Goal: Task Accomplishment & Management: Manage account settings

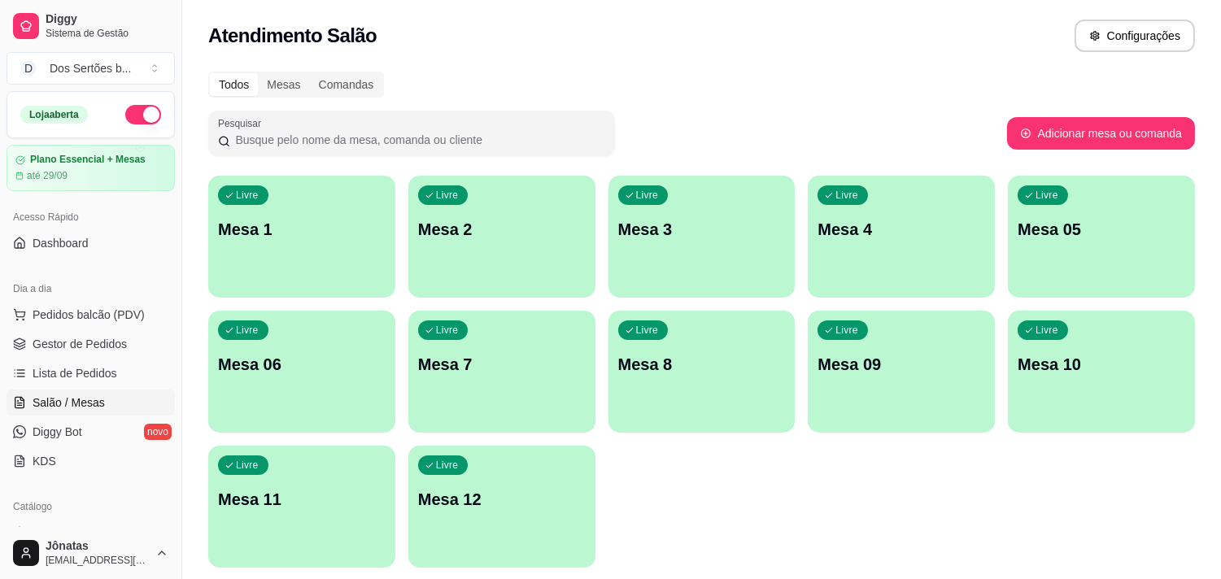
click at [1156, 231] on p "Mesa 05" at bounding box center [1102, 229] width 168 height 23
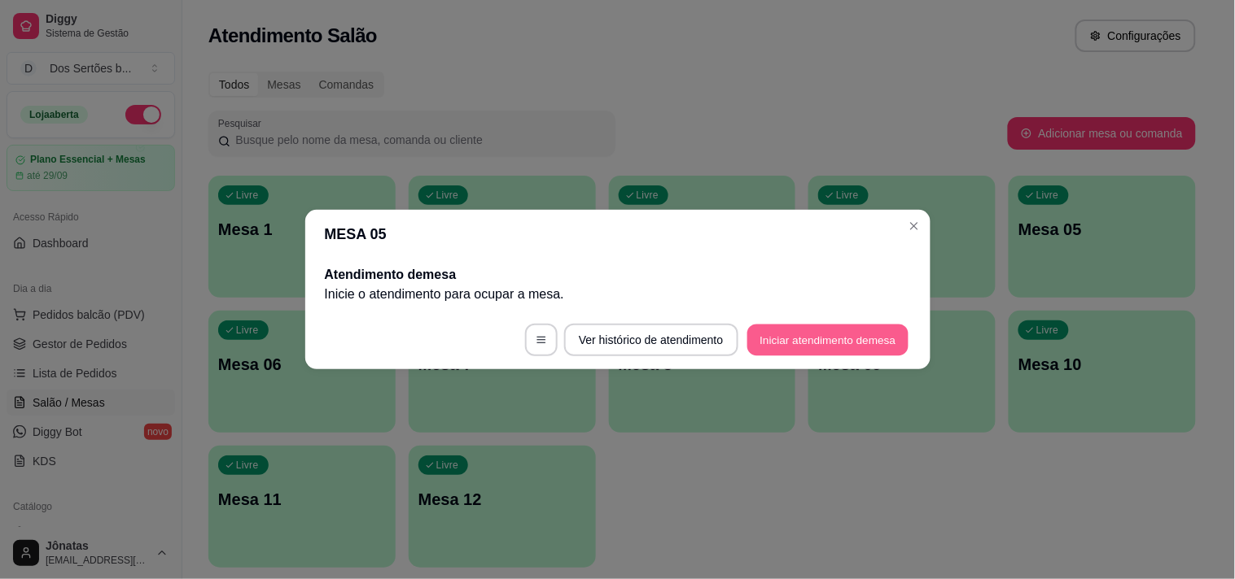
click at [848, 340] on button "Iniciar atendimento de mesa" at bounding box center [827, 341] width 161 height 32
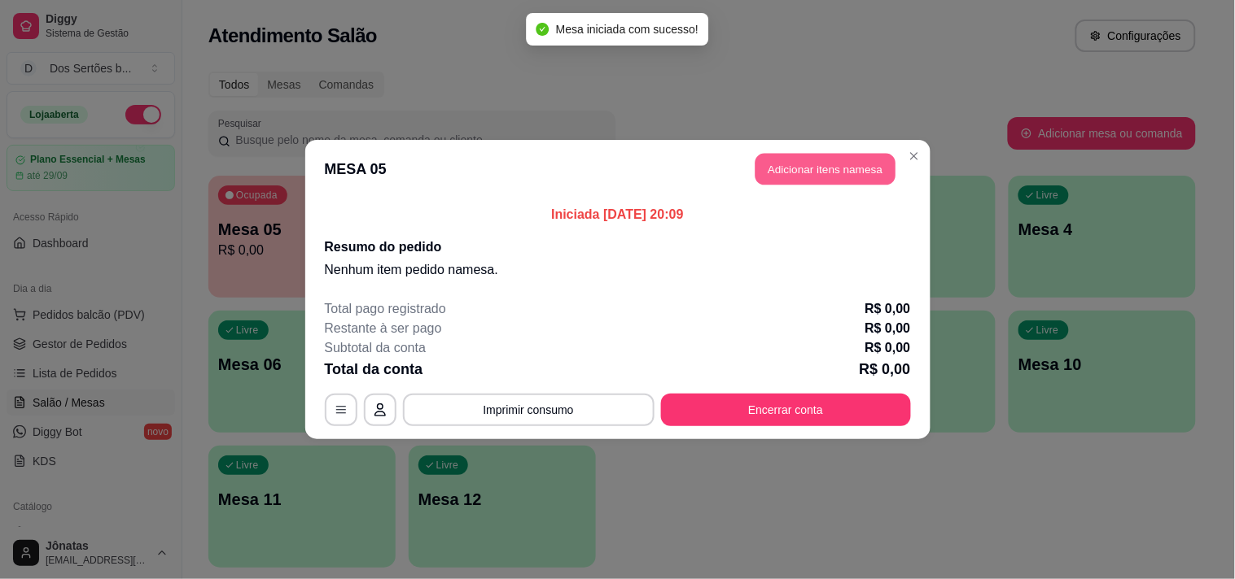
click at [781, 157] on button "Adicionar itens na mesa" at bounding box center [825, 170] width 140 height 32
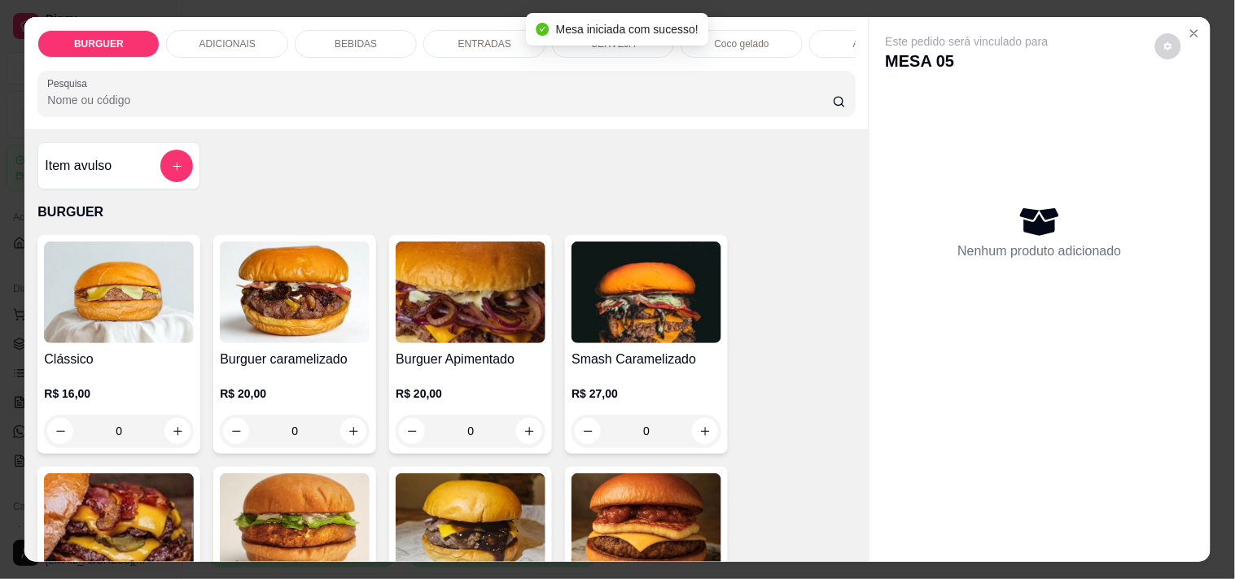
scroll to position [255, 0]
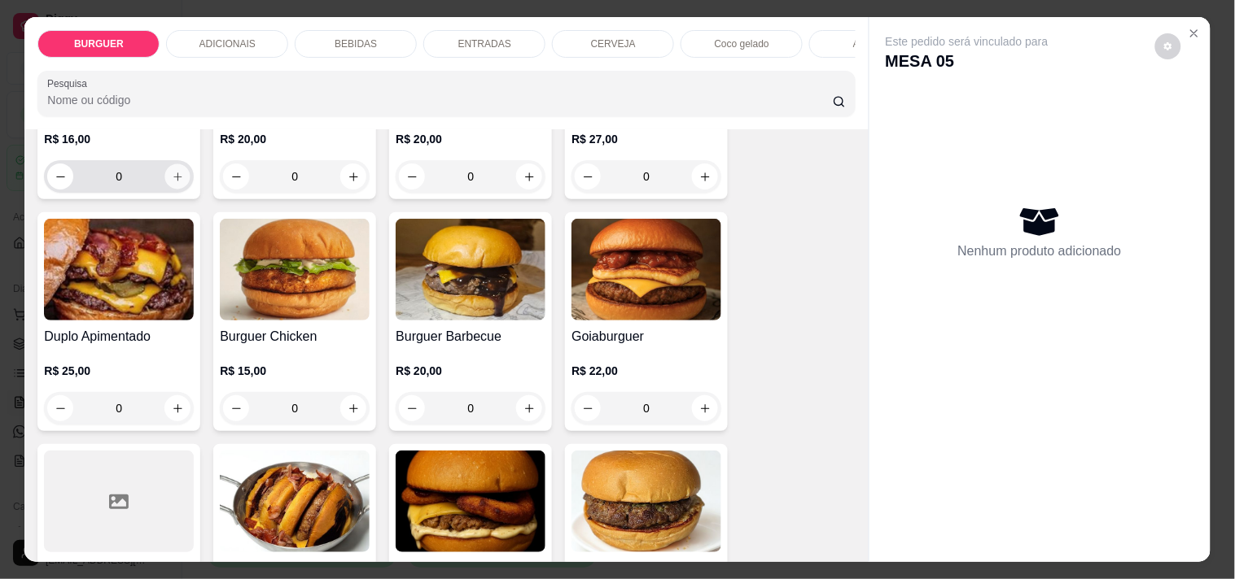
click at [172, 183] on icon "increase-product-quantity" at bounding box center [178, 177] width 12 height 12
type input "1"
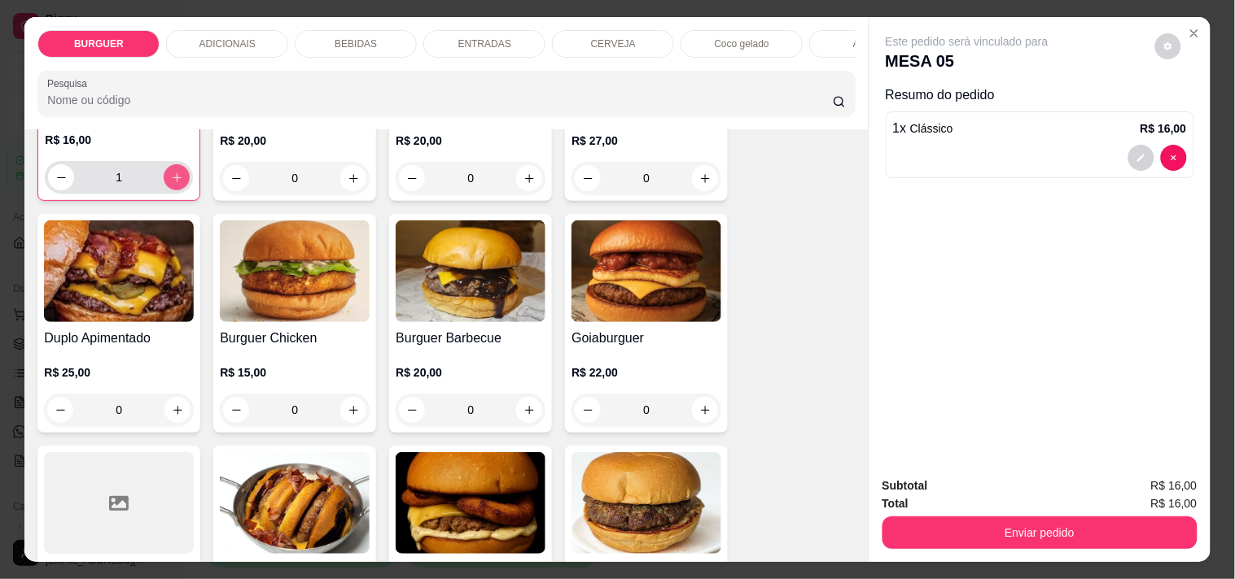
scroll to position [256, 0]
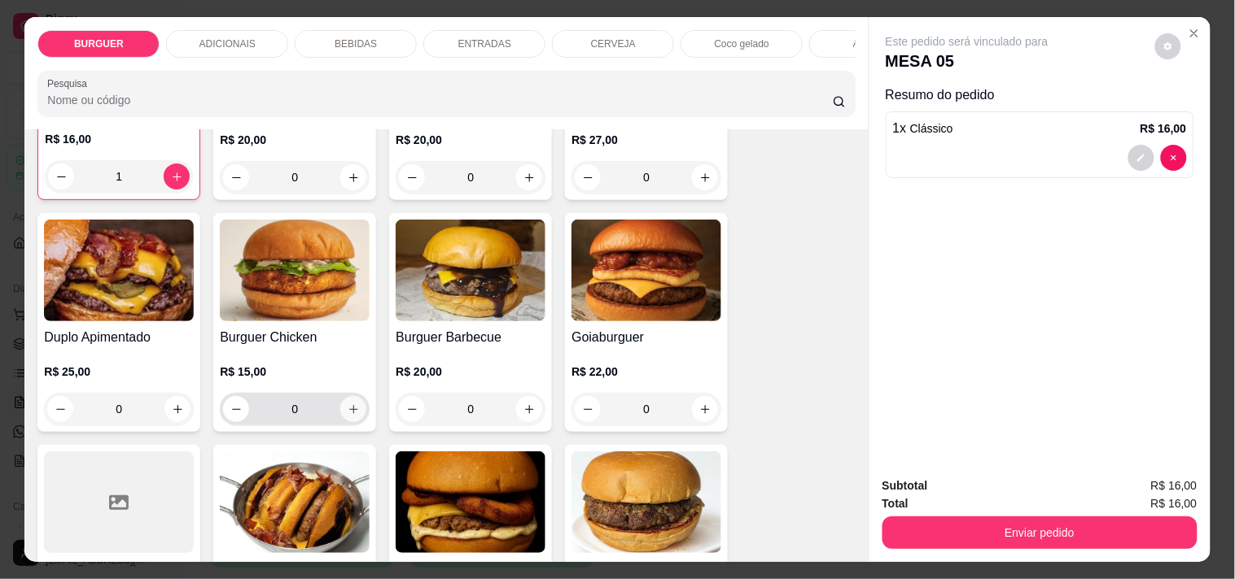
click at [347, 410] on icon "increase-product-quantity" at bounding box center [353, 410] width 12 height 12
type input "1"
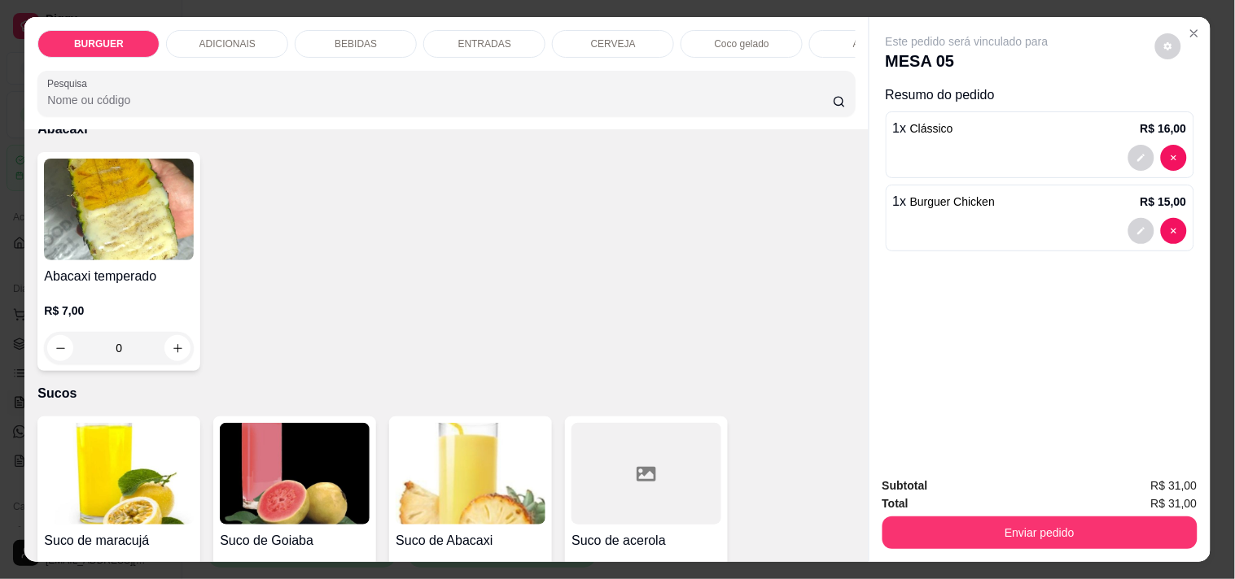
scroll to position [3602, 0]
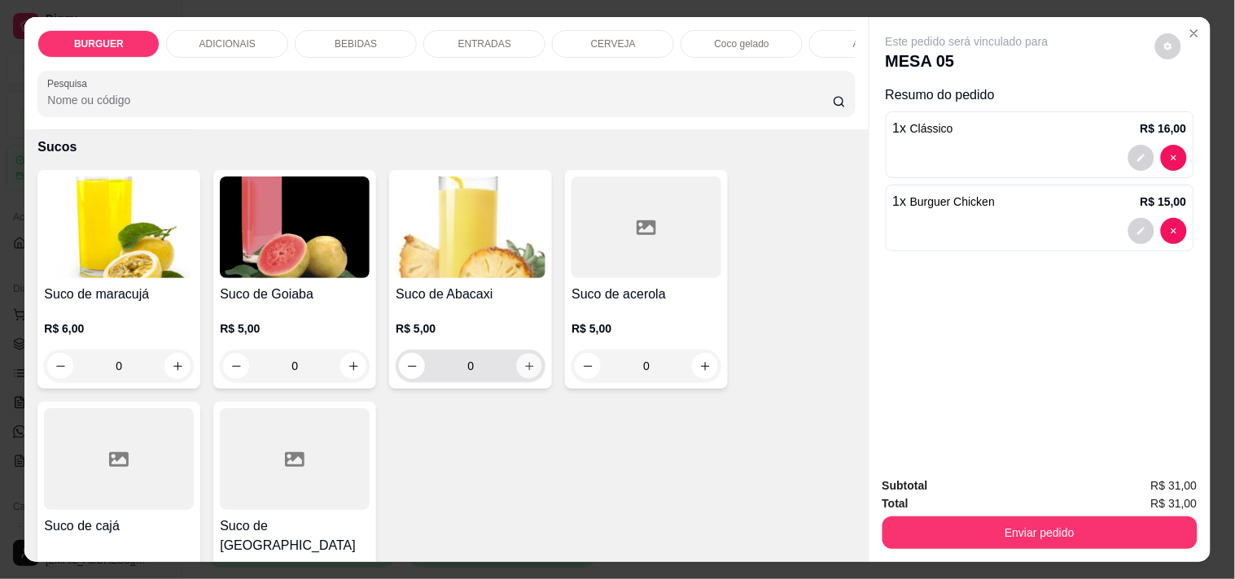
click at [523, 371] on icon "increase-product-quantity" at bounding box center [529, 367] width 12 height 12
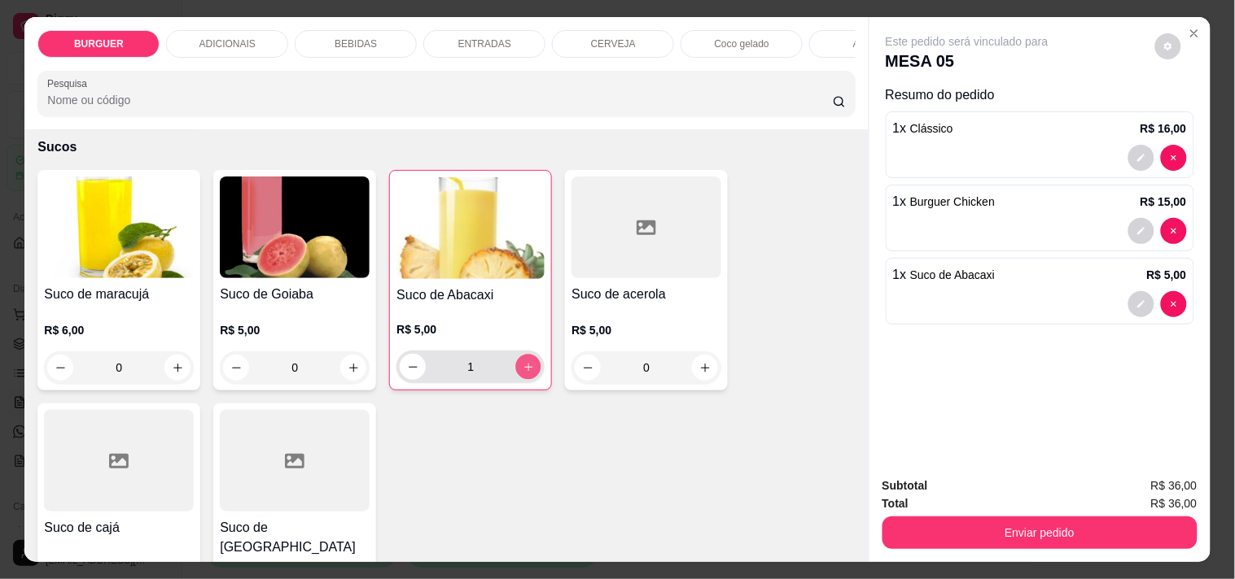
click at [522, 371] on icon "increase-product-quantity" at bounding box center [528, 367] width 12 height 12
type input "2"
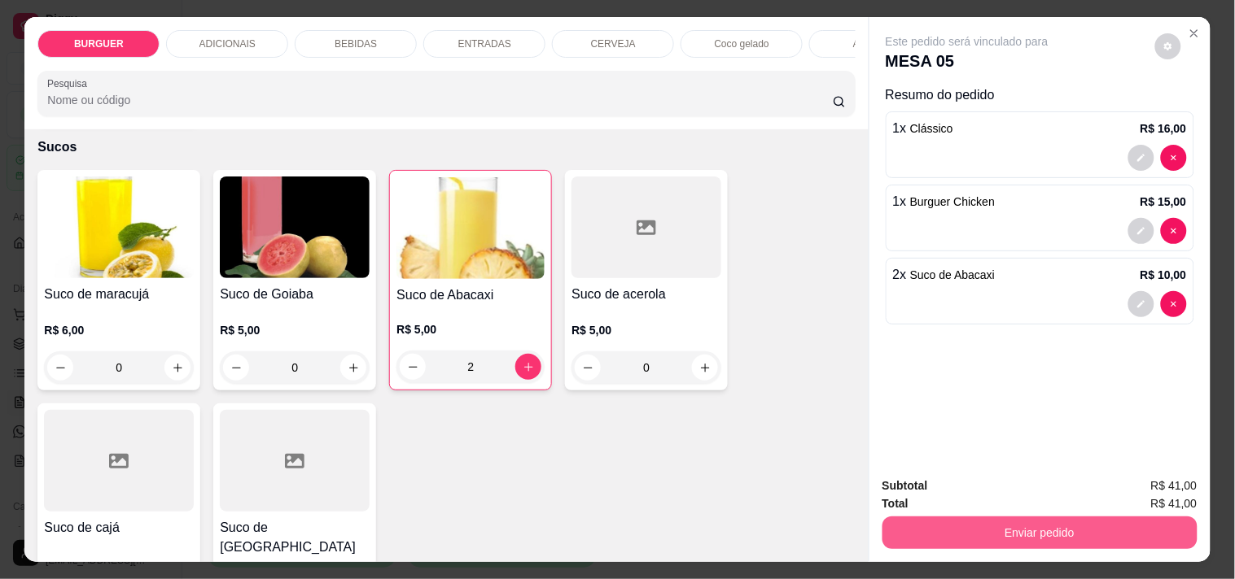
click at [1014, 522] on button "Enviar pedido" at bounding box center [1039, 533] width 315 height 33
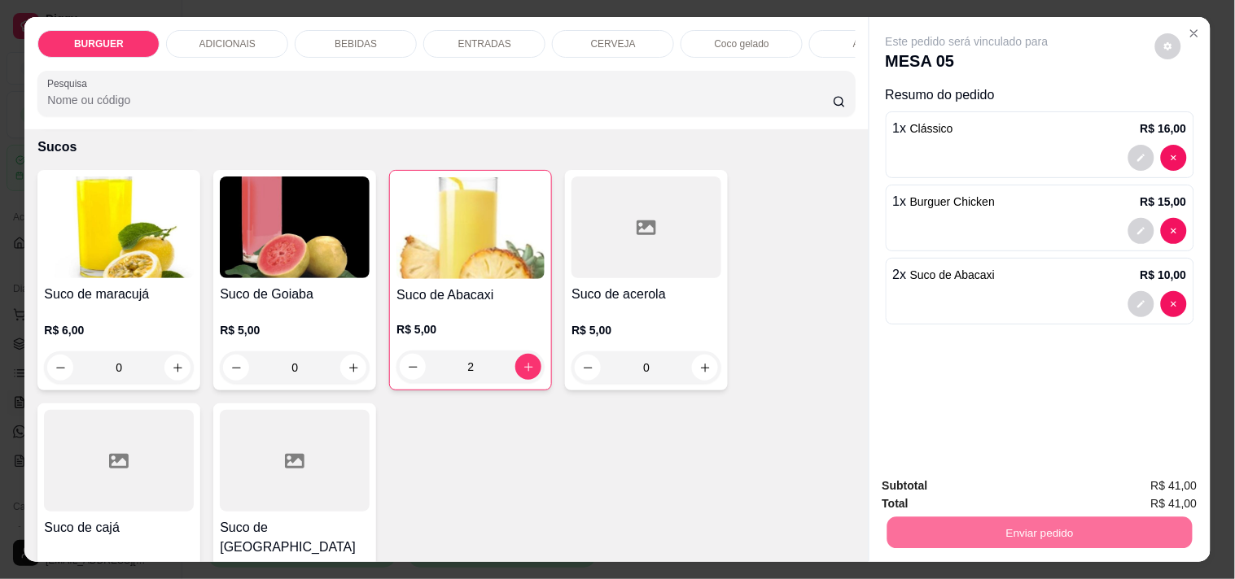
click at [973, 489] on button "Não registrar e enviar pedido" at bounding box center [985, 486] width 164 height 30
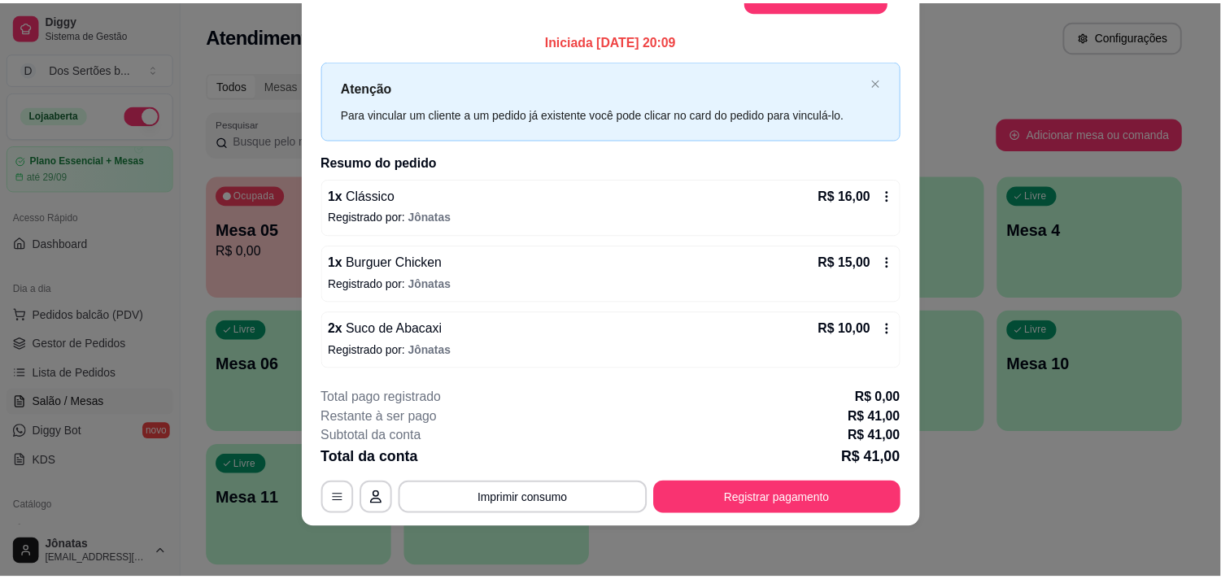
scroll to position [0, 0]
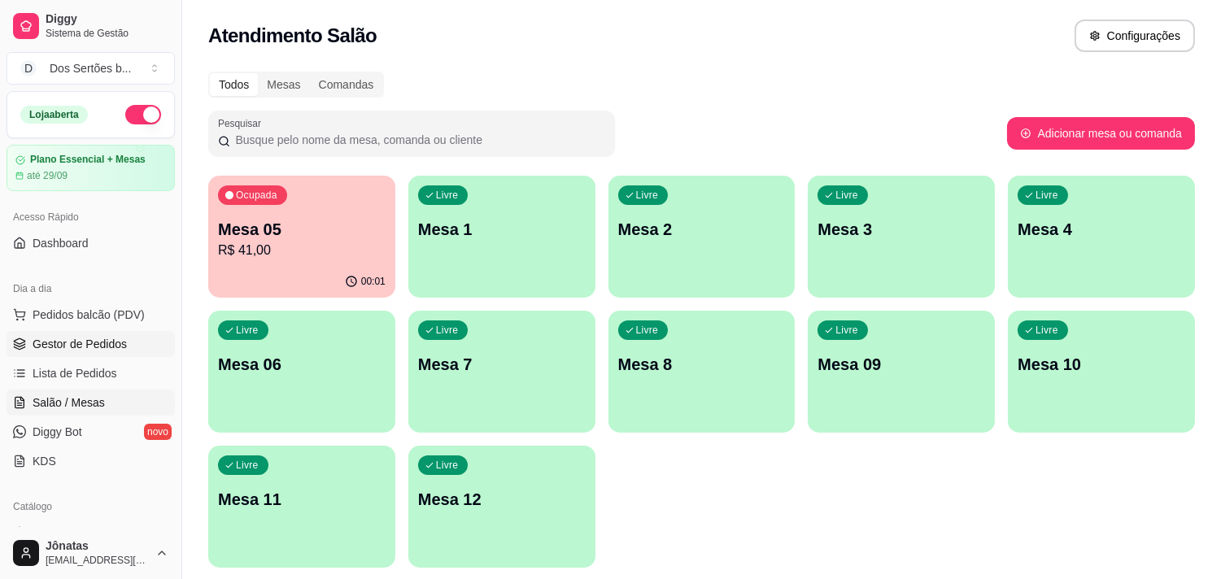
click at [51, 342] on span "Gestor de Pedidos" at bounding box center [80, 344] width 94 height 16
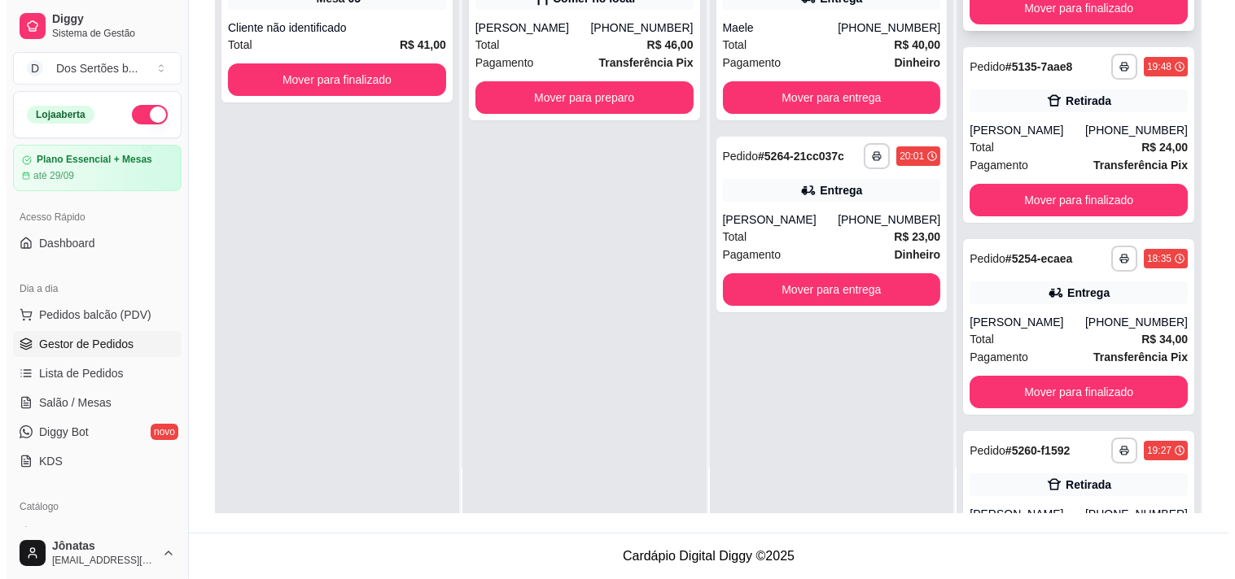
scroll to position [395, 0]
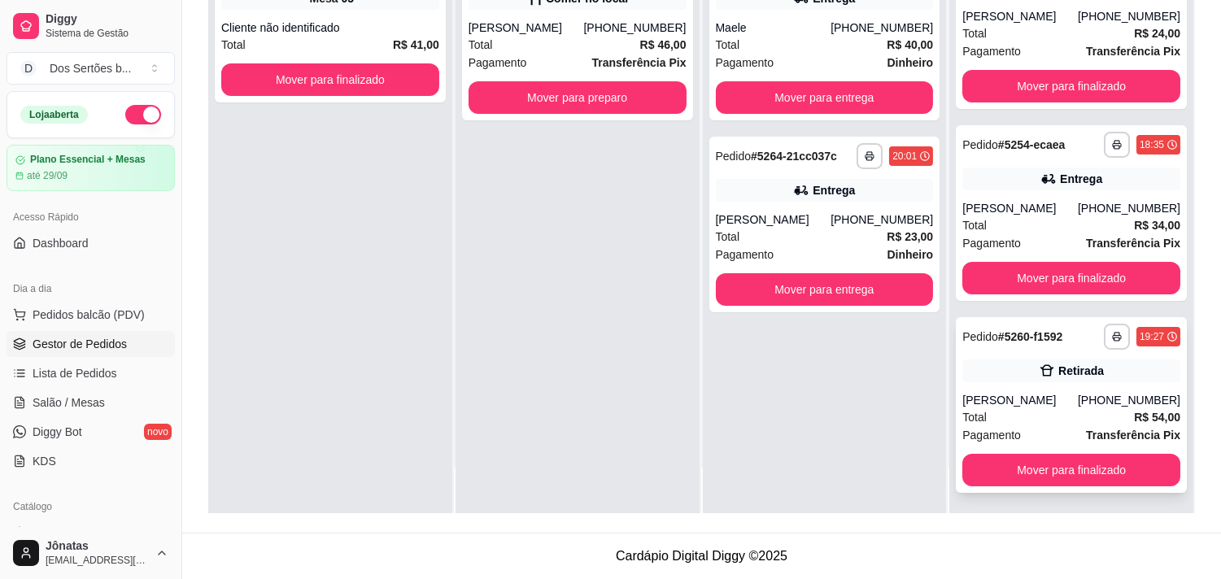
click at [1072, 417] on div "Total R$ 54,00" at bounding box center [1072, 418] width 218 height 18
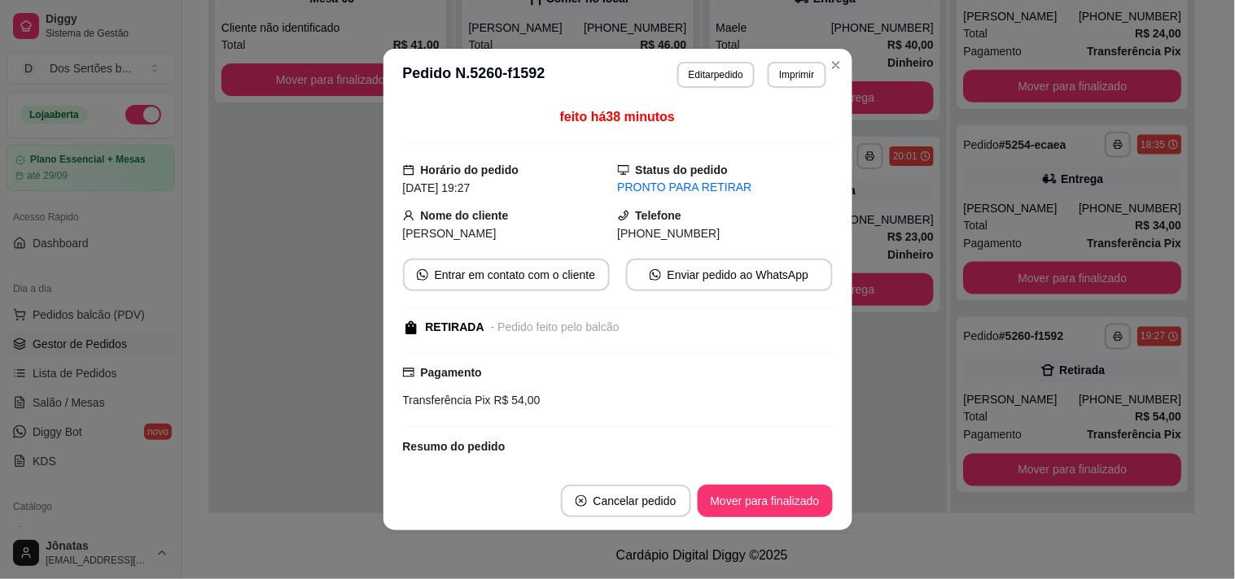
scroll to position [100, 0]
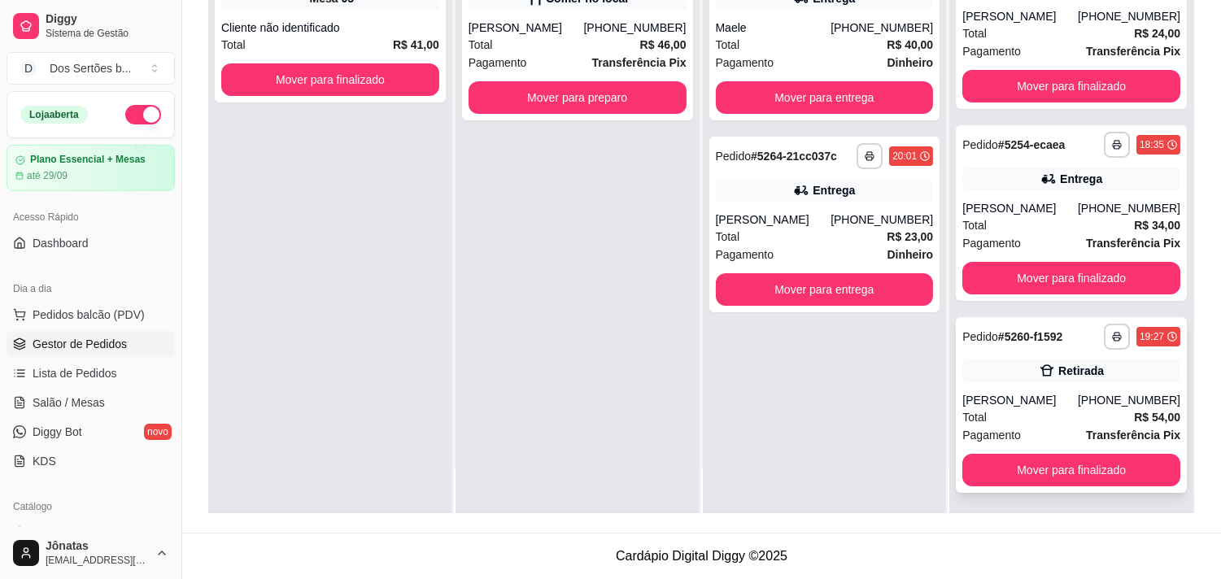
click at [1005, 365] on div "Retirada" at bounding box center [1072, 371] width 218 height 23
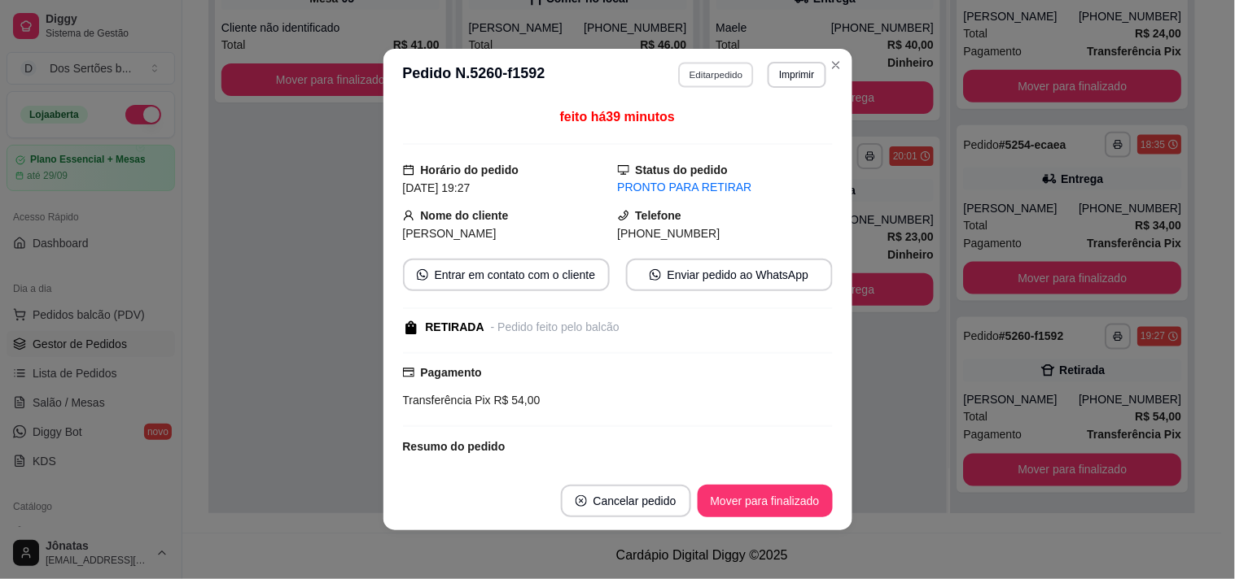
click at [713, 75] on button "Editar pedido" at bounding box center [716, 74] width 76 height 25
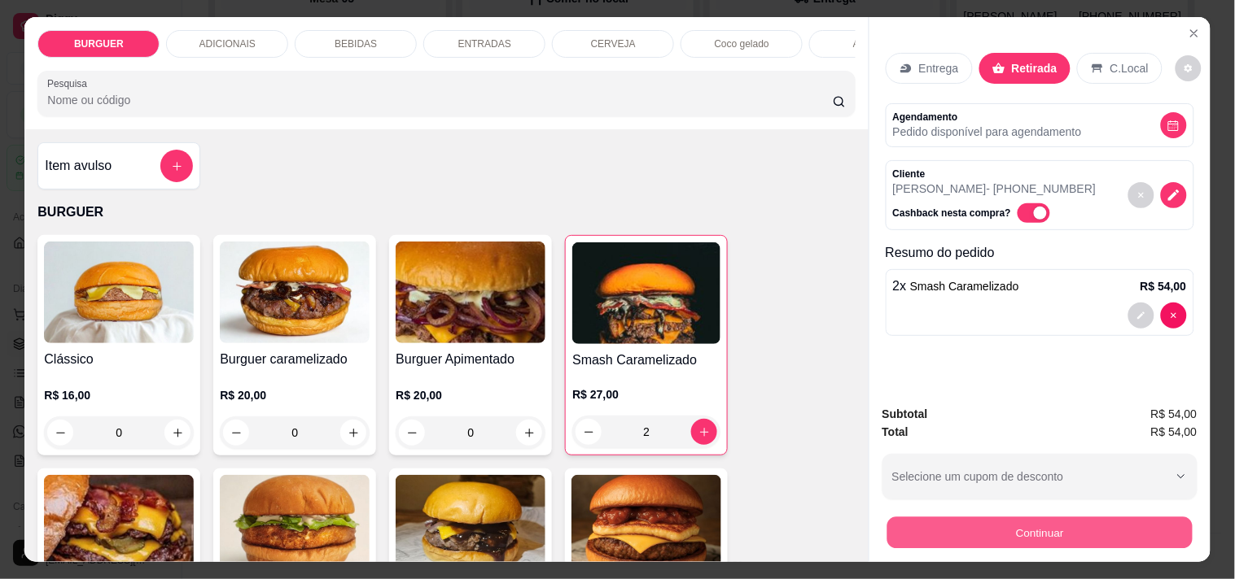
click at [921, 539] on button "Continuar" at bounding box center [1038, 533] width 305 height 32
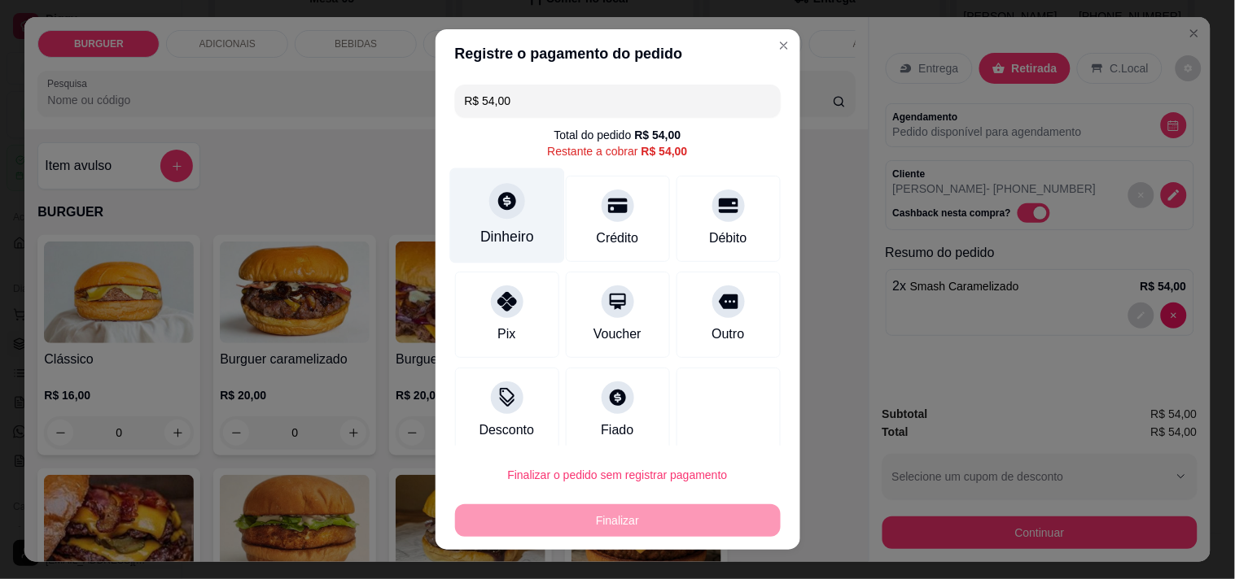
click at [505, 226] on div "Dinheiro" at bounding box center [507, 236] width 54 height 21
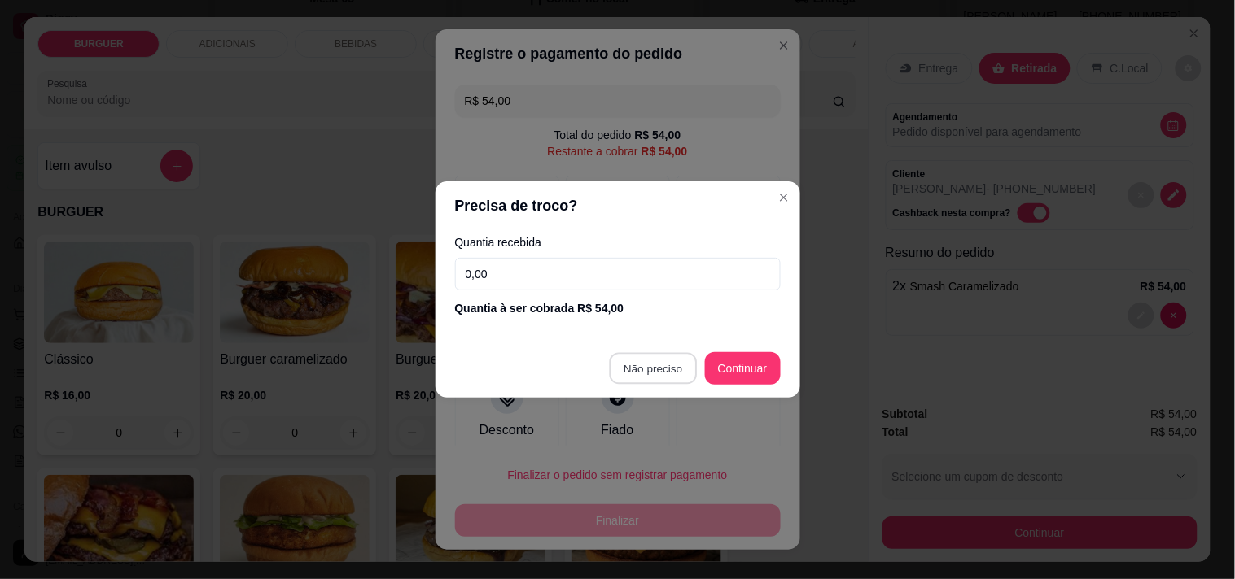
type input "R$ 0,00"
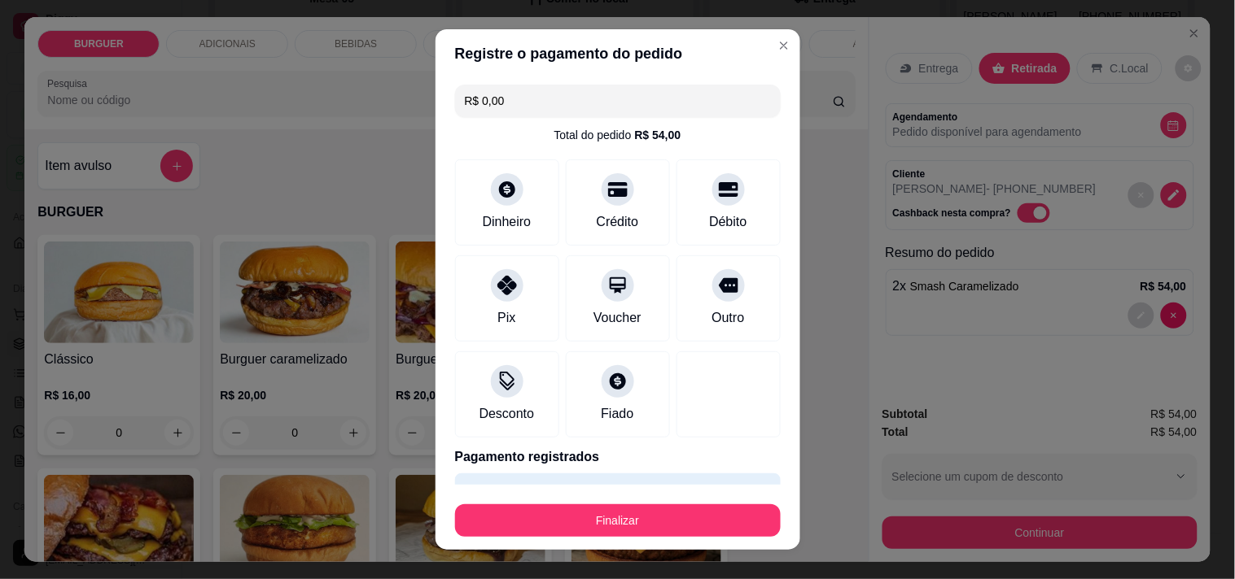
scroll to position [43, 0]
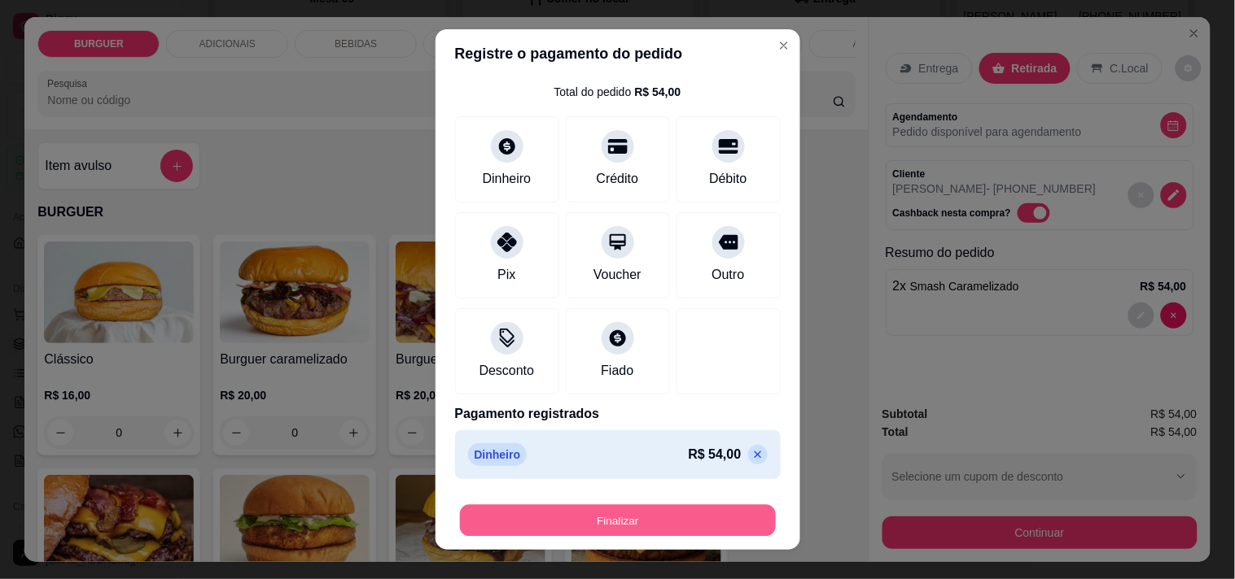
click at [701, 518] on button "Finalizar" at bounding box center [618, 521] width 316 height 32
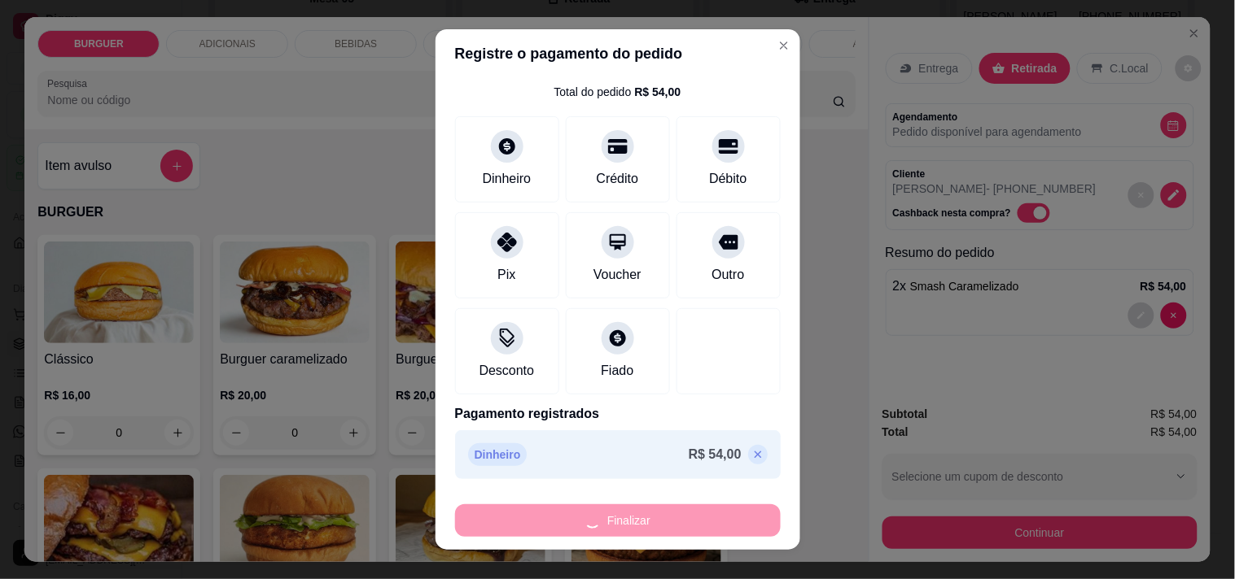
type input "0"
type input "-R$ 54,00"
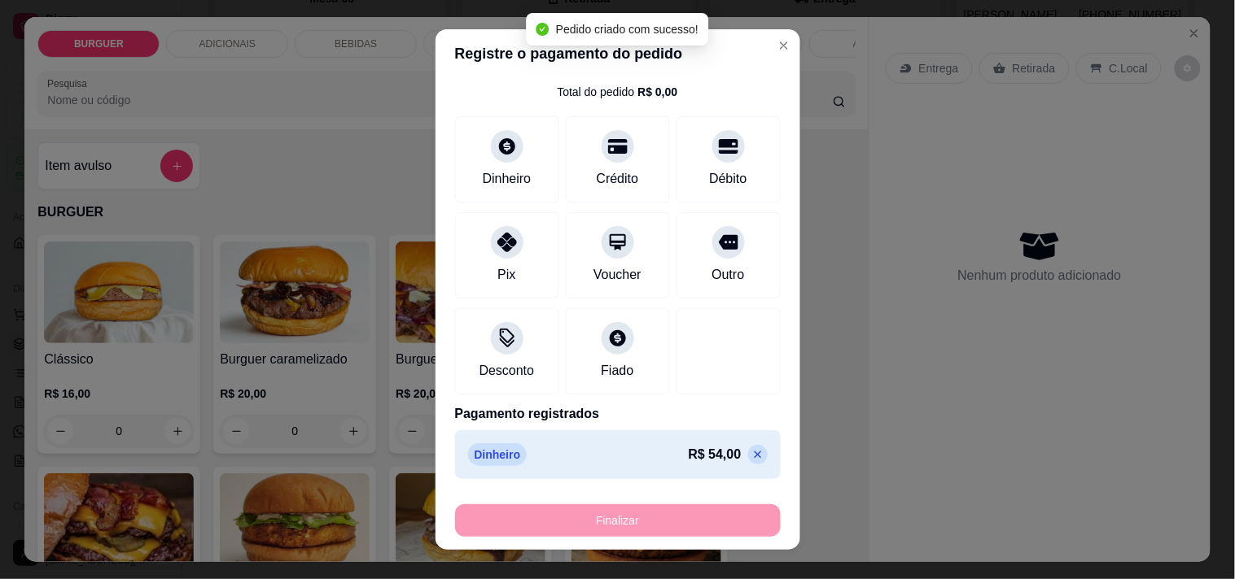
scroll to position [204, 0]
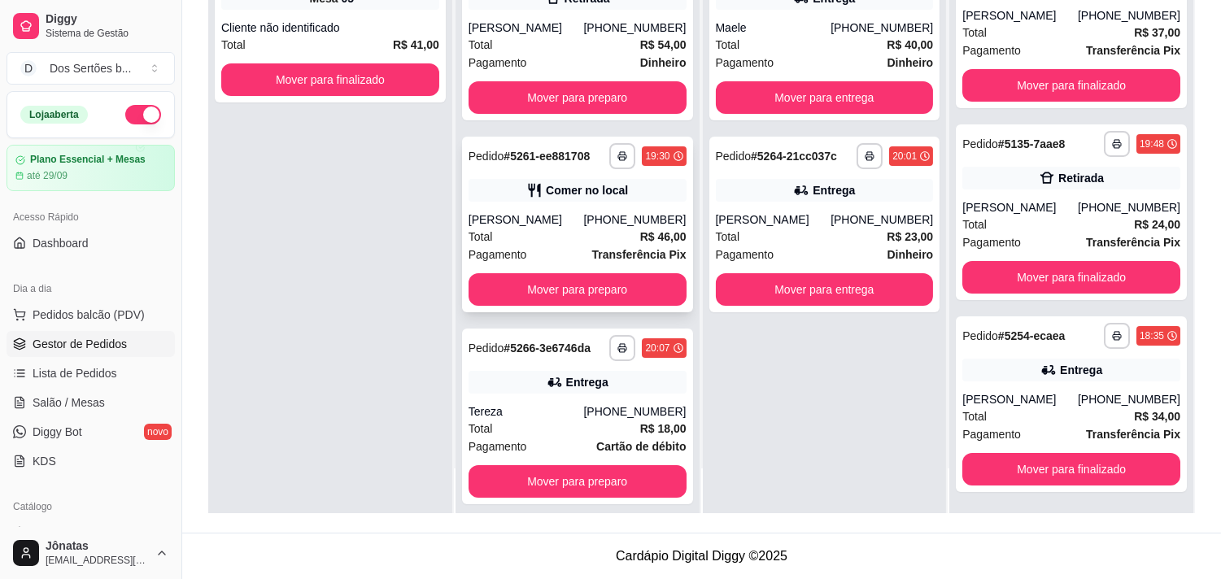
click at [548, 229] on div "Total R$ 46,00" at bounding box center [578, 237] width 218 height 18
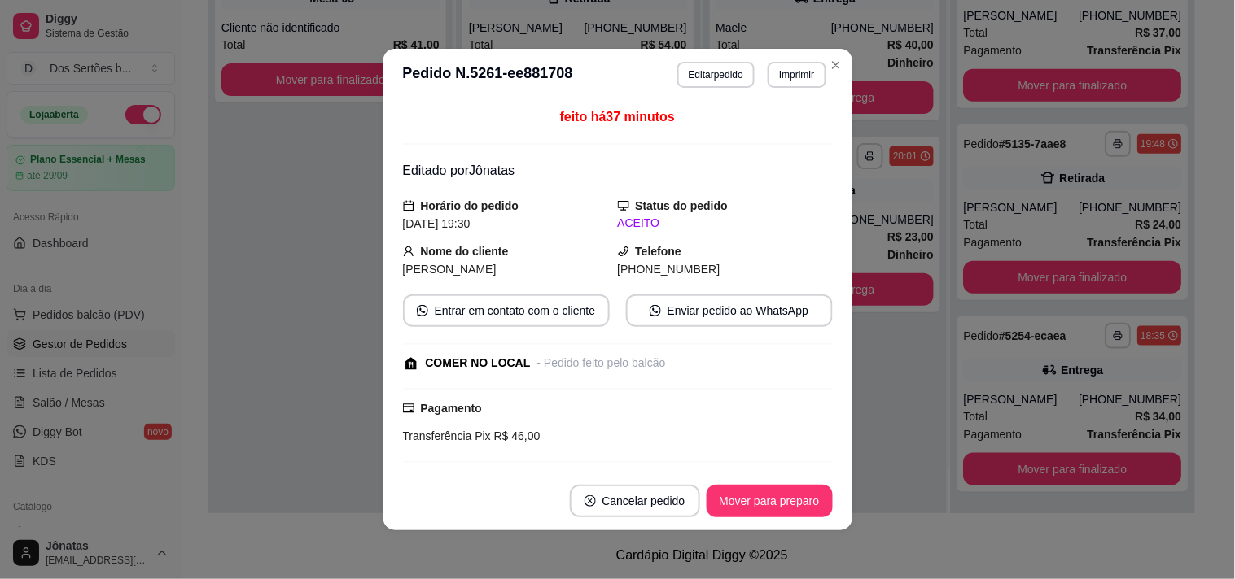
scroll to position [187, 0]
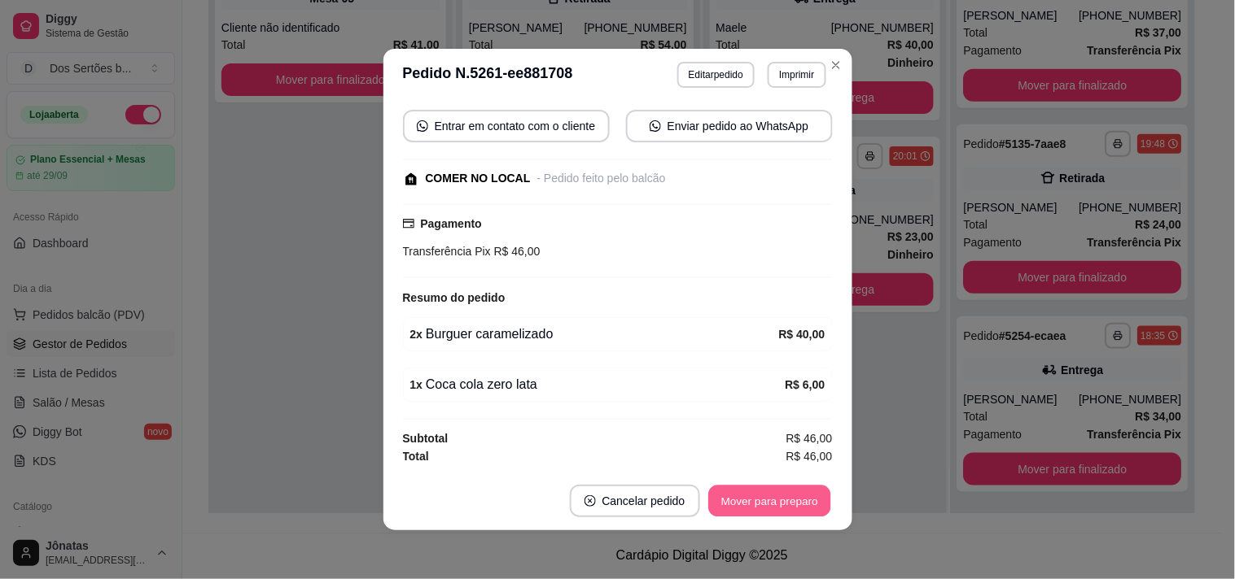
click at [759, 495] on button "Mover para preparo" at bounding box center [769, 502] width 122 height 32
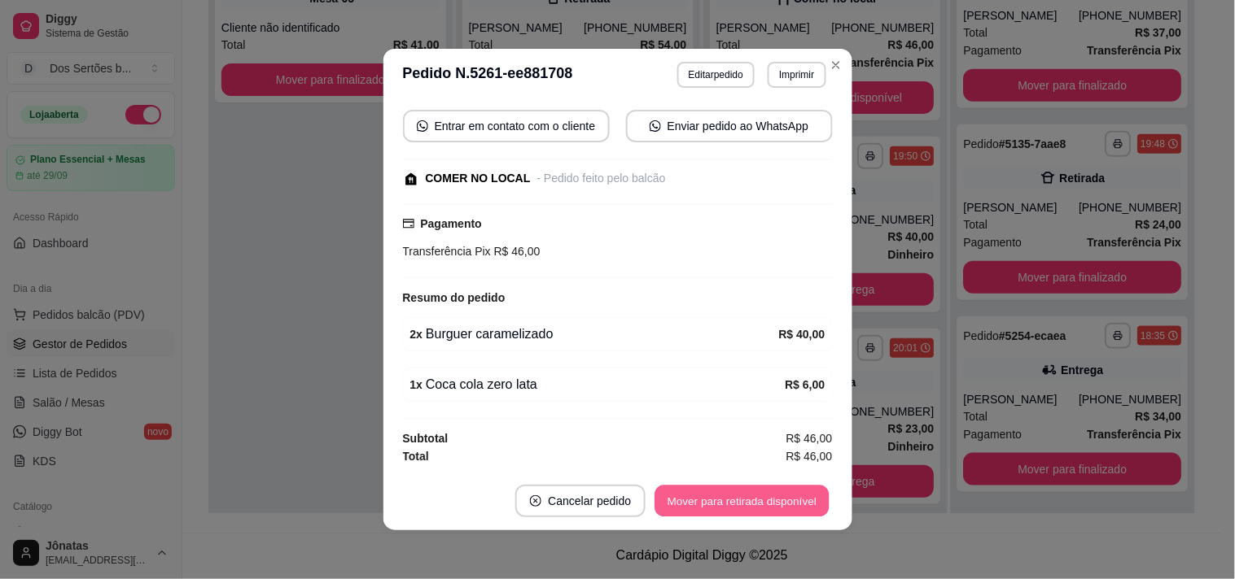
click at [782, 498] on button "Mover para retirada disponível" at bounding box center [742, 502] width 174 height 32
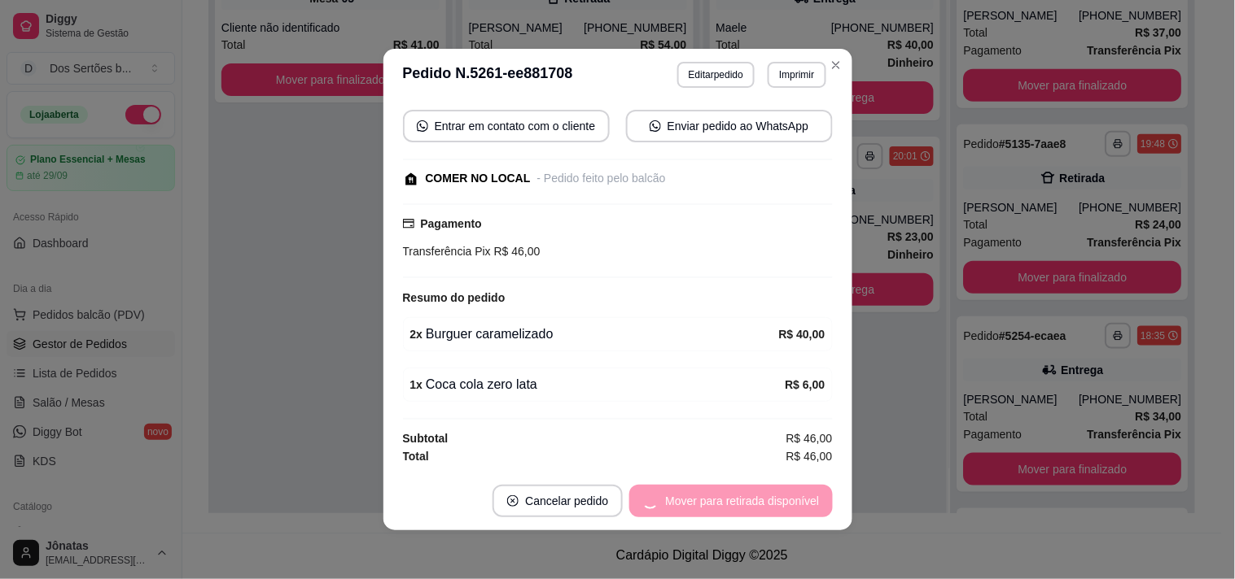
scroll to position [395, 0]
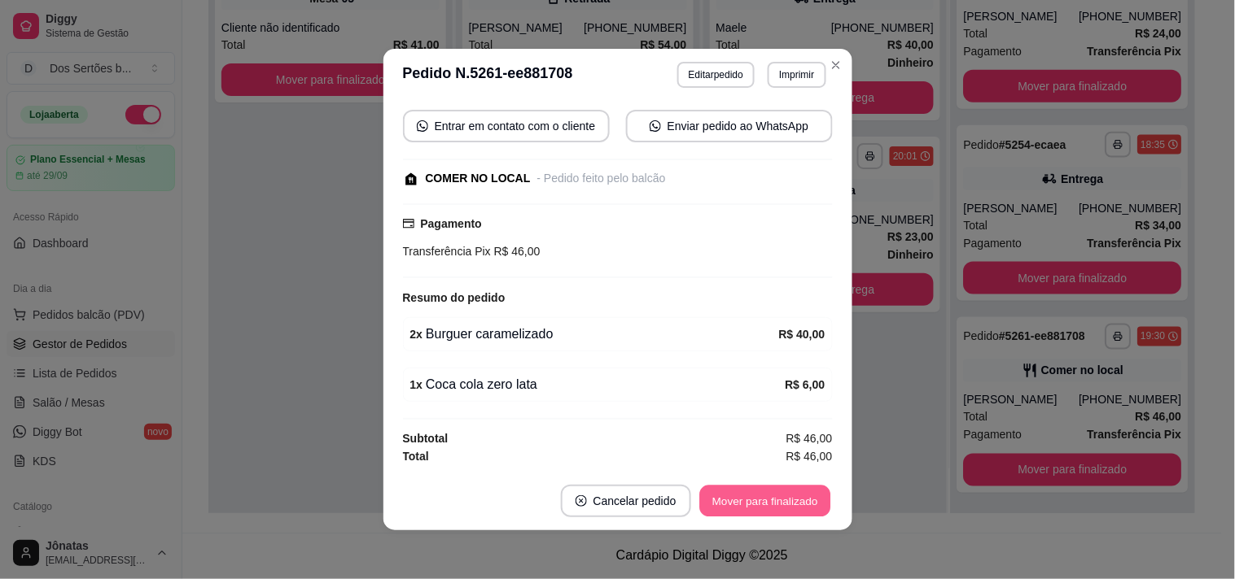
click at [782, 499] on button "Mover para finalizado" at bounding box center [764, 502] width 131 height 32
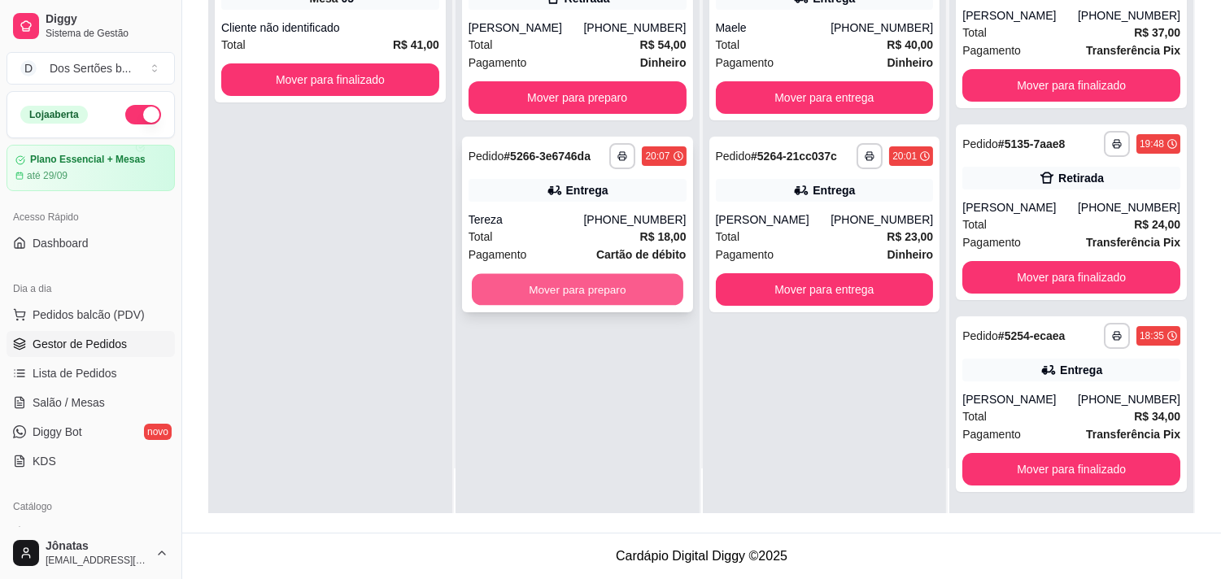
click at [575, 278] on button "Mover para preparo" at bounding box center [578, 290] width 212 height 32
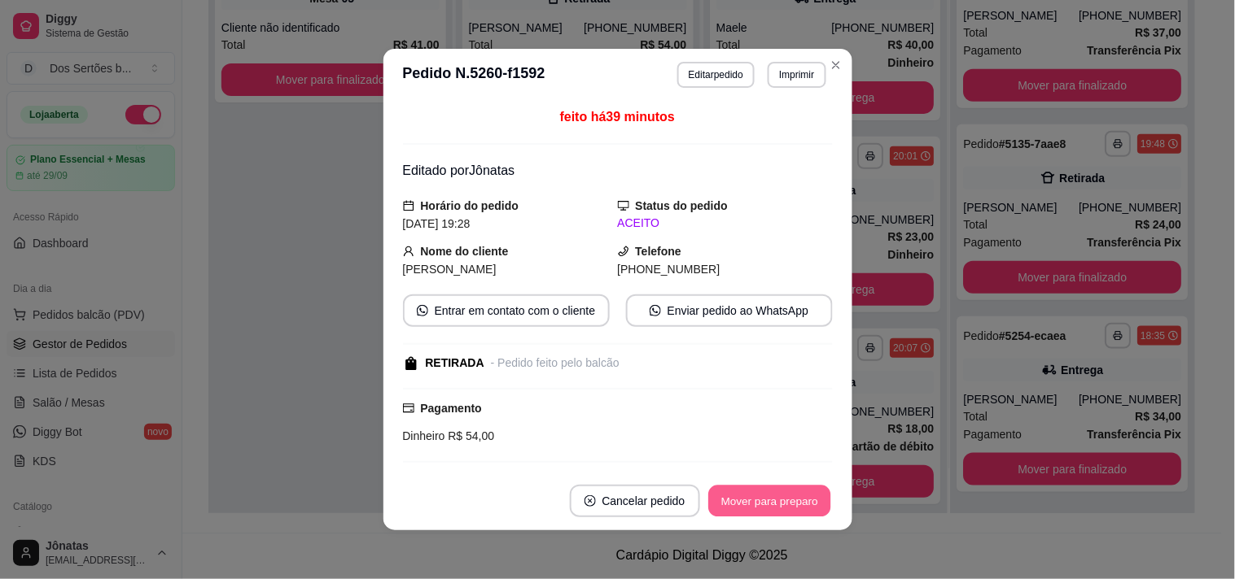
click at [738, 497] on button "Mover para preparo" at bounding box center [769, 502] width 122 height 32
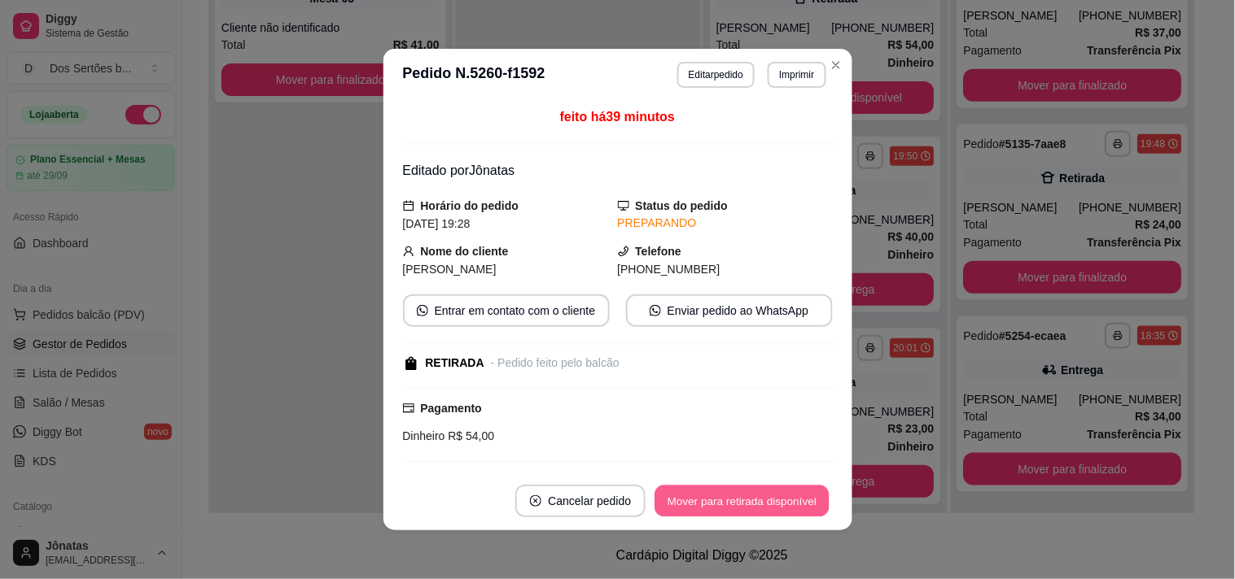
click at [767, 500] on button "Mover para retirada disponível" at bounding box center [742, 502] width 174 height 32
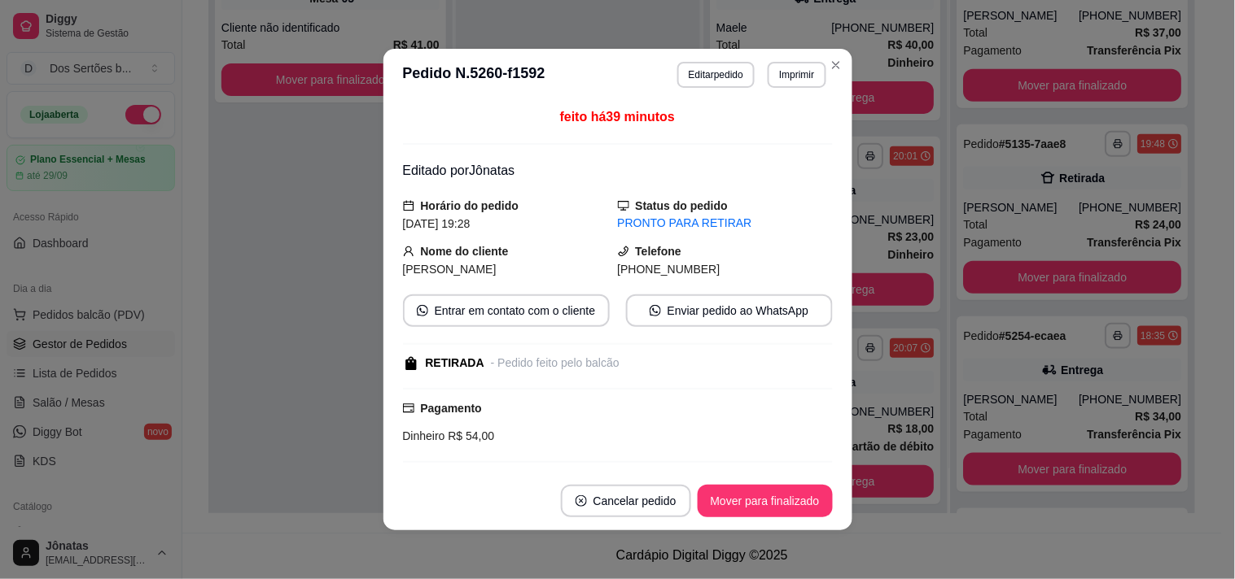
scroll to position [395, 0]
click at [767, 500] on button "Mover para finalizado" at bounding box center [764, 501] width 135 height 33
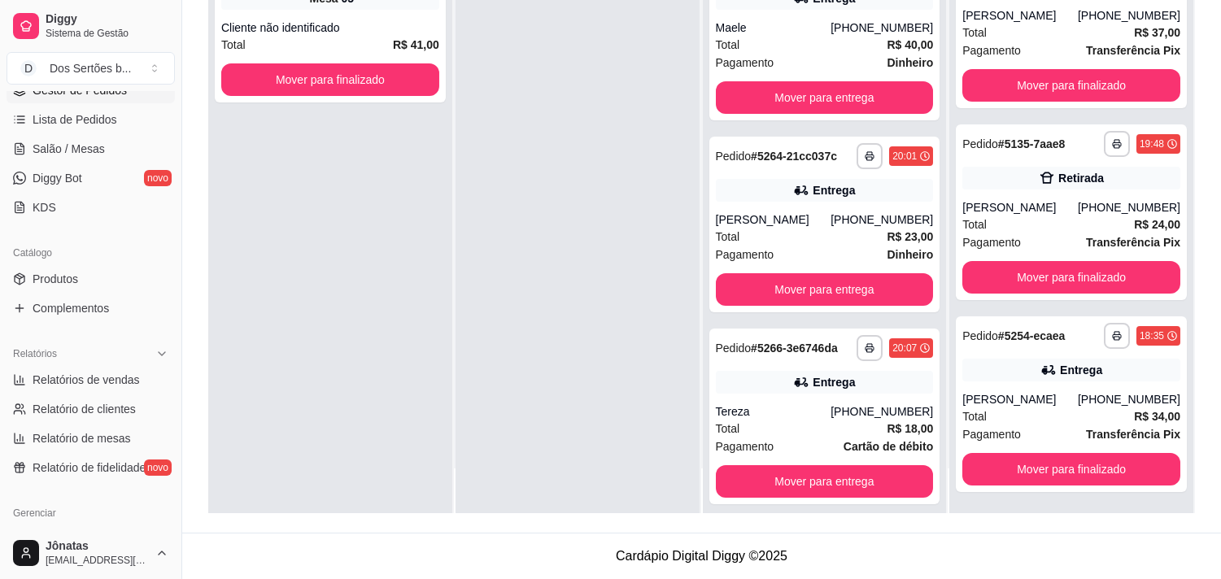
scroll to position [399, 0]
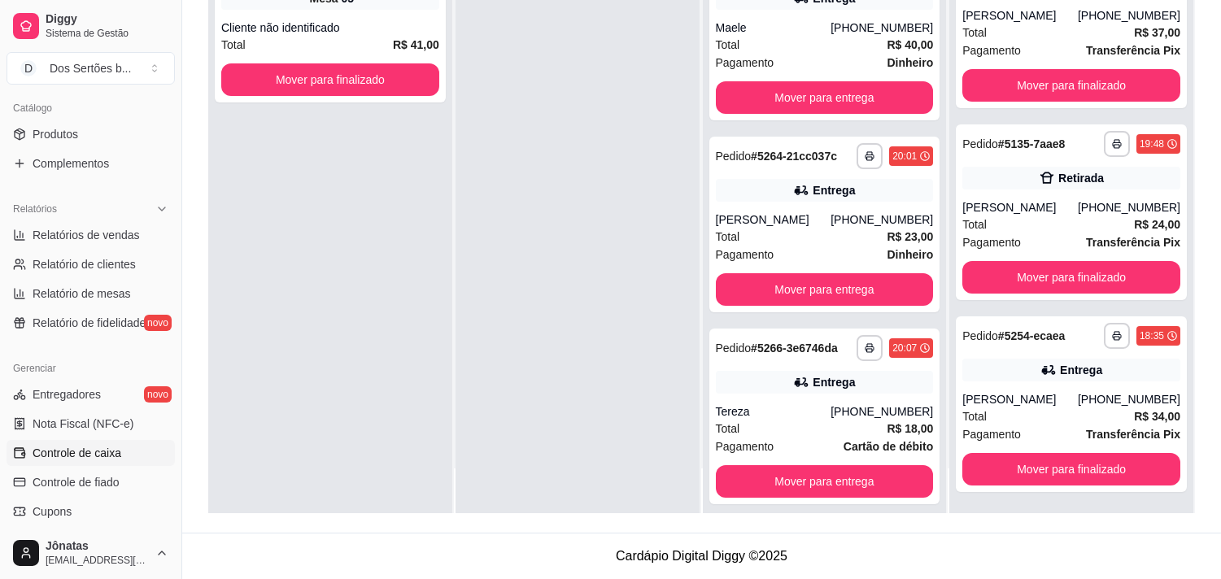
click at [63, 457] on span "Controle de caixa" at bounding box center [77, 453] width 89 height 16
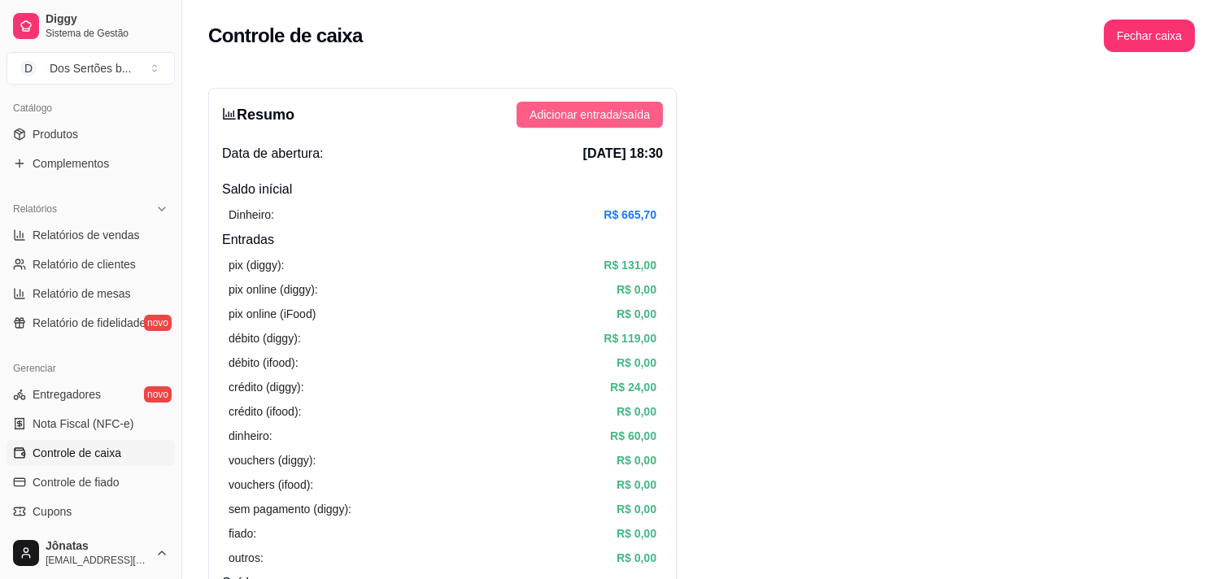
click at [572, 123] on span "Adicionar entrada/saída" at bounding box center [590, 115] width 120 height 18
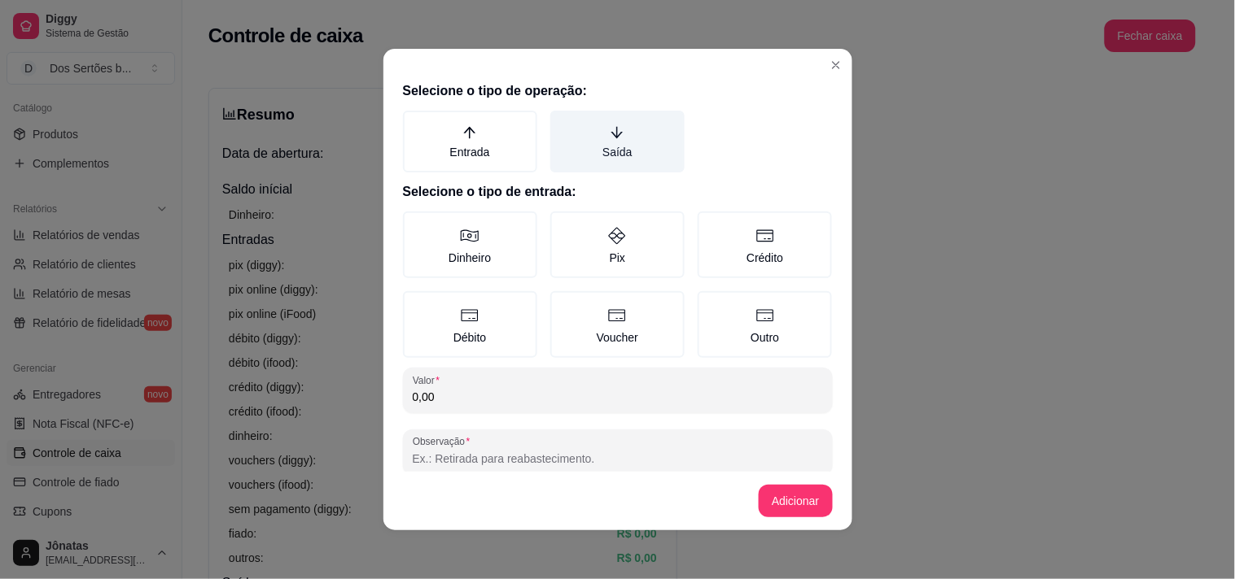
click at [610, 133] on icon "arrow-down" at bounding box center [617, 132] width 15 height 15
click at [562, 123] on button "Saída" at bounding box center [555, 116] width 13 height 13
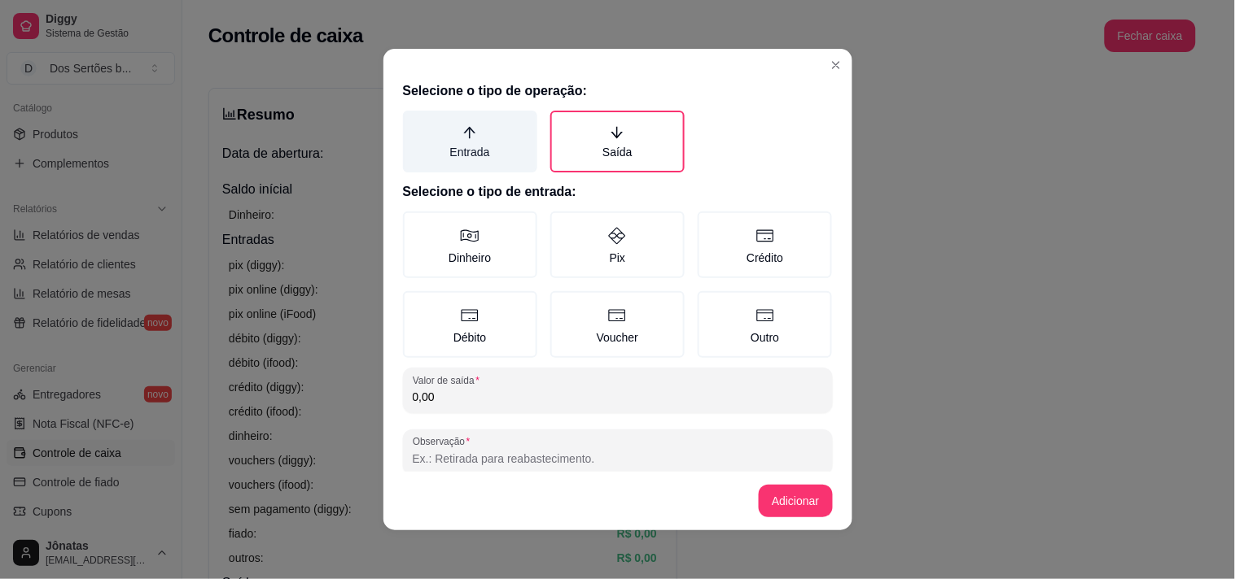
click at [509, 135] on label "Entrada" at bounding box center [470, 142] width 134 height 62
click at [415, 123] on button "Entrada" at bounding box center [408, 116] width 13 height 13
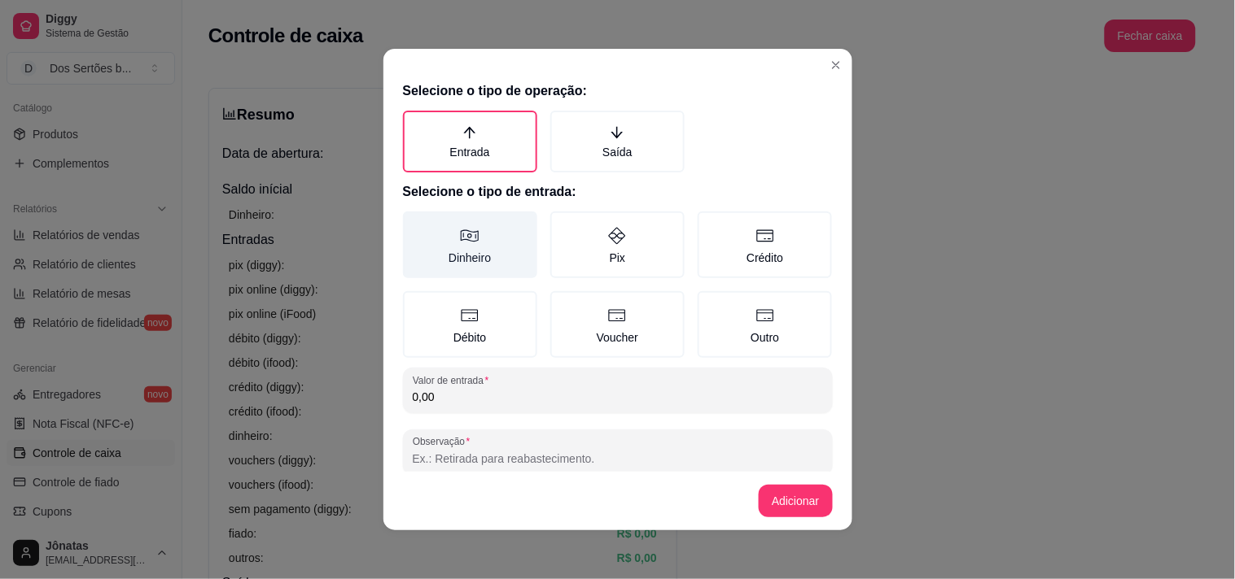
click at [462, 267] on label "Dinheiro" at bounding box center [470, 245] width 134 height 67
click at [415, 224] on button "Dinheiro" at bounding box center [408, 217] width 13 height 13
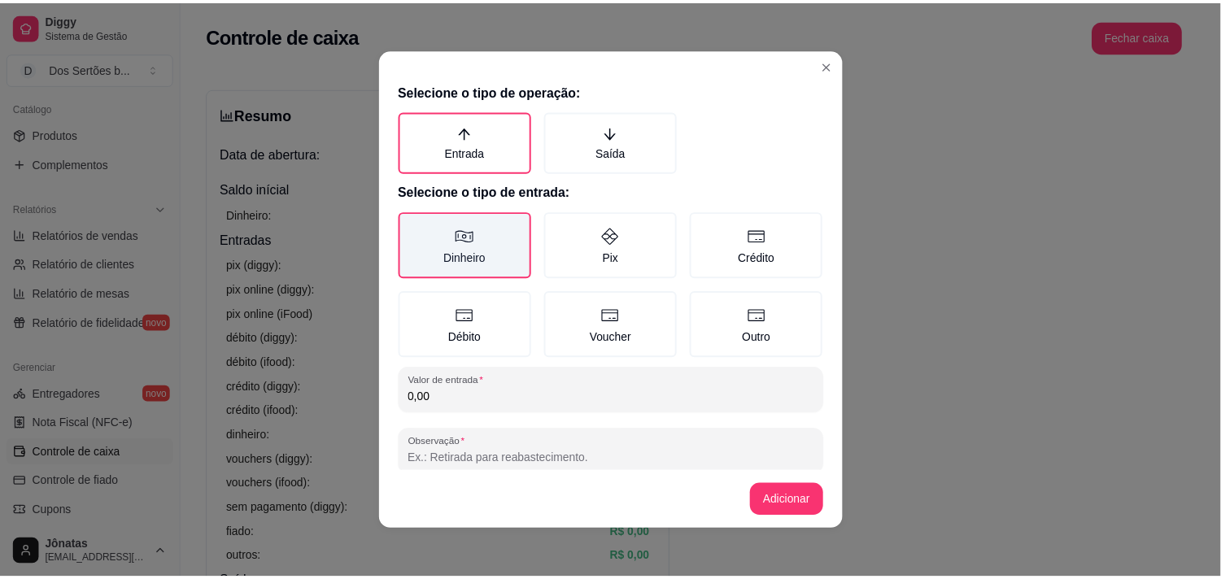
scroll to position [24, 0]
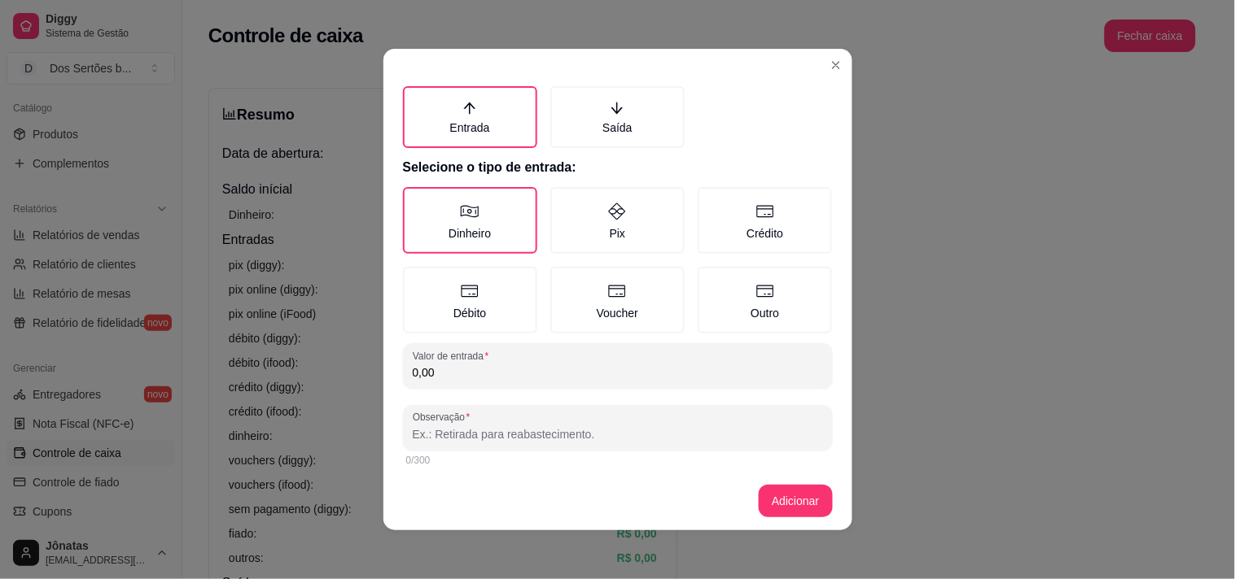
click at [441, 365] on input "0,00" at bounding box center [618, 373] width 410 height 16
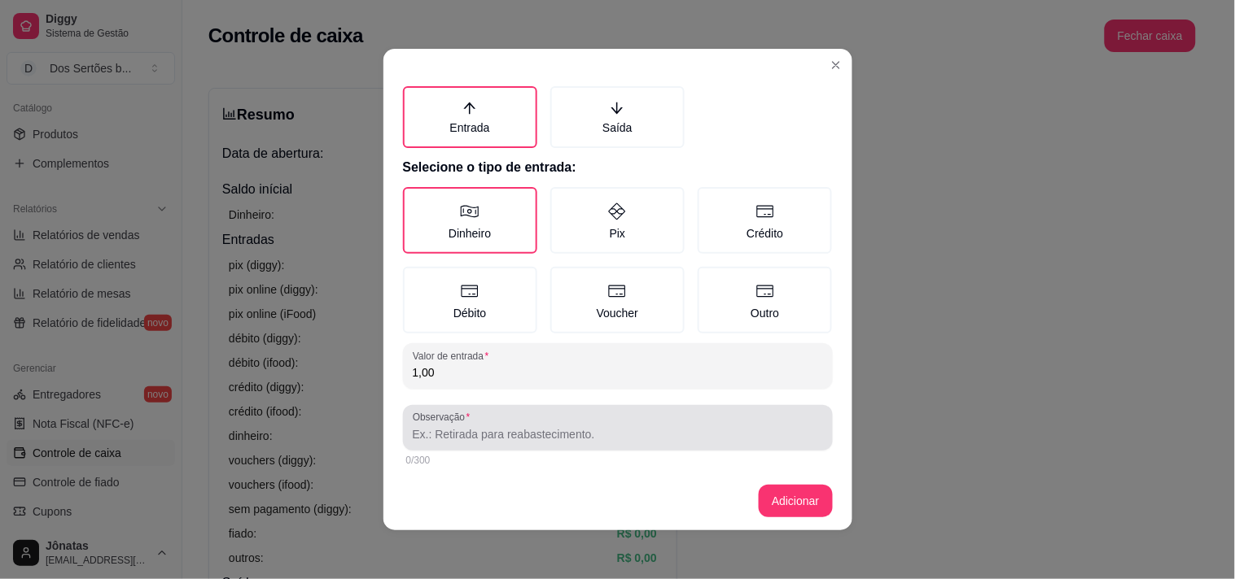
type input "1,00"
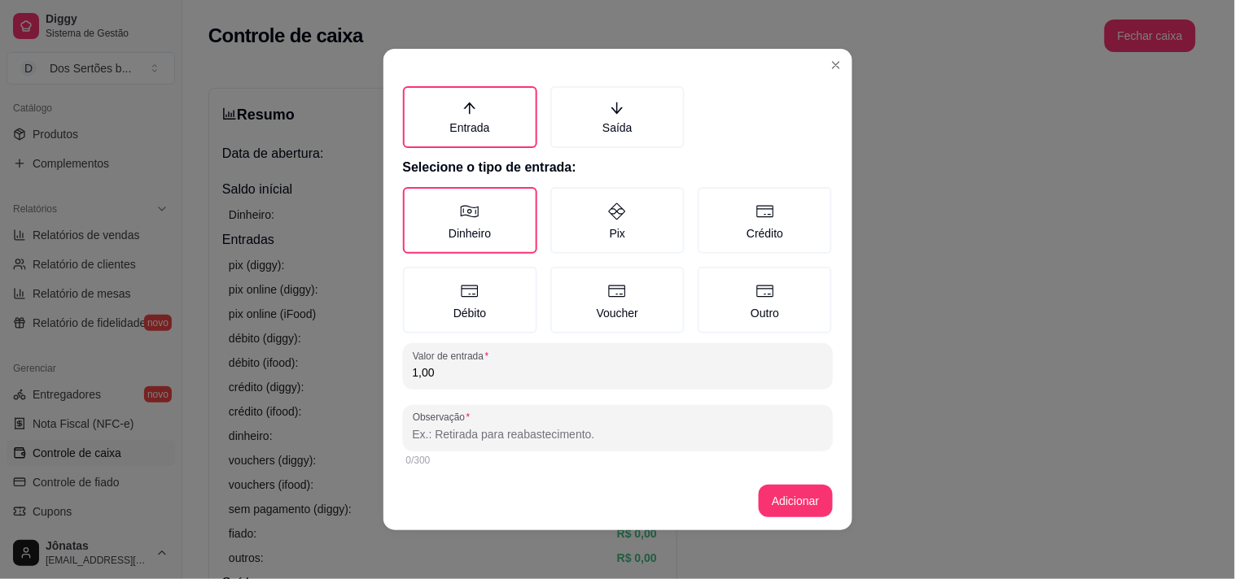
click at [429, 431] on input "Observação" at bounding box center [618, 434] width 410 height 16
type input "troco de um cliente\ pix"
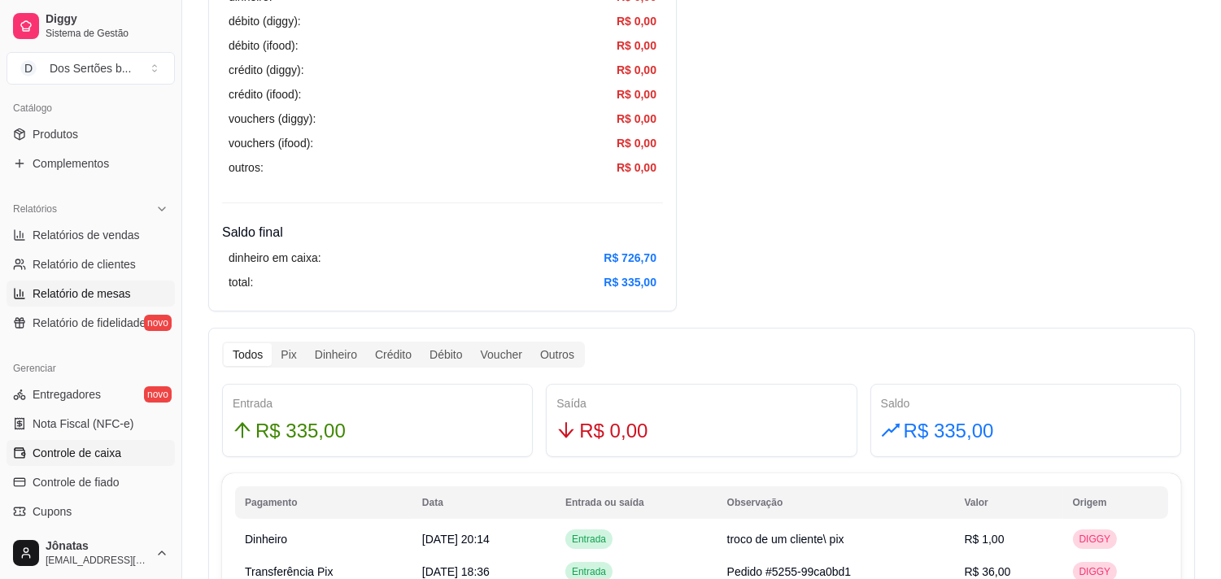
scroll to position [165, 0]
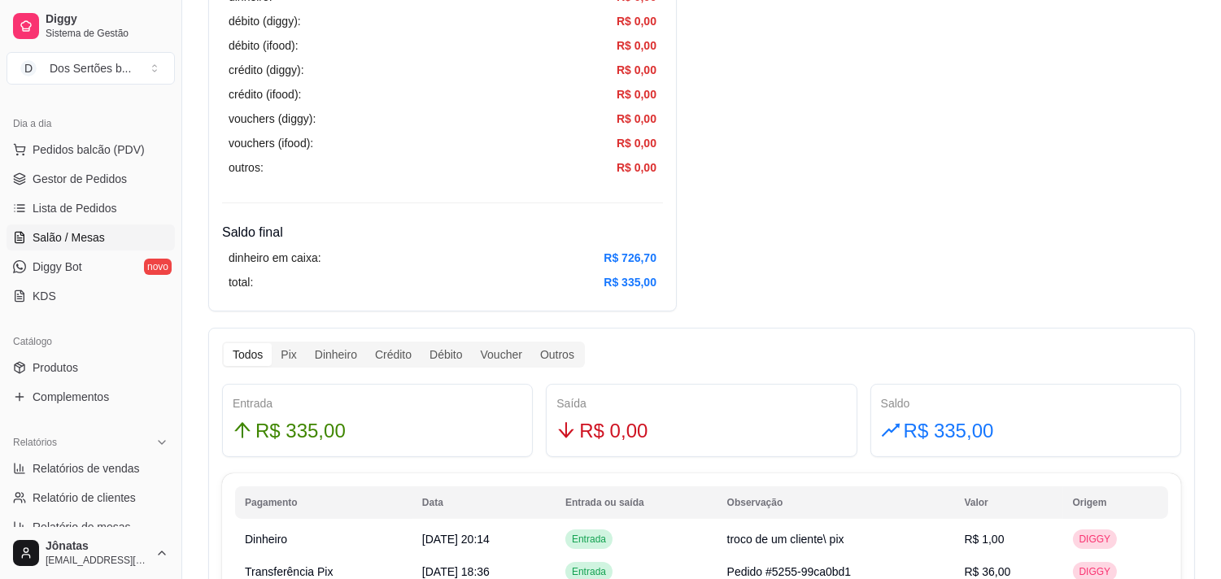
click at [42, 230] on span "Salão / Mesas" at bounding box center [69, 237] width 72 height 16
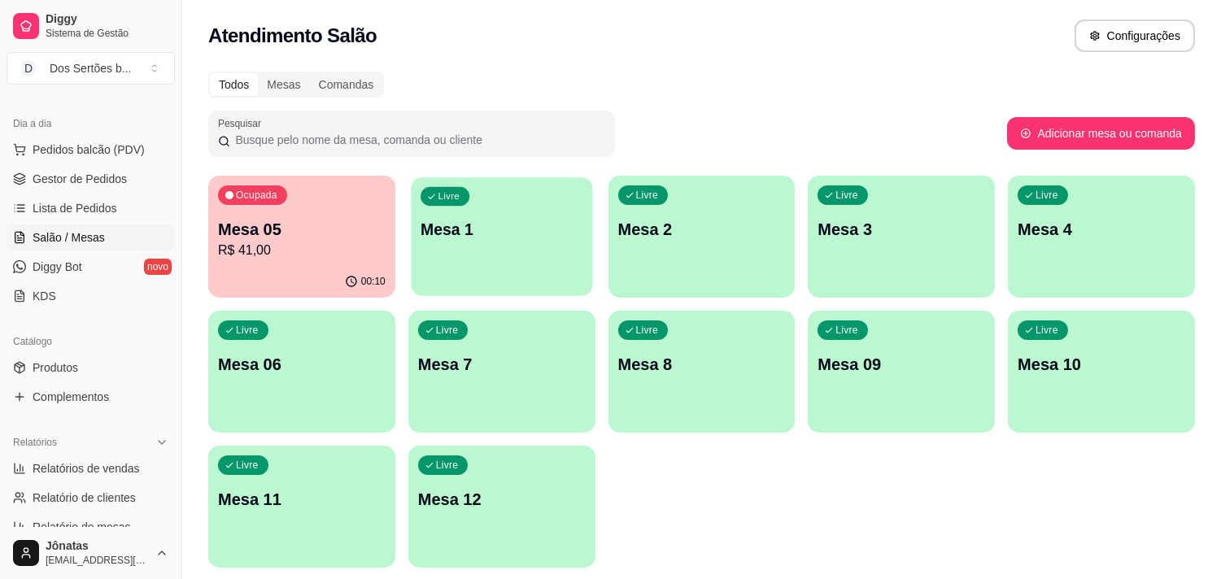
click at [423, 223] on p "Mesa 1" at bounding box center [502, 230] width 163 height 22
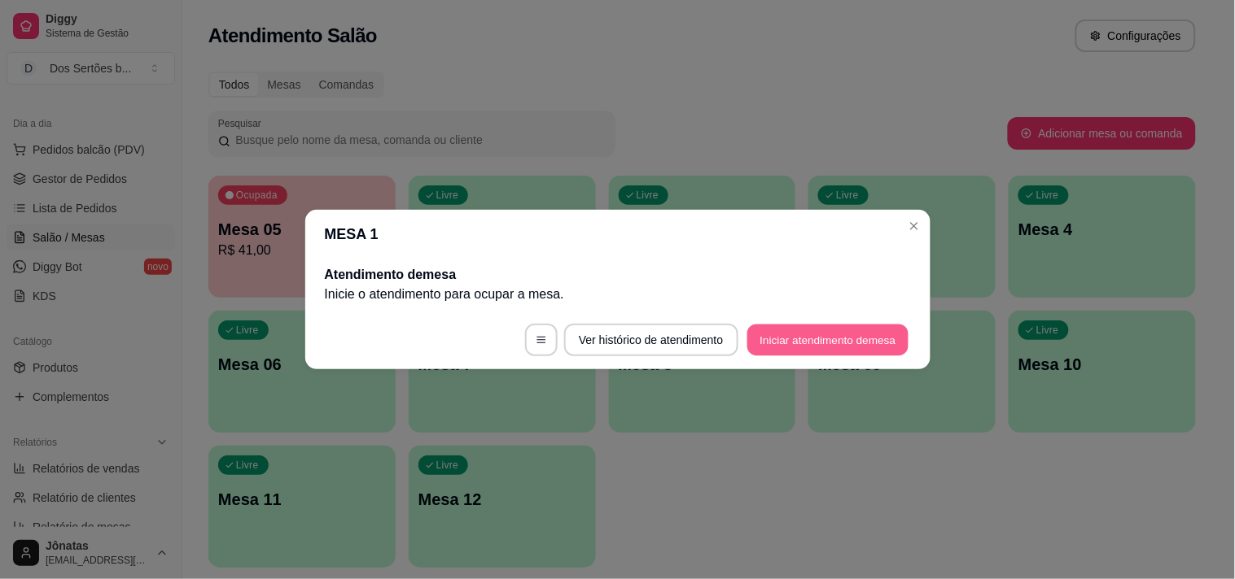
click at [832, 339] on button "Iniciar atendimento de mesa" at bounding box center [827, 341] width 161 height 32
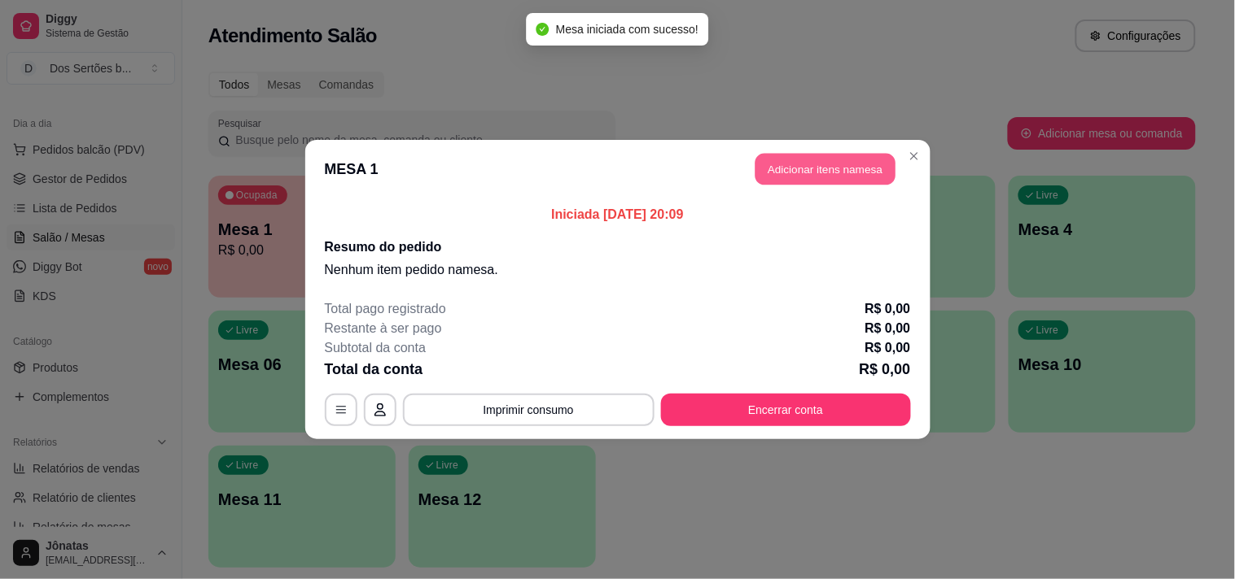
click at [801, 159] on button "Adicionar itens na mesa" at bounding box center [825, 170] width 140 height 32
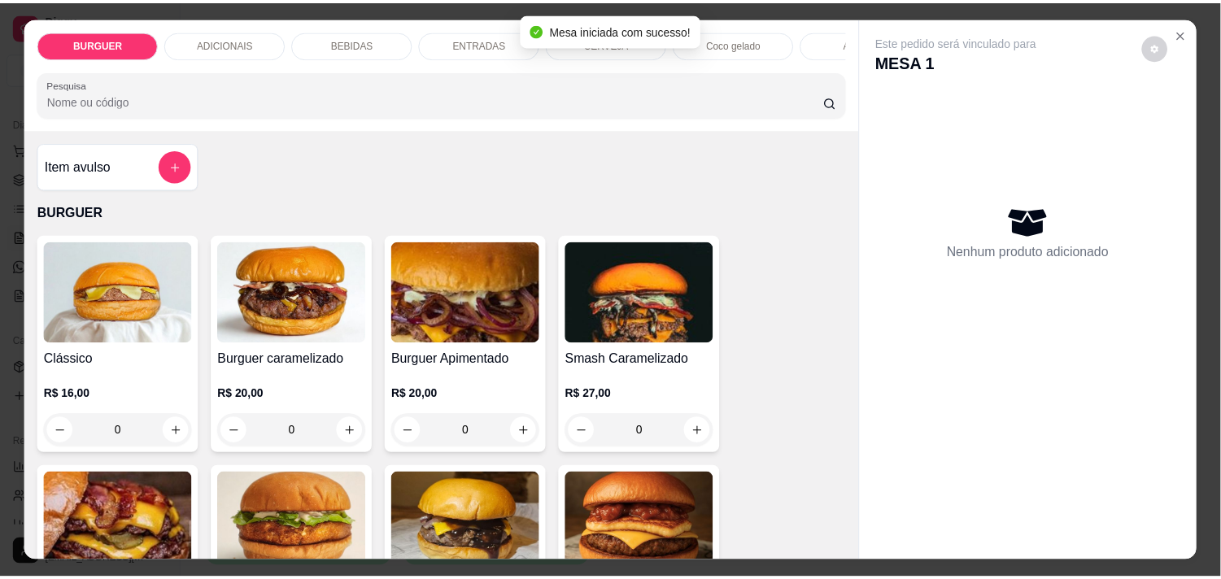
scroll to position [159, 0]
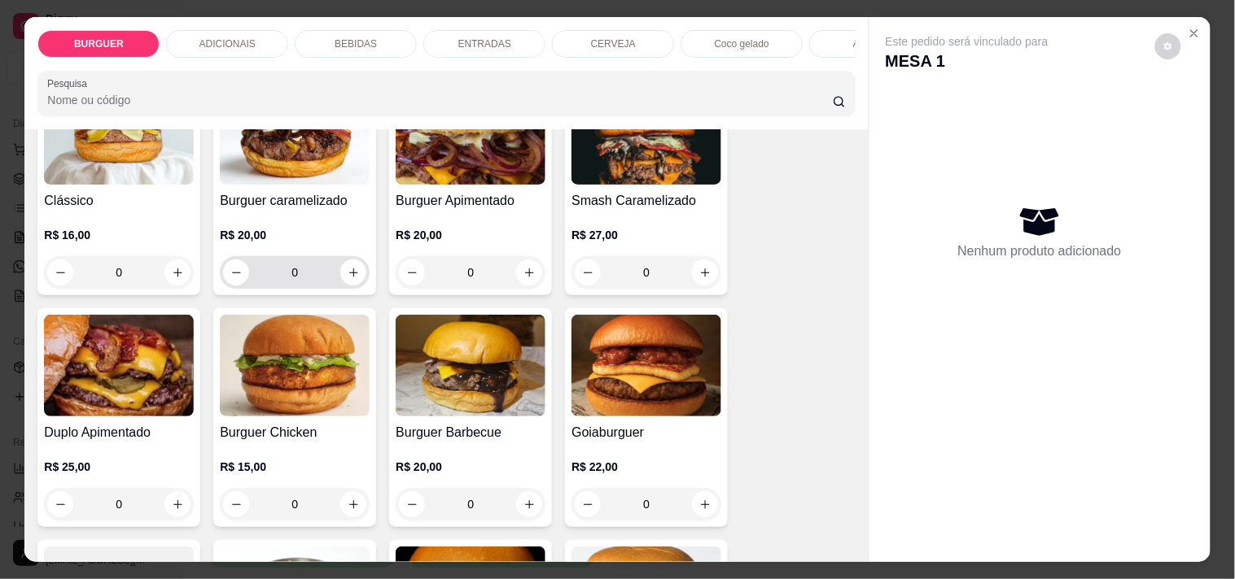
click at [342, 264] on div "0" at bounding box center [294, 272] width 143 height 33
click at [347, 279] on icon "increase-product-quantity" at bounding box center [353, 273] width 12 height 12
type input "1"
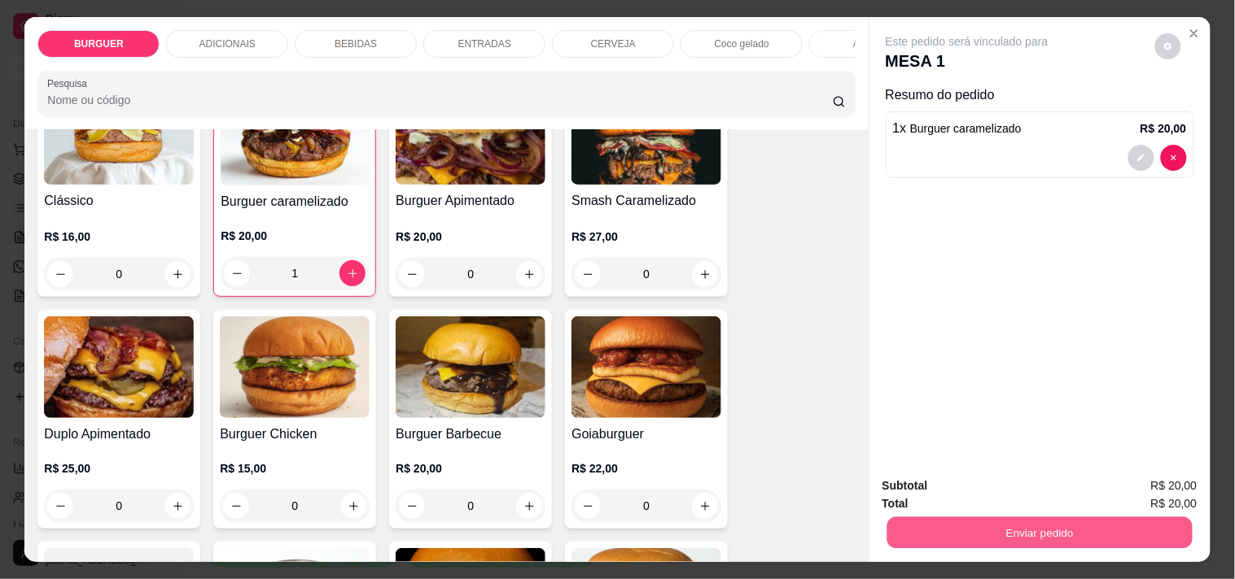
click at [981, 530] on button "Enviar pedido" at bounding box center [1038, 533] width 305 height 32
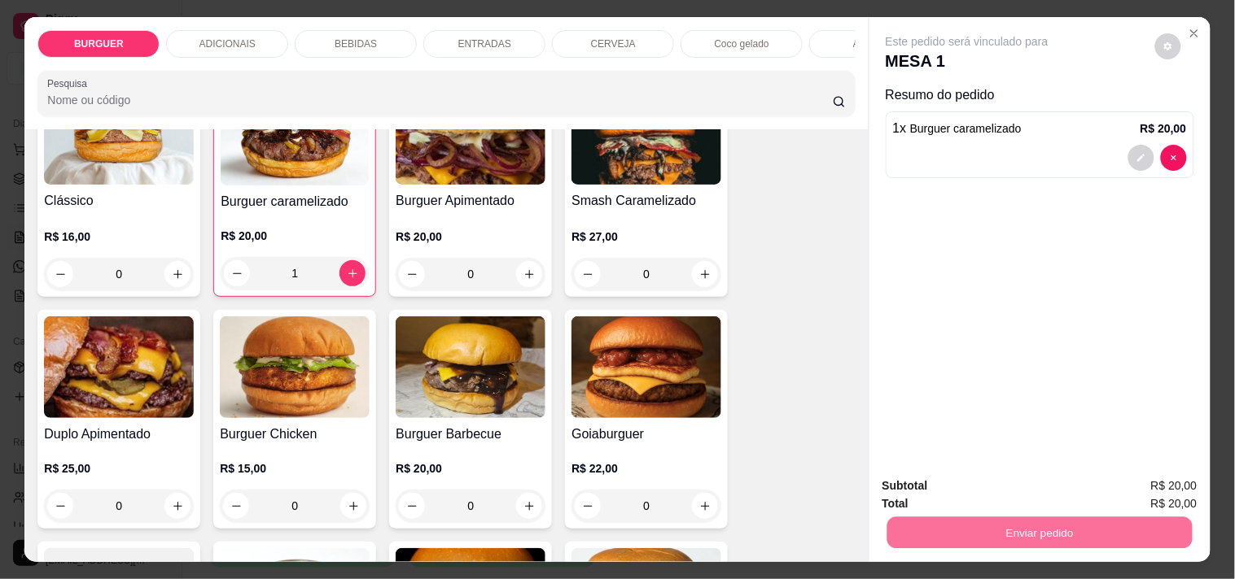
click at [942, 492] on button "Não registrar e enviar pedido" at bounding box center [985, 486] width 164 height 30
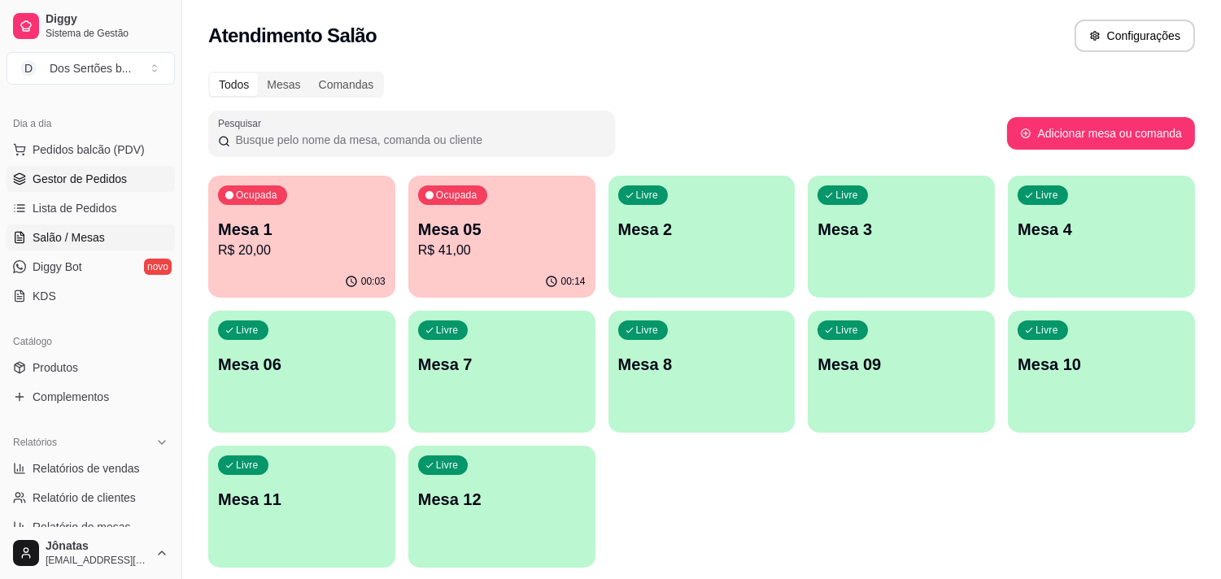
click at [66, 182] on span "Gestor de Pedidos" at bounding box center [80, 179] width 94 height 16
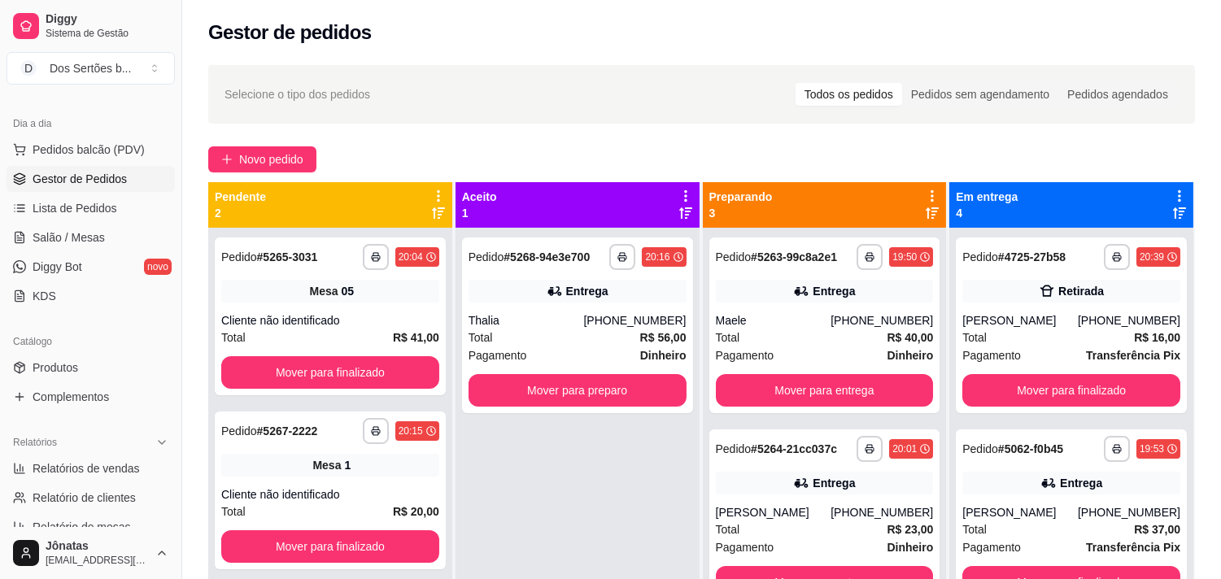
scroll to position [45, 0]
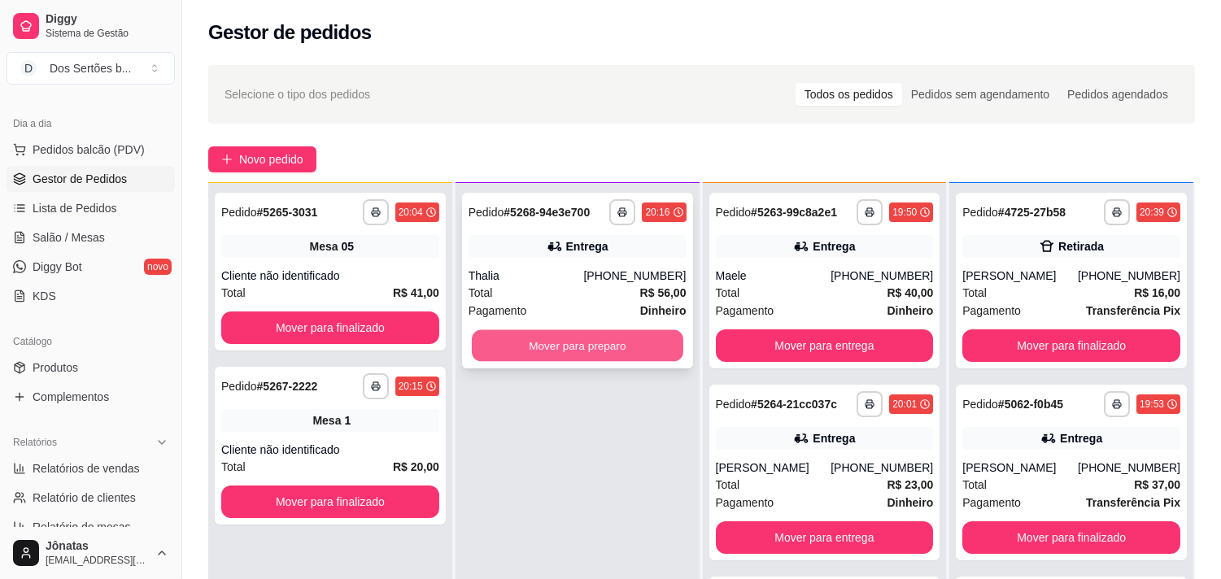
click at [558, 339] on button "Mover para preparo" at bounding box center [578, 346] width 212 height 32
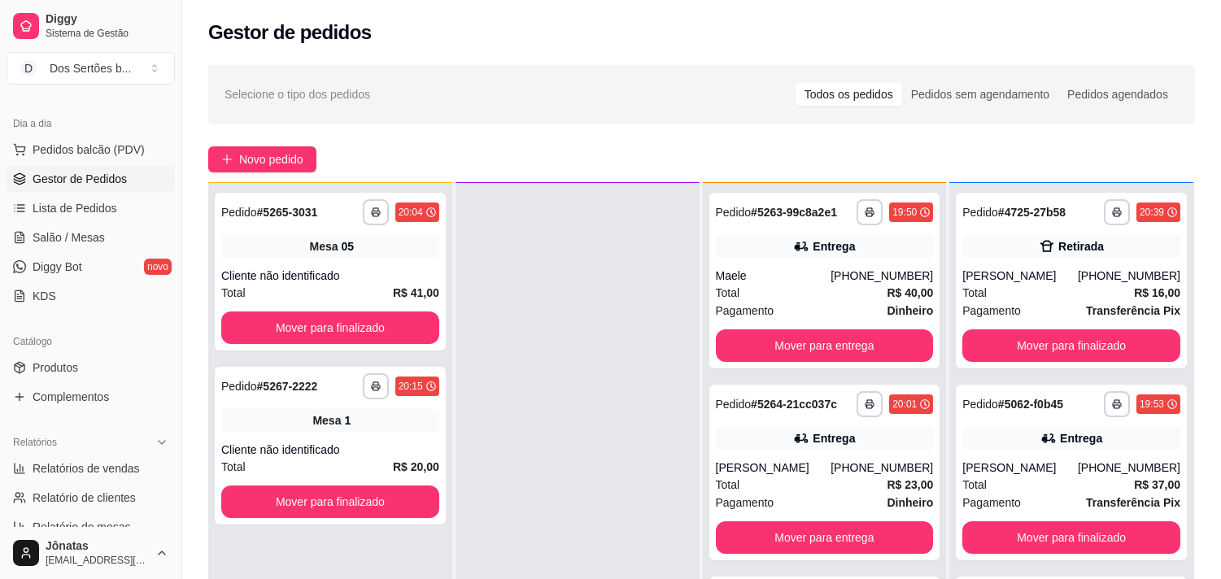
scroll to position [153, 0]
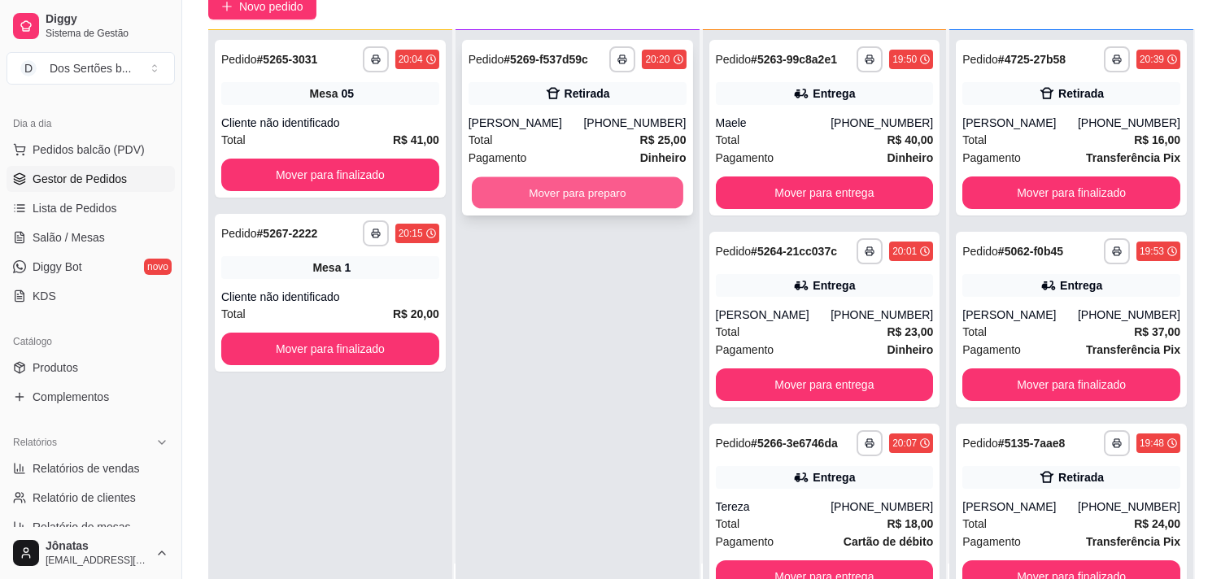
click at [524, 191] on button "Mover para preparo" at bounding box center [578, 193] width 212 height 32
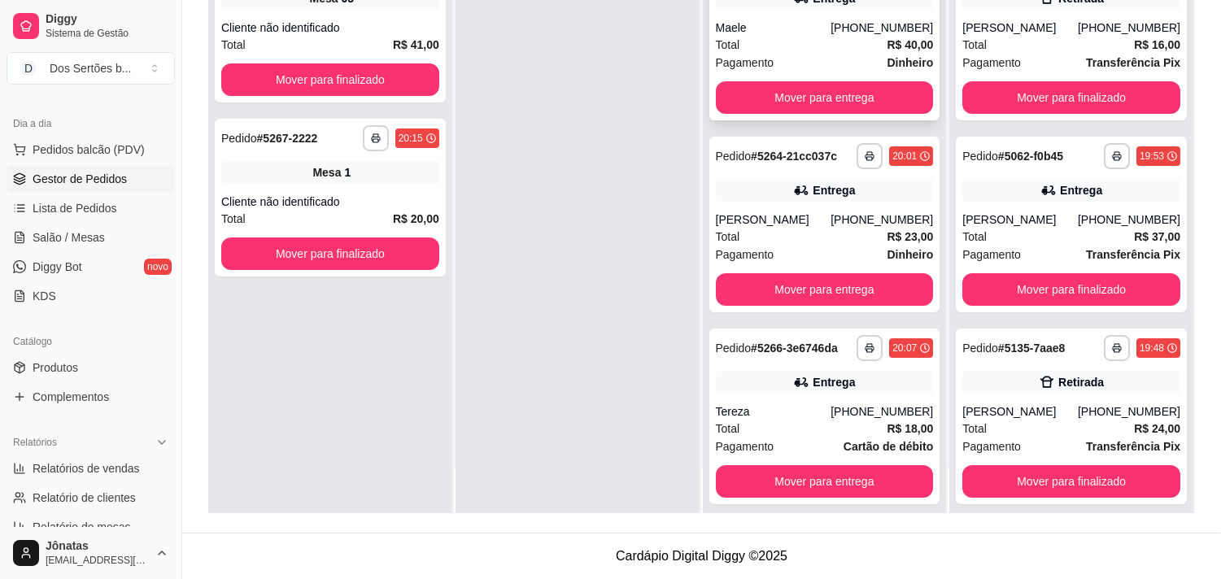
scroll to position [373, 0]
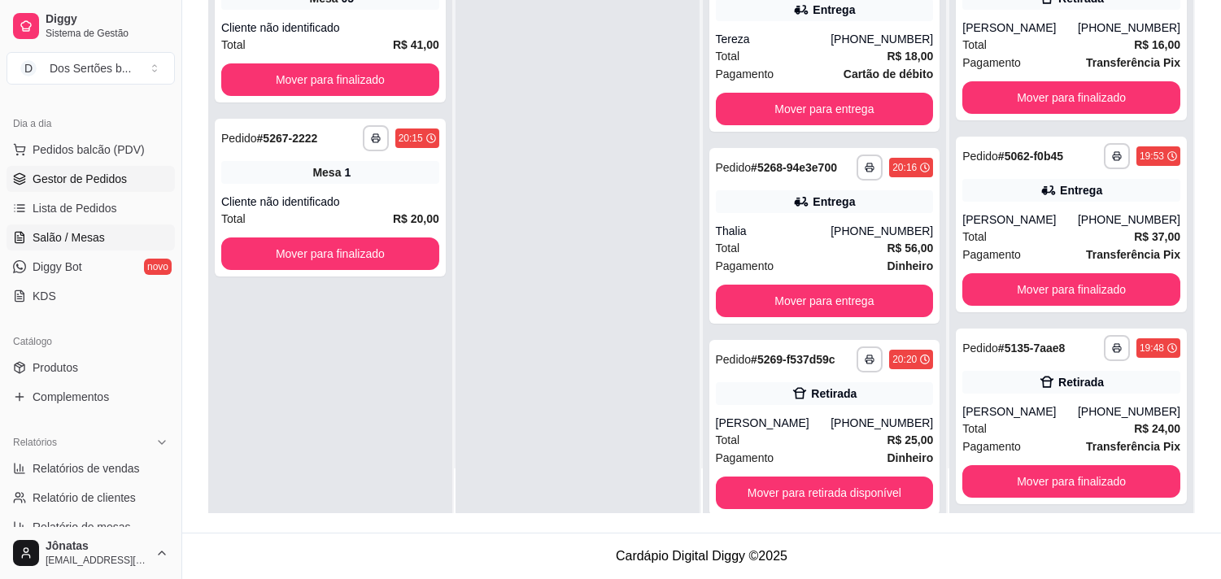
click at [85, 236] on span "Salão / Mesas" at bounding box center [69, 237] width 72 height 16
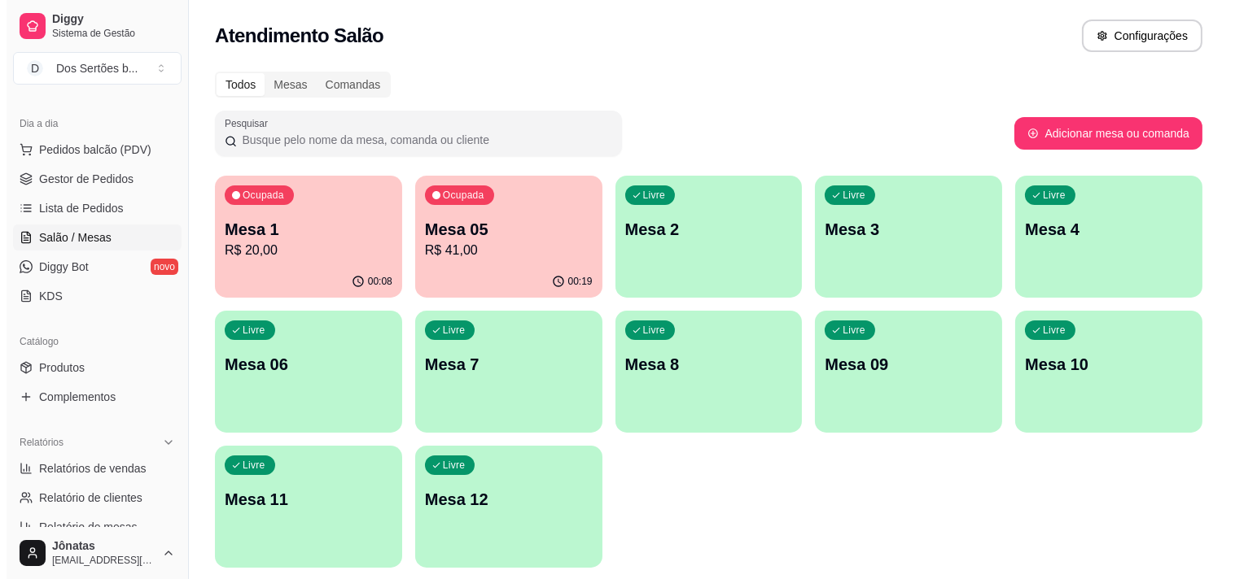
scroll to position [54, 0]
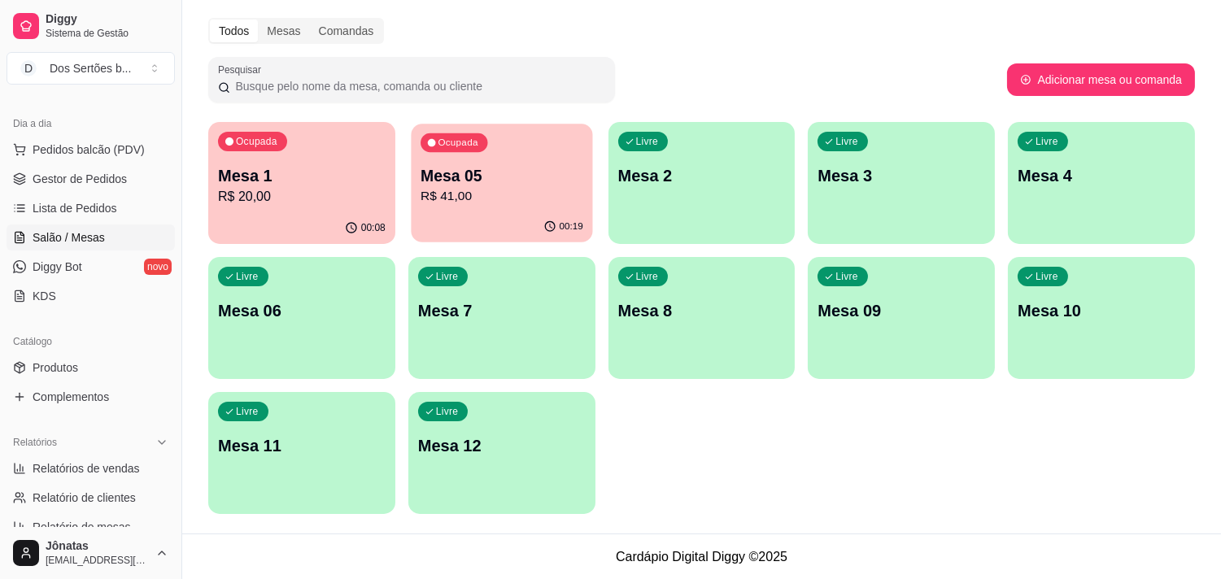
click at [449, 194] on p "R$ 41,00" at bounding box center [502, 196] width 163 height 19
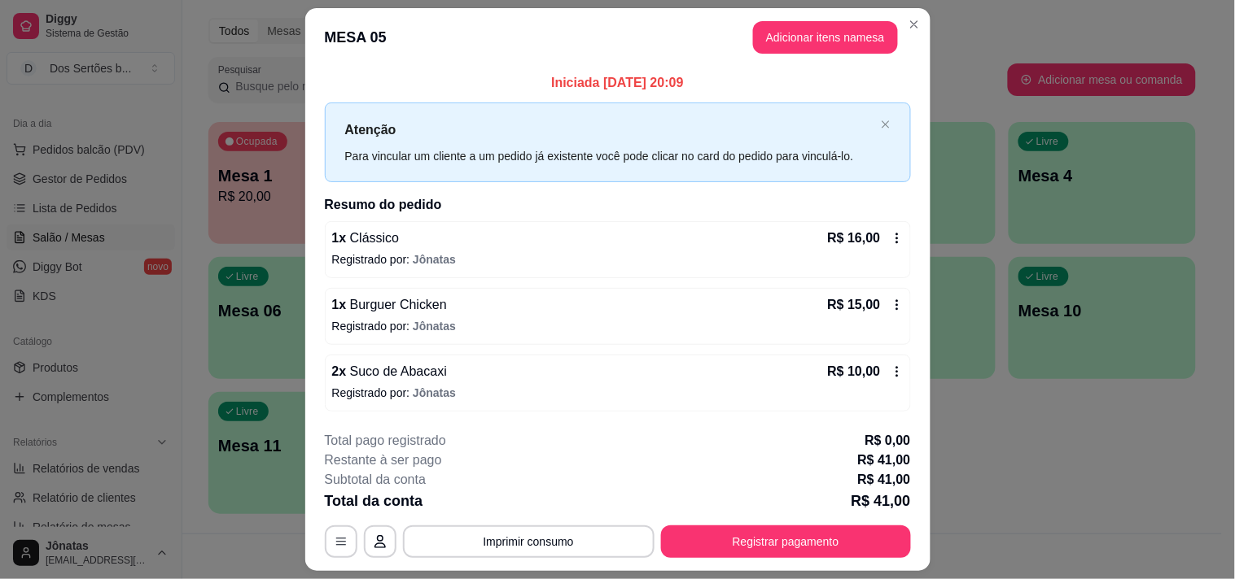
scroll to position [43, 0]
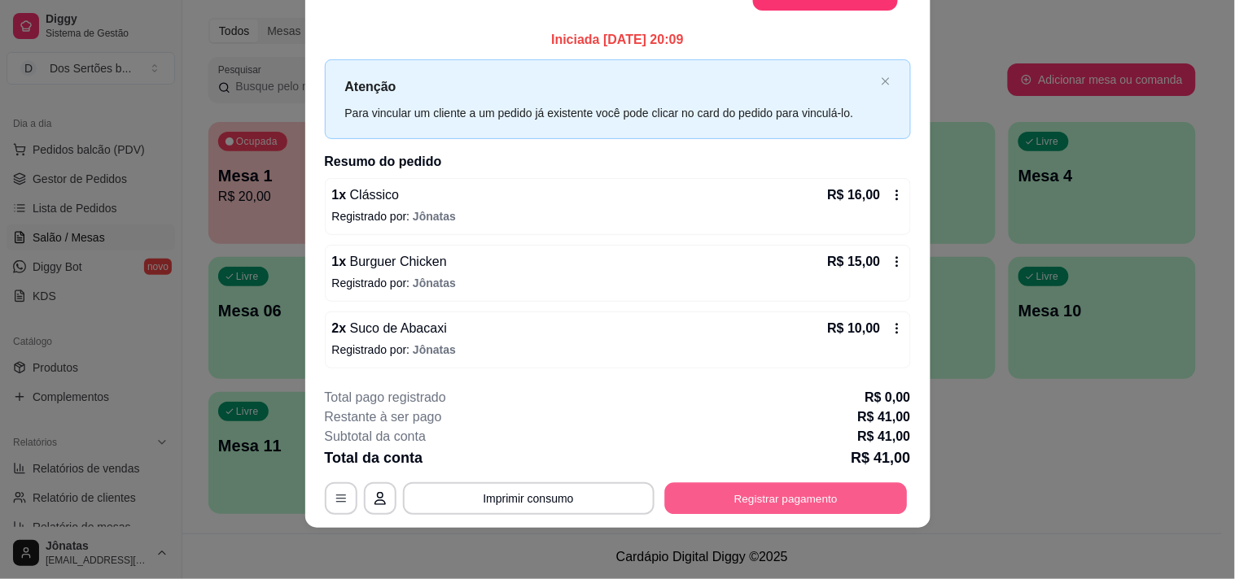
click at [743, 497] on button "Registrar pagamento" at bounding box center [785, 499] width 243 height 32
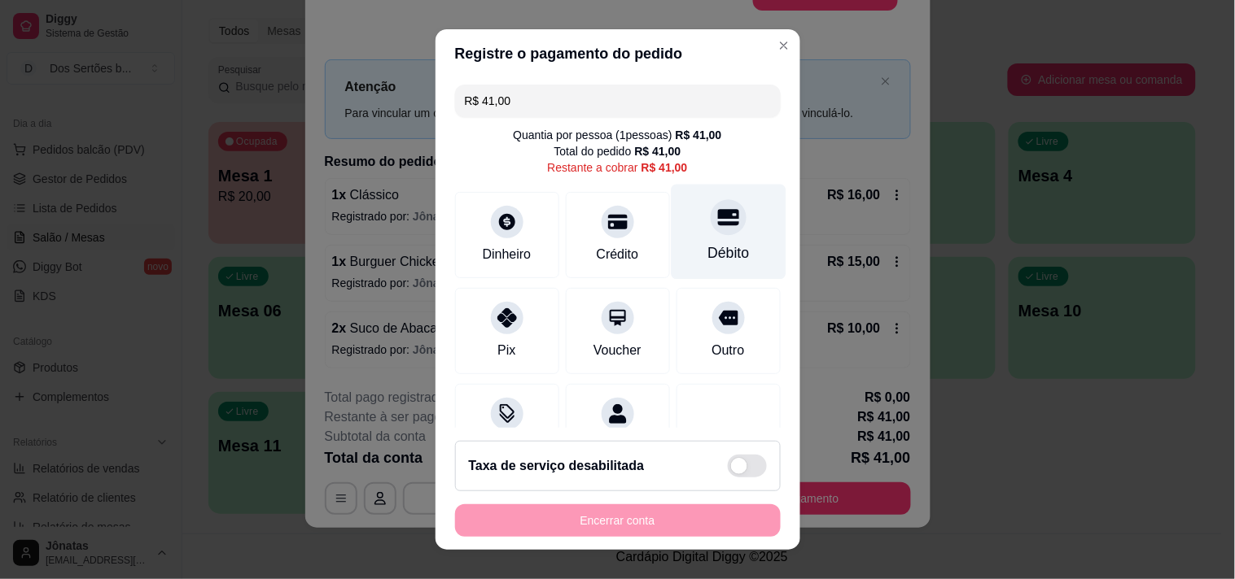
click at [707, 253] on div "Débito" at bounding box center [728, 253] width 42 height 21
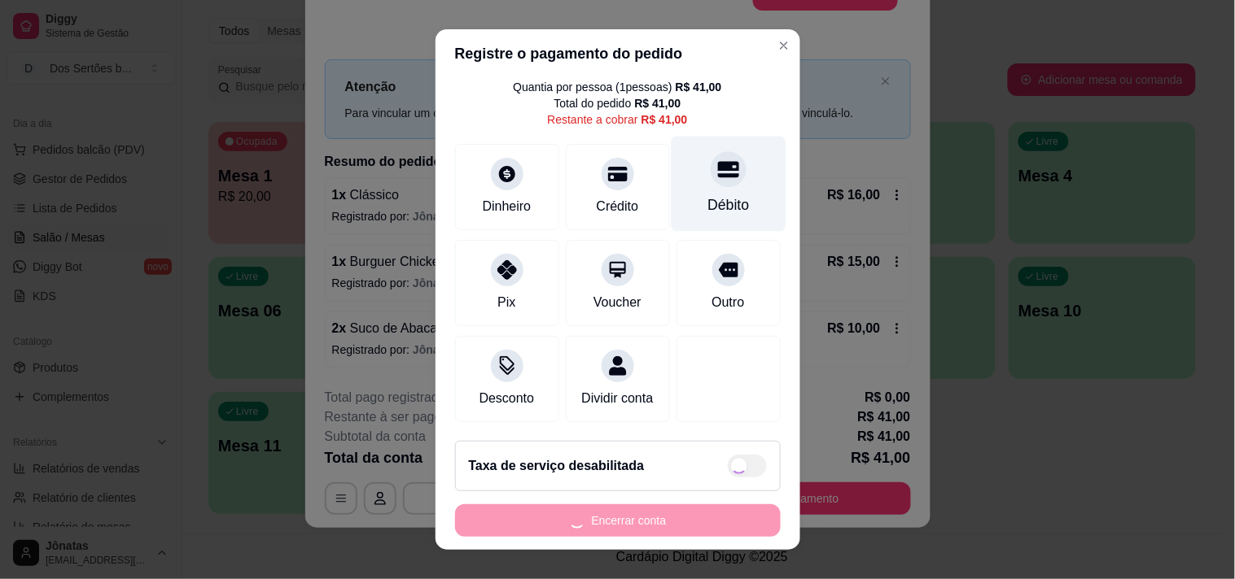
type input "R$ 0,00"
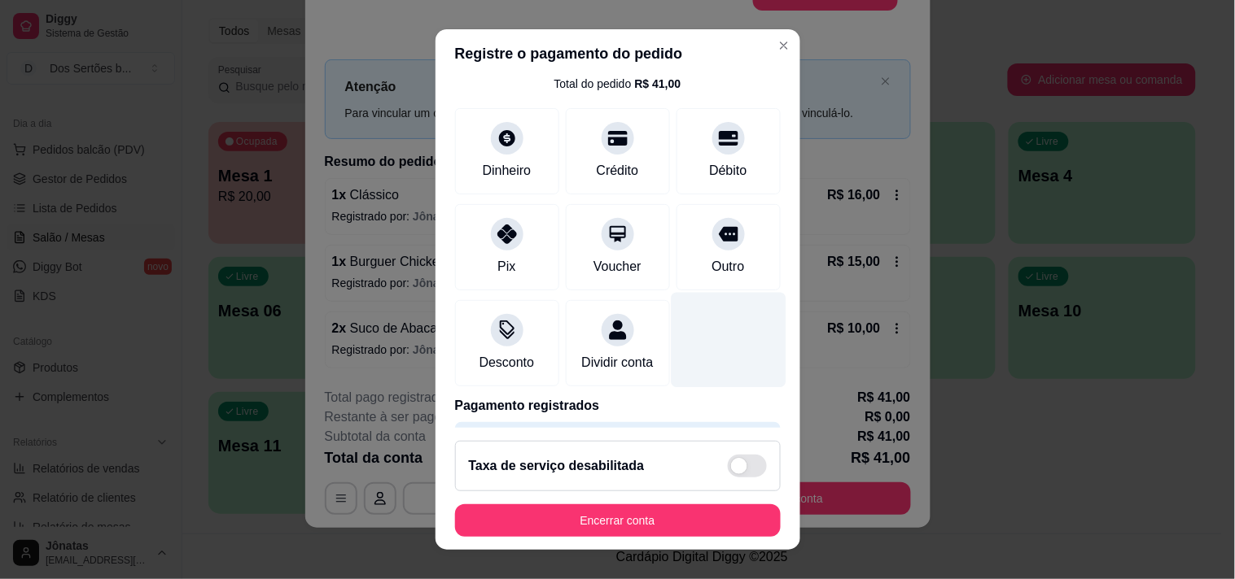
scroll to position [136, 0]
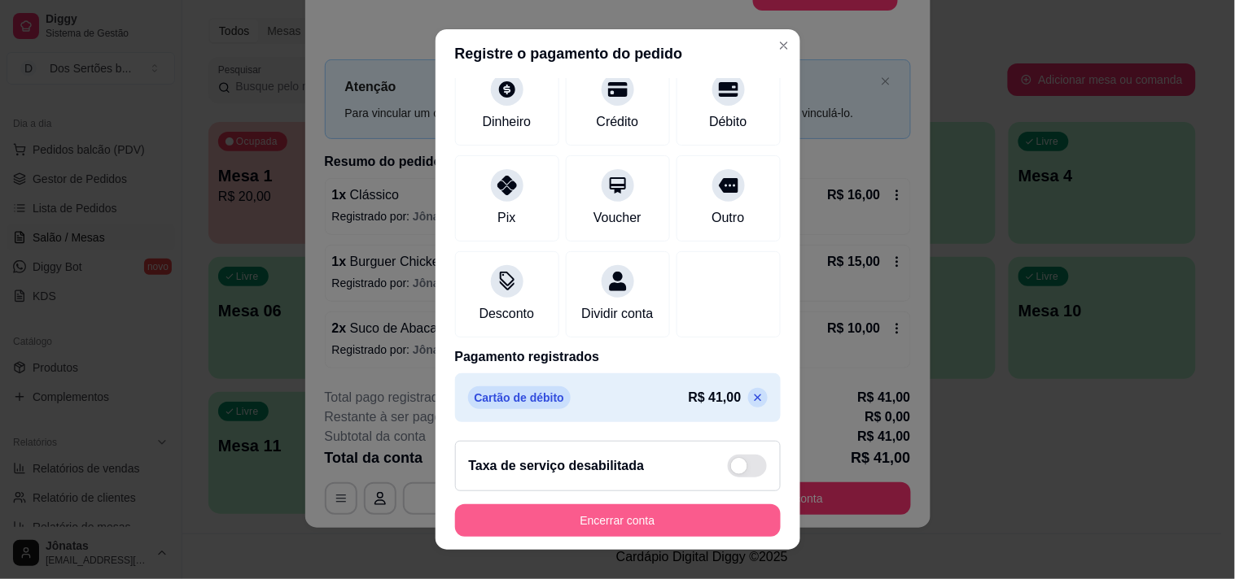
click at [582, 521] on button "Encerrar conta" at bounding box center [618, 521] width 326 height 33
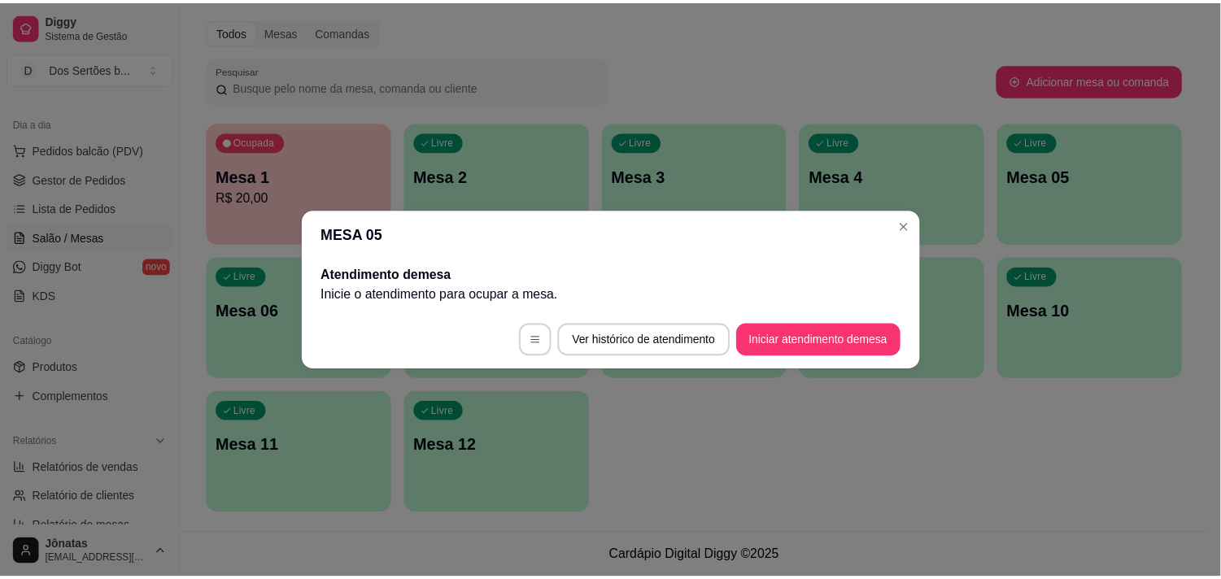
scroll to position [0, 0]
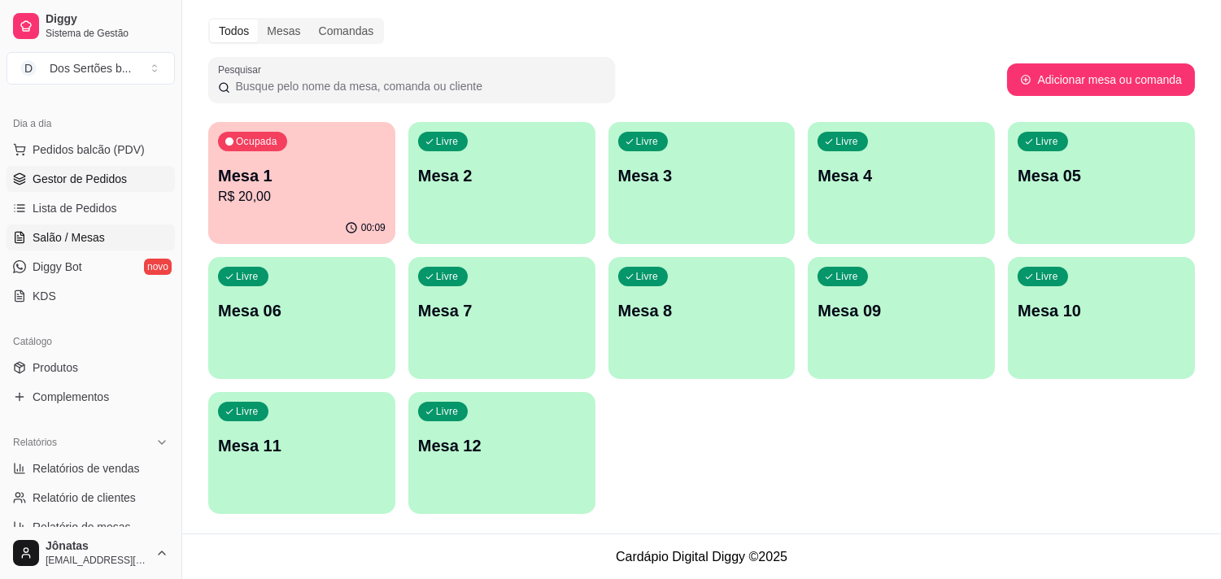
click at [69, 181] on span "Gestor de Pedidos" at bounding box center [80, 179] width 94 height 16
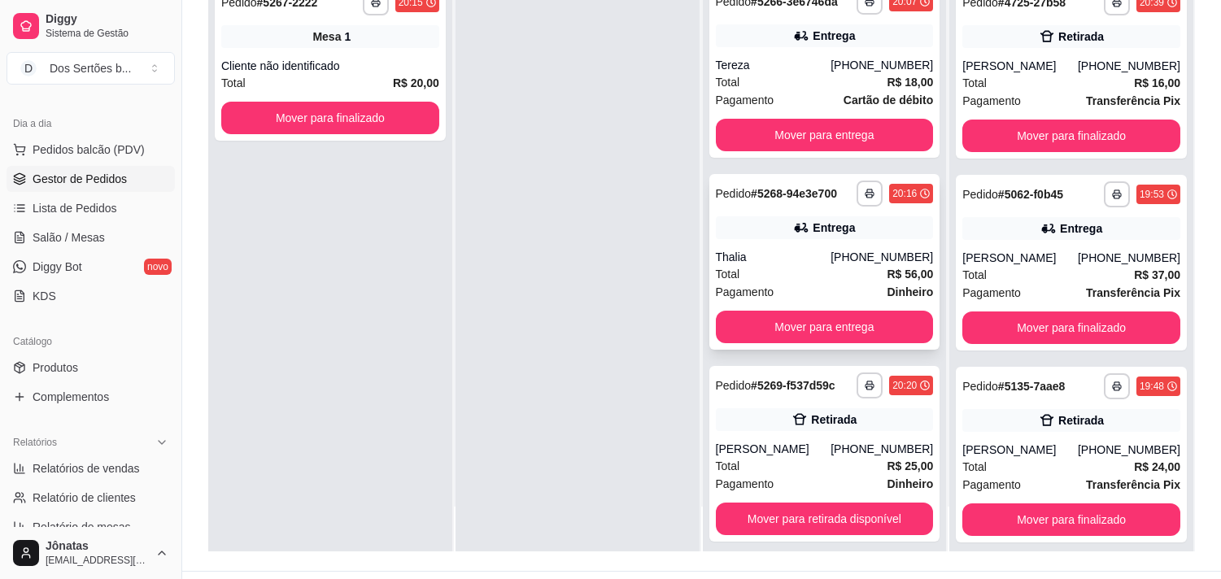
scroll to position [395, 0]
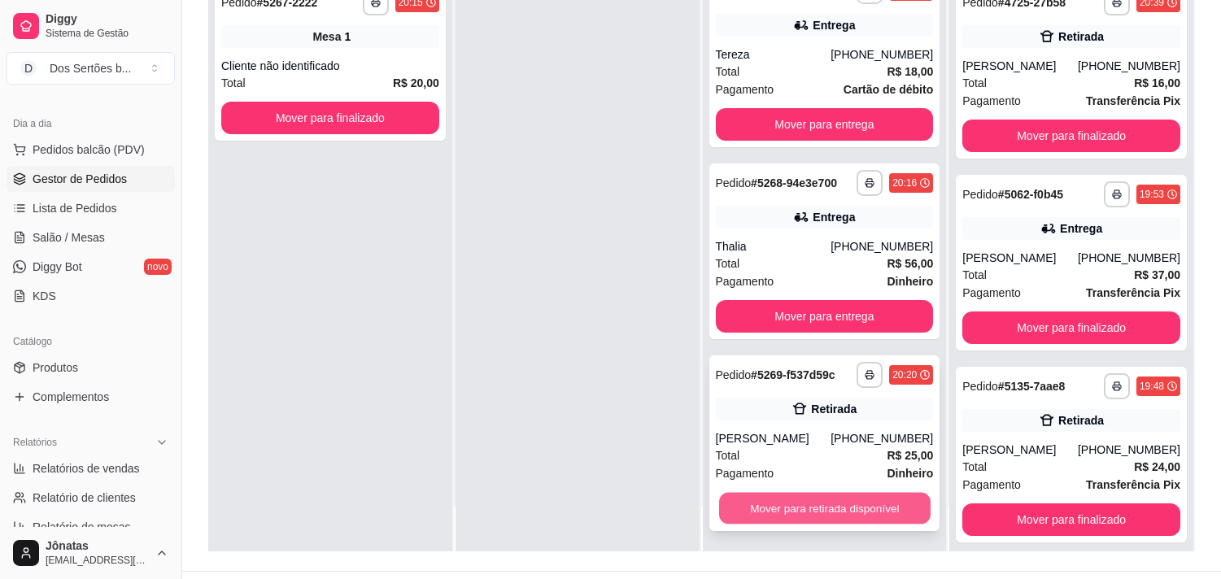
click at [791, 497] on button "Mover para retirada disponível" at bounding box center [825, 509] width 212 height 32
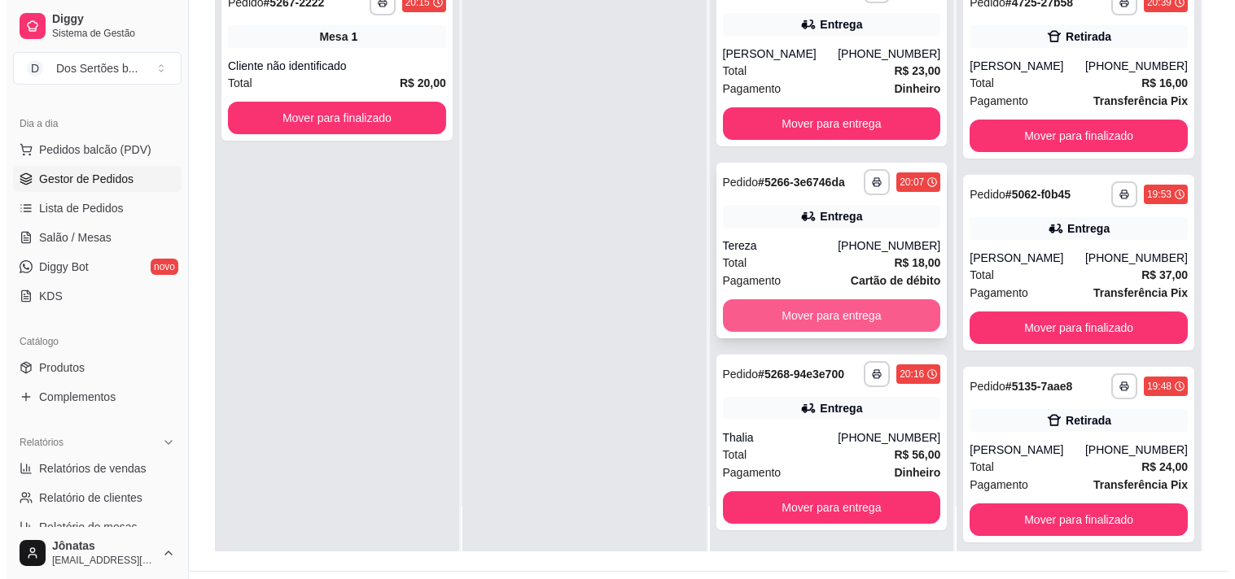
scroll to position [0, 0]
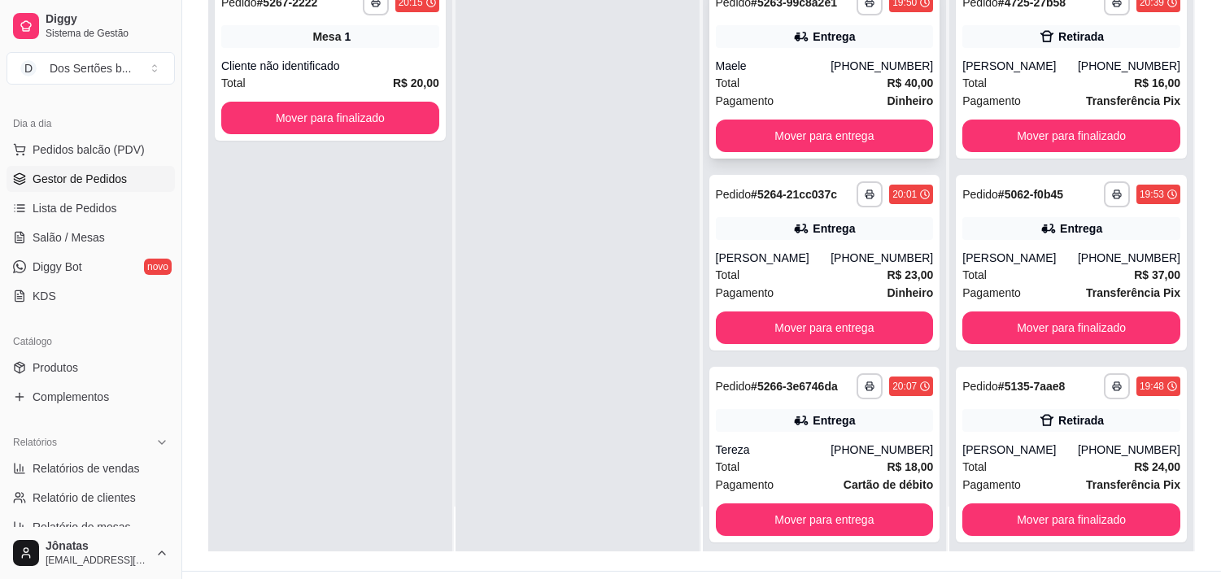
click at [759, 67] on div "Maele" at bounding box center [774, 66] width 116 height 16
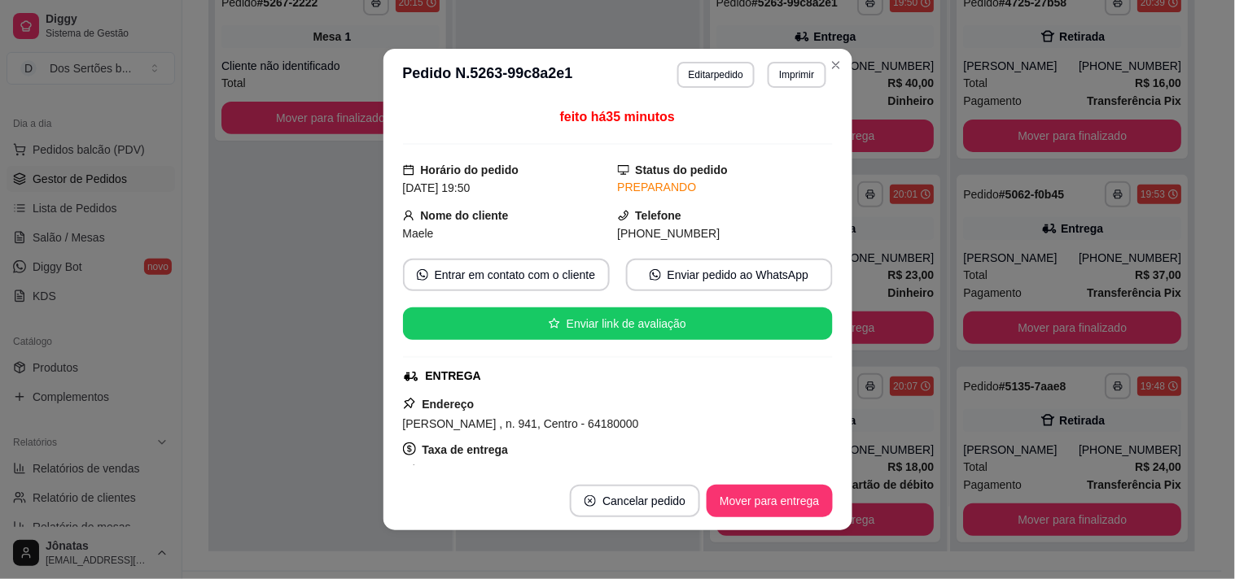
scroll to position [413, 0]
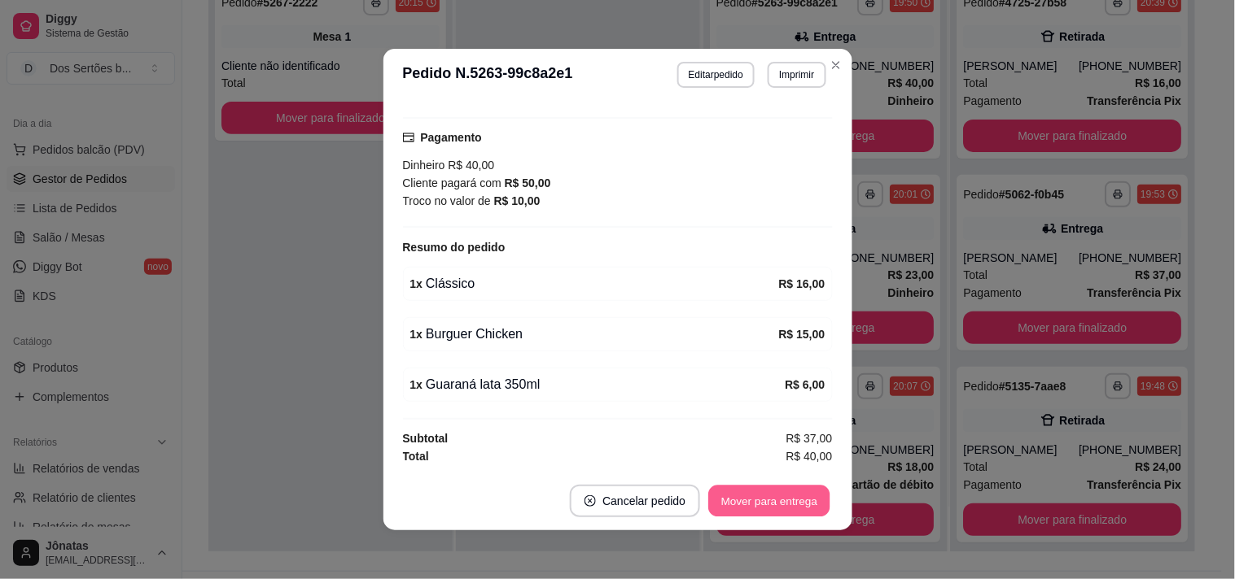
click at [784, 494] on button "Mover para entrega" at bounding box center [770, 502] width 122 height 32
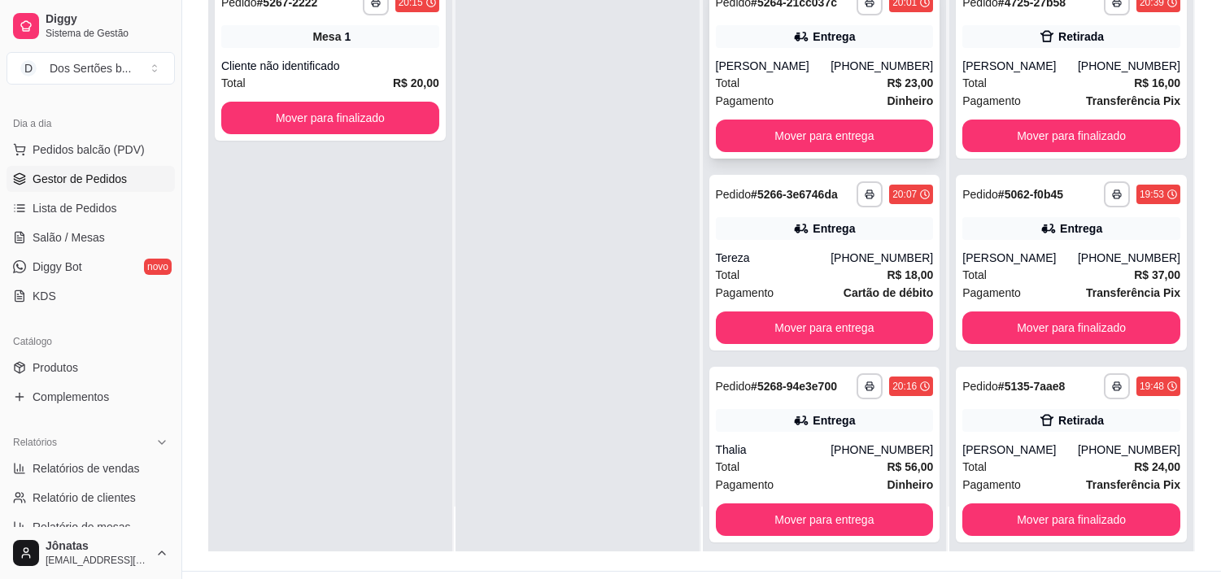
click at [853, 78] on div "Total R$ 23,00" at bounding box center [825, 83] width 218 height 18
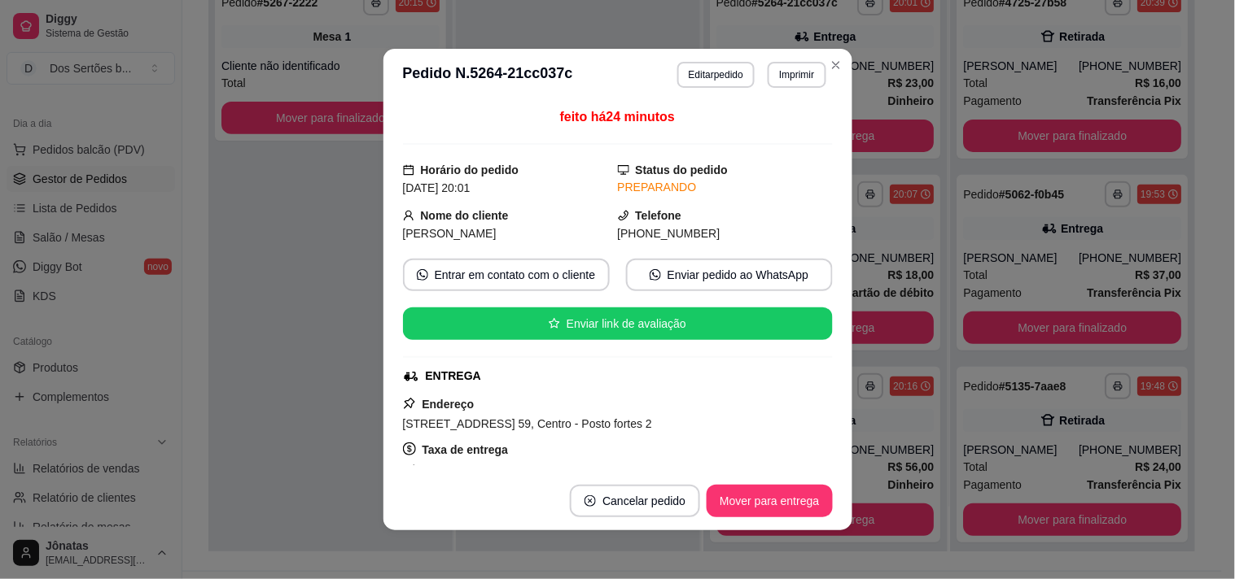
scroll to position [312, 0]
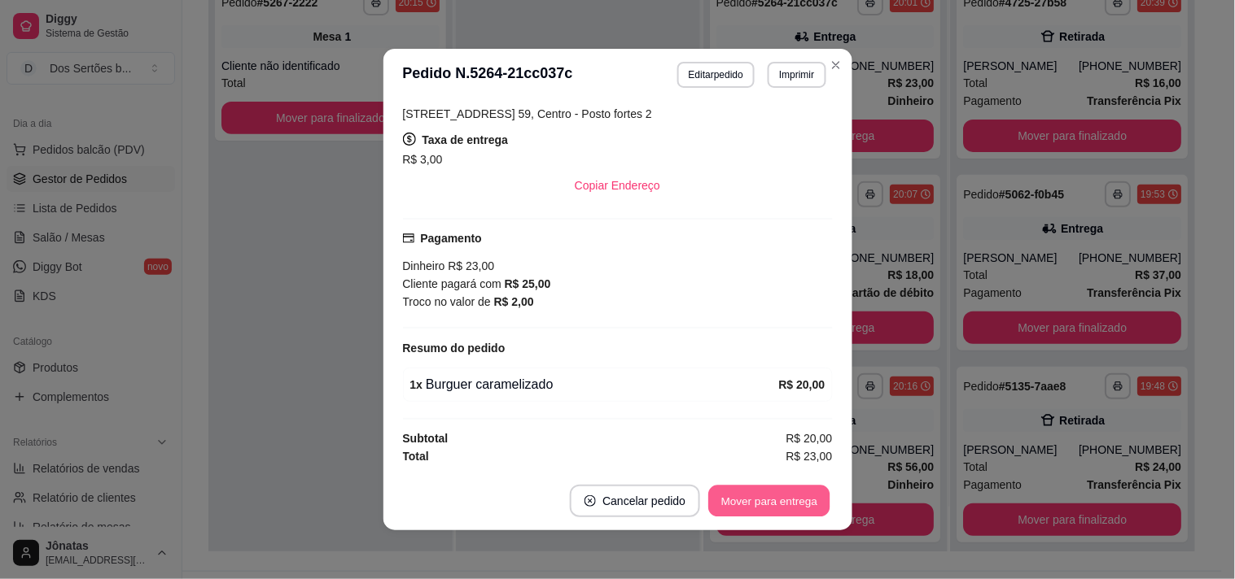
click at [760, 500] on button "Mover para entrega" at bounding box center [770, 502] width 122 height 32
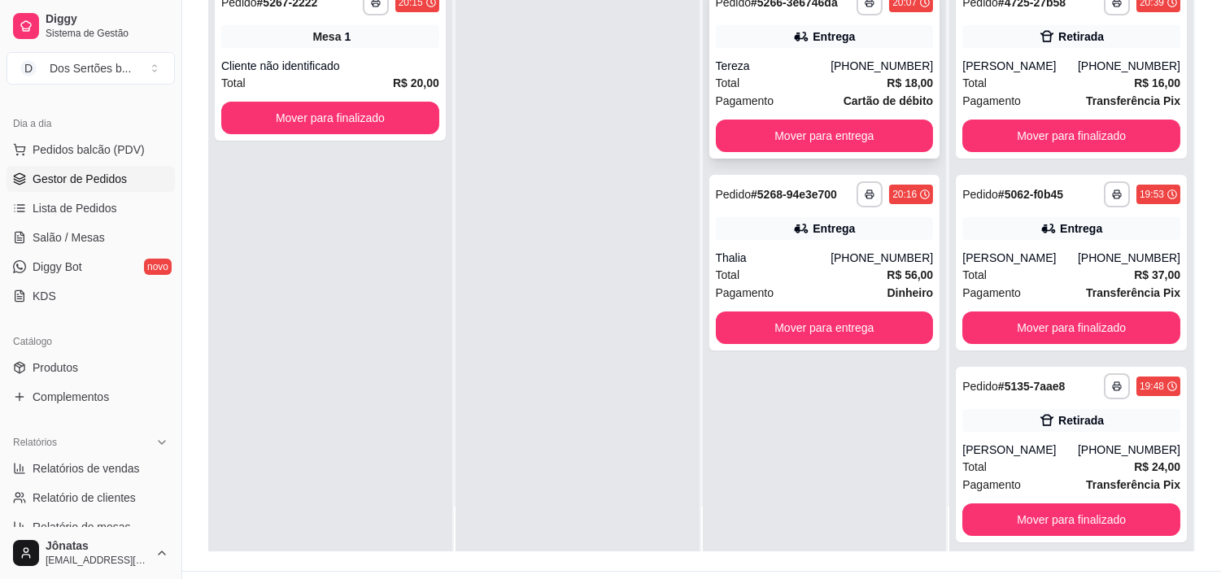
click at [787, 71] on div "Tereza" at bounding box center [774, 66] width 116 height 16
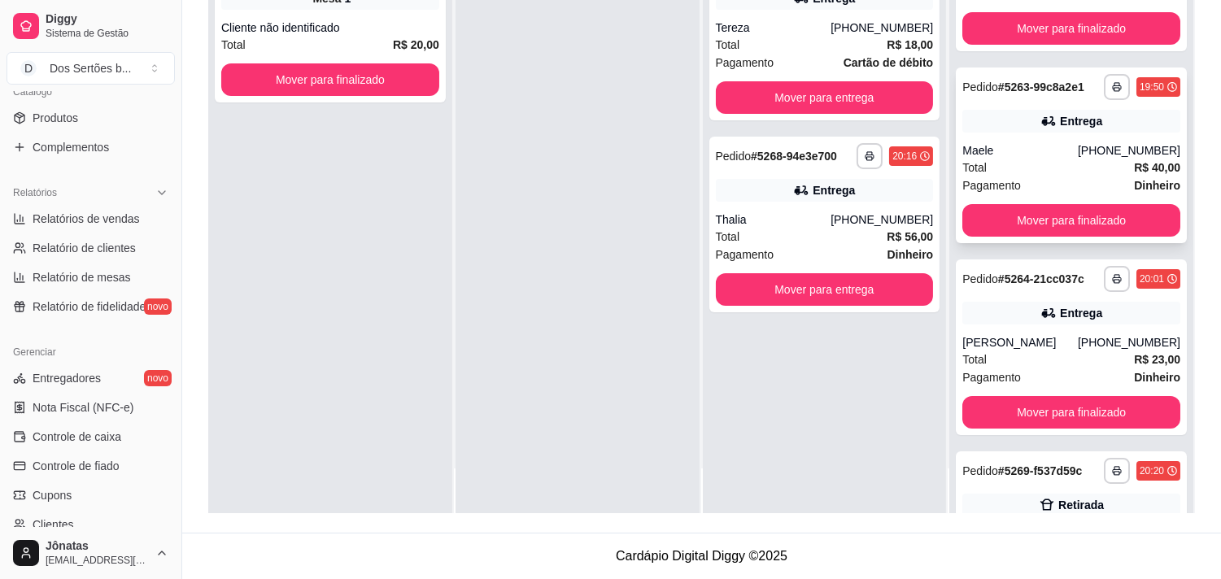
scroll to position [409, 0]
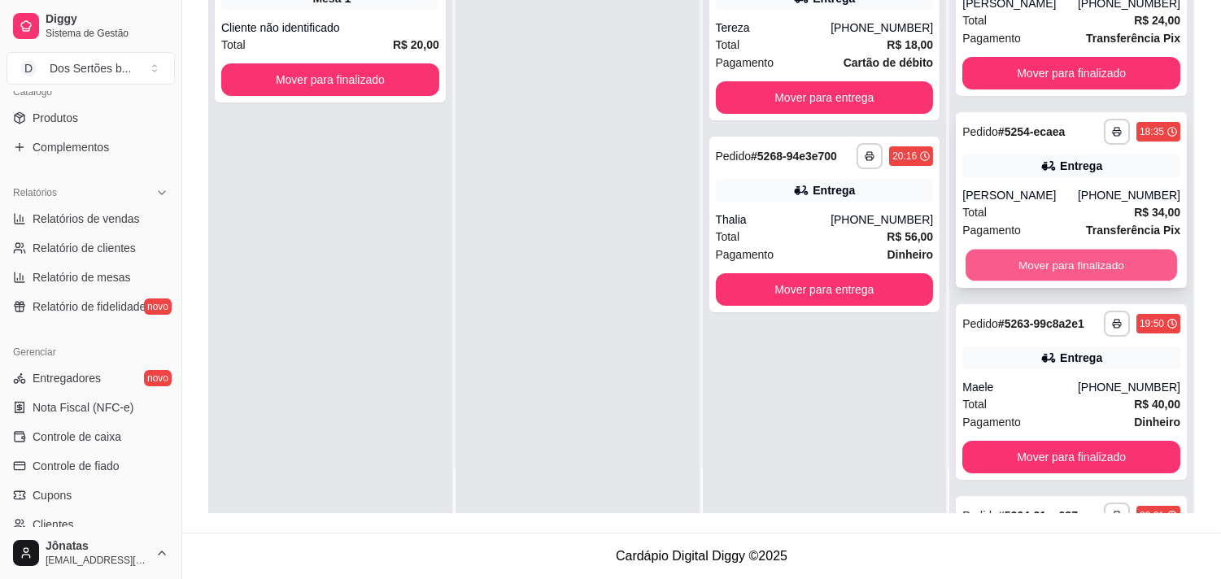
click at [1039, 256] on button "Mover para finalizado" at bounding box center [1072, 266] width 212 height 32
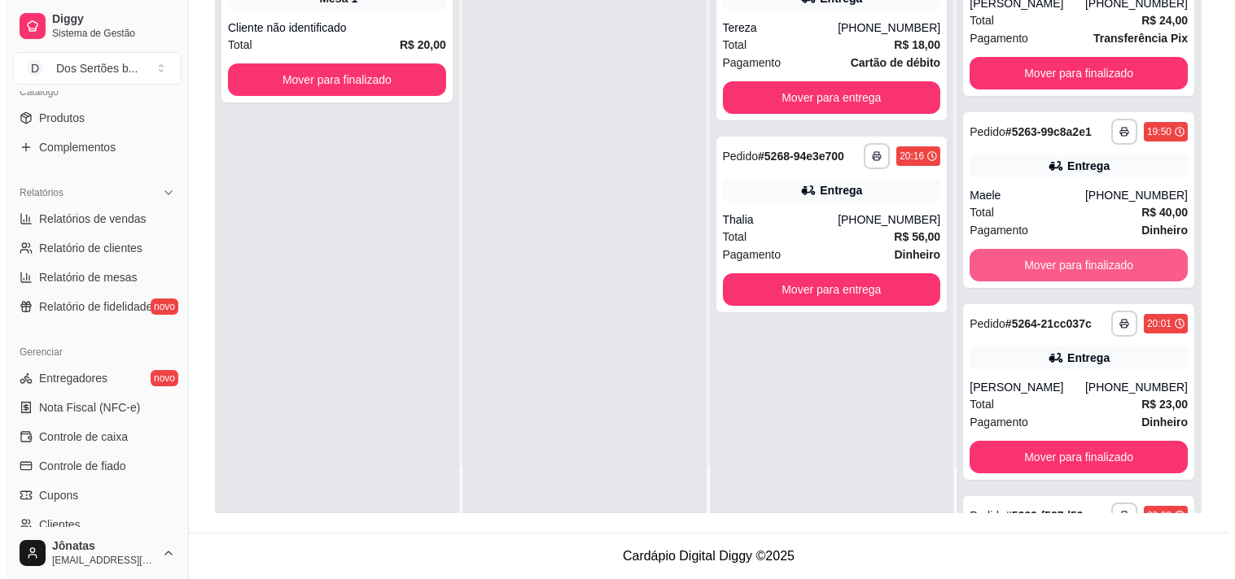
scroll to position [588, 0]
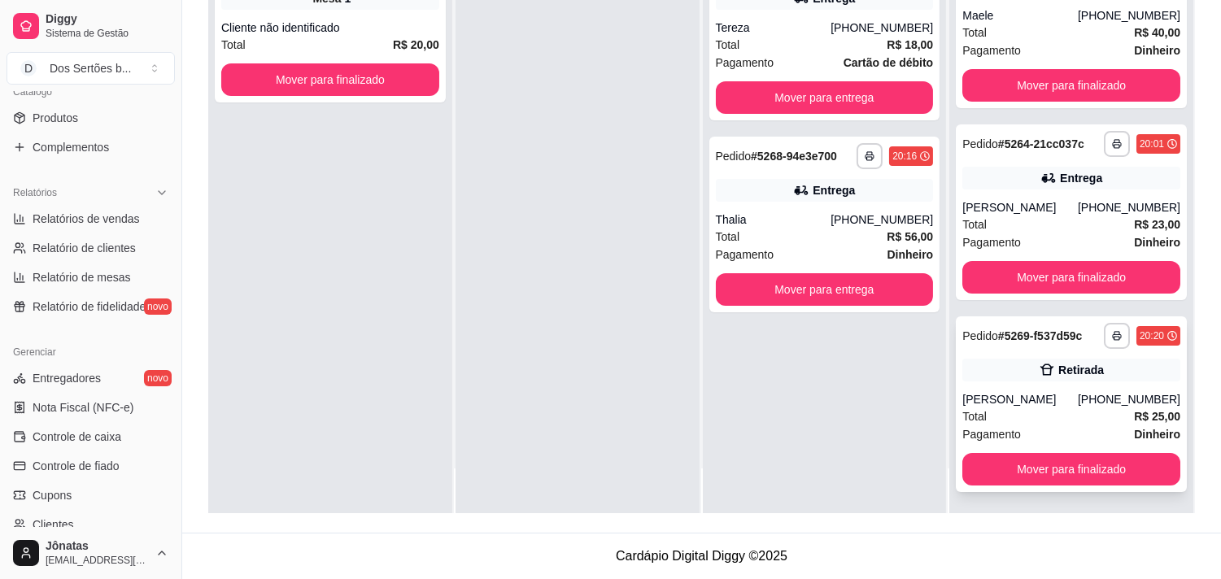
click at [1082, 402] on div "[PHONE_NUMBER]" at bounding box center [1129, 399] width 103 height 16
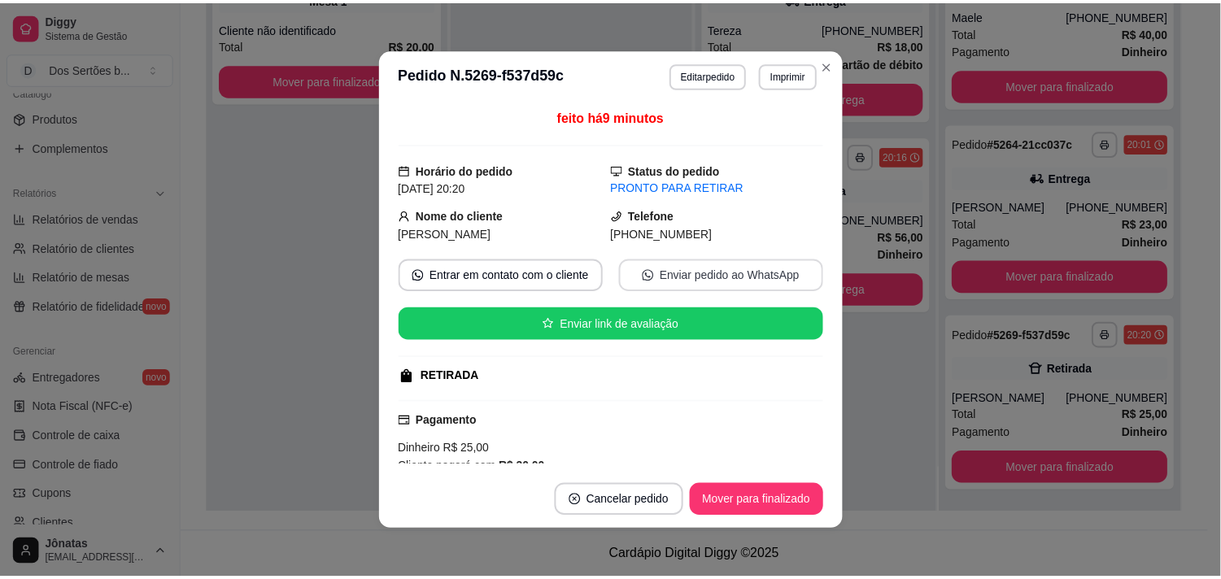
scroll to position [185, 0]
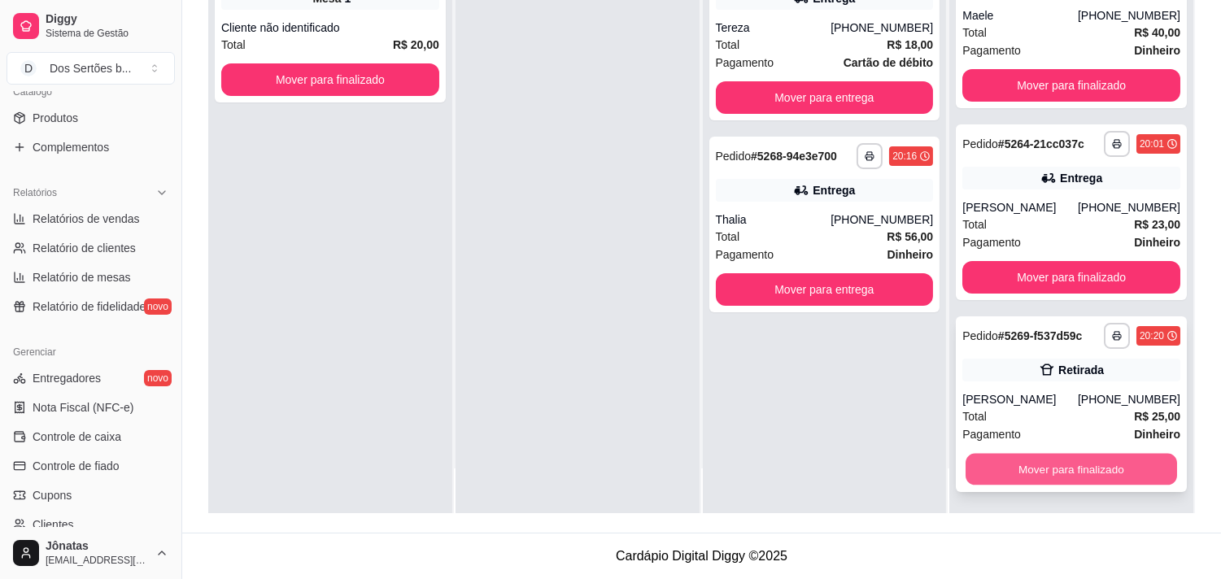
click at [1052, 472] on button "Mover para finalizado" at bounding box center [1072, 470] width 212 height 32
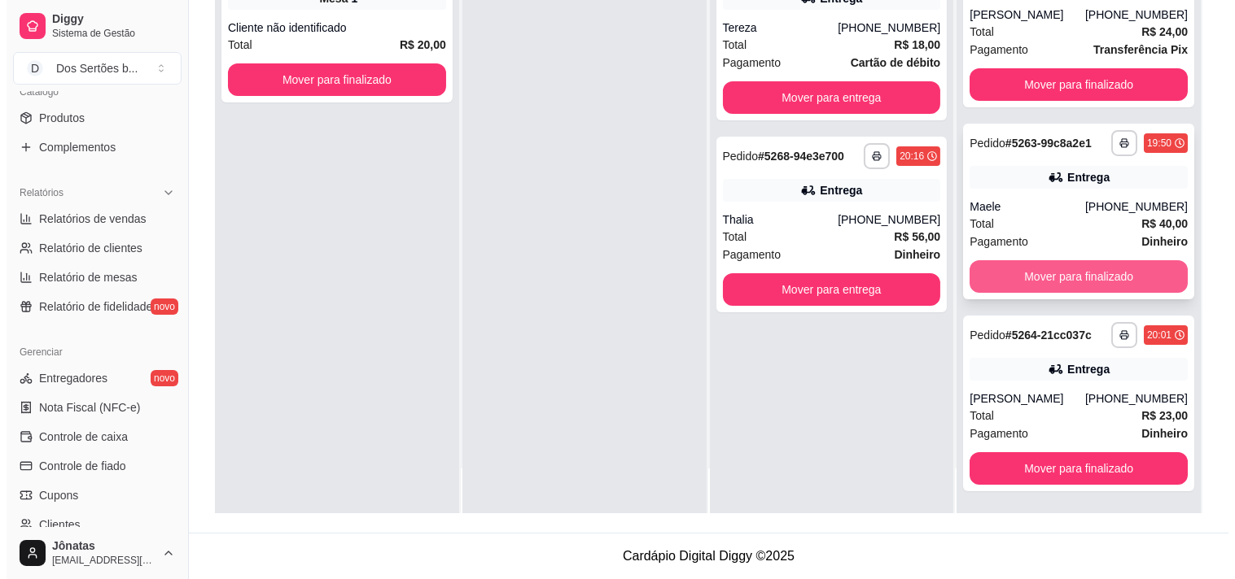
scroll to position [396, 0]
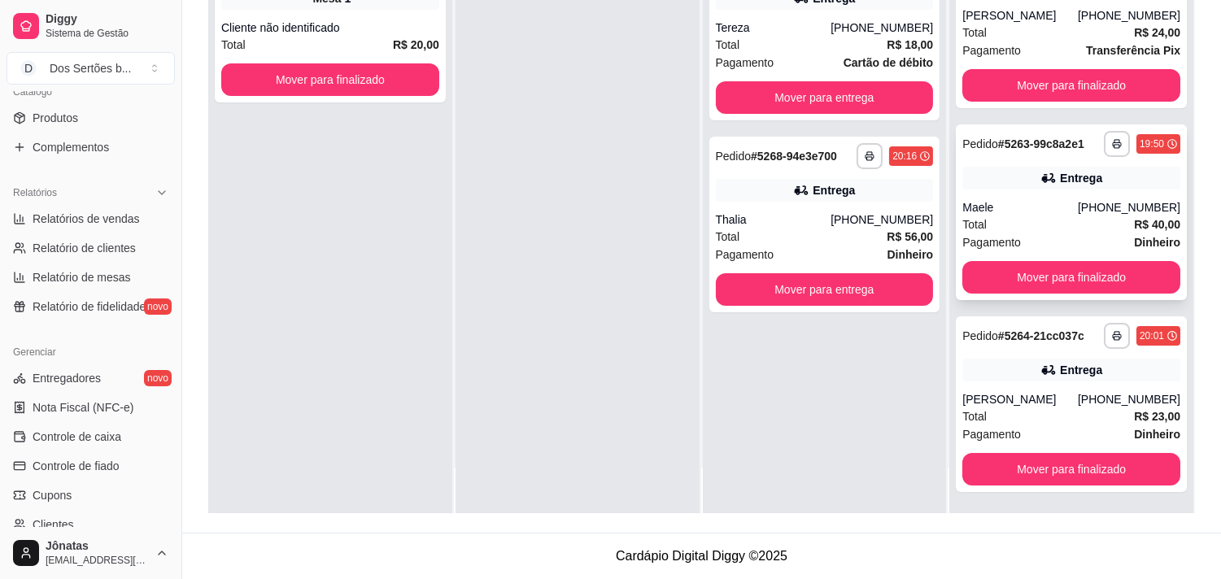
click at [1050, 225] on div "Total R$ 40,00" at bounding box center [1072, 225] width 218 height 18
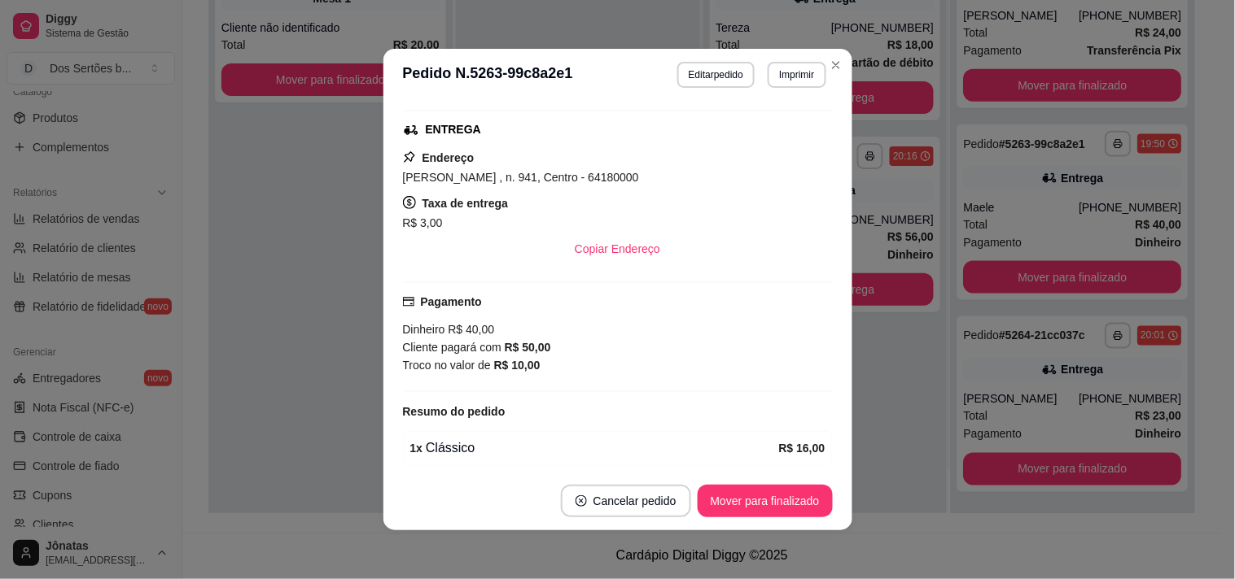
scroll to position [413, 0]
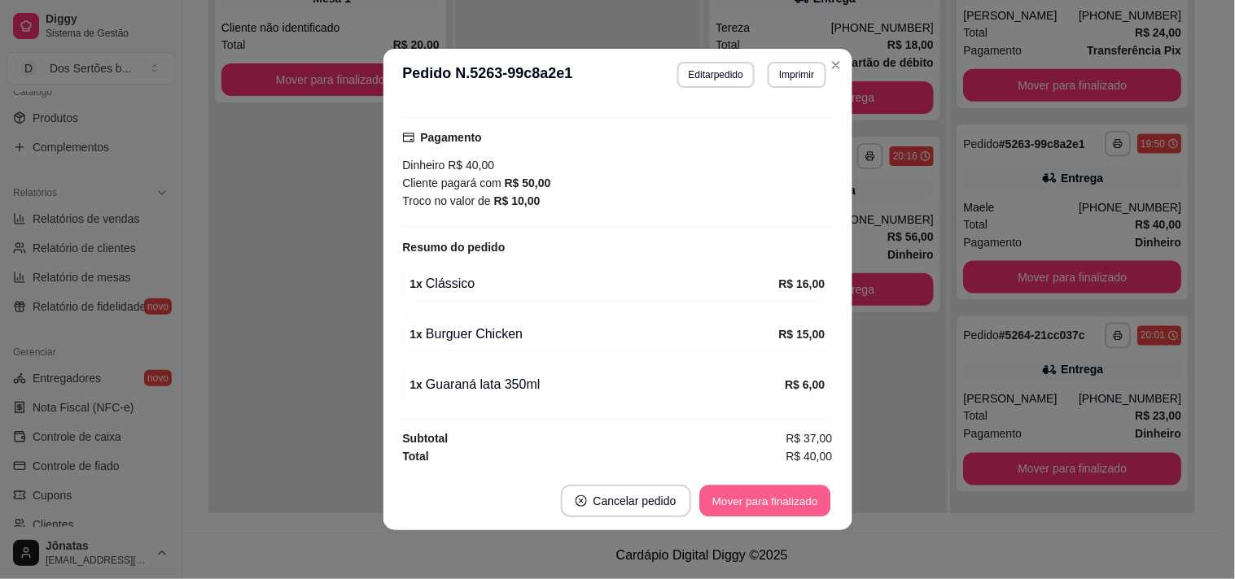
click at [755, 496] on button "Mover para finalizado" at bounding box center [764, 502] width 131 height 32
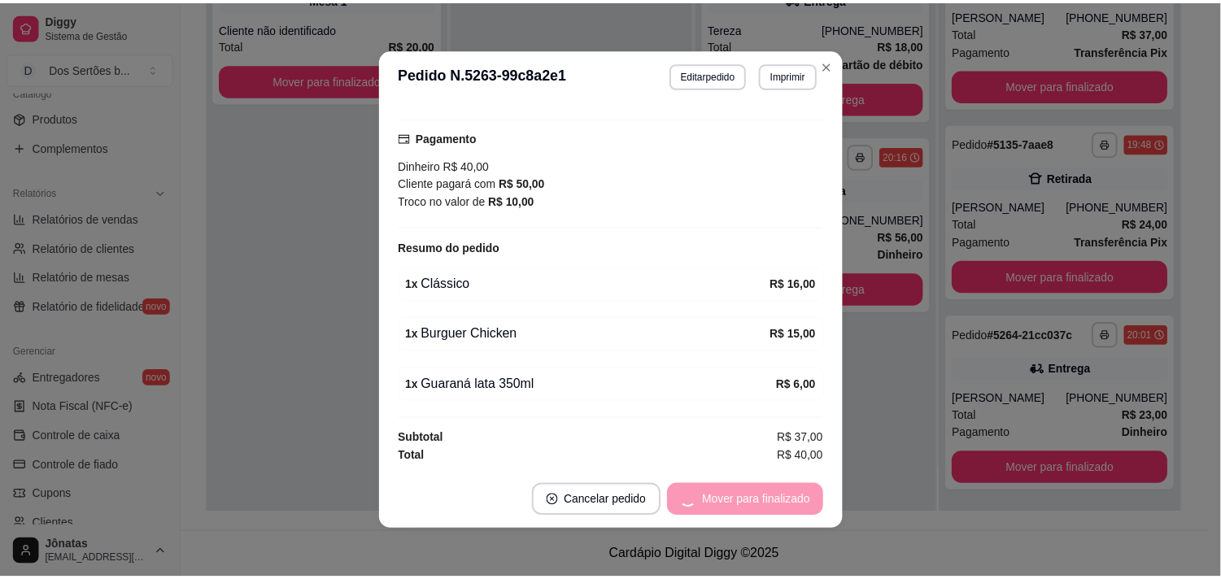
scroll to position [375, 0]
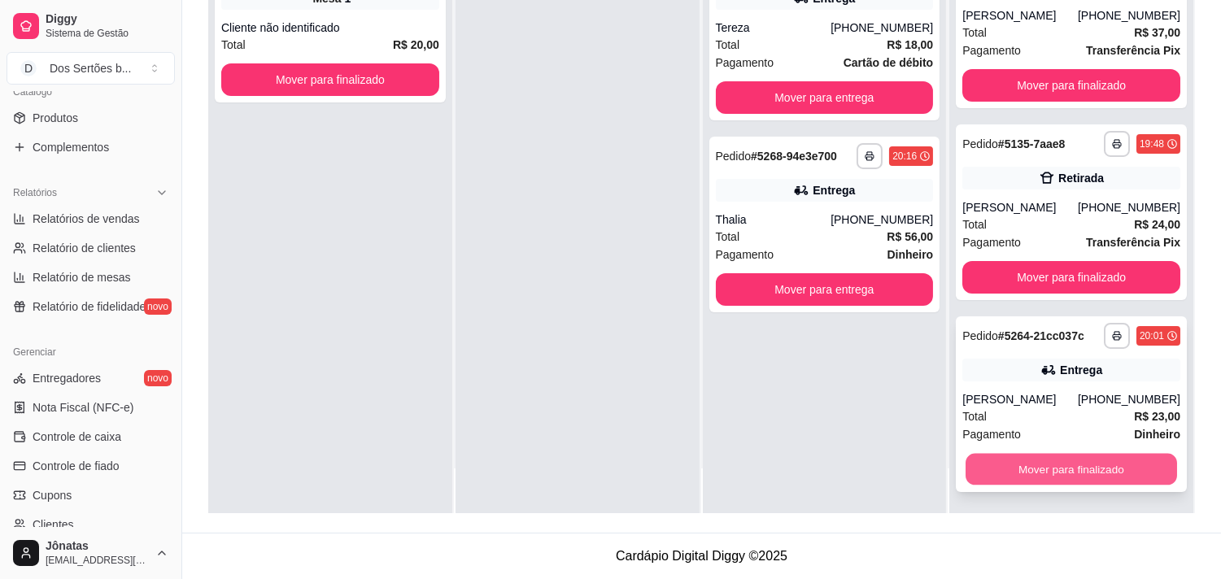
click at [1021, 457] on button "Mover para finalizado" at bounding box center [1072, 470] width 212 height 32
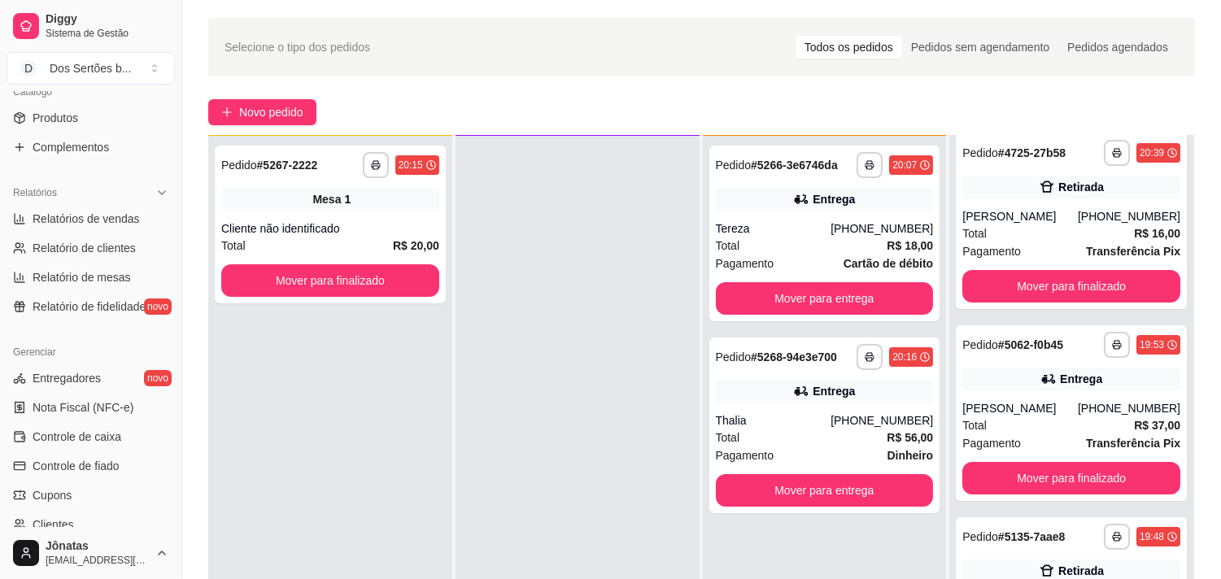
scroll to position [190, 0]
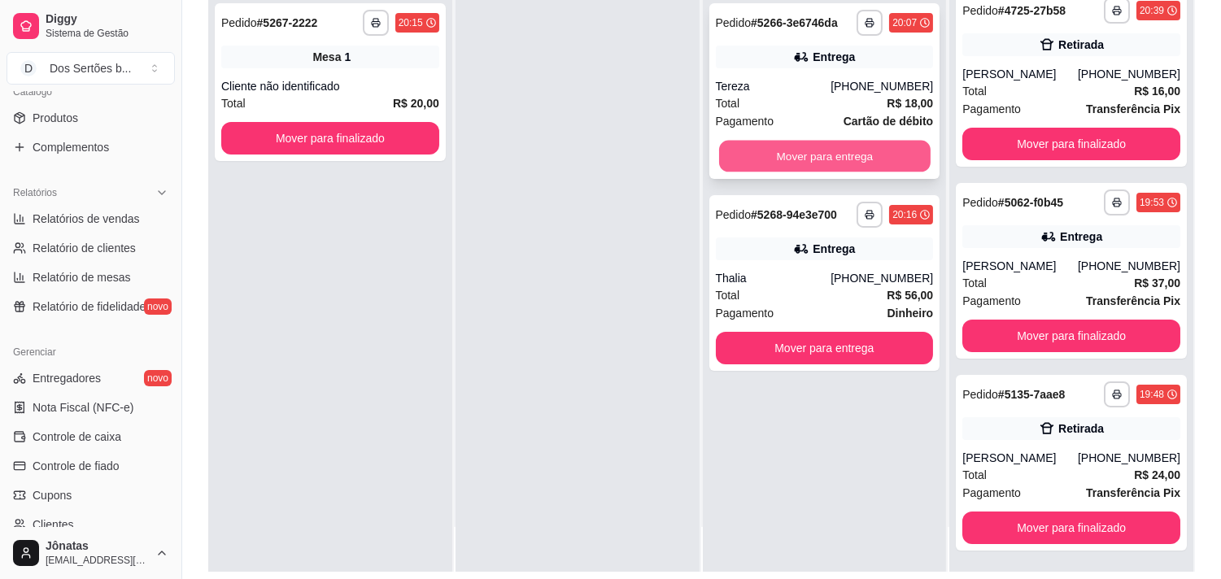
click at [754, 149] on button "Mover para entrega" at bounding box center [825, 157] width 212 height 32
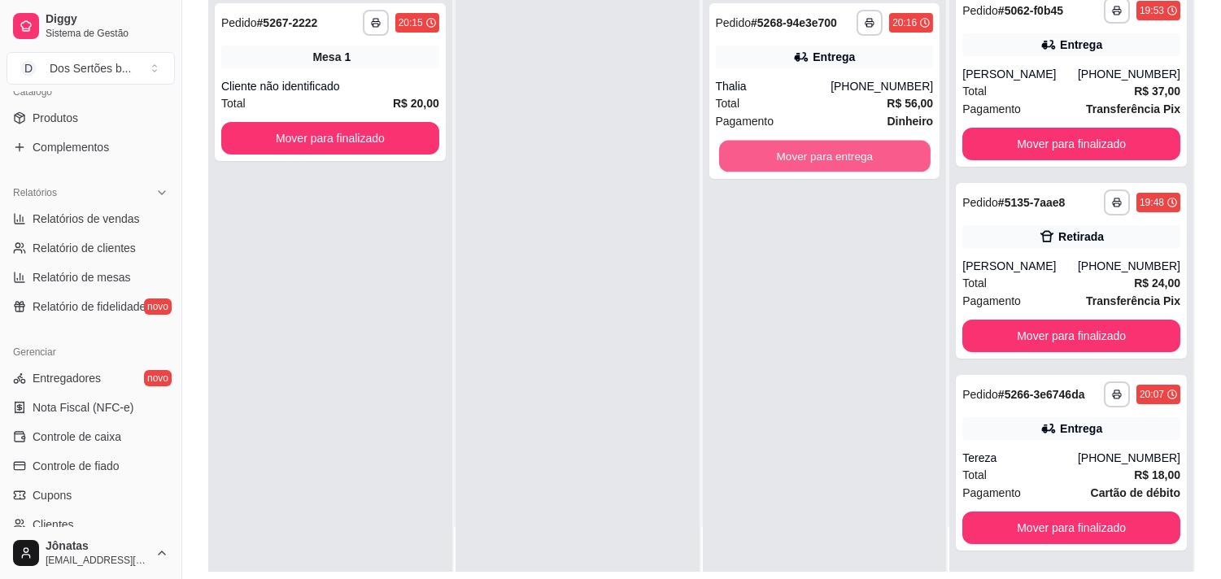
click at [754, 149] on button "Mover para entrega" at bounding box center [825, 157] width 212 height 32
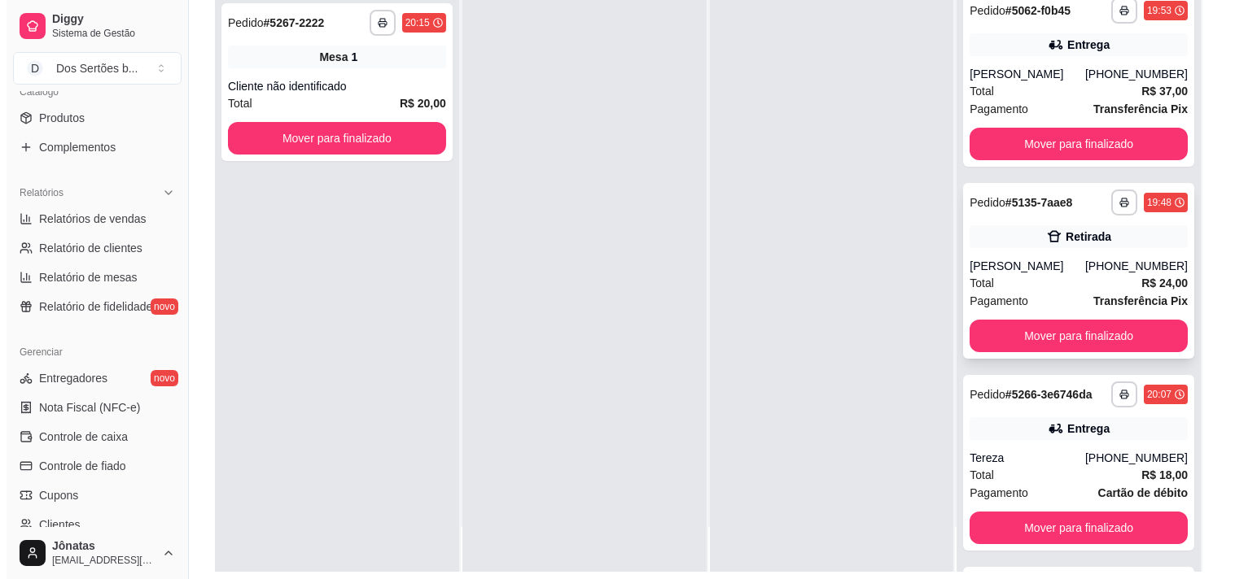
scroll to position [395, 0]
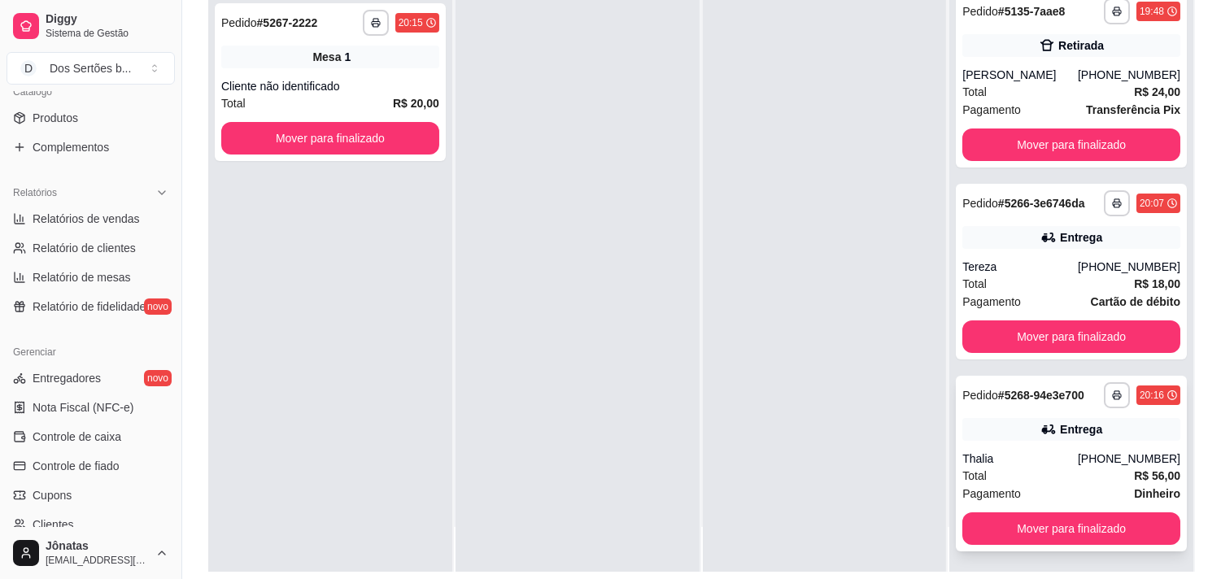
click at [1028, 467] on div "Total R$ 56,00" at bounding box center [1072, 476] width 218 height 18
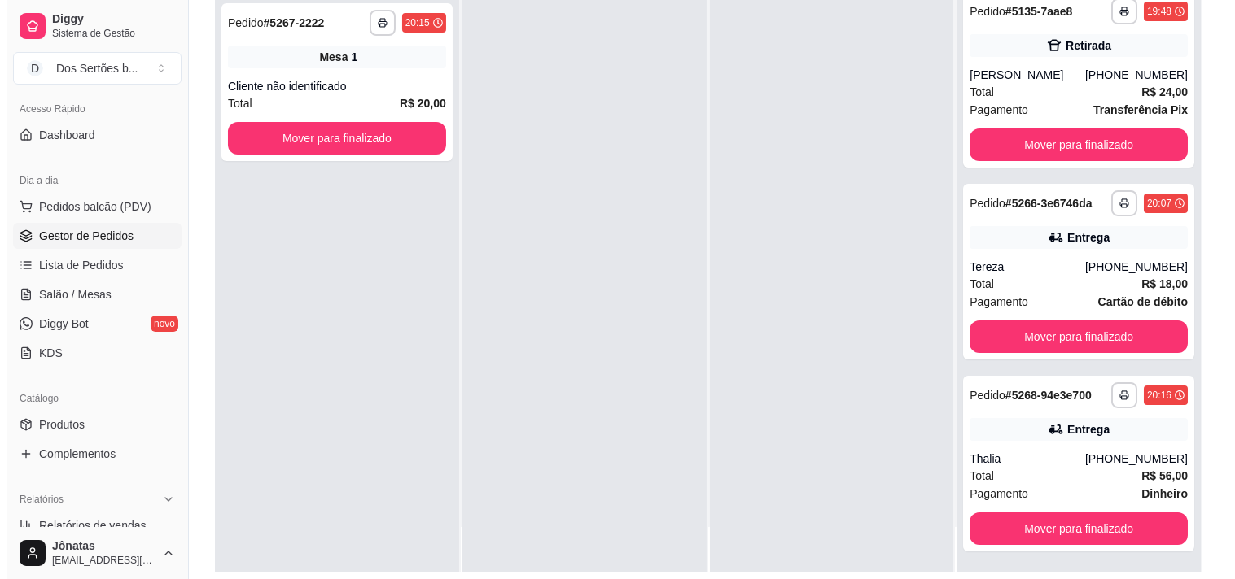
scroll to position [0, 0]
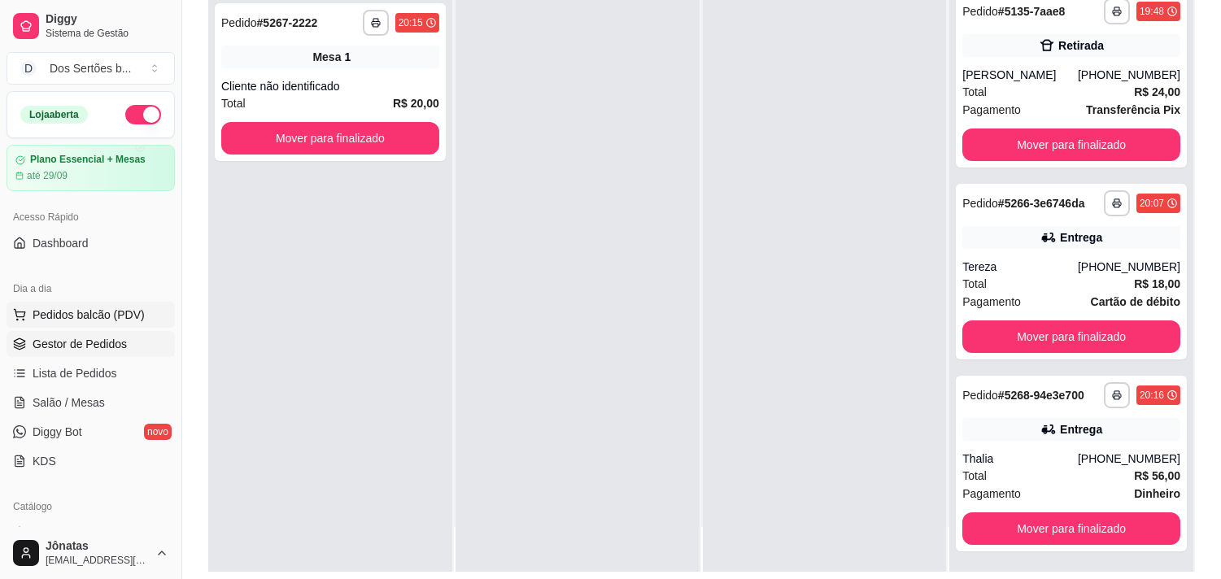
click at [68, 318] on span "Pedidos balcão (PDV)" at bounding box center [89, 315] width 112 height 16
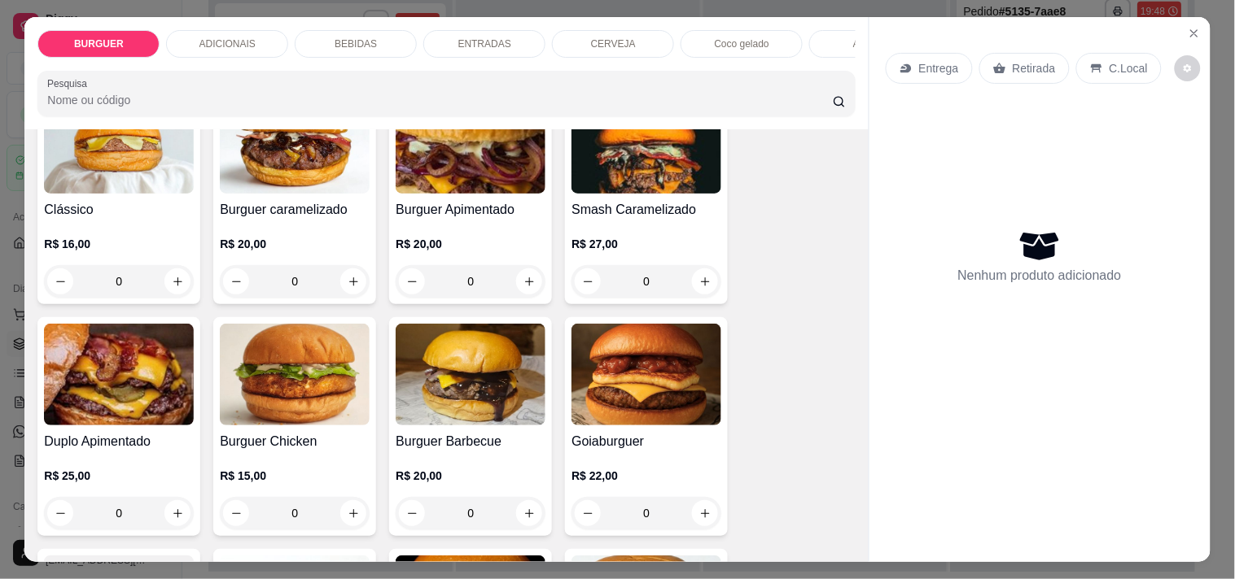
scroll to position [328, 0]
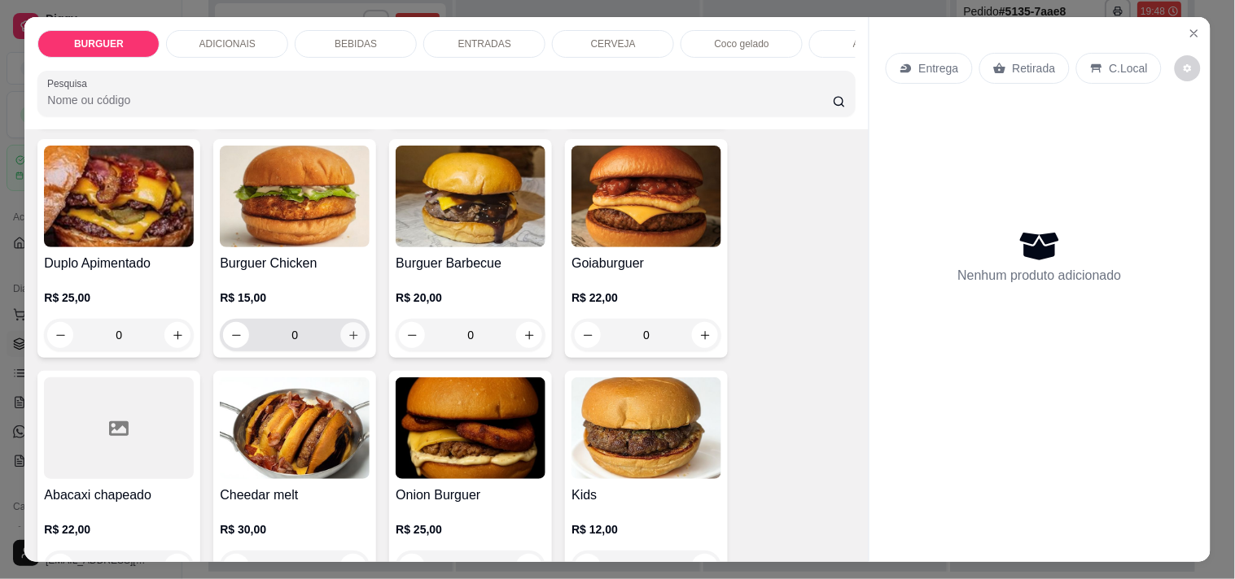
click at [350, 342] on icon "increase-product-quantity" at bounding box center [353, 336] width 12 height 12
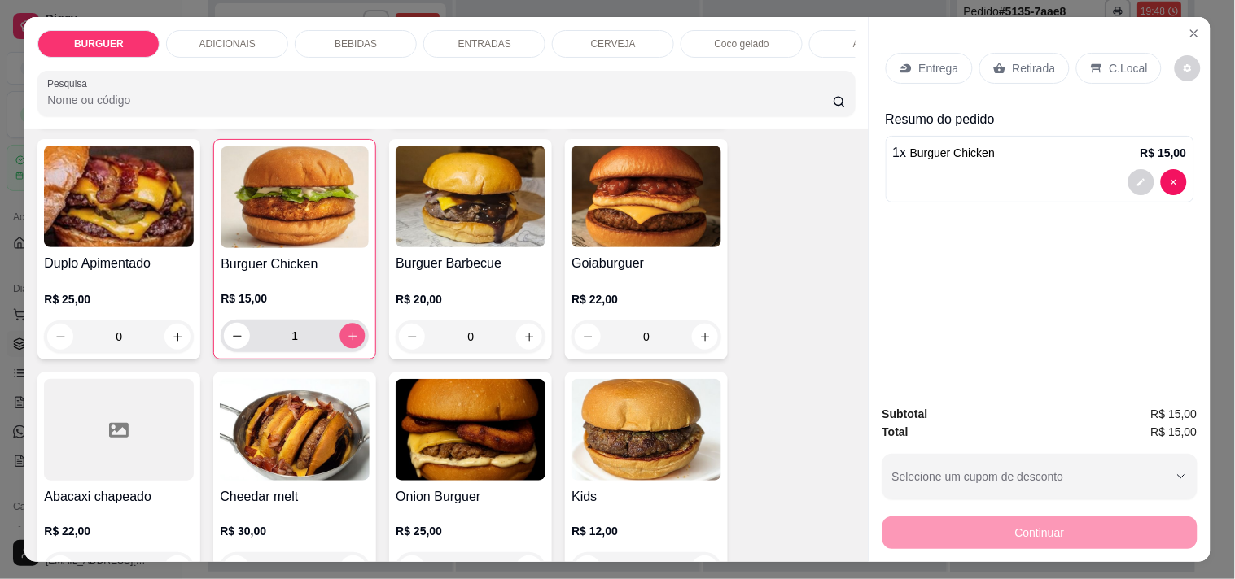
click at [350, 343] on icon "increase-product-quantity" at bounding box center [353, 336] width 12 height 12
type input "3"
click at [1031, 60] on p "Retirada" at bounding box center [1033, 68] width 43 height 16
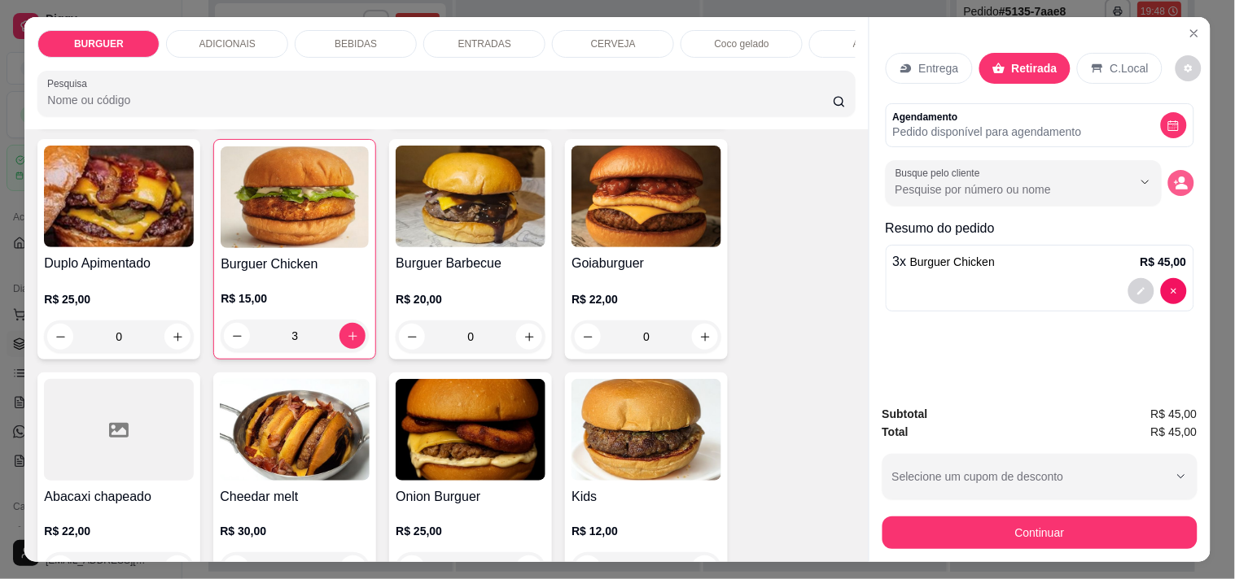
click at [1168, 179] on button "decrease-product-quantity" at bounding box center [1181, 183] width 26 height 26
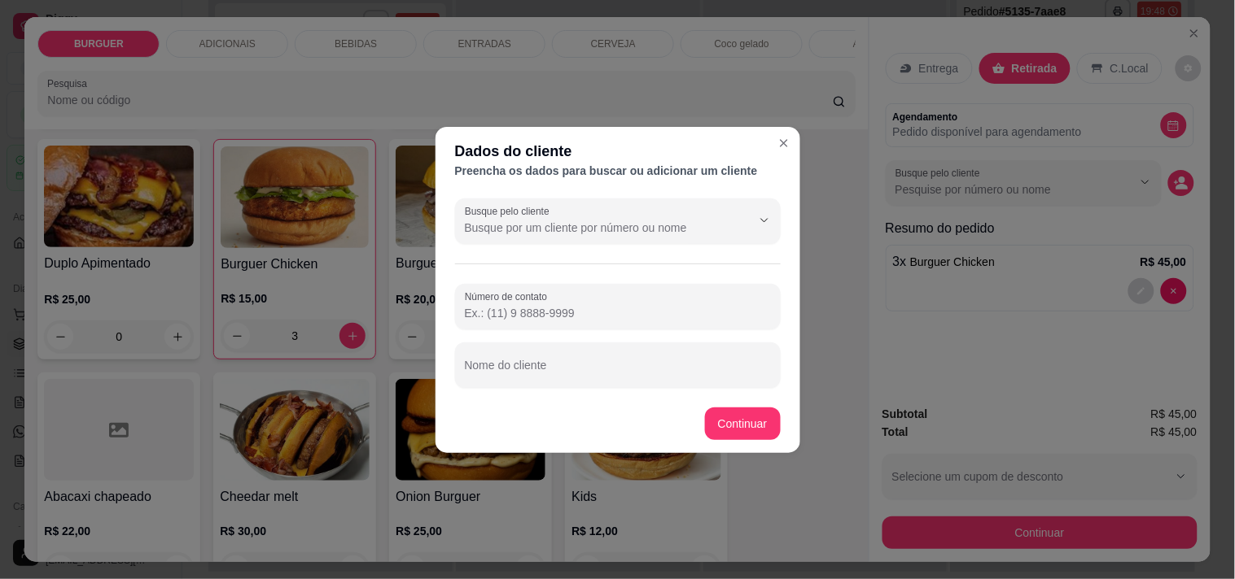
click at [539, 307] on input "Número de contato" at bounding box center [618, 313] width 306 height 16
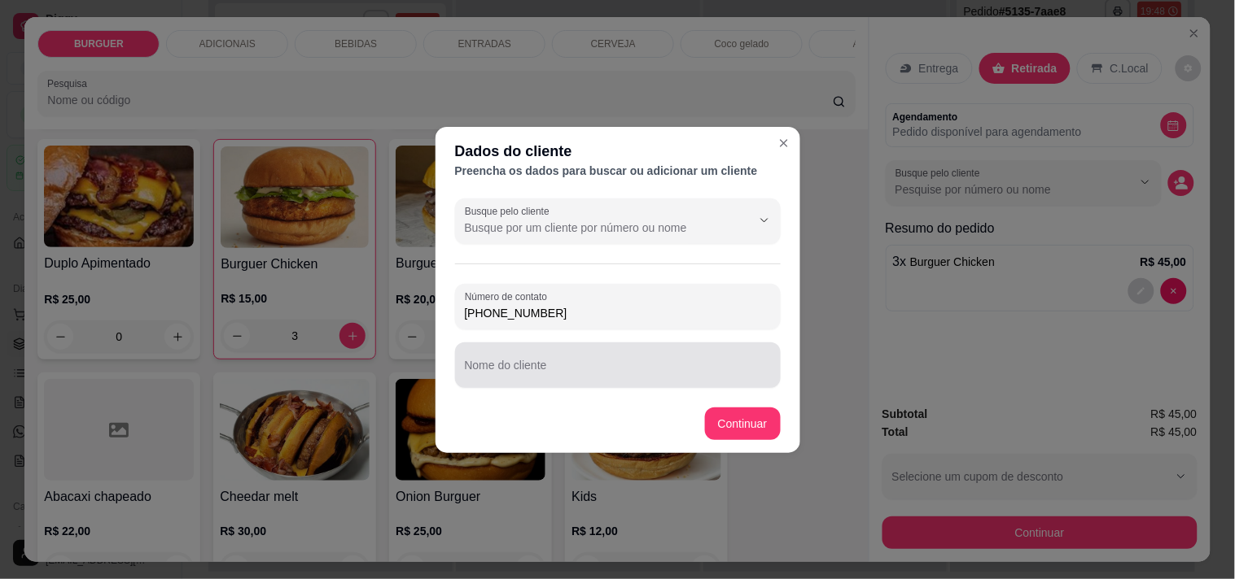
type input "[PHONE_NUMBER]"
click at [497, 358] on div at bounding box center [618, 365] width 306 height 33
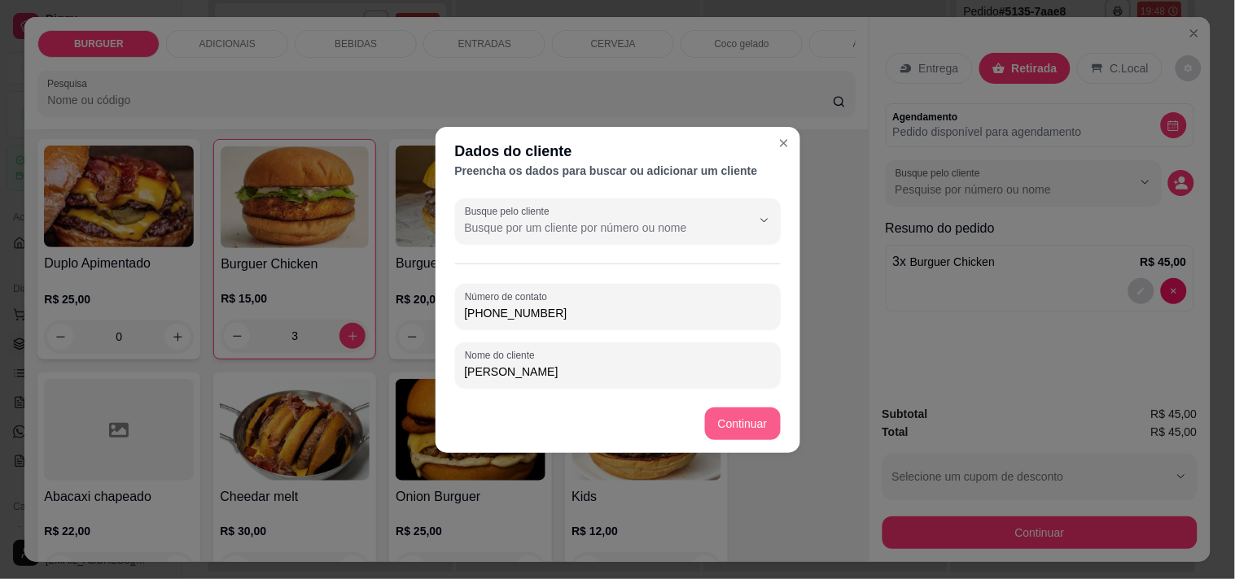
type input "[PERSON_NAME]"
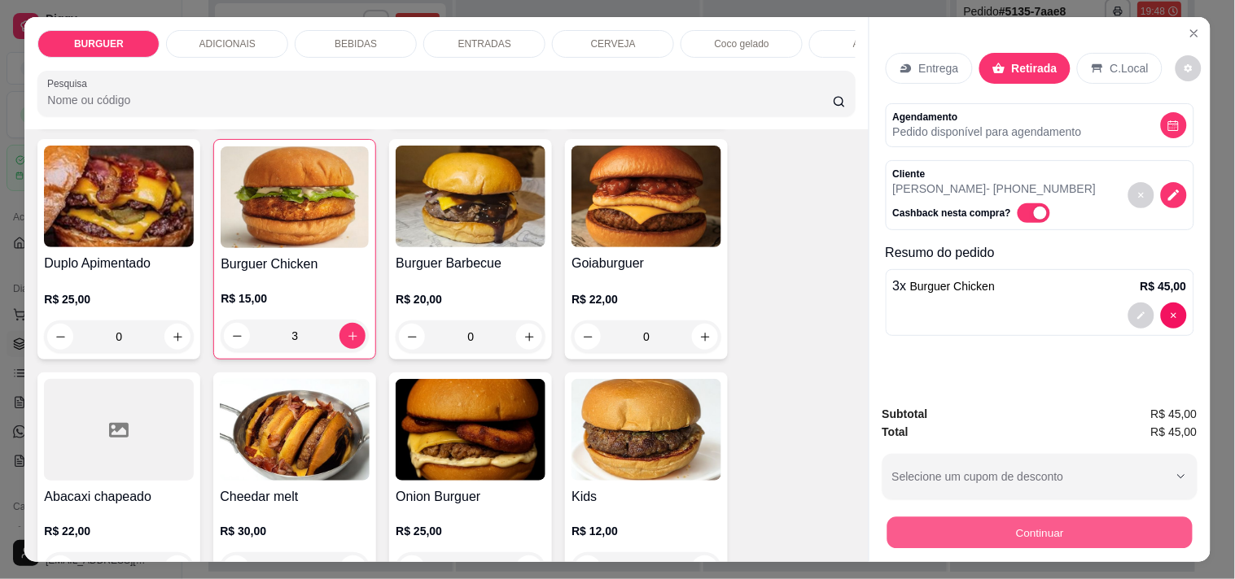
click at [1003, 518] on button "Continuar" at bounding box center [1038, 533] width 305 height 32
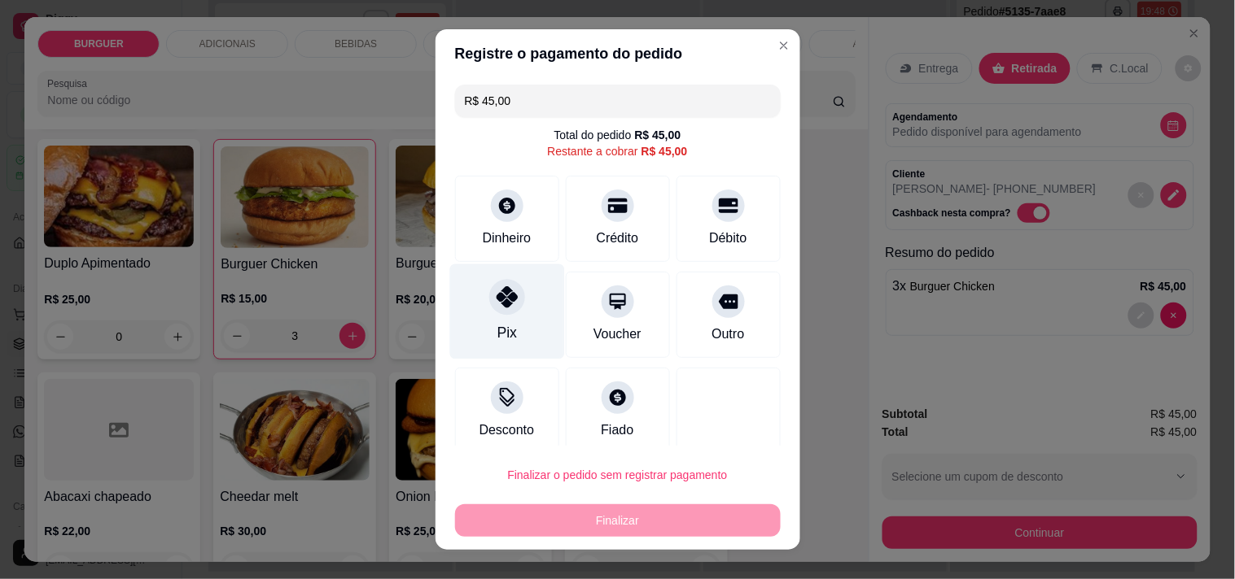
click at [465, 274] on div "Pix" at bounding box center [506, 311] width 115 height 95
type input "R$ 0,00"
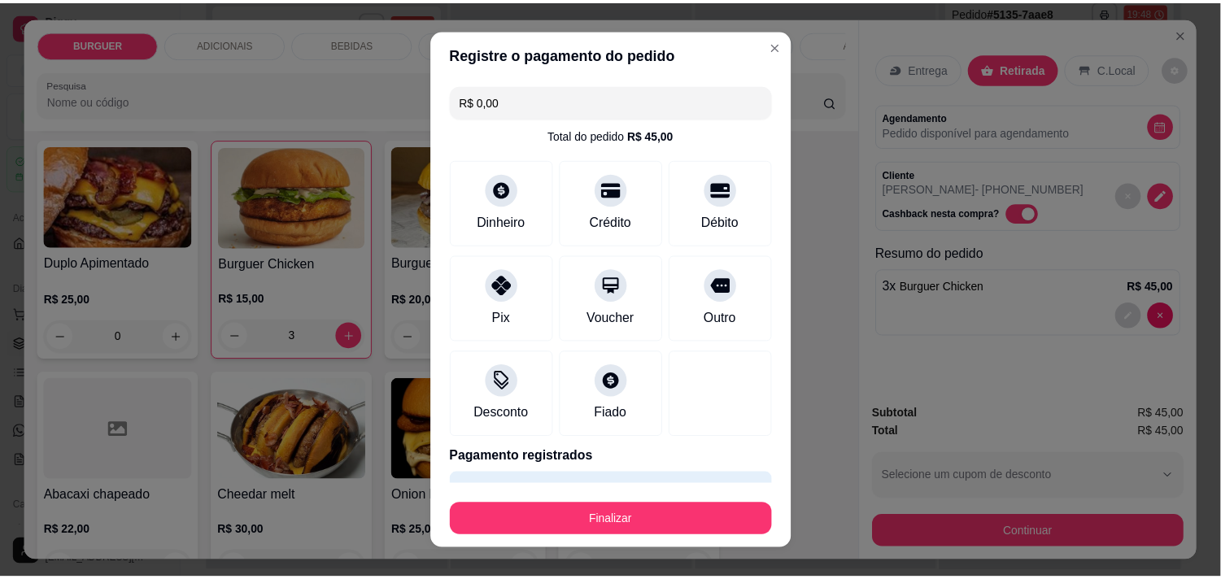
scroll to position [43, 0]
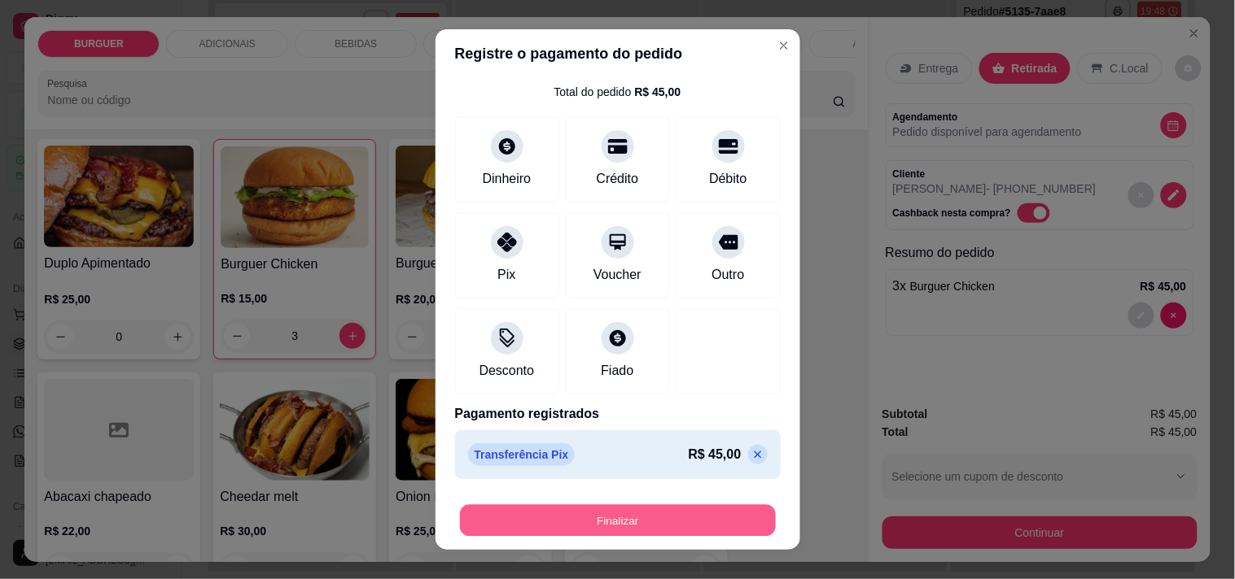
click at [643, 509] on button "Finalizar" at bounding box center [618, 521] width 316 height 32
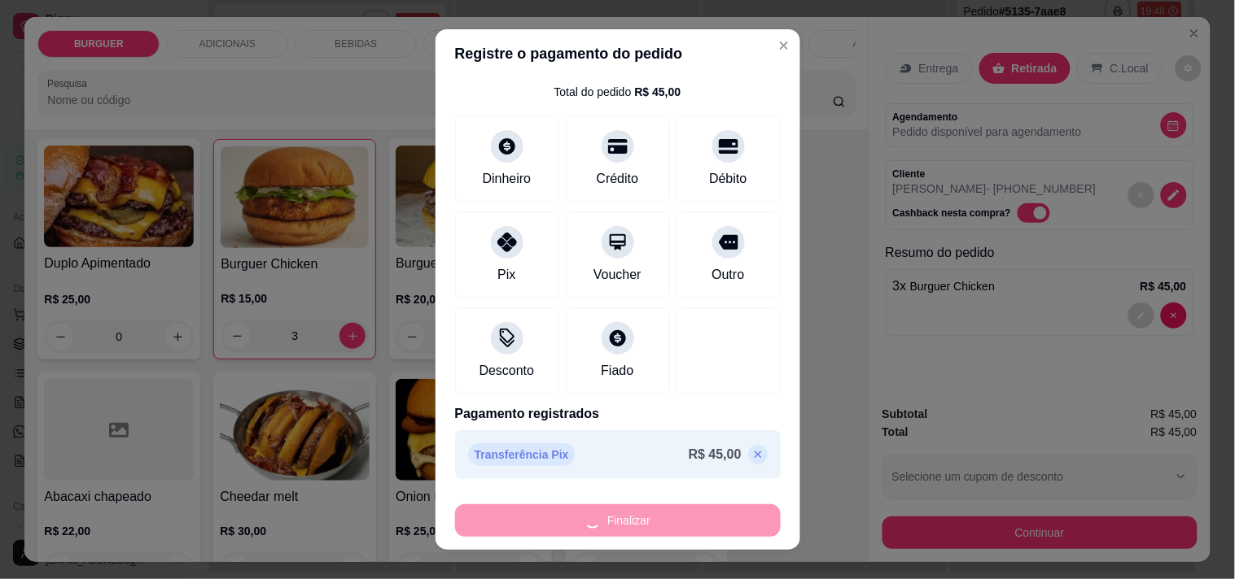
type input "0"
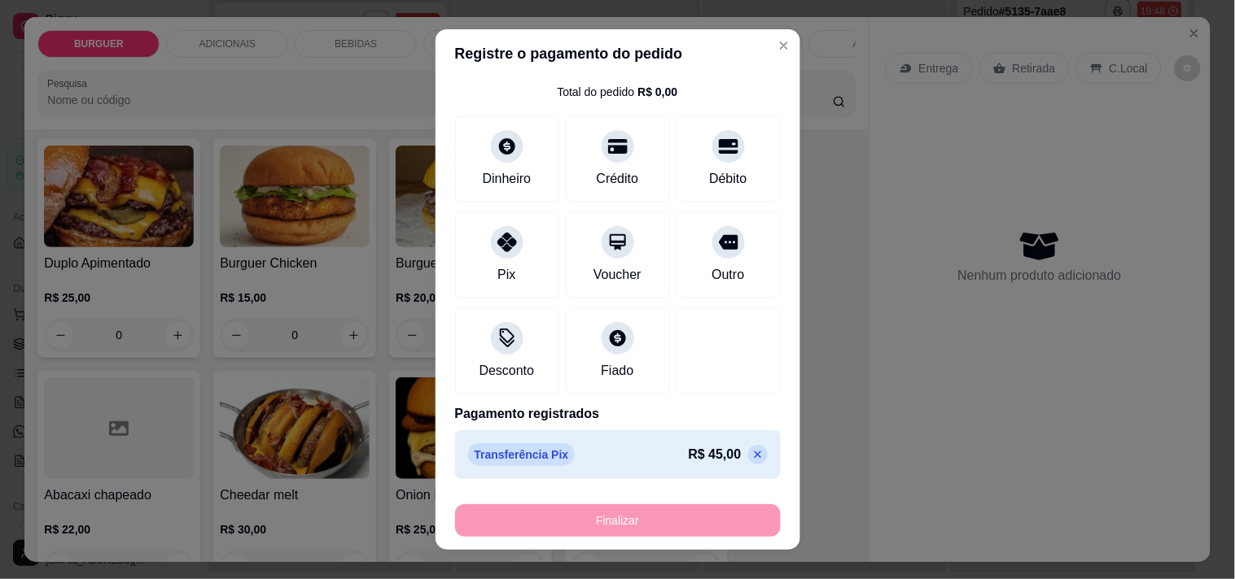
type input "-R$ 45,00"
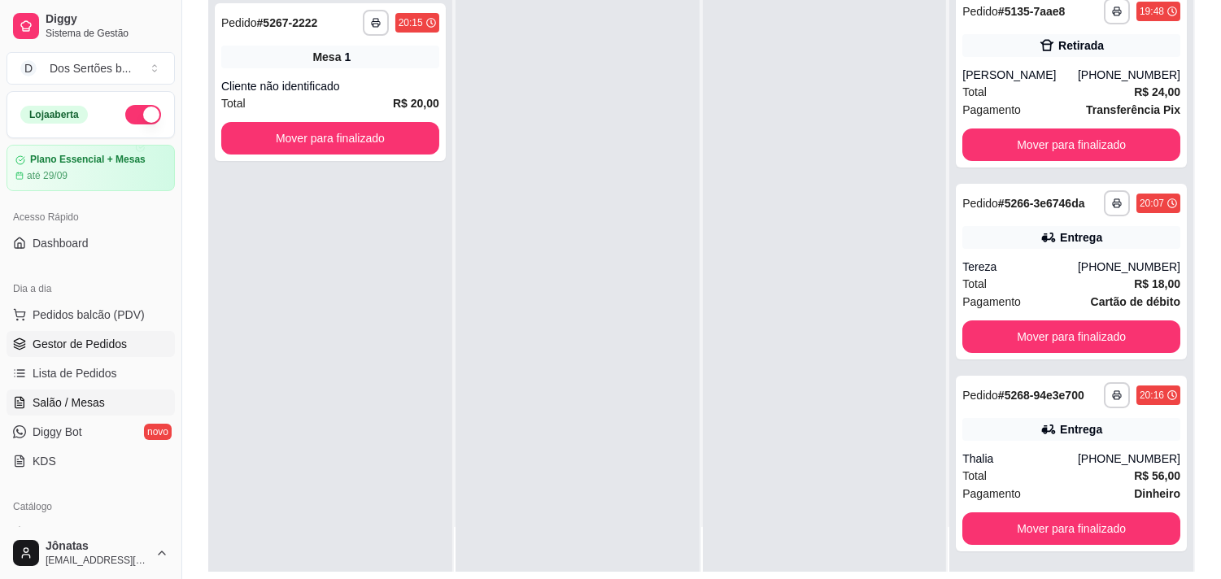
click at [92, 399] on span "Salão / Mesas" at bounding box center [69, 403] width 72 height 16
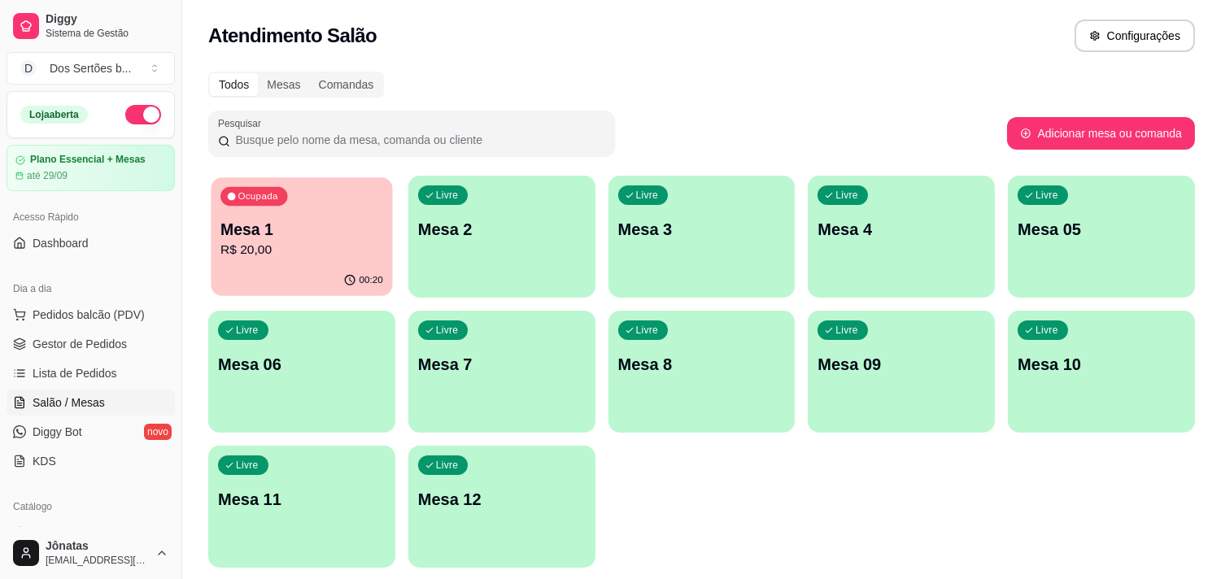
click at [237, 282] on div "00:20" at bounding box center [301, 280] width 181 height 31
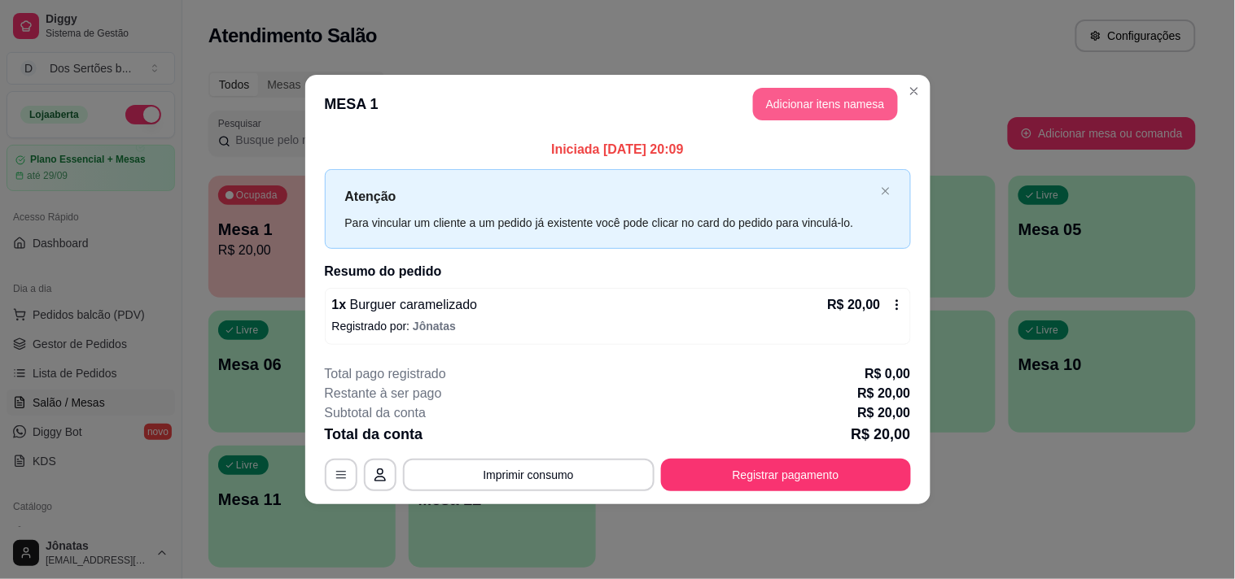
click at [791, 103] on button "Adicionar itens na mesa" at bounding box center [825, 104] width 145 height 33
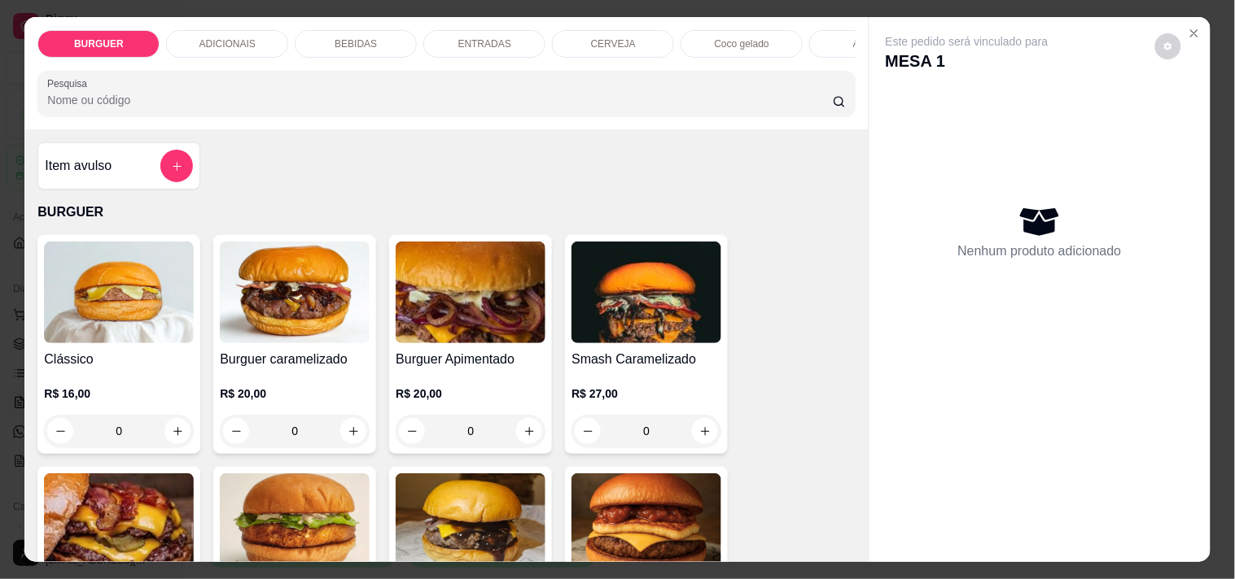
click at [378, 37] on div "BEBIDAS" at bounding box center [356, 44] width 122 height 28
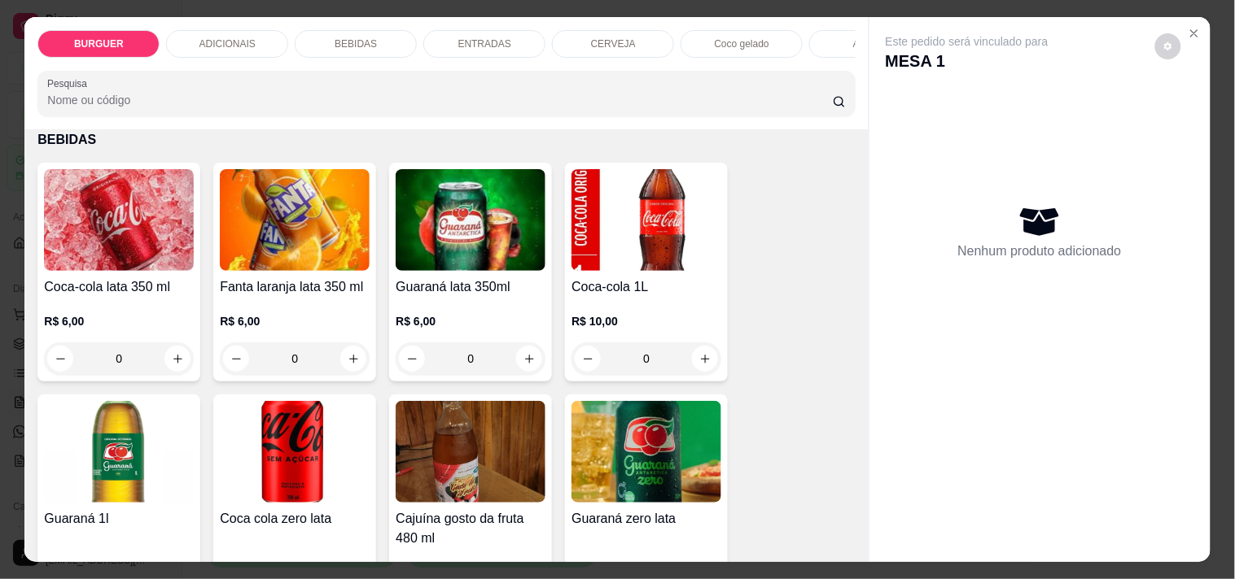
scroll to position [42, 0]
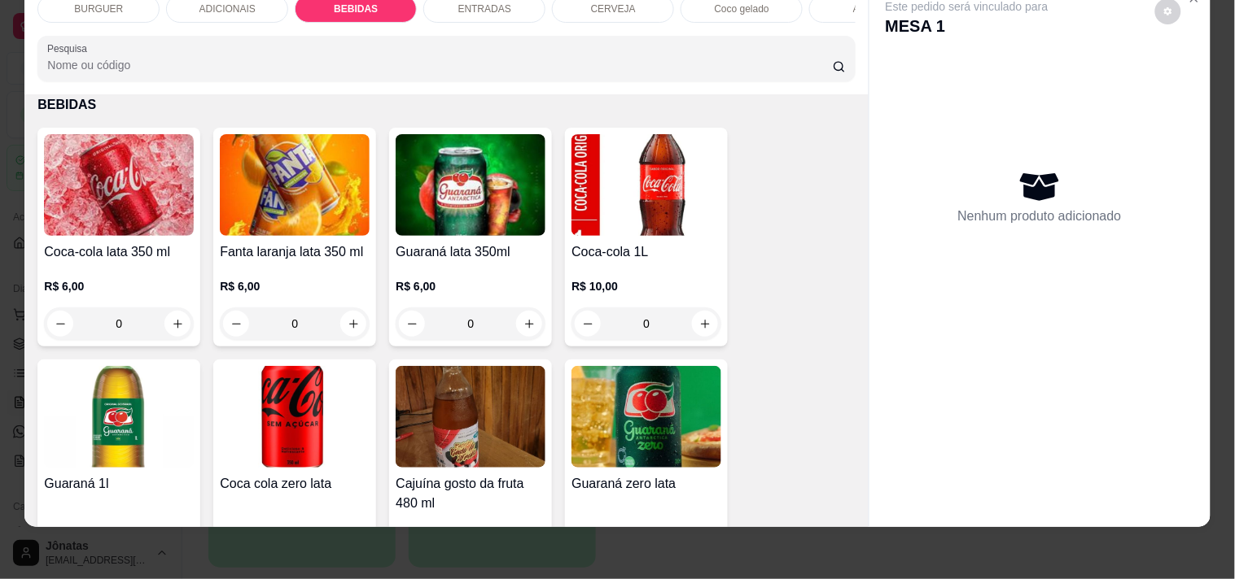
drag, startPoint x: 323, startPoint y: 326, endPoint x: 773, endPoint y: 251, distance: 456.3
click at [591, 304] on div "R$ 10,00 0" at bounding box center [646, 309] width 150 height 62
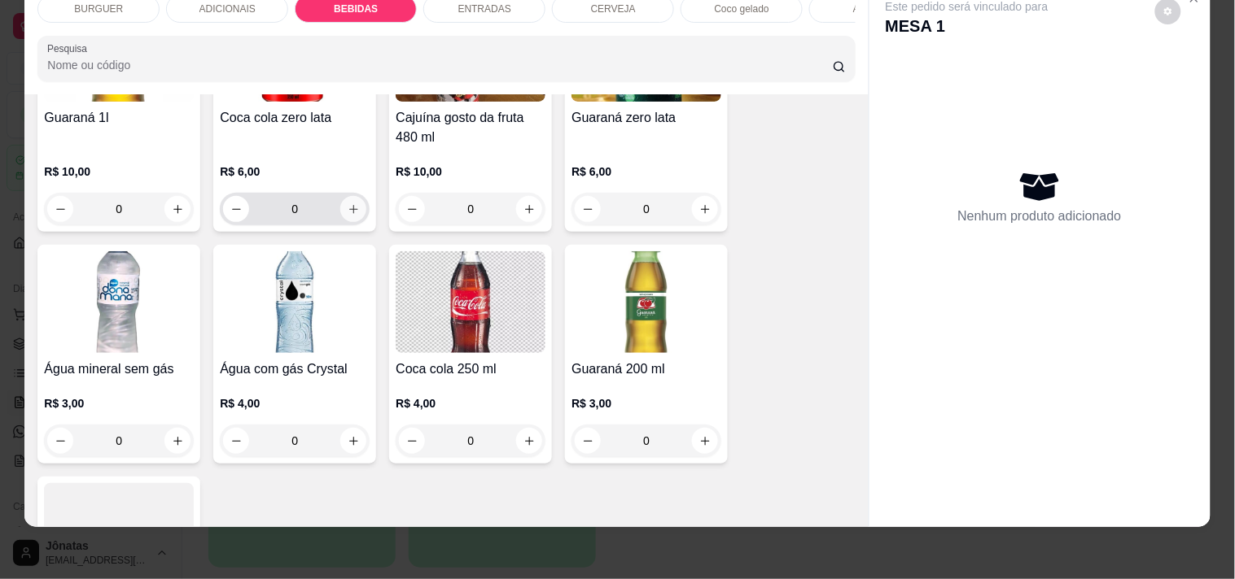
click at [351, 204] on icon "increase-product-quantity" at bounding box center [353, 209] width 12 height 12
type input "1"
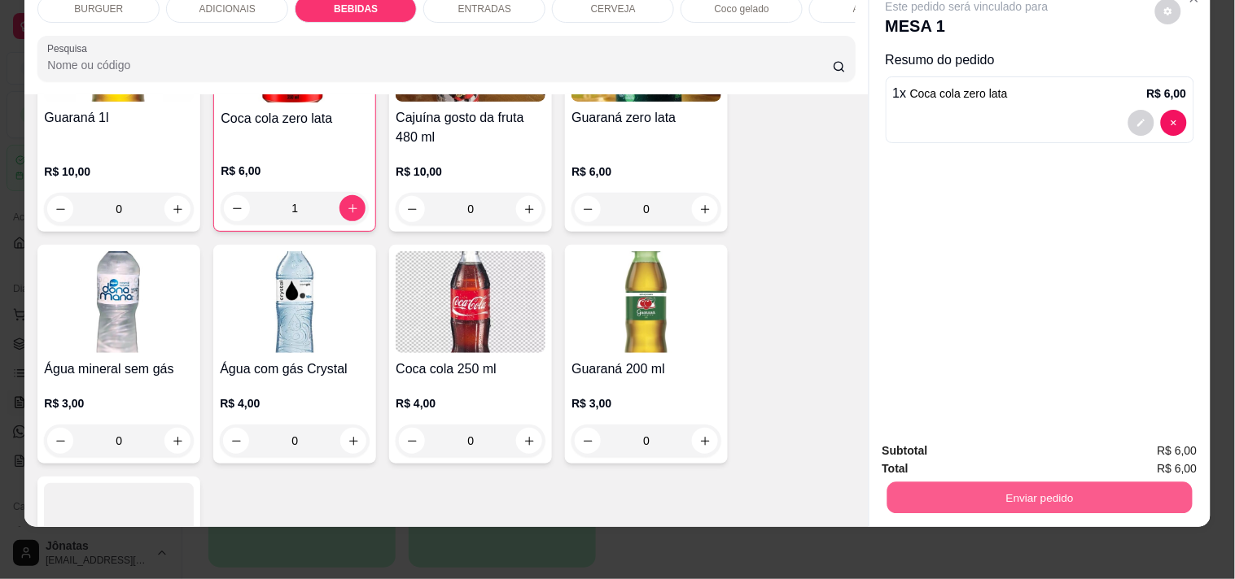
click at [1031, 482] on button "Enviar pedido" at bounding box center [1038, 498] width 305 height 32
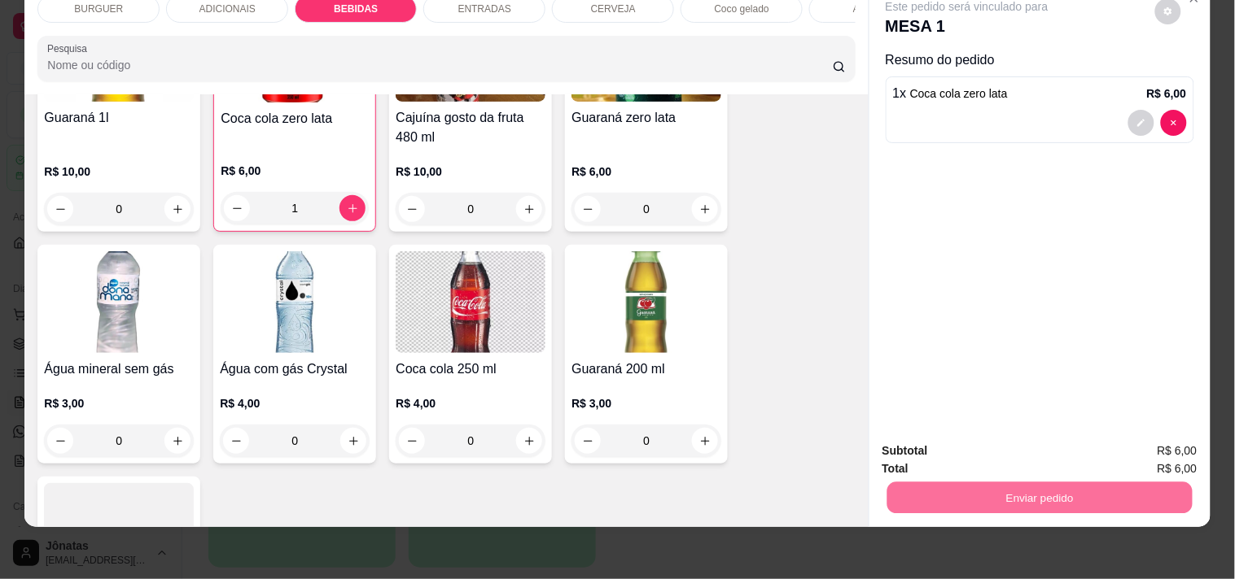
click at [911, 444] on button "Não registrar e enviar pedido" at bounding box center [985, 445] width 164 height 30
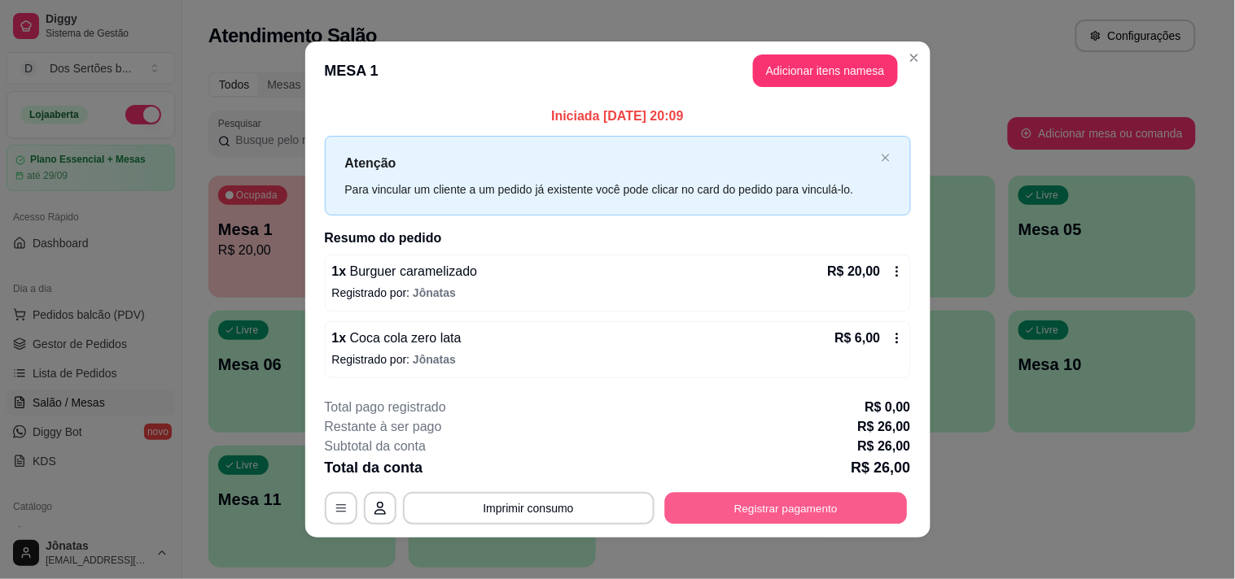
click at [786, 493] on button "Registrar pagamento" at bounding box center [785, 508] width 243 height 32
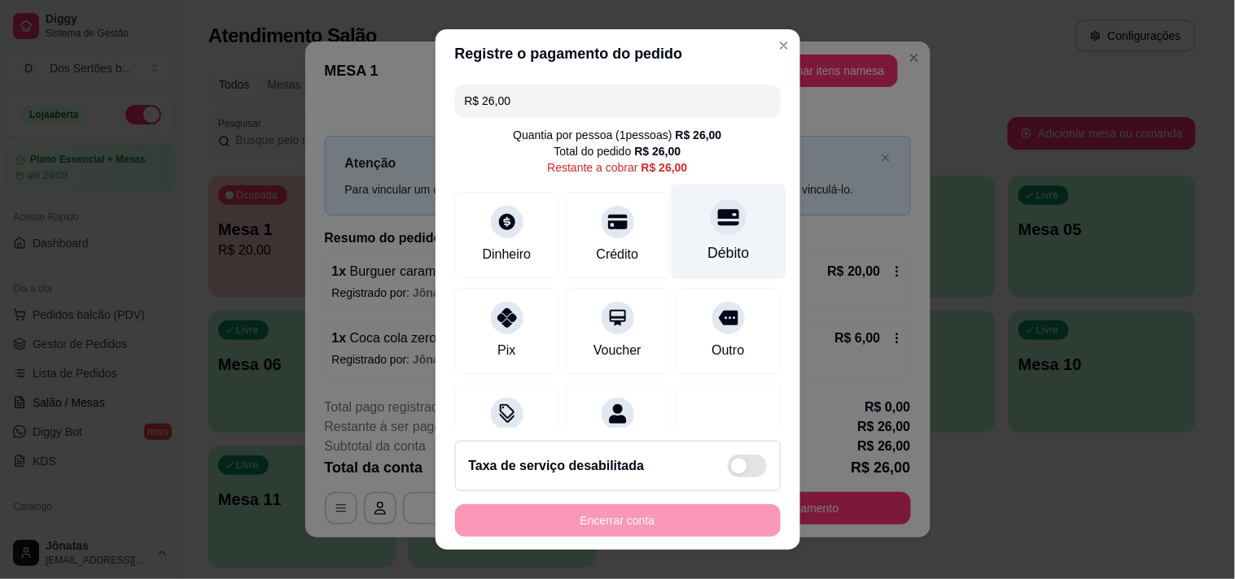
click at [693, 237] on div "Débito" at bounding box center [728, 231] width 115 height 95
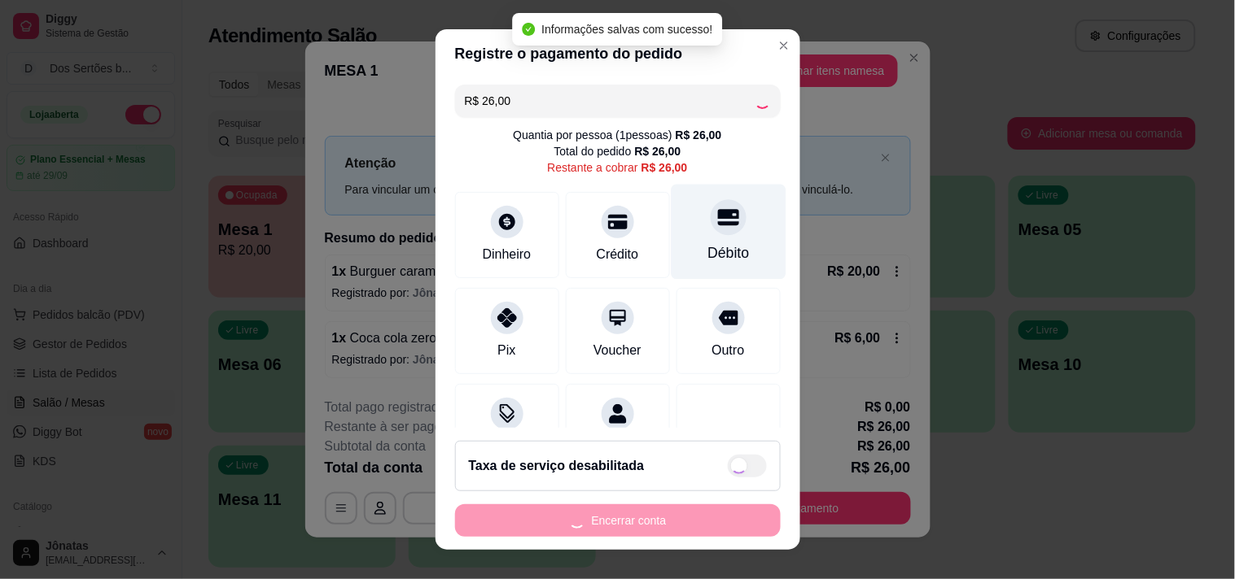
type input "R$ 0,00"
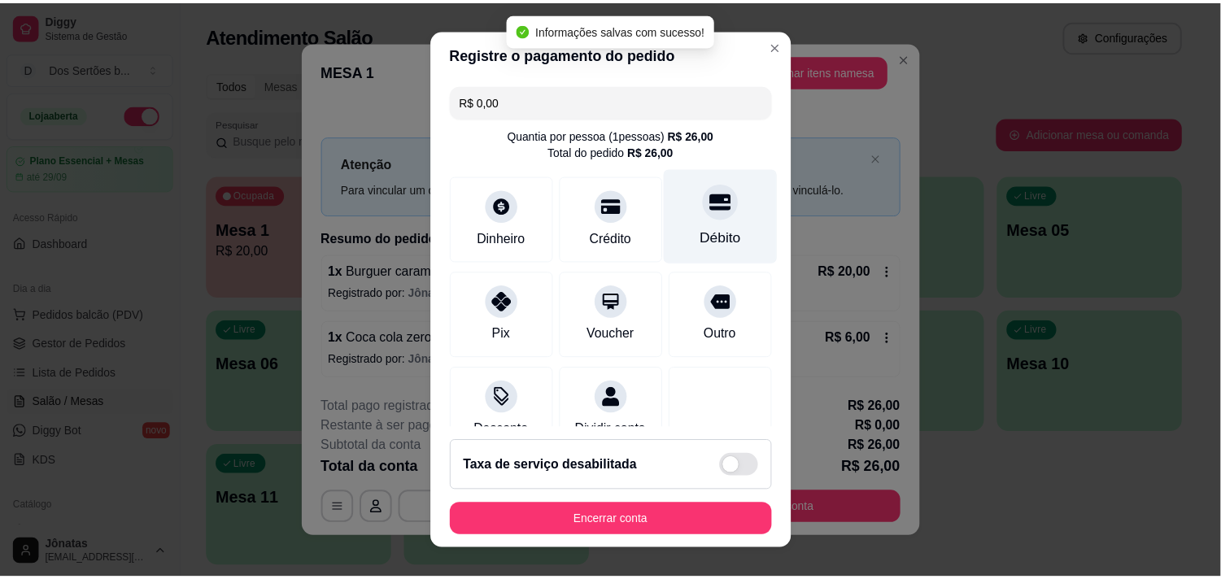
scroll to position [136, 0]
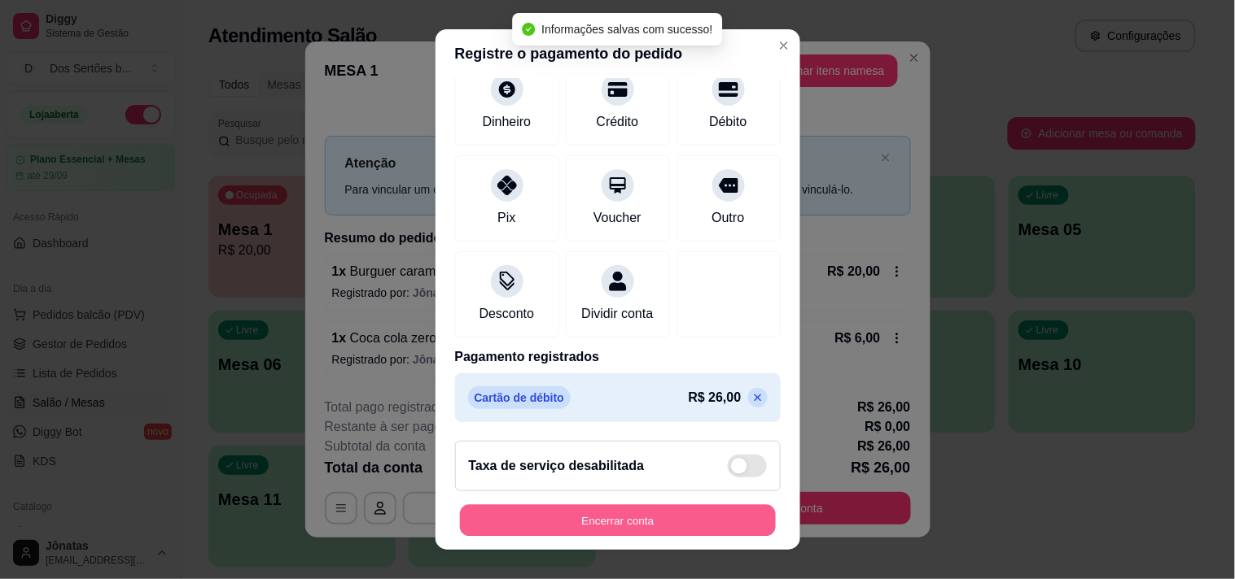
click at [692, 513] on button "Encerrar conta" at bounding box center [618, 521] width 316 height 32
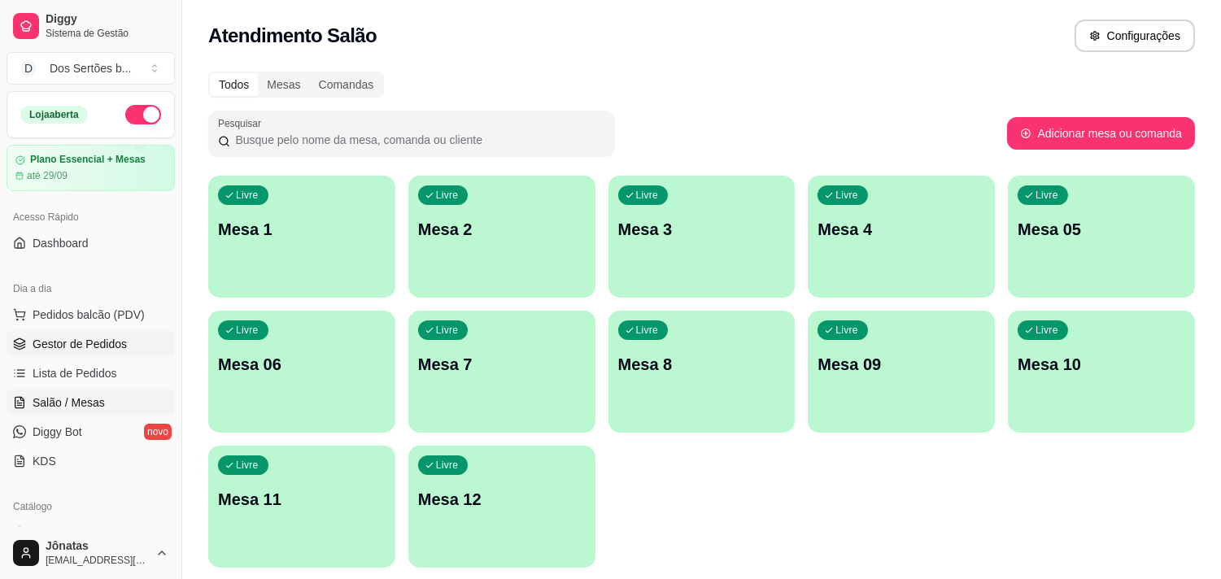
click at [106, 342] on span "Gestor de Pedidos" at bounding box center [80, 344] width 94 height 16
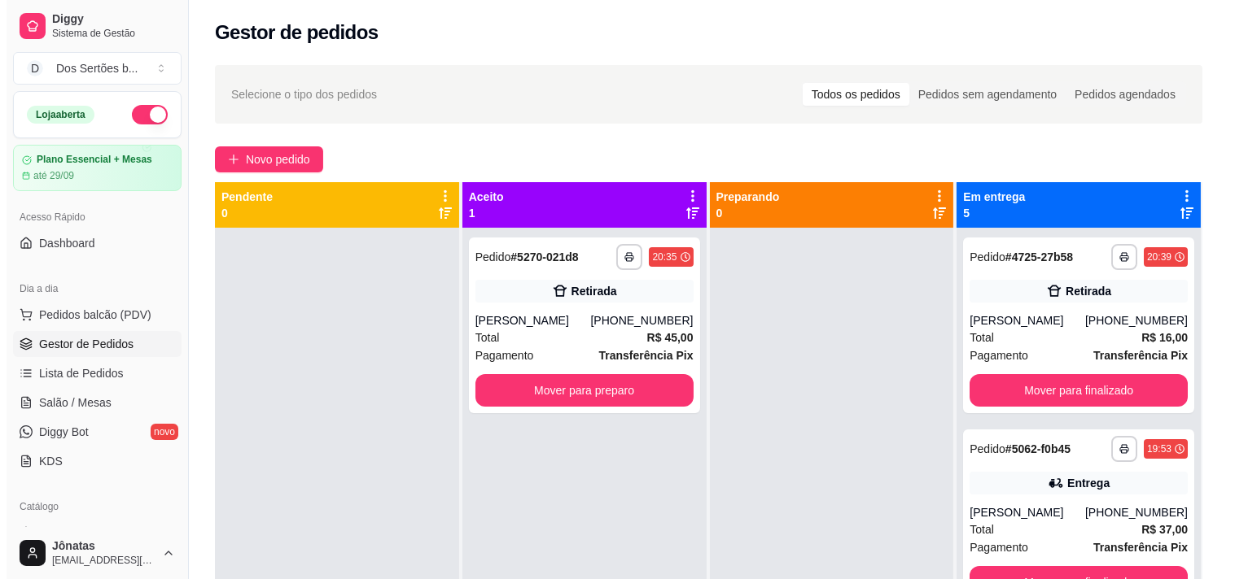
scroll to position [248, 0]
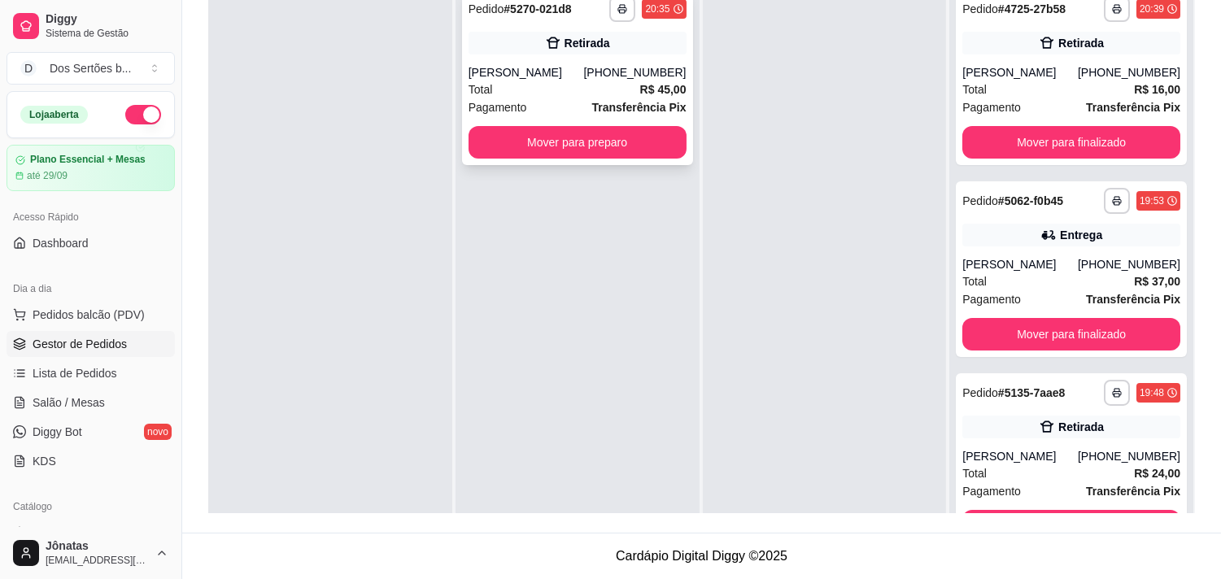
click at [563, 65] on div "[PERSON_NAME]" at bounding box center [527, 72] width 116 height 16
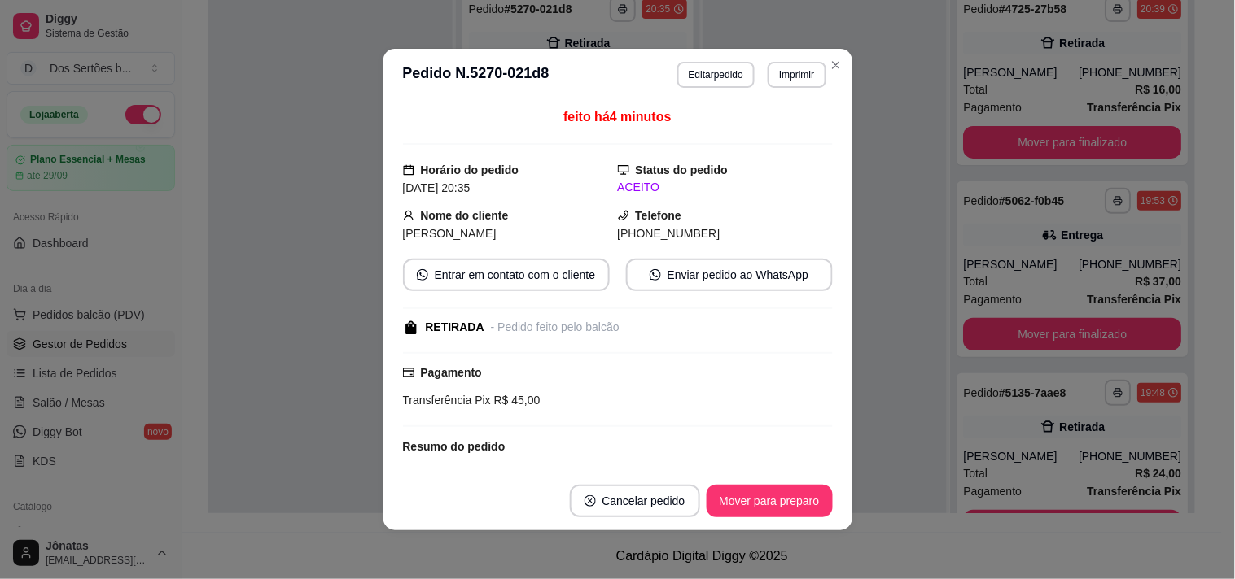
drag, startPoint x: 636, startPoint y: 132, endPoint x: 477, endPoint y: 109, distance: 161.1
click at [477, 109] on div "feito há 4 minutos" at bounding box center [618, 125] width 430 height 37
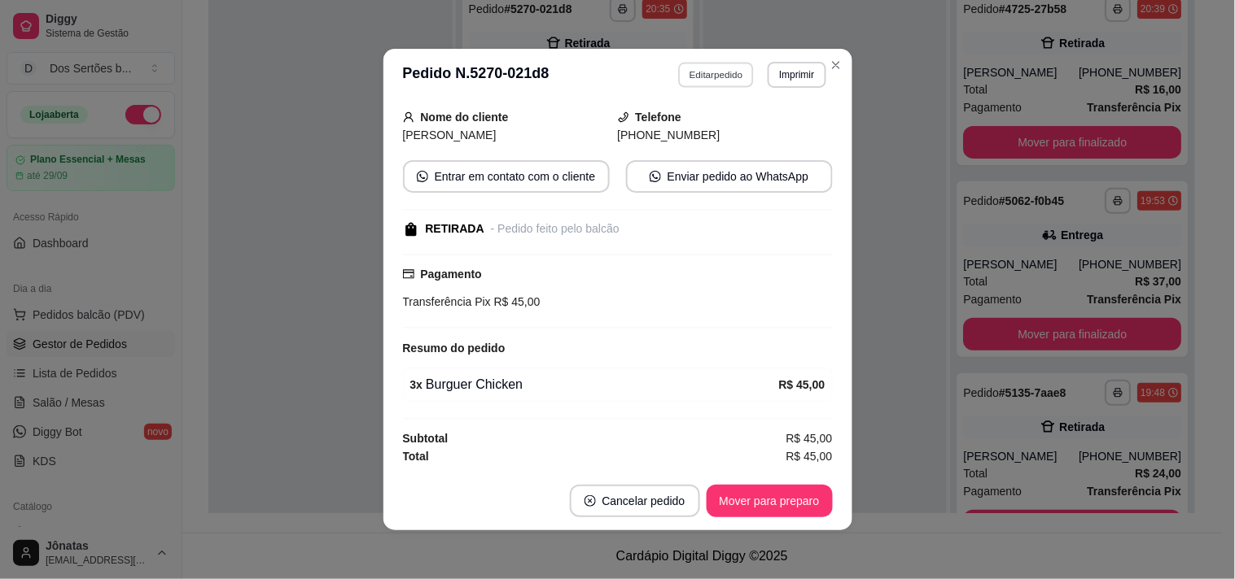
click at [705, 67] on button "Editar pedido" at bounding box center [716, 74] width 76 height 25
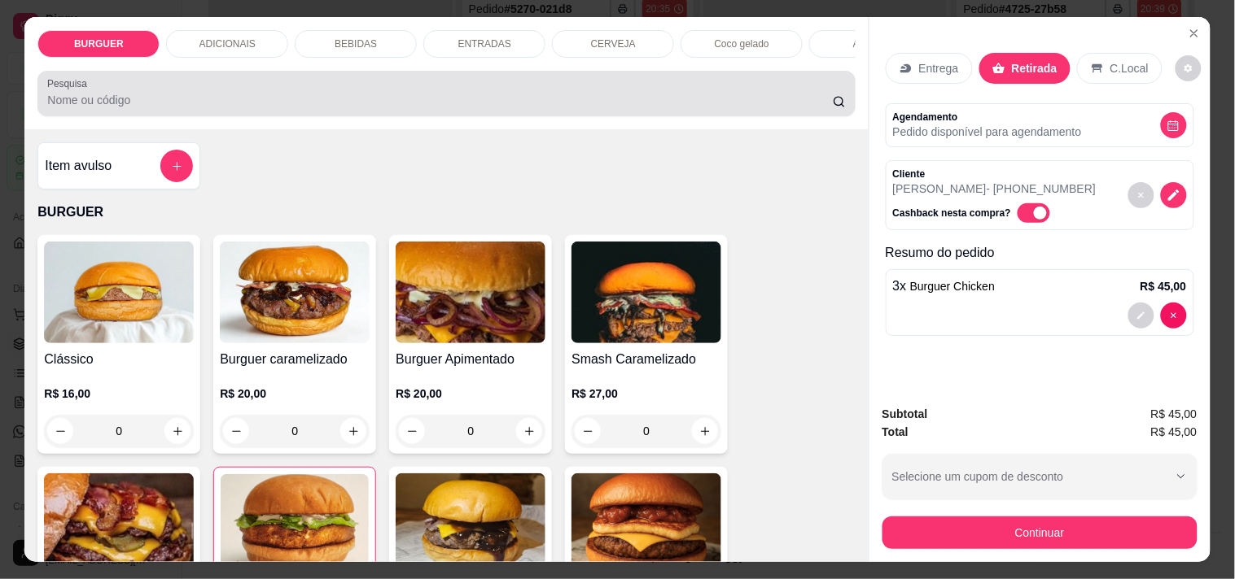
scroll to position [42, 0]
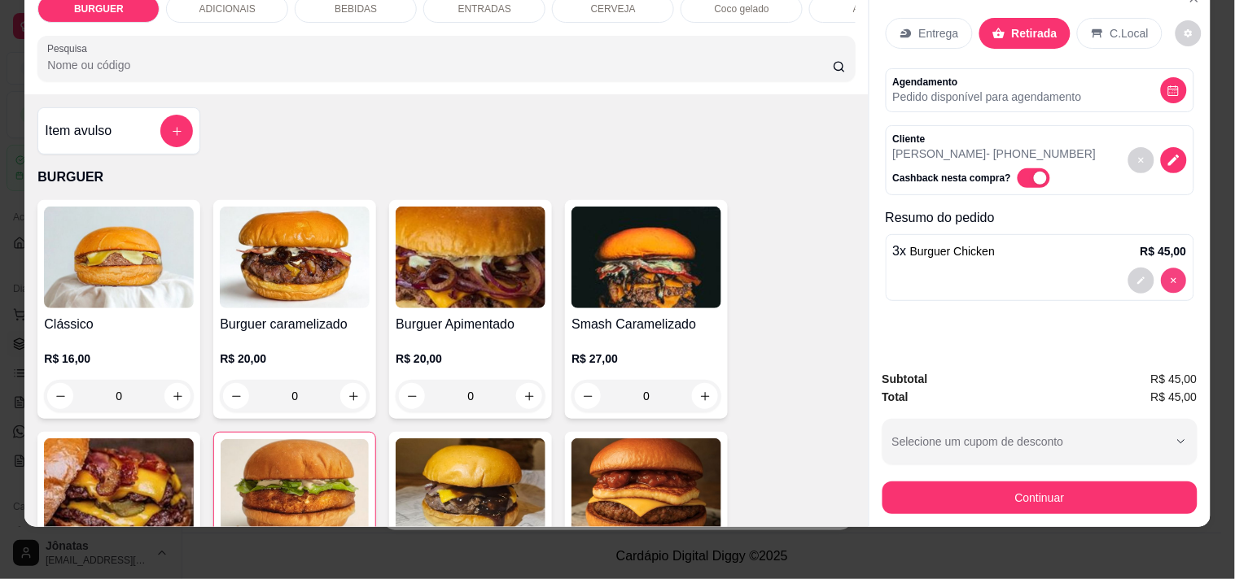
type input "0"
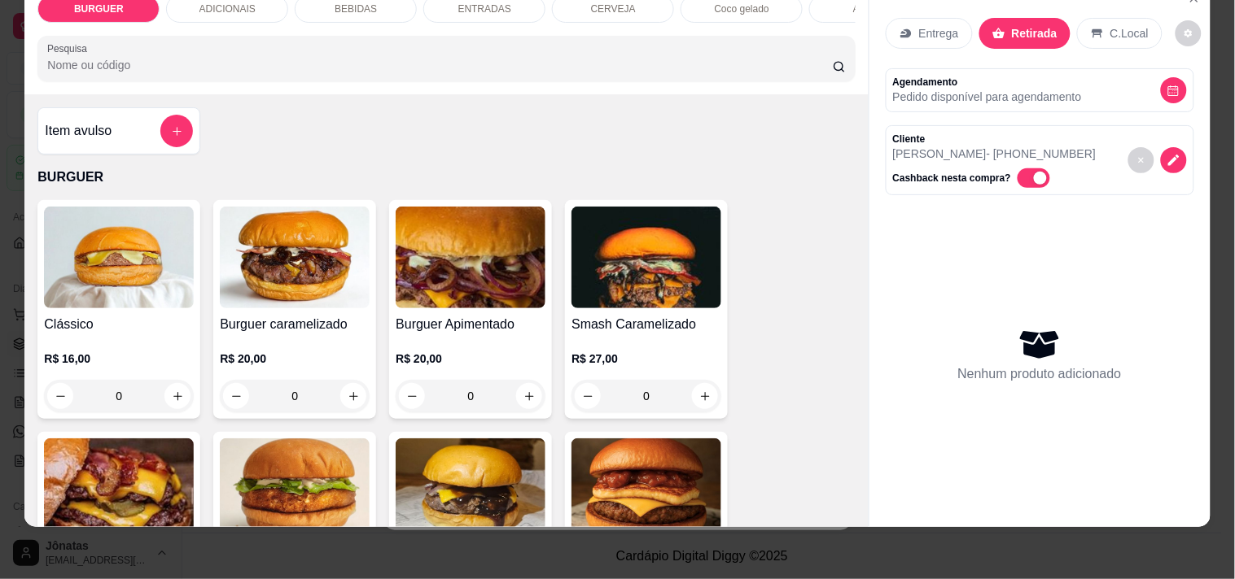
scroll to position [22, 0]
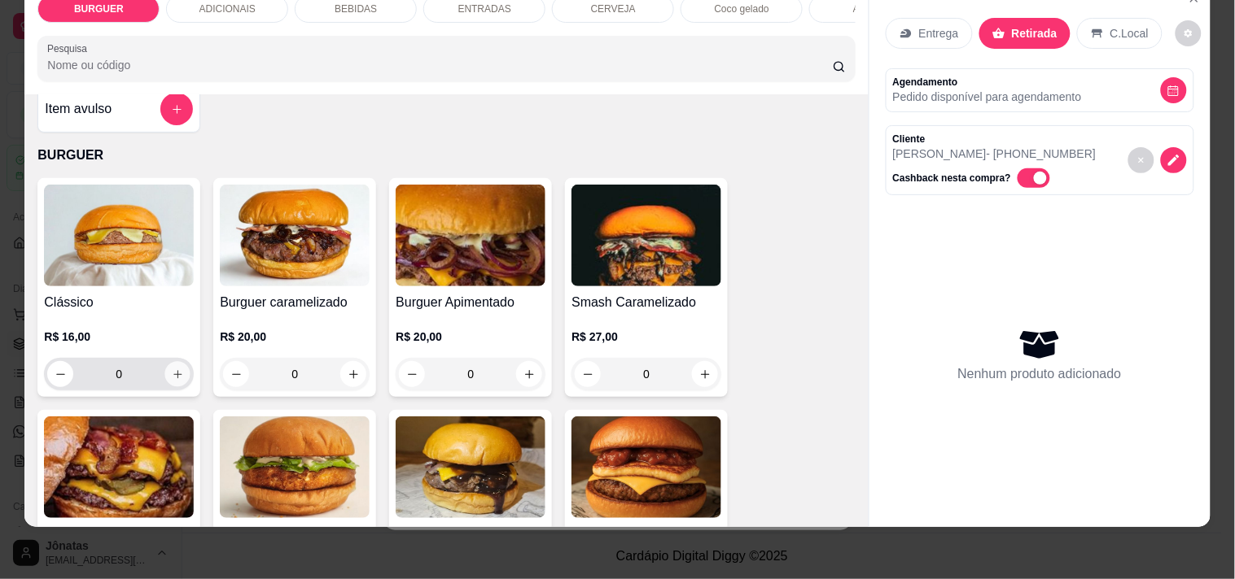
click at [168, 384] on button "increase-product-quantity" at bounding box center [177, 374] width 25 height 25
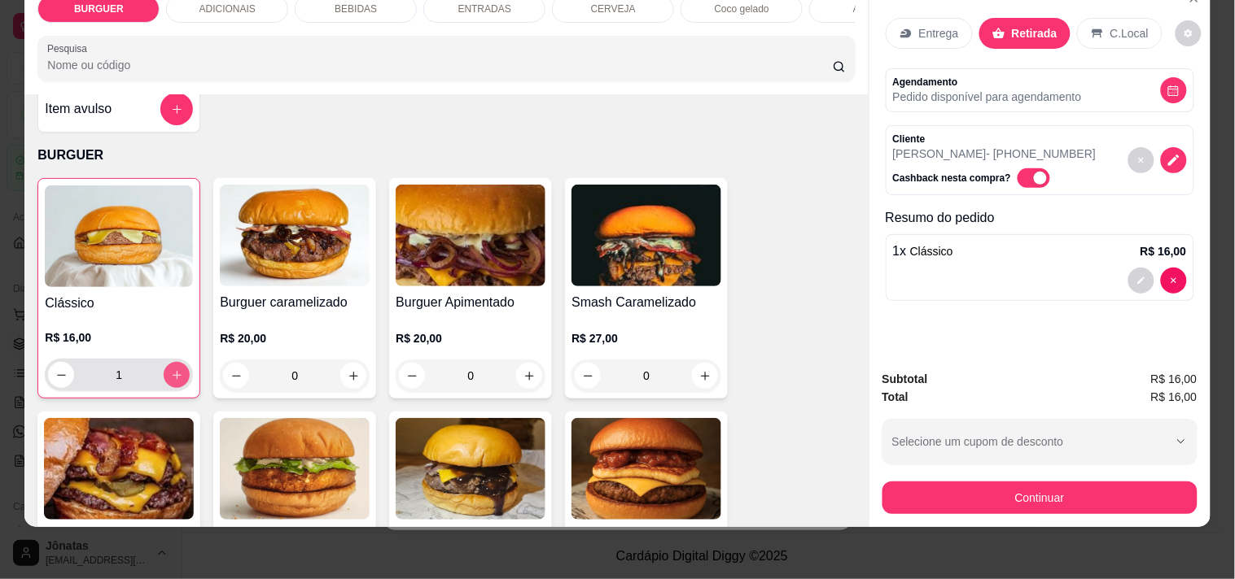
click at [168, 388] on div "1" at bounding box center [119, 375] width 142 height 33
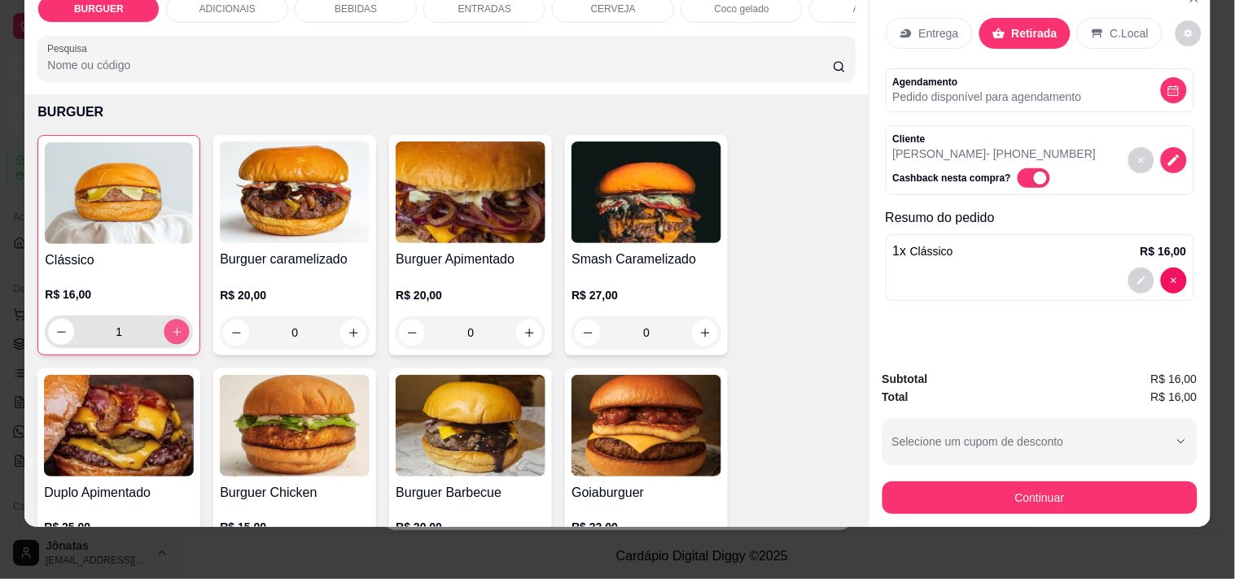
click at [172, 331] on icon "increase-product-quantity" at bounding box center [177, 332] width 12 height 12
type input "2"
drag, startPoint x: 210, startPoint y: 185, endPoint x: 263, endPoint y: 104, distance: 96.4
click at [263, 104] on p "BURGUER" at bounding box center [445, 113] width 817 height 20
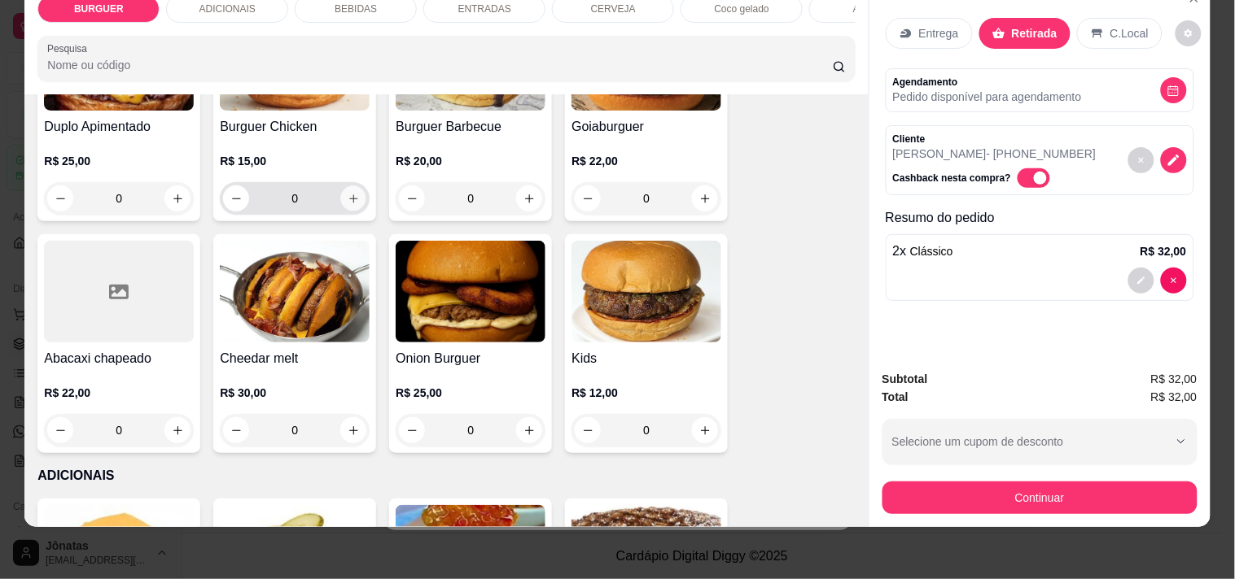
click at [347, 198] on icon "increase-product-quantity" at bounding box center [353, 199] width 12 height 12
type input "1"
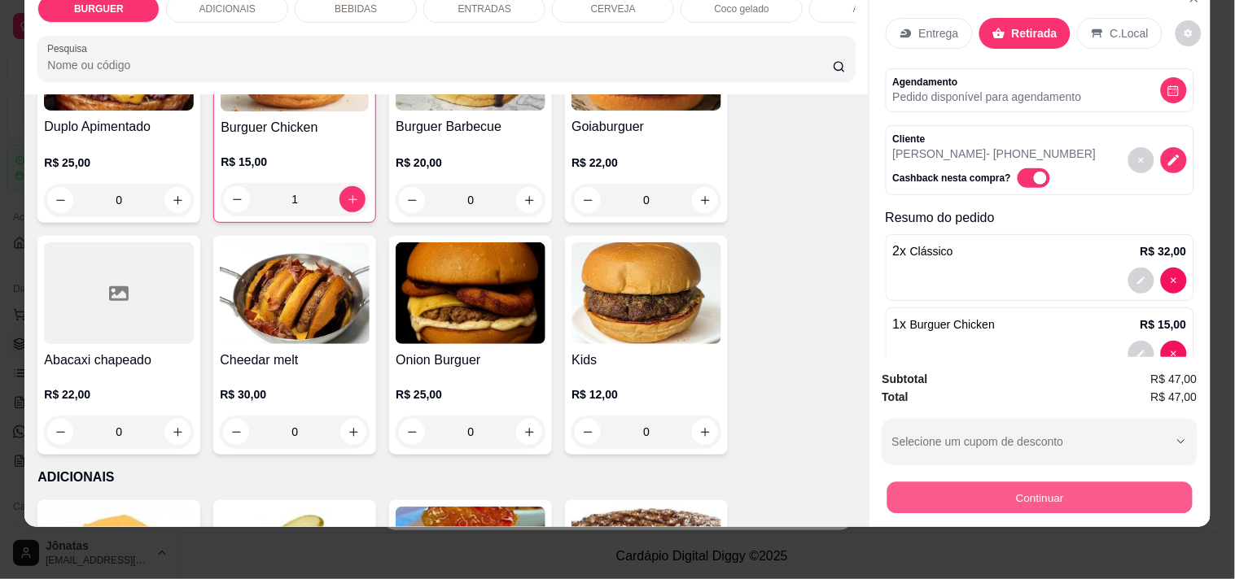
click at [1115, 482] on button "Continuar" at bounding box center [1038, 498] width 305 height 32
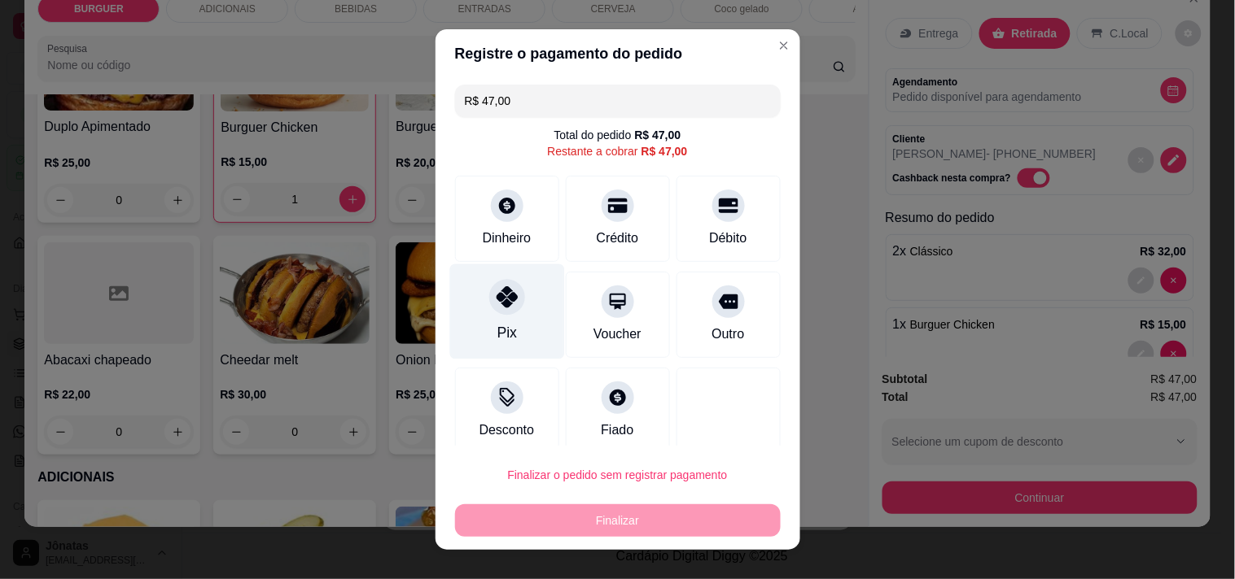
click at [461, 303] on div "Pix" at bounding box center [506, 311] width 115 height 95
type input "R$ 0,00"
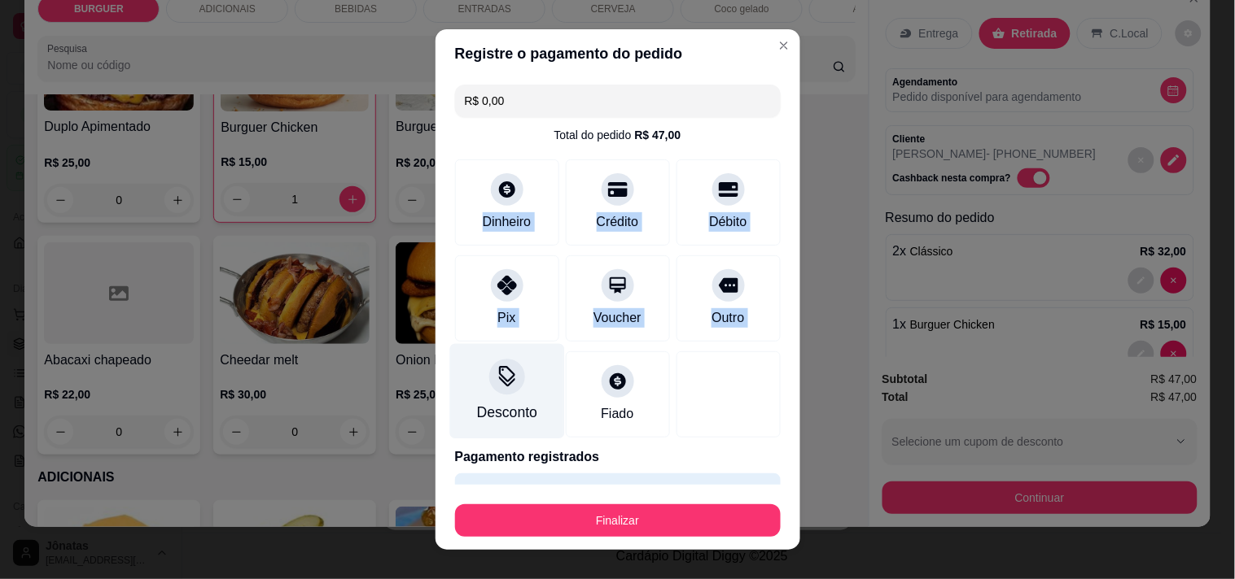
drag, startPoint x: 435, startPoint y: 188, endPoint x: 532, endPoint y: 356, distance: 194.3
click at [532, 356] on div "R$ 0,00 Total do pedido R$ 47,00 Dinheiro Crédito Débito Pix Voucher Outro Desc…" at bounding box center [617, 282] width 365 height 408
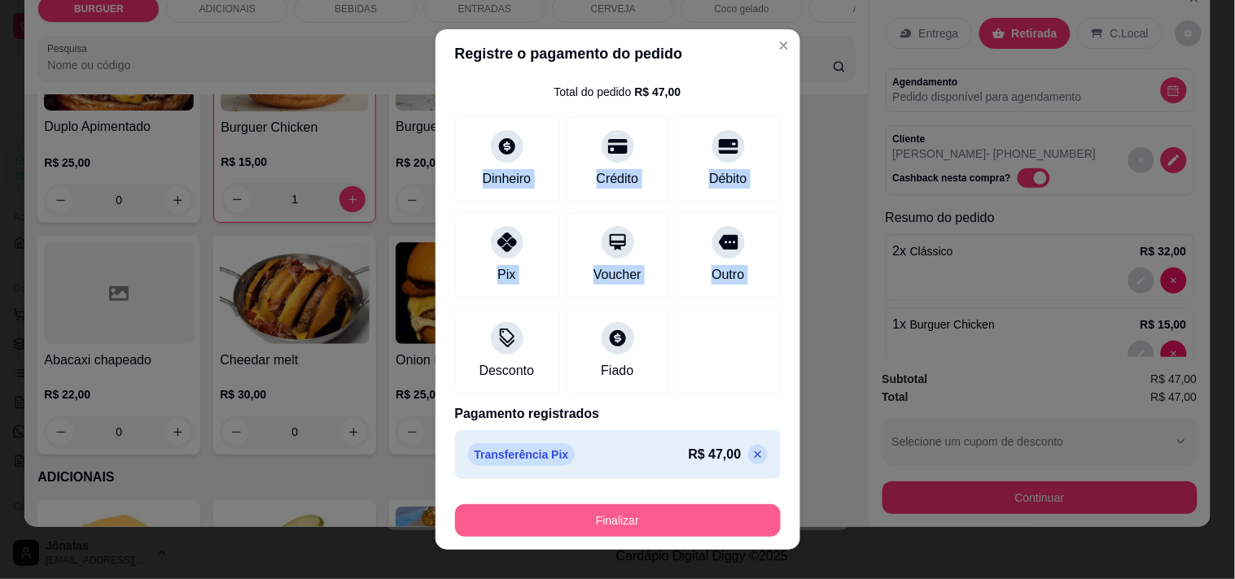
click at [660, 518] on button "Finalizar" at bounding box center [618, 521] width 326 height 33
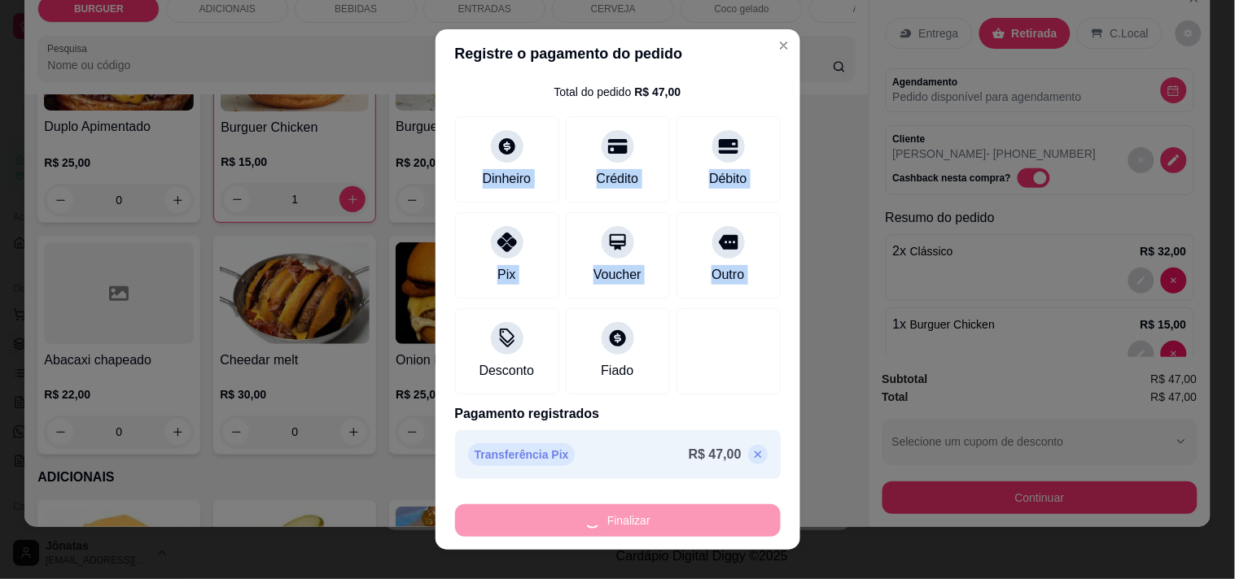
type input "0"
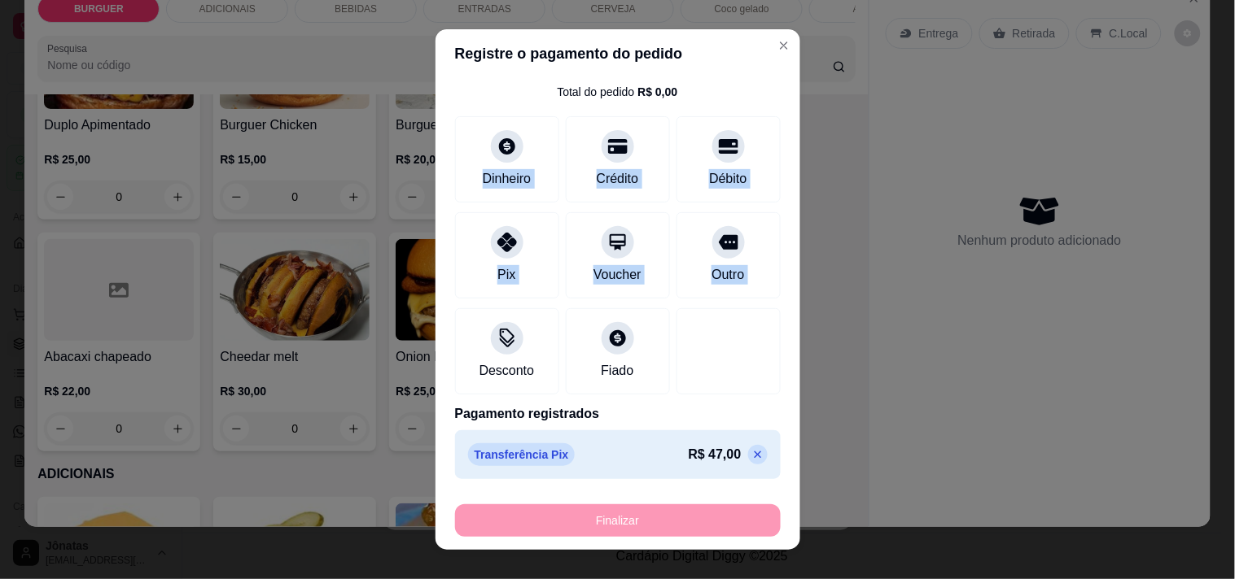
type input "-R$ 47,00"
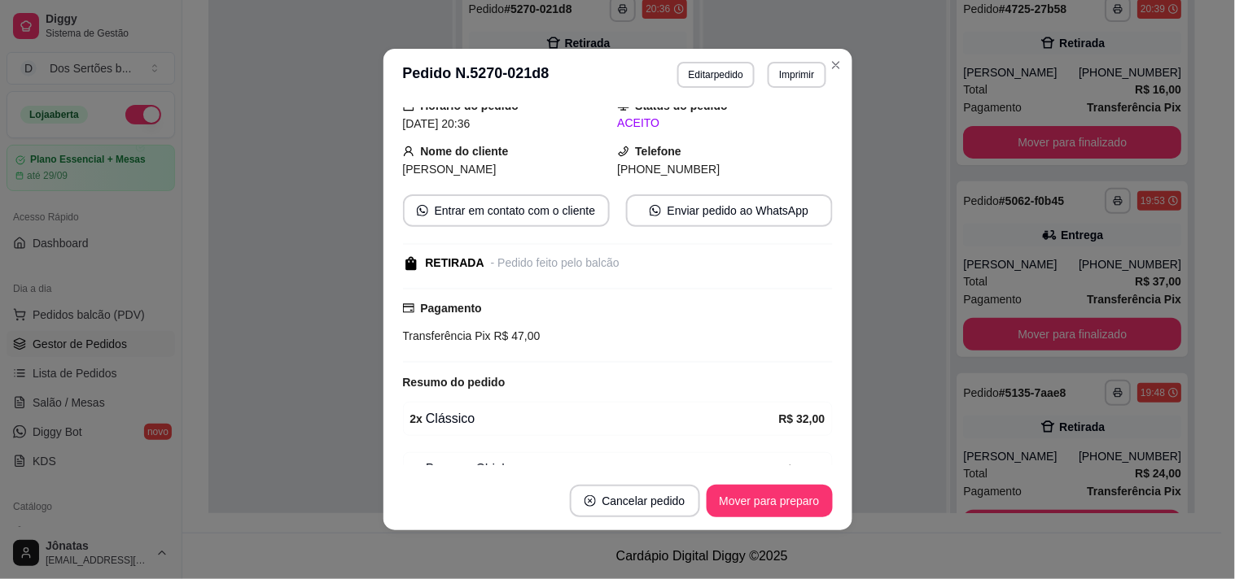
scroll to position [136, 0]
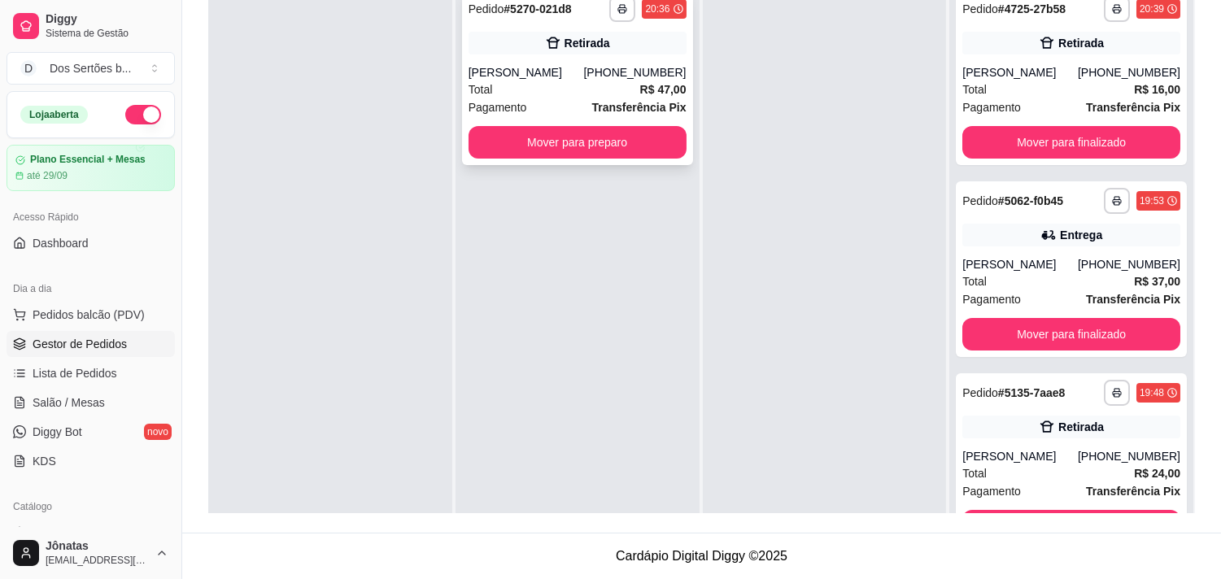
click at [492, 53] on div "Retirada" at bounding box center [578, 43] width 218 height 23
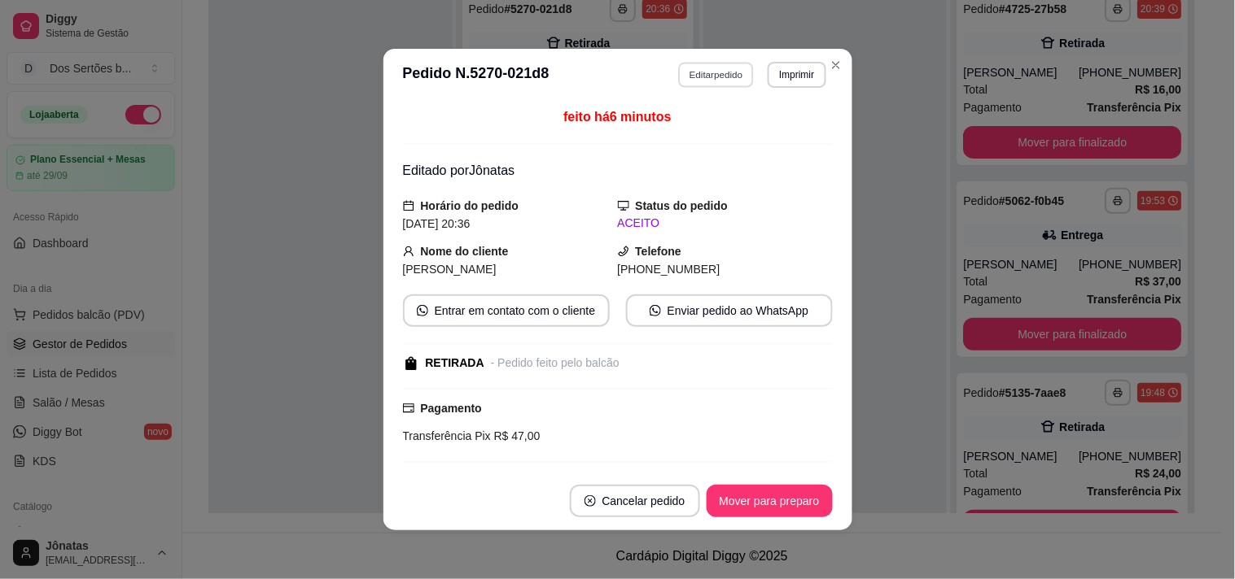
click at [696, 71] on button "Editar pedido" at bounding box center [716, 74] width 76 height 25
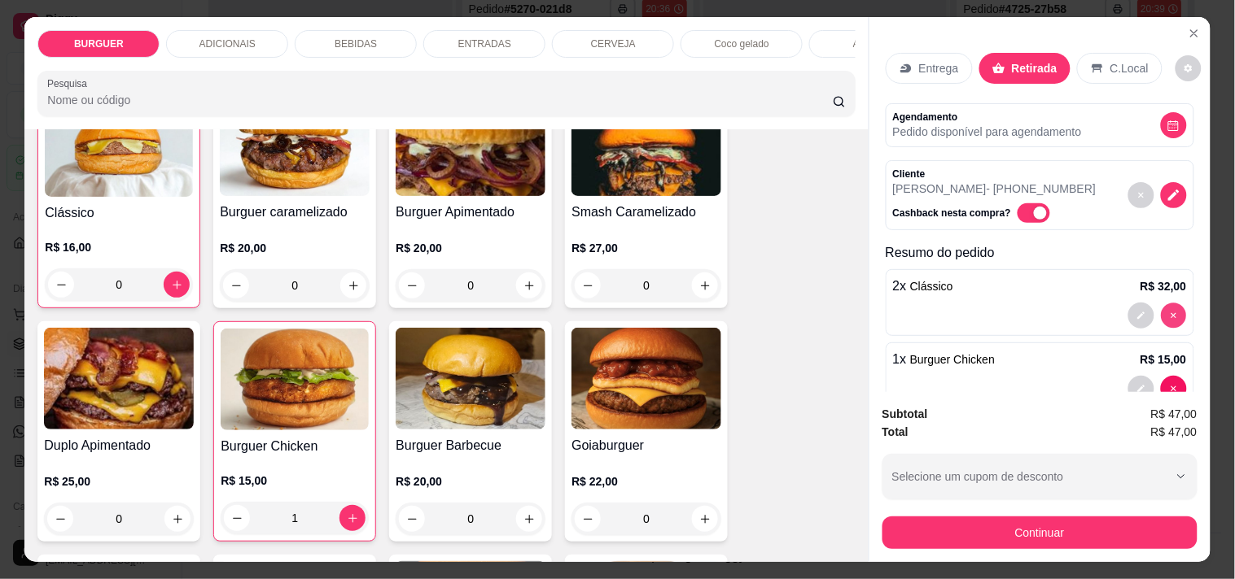
scroll to position [146, 0]
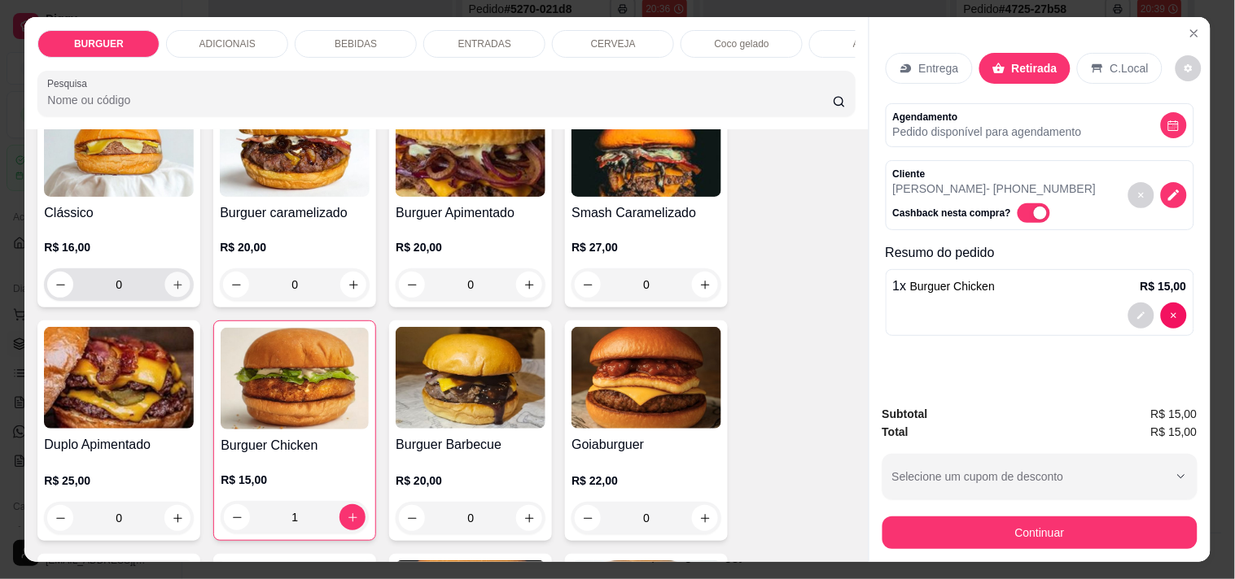
click at [172, 291] on icon "increase-product-quantity" at bounding box center [178, 285] width 12 height 12
type input "1"
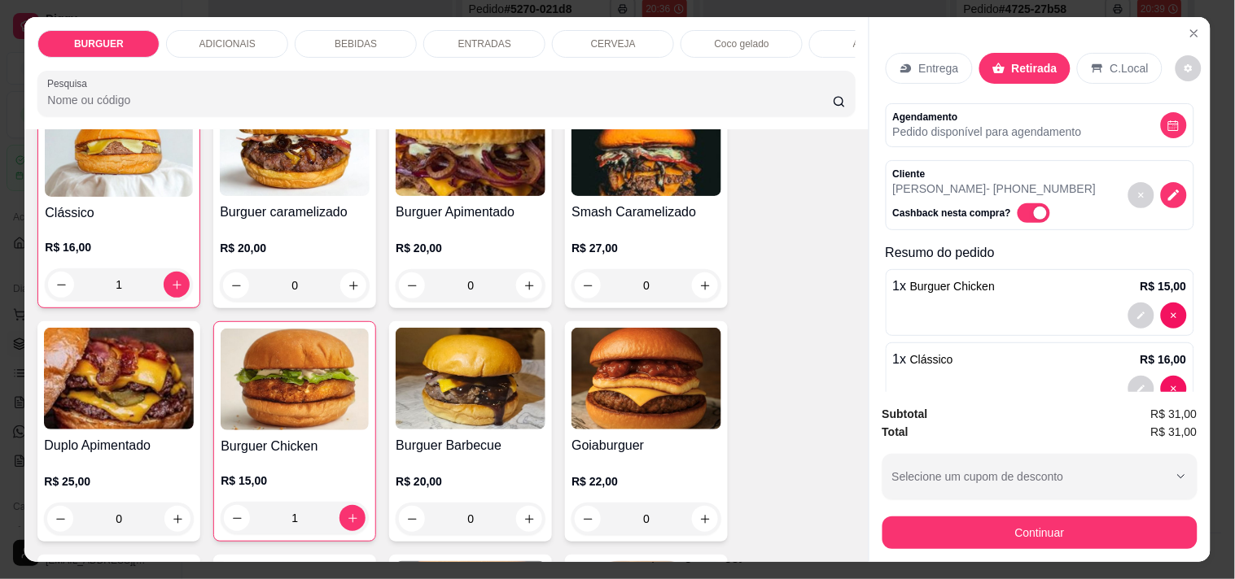
scroll to position [41, 0]
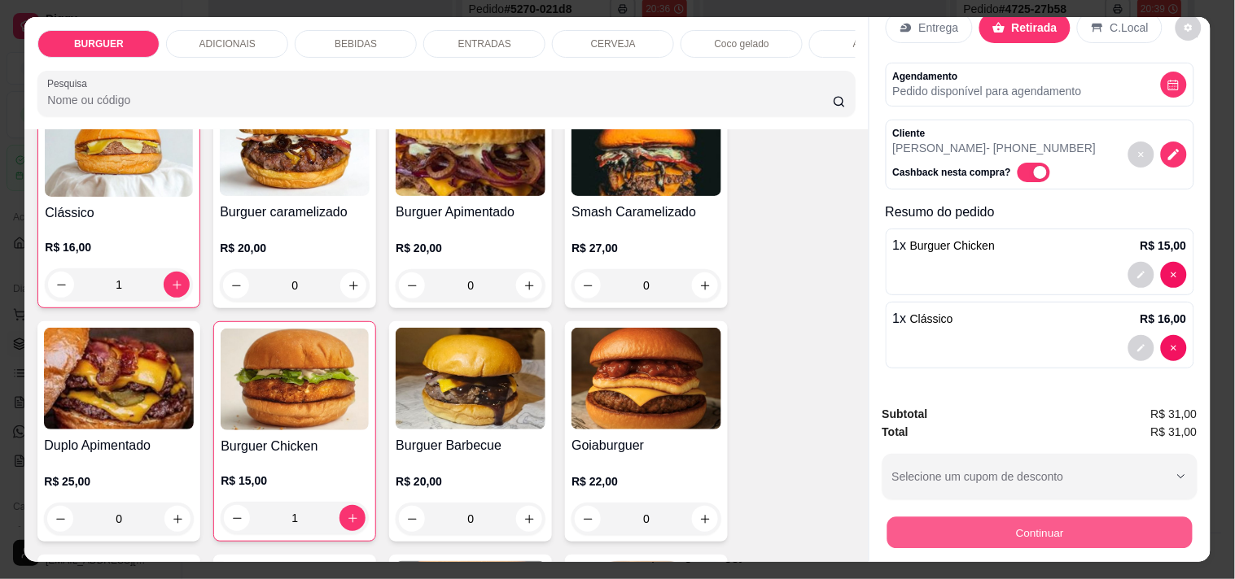
click at [999, 518] on button "Continuar" at bounding box center [1038, 533] width 305 height 32
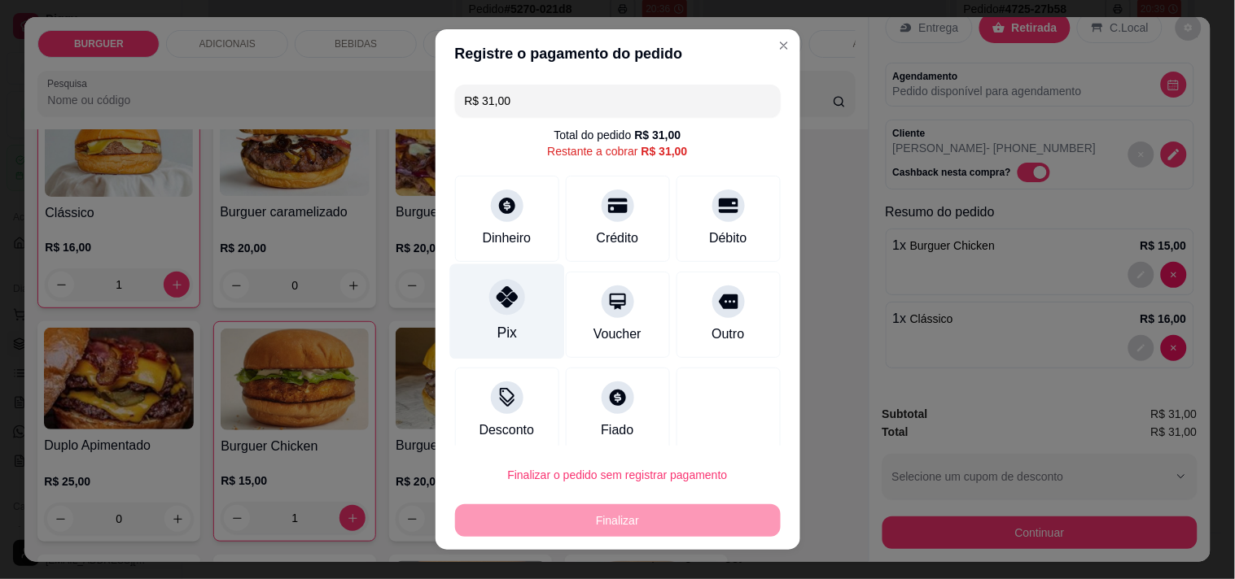
click at [458, 303] on div "Pix" at bounding box center [506, 311] width 115 height 95
type input "R$ 0,00"
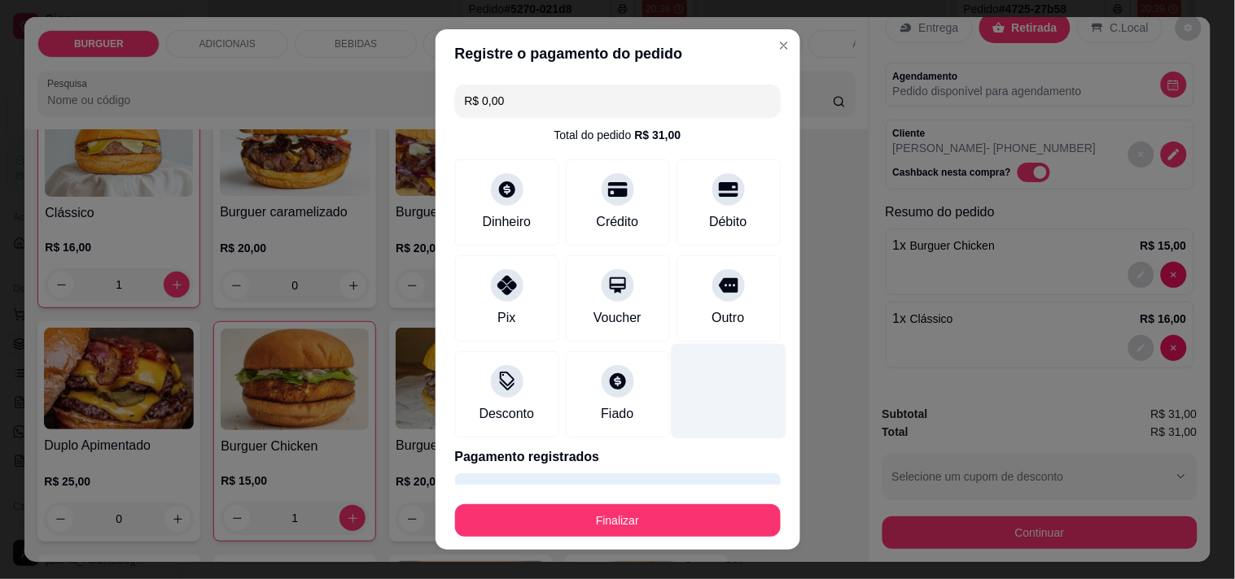
scroll to position [43, 0]
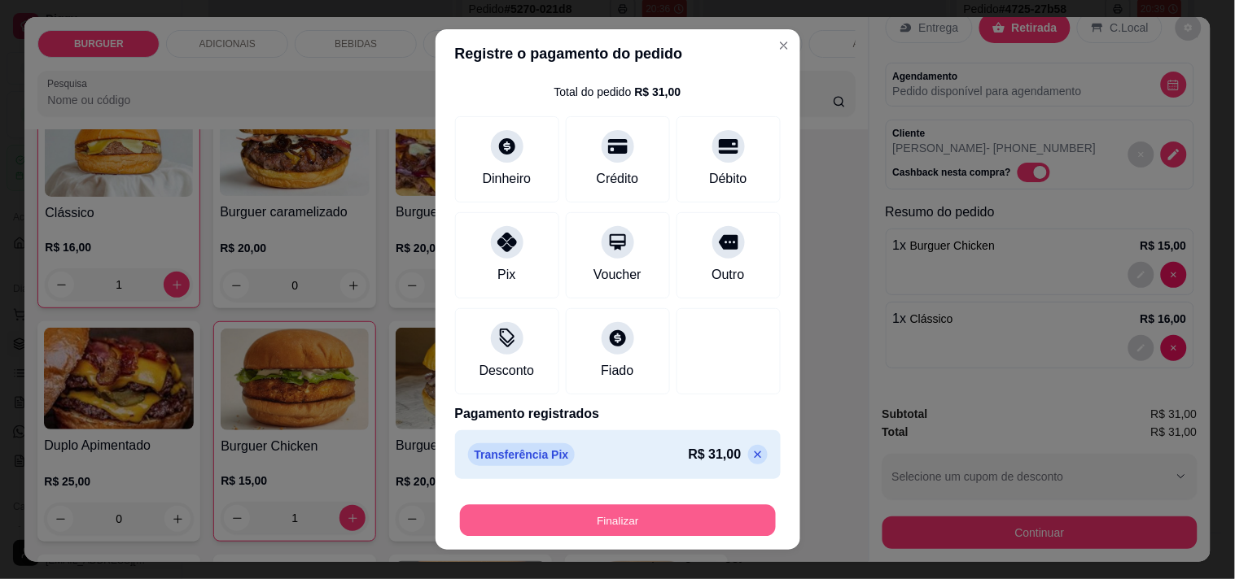
click at [656, 518] on button "Finalizar" at bounding box center [618, 521] width 316 height 32
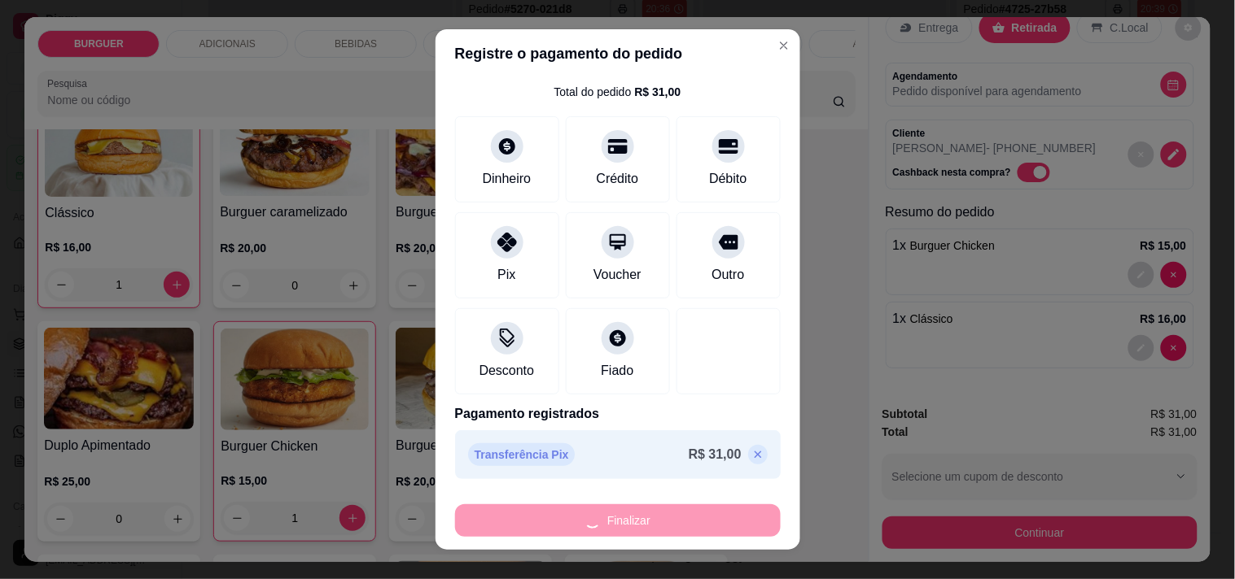
type input "0"
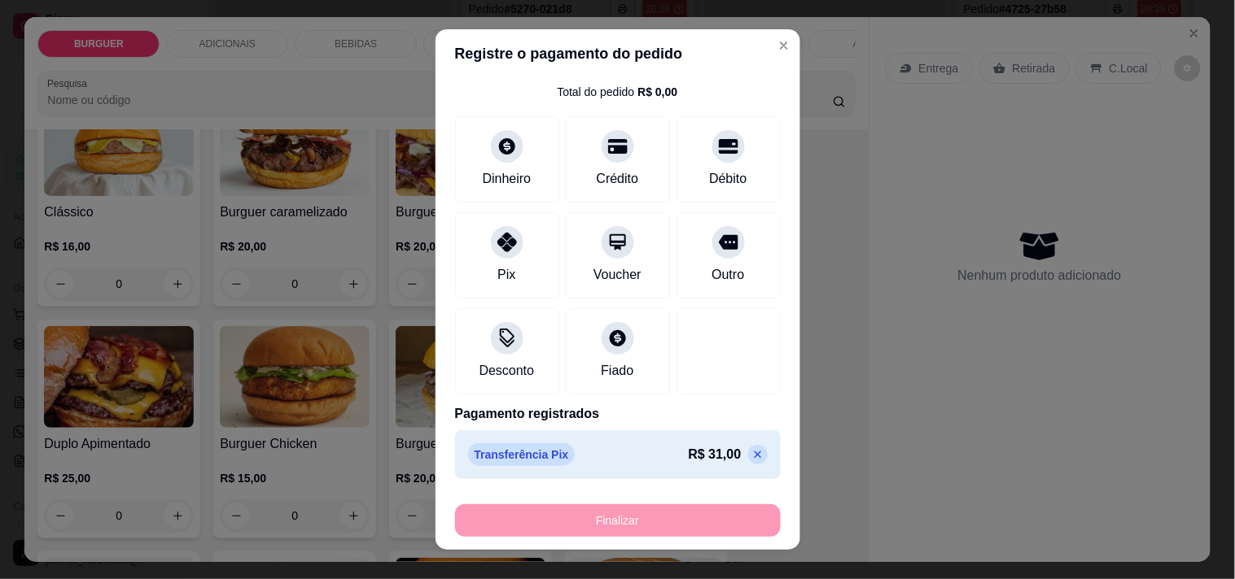
type input "-R$ 31,00"
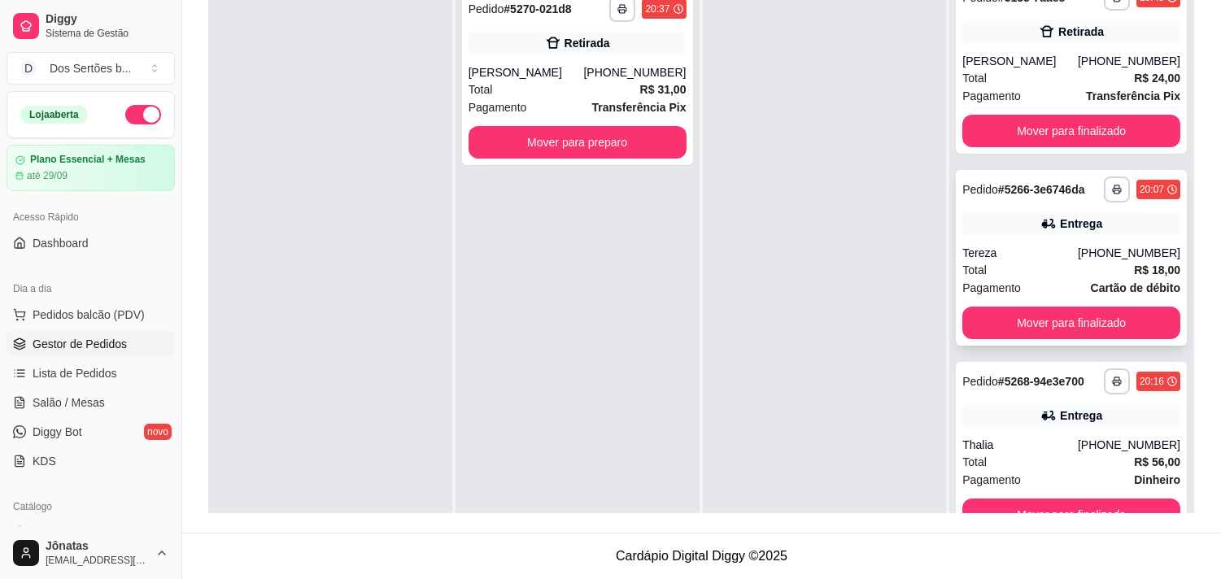
scroll to position [45, 0]
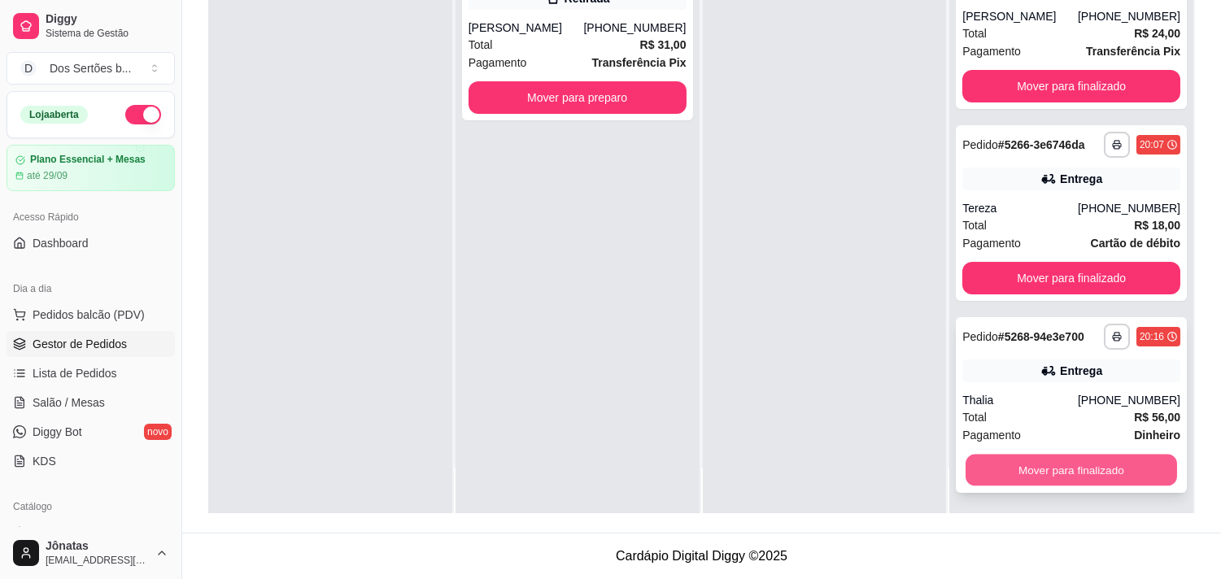
click at [1022, 457] on button "Mover para finalizado" at bounding box center [1072, 471] width 212 height 32
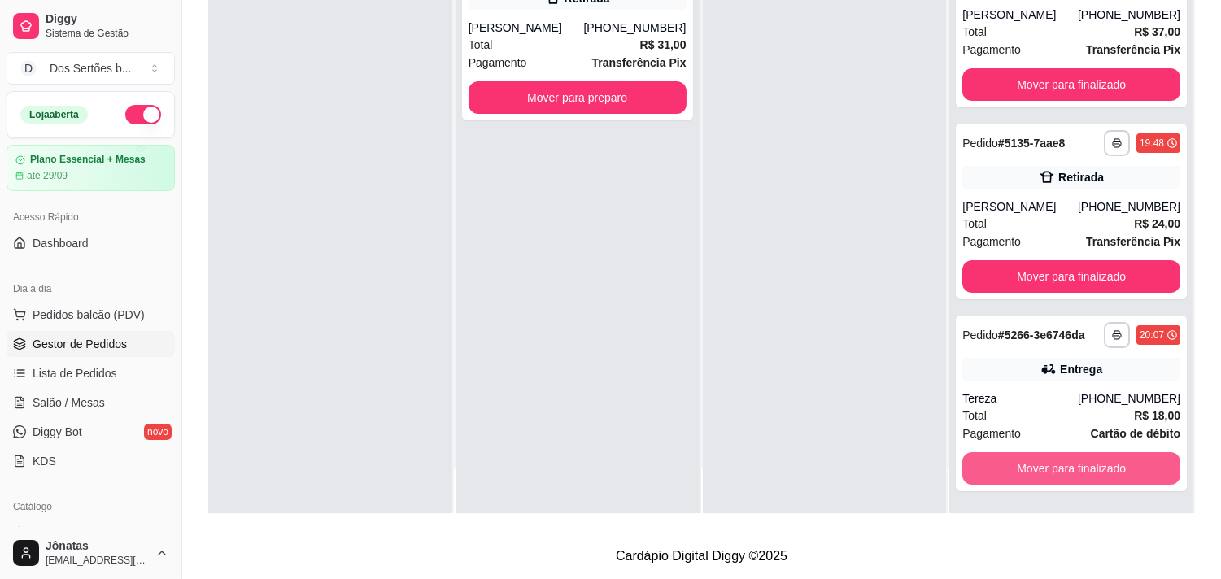
scroll to position [204, 0]
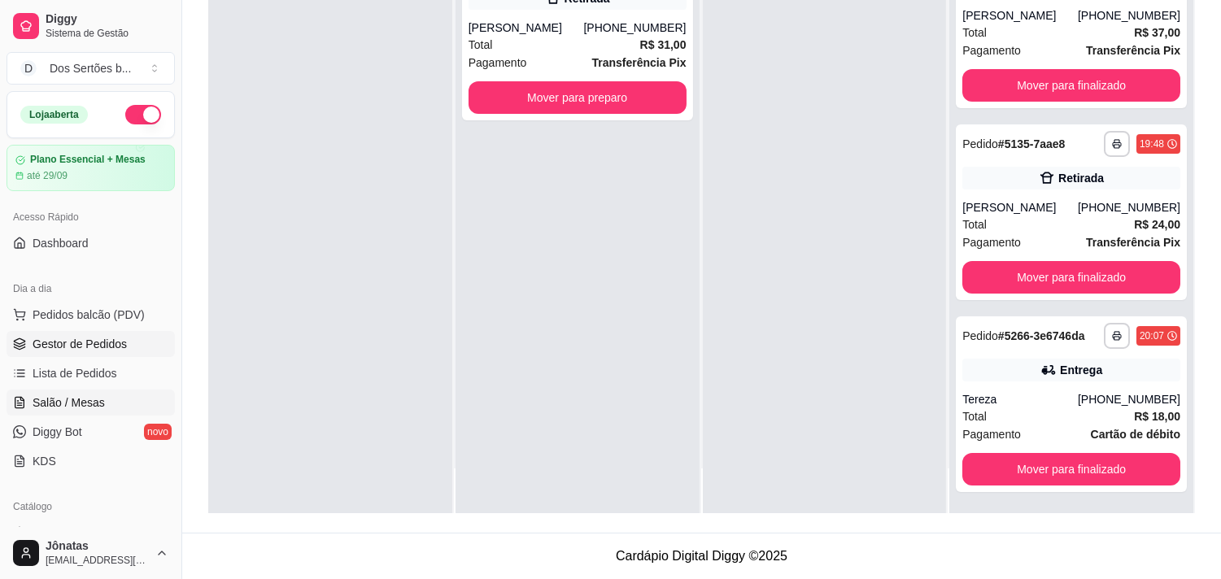
click at [126, 407] on link "Salão / Mesas" at bounding box center [91, 403] width 168 height 26
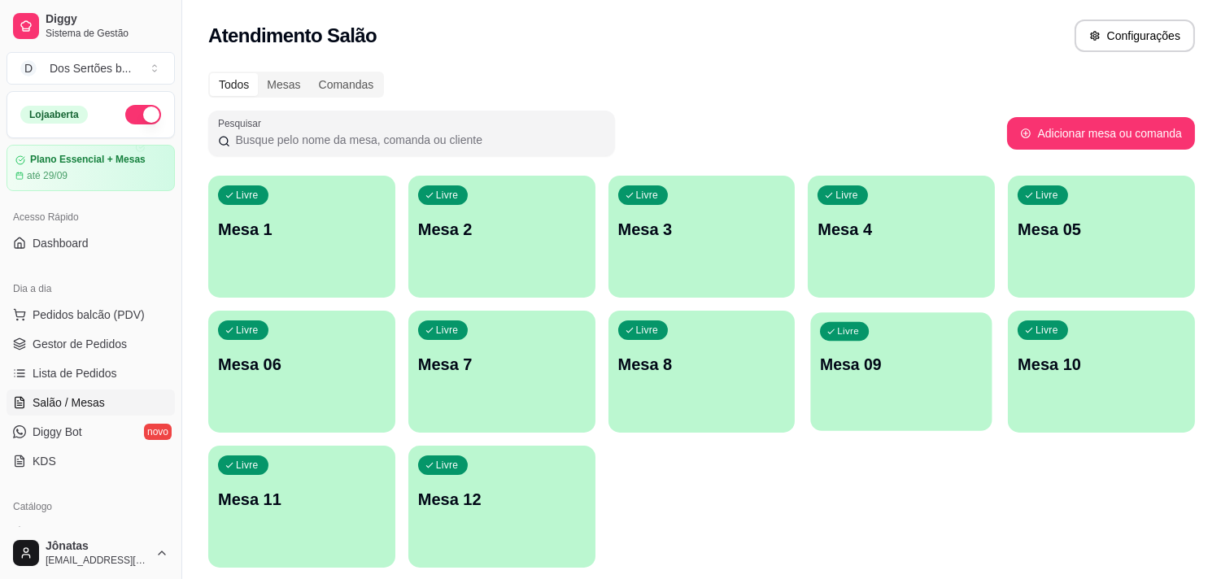
click at [940, 385] on div "Livre Mesa 09" at bounding box center [901, 361] width 181 height 99
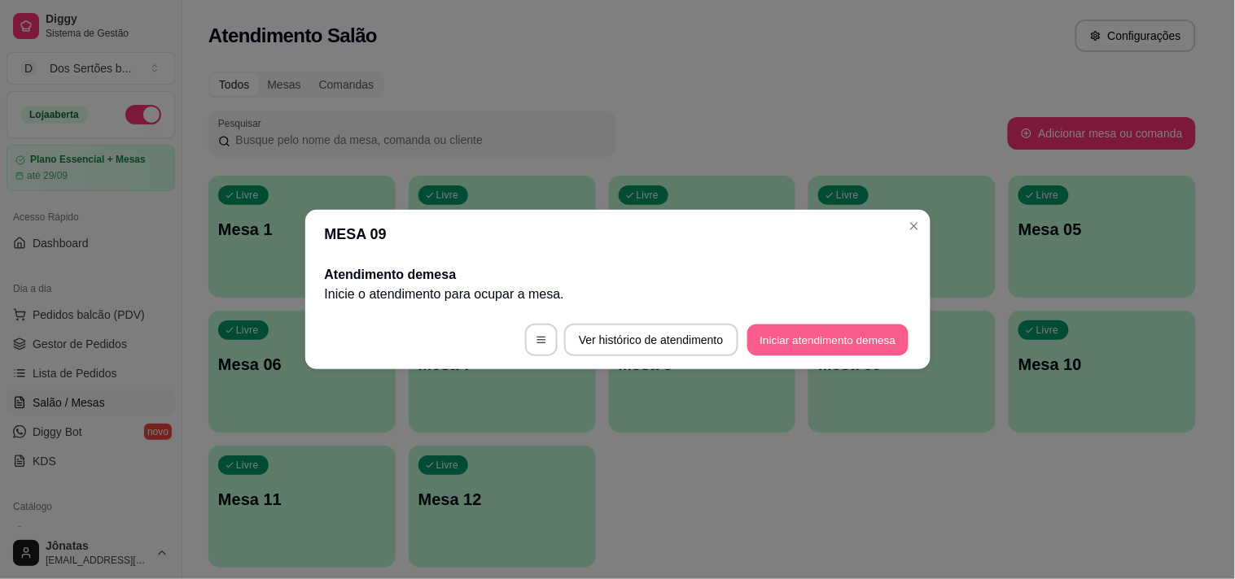
click at [812, 332] on button "Iniciar atendimento de mesa" at bounding box center [827, 341] width 161 height 32
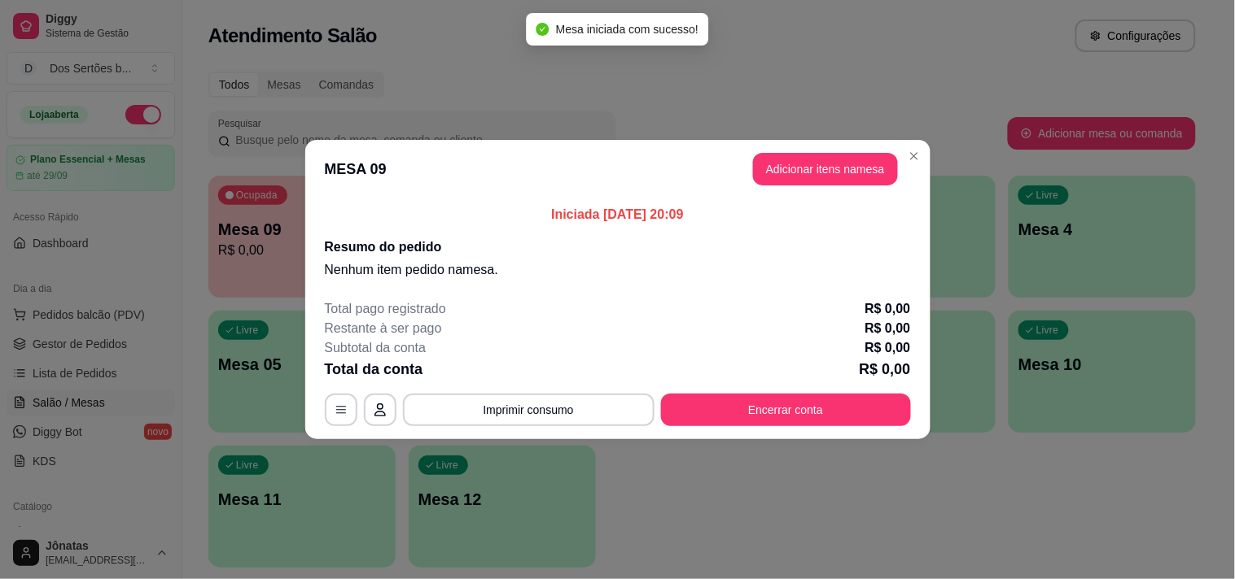
click at [790, 151] on header "MESA 09 Adicionar itens na mesa" at bounding box center [617, 169] width 625 height 59
click at [776, 167] on button "Adicionar itens na mesa" at bounding box center [825, 169] width 145 height 33
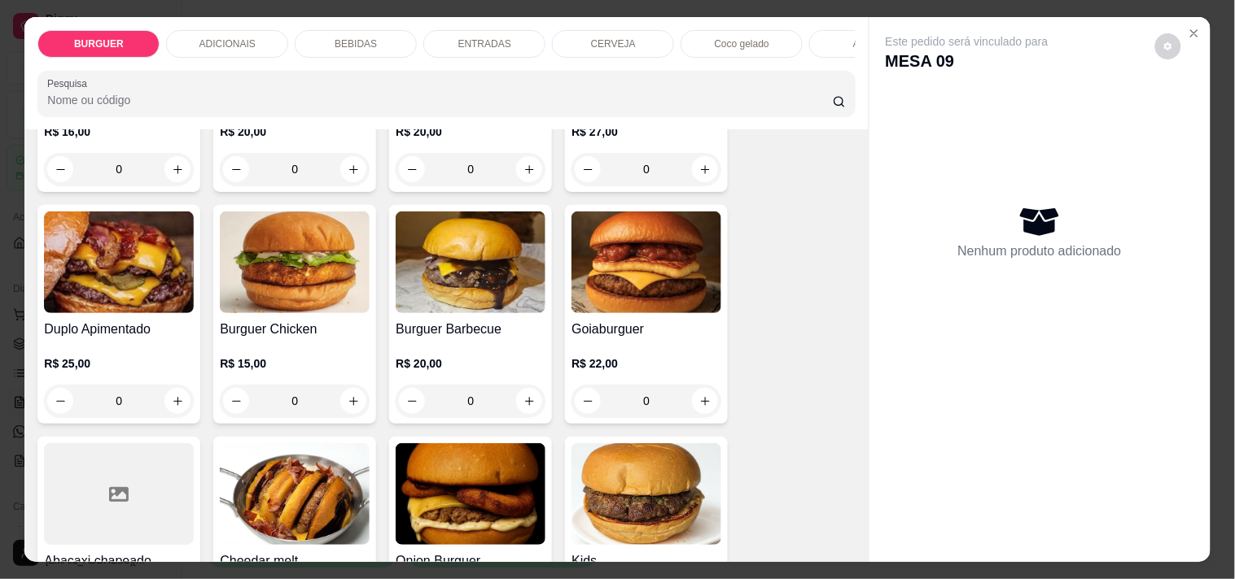
scroll to position [506, 0]
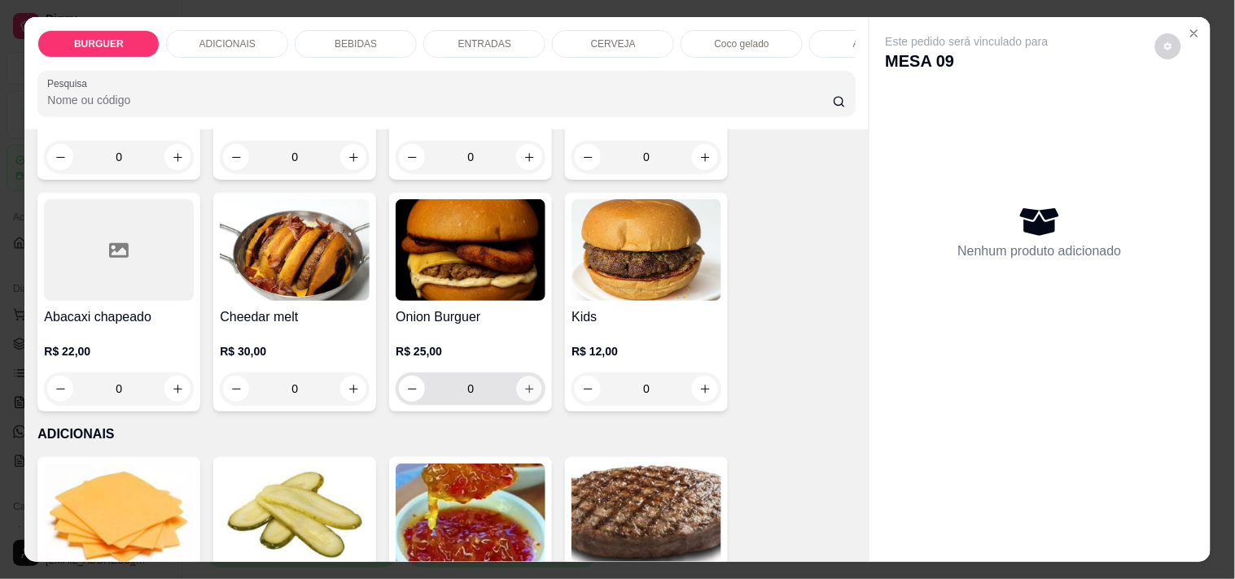
click at [525, 402] on button "increase-product-quantity" at bounding box center [529, 389] width 25 height 25
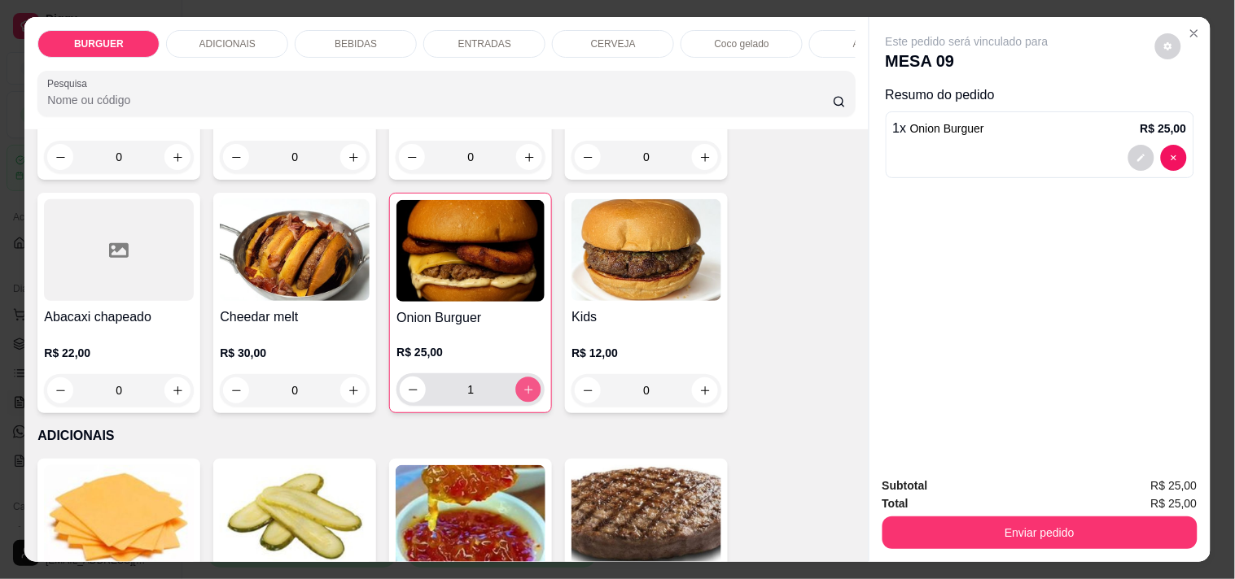
click at [525, 403] on button "increase-product-quantity" at bounding box center [528, 390] width 25 height 25
type input "2"
click at [377, 37] on div "BEBIDAS" at bounding box center [356, 44] width 122 height 28
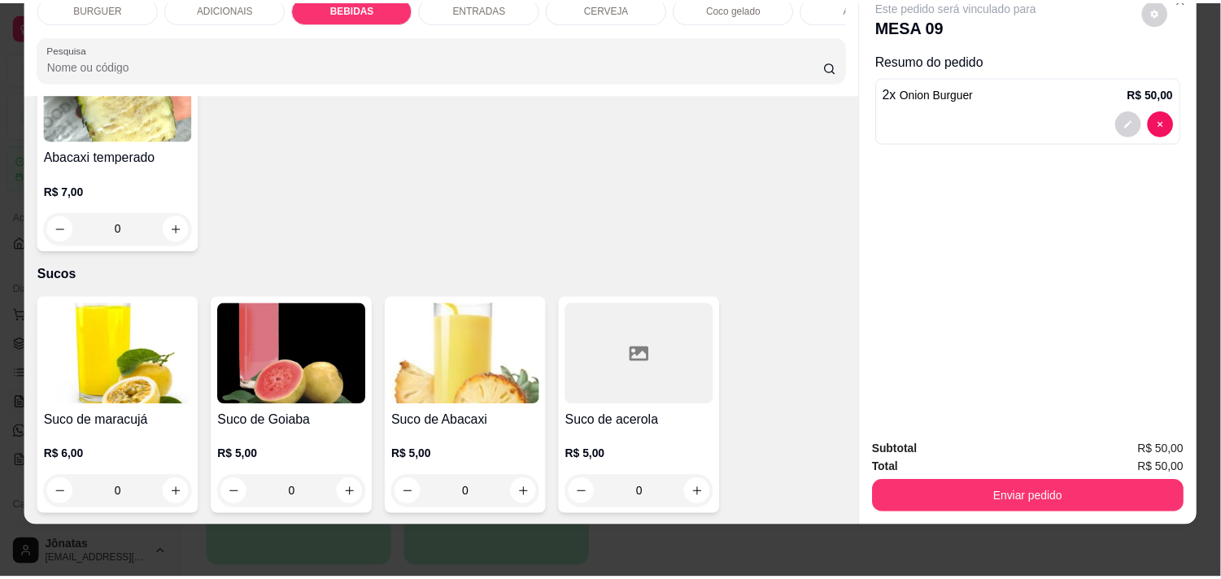
scroll to position [3671, 0]
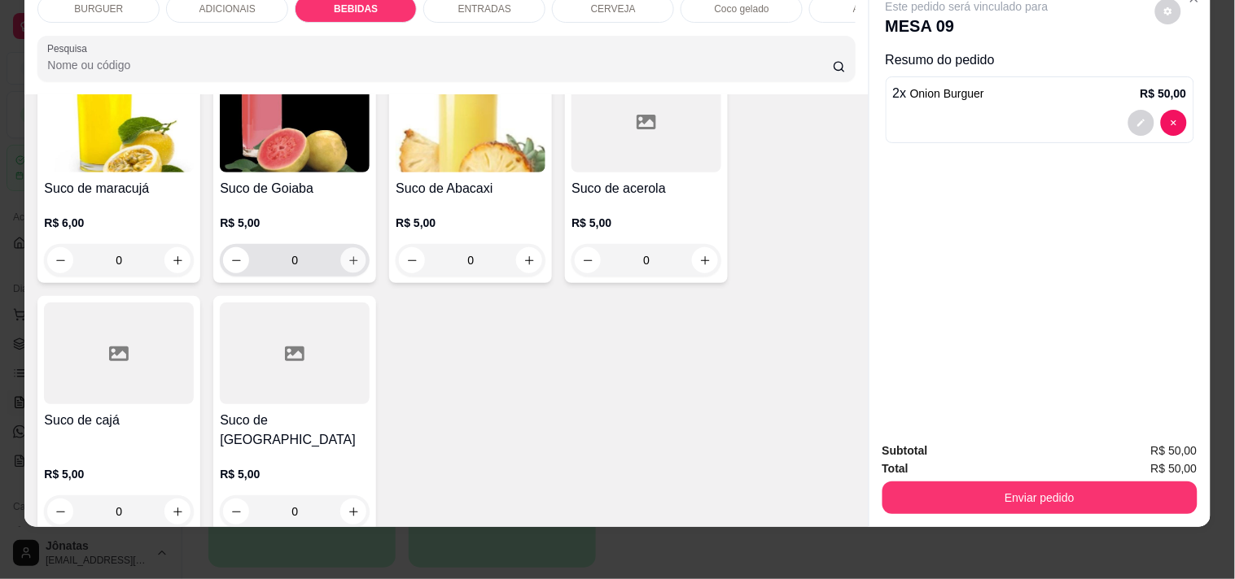
click at [347, 262] on icon "increase-product-quantity" at bounding box center [353, 261] width 12 height 12
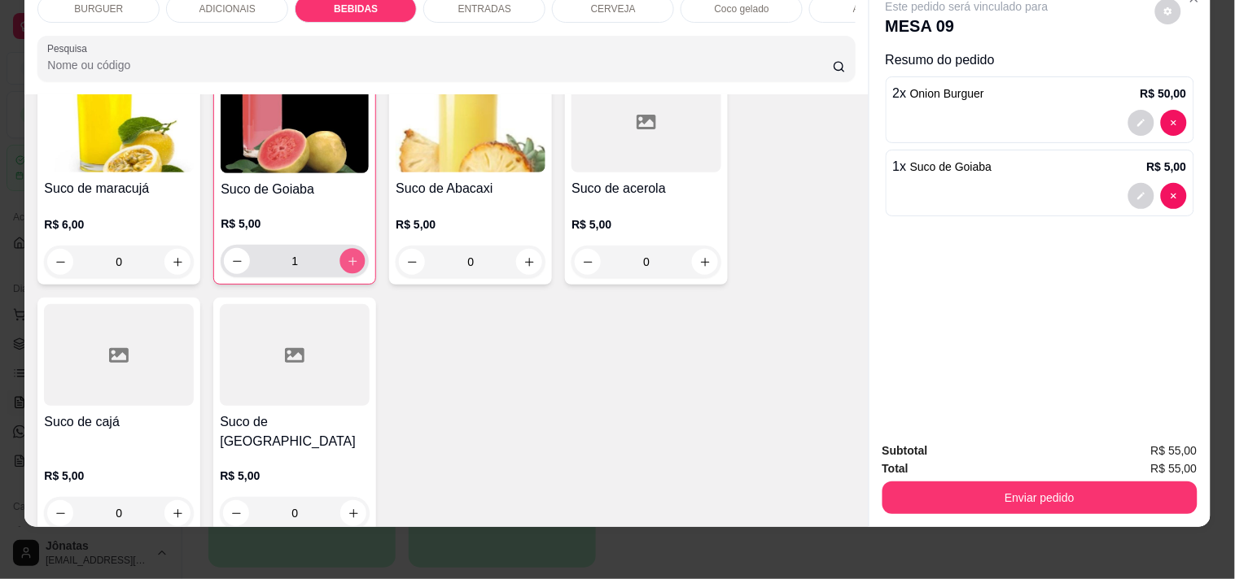
click at [347, 262] on icon "increase-product-quantity" at bounding box center [353, 262] width 12 height 12
type input "2"
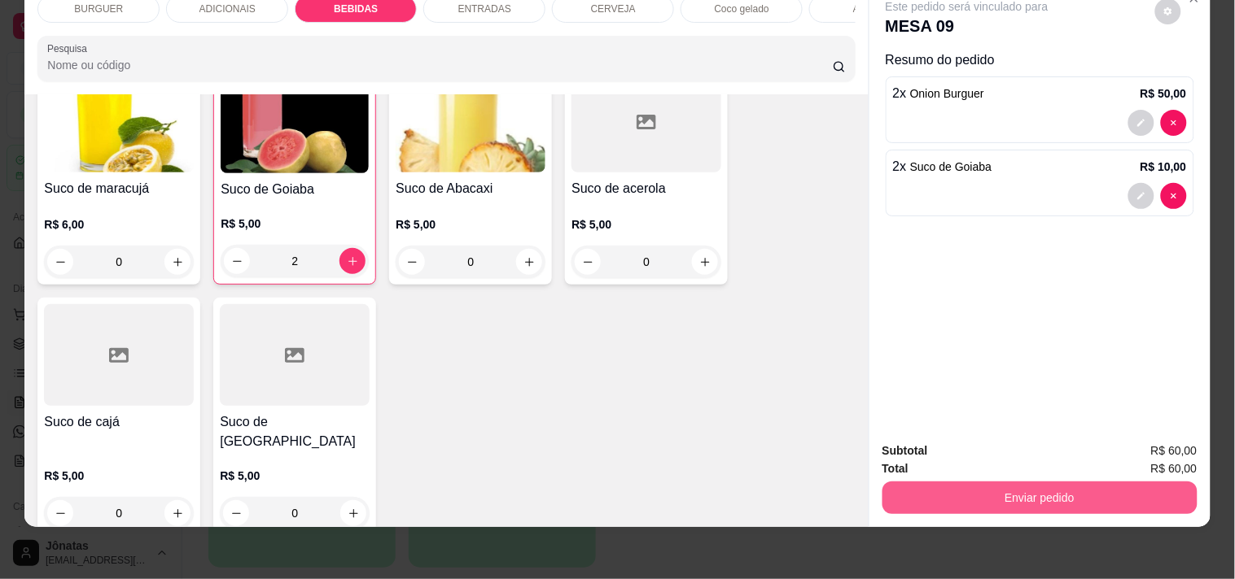
click at [994, 482] on button "Enviar pedido" at bounding box center [1039, 498] width 315 height 33
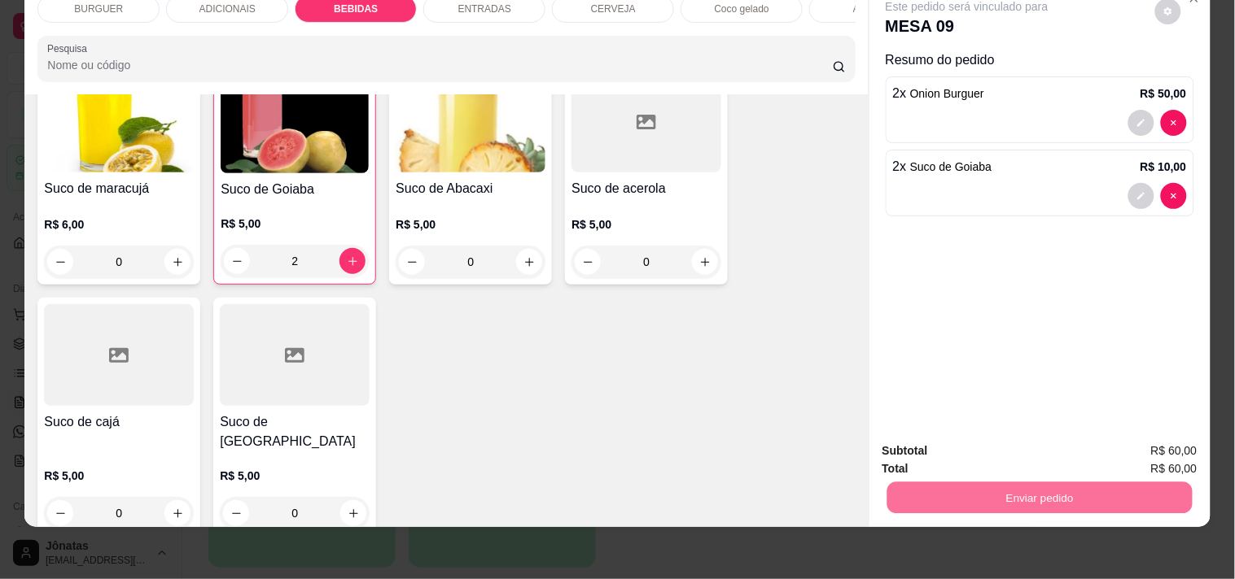
click at [965, 438] on button "Não registrar e enviar pedido" at bounding box center [985, 445] width 164 height 30
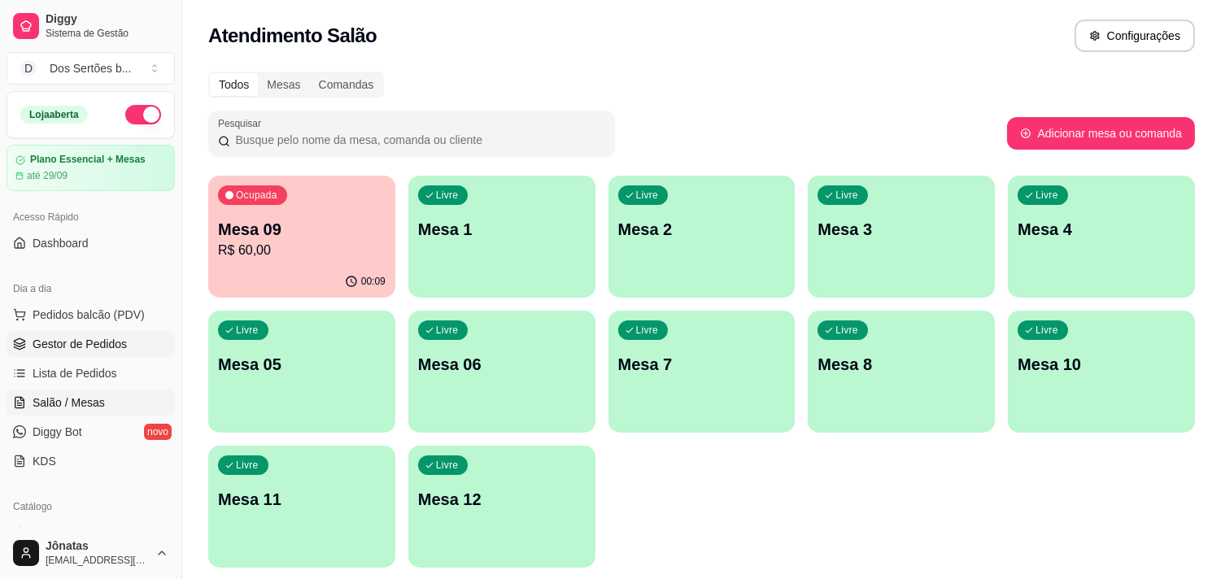
click at [124, 339] on span "Gestor de Pedidos" at bounding box center [80, 344] width 94 height 16
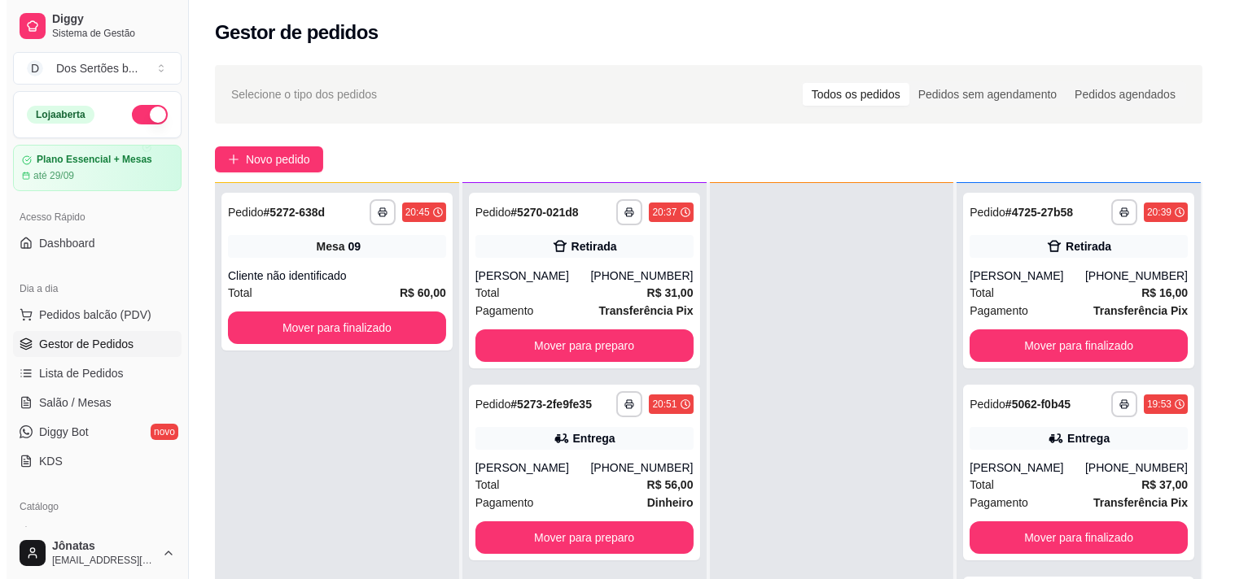
scroll to position [91, 0]
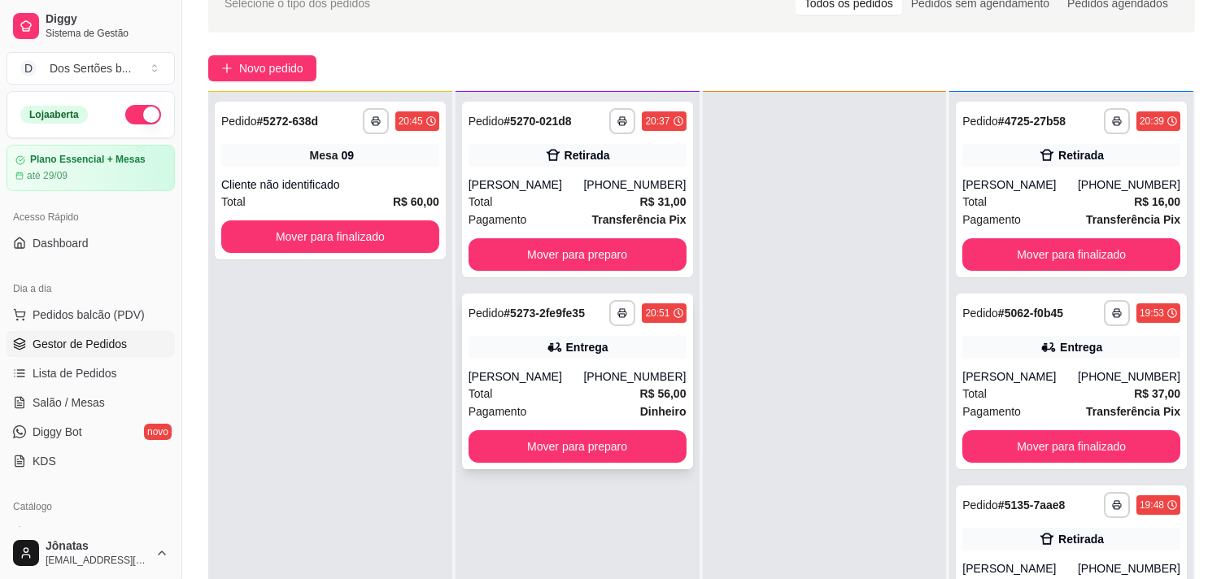
click at [527, 361] on div "**********" at bounding box center [577, 382] width 231 height 176
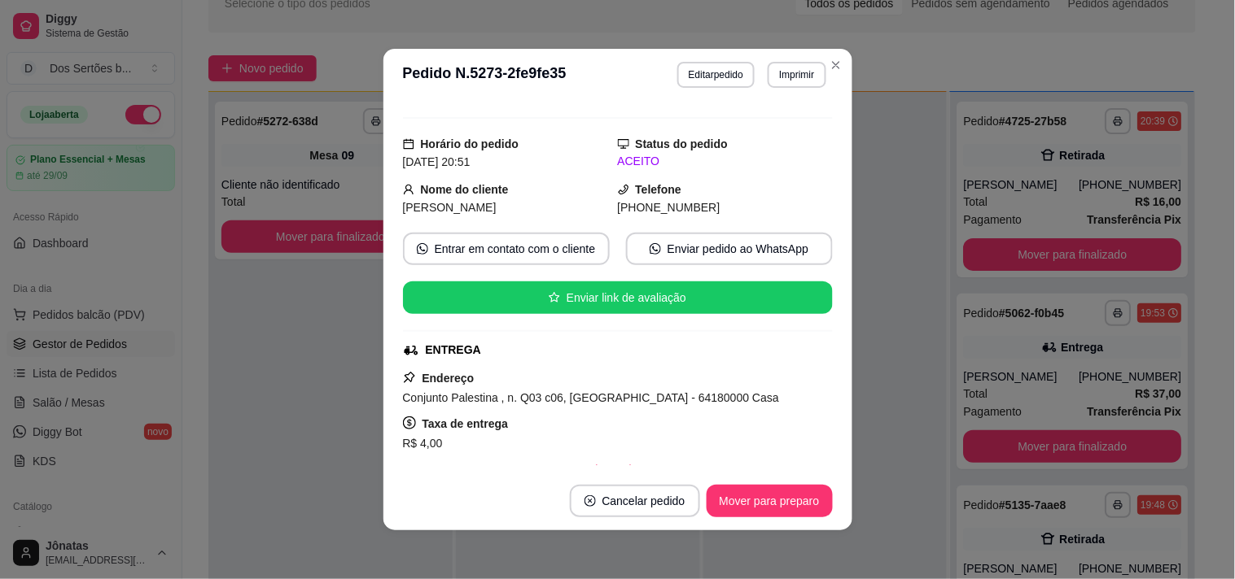
click at [573, 202] on div "[PERSON_NAME]" at bounding box center [510, 208] width 215 height 18
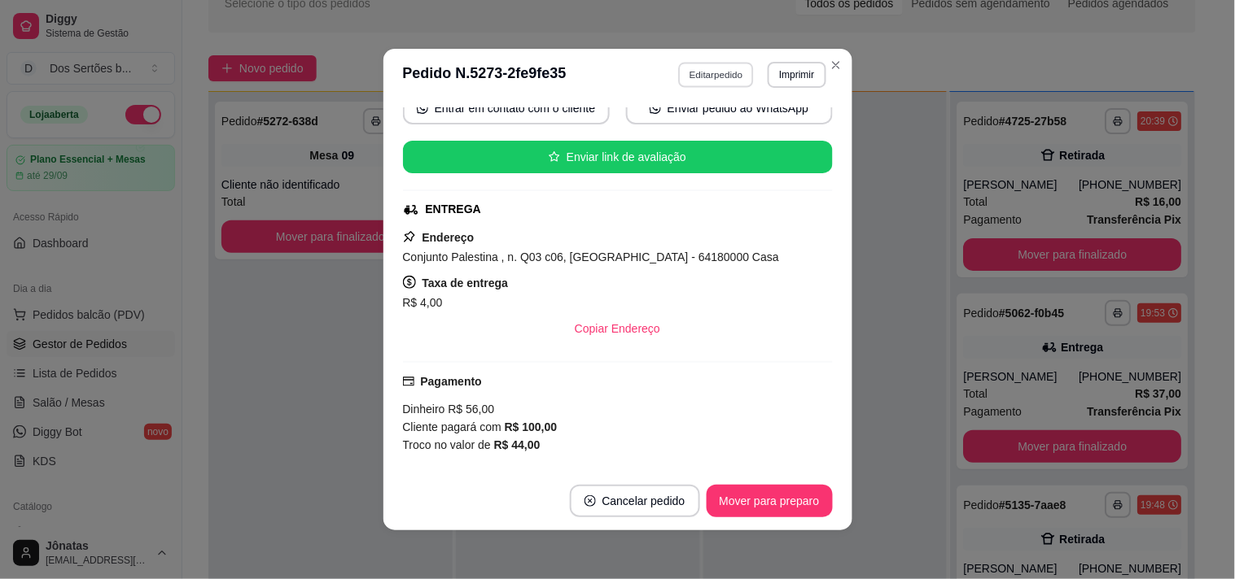
click at [693, 65] on button "Editar pedido" at bounding box center [716, 74] width 76 height 25
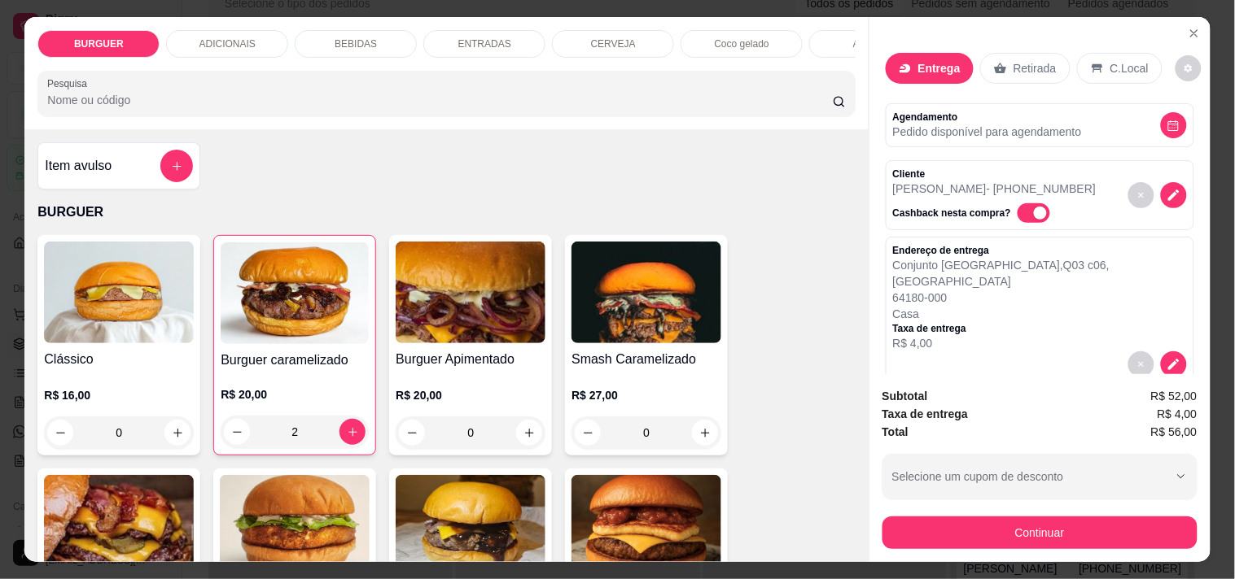
click at [348, 43] on p "BEBIDAS" at bounding box center [355, 43] width 42 height 13
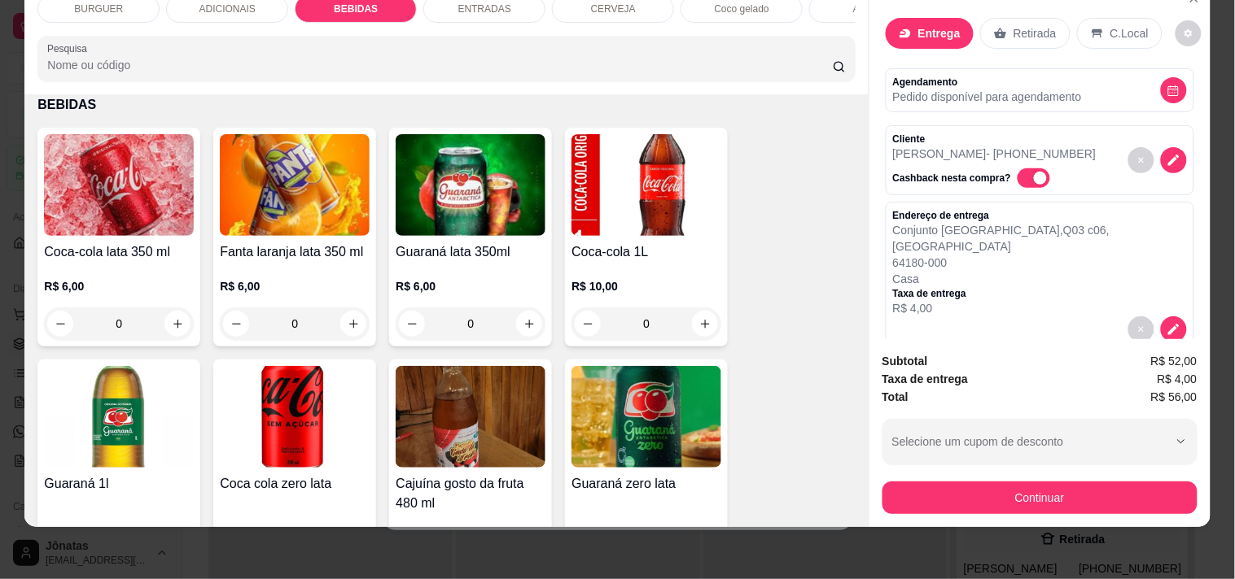
scroll to position [1417, 0]
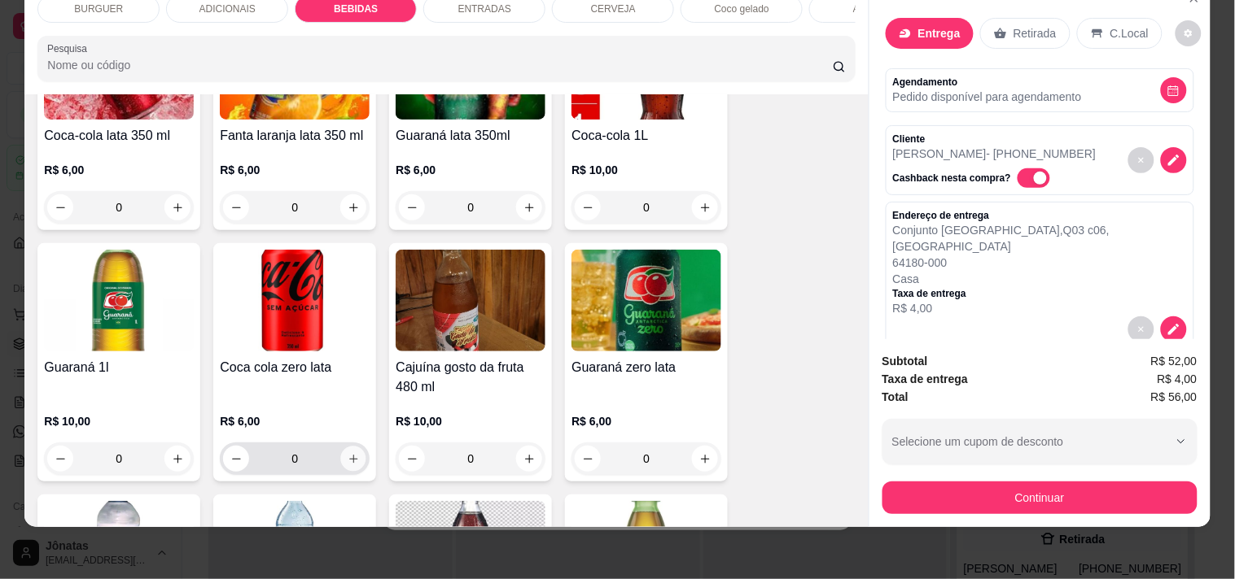
click at [347, 461] on icon "increase-product-quantity" at bounding box center [353, 459] width 12 height 12
click at [347, 460] on icon "increase-product-quantity" at bounding box center [353, 458] width 12 height 12
type input "2"
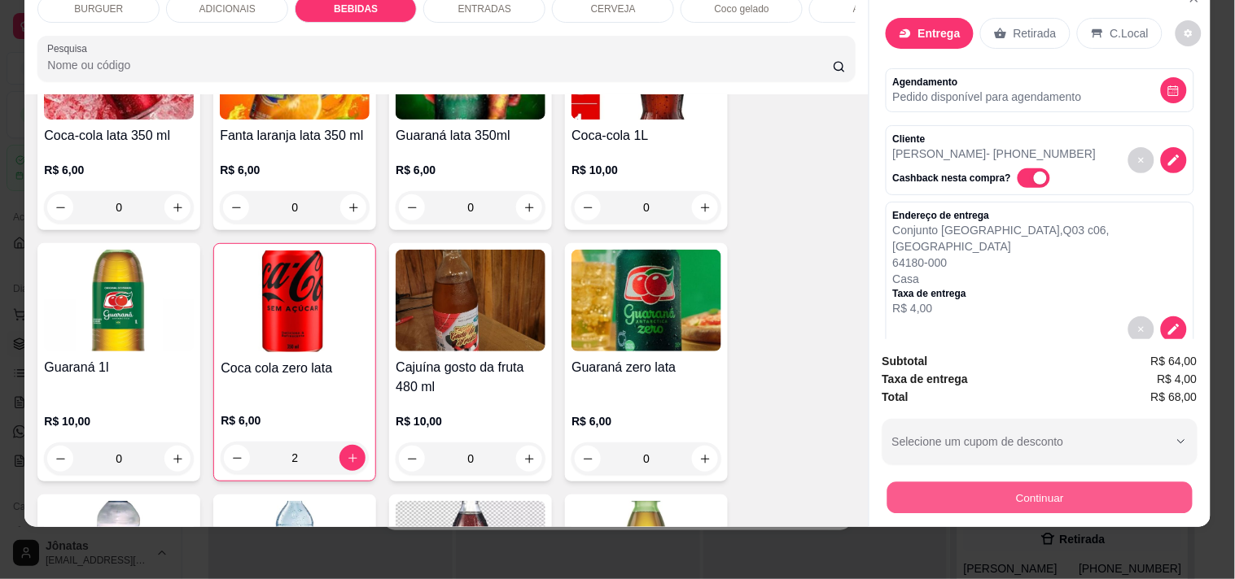
click at [962, 492] on button "Continuar" at bounding box center [1038, 498] width 305 height 32
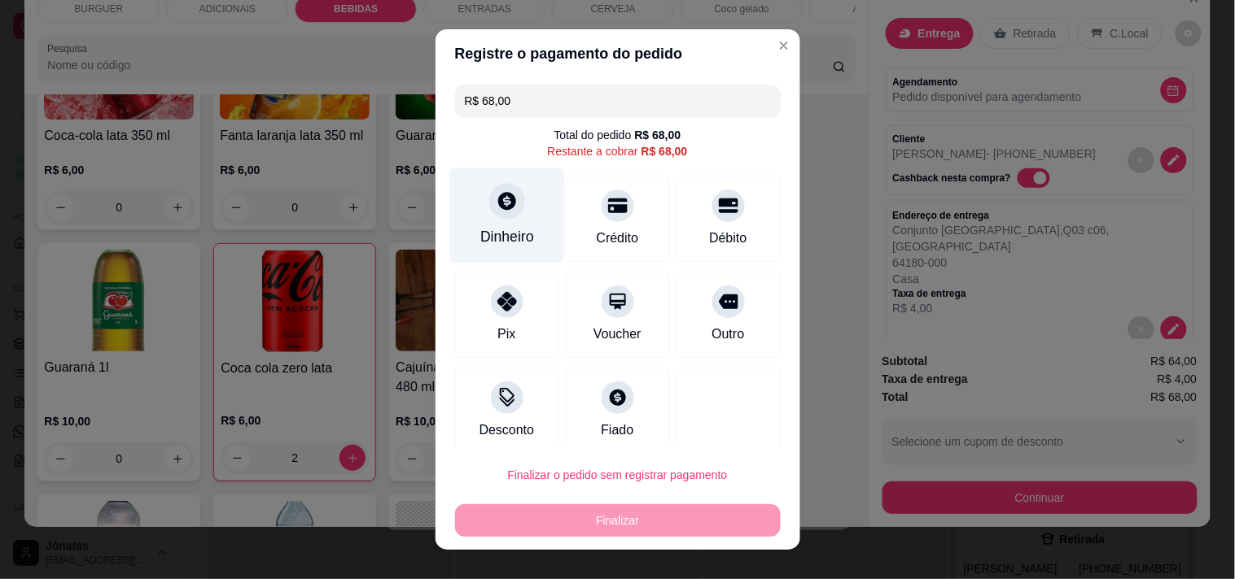
click at [483, 217] on div "Dinheiro" at bounding box center [506, 215] width 115 height 95
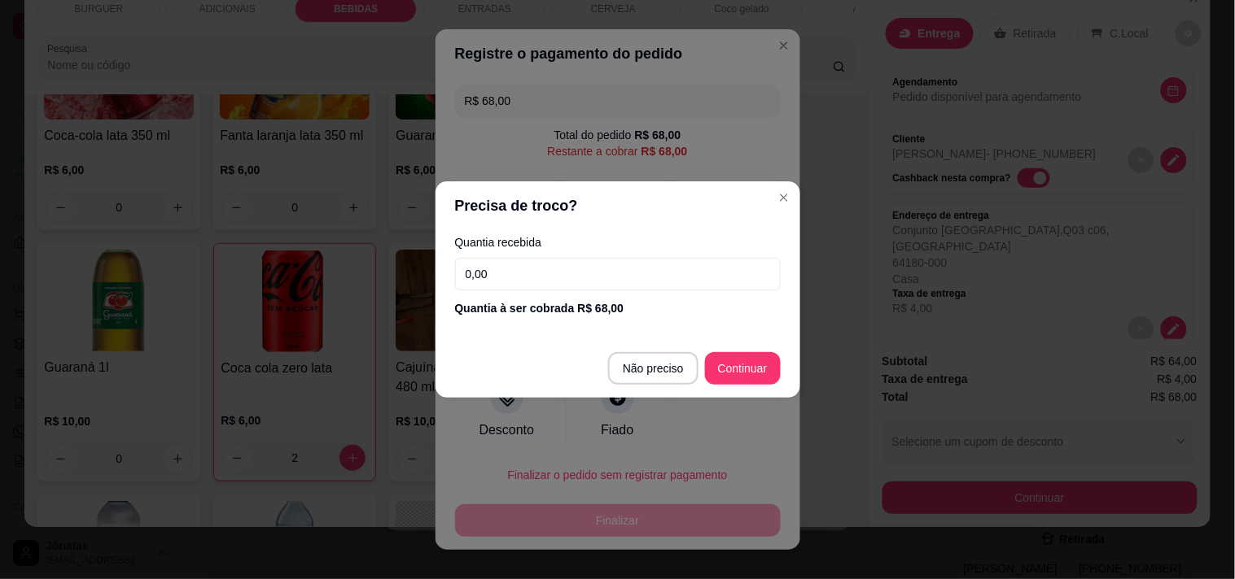
click at [486, 280] on input "0,00" at bounding box center [618, 274] width 326 height 33
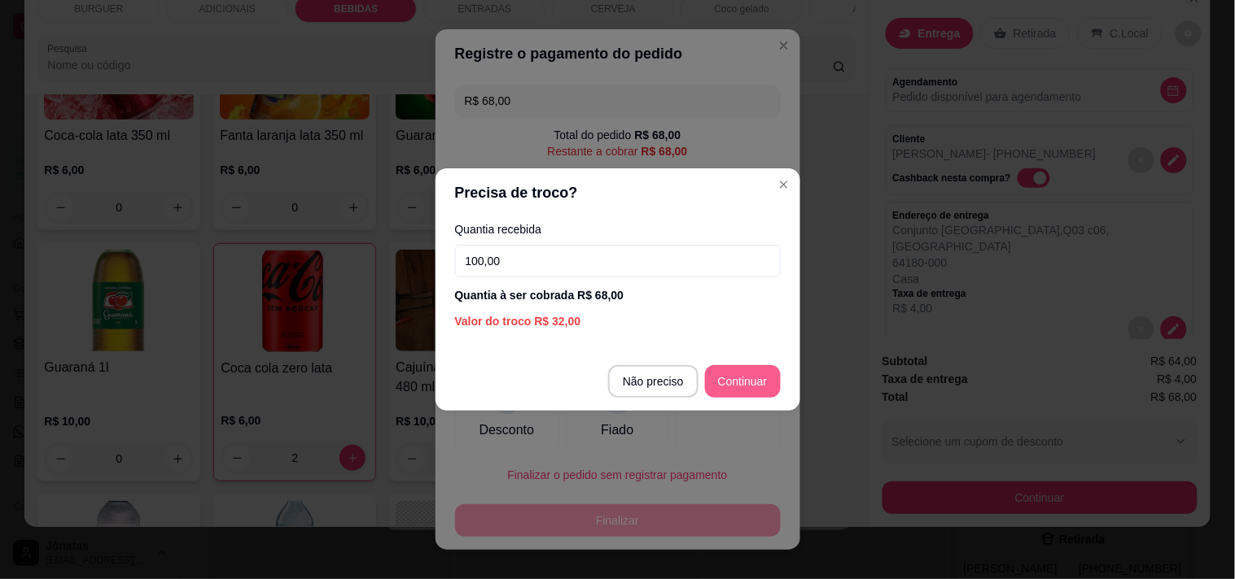
type input "100,00"
type input "R$ 0,00"
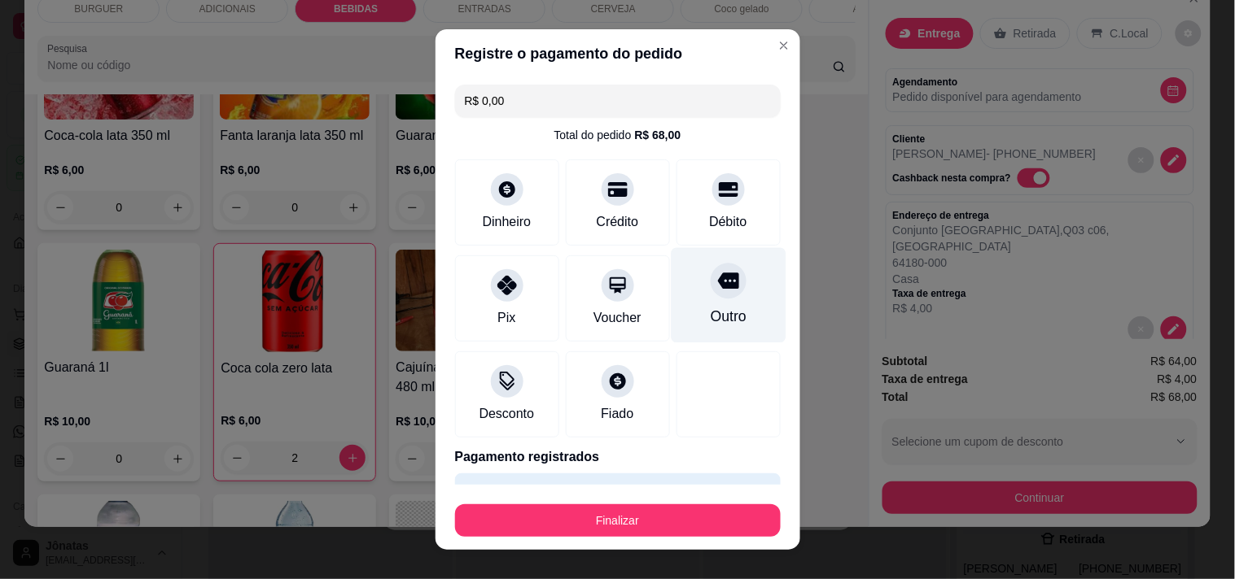
scroll to position [43, 0]
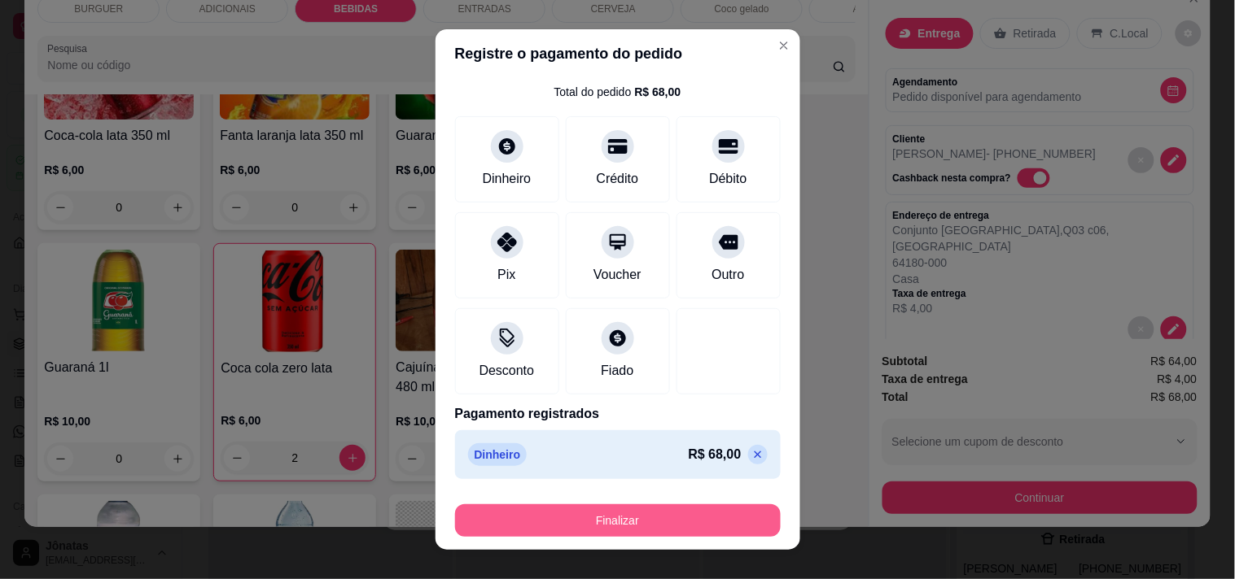
click at [640, 508] on button "Finalizar" at bounding box center [618, 521] width 326 height 33
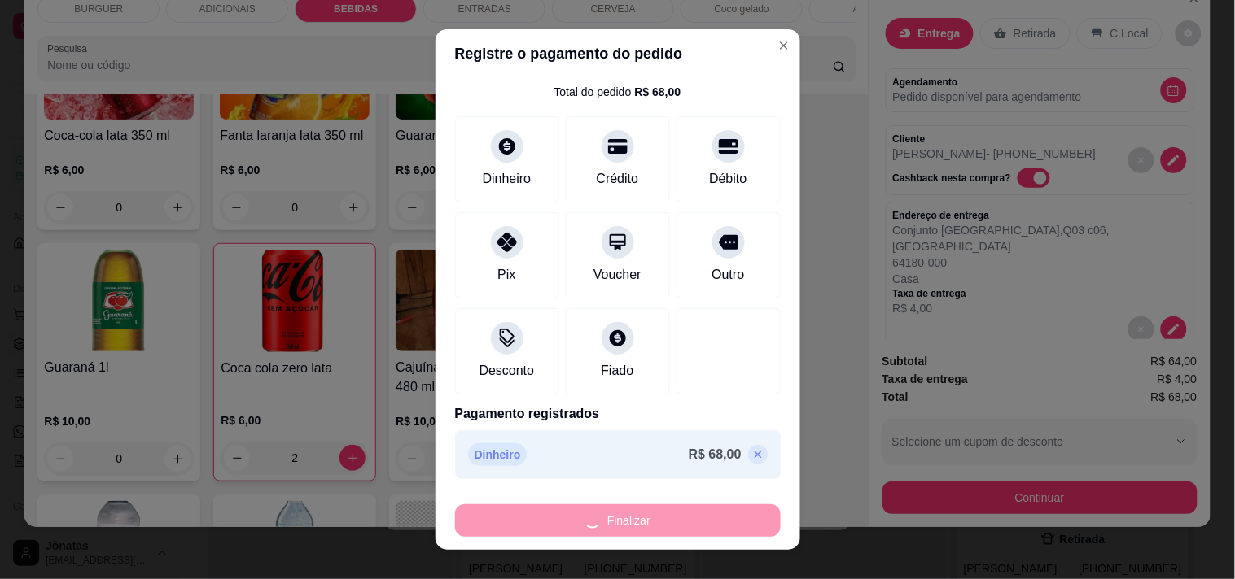
type input "0"
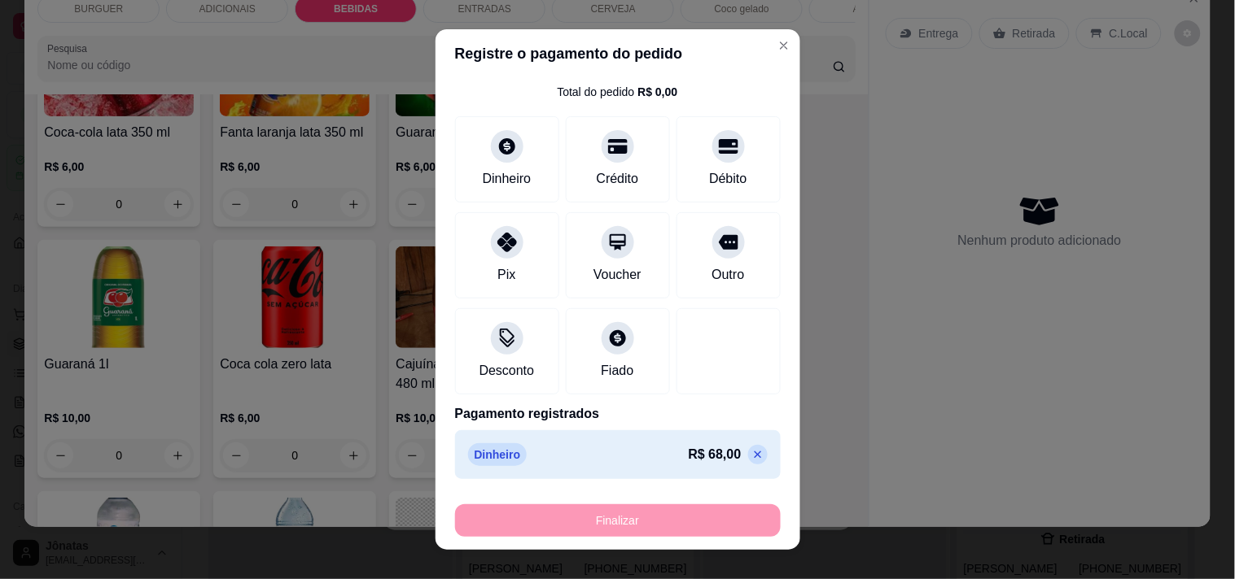
type input "-R$ 68,00"
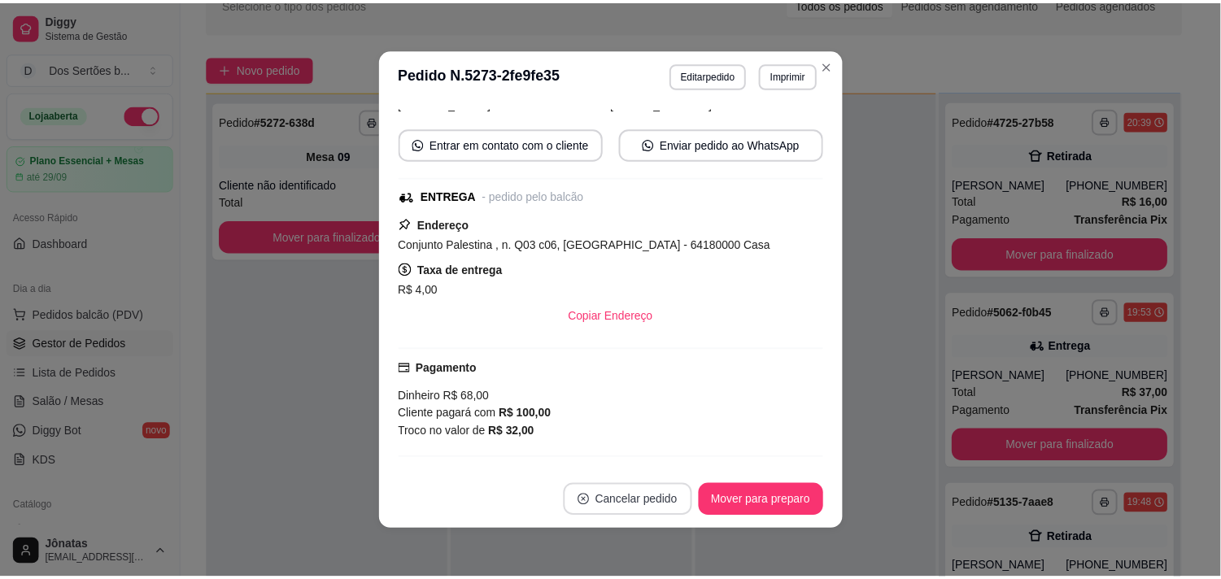
scroll to position [202, 0]
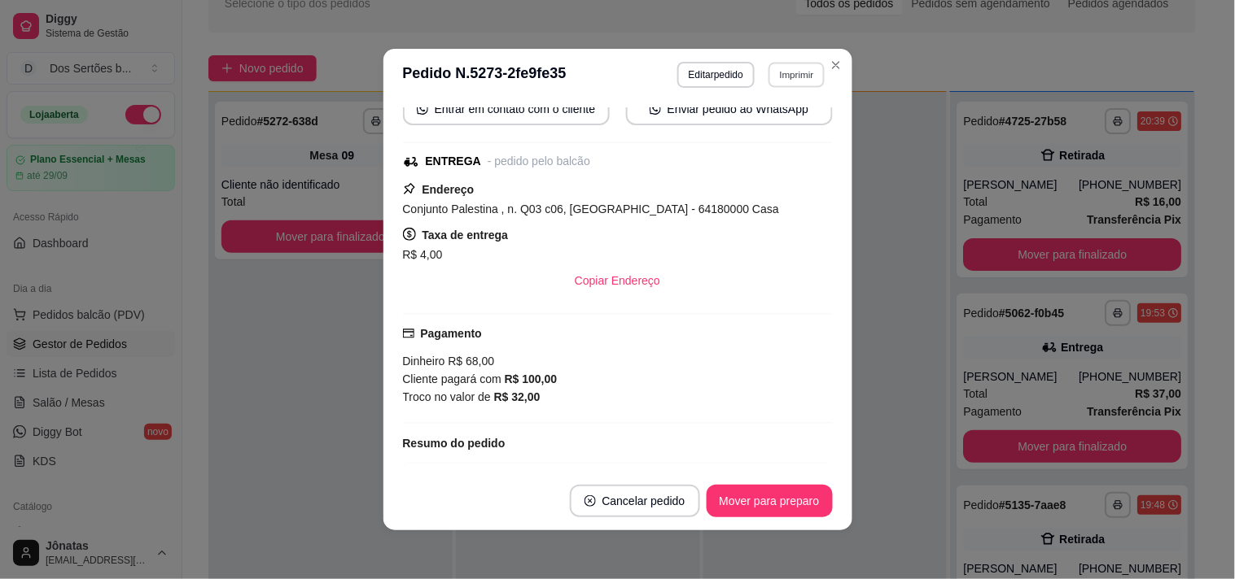
click at [771, 82] on button "Imprimir" at bounding box center [796, 74] width 56 height 25
click at [834, 60] on icon "Close" at bounding box center [835, 65] width 13 height 13
click at [769, 500] on button "Mover para preparo" at bounding box center [769, 502] width 122 height 32
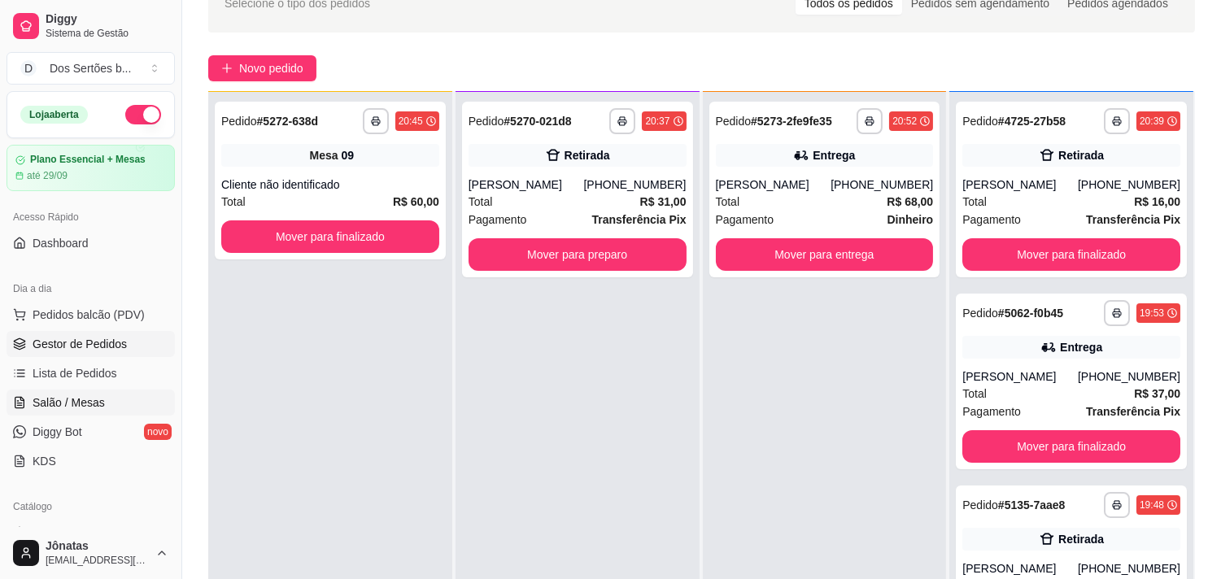
click at [34, 400] on span "Salão / Mesas" at bounding box center [69, 403] width 72 height 16
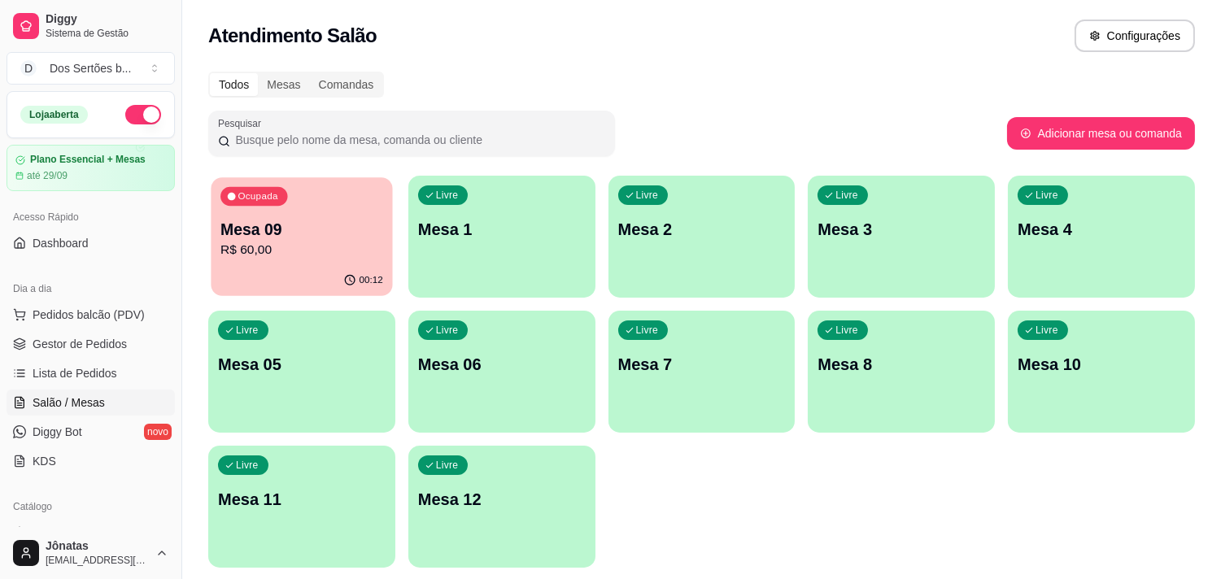
click at [262, 221] on p "Mesa 09" at bounding box center [302, 230] width 163 height 22
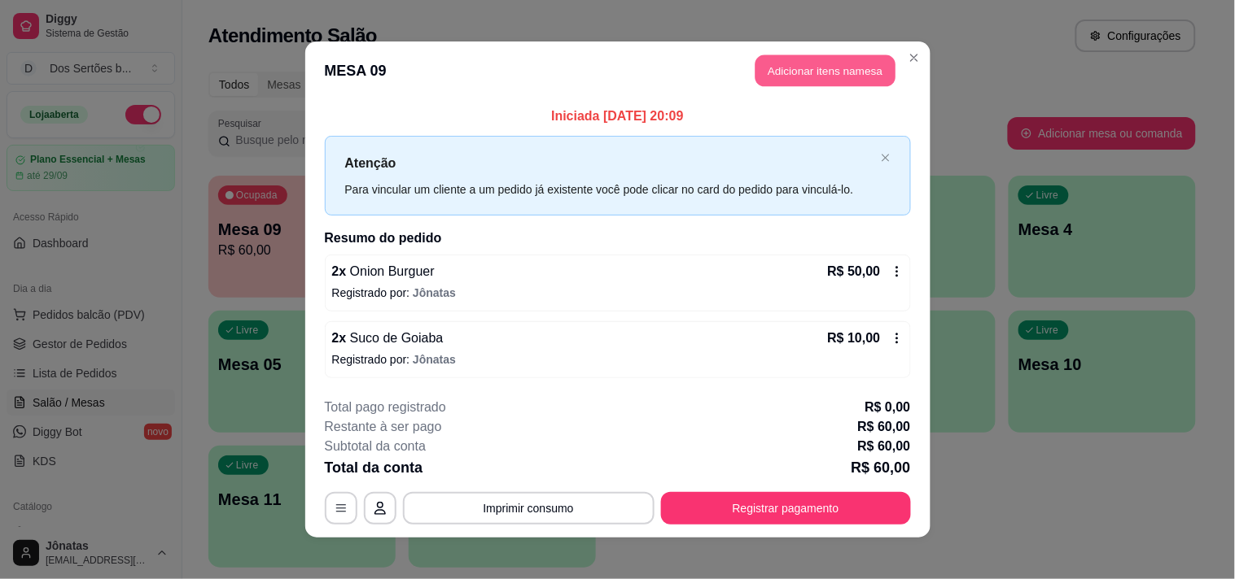
click at [802, 57] on button "Adicionar itens na mesa" at bounding box center [825, 71] width 140 height 32
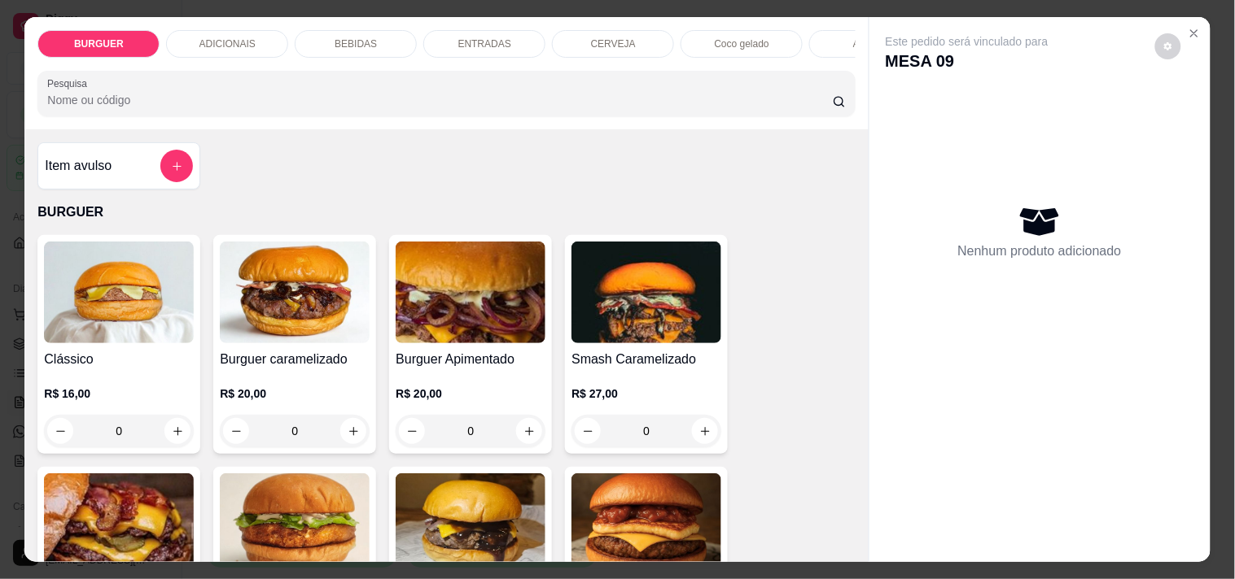
click at [233, 37] on p "ADICIONAIS" at bounding box center [227, 43] width 56 height 13
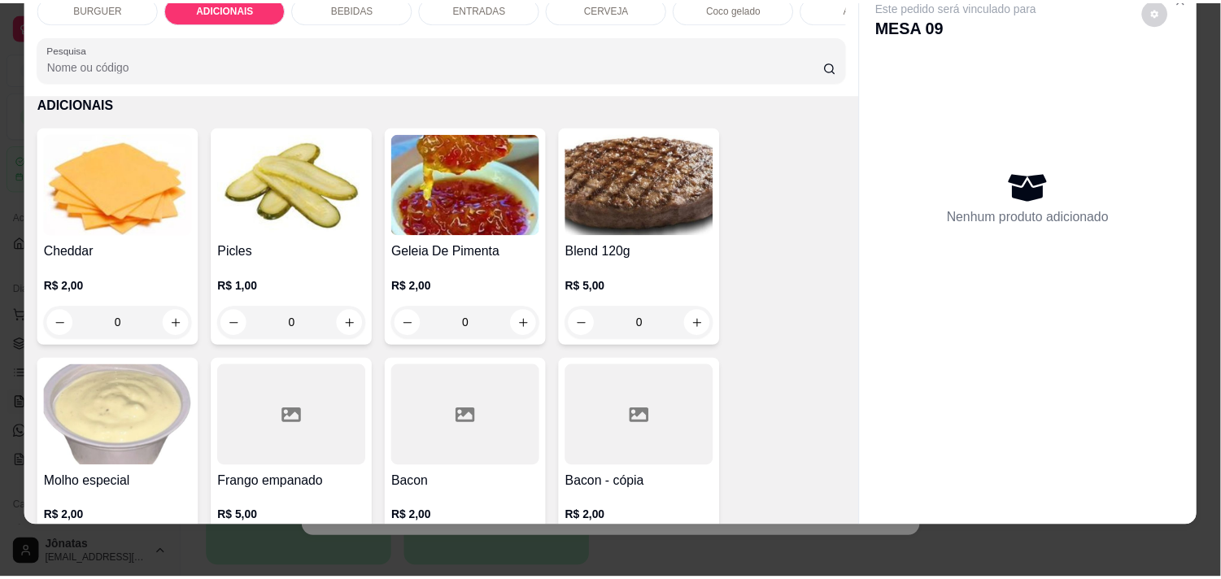
scroll to position [898, 0]
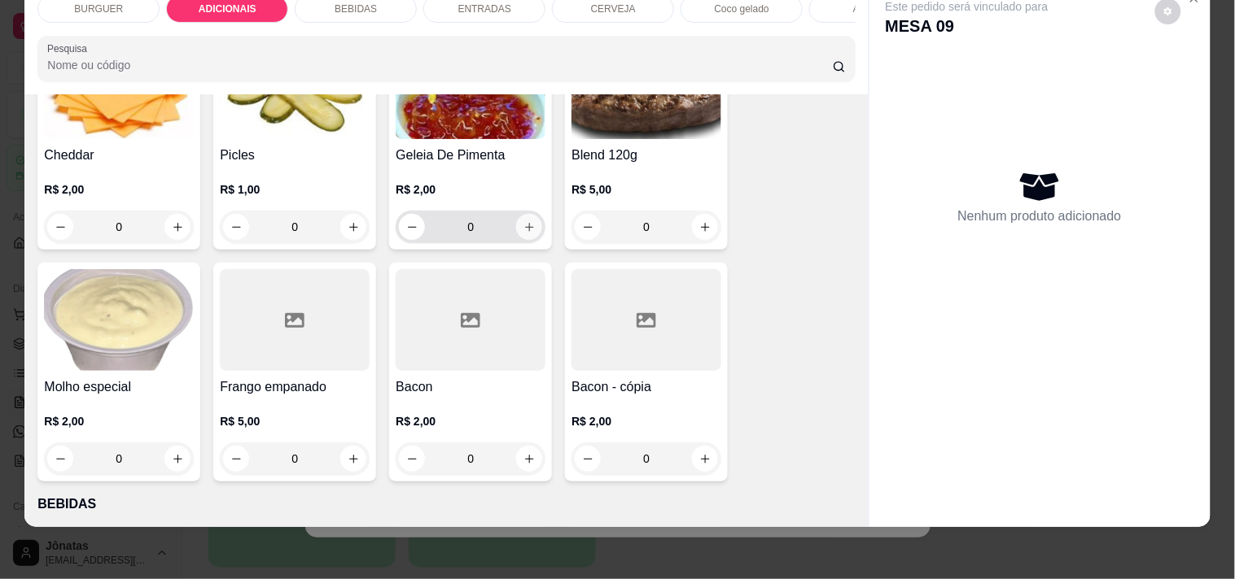
click at [524, 231] on icon "increase-product-quantity" at bounding box center [529, 227] width 12 height 12
type input "1"
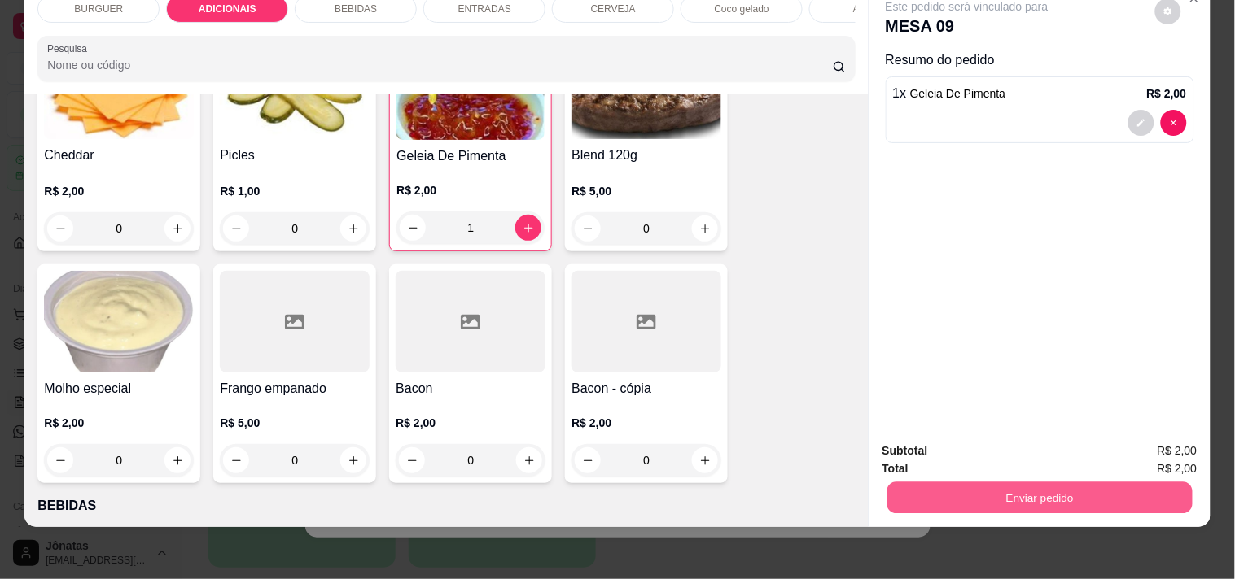
click at [936, 486] on button "Enviar pedido" at bounding box center [1038, 498] width 305 height 32
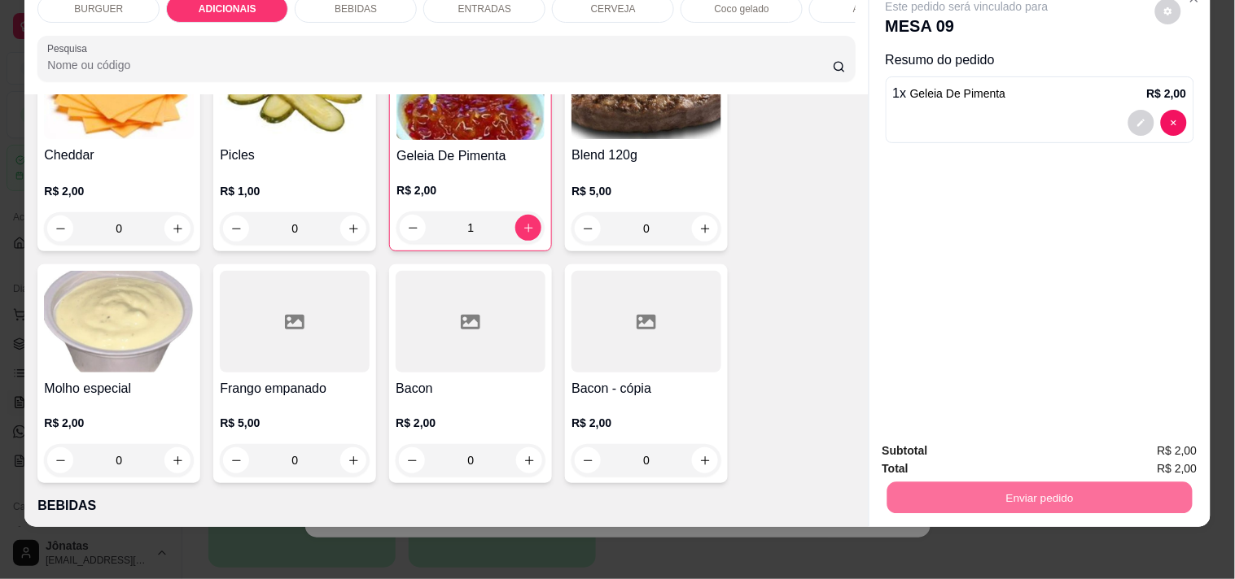
click at [947, 434] on button "Não registrar e enviar pedido" at bounding box center [985, 445] width 164 height 30
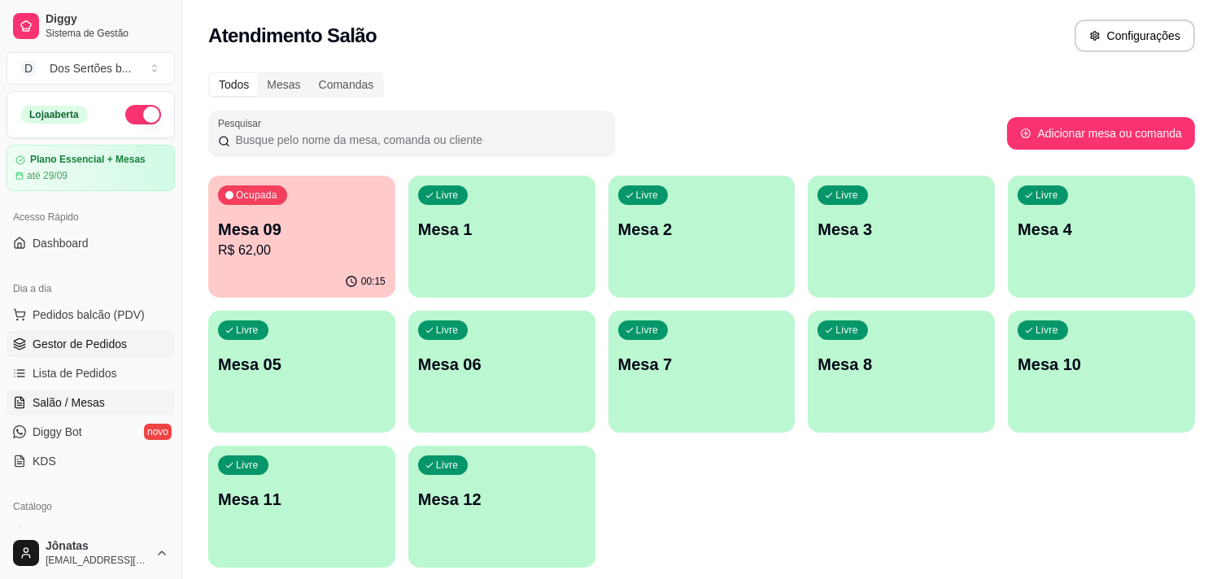
click at [102, 339] on span "Gestor de Pedidos" at bounding box center [80, 344] width 94 height 16
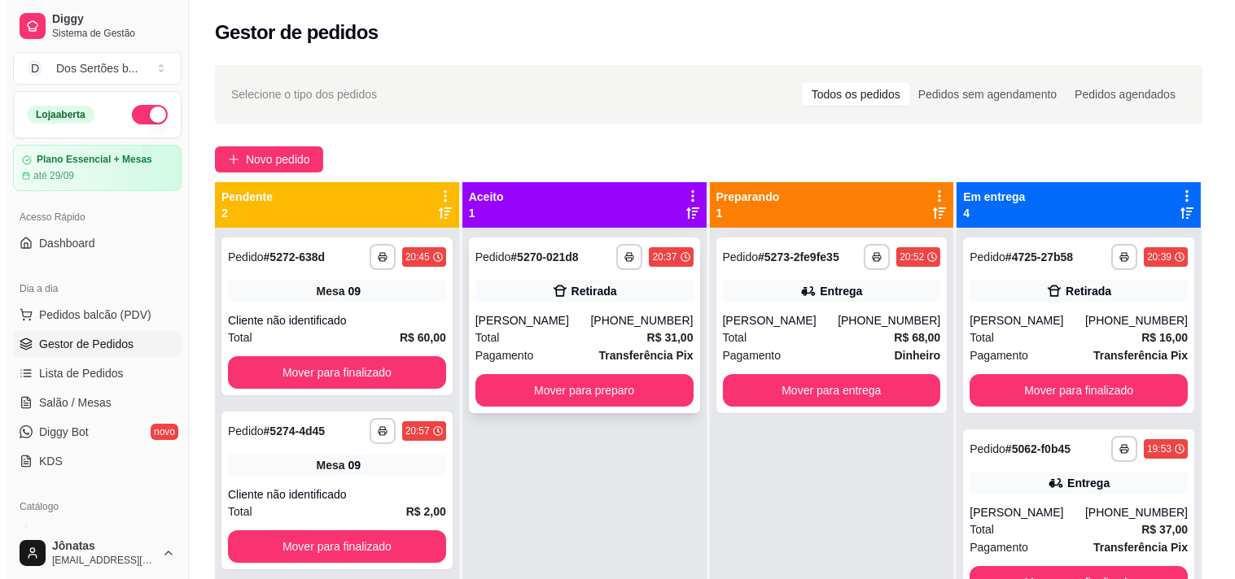
scroll to position [45, 0]
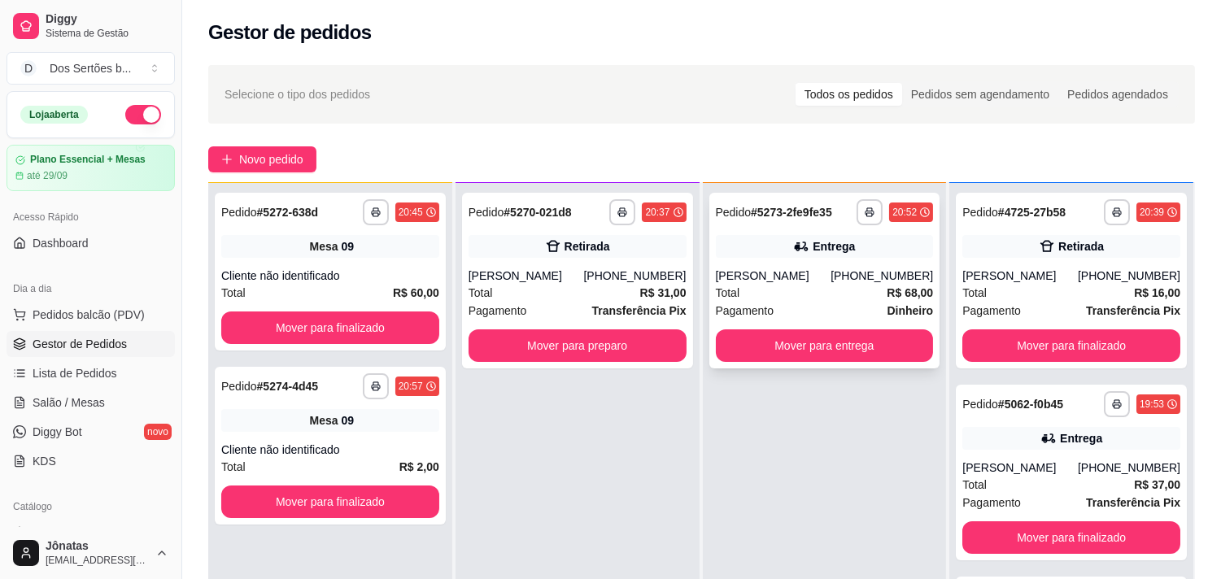
click at [763, 264] on div "**********" at bounding box center [825, 281] width 231 height 176
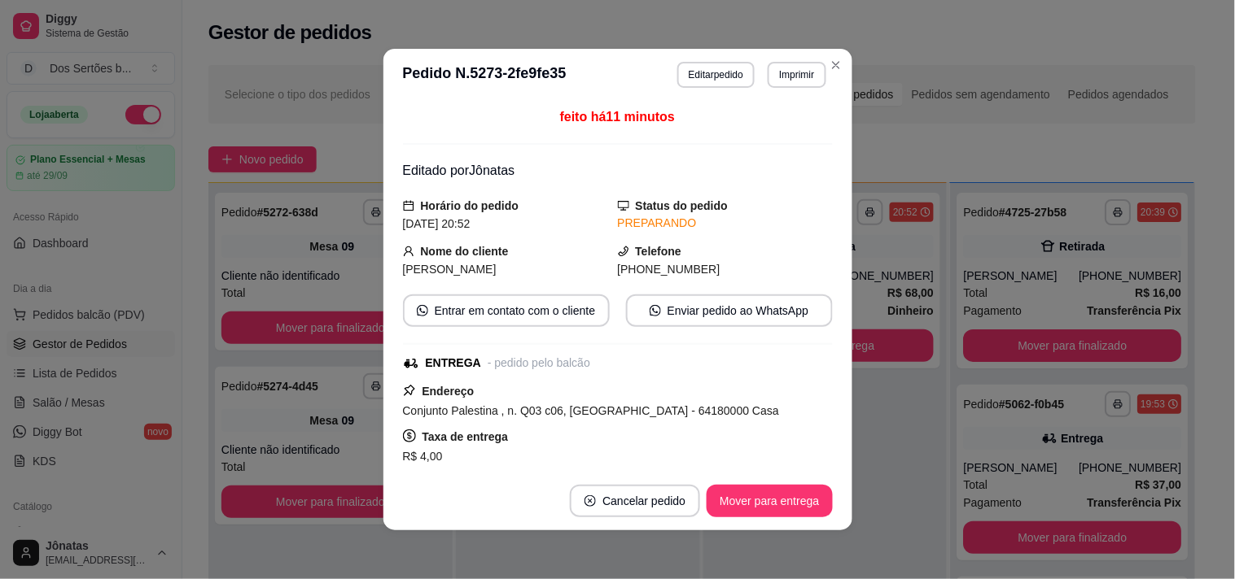
drag, startPoint x: 410, startPoint y: 274, endPoint x: 442, endPoint y: 116, distance: 161.8
click at [442, 116] on div "feito há 11 minutos" at bounding box center [618, 125] width 430 height 37
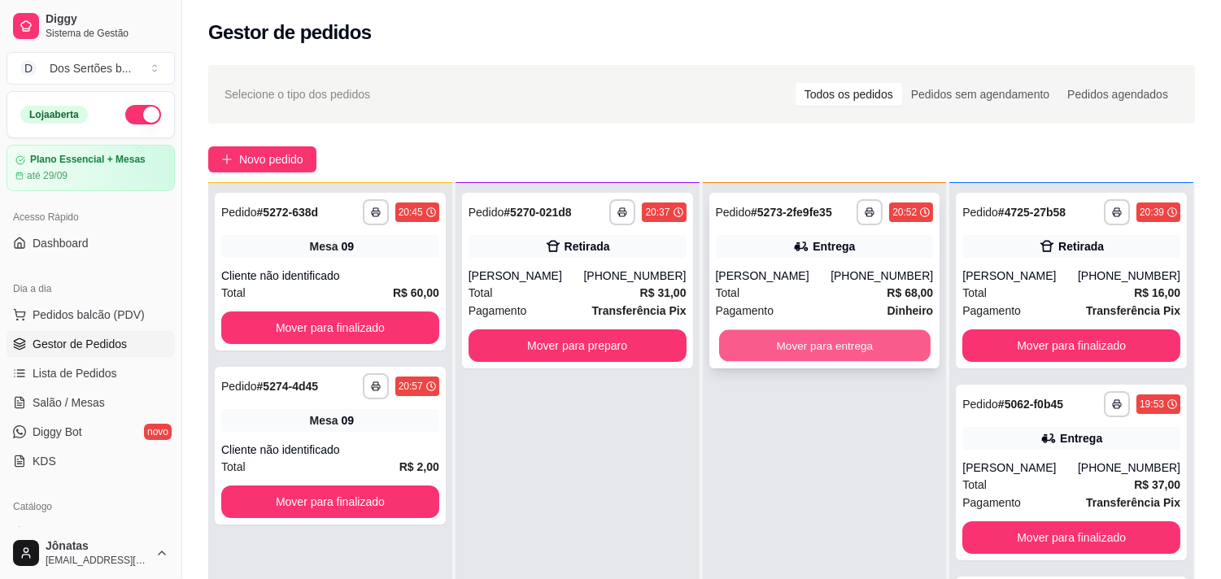
click at [873, 342] on button "Mover para entrega" at bounding box center [825, 346] width 212 height 32
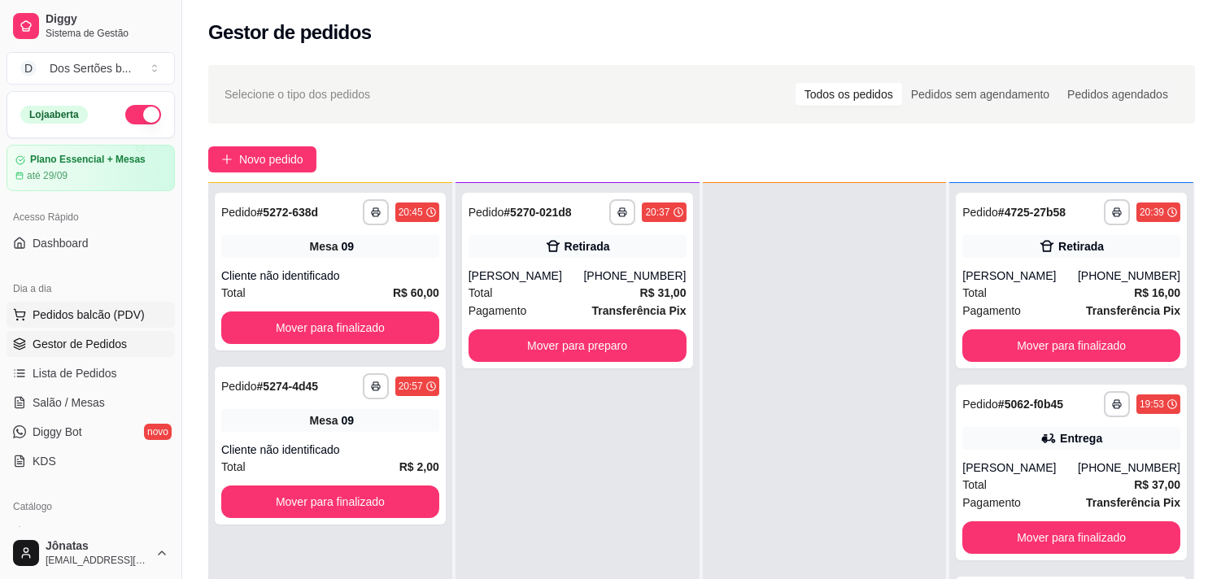
click at [125, 312] on span "Pedidos balcão (PDV)" at bounding box center [89, 315] width 112 height 16
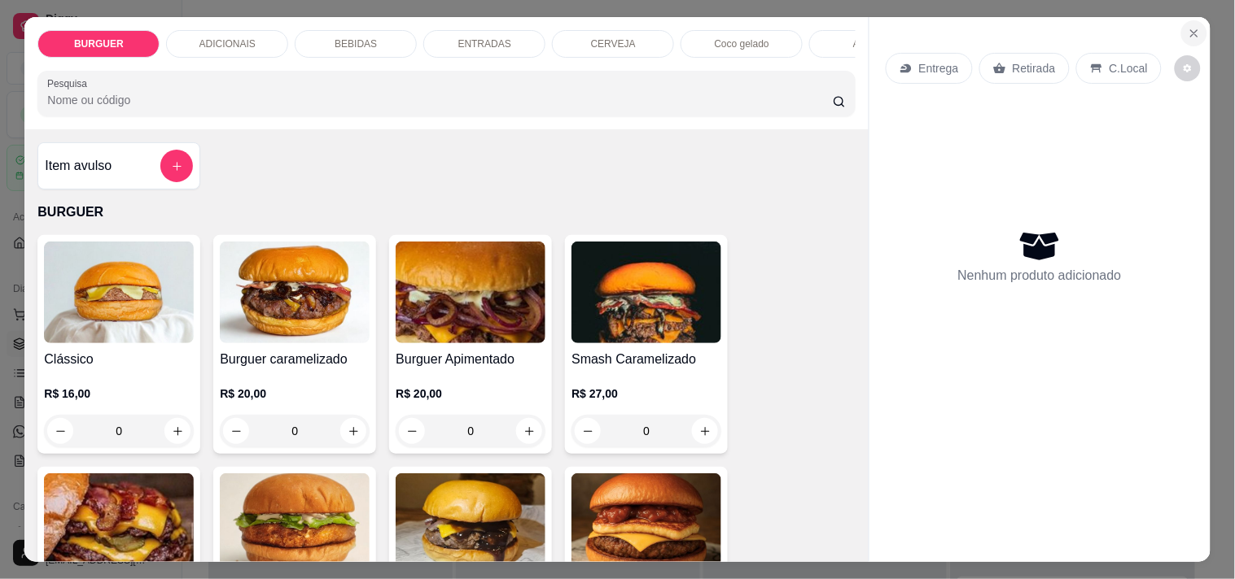
click at [1186, 36] on button "Close" at bounding box center [1194, 33] width 26 height 26
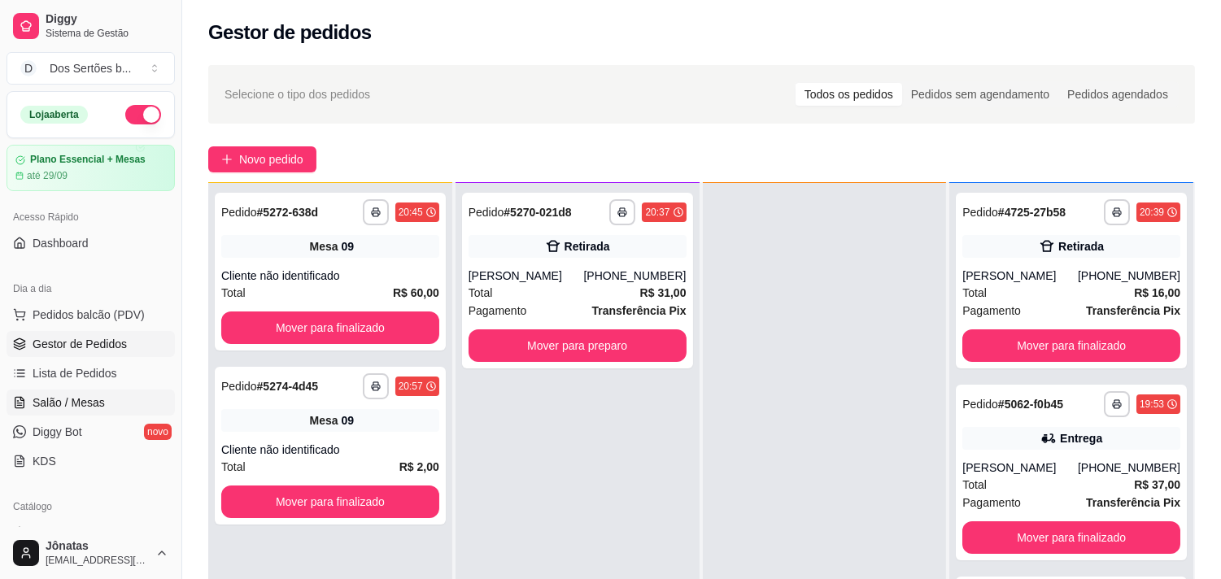
click at [66, 396] on span "Salão / Mesas" at bounding box center [69, 403] width 72 height 16
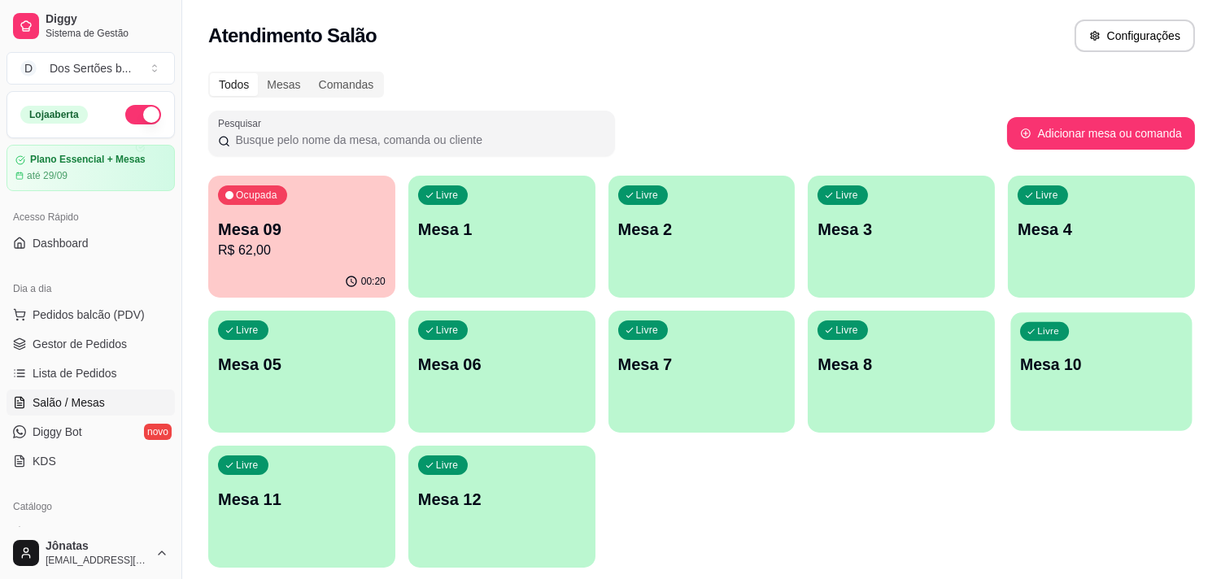
click at [1077, 407] on div "Livre Mesa 10" at bounding box center [1102, 361] width 181 height 99
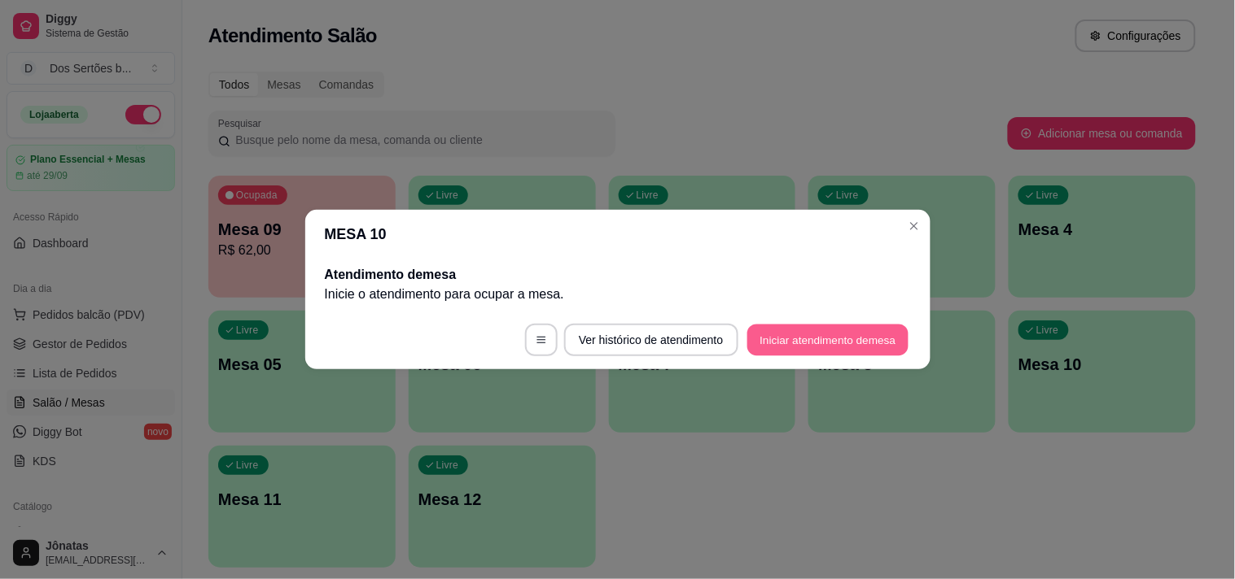
click at [776, 331] on button "Iniciar atendimento de mesa" at bounding box center [827, 341] width 161 height 32
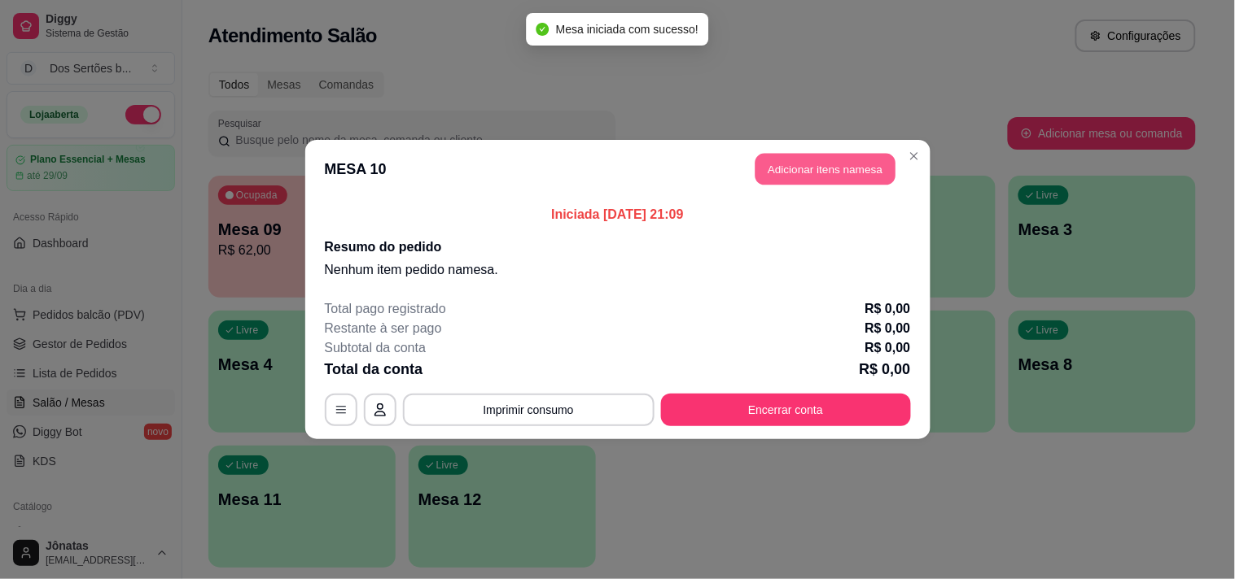
click at [774, 164] on button "Adicionar itens na mesa" at bounding box center [825, 170] width 140 height 32
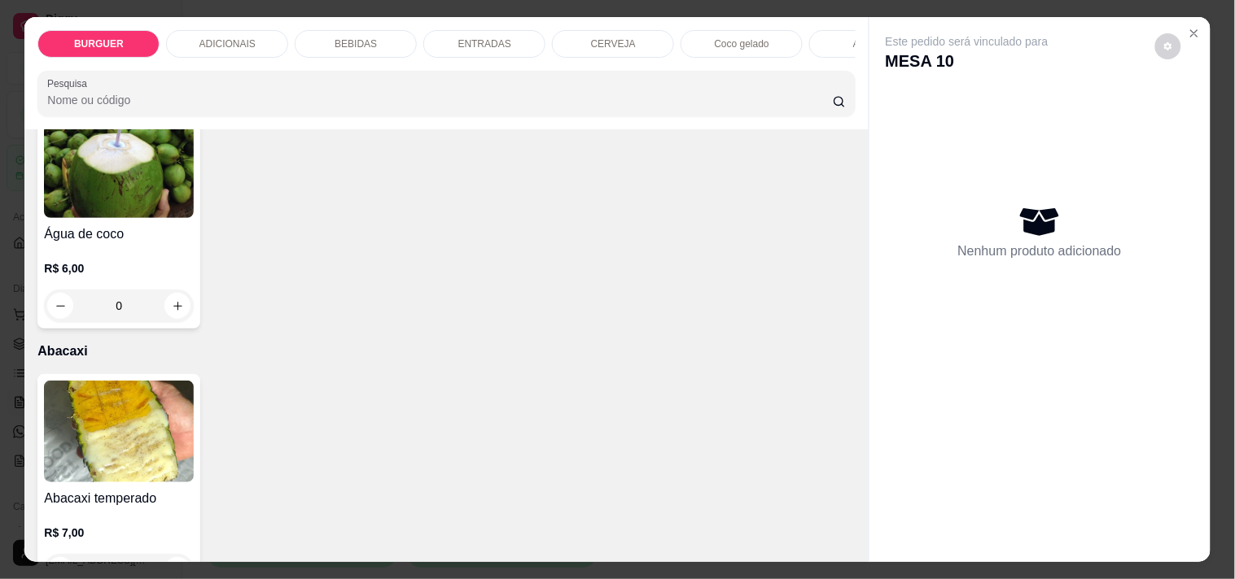
scroll to position [3301, 0]
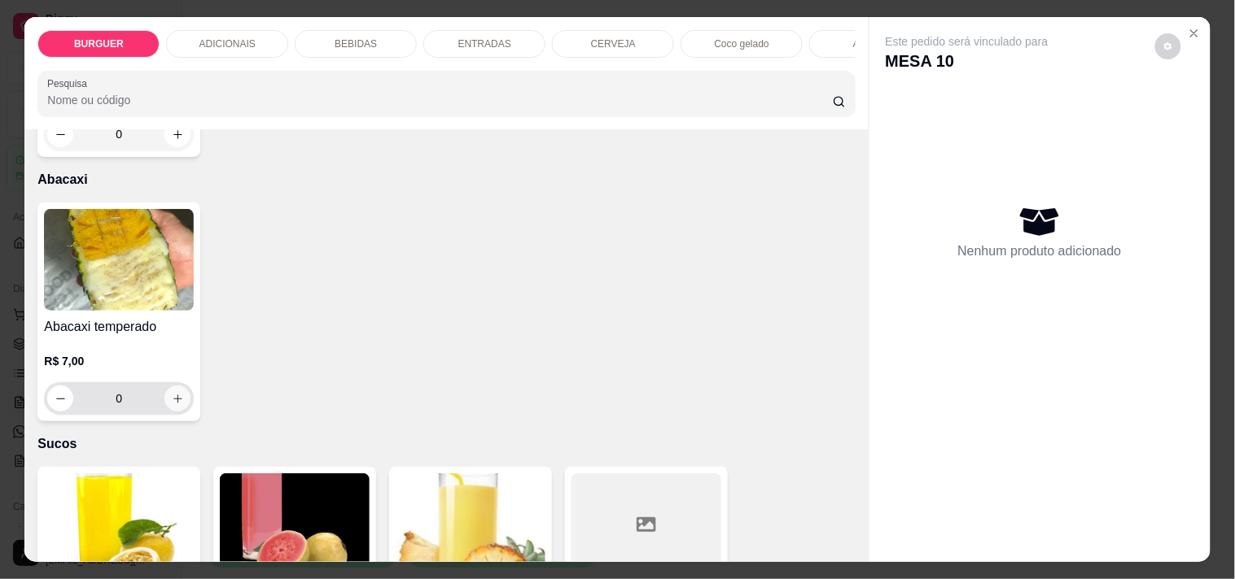
click at [172, 404] on icon "increase-product-quantity" at bounding box center [178, 399] width 12 height 12
type input "1"
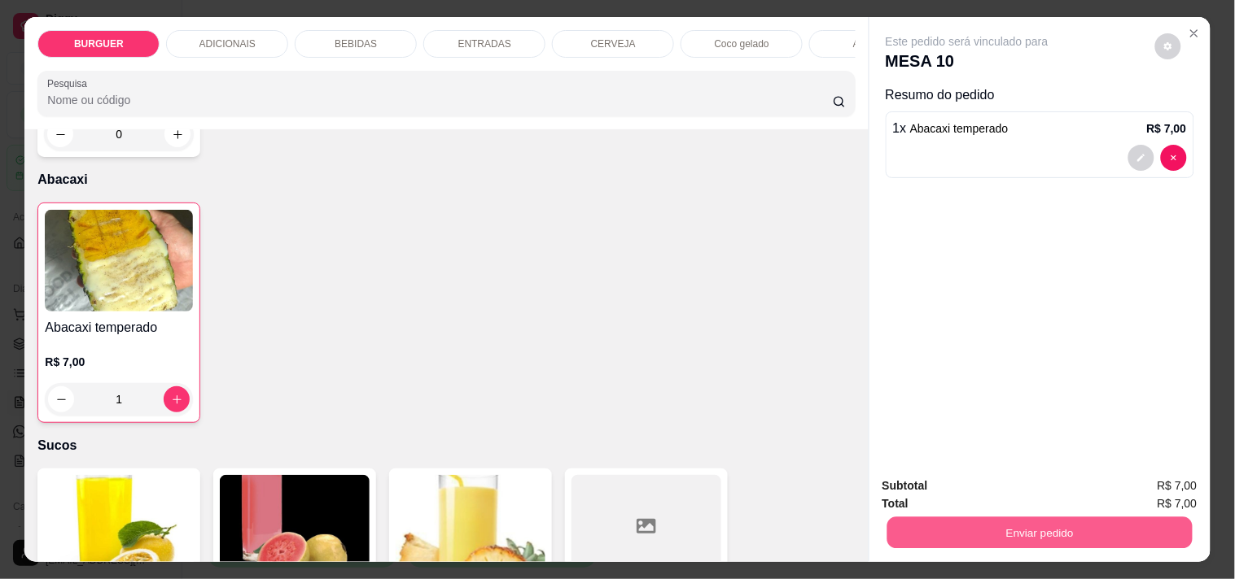
click at [970, 527] on button "Enviar pedido" at bounding box center [1038, 533] width 305 height 32
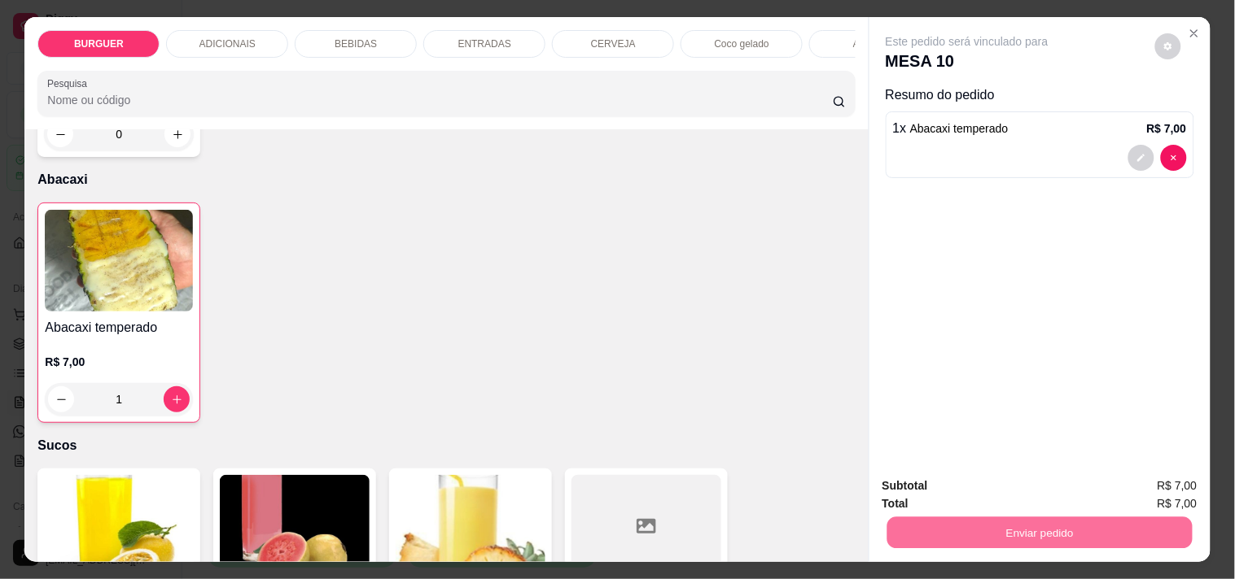
click at [974, 479] on button "Não registrar e enviar pedido" at bounding box center [985, 486] width 164 height 30
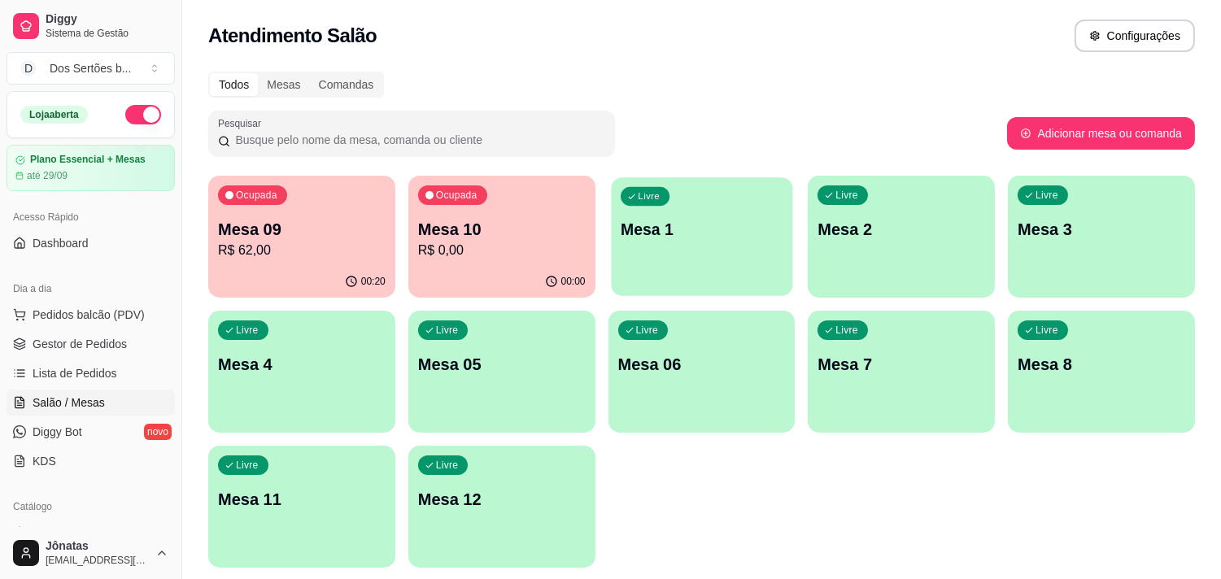
click at [684, 249] on div "Livre Mesa 1" at bounding box center [701, 226] width 181 height 99
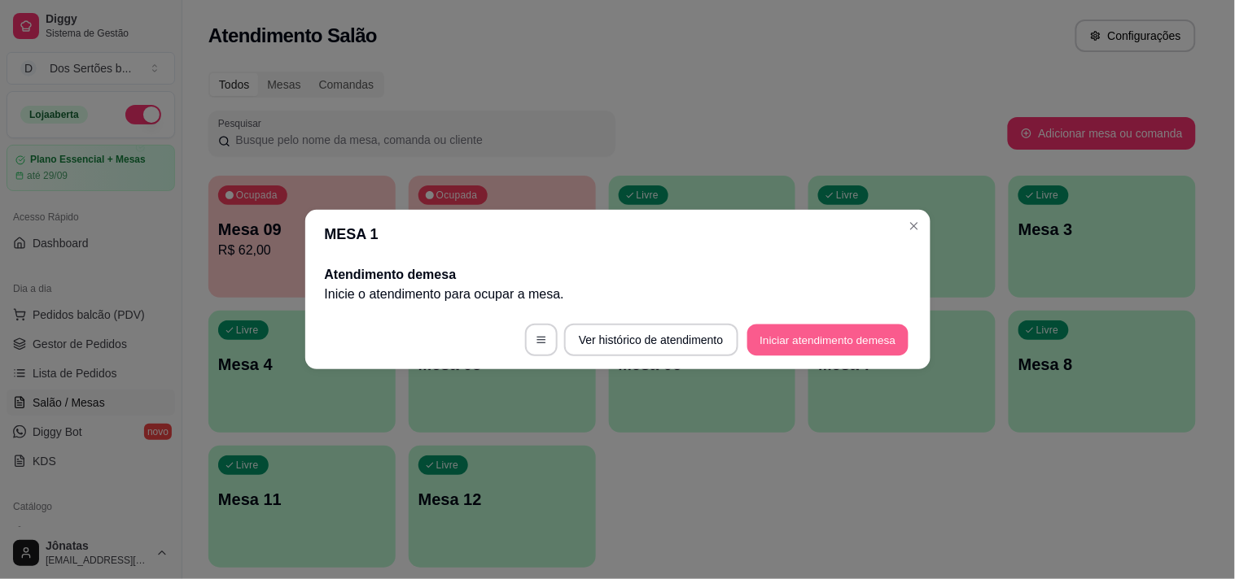
click at [790, 330] on button "Iniciar atendimento de mesa" at bounding box center [827, 341] width 161 height 32
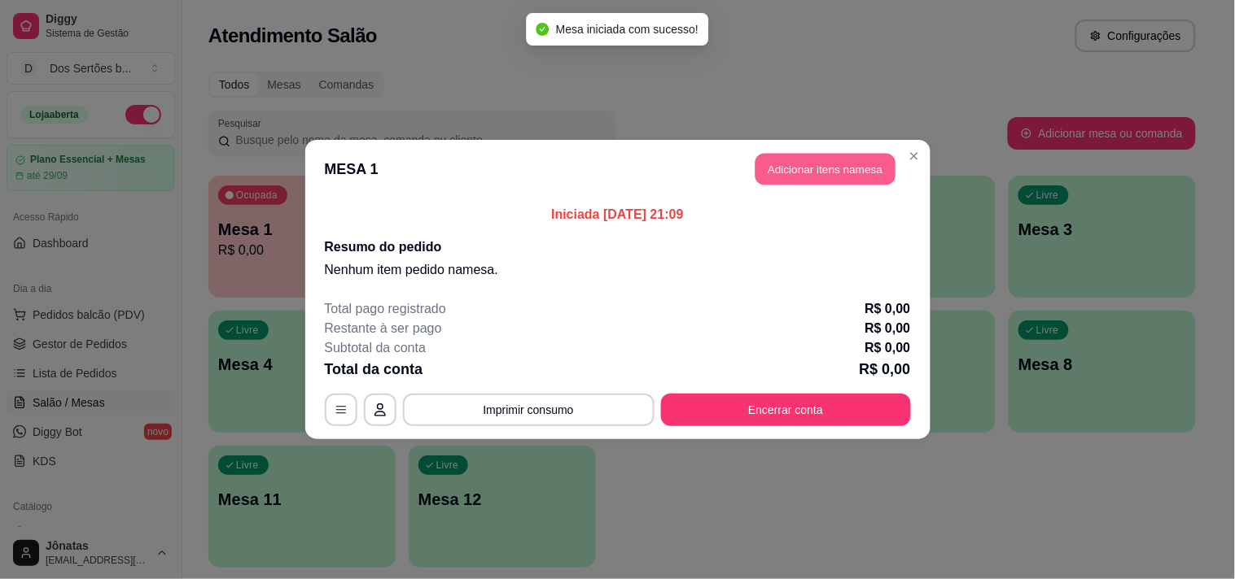
click at [782, 168] on button "Adicionar itens na mesa" at bounding box center [825, 170] width 140 height 32
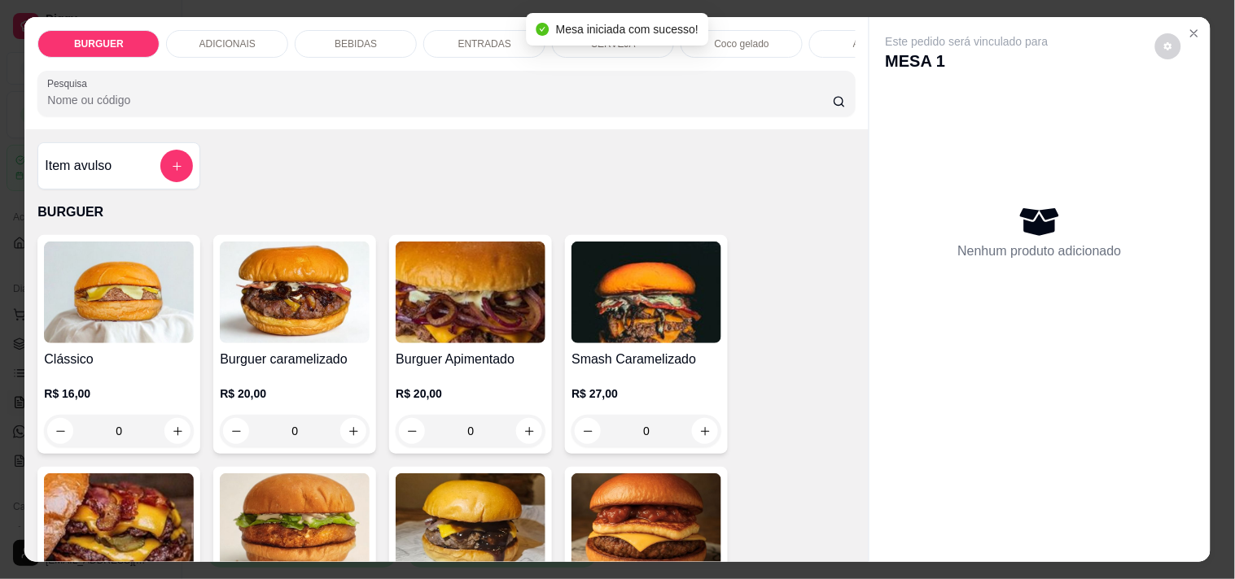
scroll to position [111, 0]
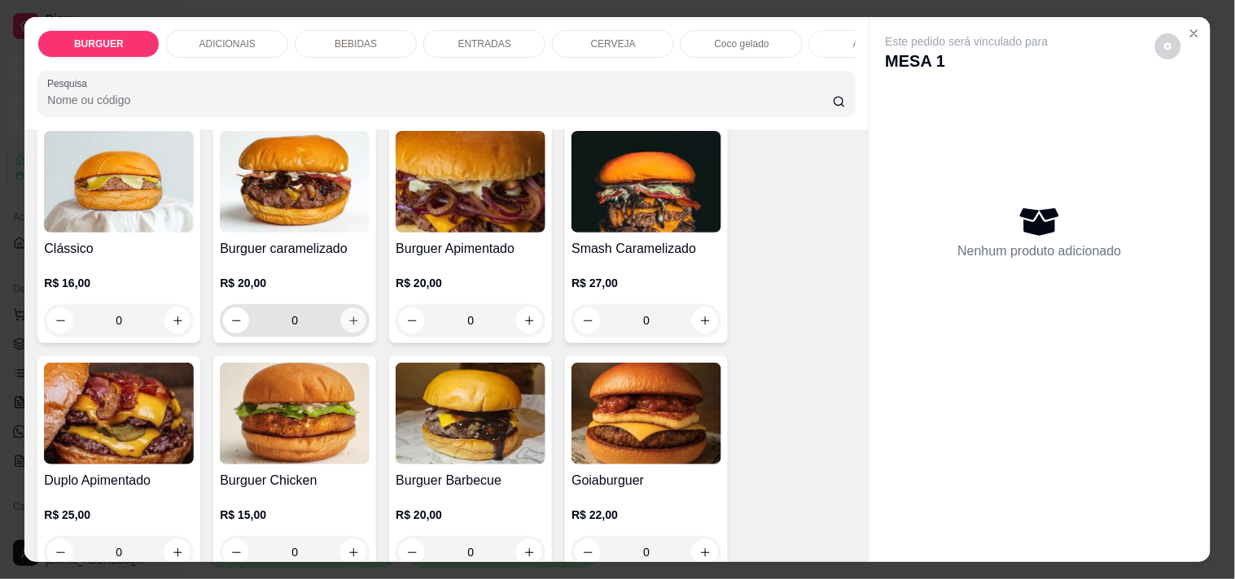
click at [358, 334] on div "0" at bounding box center [294, 320] width 143 height 33
type input "1"
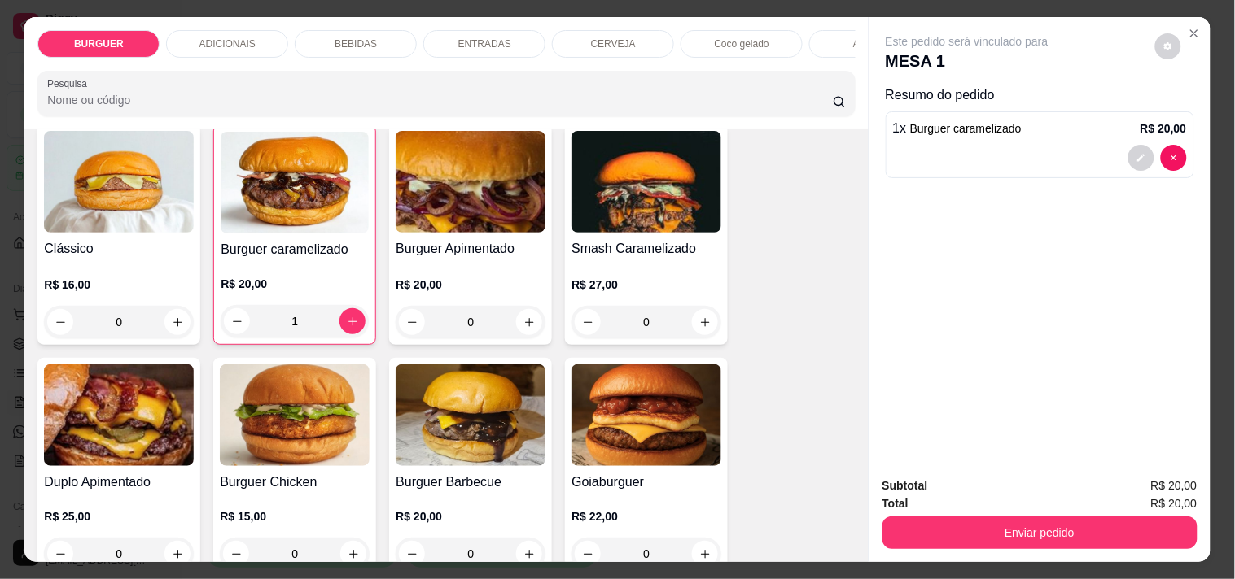
click at [354, 37] on p "BEBIDAS" at bounding box center [355, 43] width 42 height 13
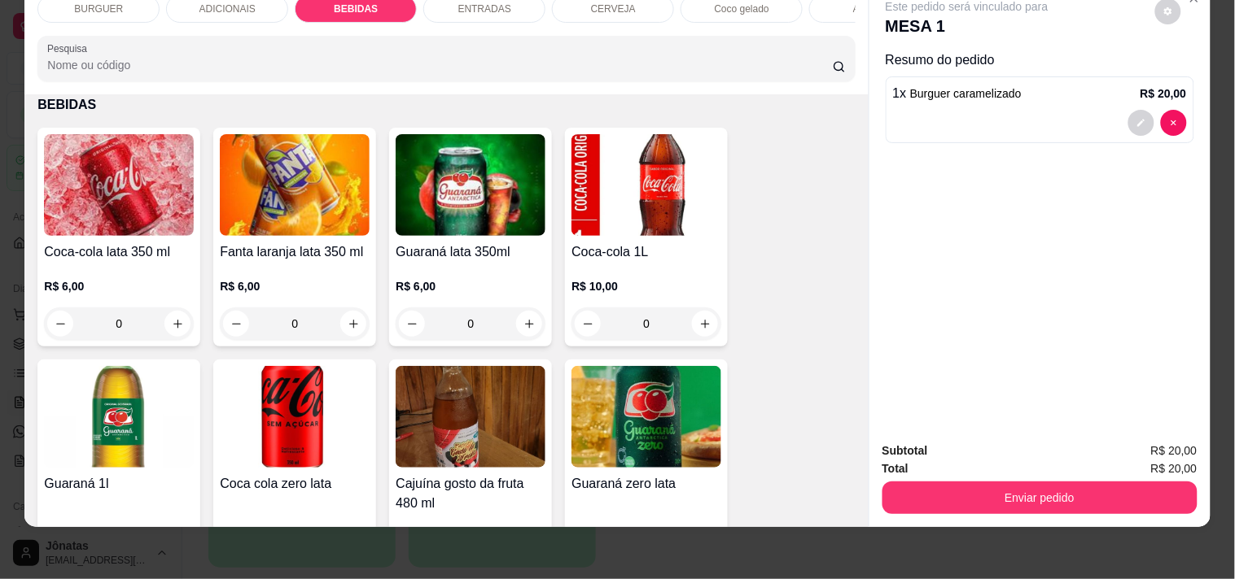
click at [220, 8] on div "ADICIONAIS" at bounding box center [227, 9] width 122 height 28
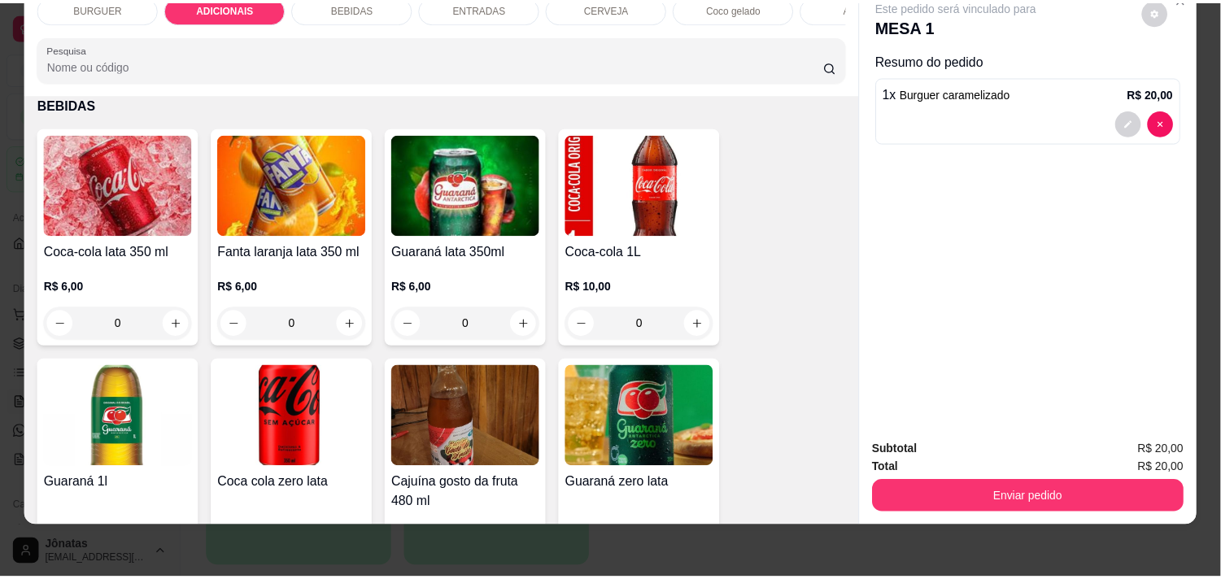
scroll to position [803, 0]
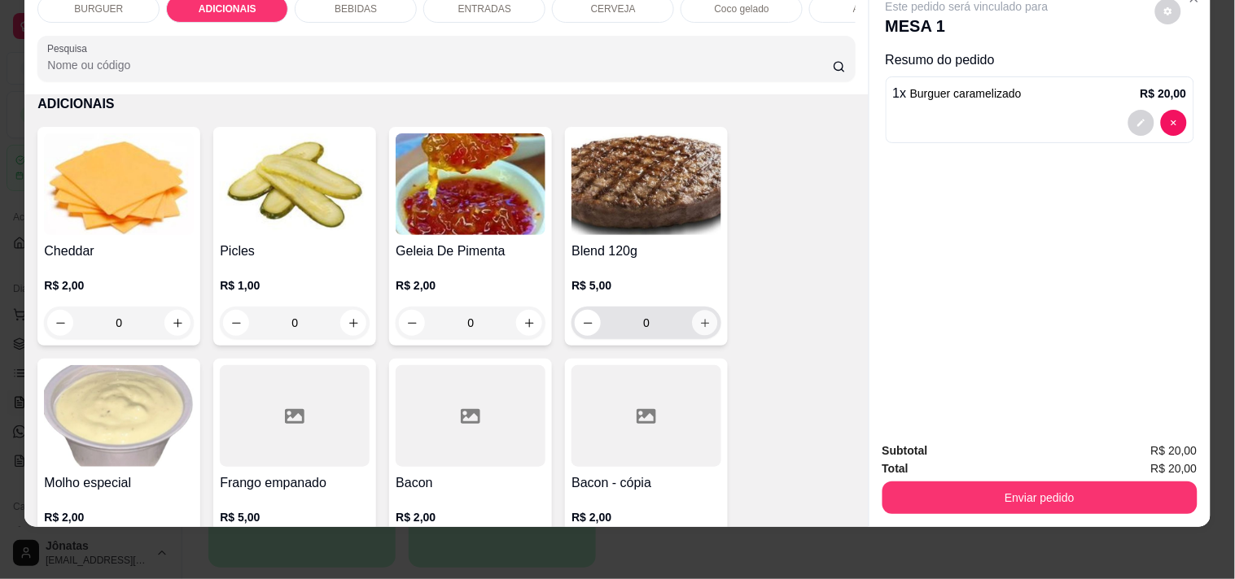
click at [699, 321] on icon "increase-product-quantity" at bounding box center [705, 323] width 12 height 12
type input "1"
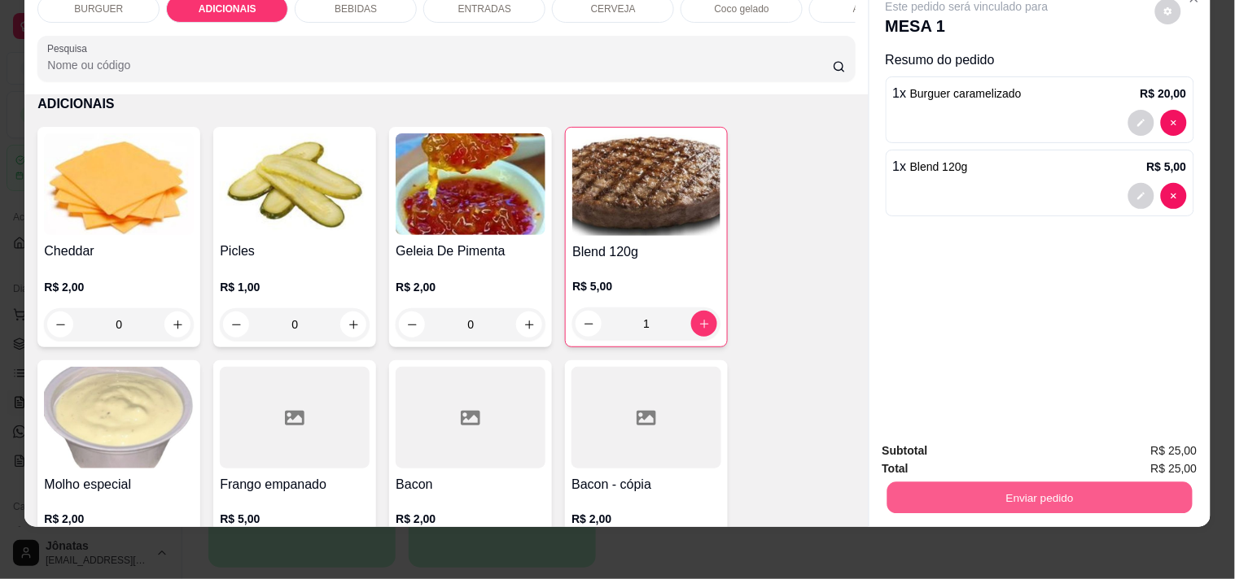
click at [1020, 482] on button "Enviar pedido" at bounding box center [1038, 498] width 305 height 32
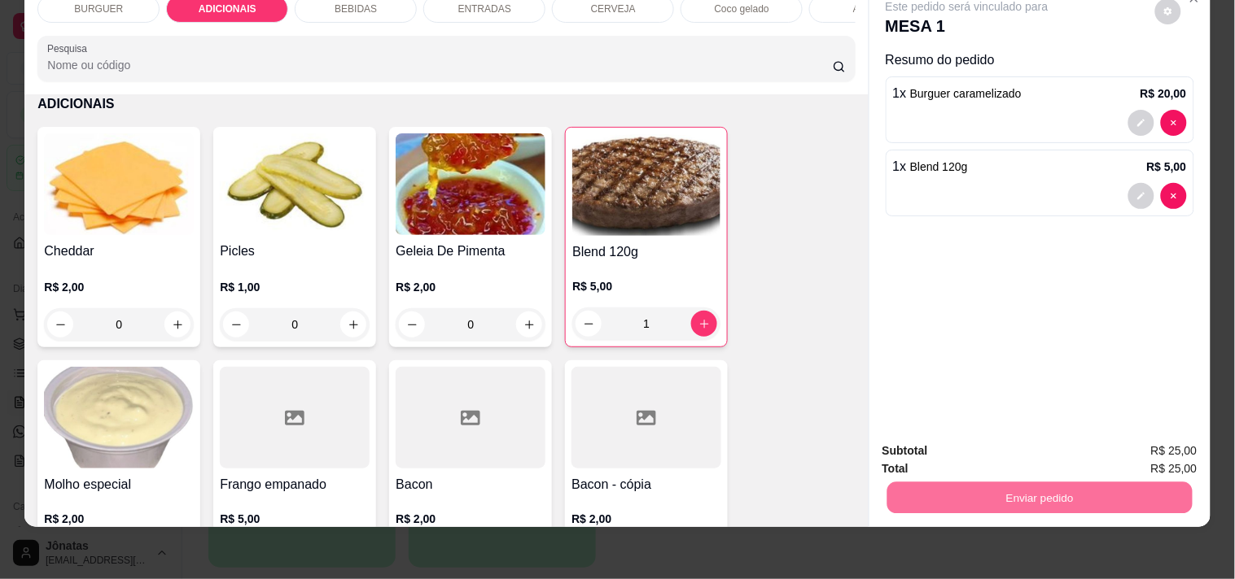
click at [1007, 434] on button "Não registrar e enviar pedido" at bounding box center [983, 445] width 171 height 32
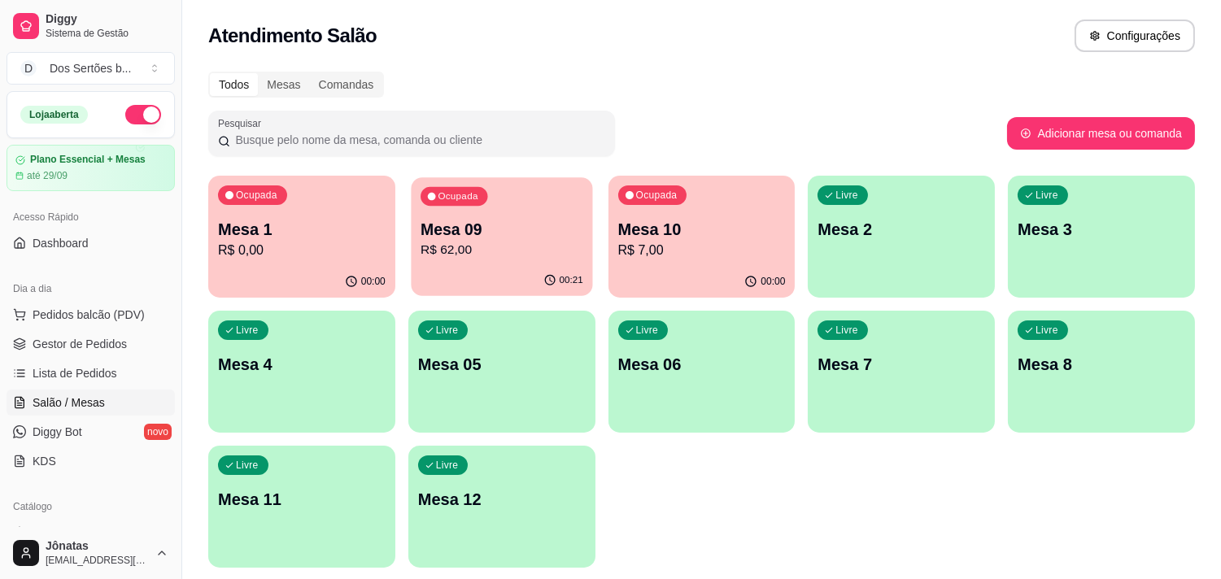
click at [522, 232] on p "Mesa 09" at bounding box center [502, 230] width 163 height 22
click at [749, 239] on div "Mesa 10 R$ 7,00" at bounding box center [702, 239] width 163 height 41
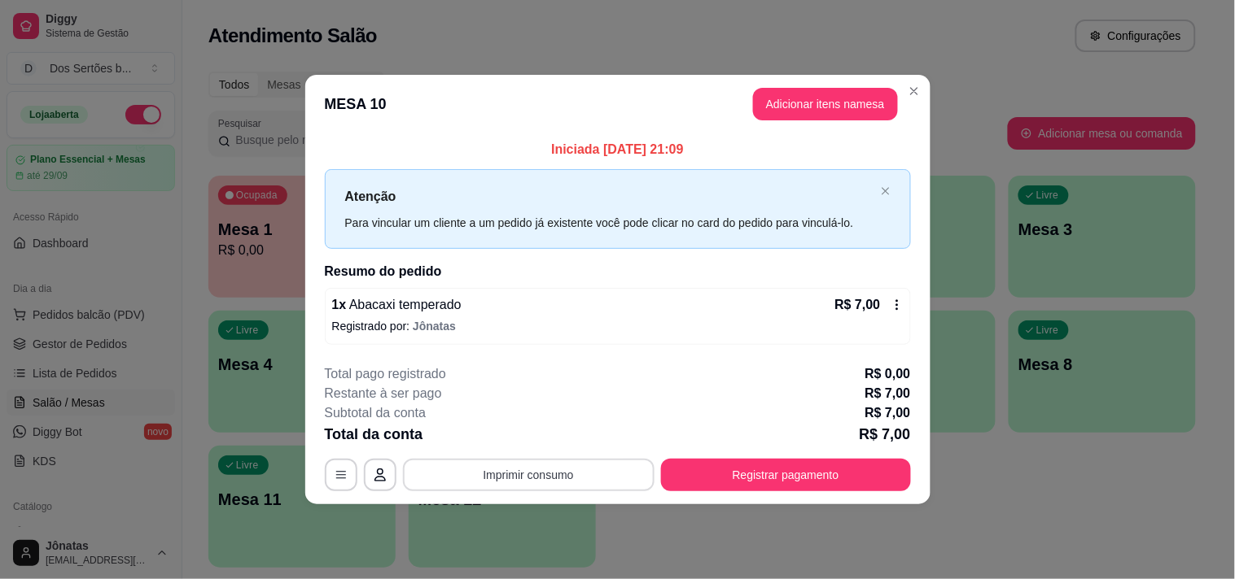
click at [500, 480] on button "Imprimir consumo" at bounding box center [528, 475] width 251 height 33
click at [506, 448] on button "Impressora" at bounding box center [533, 437] width 114 height 25
click at [519, 464] on button "Imprimir consumo" at bounding box center [528, 475] width 244 height 32
click at [519, 432] on button "Impressora" at bounding box center [533, 437] width 114 height 25
click at [476, 474] on button "Imprimir consumo" at bounding box center [528, 475] width 244 height 32
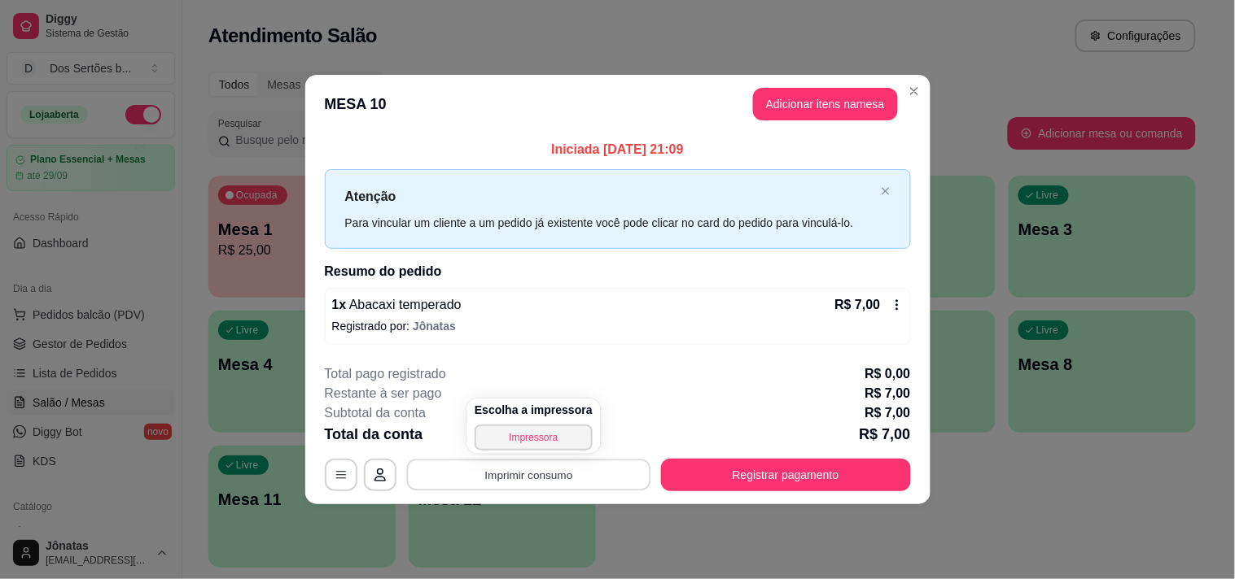
click at [476, 474] on button "Imprimir consumo" at bounding box center [528, 475] width 244 height 32
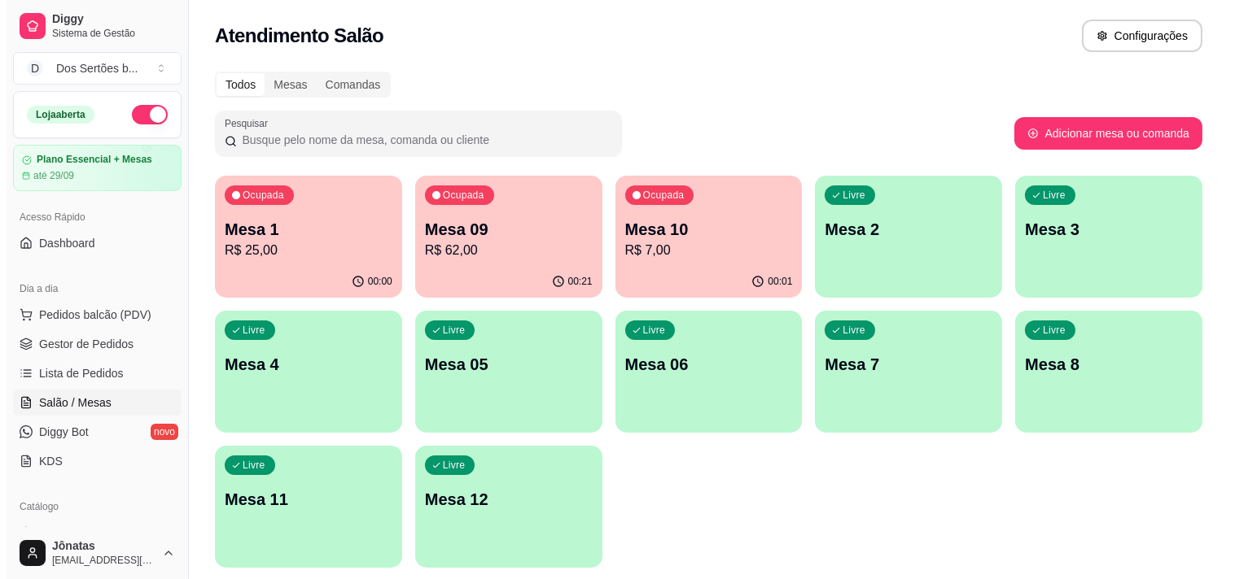
scroll to position [54, 0]
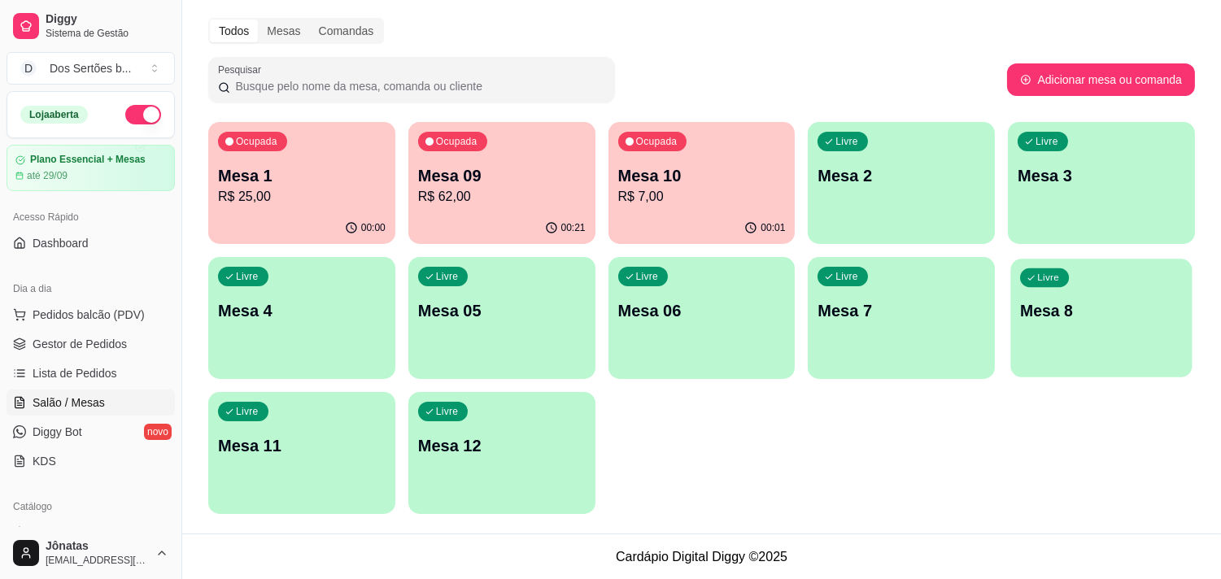
click at [1055, 309] on p "Mesa 8" at bounding box center [1101, 311] width 163 height 22
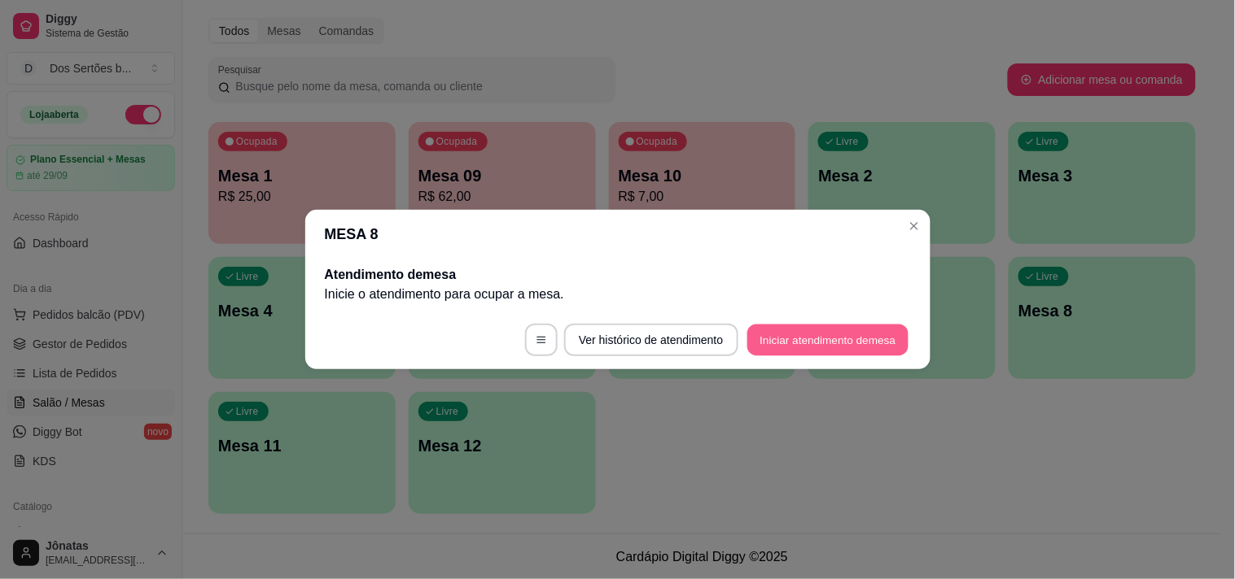
click at [859, 335] on button "Iniciar atendimento de mesa" at bounding box center [827, 341] width 161 height 32
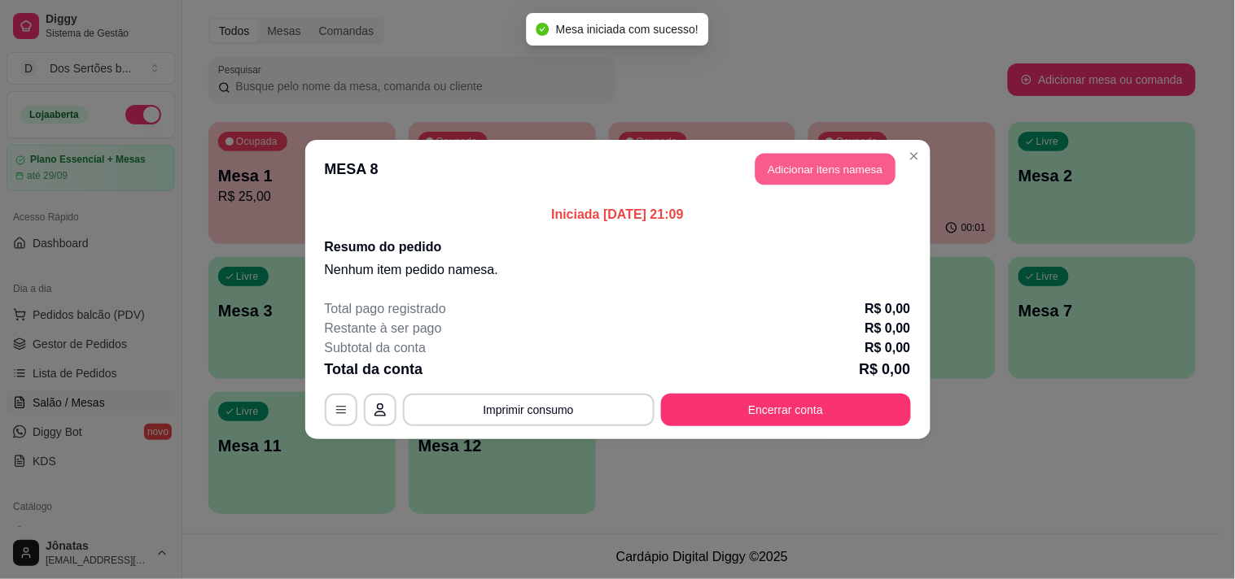
click at [784, 160] on button "Adicionar itens na mesa" at bounding box center [825, 170] width 140 height 32
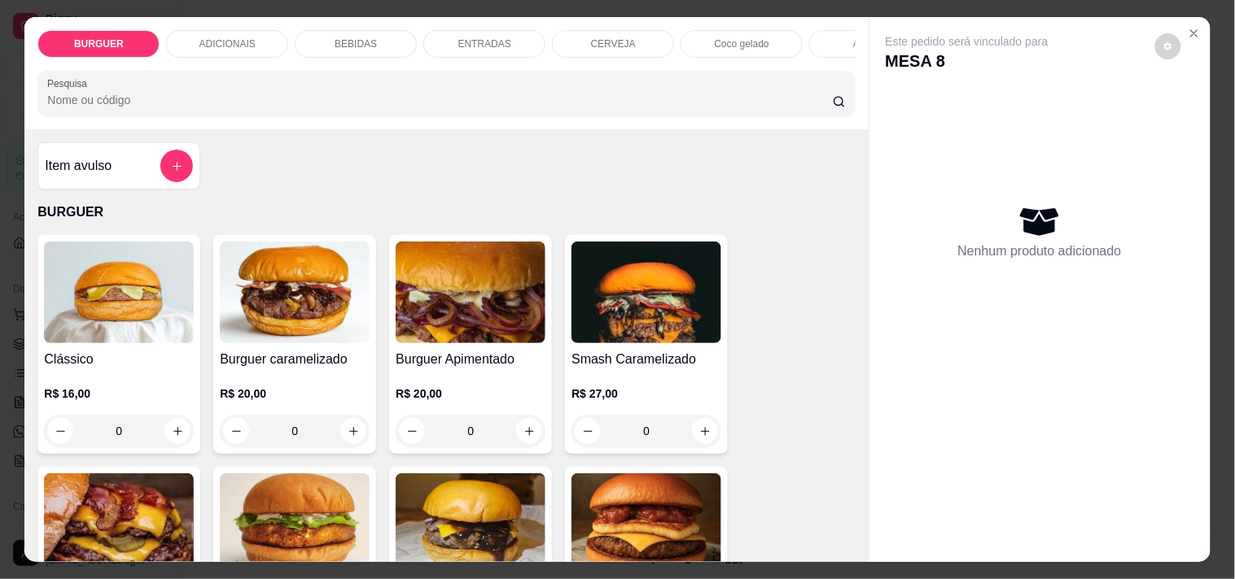
click at [372, 30] on div "BEBIDAS" at bounding box center [356, 44] width 122 height 28
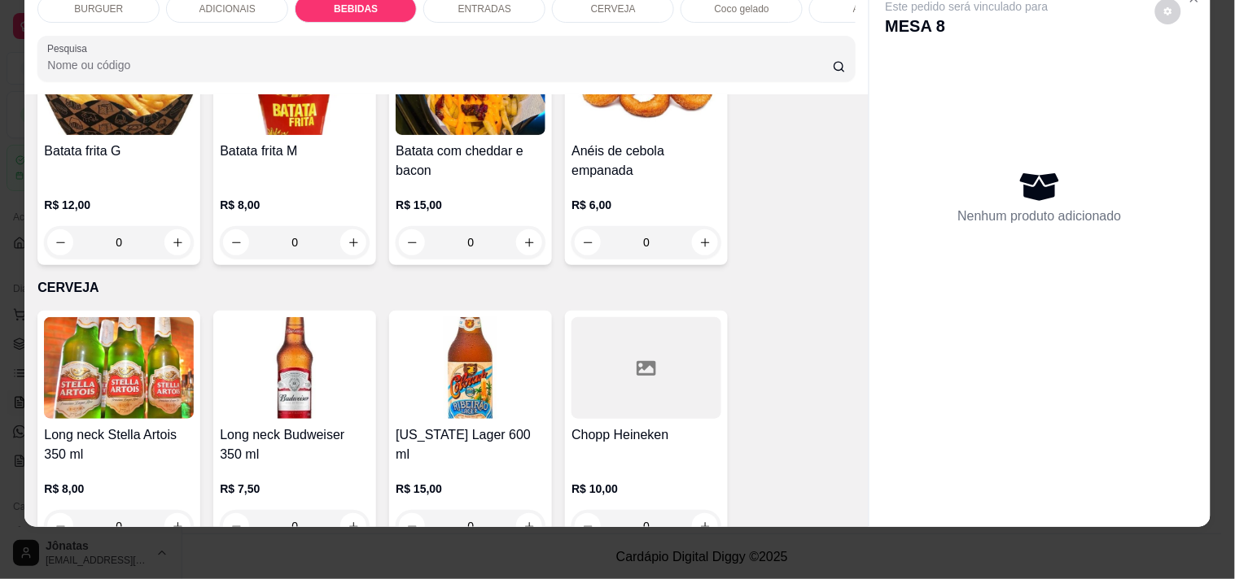
scroll to position [2625, 0]
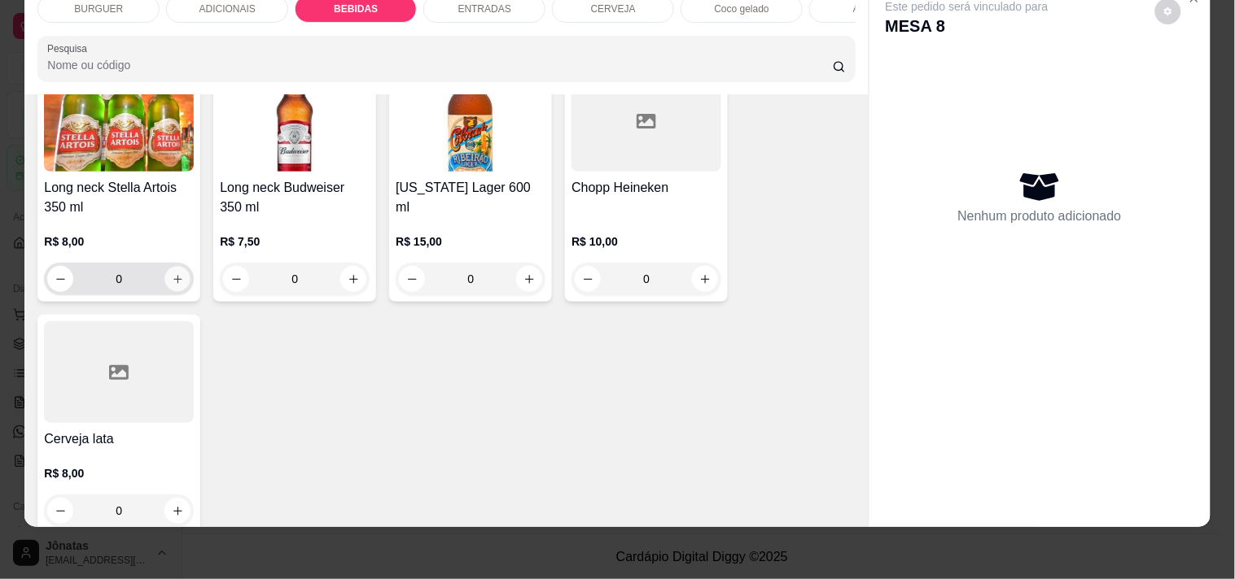
click at [172, 277] on icon "increase-product-quantity" at bounding box center [178, 279] width 12 height 12
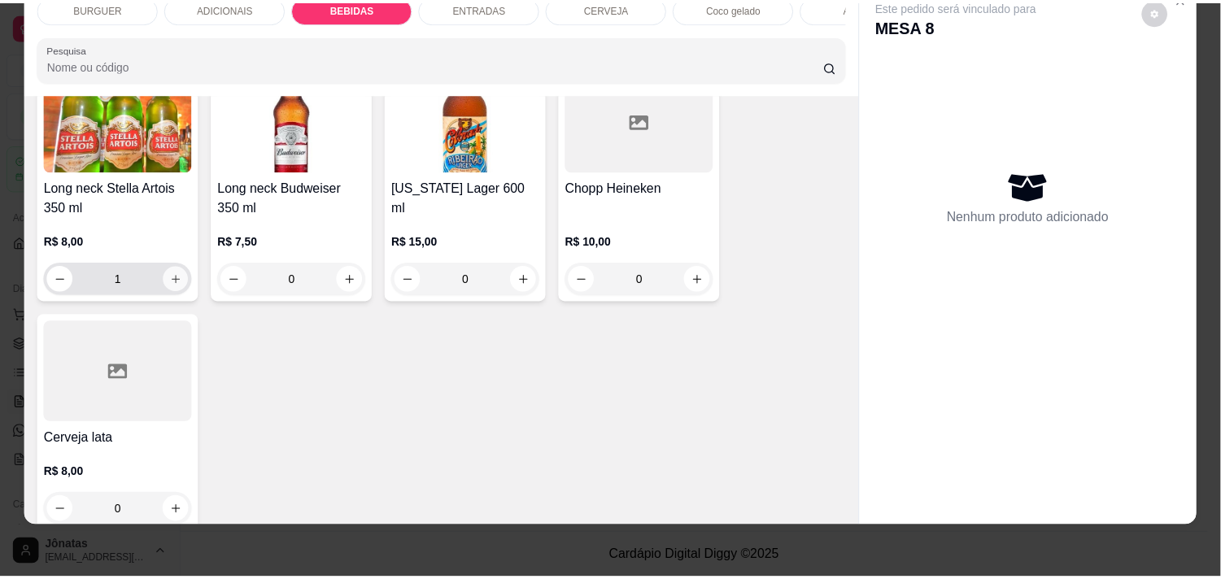
scroll to position [2626, 0]
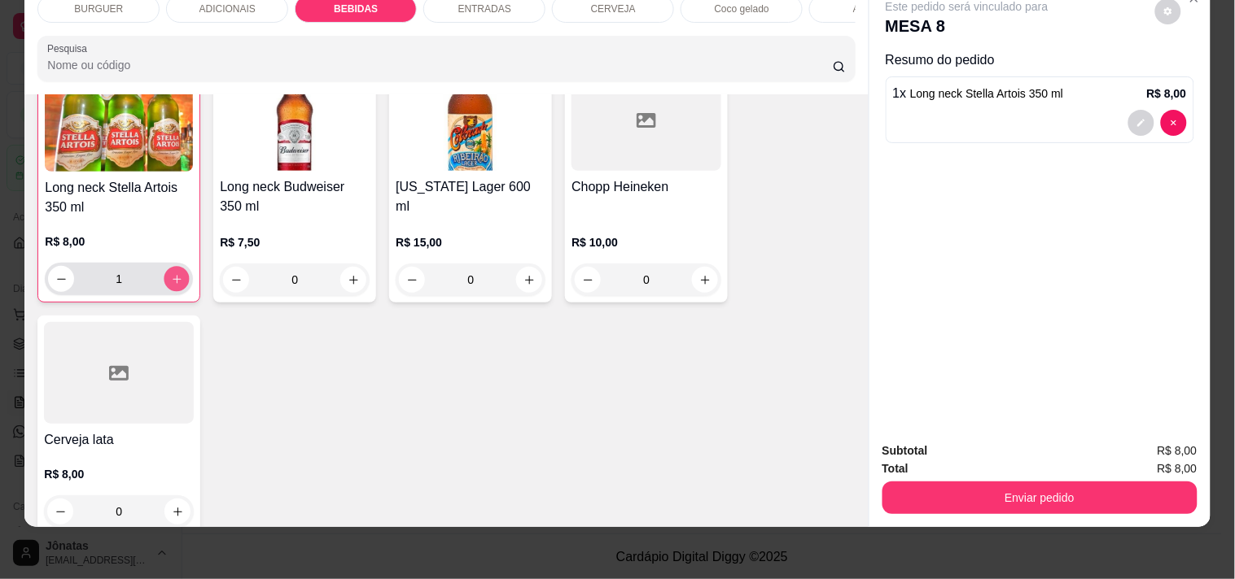
click at [171, 274] on icon "increase-product-quantity" at bounding box center [177, 279] width 12 height 12
type input "2"
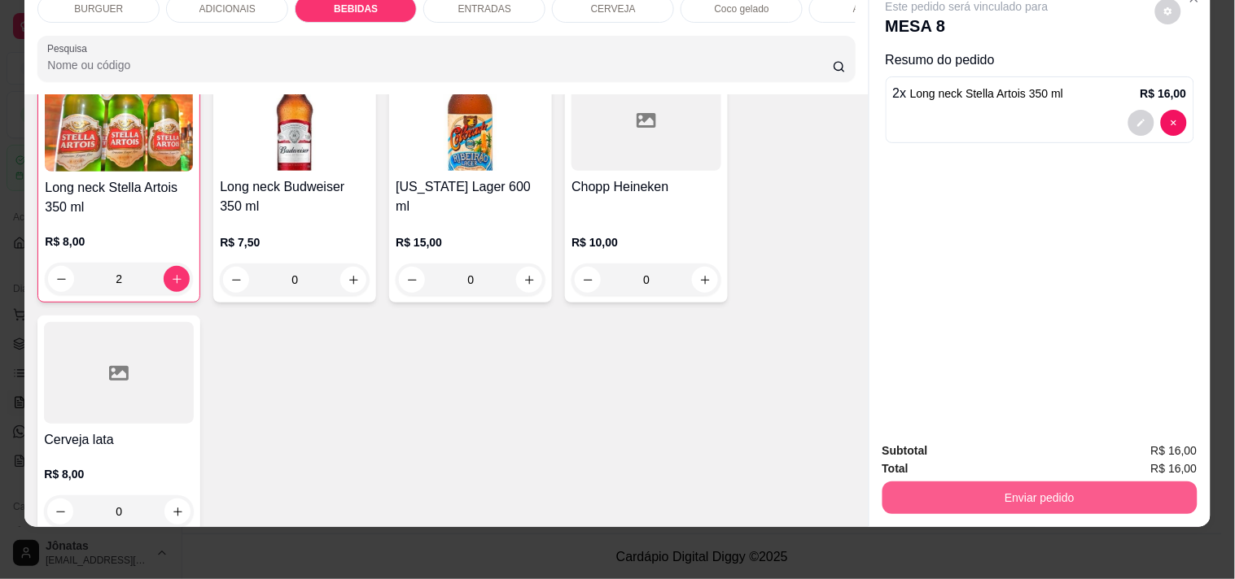
click at [1019, 483] on button "Enviar pedido" at bounding box center [1039, 498] width 315 height 33
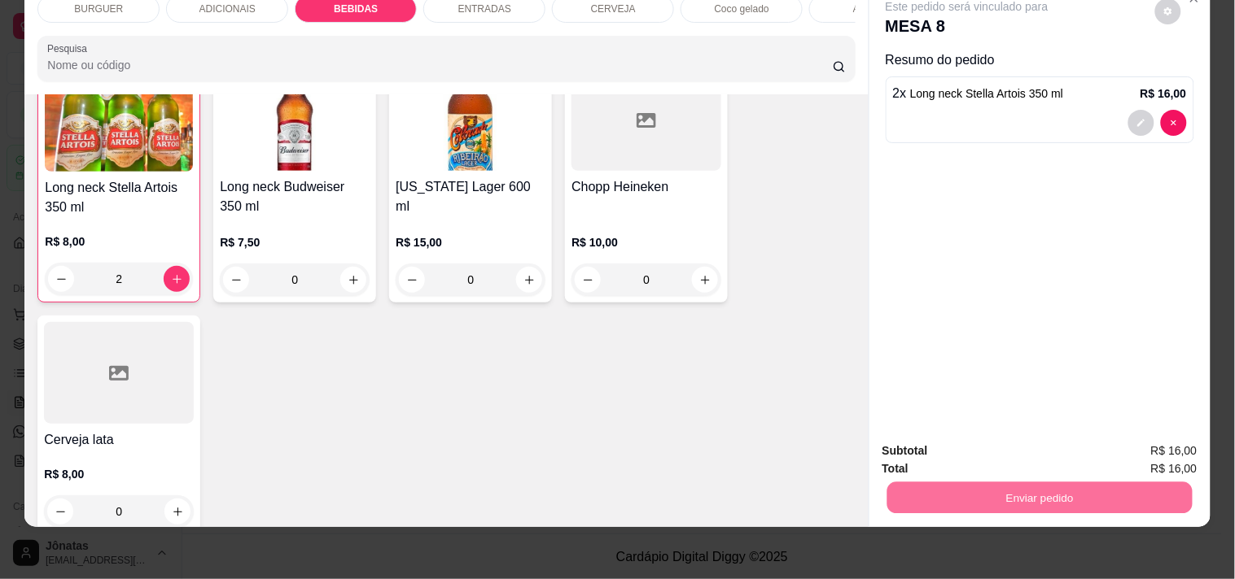
click at [971, 445] on button "Não registrar e enviar pedido" at bounding box center [985, 445] width 164 height 30
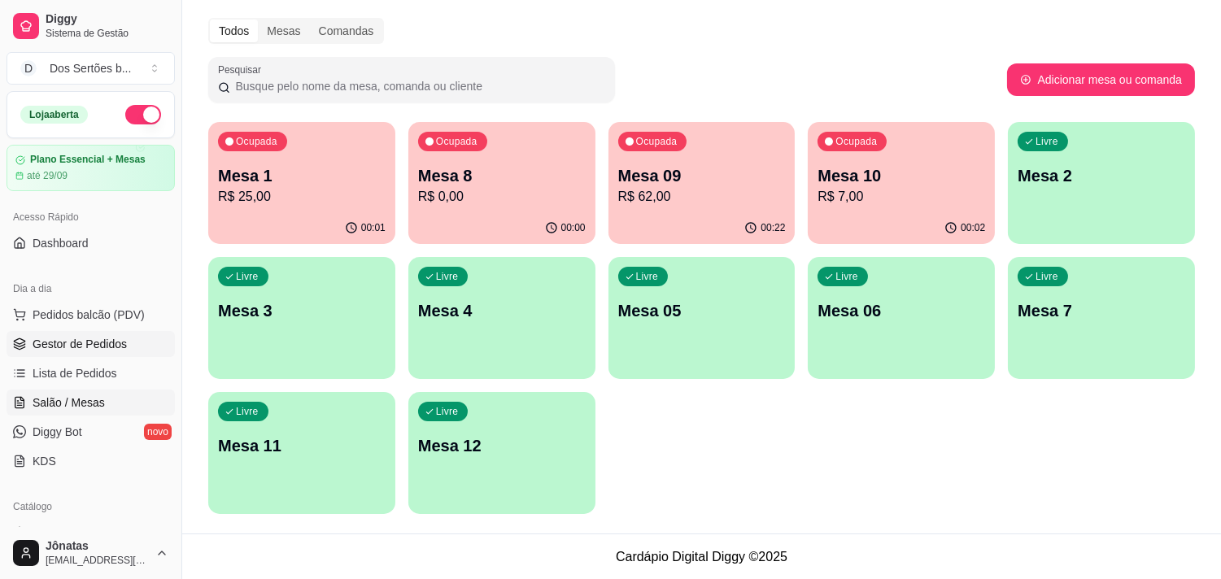
click at [151, 347] on link "Gestor de Pedidos" at bounding box center [91, 344] width 168 height 26
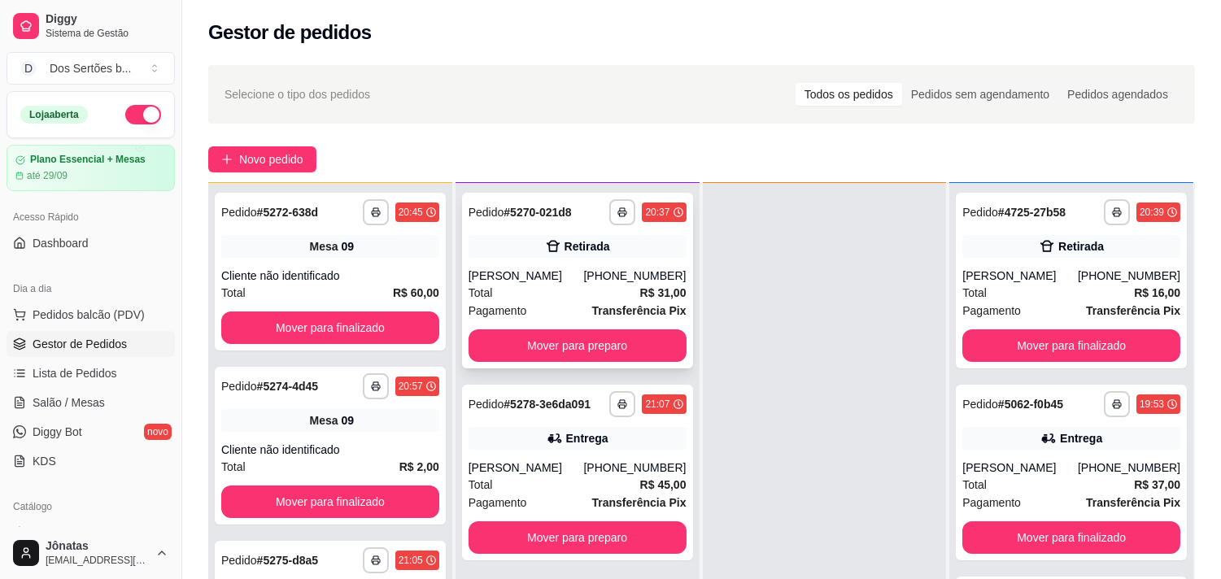
scroll to position [248, 0]
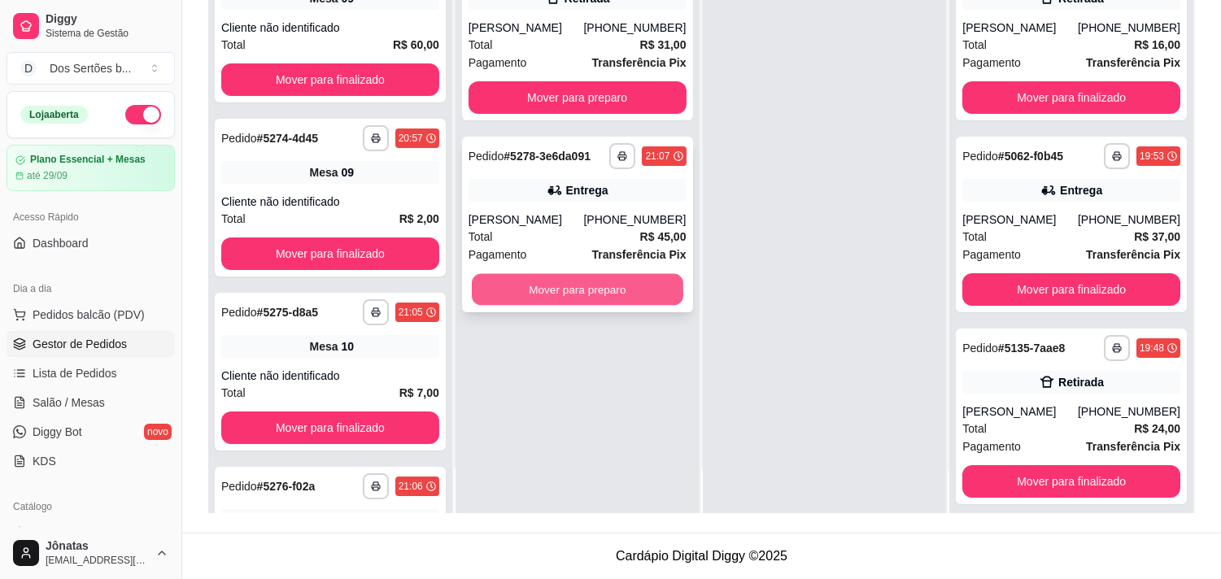
click at [610, 285] on button "Mover para preparo" at bounding box center [578, 290] width 212 height 32
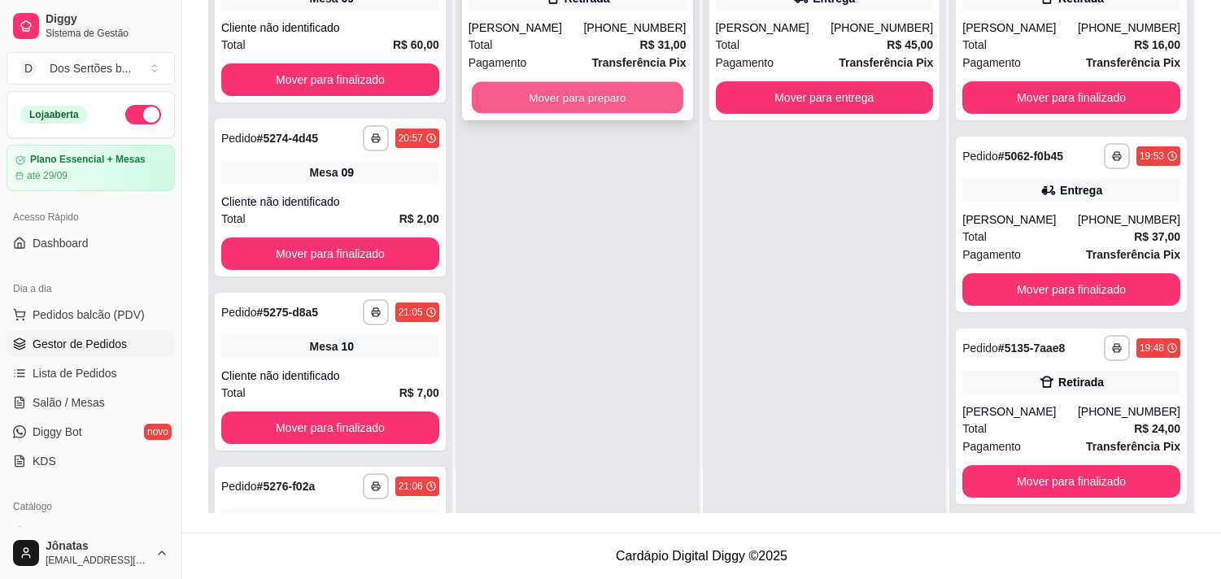
click at [595, 86] on button "Mover para preparo" at bounding box center [578, 98] width 212 height 32
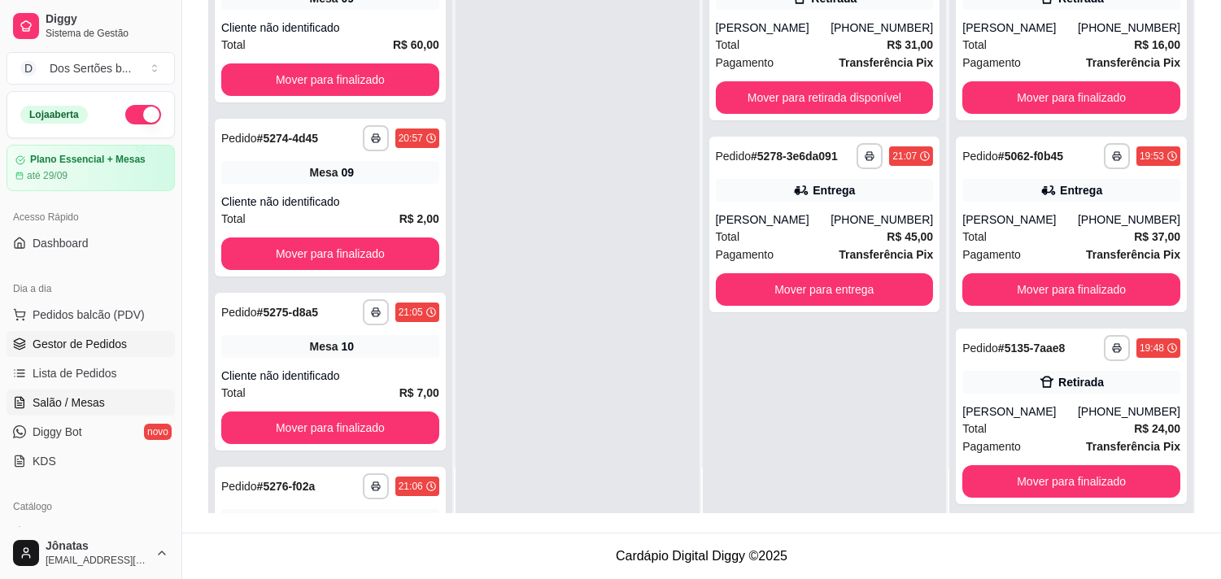
click at [74, 416] on link "Salão / Mesas" at bounding box center [91, 403] width 168 height 26
click at [46, 400] on span "Salão / Mesas" at bounding box center [69, 403] width 72 height 16
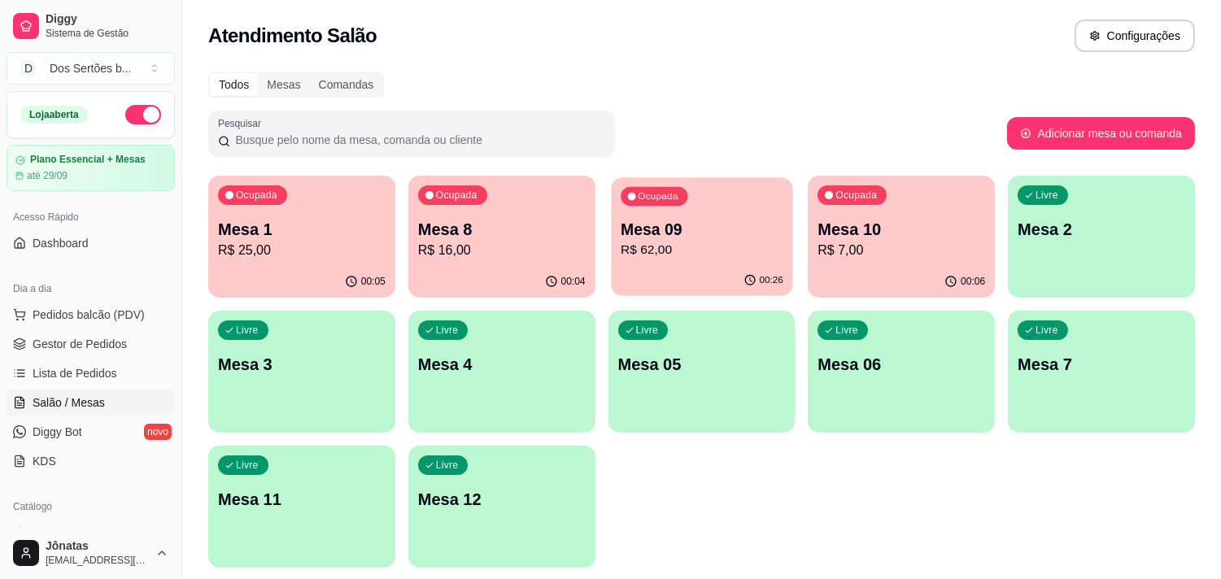
click at [702, 221] on p "Mesa 09" at bounding box center [702, 230] width 163 height 22
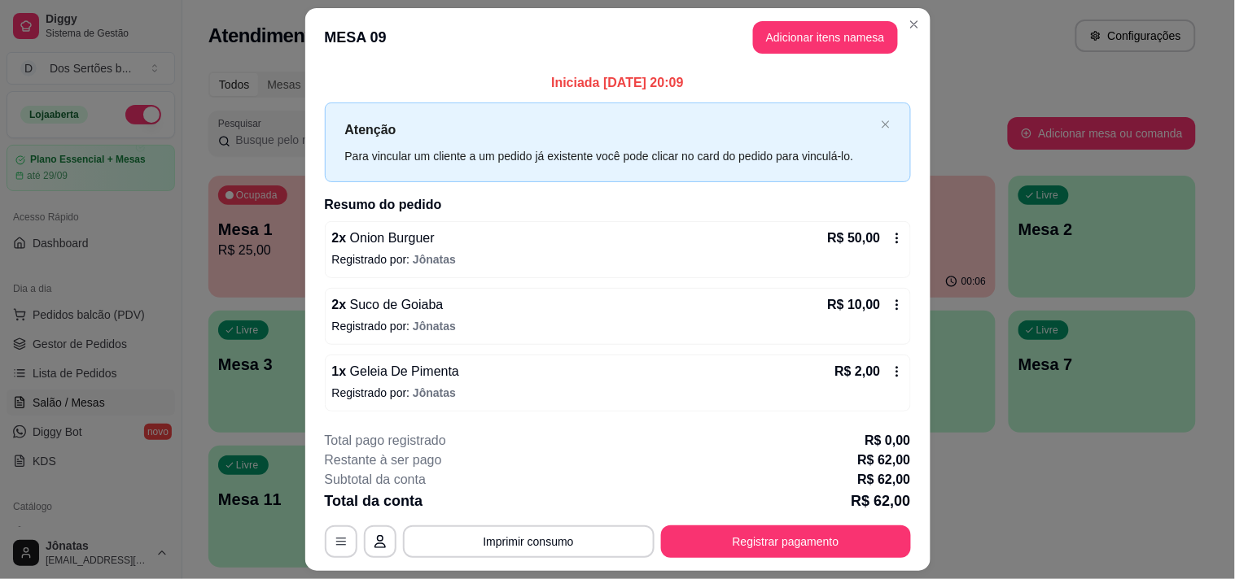
scroll to position [43, 0]
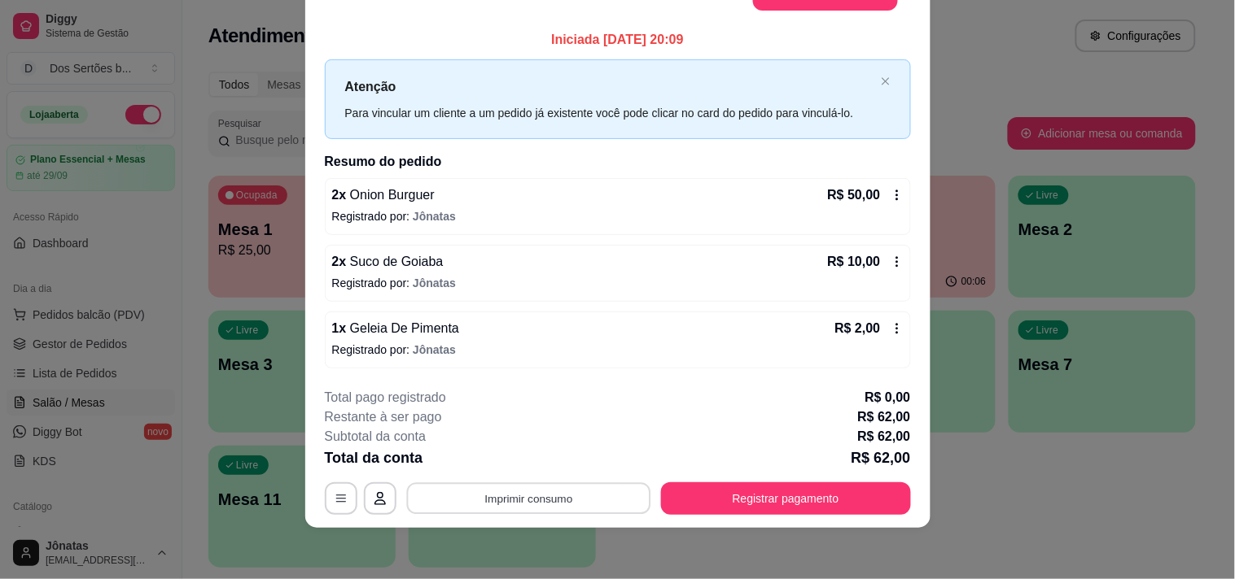
click at [532, 508] on button "Imprimir consumo" at bounding box center [528, 499] width 244 height 32
click at [531, 457] on button "Impressora" at bounding box center [527, 460] width 114 height 25
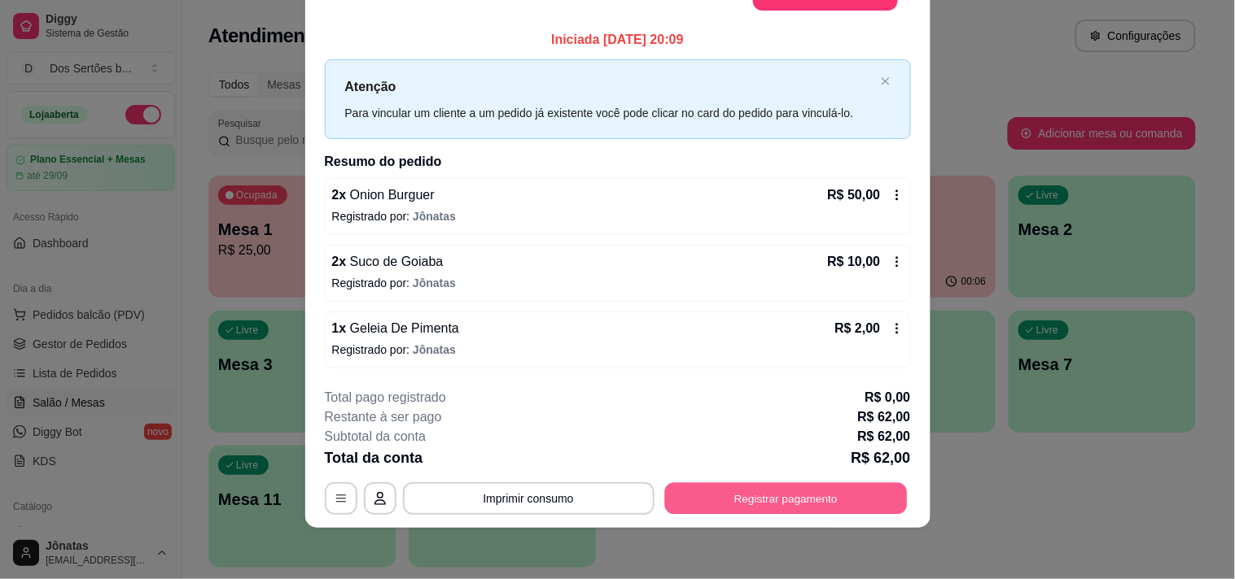
click at [741, 495] on button "Registrar pagamento" at bounding box center [785, 499] width 243 height 32
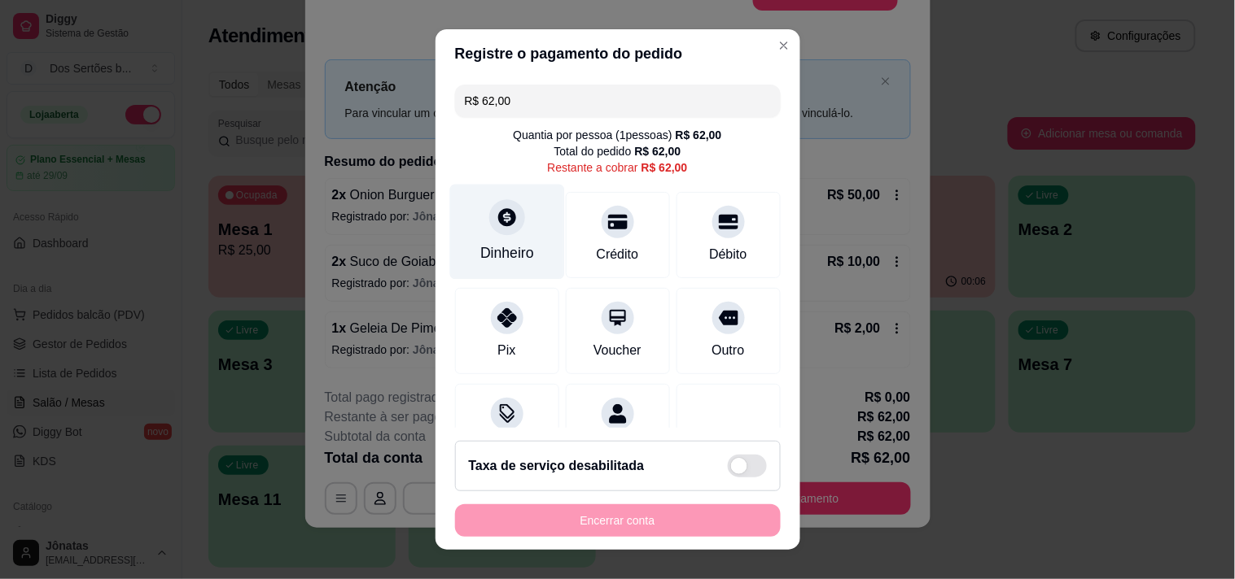
click at [488, 246] on div "Dinheiro" at bounding box center [507, 253] width 54 height 21
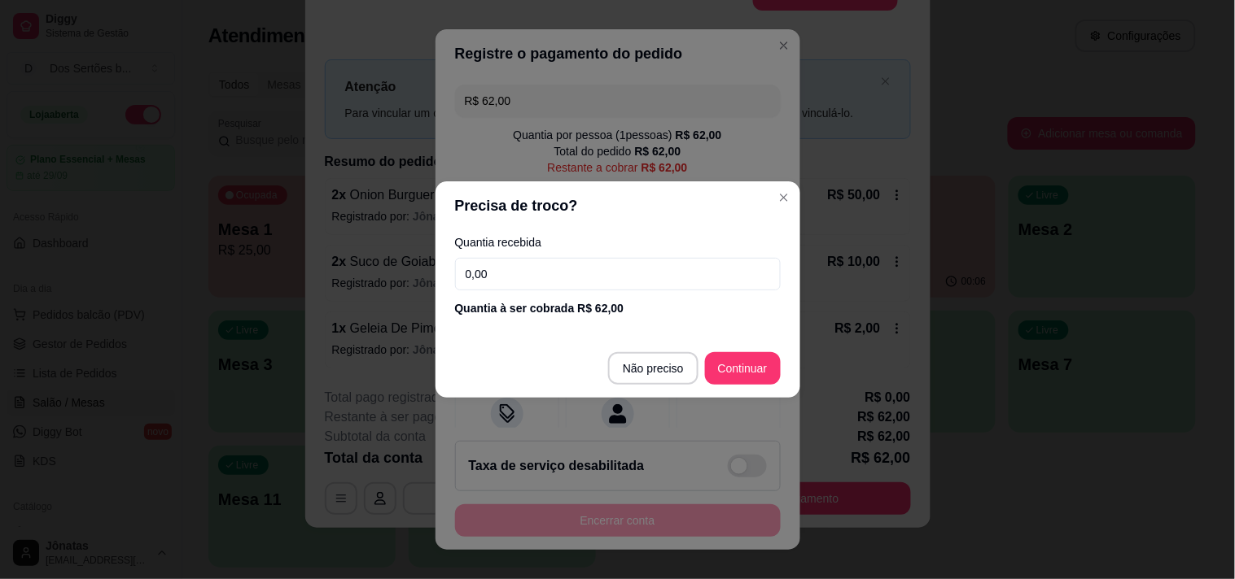
click at [492, 256] on div "Quantia recebida 0,00 Quantia à ser cobrada R$ 62,00" at bounding box center [617, 276] width 365 height 93
click at [499, 270] on input "0,00" at bounding box center [618, 274] width 326 height 33
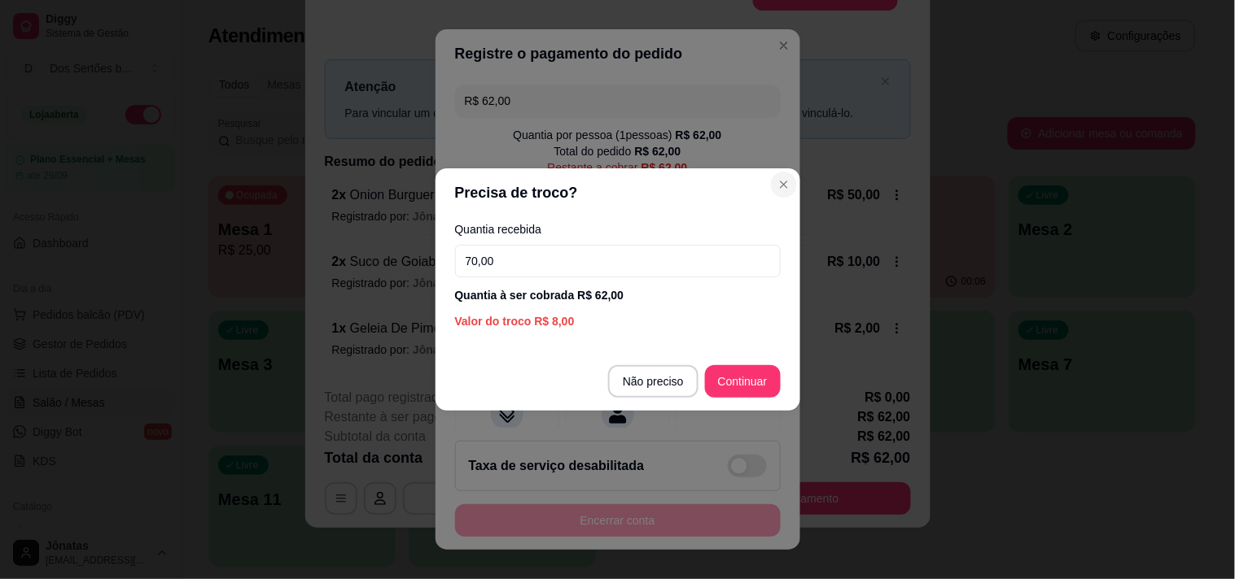
type input "70,00"
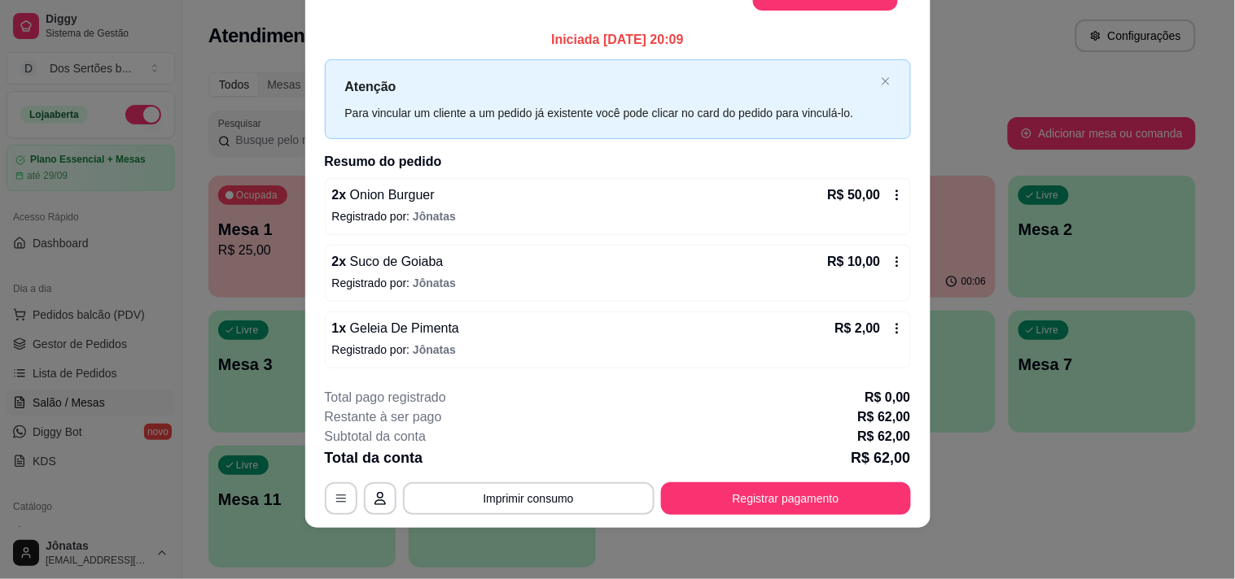
click at [754, 53] on div "Iniciada [DATE] 20:09 Atenção Para vincular um cliente a um pedido já existente…" at bounding box center [618, 199] width 586 height 338
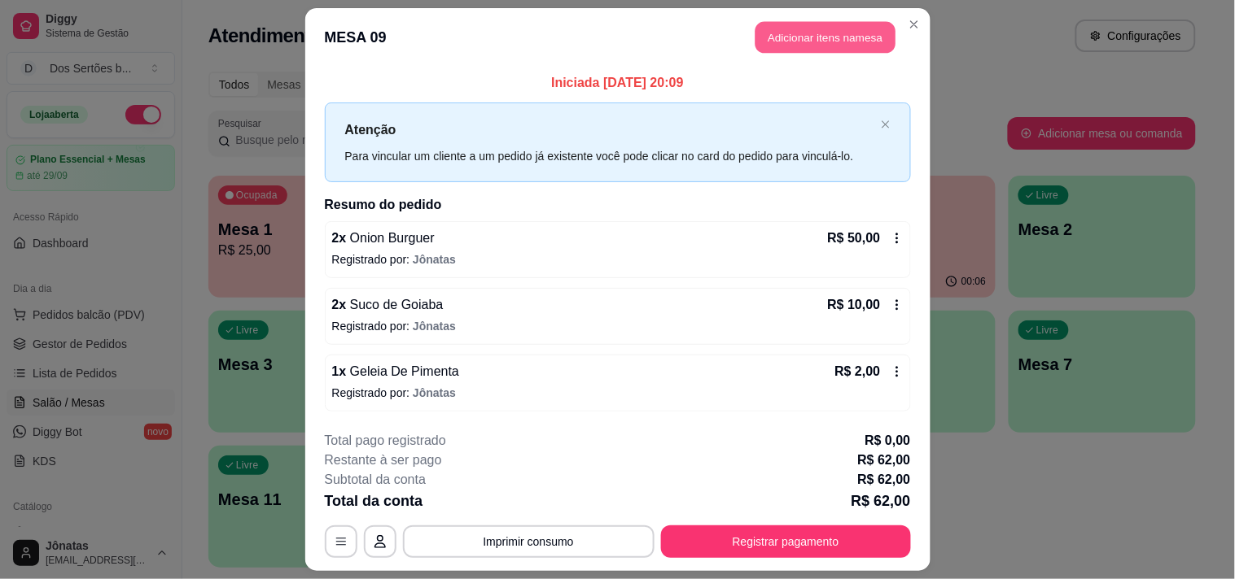
click at [775, 44] on button "Adicionar itens na mesa" at bounding box center [825, 38] width 140 height 32
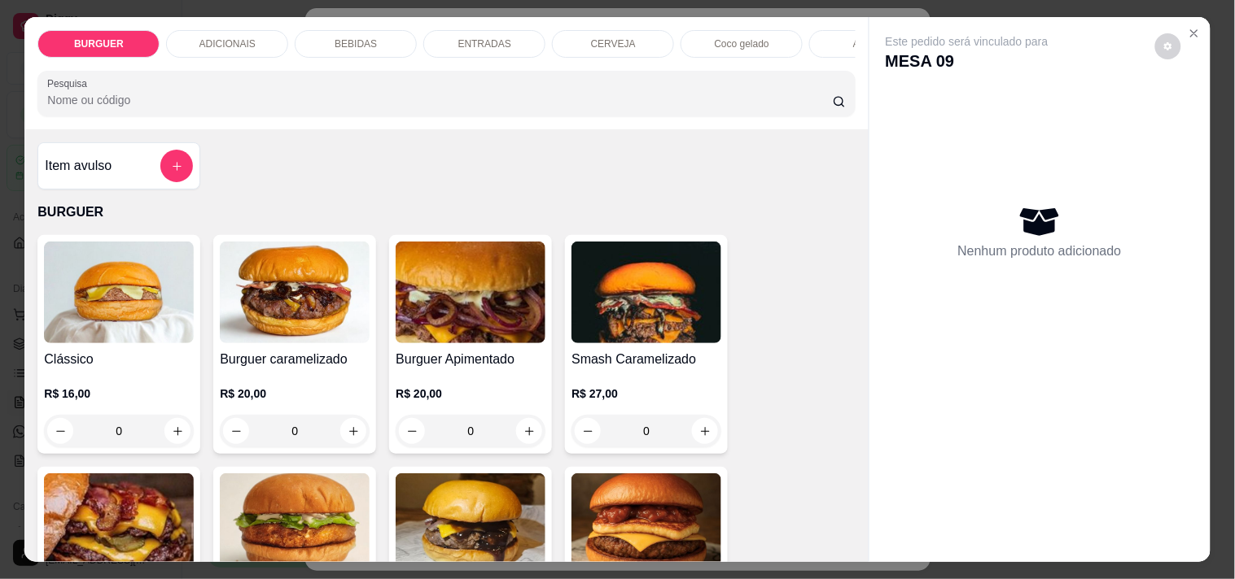
scroll to position [192, 0]
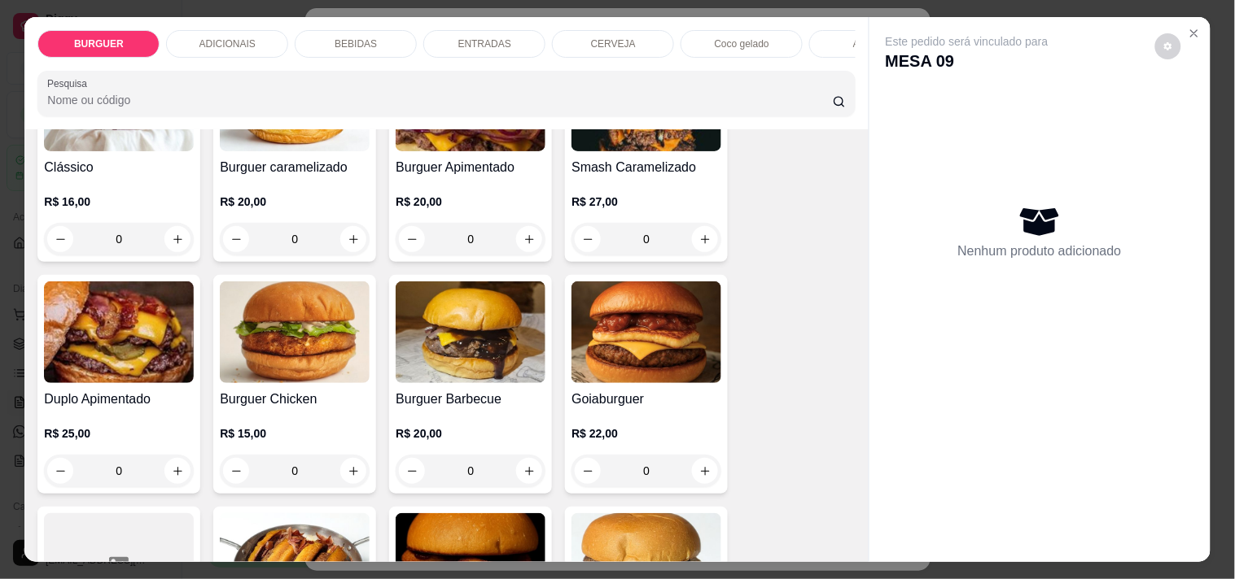
click at [356, 30] on div "BEBIDAS" at bounding box center [356, 44] width 122 height 28
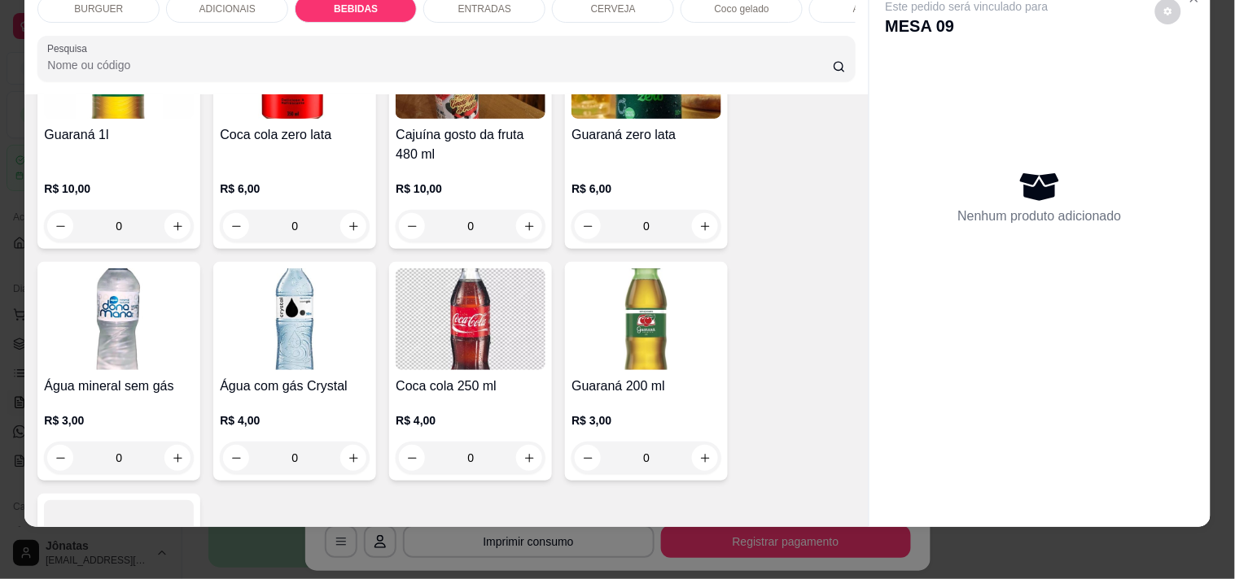
scroll to position [1857, 0]
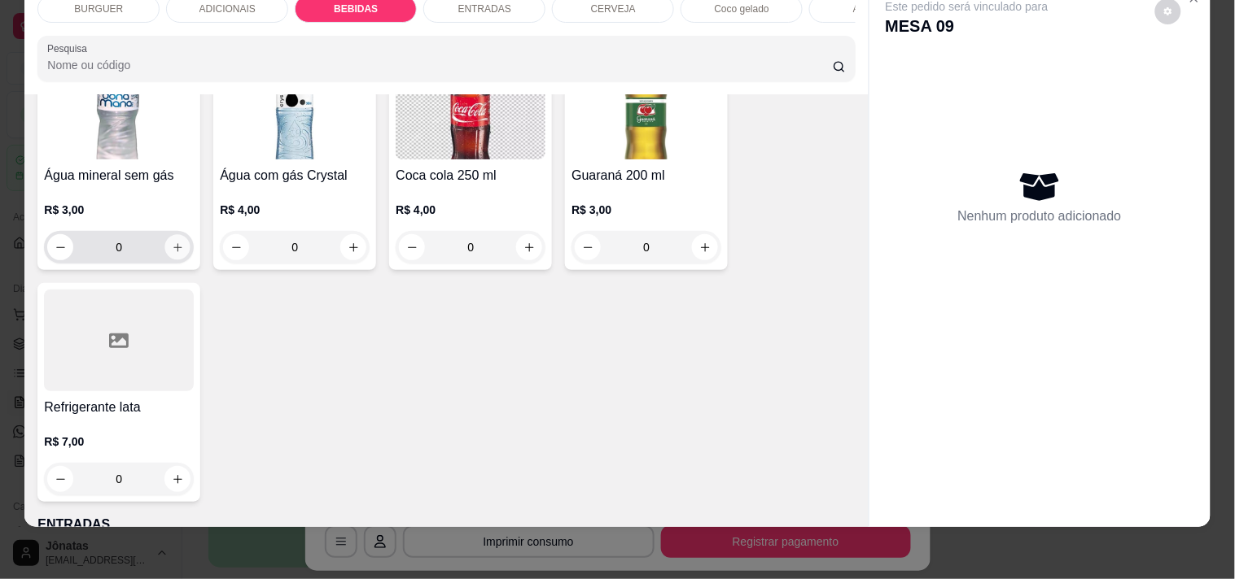
click at [172, 248] on icon "increase-product-quantity" at bounding box center [178, 248] width 12 height 12
type input "1"
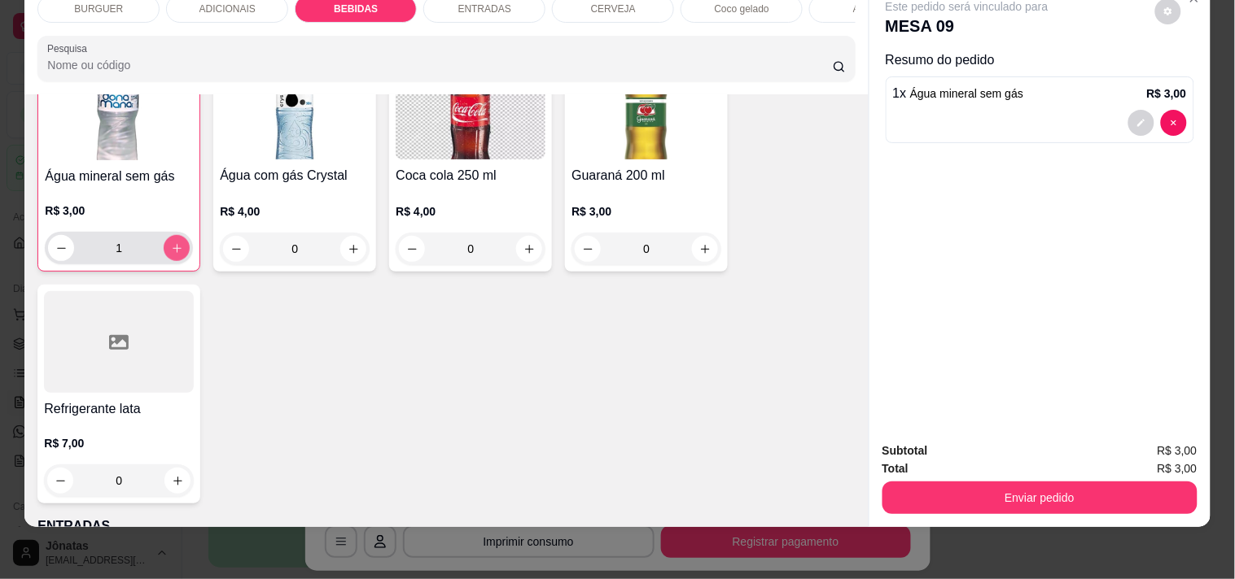
scroll to position [1858, 0]
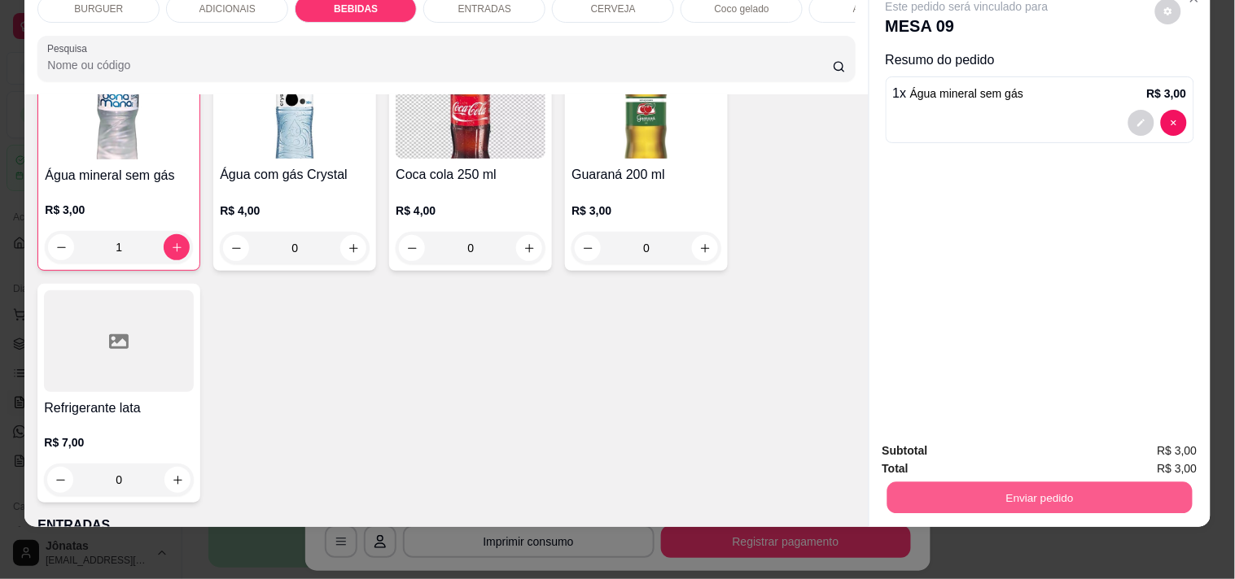
click at [977, 482] on button "Enviar pedido" at bounding box center [1038, 498] width 305 height 32
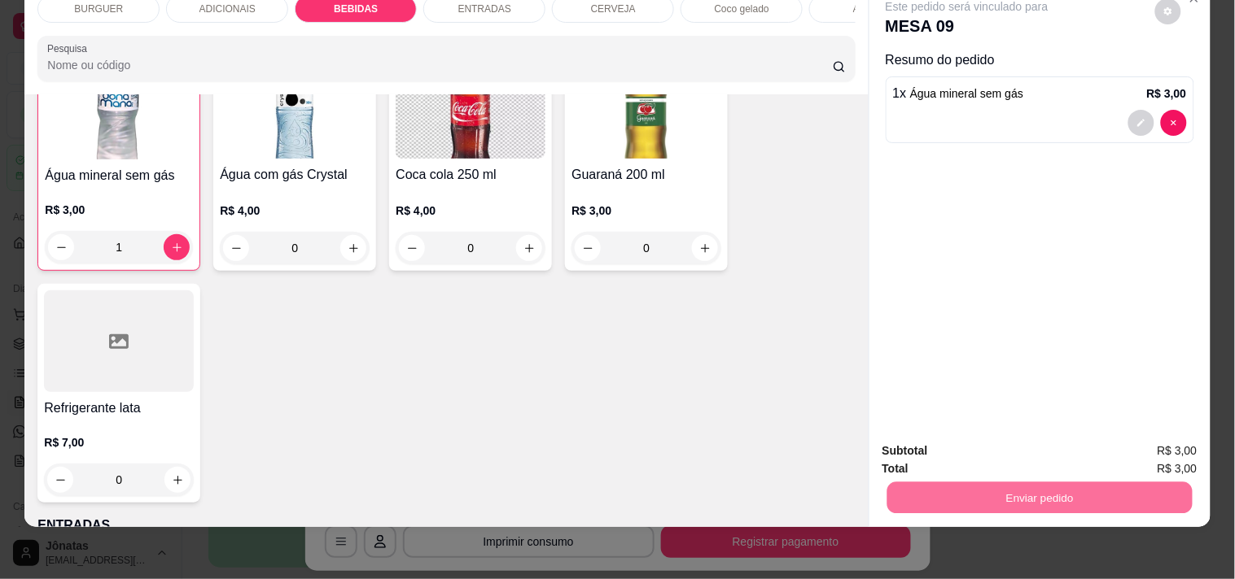
click at [972, 448] on button "Não registrar e enviar pedido" at bounding box center [985, 445] width 169 height 31
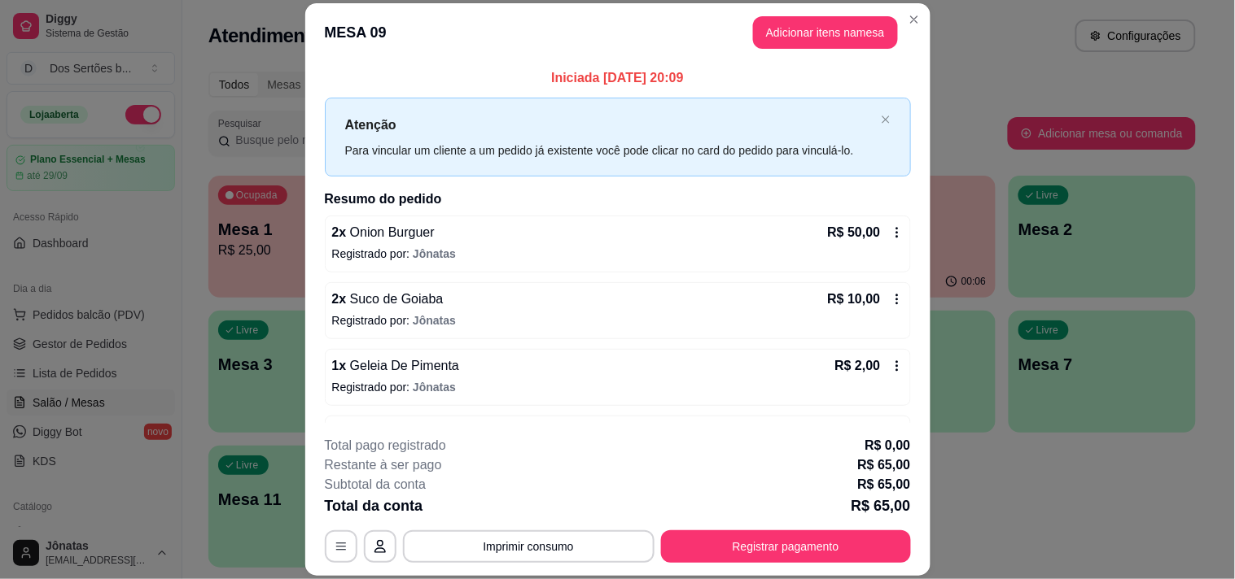
scroll to position [55, 0]
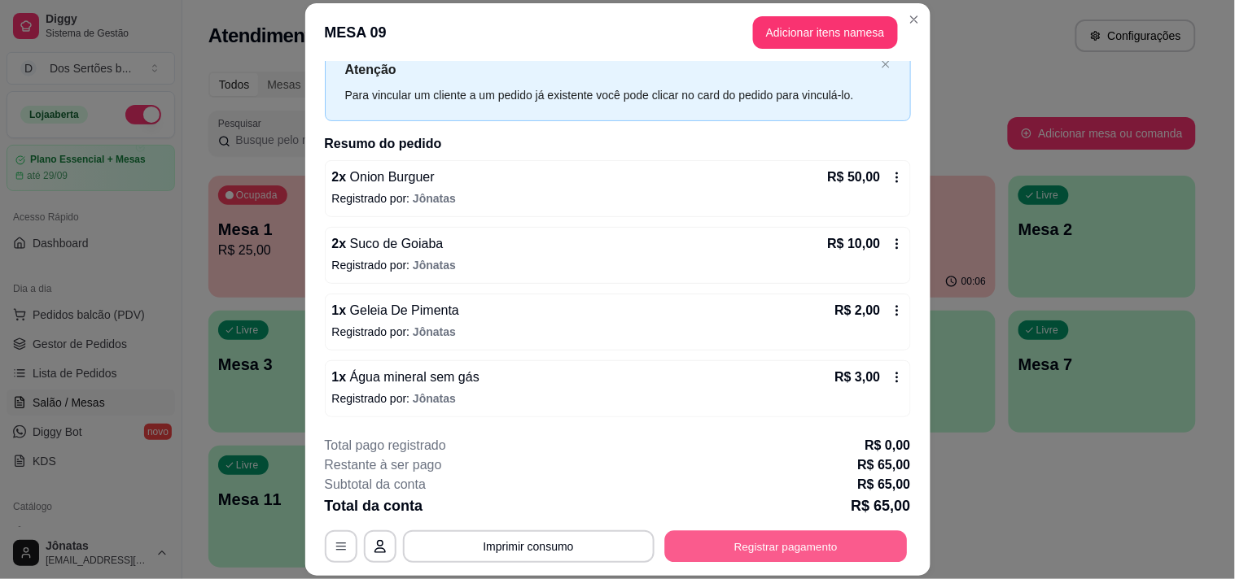
click at [762, 540] on button "Registrar pagamento" at bounding box center [785, 547] width 243 height 32
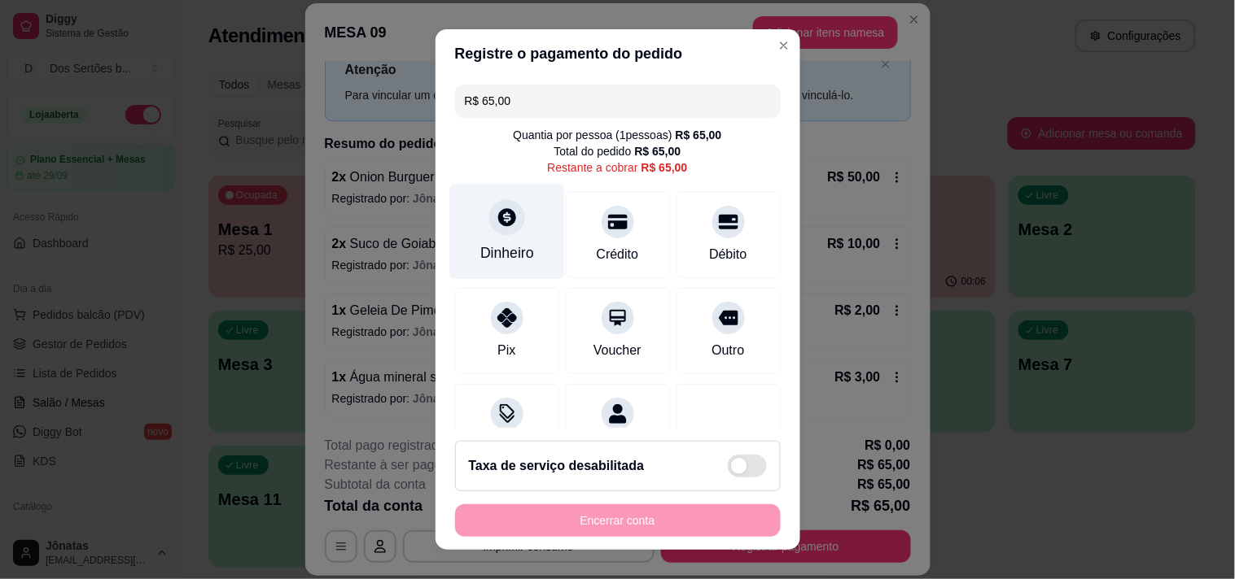
click at [505, 238] on div "Dinheiro" at bounding box center [506, 231] width 115 height 95
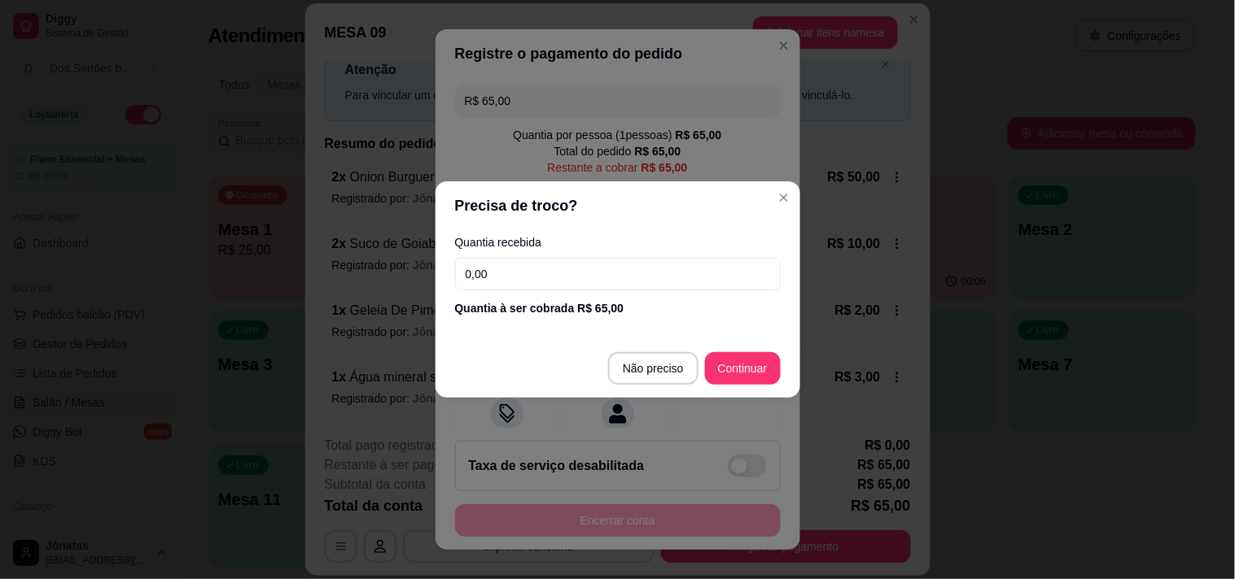
click at [508, 273] on input "0,00" at bounding box center [618, 274] width 326 height 33
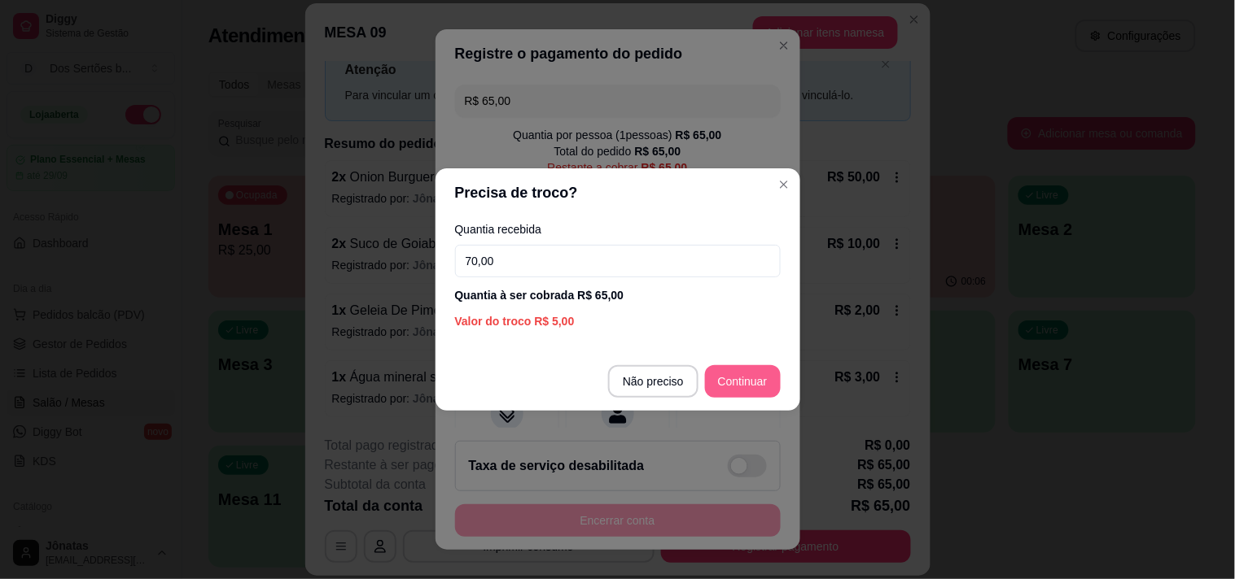
type input "70,00"
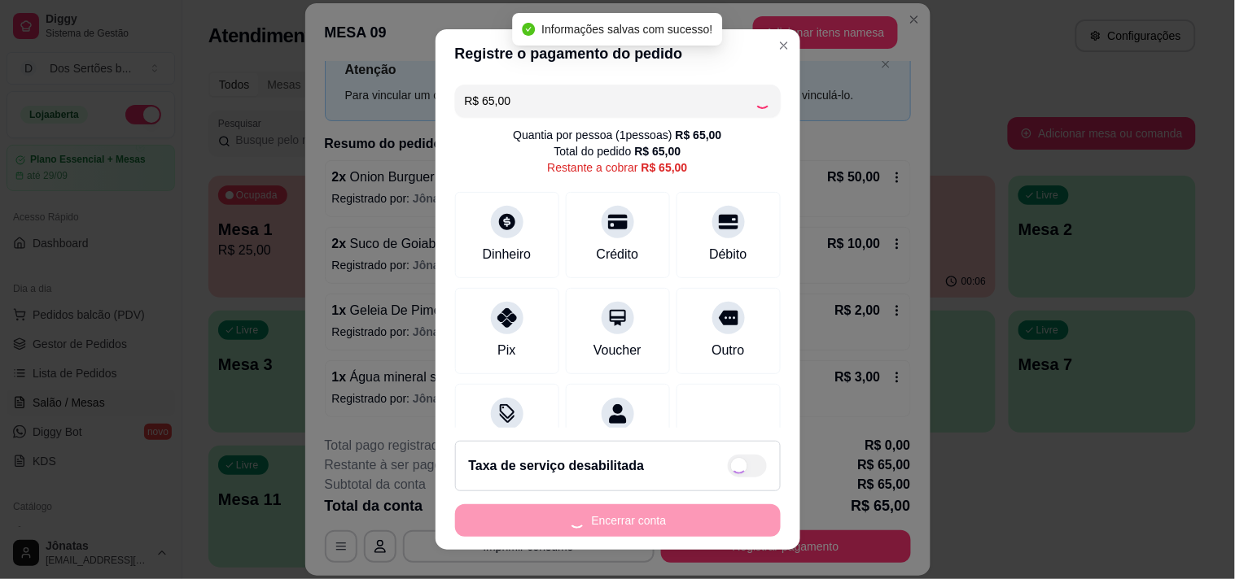
scroll to position [68, 0]
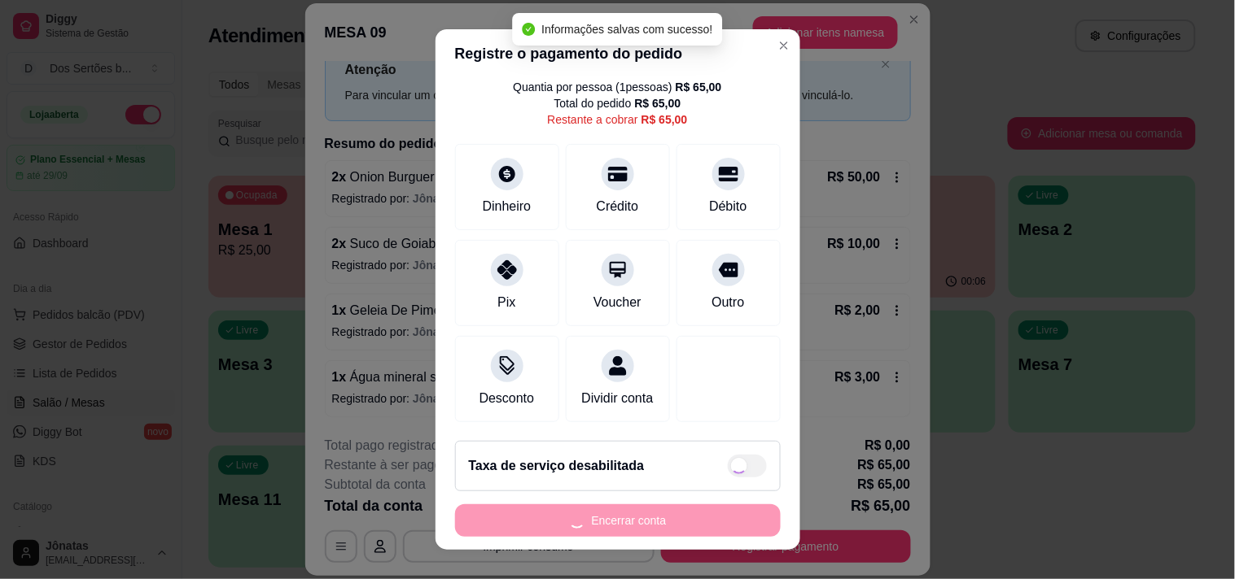
type input "R$ 0,00"
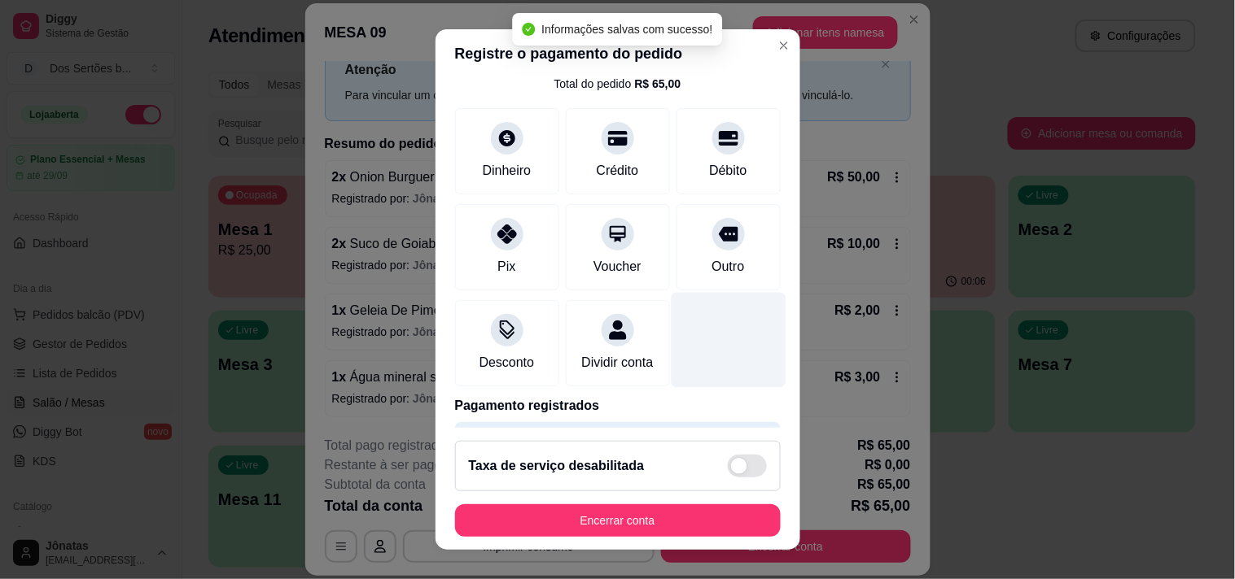
scroll to position [136, 0]
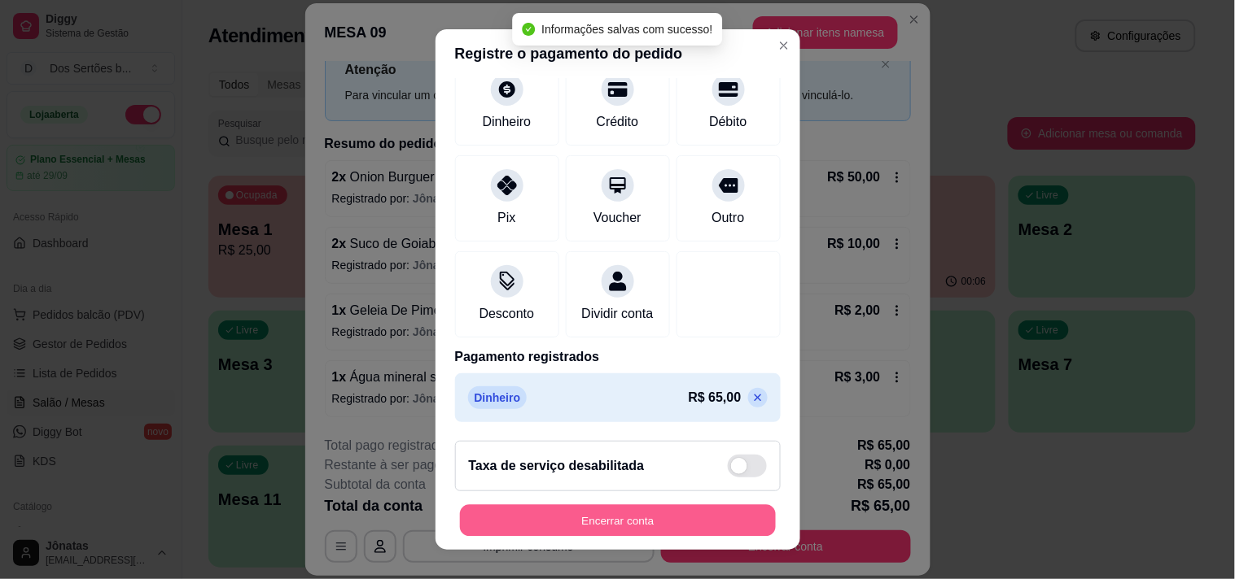
click at [704, 529] on button "Encerrar conta" at bounding box center [618, 521] width 316 height 32
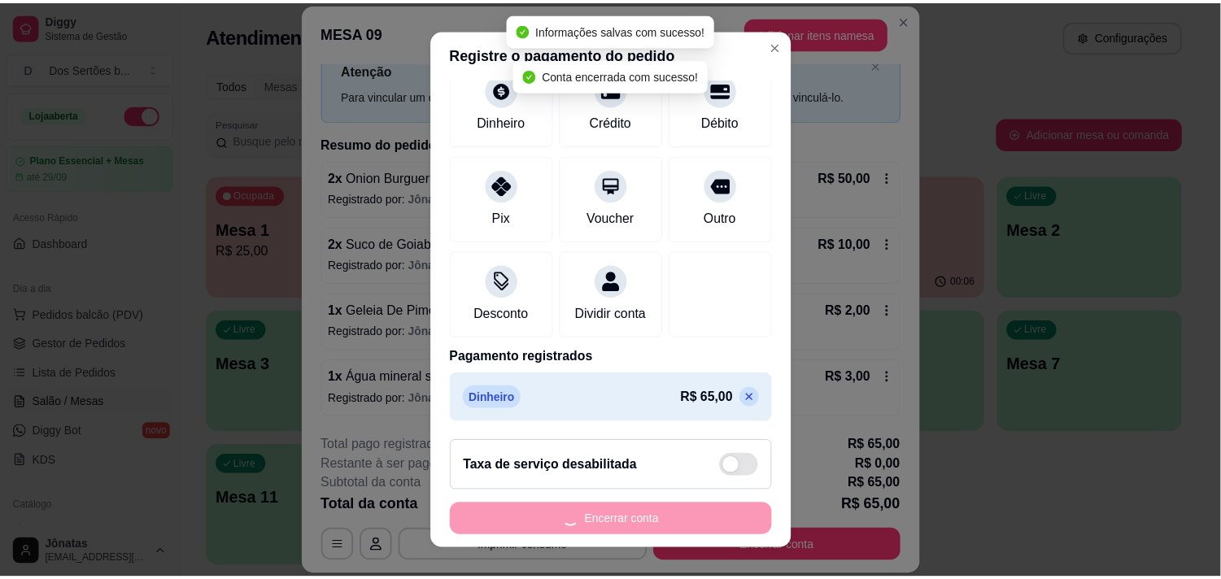
scroll to position [0, 0]
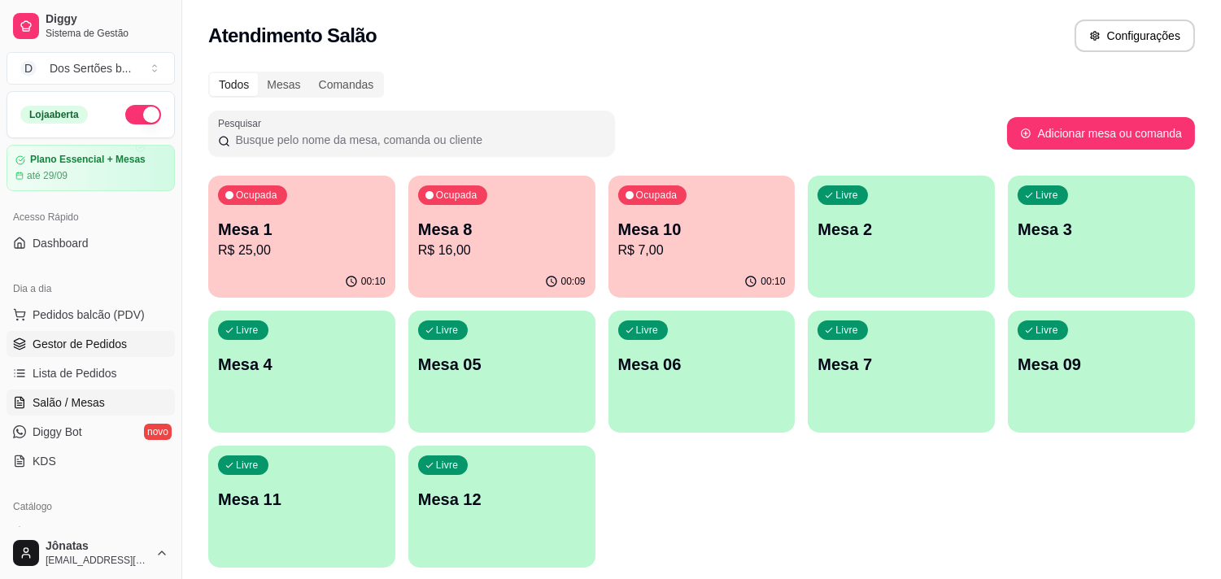
click at [125, 344] on link "Gestor de Pedidos" at bounding box center [91, 344] width 168 height 26
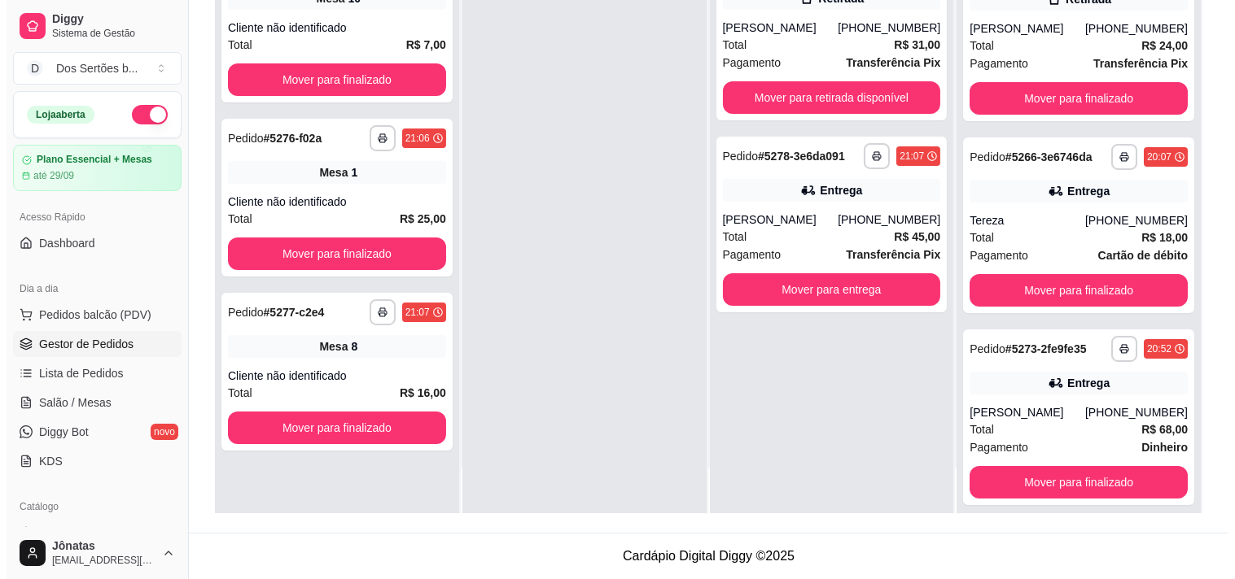
scroll to position [395, 0]
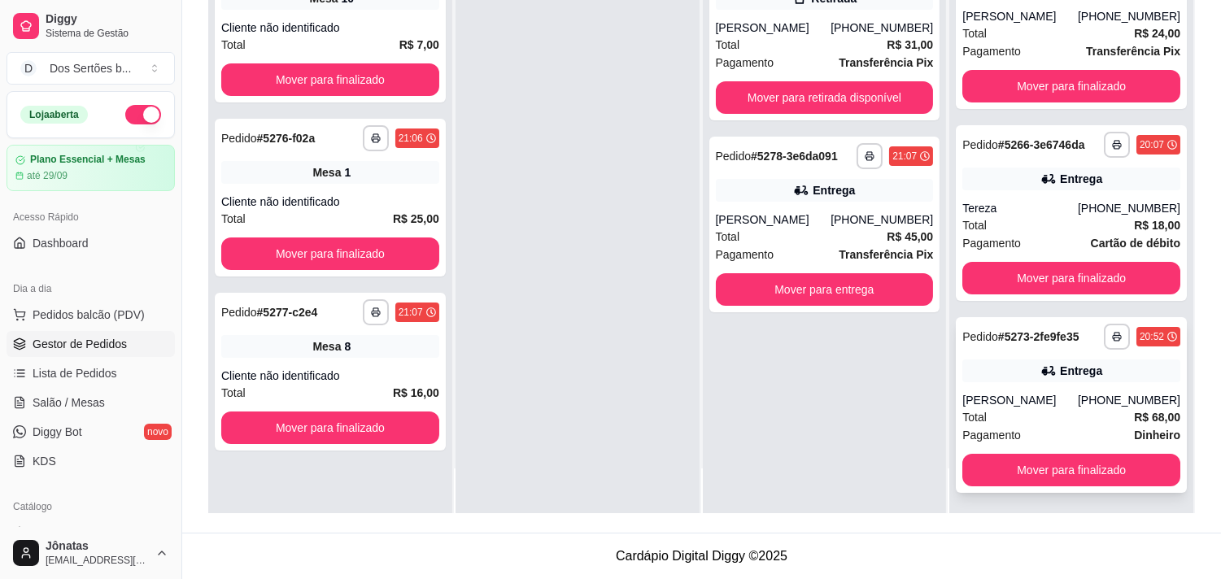
click at [1013, 417] on div "Total R$ 68,00" at bounding box center [1072, 418] width 218 height 18
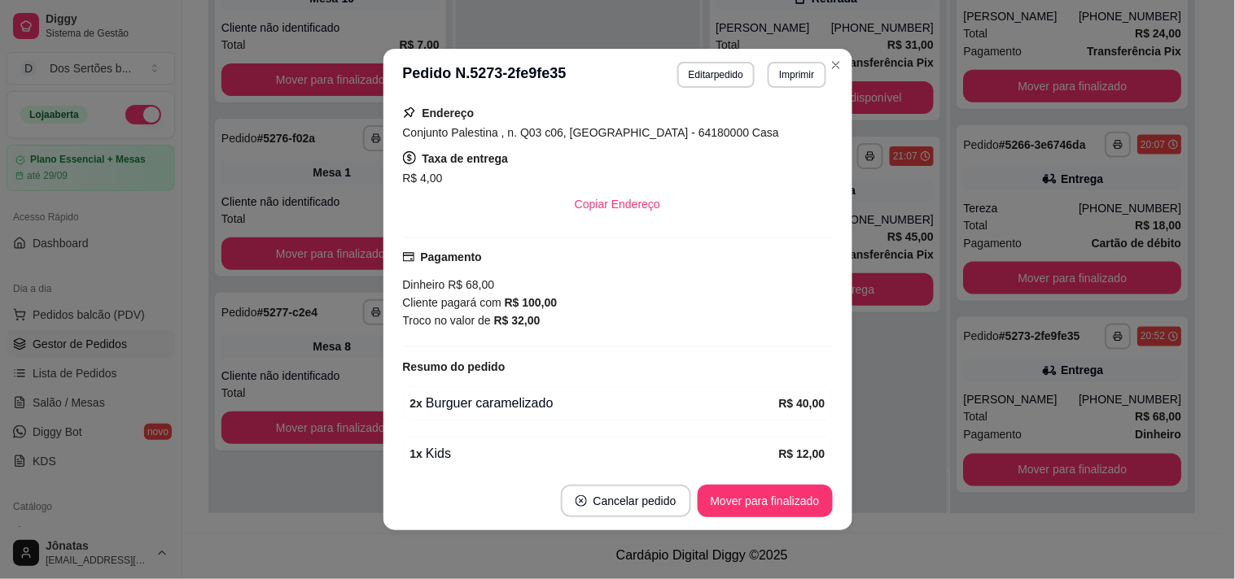
scroll to position [400, 0]
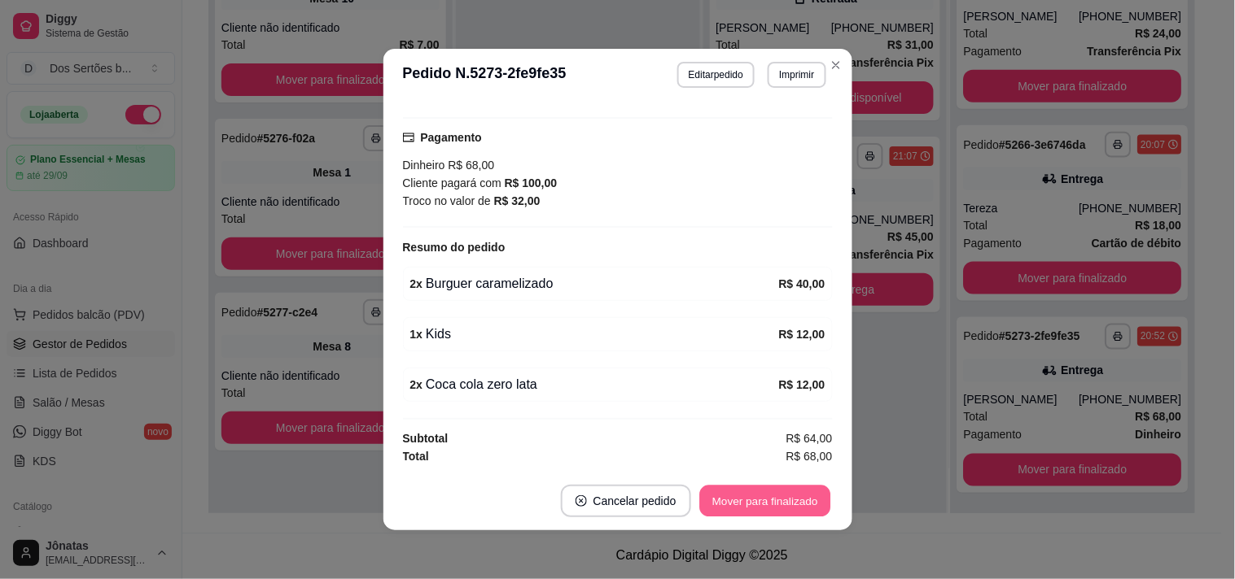
click at [761, 498] on button "Mover para finalizado" at bounding box center [764, 502] width 131 height 32
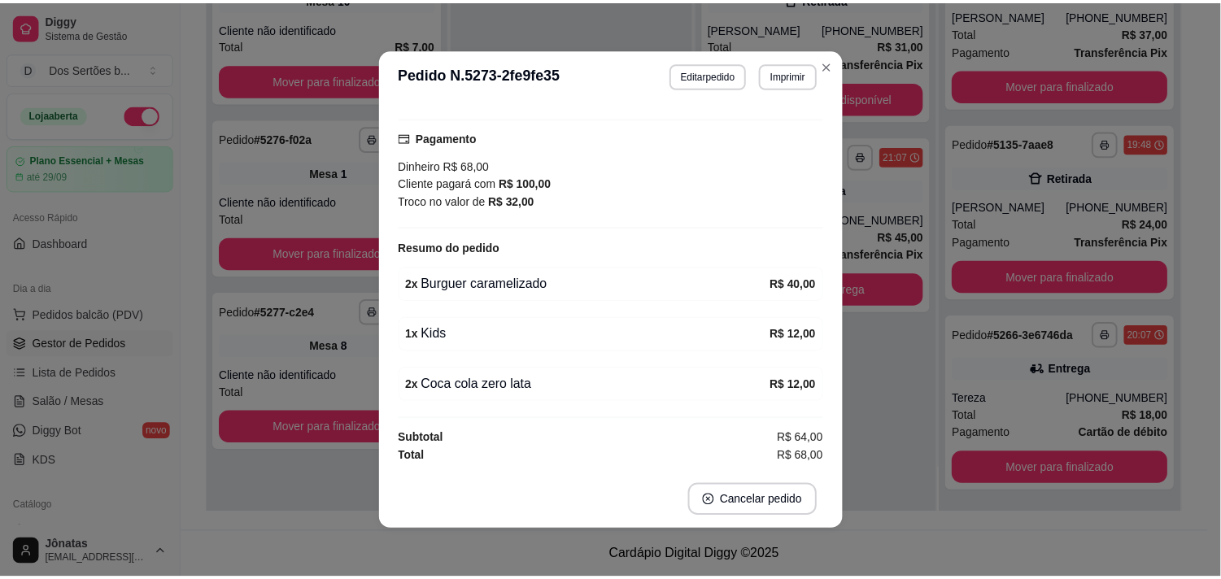
scroll to position [346, 0]
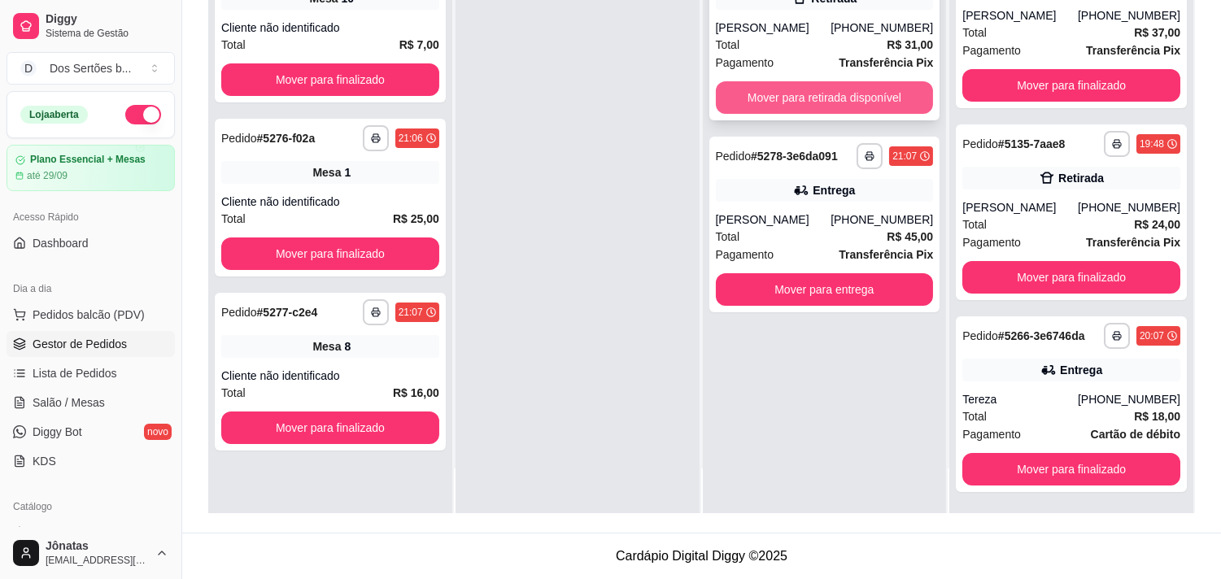
click at [823, 86] on button "Mover para retirada disponível" at bounding box center [825, 97] width 218 height 33
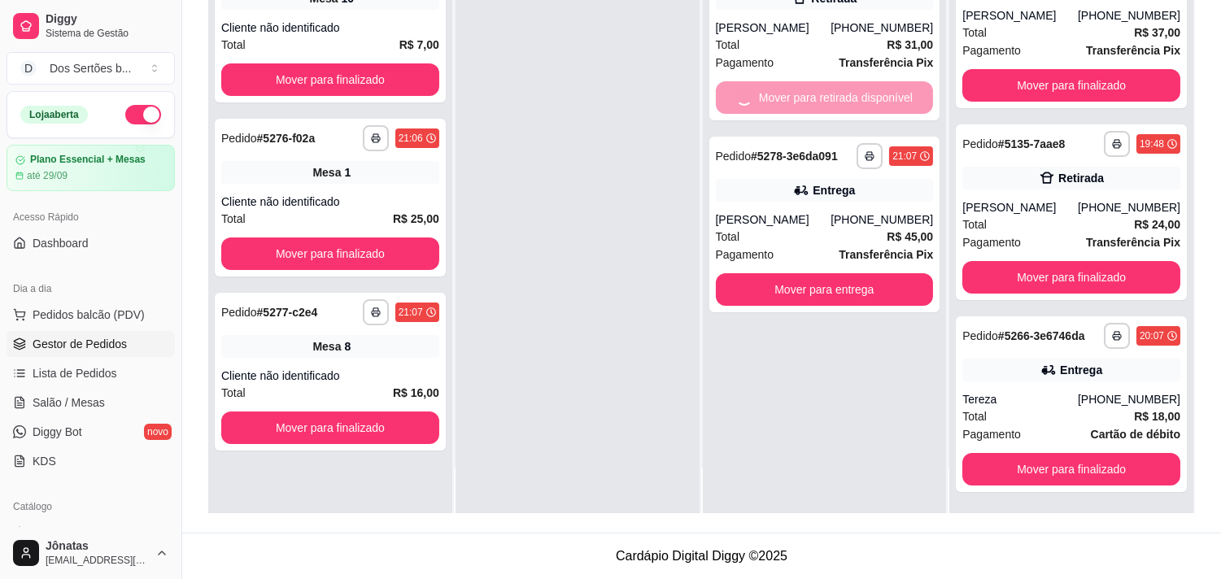
scroll to position [395, 0]
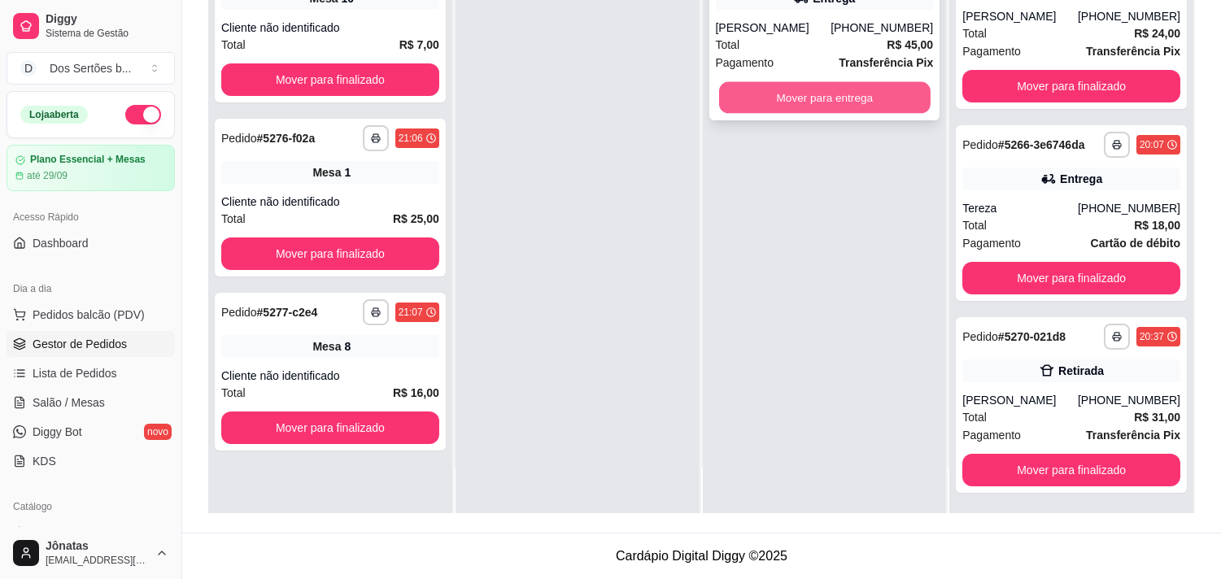
click at [786, 87] on button "Mover para entrega" at bounding box center [825, 98] width 212 height 32
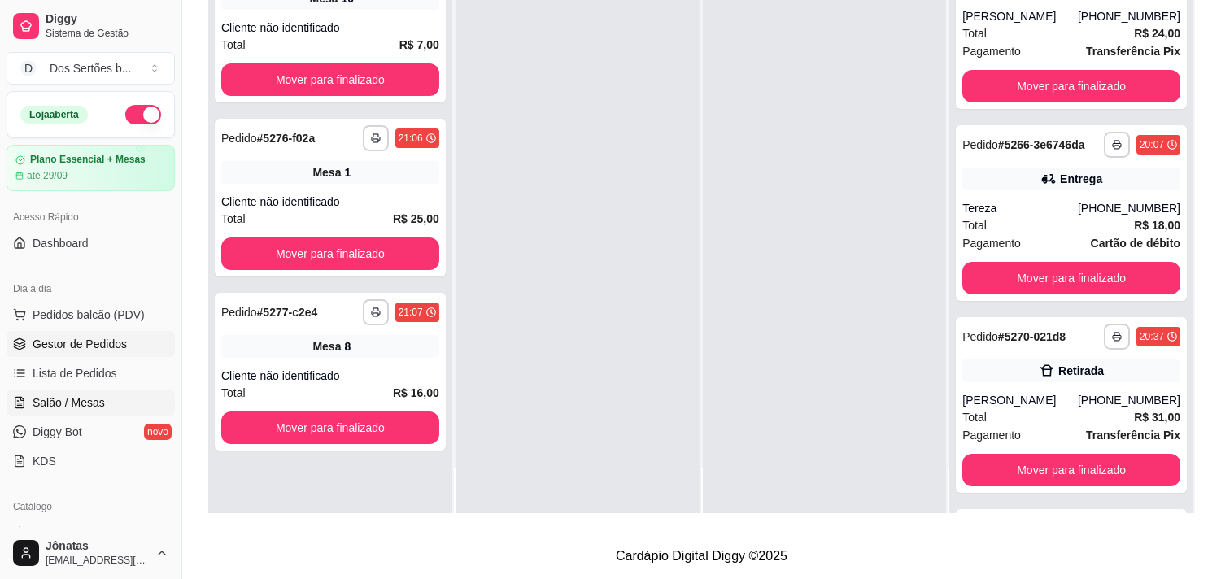
click at [75, 400] on span "Salão / Mesas" at bounding box center [69, 403] width 72 height 16
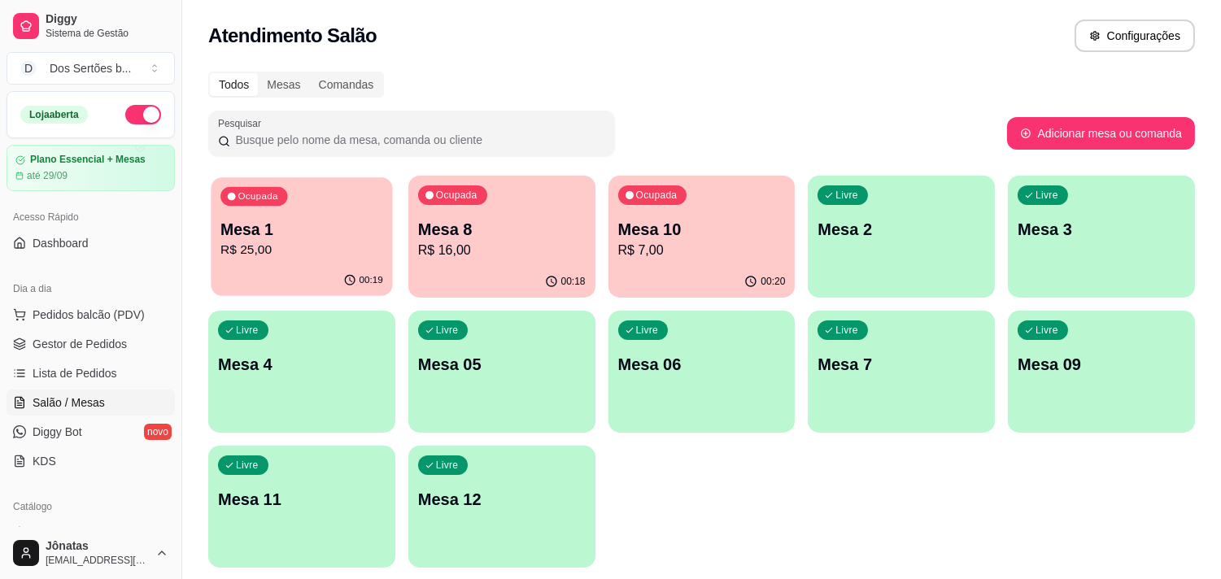
click at [366, 212] on div "Ocupada Mesa 1 R$ 25,00" at bounding box center [301, 221] width 181 height 88
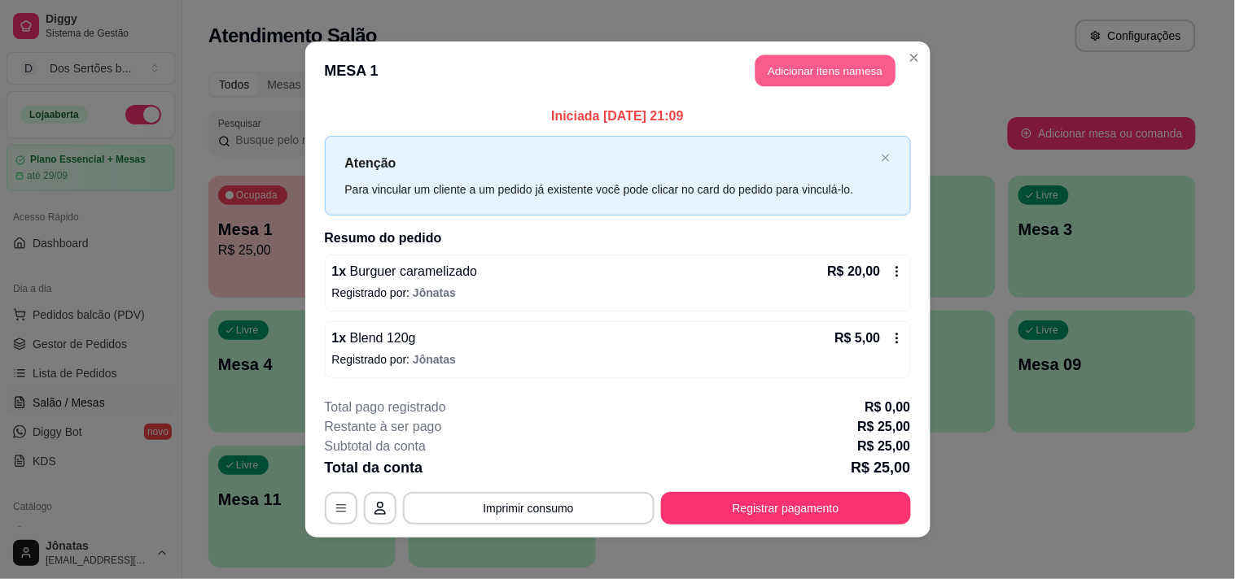
click at [782, 67] on button "Adicionar itens na mesa" at bounding box center [825, 71] width 140 height 32
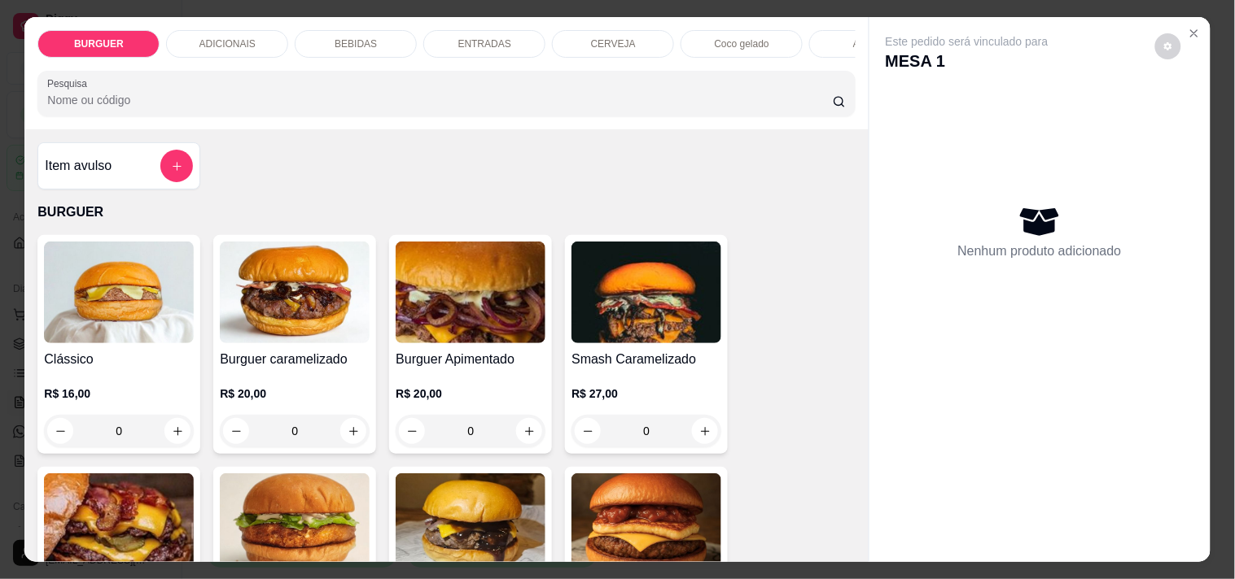
click at [356, 37] on p "BEBIDAS" at bounding box center [355, 43] width 42 height 13
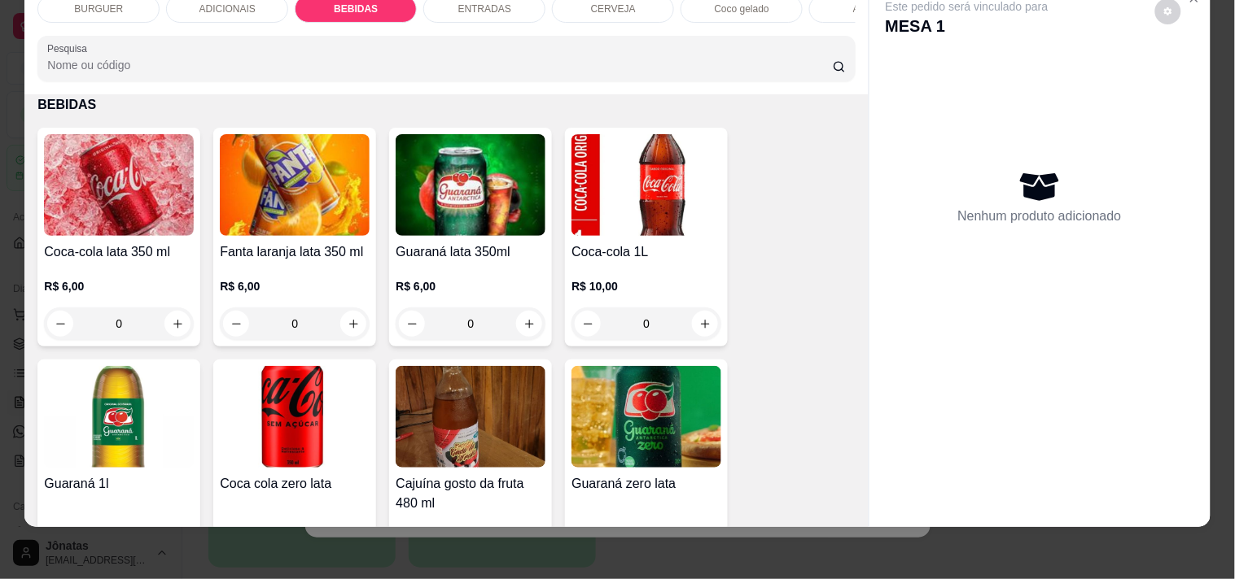
scroll to position [1329, 0]
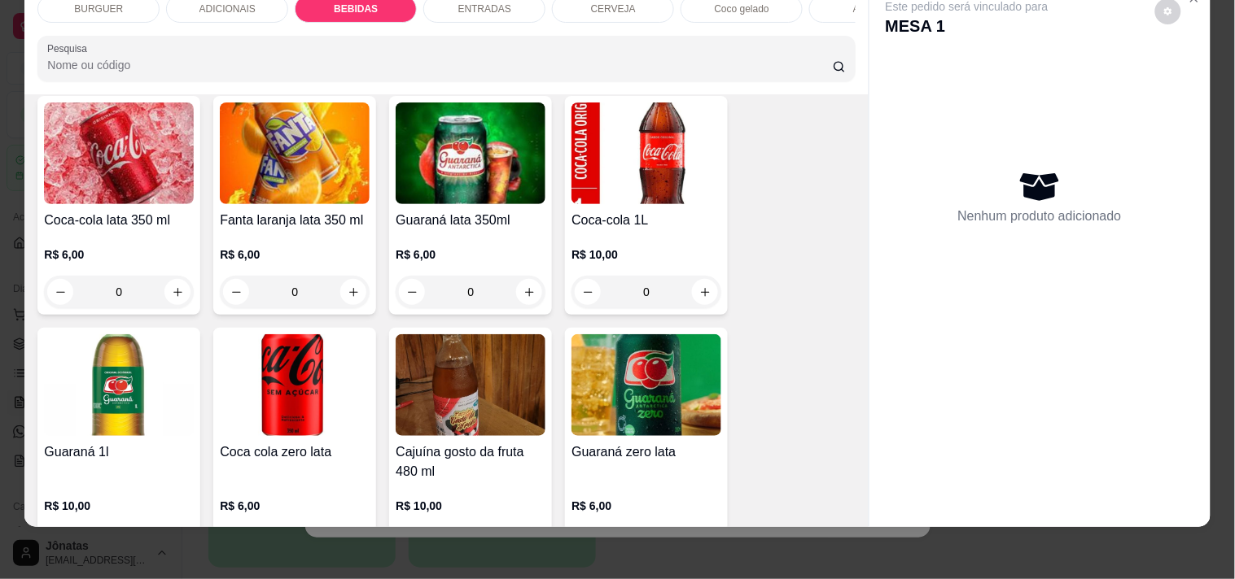
drag, startPoint x: 568, startPoint y: 287, endPoint x: 819, endPoint y: 274, distance: 251.8
click at [819, 274] on div "Coca-cola lata 350 ml R$ 6,00 0 Fanta laranja lata 350 ml R$ 6,00 0 Guaraná lat…" at bounding box center [445, 563] width 817 height 934
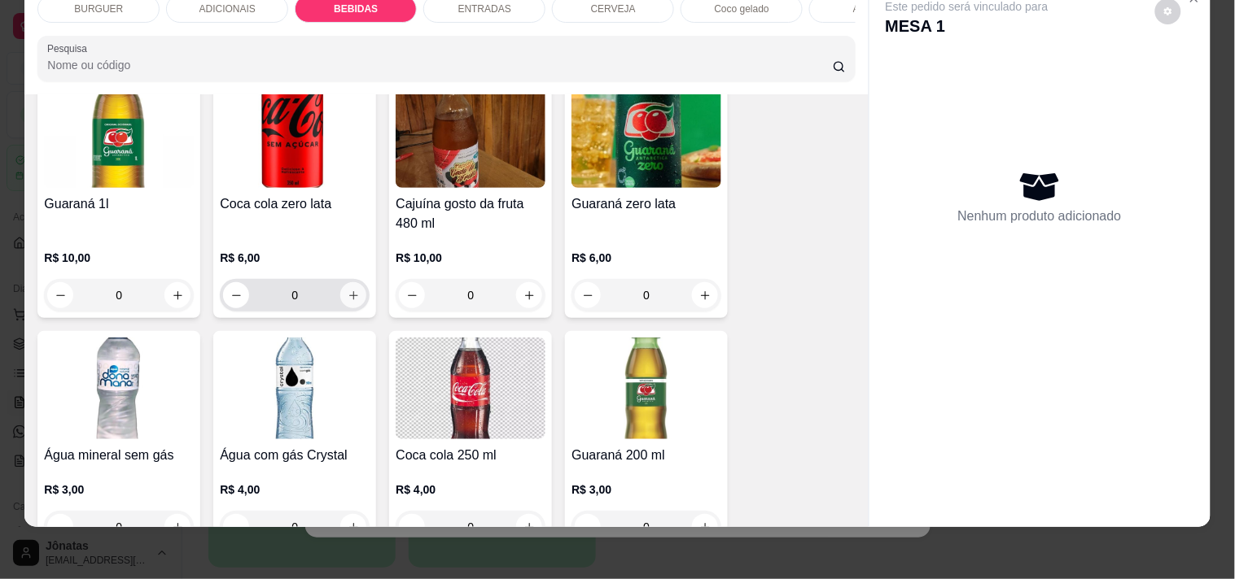
click at [349, 291] on icon "increase-product-quantity" at bounding box center [353, 295] width 9 height 9
type input "1"
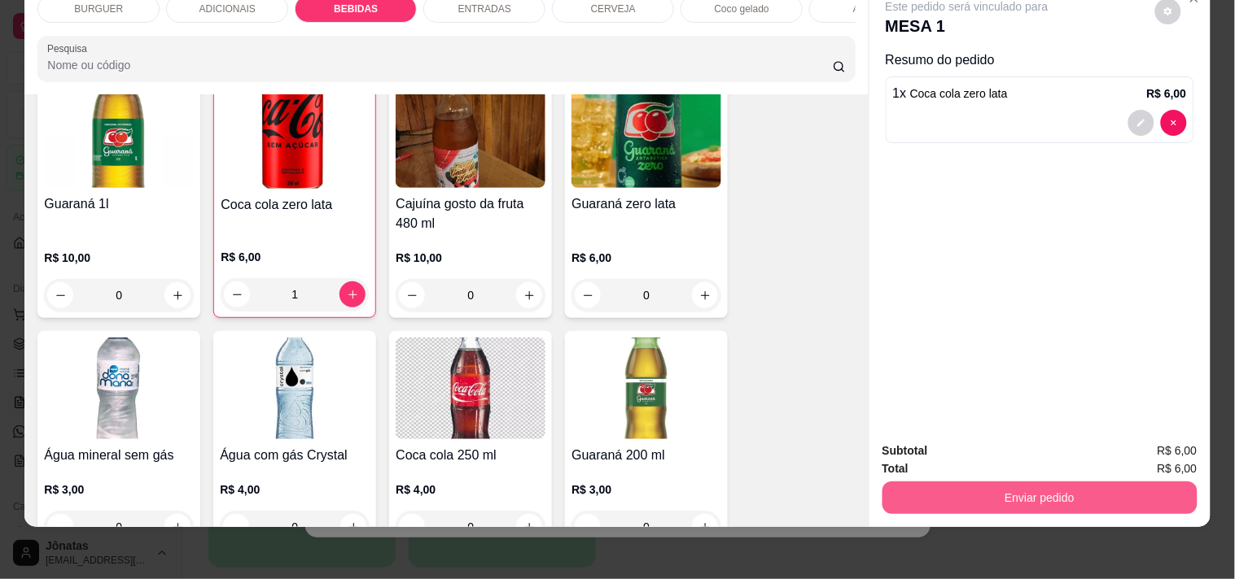
click at [942, 482] on button "Enviar pedido" at bounding box center [1039, 498] width 315 height 33
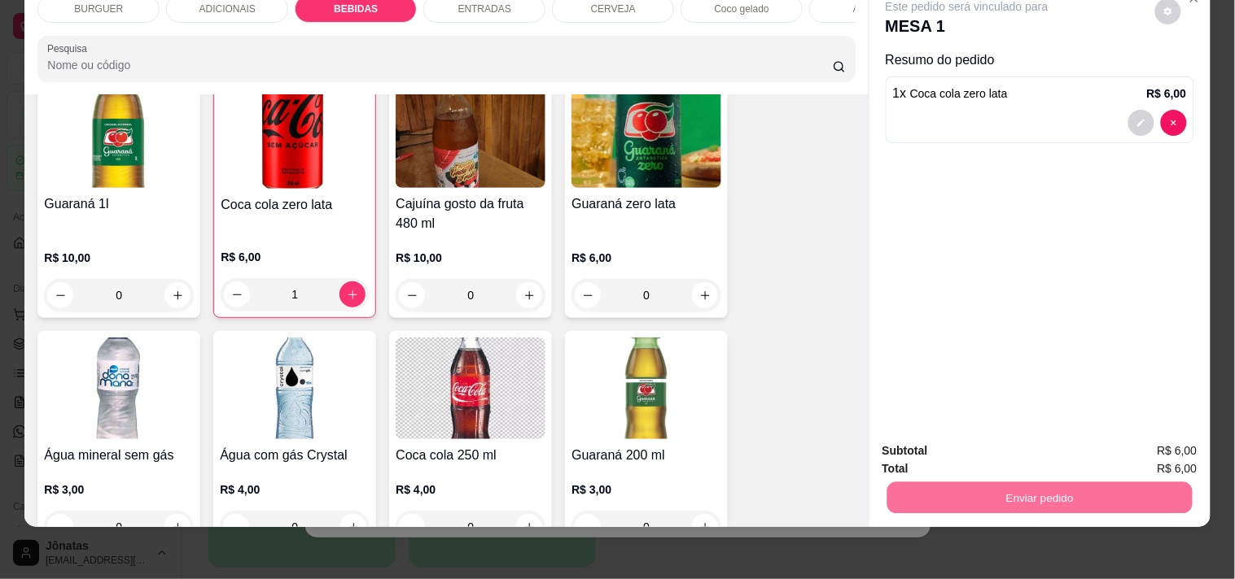
click at [926, 439] on button "Não registrar e enviar pedido" at bounding box center [985, 445] width 169 height 31
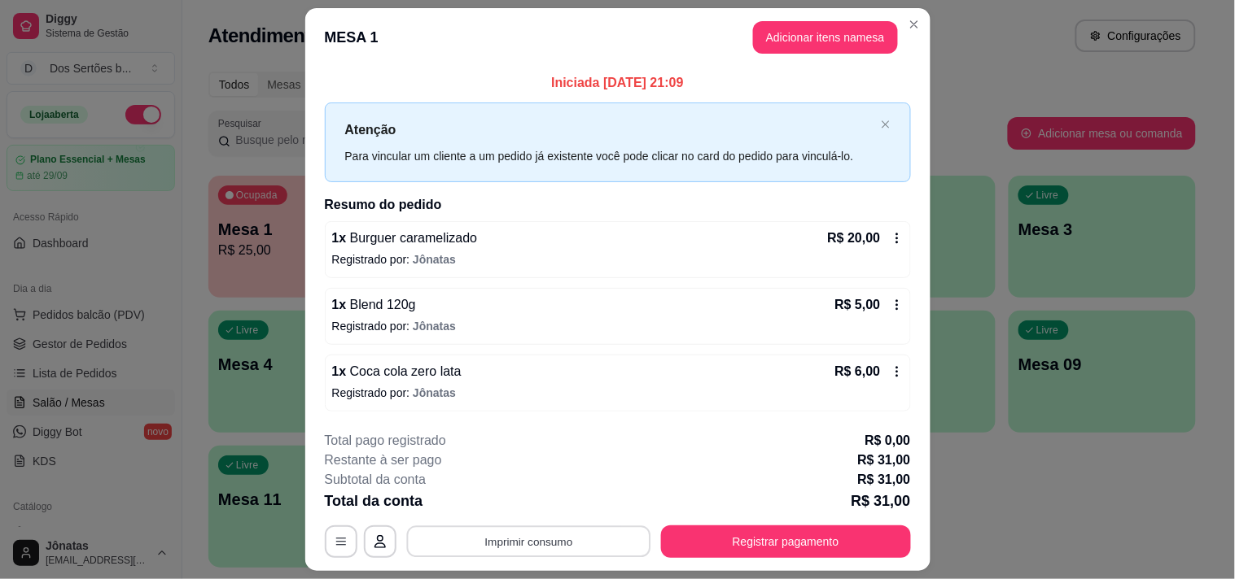
click at [491, 543] on button "Imprimir consumo" at bounding box center [528, 542] width 244 height 32
click at [518, 503] on button "Impressora" at bounding box center [527, 504] width 114 height 25
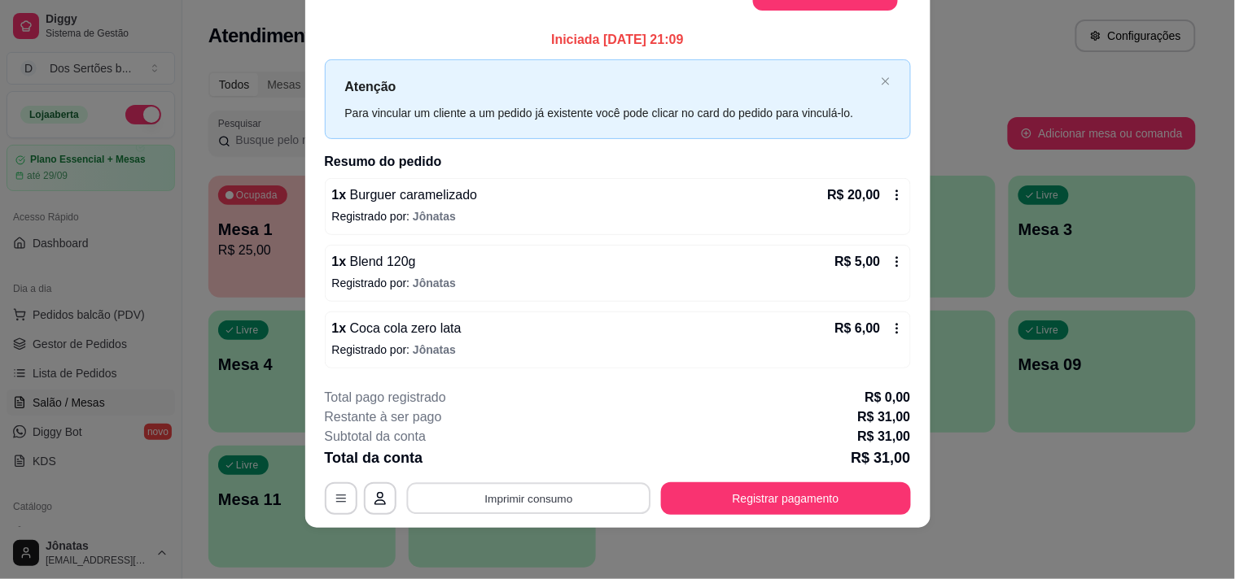
click at [476, 500] on button "Imprimir consumo" at bounding box center [528, 499] width 244 height 32
click at [525, 460] on button "Impressora" at bounding box center [527, 460] width 114 height 25
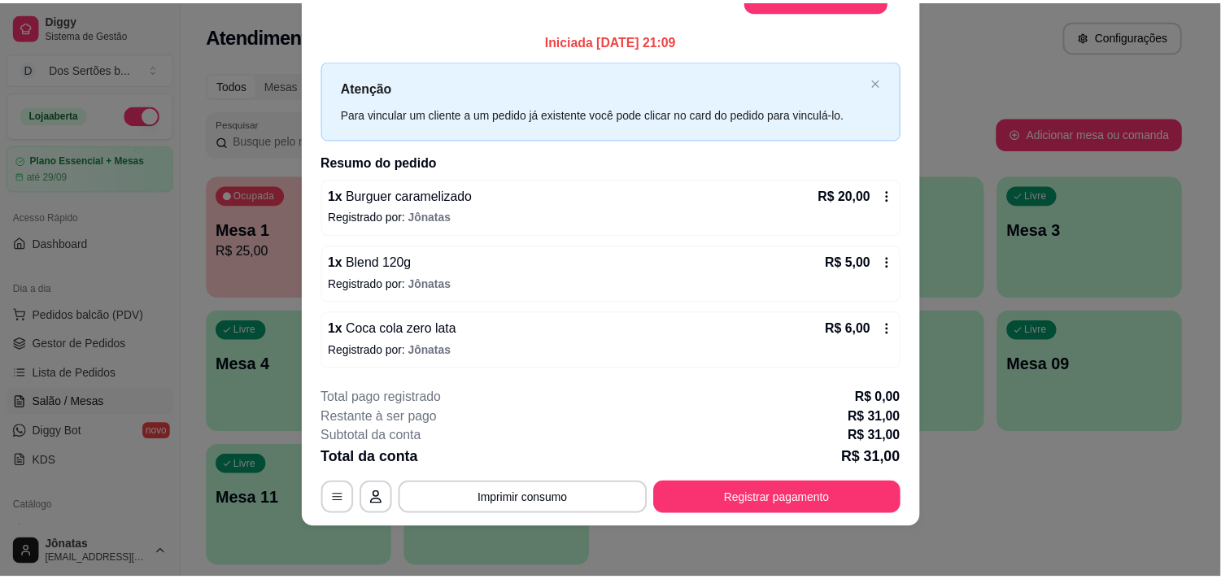
scroll to position [0, 0]
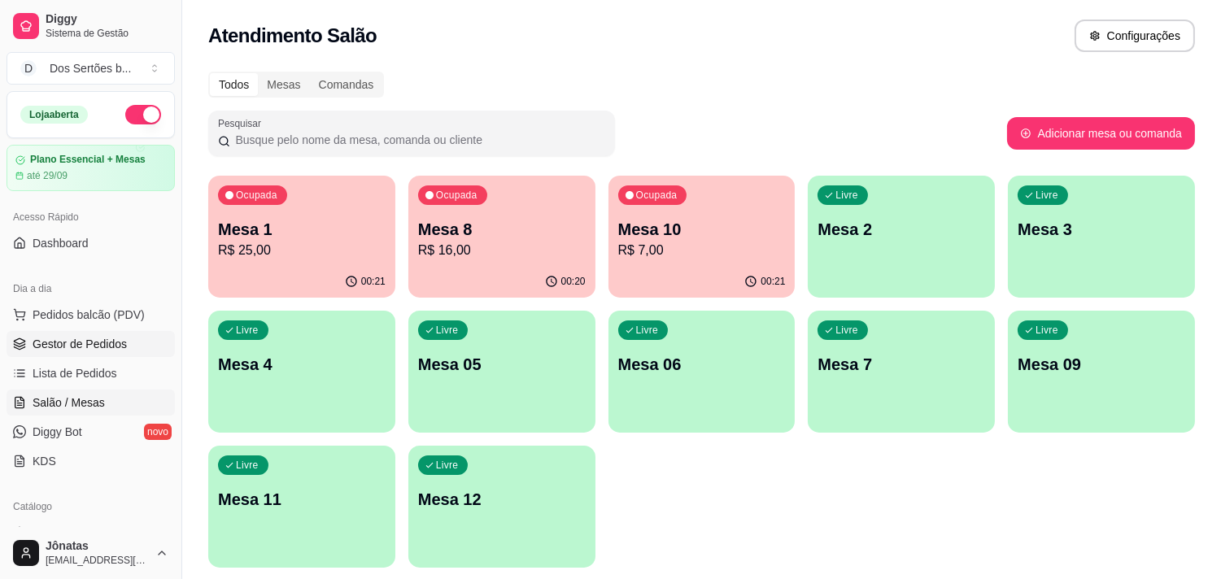
click at [135, 342] on link "Gestor de Pedidos" at bounding box center [91, 344] width 168 height 26
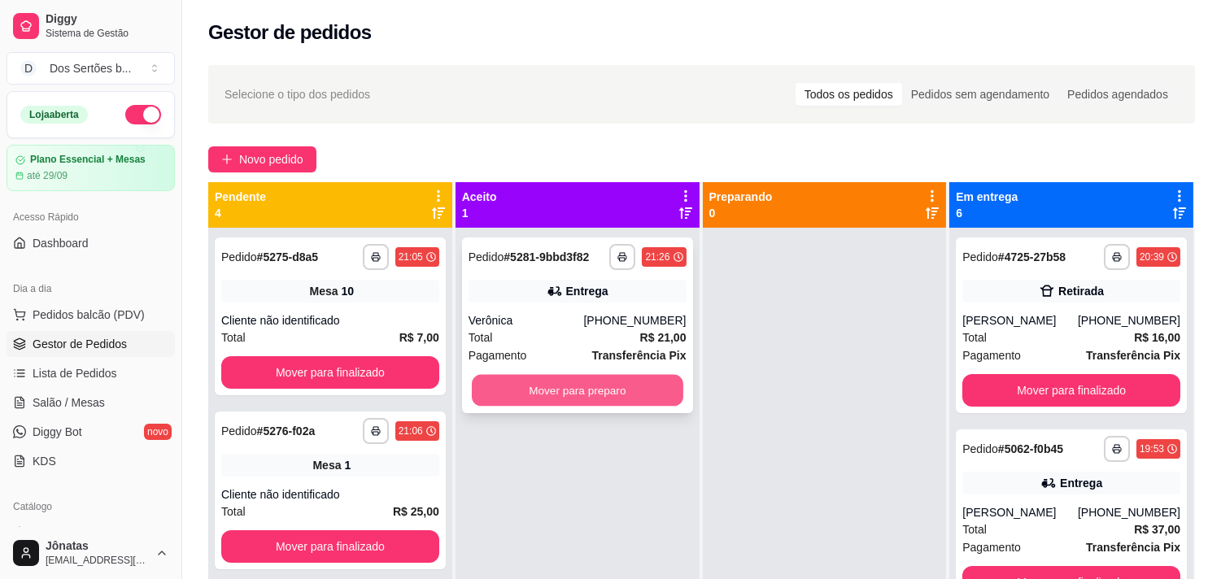
click at [521, 378] on button "Mover para preparo" at bounding box center [578, 391] width 212 height 32
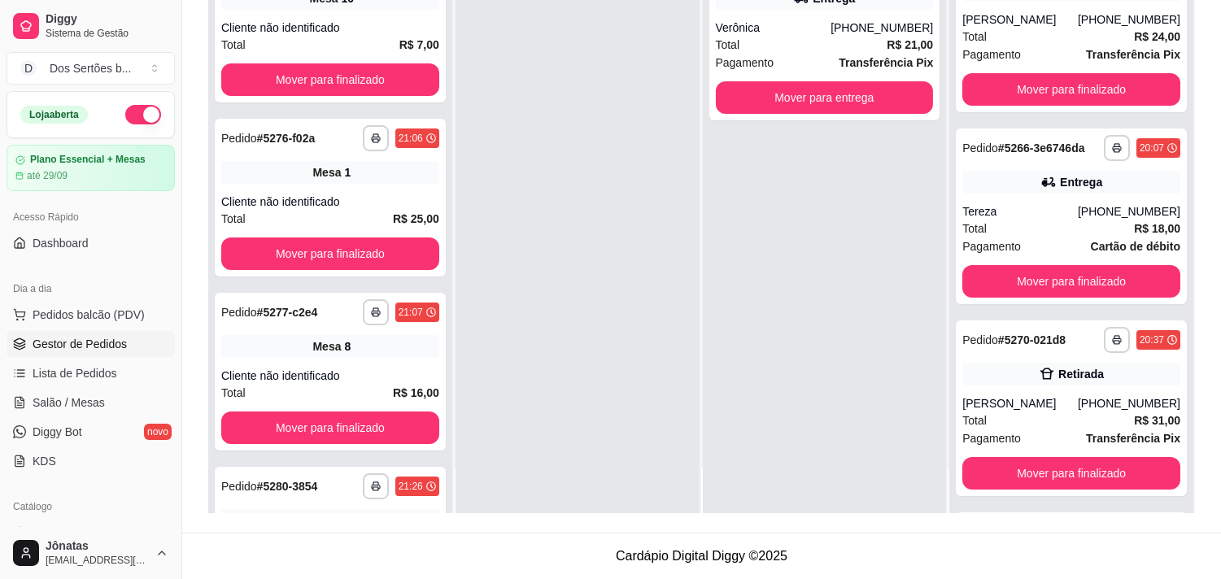
scroll to position [588, 0]
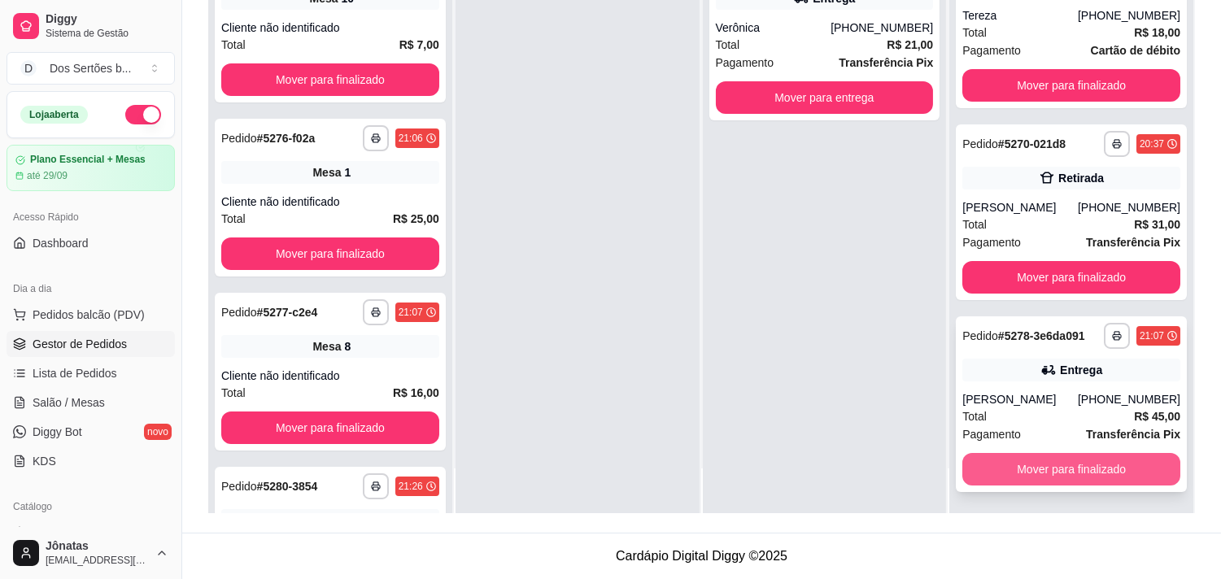
click at [1002, 466] on button "Mover para finalizado" at bounding box center [1072, 469] width 218 height 33
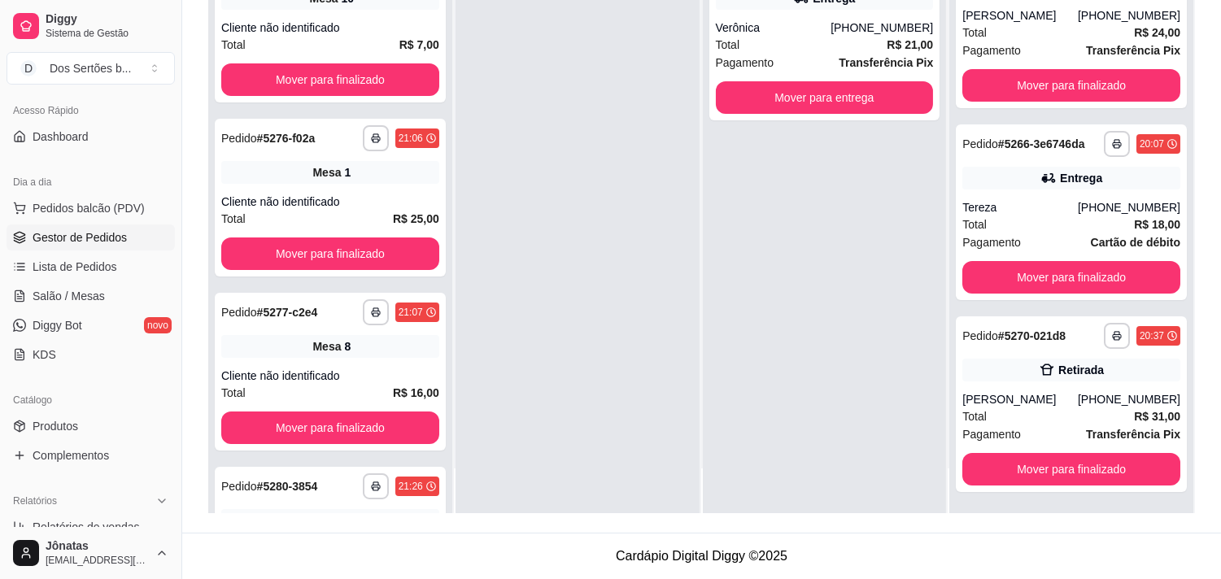
scroll to position [107, 0]
click at [42, 267] on span "Lista de Pedidos" at bounding box center [75, 266] width 85 height 16
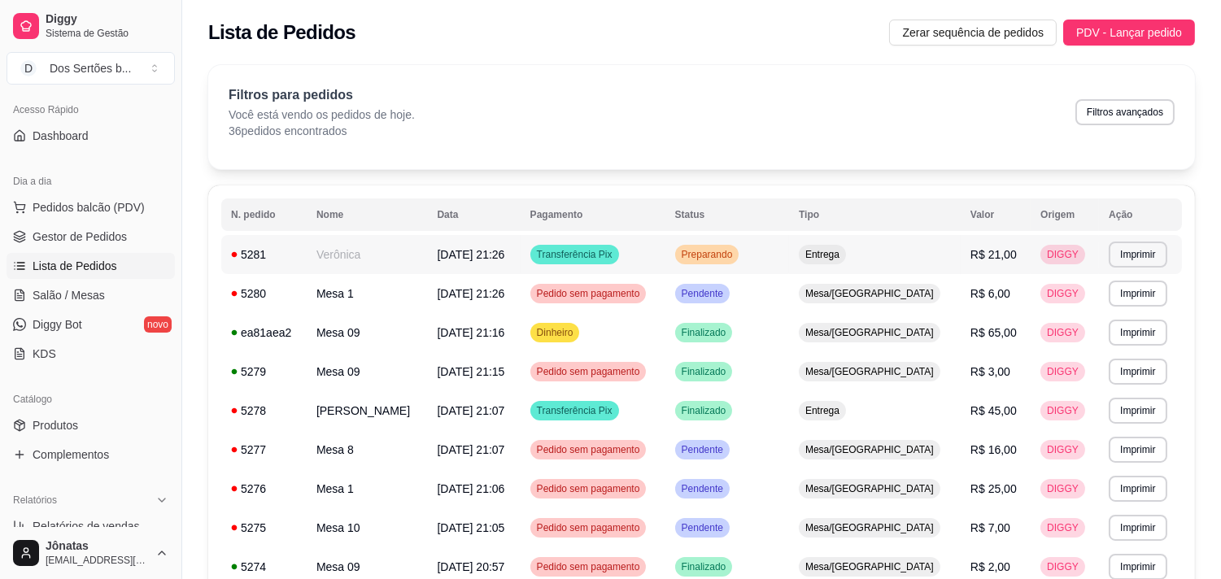
scroll to position [208, 0]
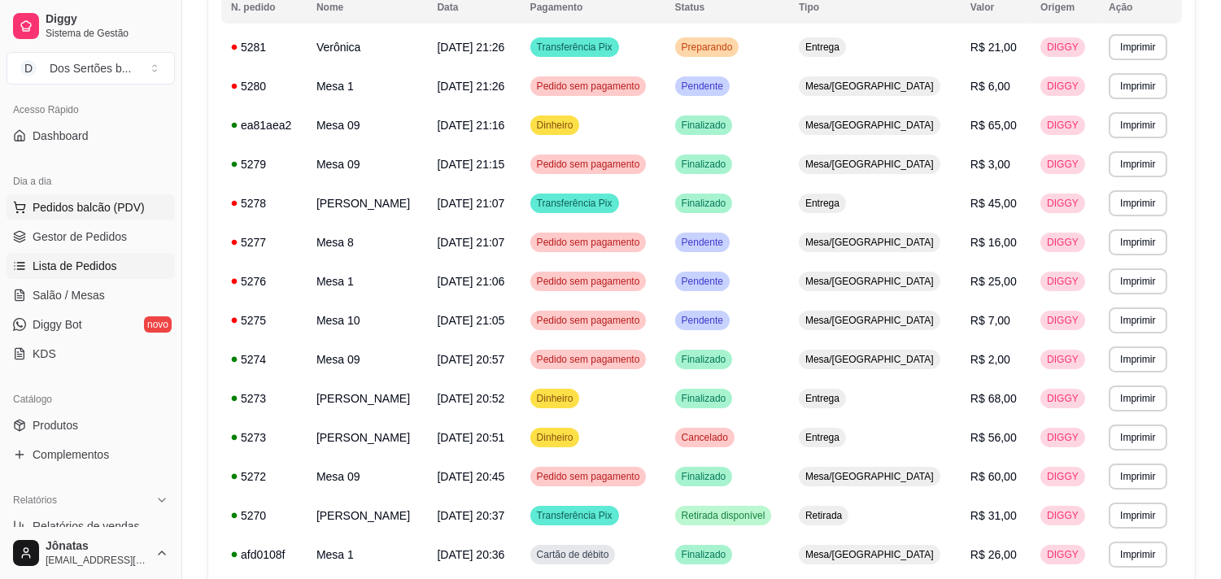
click at [63, 202] on span "Pedidos balcão (PDV)" at bounding box center [89, 207] width 112 height 16
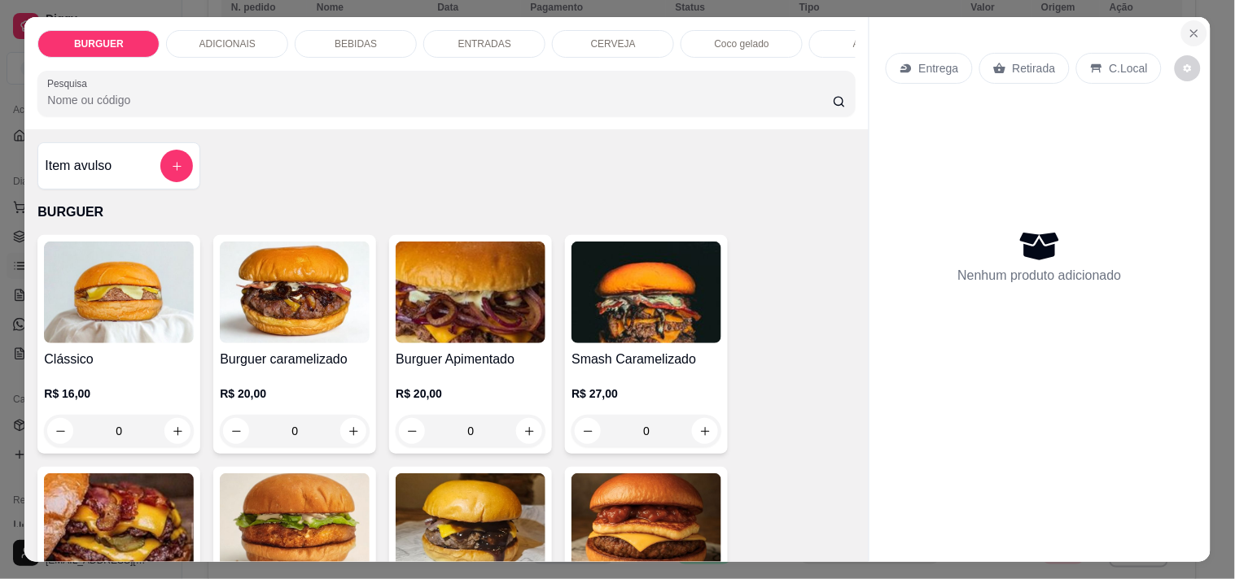
click at [1181, 28] on button "Close" at bounding box center [1194, 33] width 26 height 26
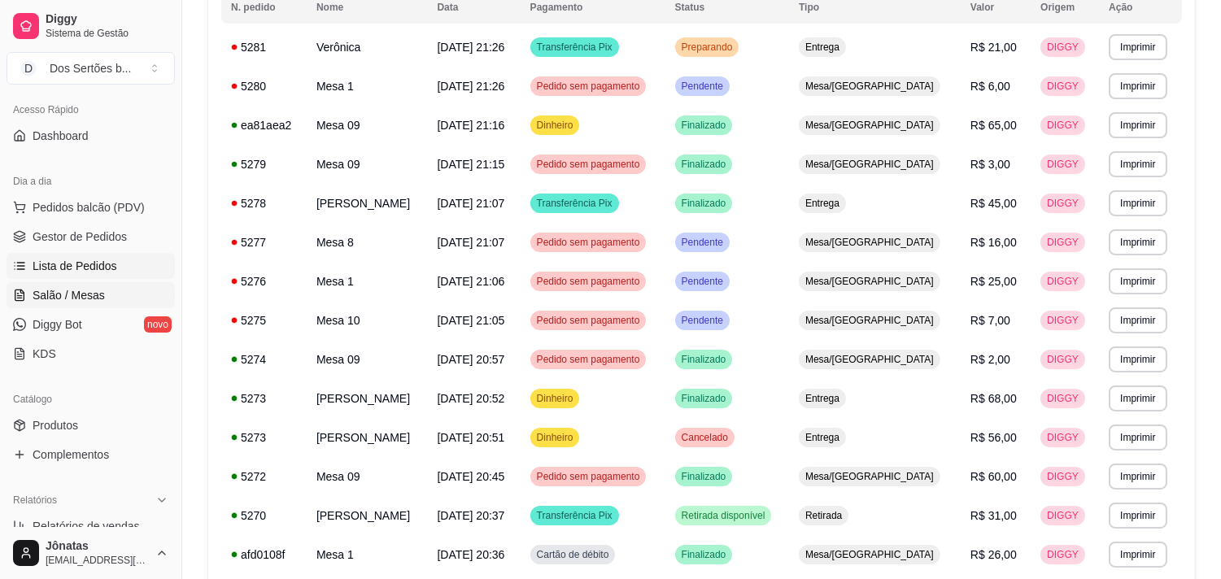
click at [27, 297] on link "Salão / Mesas" at bounding box center [91, 295] width 168 height 26
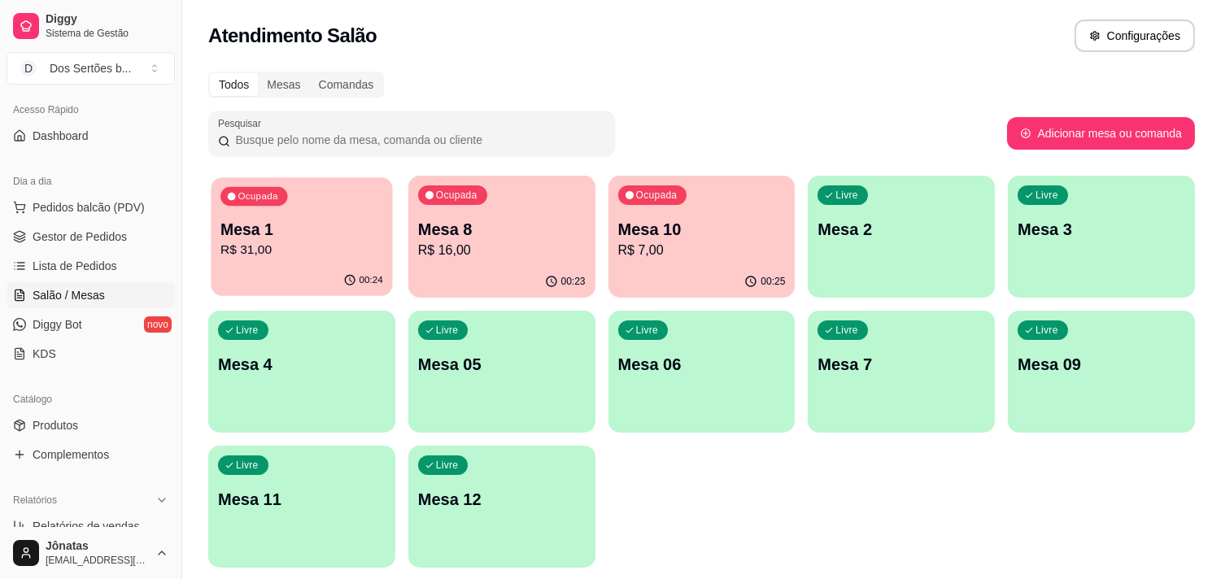
click at [359, 226] on p "Mesa 1" at bounding box center [302, 230] width 163 height 22
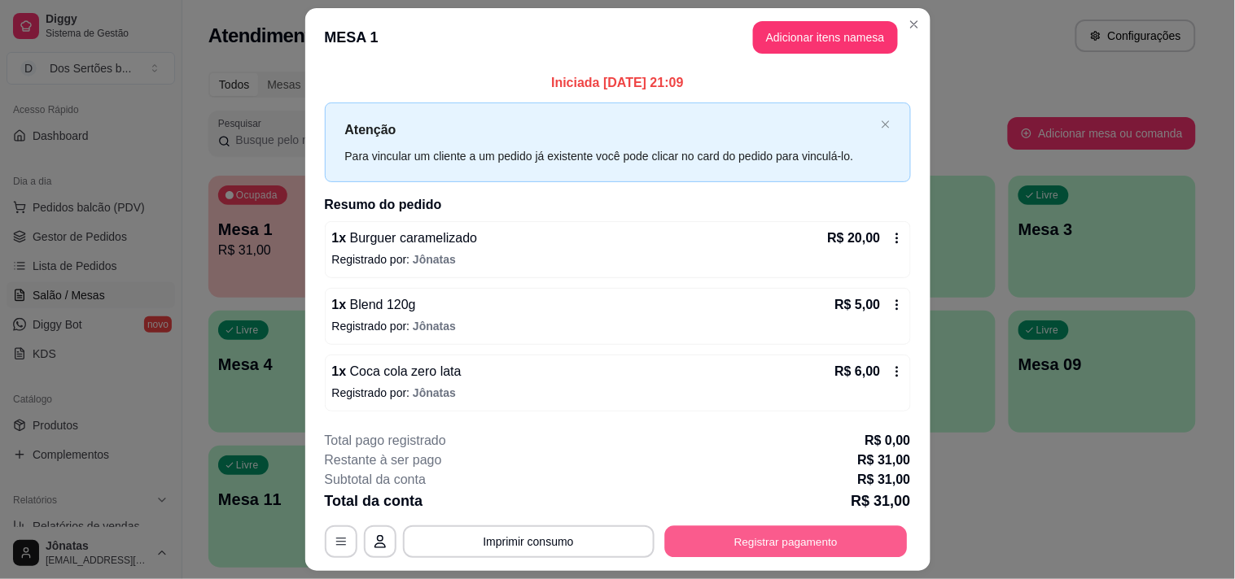
click at [786, 551] on button "Registrar pagamento" at bounding box center [785, 542] width 243 height 32
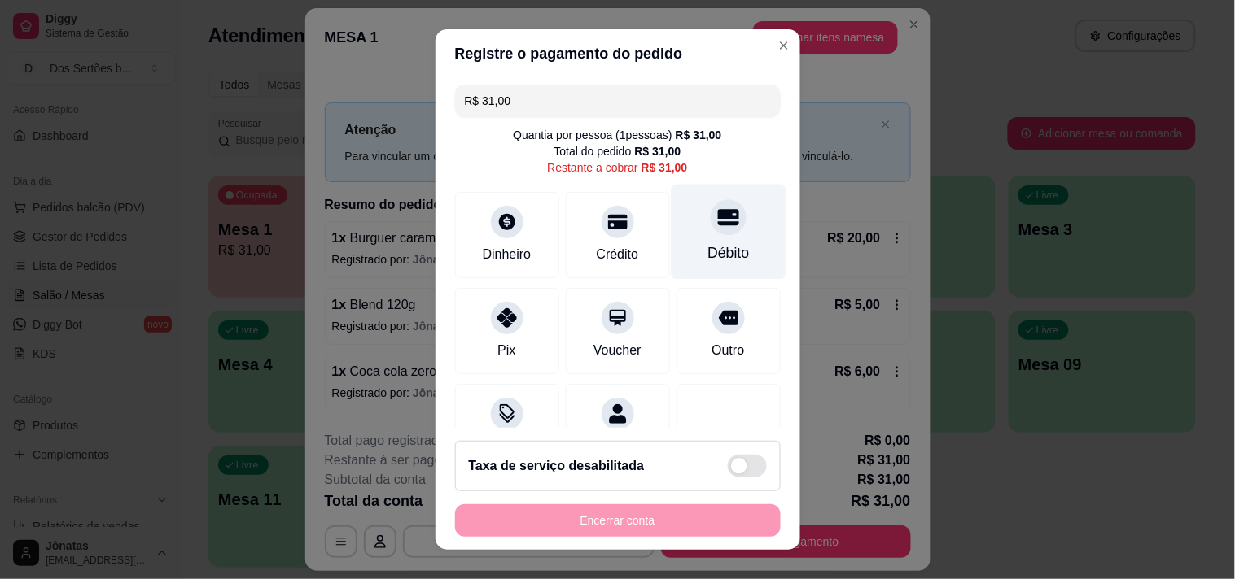
click at [717, 220] on icon at bounding box center [727, 217] width 21 height 21
type input "R$ 0,00"
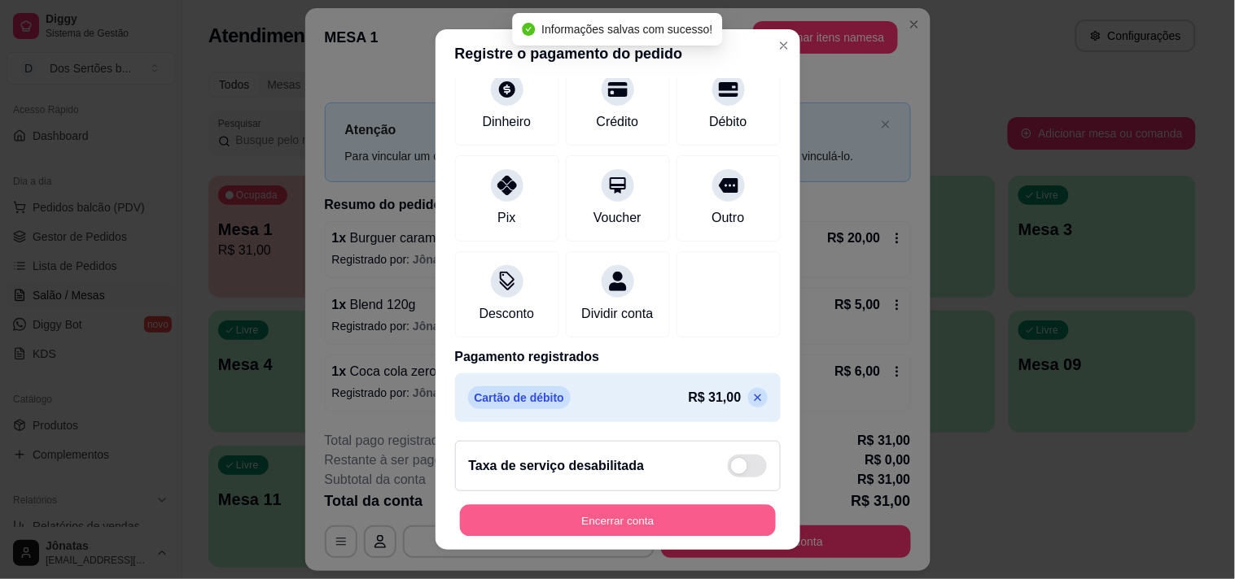
click at [671, 521] on button "Encerrar conta" at bounding box center [618, 521] width 316 height 32
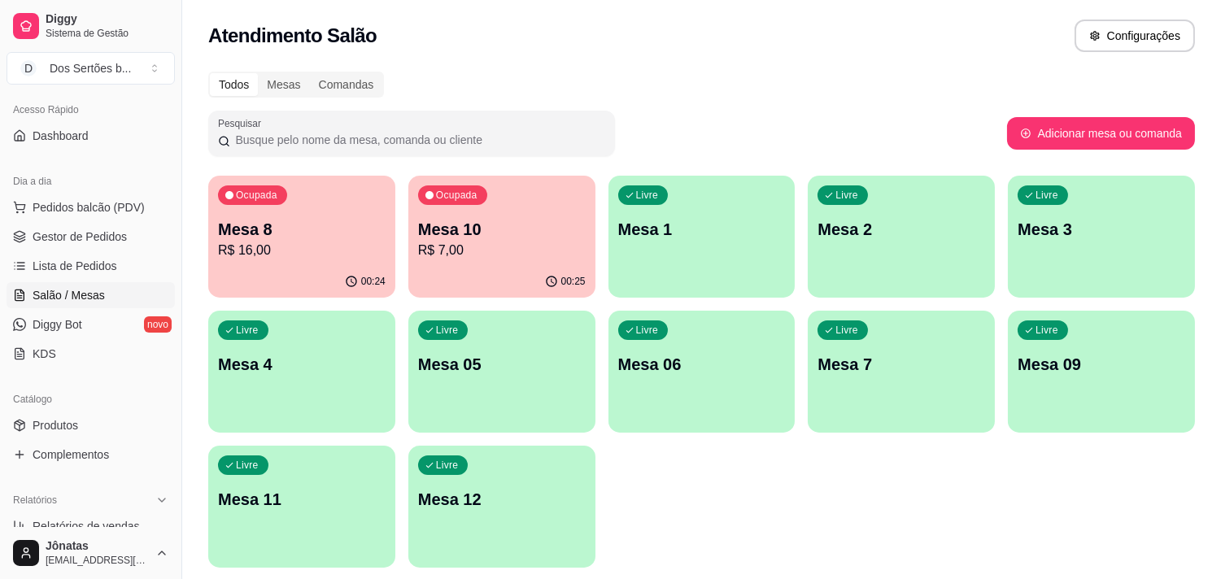
click at [485, 200] on div "Ocupada Mesa 10 R$ 7,00" at bounding box center [502, 221] width 187 height 90
click at [326, 247] on p "R$ 16,00" at bounding box center [302, 250] width 163 height 19
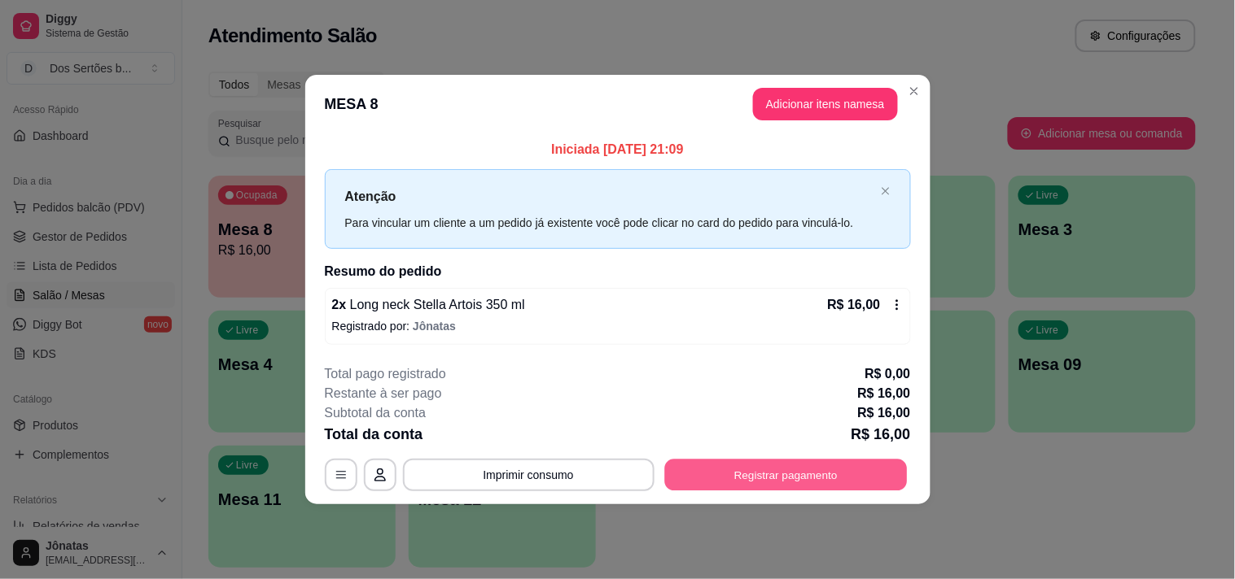
click at [780, 462] on button "Registrar pagamento" at bounding box center [785, 475] width 243 height 32
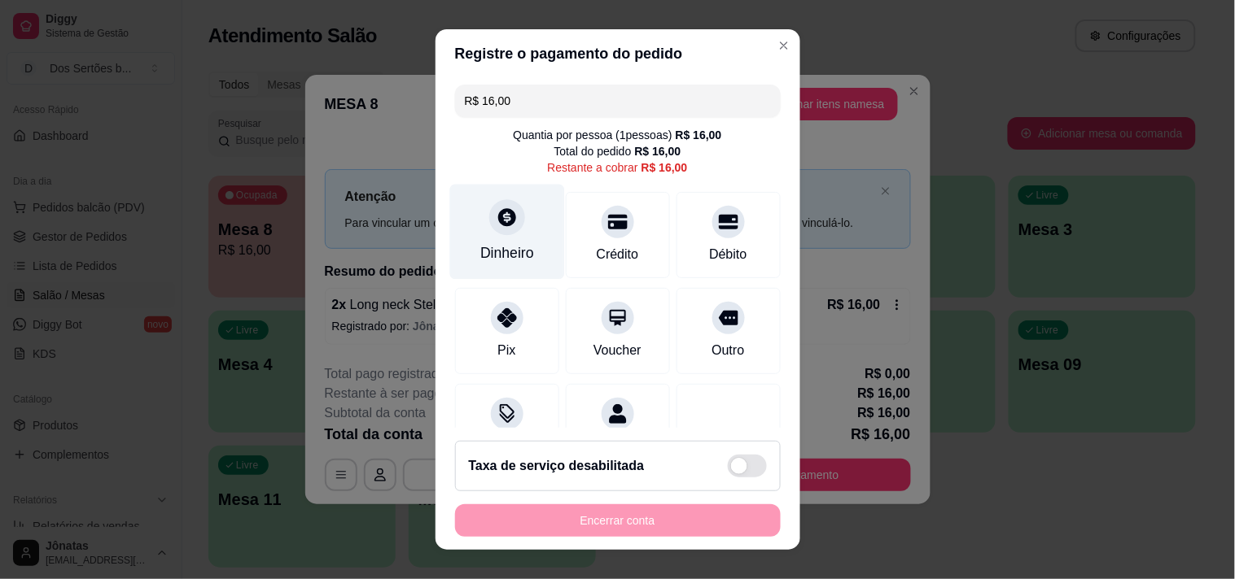
click at [527, 246] on div "Dinheiro" at bounding box center [506, 231] width 115 height 95
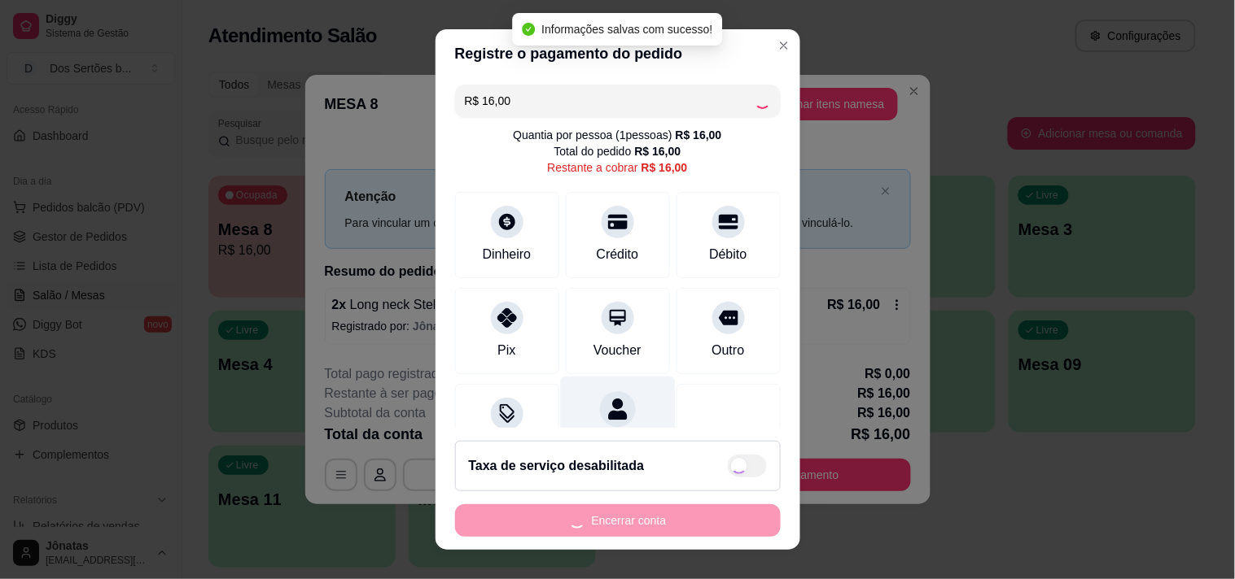
scroll to position [50, 0]
type input "R$ 0,00"
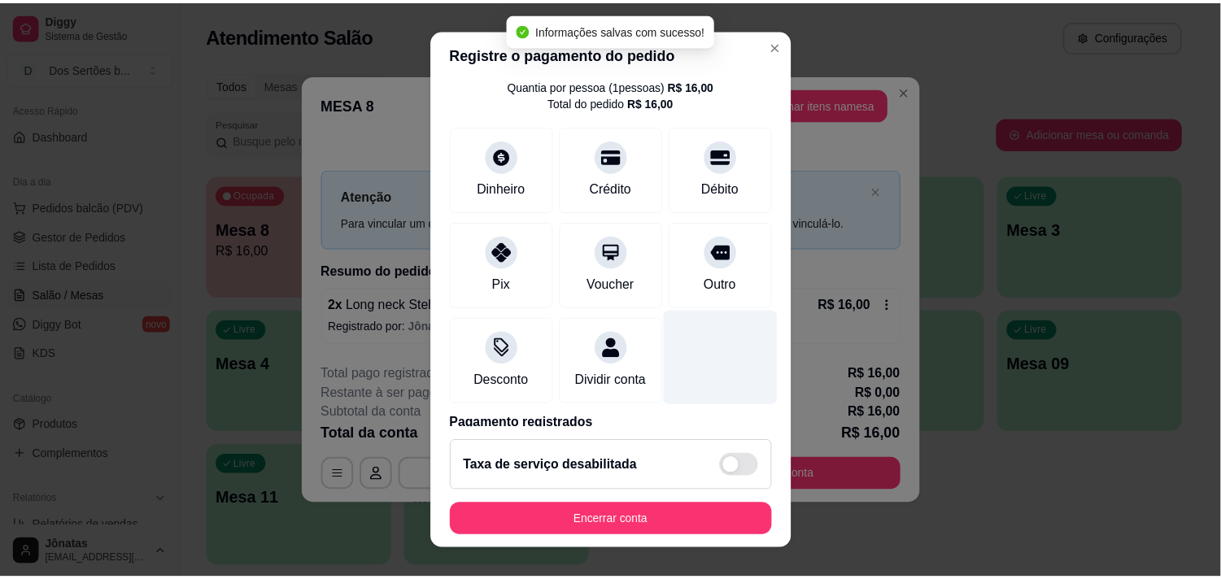
scroll to position [136, 0]
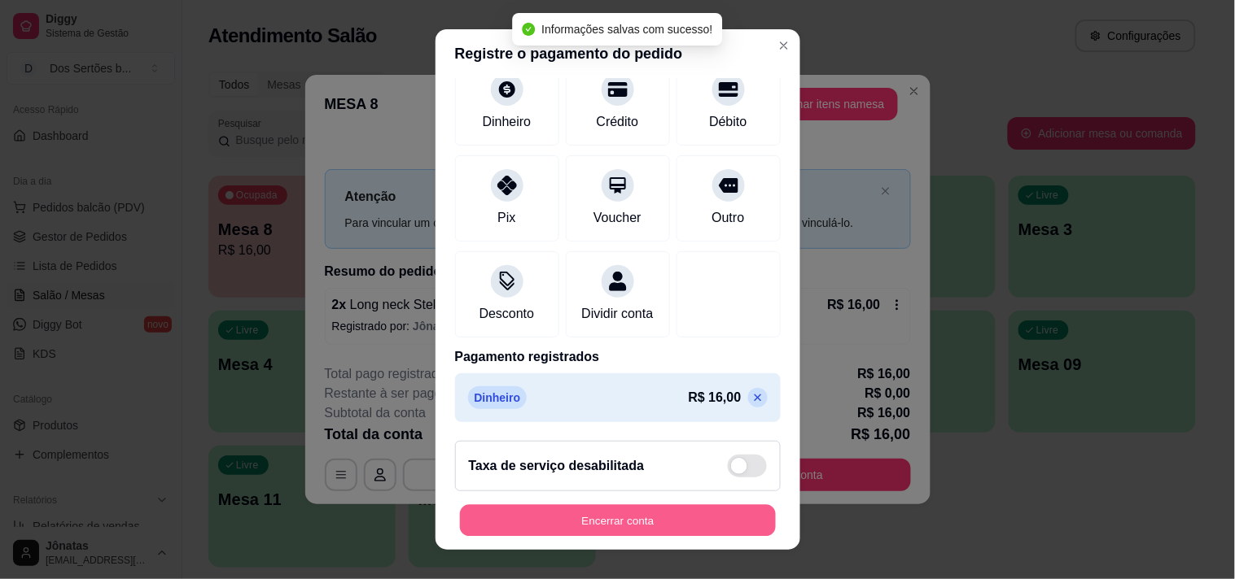
click at [688, 518] on button "Encerrar conta" at bounding box center [618, 521] width 316 height 32
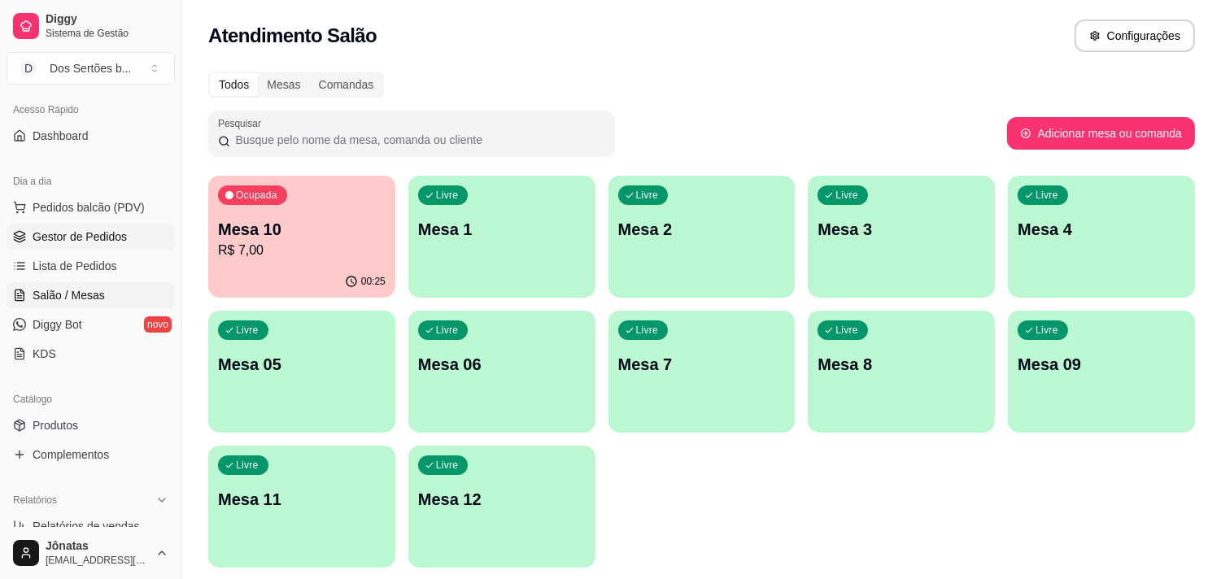
click at [43, 232] on span "Gestor de Pedidos" at bounding box center [80, 237] width 94 height 16
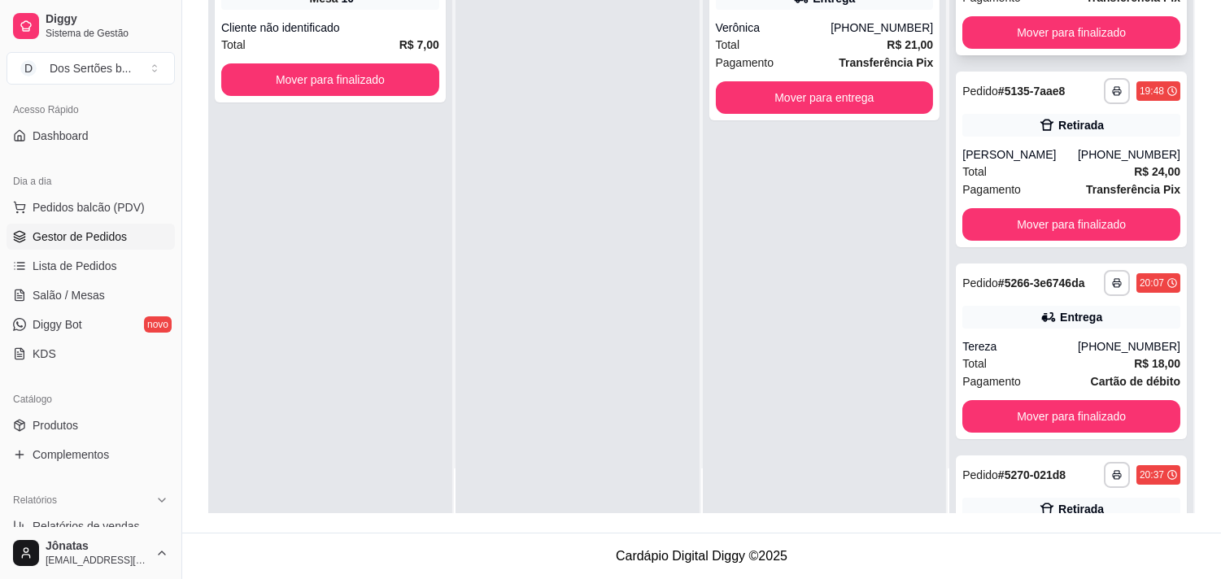
scroll to position [395, 0]
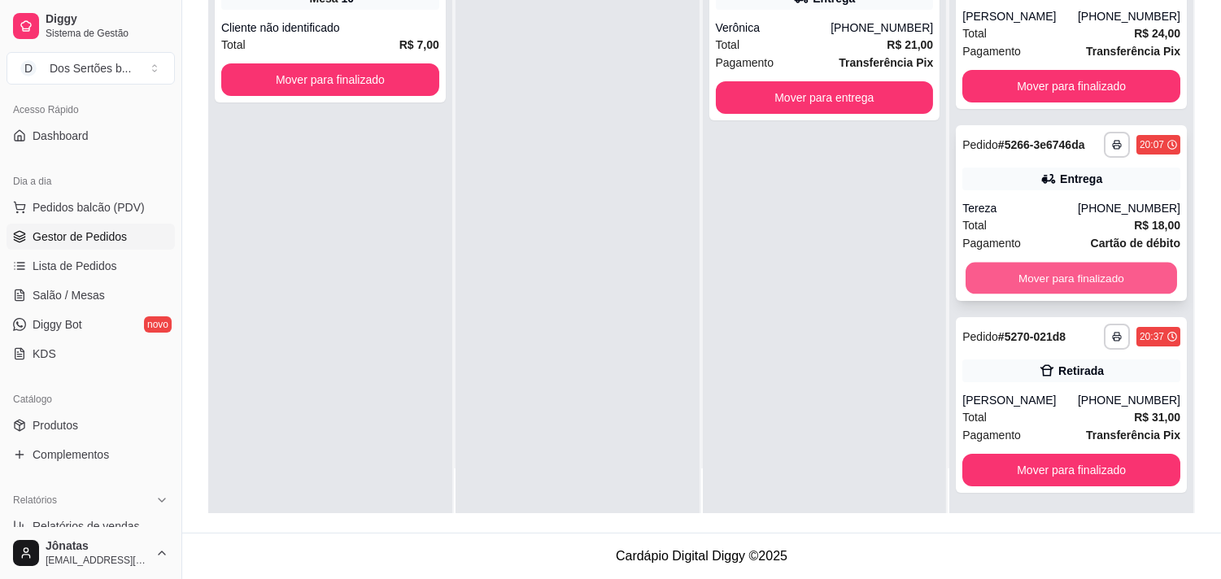
click at [1029, 275] on button "Mover para finalizado" at bounding box center [1072, 279] width 212 height 32
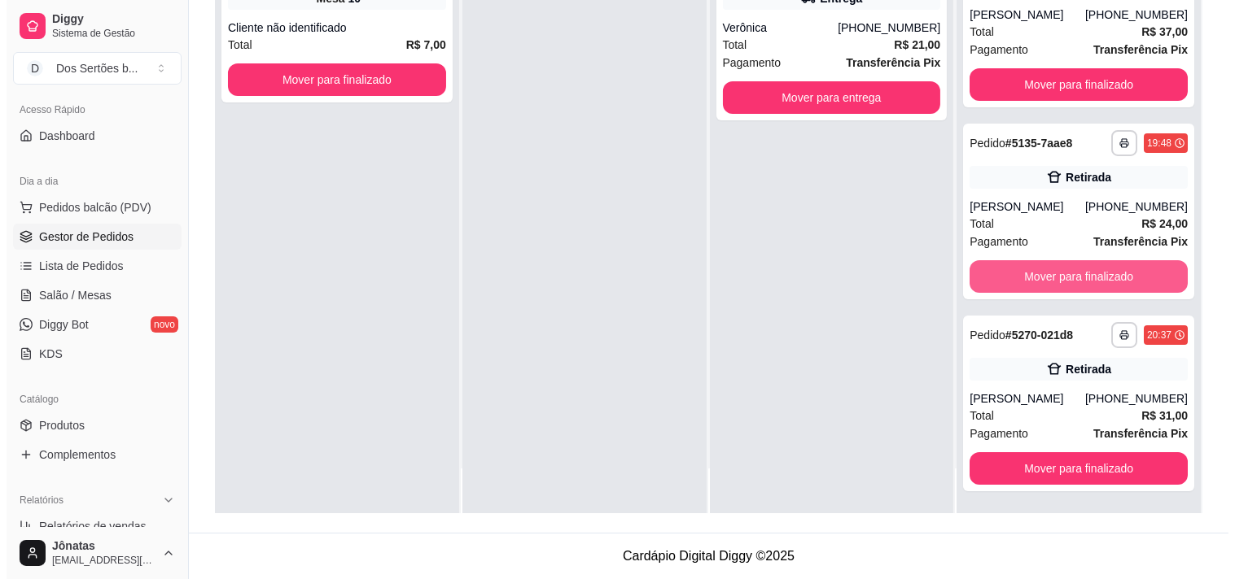
scroll to position [204, 0]
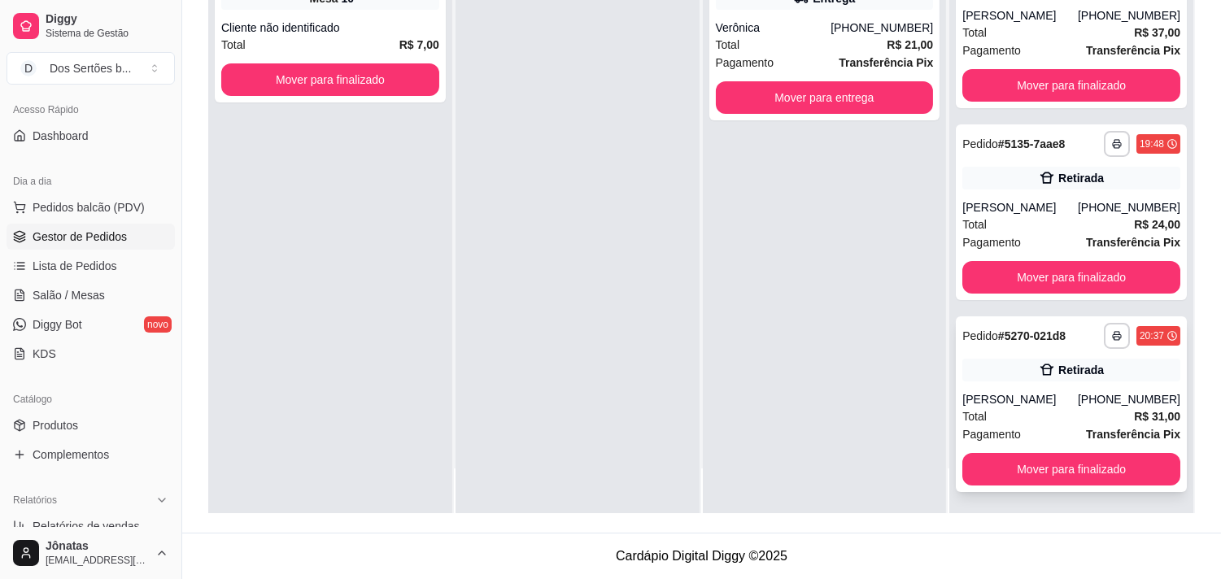
click at [1059, 370] on div "Retirada" at bounding box center [1082, 370] width 46 height 16
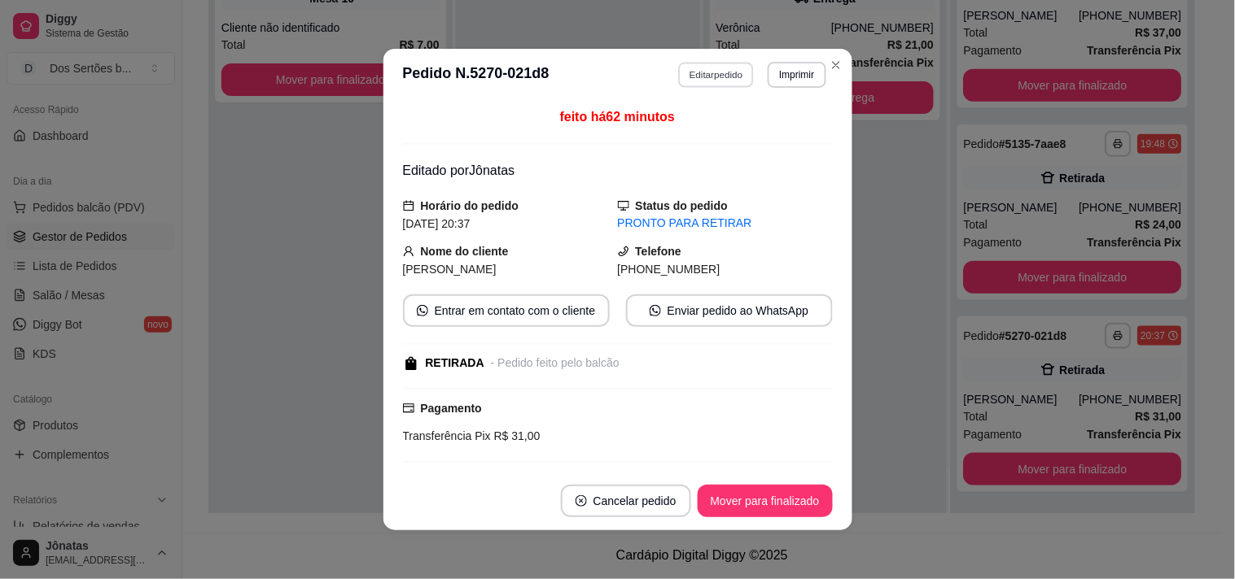
click at [722, 69] on button "Editar pedido" at bounding box center [716, 74] width 76 height 25
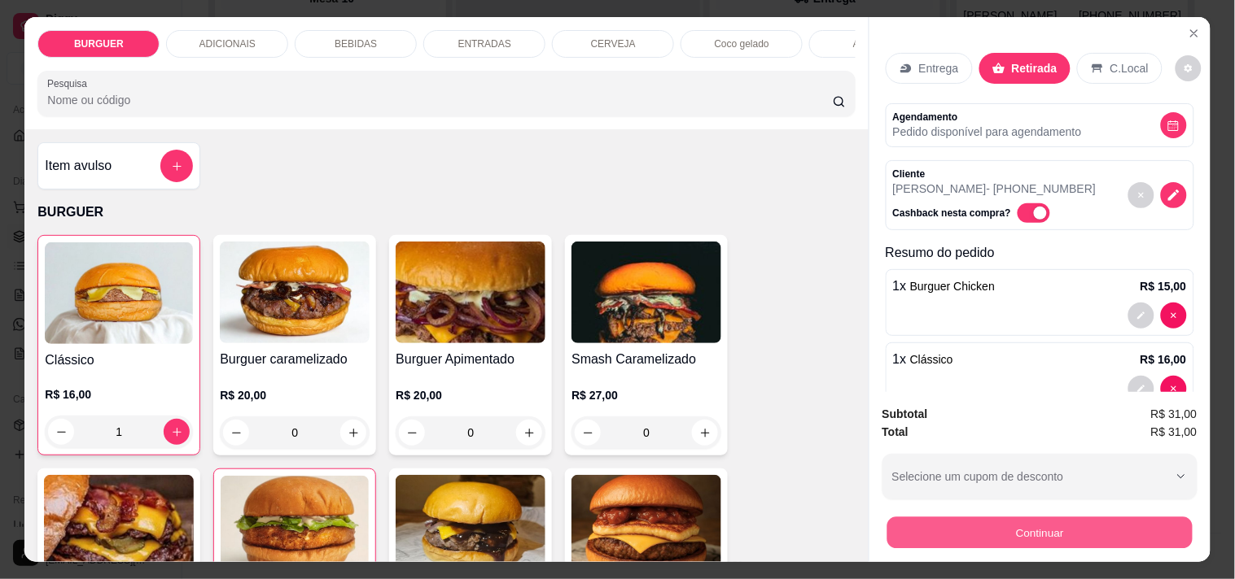
click at [979, 524] on button "Continuar" at bounding box center [1038, 533] width 305 height 32
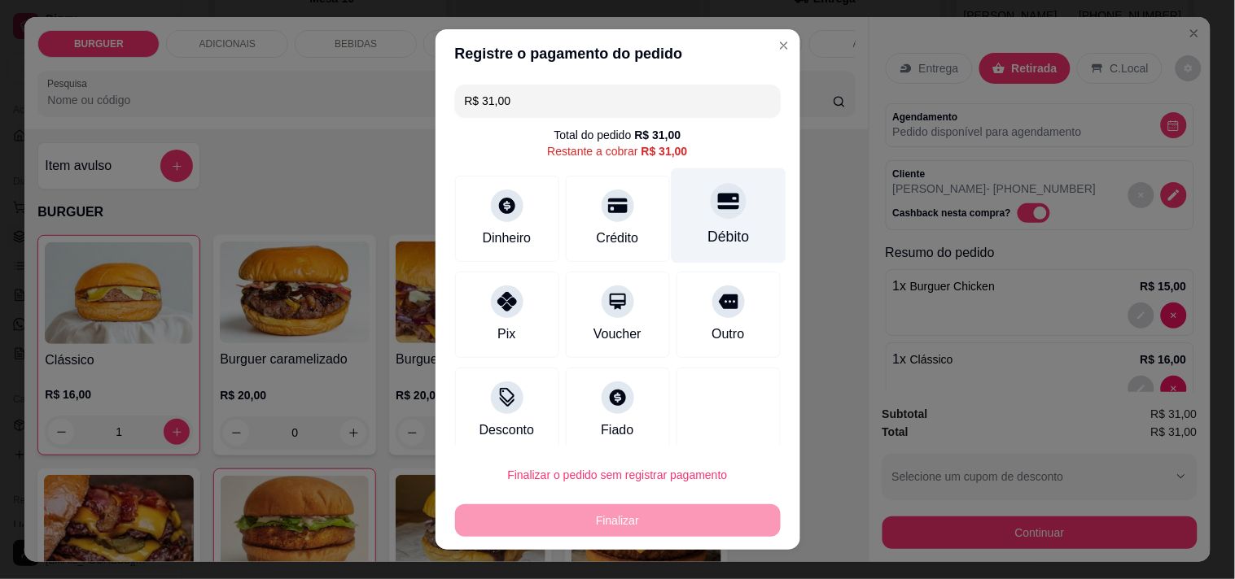
click at [717, 212] on icon at bounding box center [727, 200] width 21 height 21
type input "R$ 0,00"
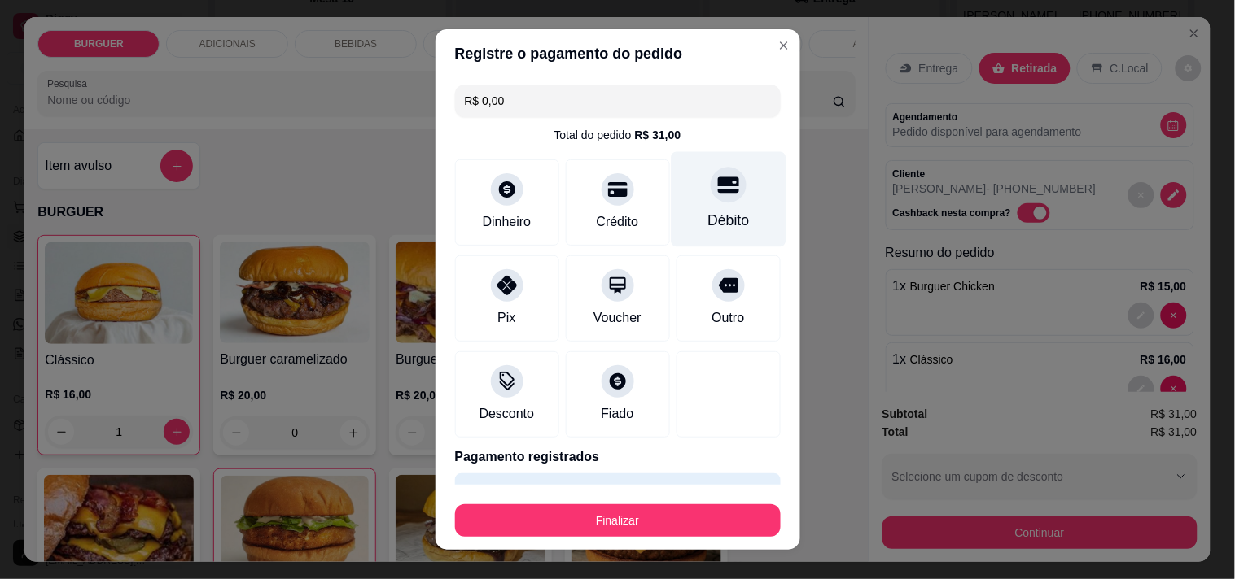
scroll to position [43, 0]
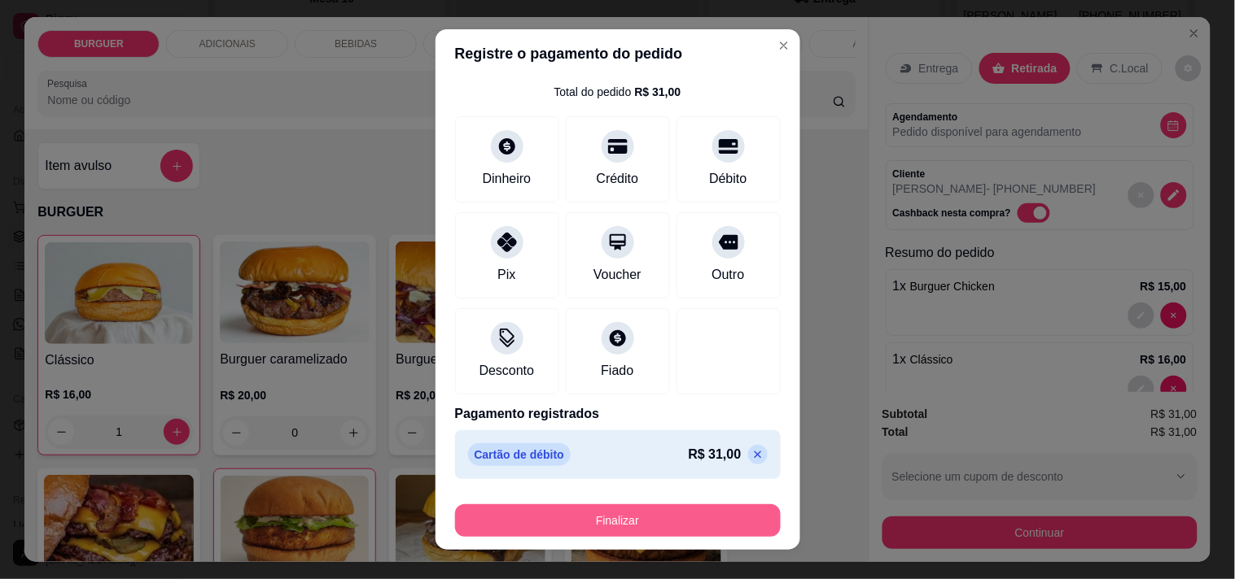
click at [717, 527] on button "Finalizar" at bounding box center [618, 521] width 326 height 33
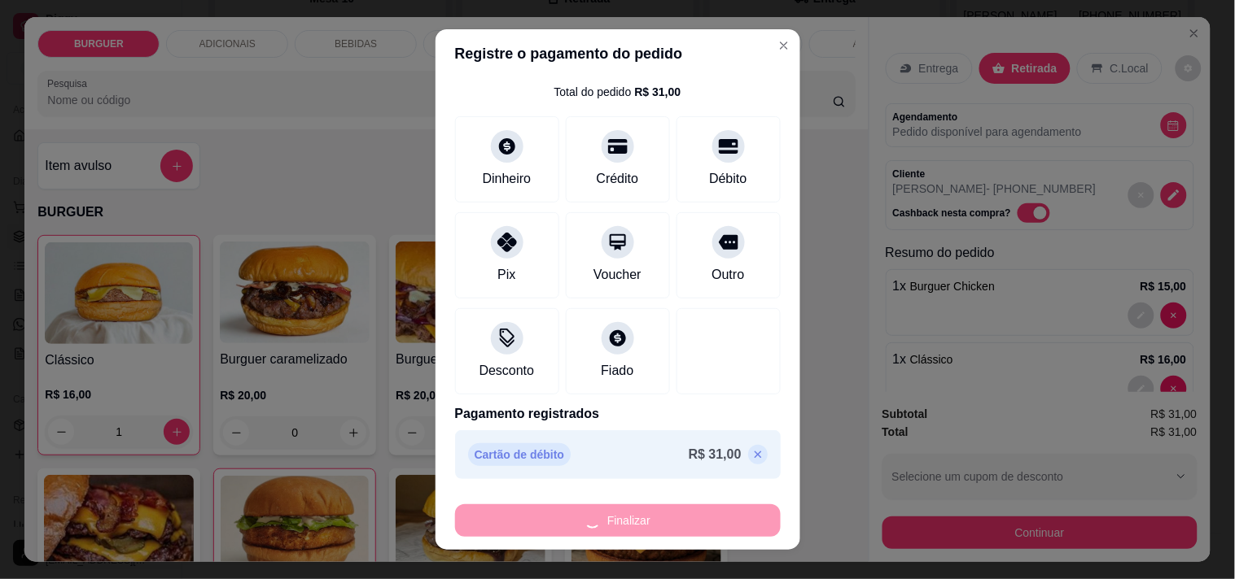
type input "0"
type input "-R$ 31,00"
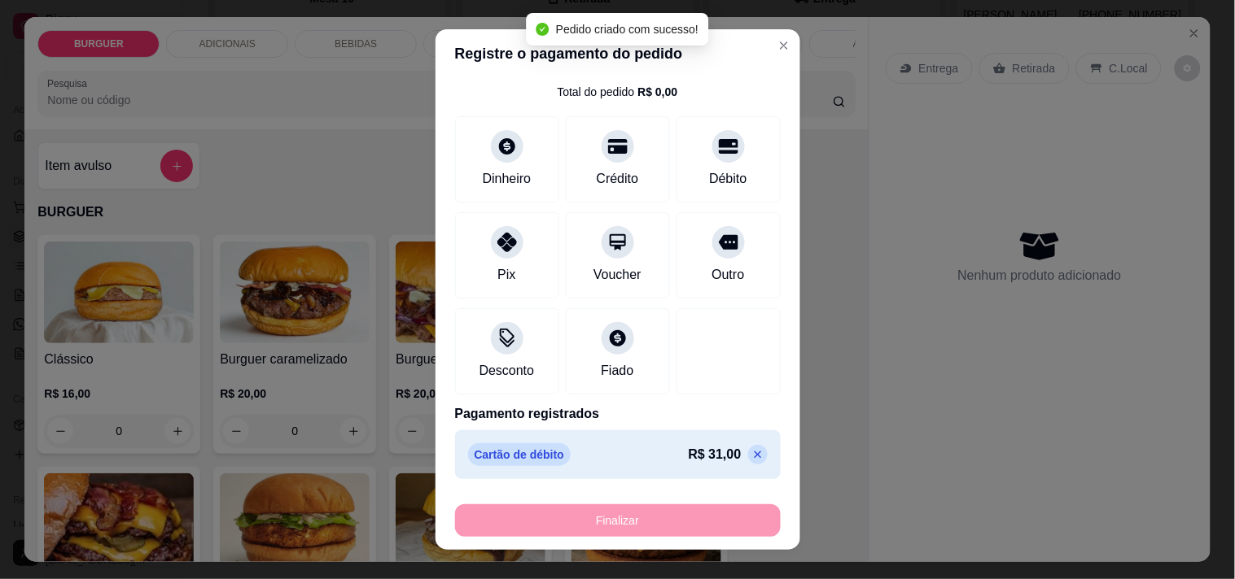
scroll to position [12, 0]
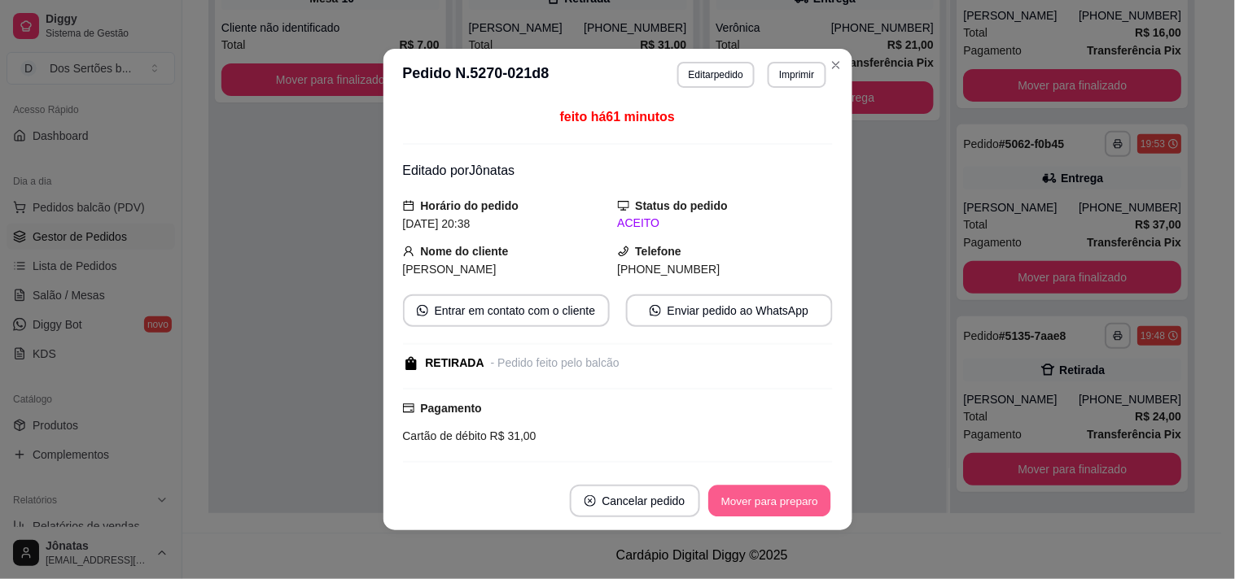
click at [776, 511] on button "Mover para preparo" at bounding box center [769, 502] width 122 height 32
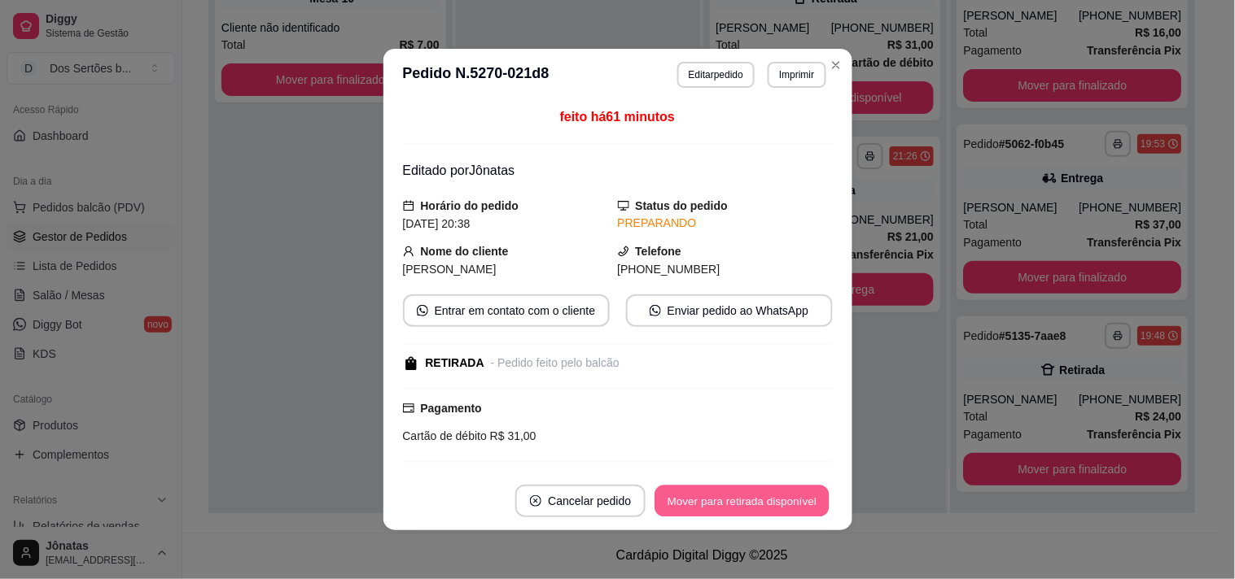
click at [775, 501] on button "Mover para retirada disponível" at bounding box center [742, 502] width 174 height 32
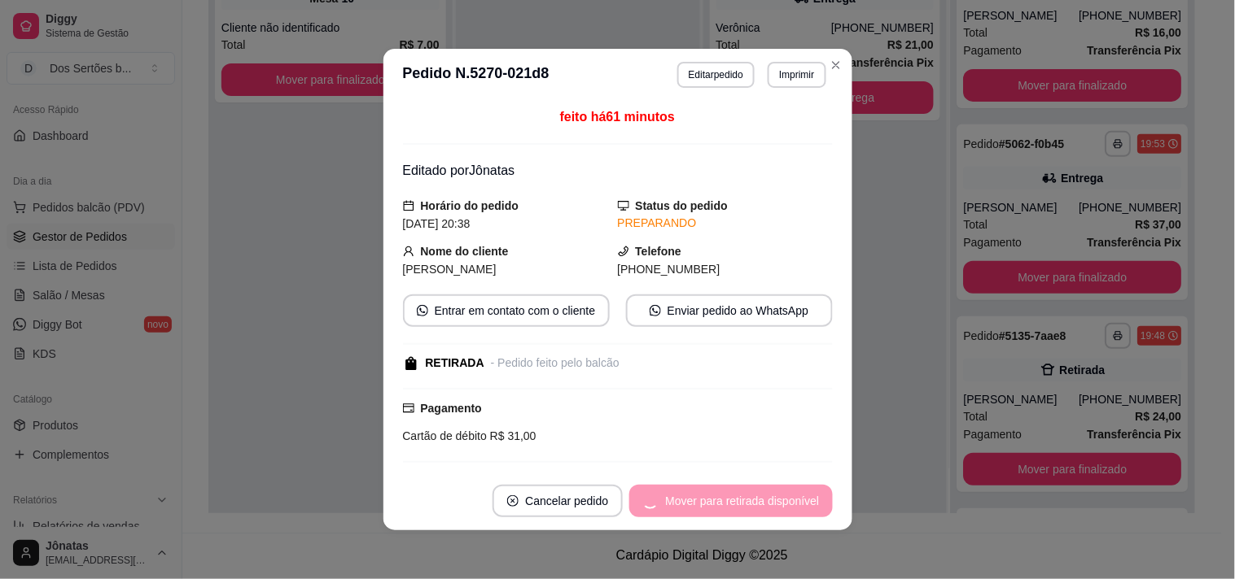
scroll to position [204, 0]
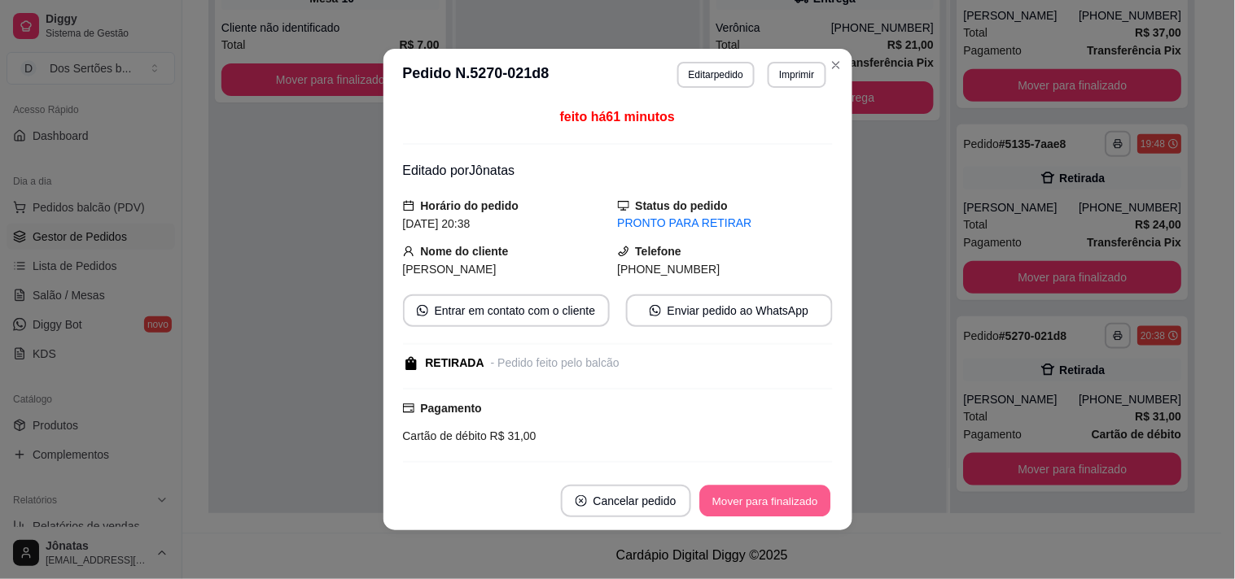
click at [775, 501] on button "Mover para finalizado" at bounding box center [764, 502] width 131 height 32
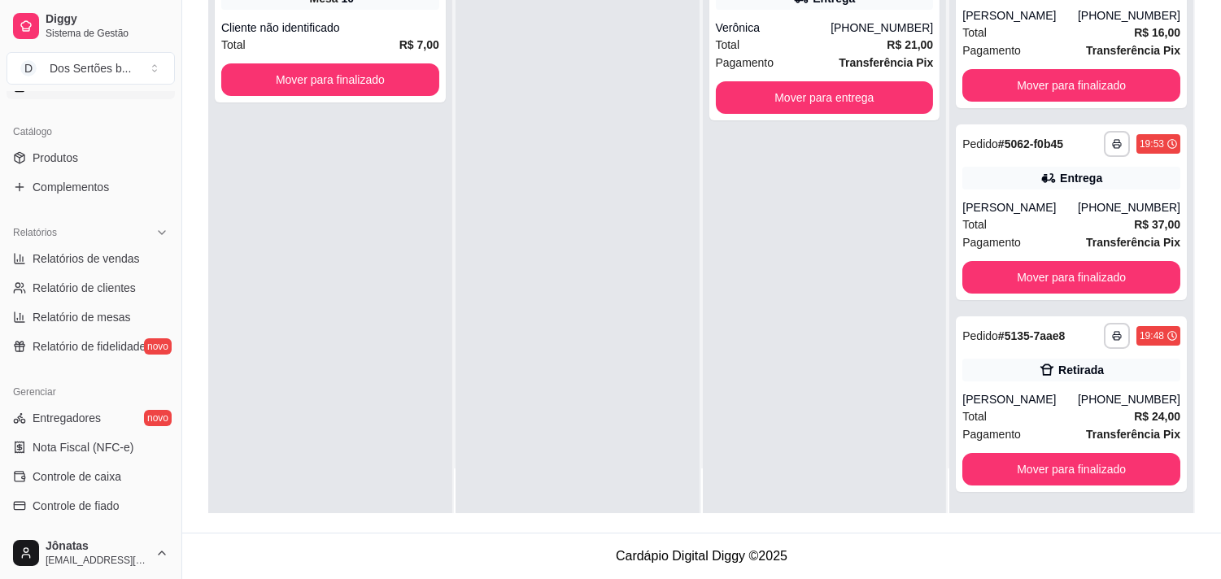
scroll to position [444, 0]
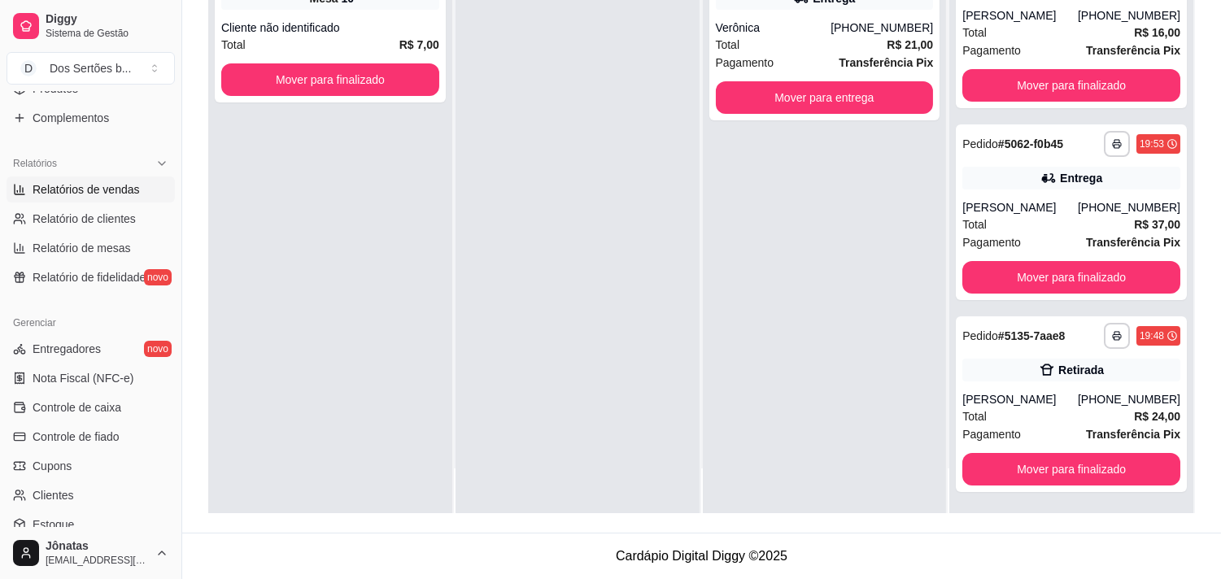
click at [92, 190] on span "Relatórios de vendas" at bounding box center [86, 189] width 107 height 16
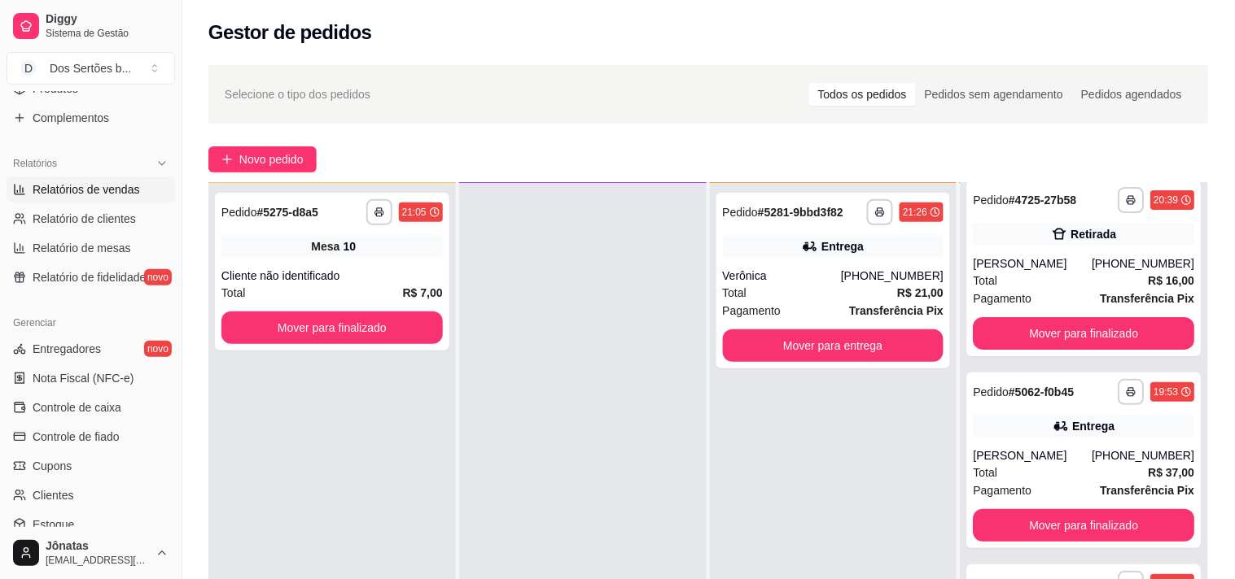
select select "ALL"
select select "0"
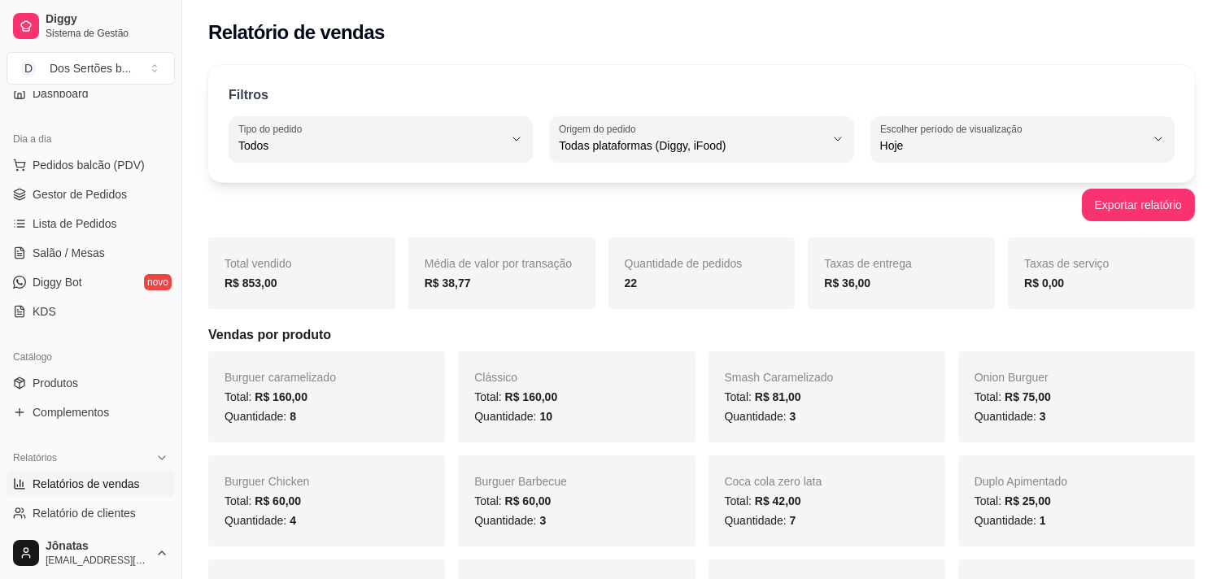
scroll to position [7, 0]
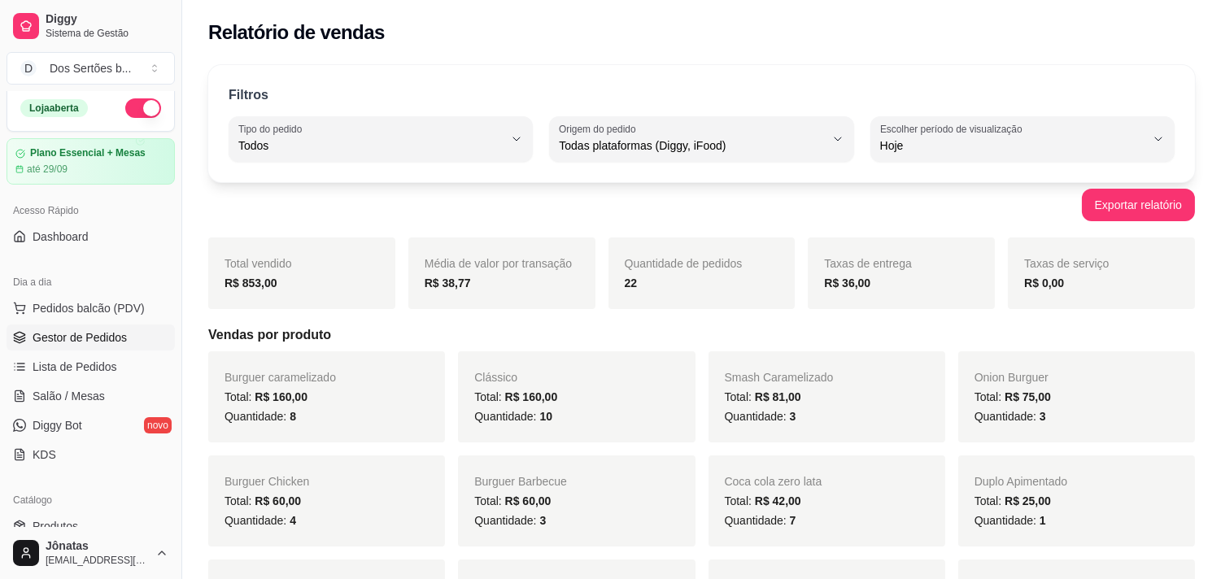
click at [80, 337] on span "Gestor de Pedidos" at bounding box center [80, 338] width 94 height 16
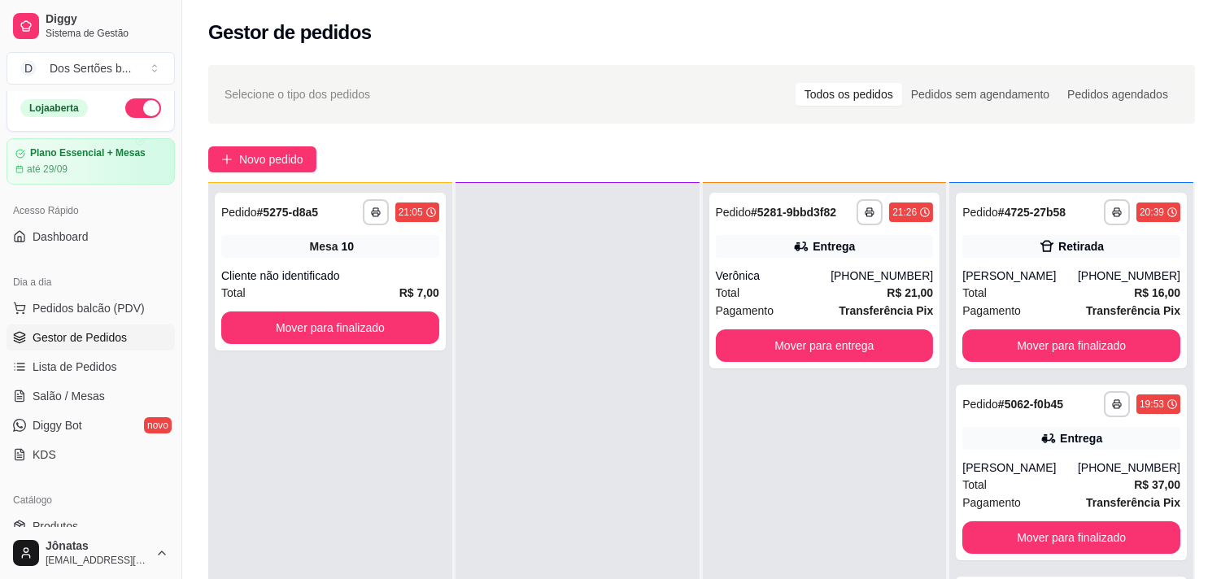
scroll to position [248, 0]
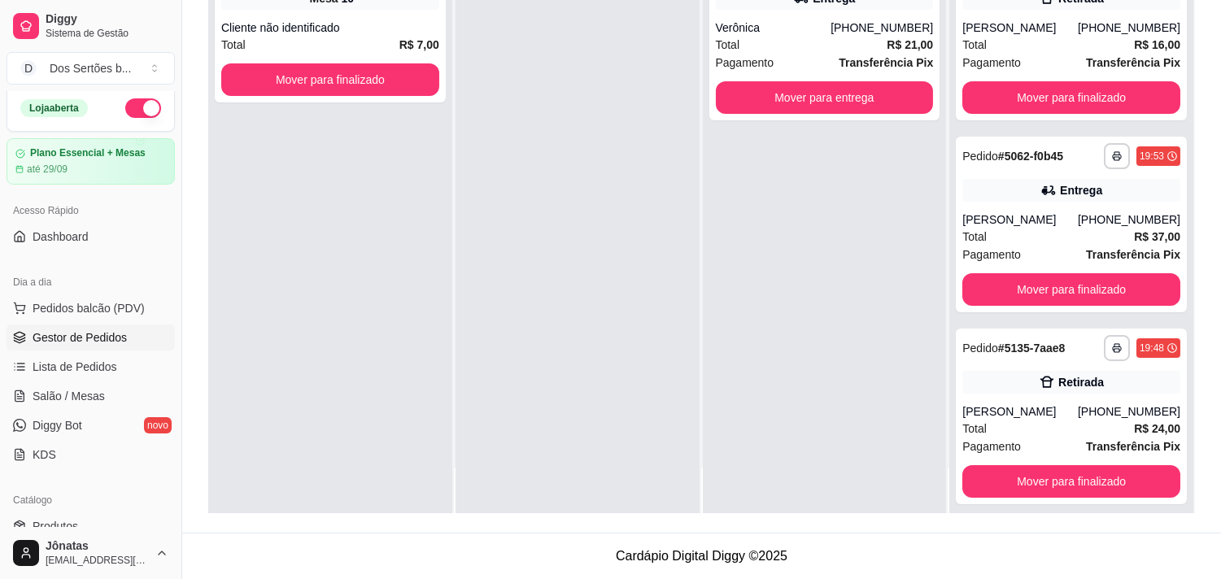
click at [605, 163] on div at bounding box center [578, 224] width 244 height 579
click at [42, 394] on span "Salão / Mesas" at bounding box center [69, 396] width 72 height 16
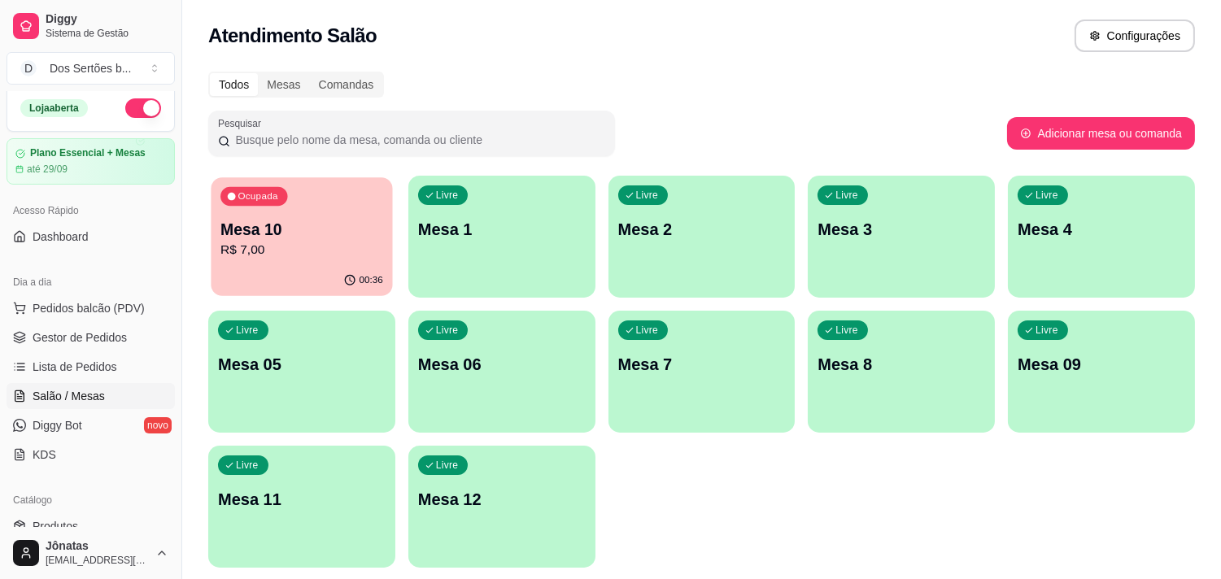
click at [290, 228] on p "Mesa 10" at bounding box center [302, 230] width 163 height 22
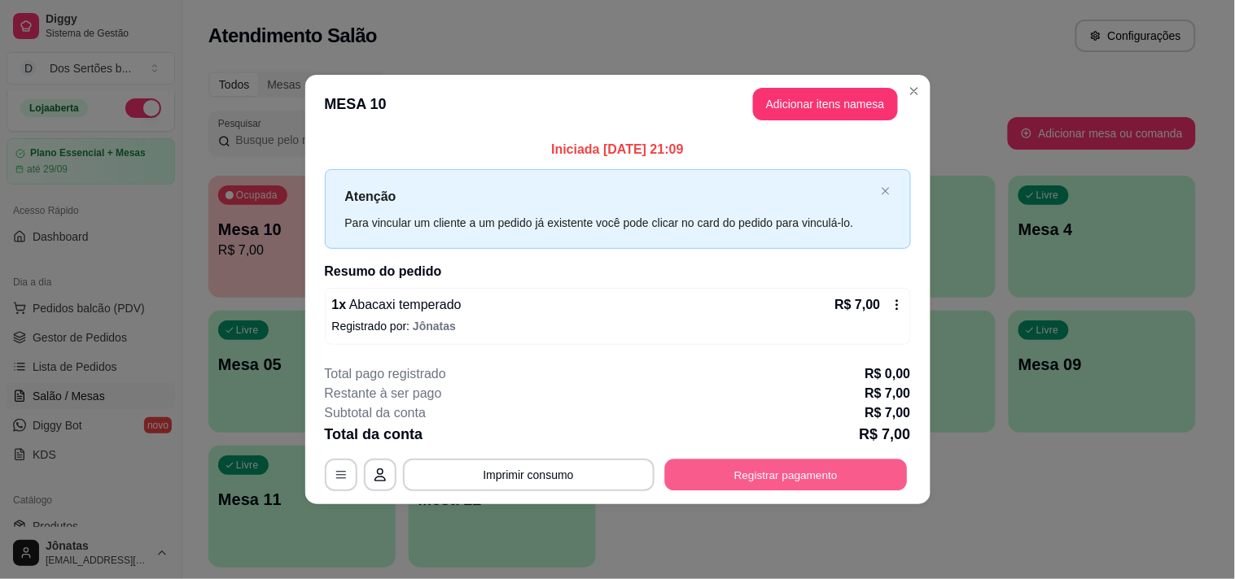
click at [788, 475] on button "Registrar pagamento" at bounding box center [785, 475] width 243 height 32
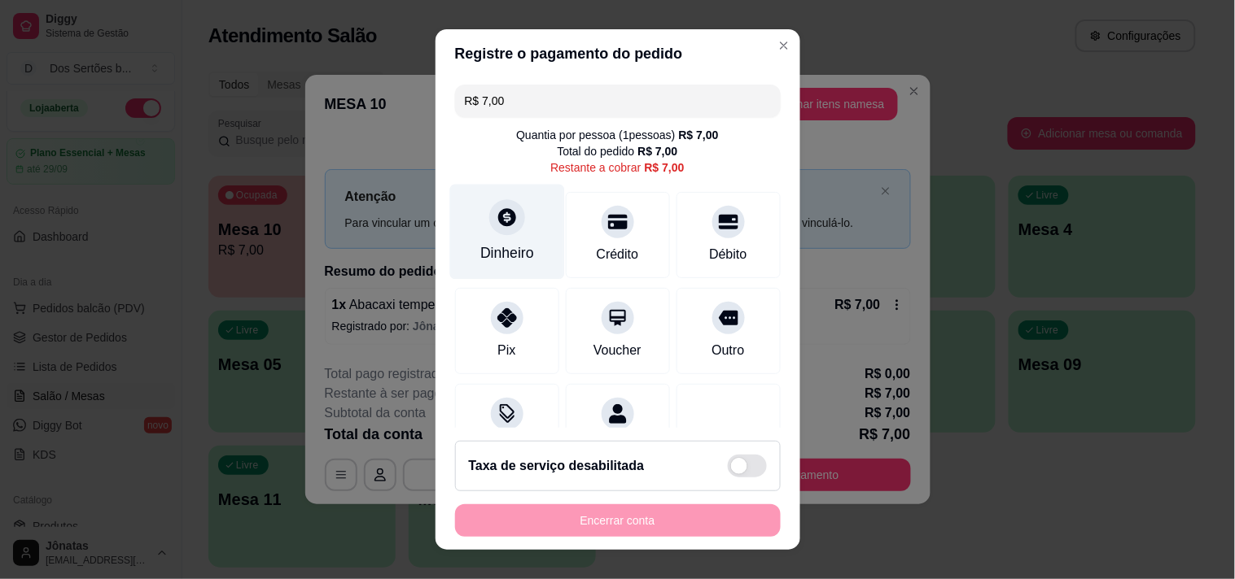
click at [489, 237] on div "Dinheiro" at bounding box center [506, 231] width 115 height 95
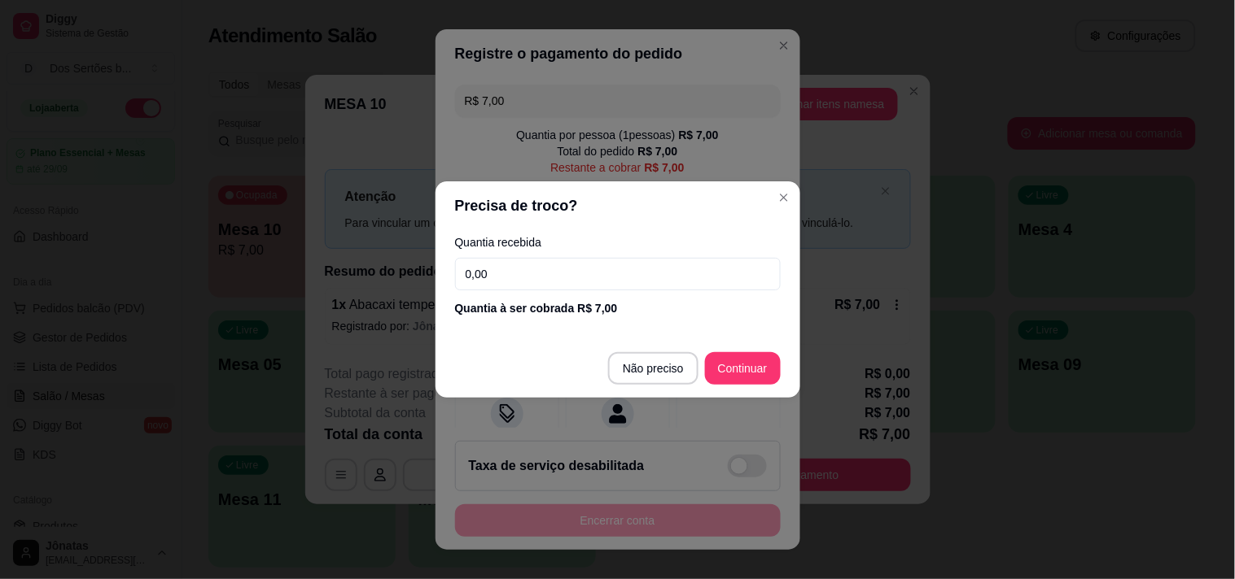
click at [515, 264] on input "0,00" at bounding box center [618, 274] width 326 height 33
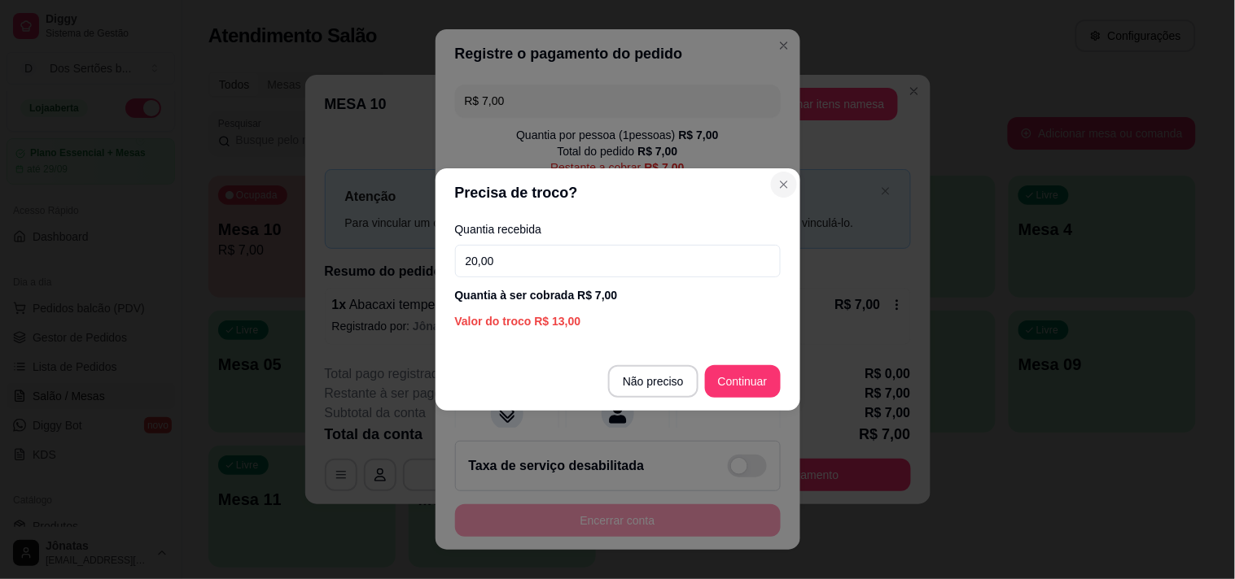
type input "20,00"
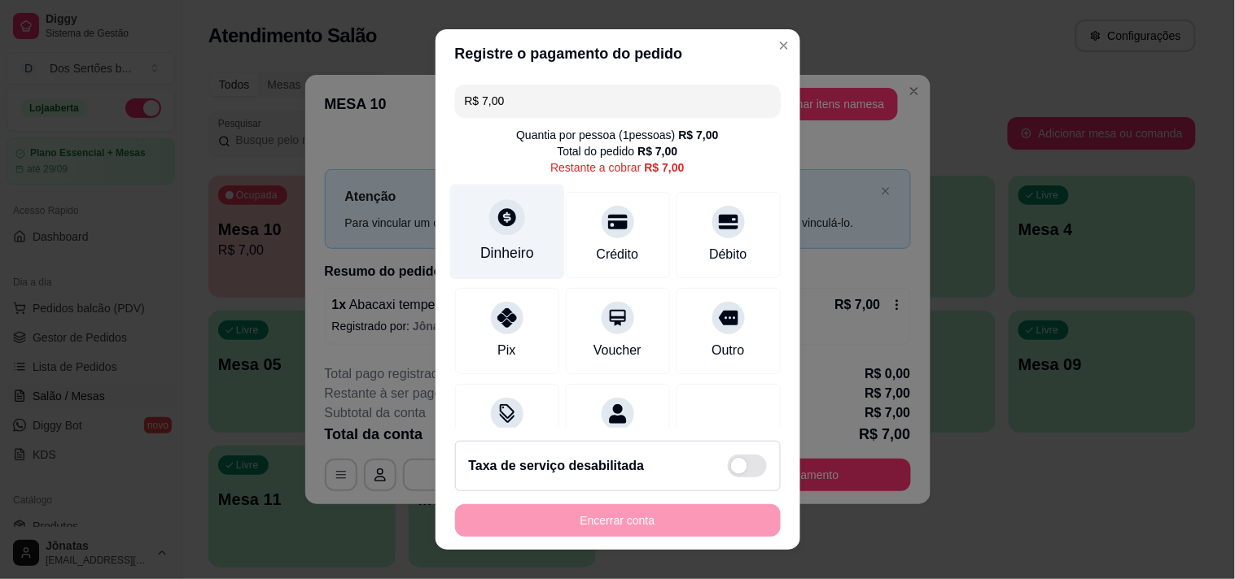
click at [524, 220] on div "Dinheiro" at bounding box center [506, 231] width 115 height 95
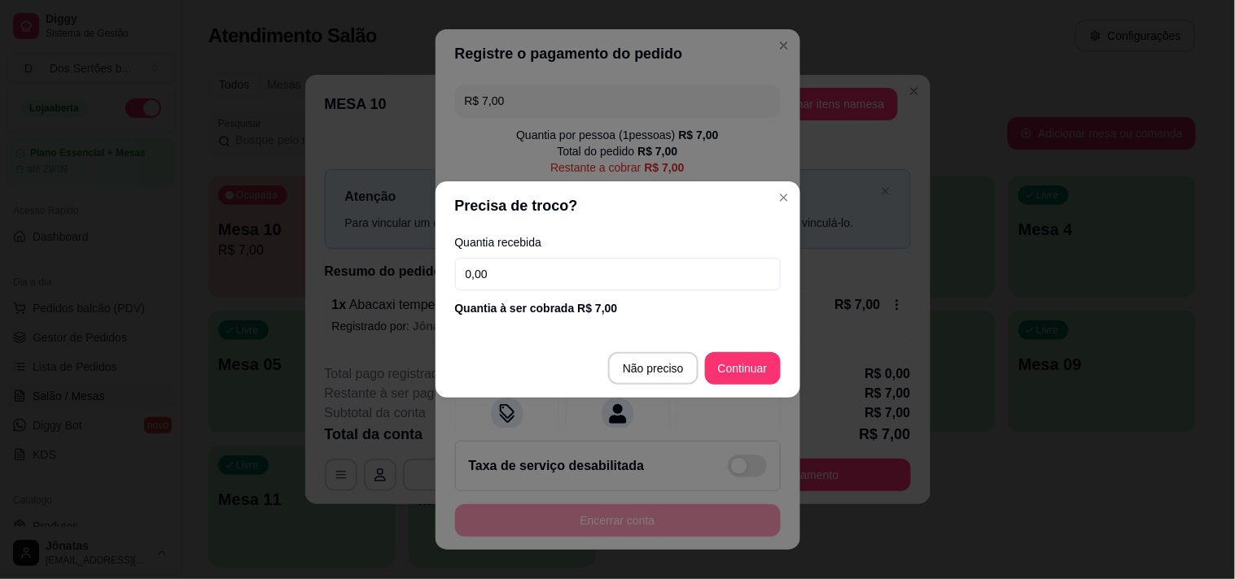
click at [505, 270] on input "0,00" at bounding box center [618, 274] width 326 height 33
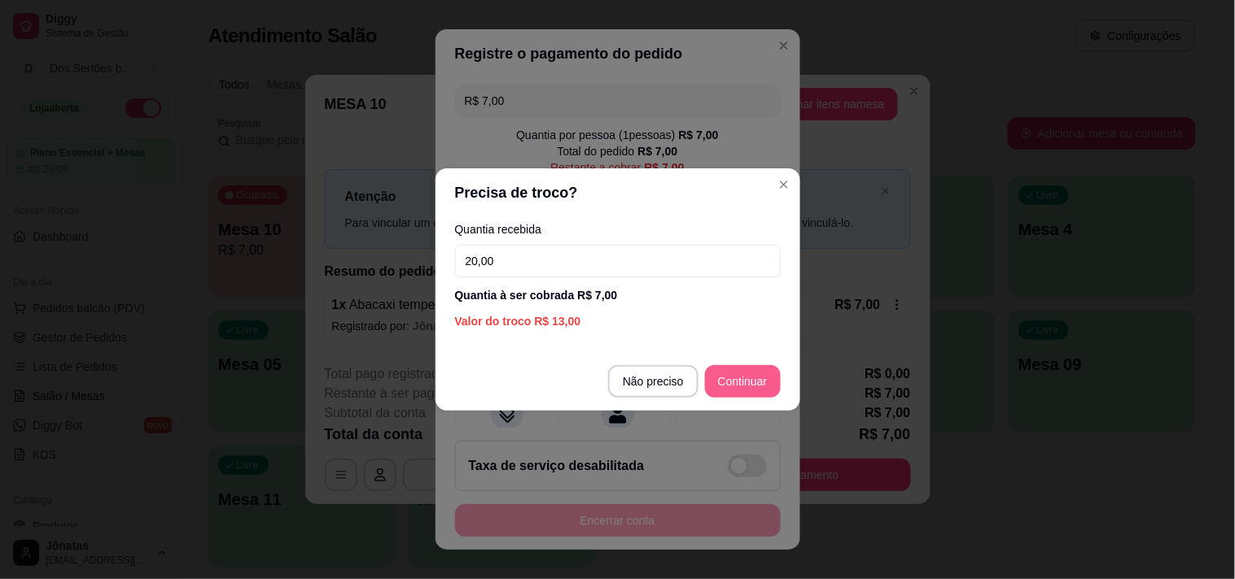
type input "20,00"
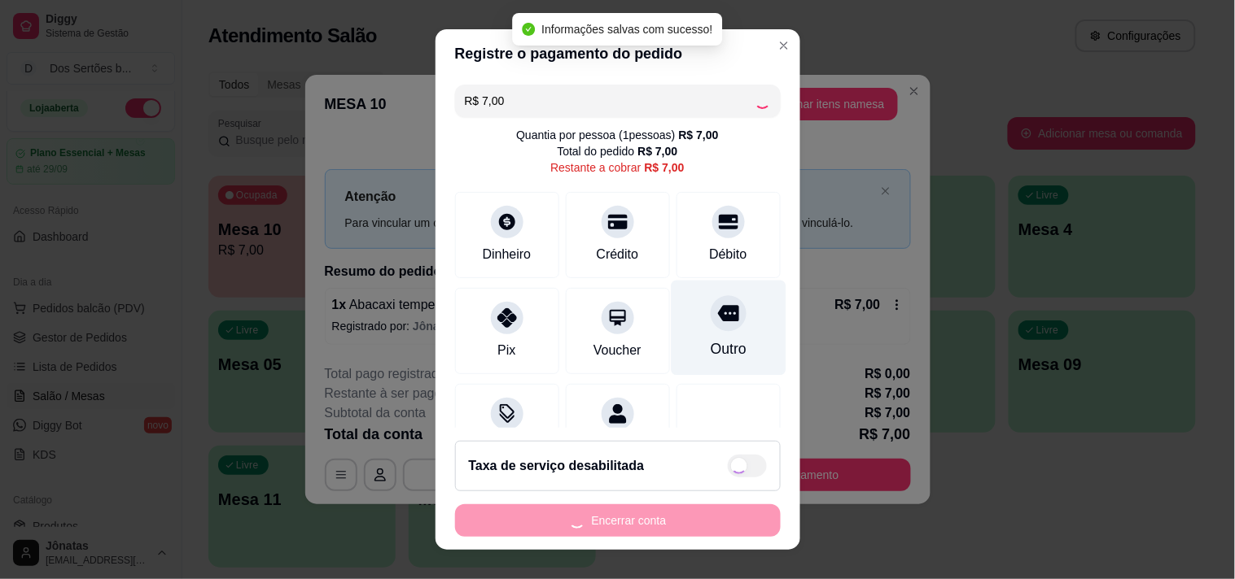
type input "R$ 0,00"
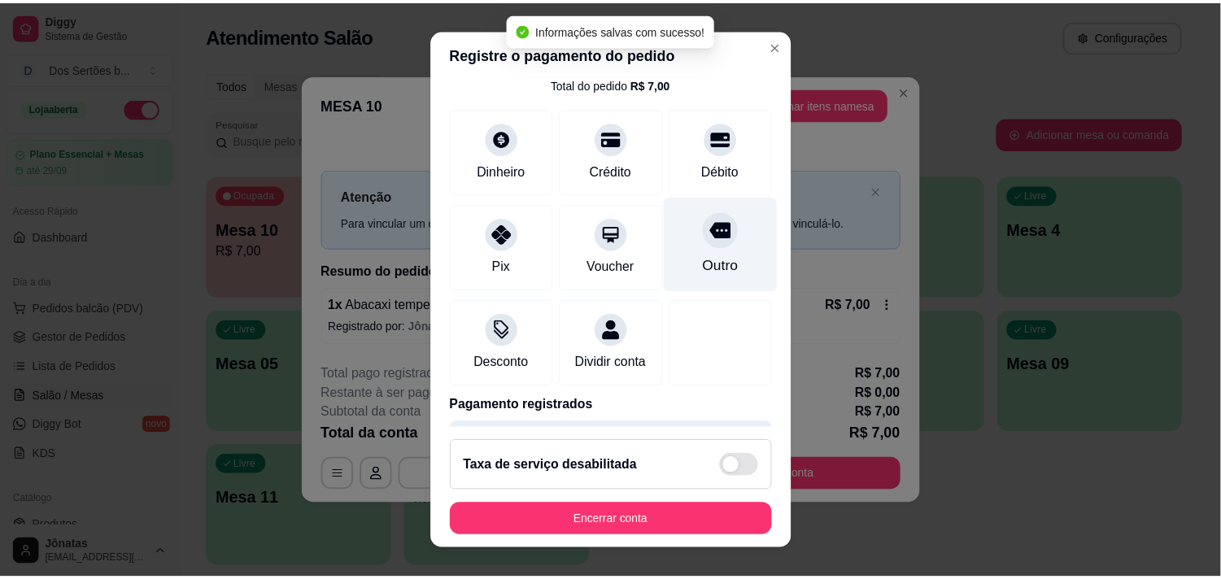
scroll to position [136, 0]
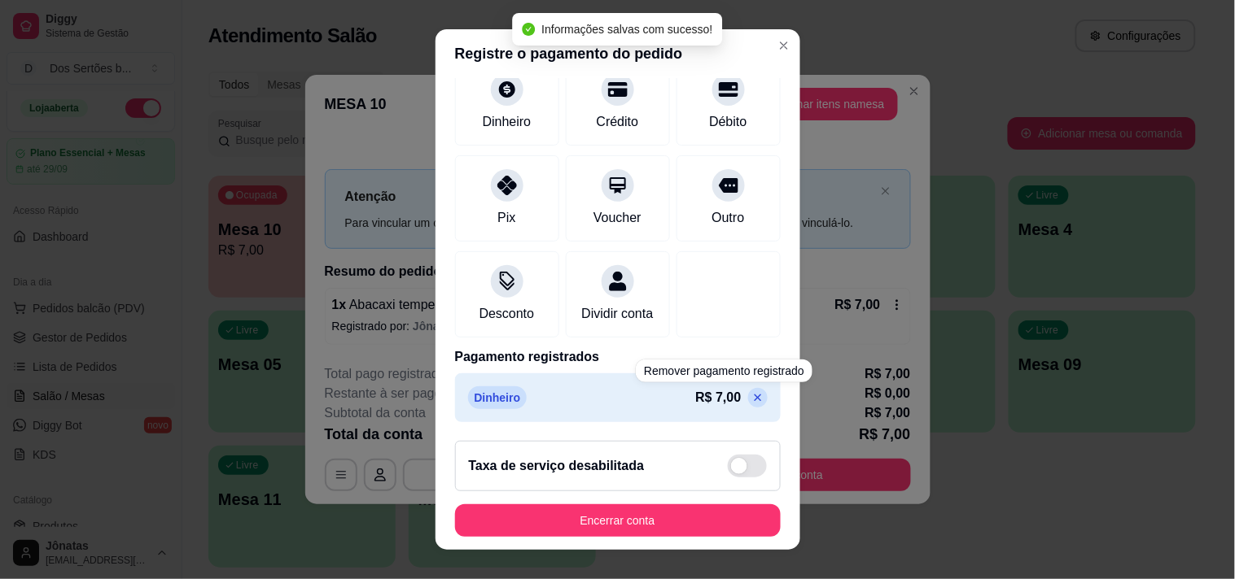
click at [700, 500] on footer "Taxa de serviço desabilitada Encerrar conta" at bounding box center [617, 489] width 365 height 122
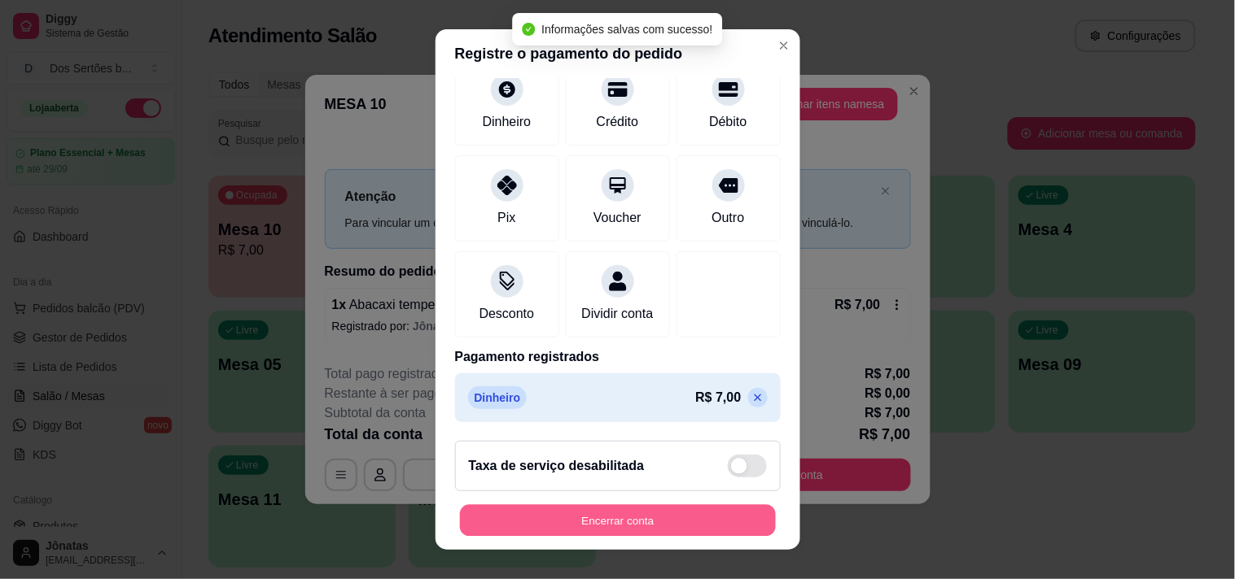
click at [675, 518] on button "Encerrar conta" at bounding box center [618, 521] width 316 height 32
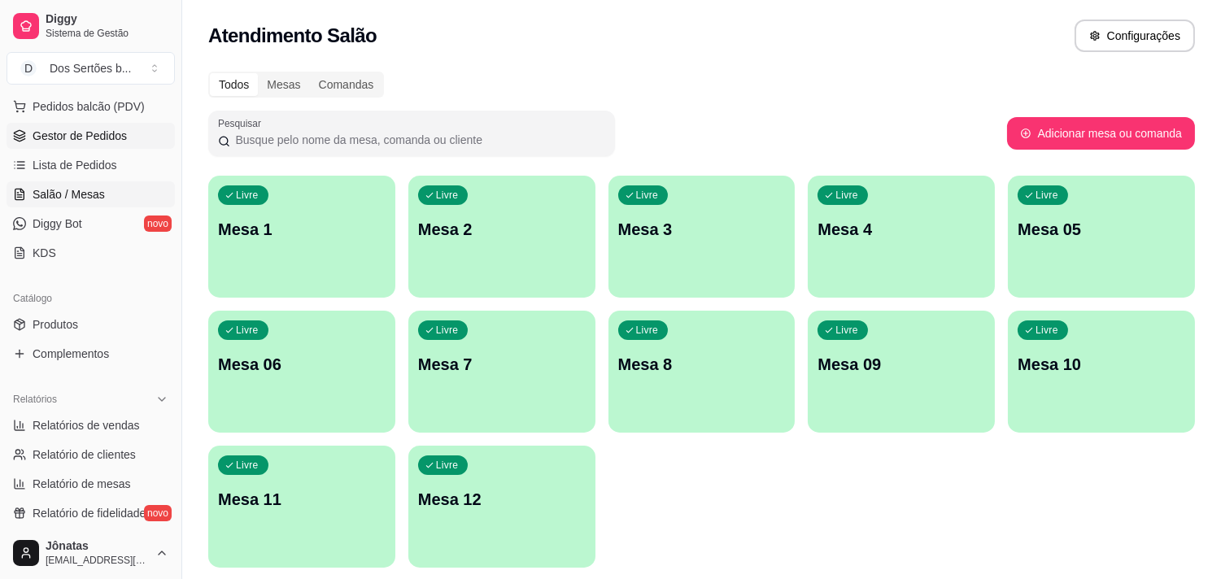
scroll to position [367, 0]
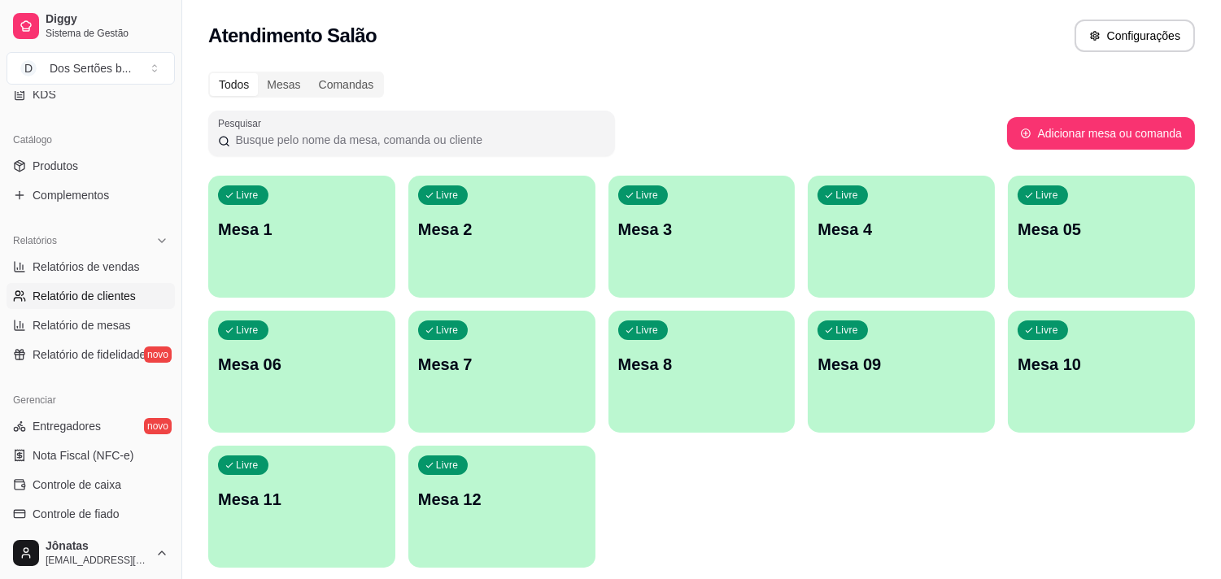
click at [107, 301] on span "Relatório de clientes" at bounding box center [84, 296] width 103 height 16
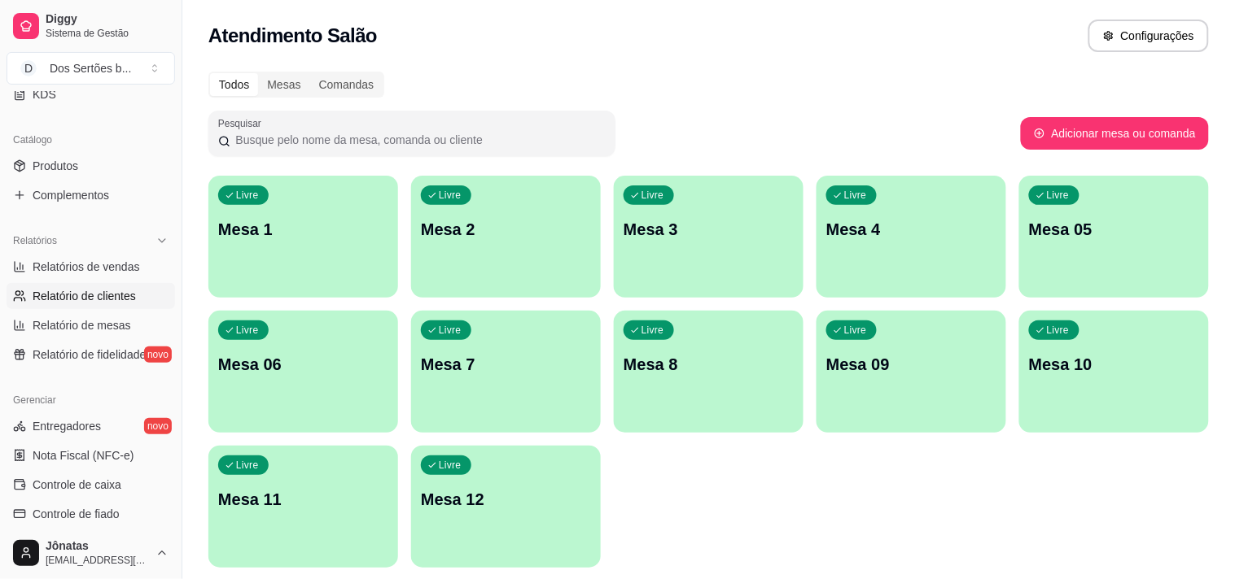
select select "30"
select select "HIGHEST_TOTAL_SPENT_WITH_ORDERS"
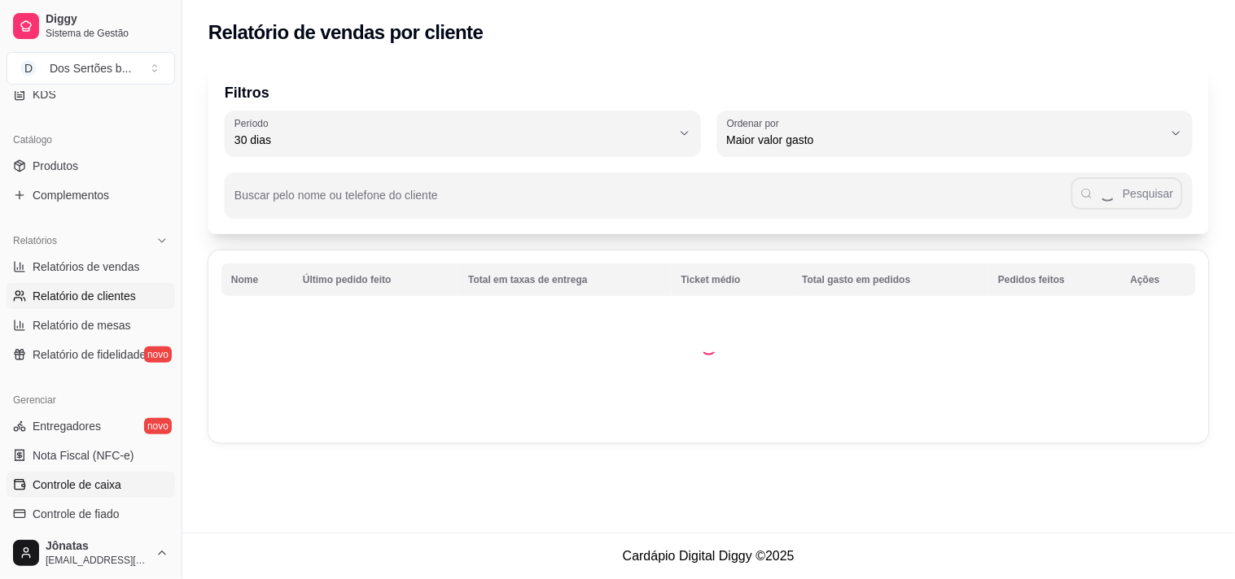
click at [77, 497] on link "Controle de caixa" at bounding box center [91, 485] width 168 height 26
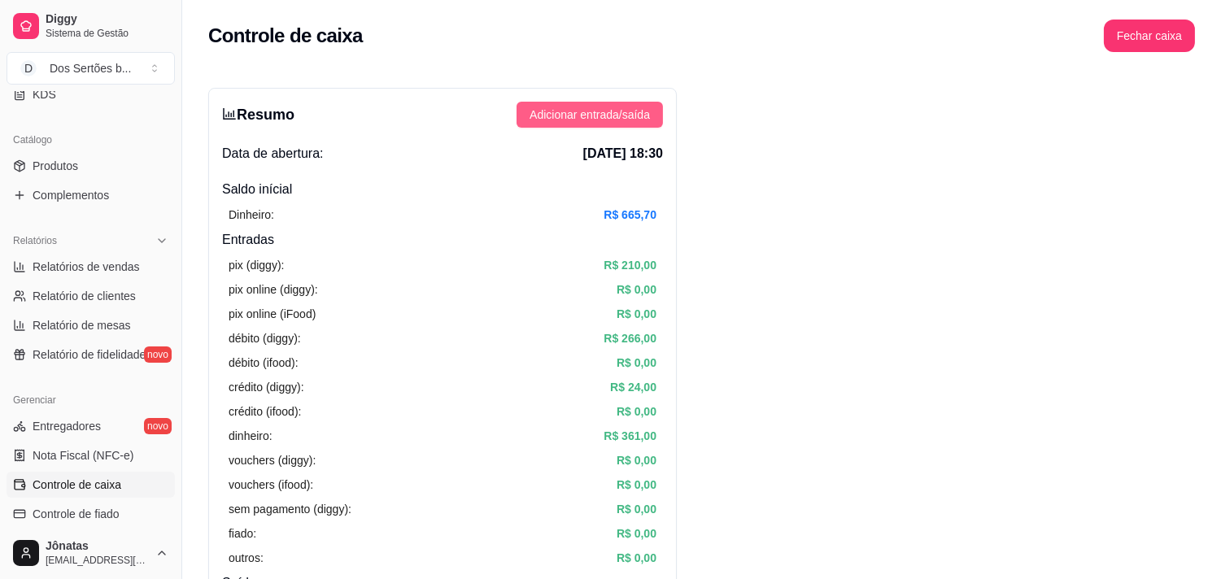
click at [617, 109] on span "Adicionar entrada/saída" at bounding box center [590, 115] width 120 height 18
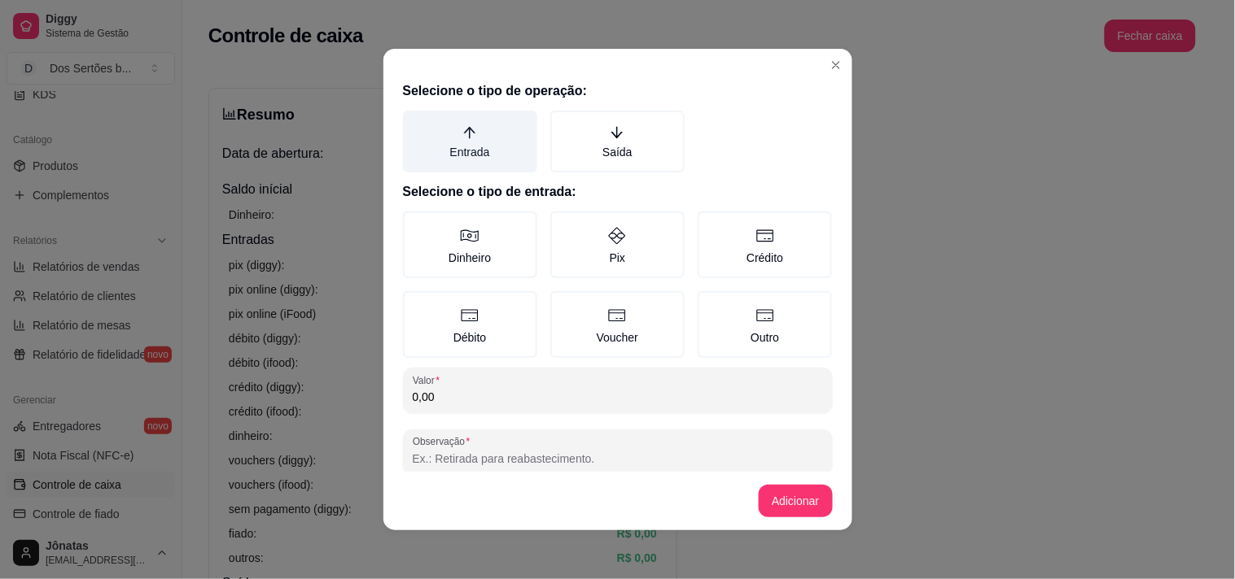
click at [486, 144] on label "Entrada" at bounding box center [470, 142] width 134 height 62
click at [415, 123] on button "Entrada" at bounding box center [408, 116] width 13 height 13
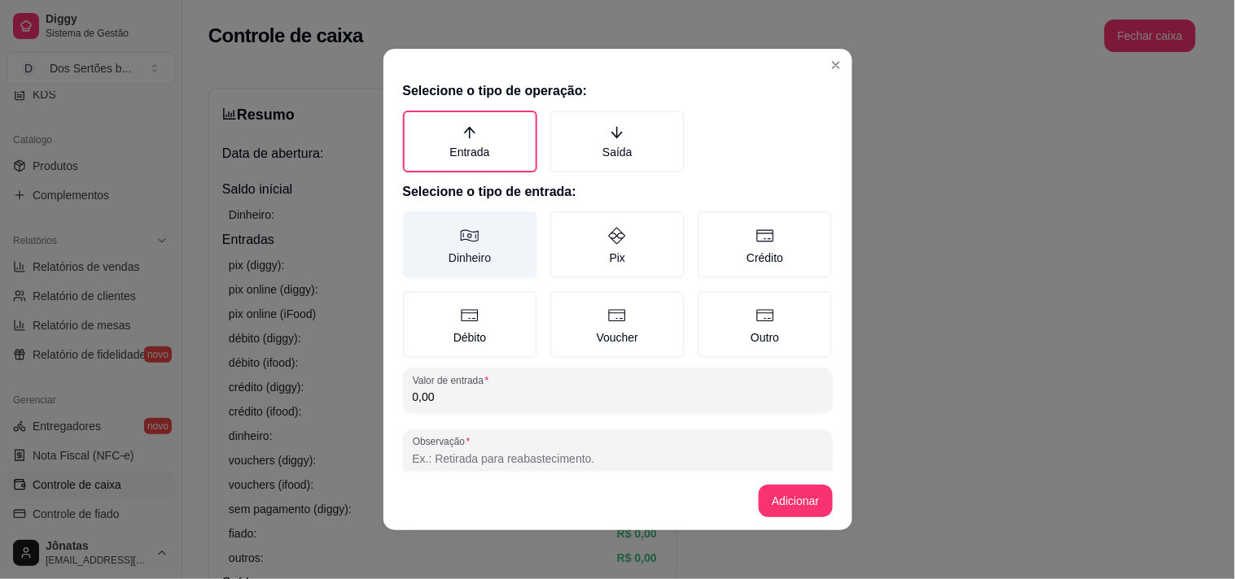
click at [468, 239] on icon at bounding box center [470, 236] width 20 height 20
click at [415, 224] on button "Dinheiro" at bounding box center [408, 217] width 13 height 13
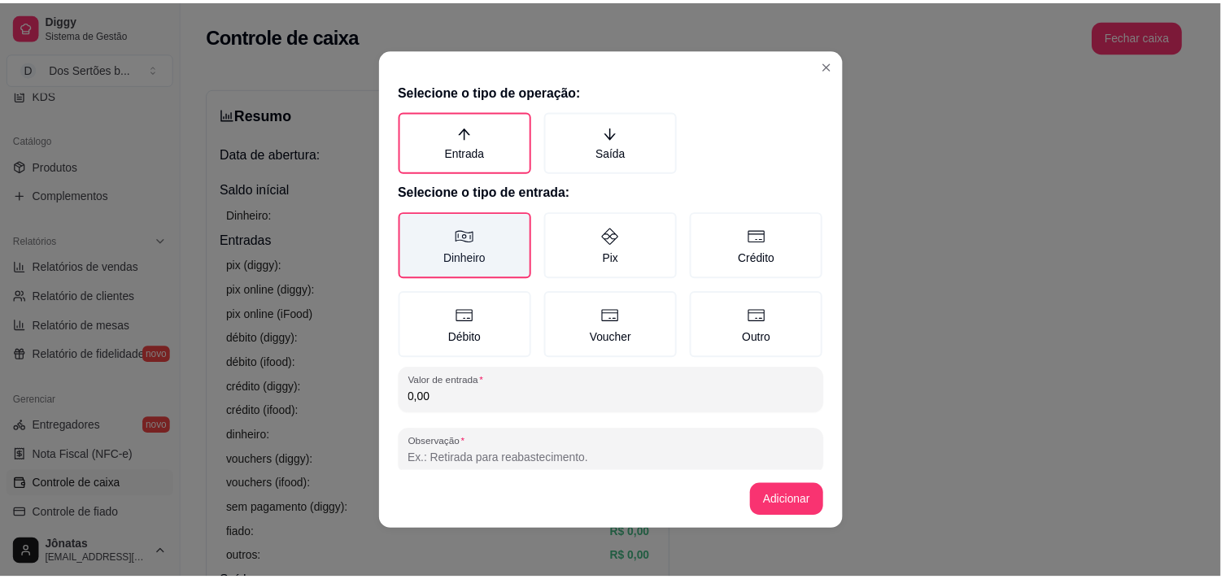
scroll to position [24, 0]
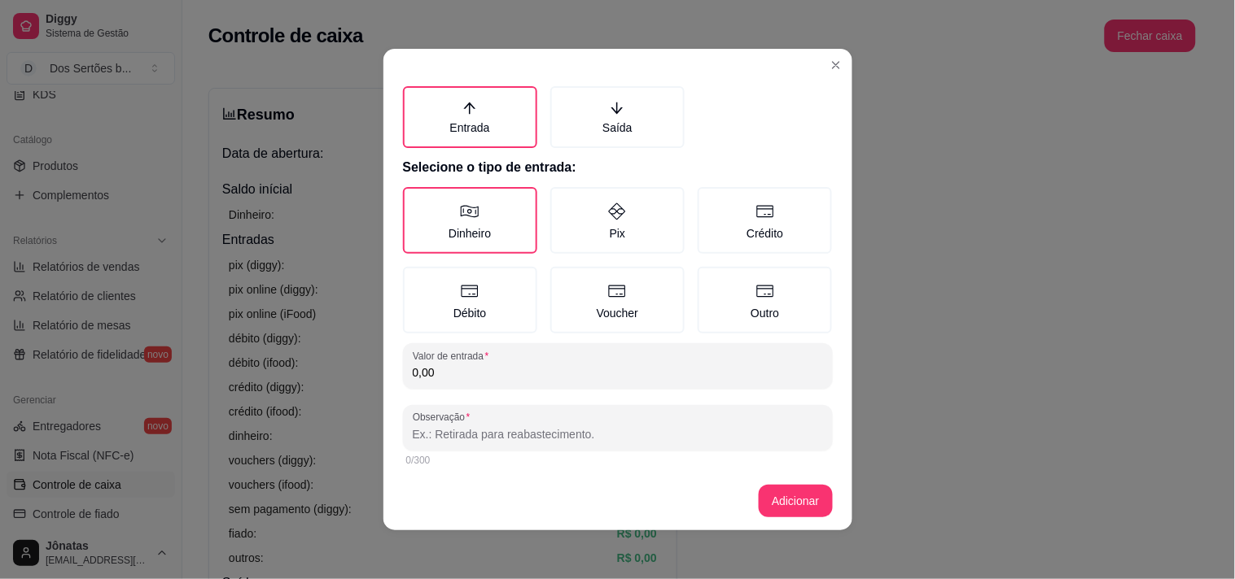
click at [434, 365] on input "0,00" at bounding box center [618, 373] width 410 height 16
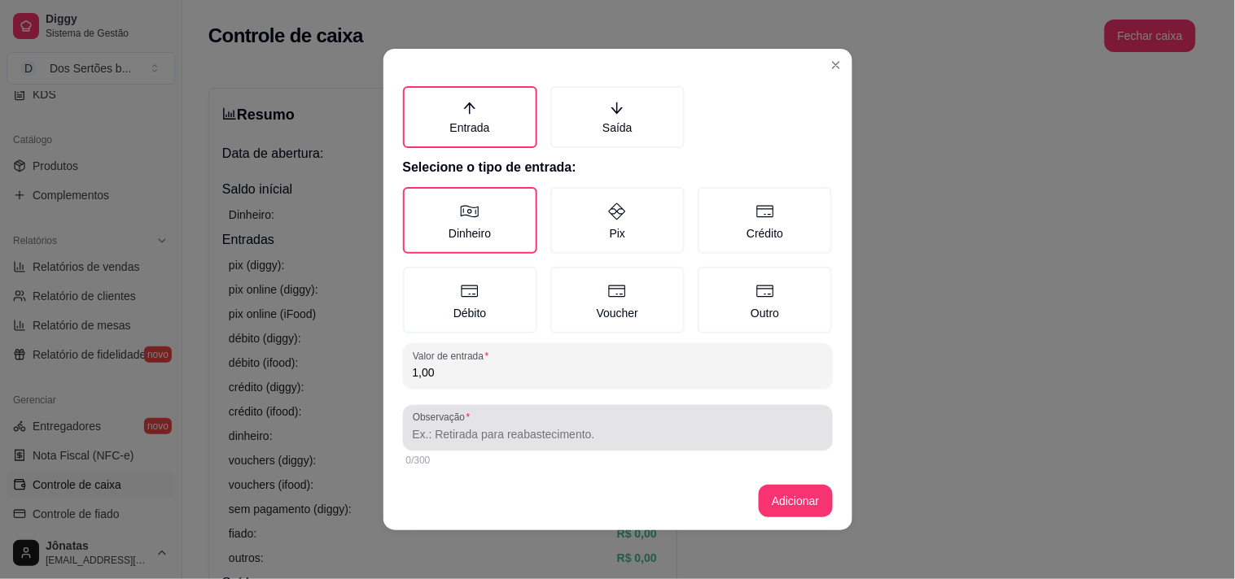
type input "1,00"
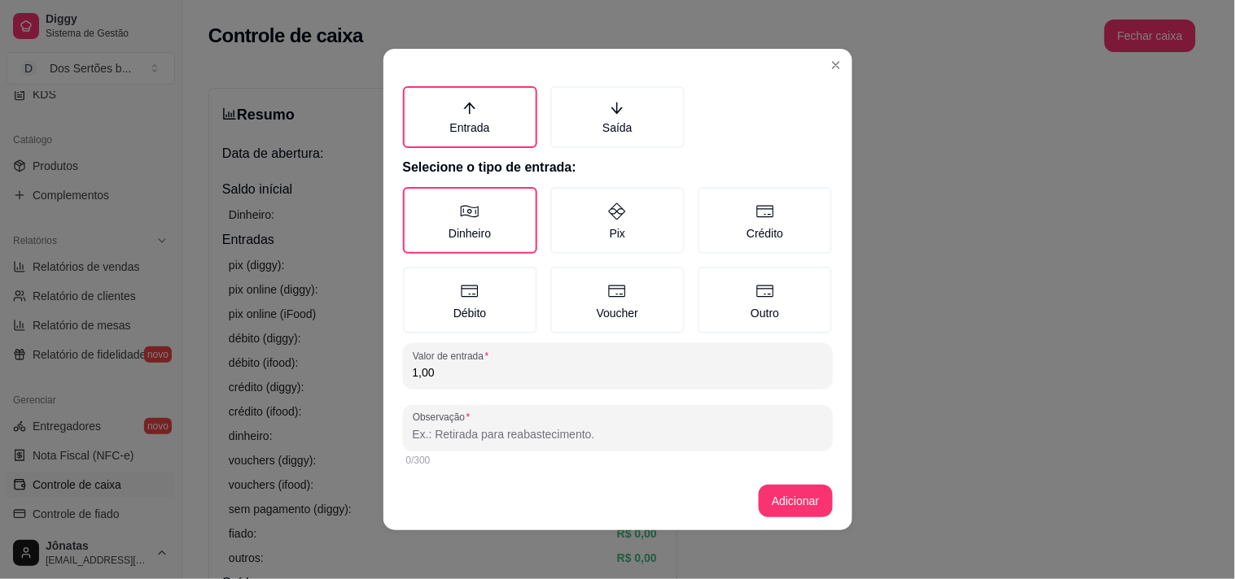
click at [422, 426] on input "Observação" at bounding box center [618, 434] width 410 height 16
type input "troco para cliente"
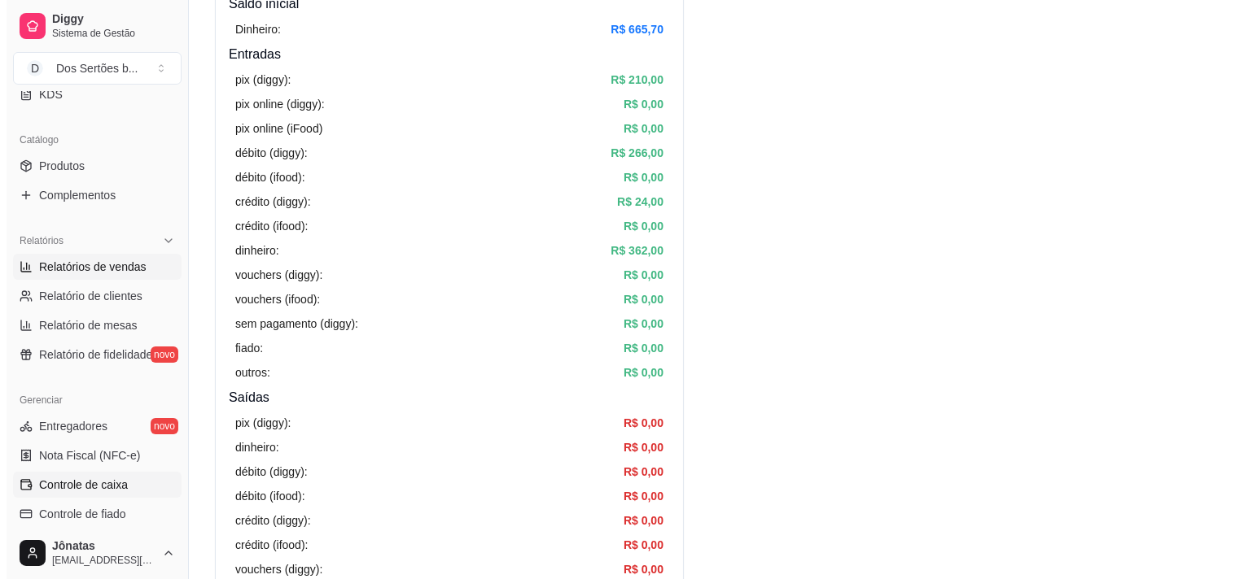
scroll to position [0, 0]
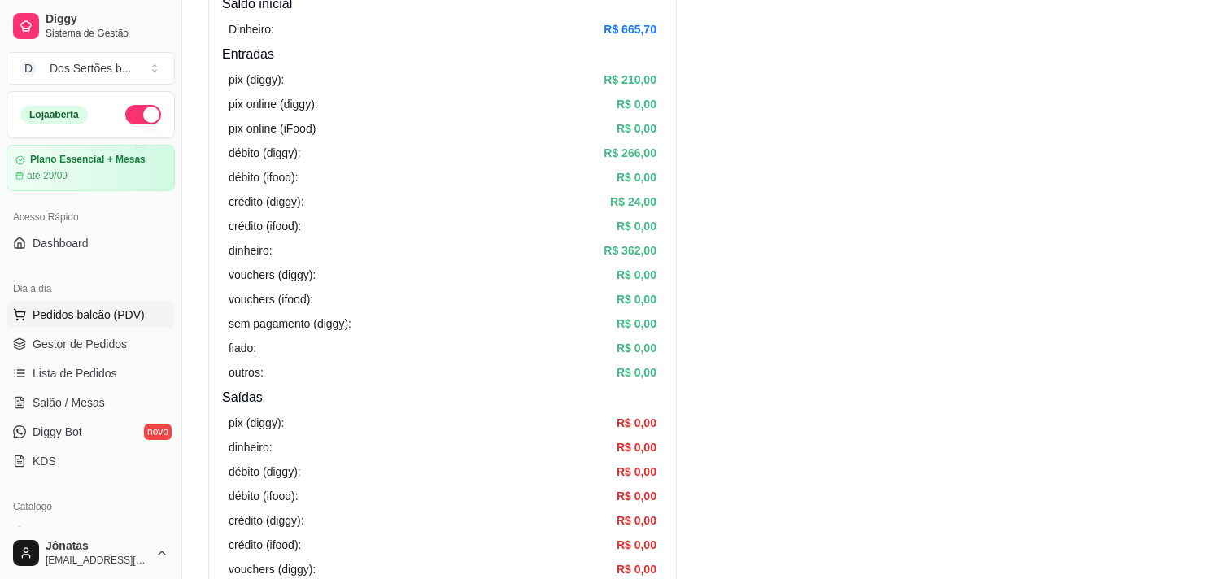
click at [76, 316] on span "Pedidos balcão (PDV)" at bounding box center [89, 315] width 112 height 16
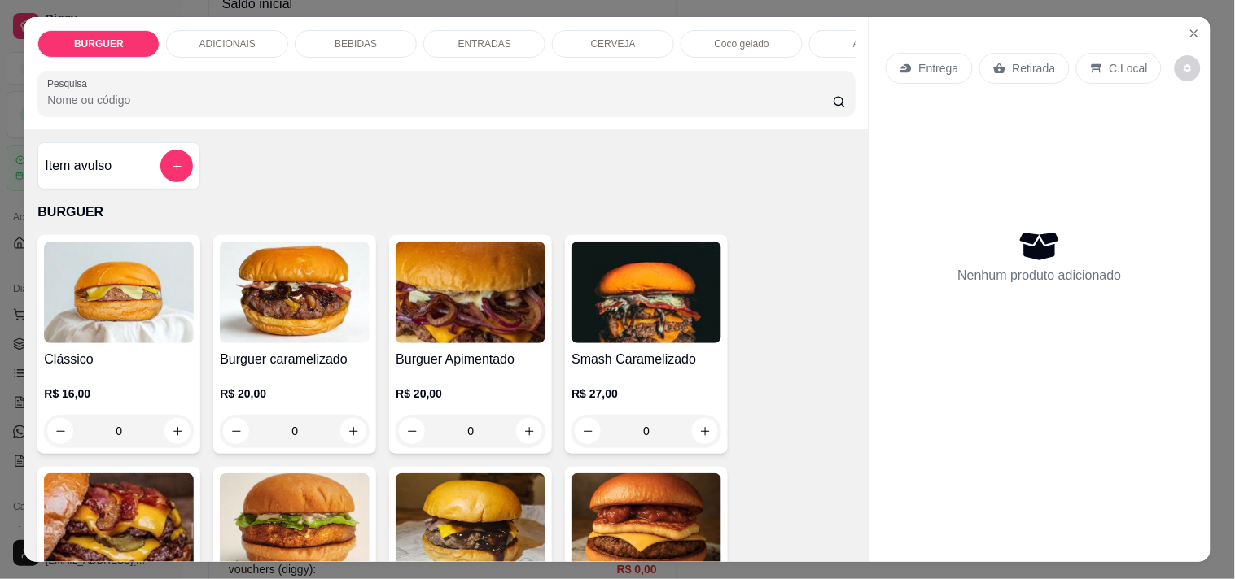
click at [369, 45] on div "BEBIDAS" at bounding box center [356, 44] width 122 height 28
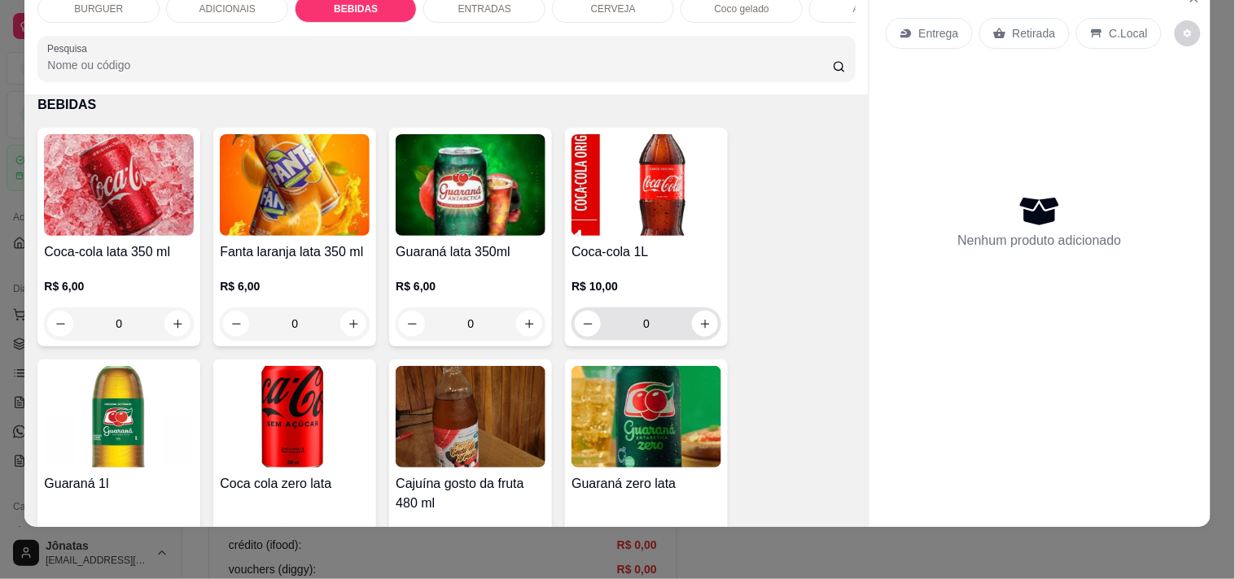
scroll to position [1433, 0]
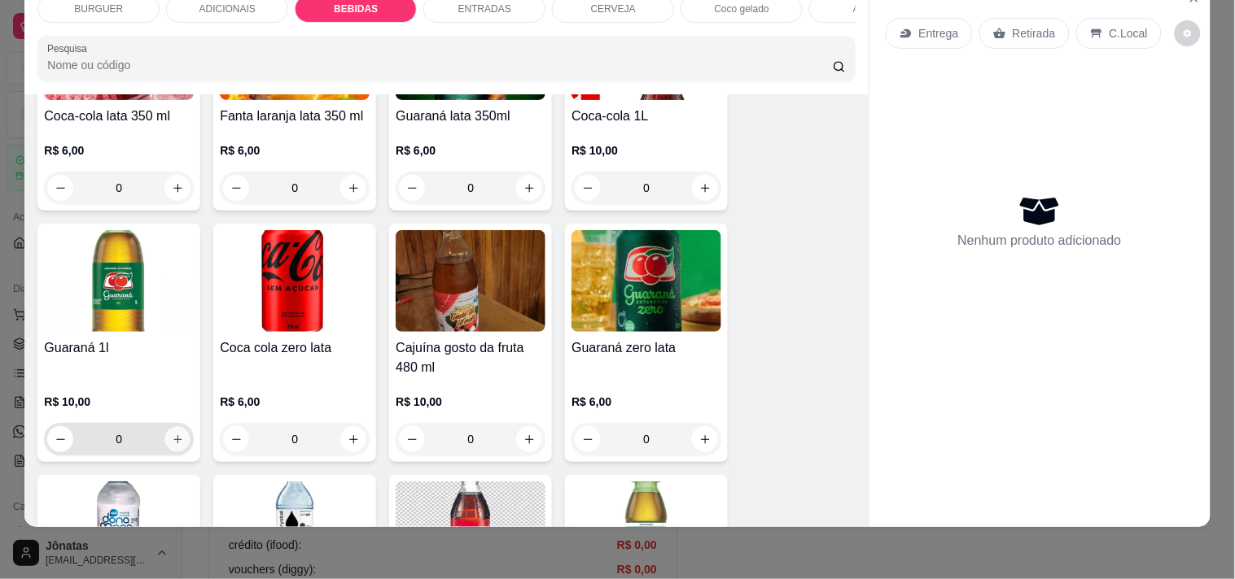
click at [173, 434] on icon "increase-product-quantity" at bounding box center [178, 440] width 12 height 12
type input "1"
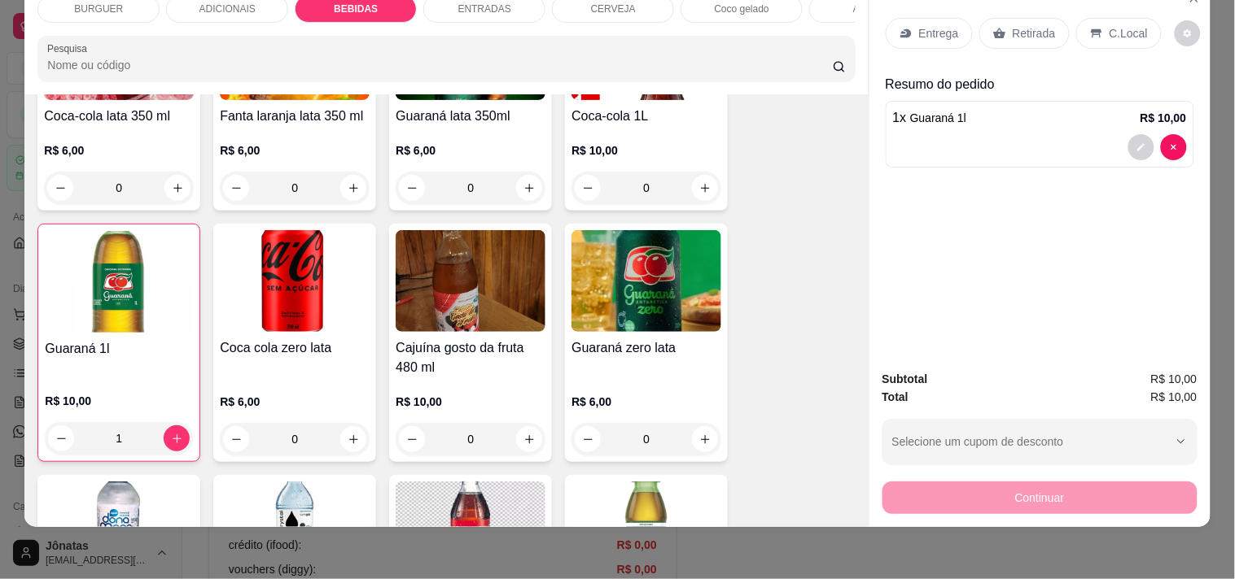
click at [1090, 29] on icon at bounding box center [1095, 33] width 11 height 9
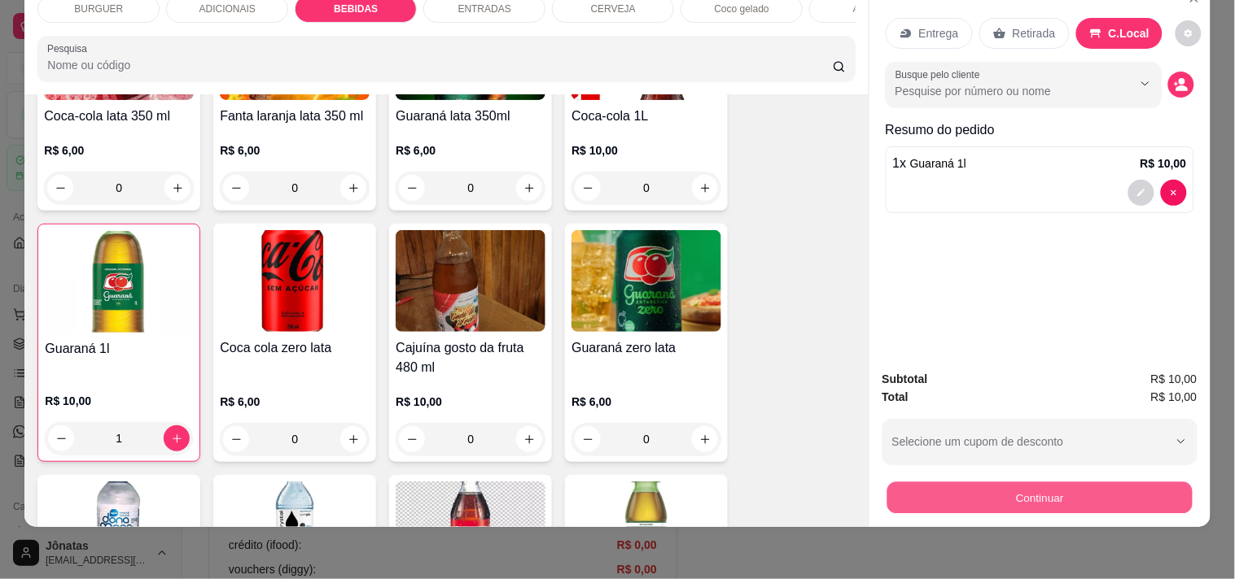
click at [1055, 489] on button "Continuar" at bounding box center [1038, 498] width 305 height 32
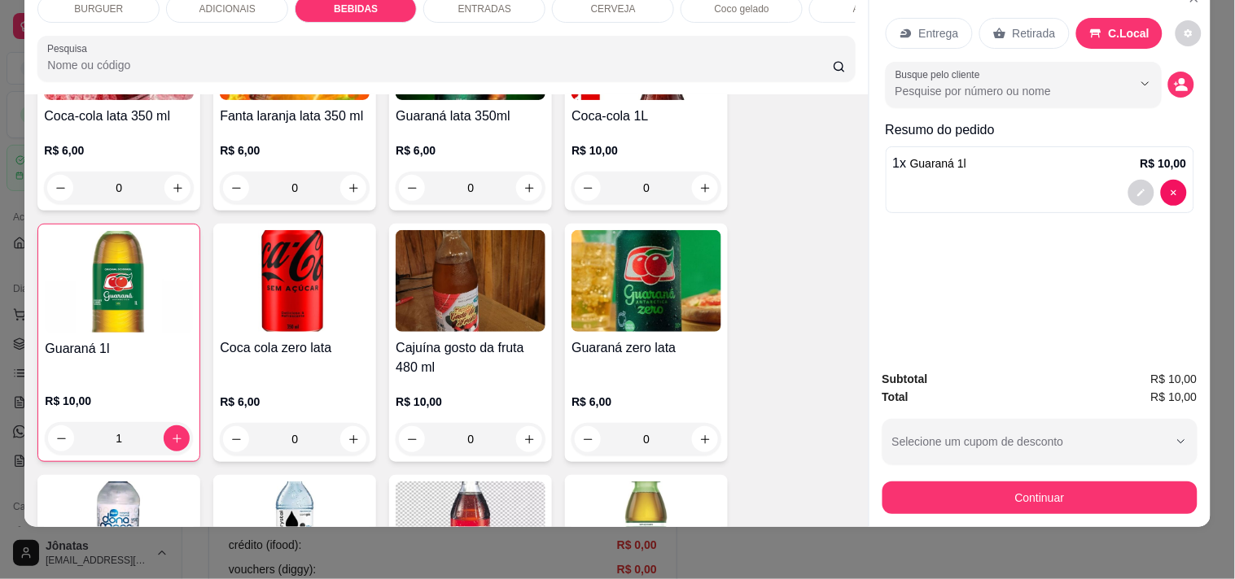
click at [1003, 20] on div "Retirada" at bounding box center [1024, 33] width 90 height 31
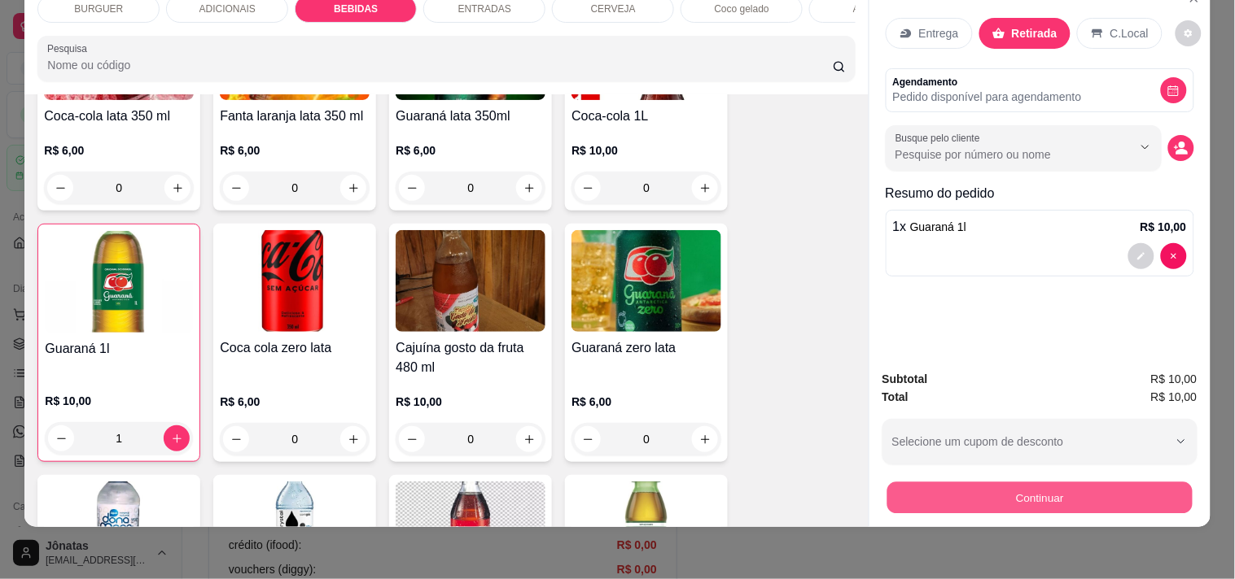
click at [986, 491] on button "Continuar" at bounding box center [1038, 498] width 305 height 32
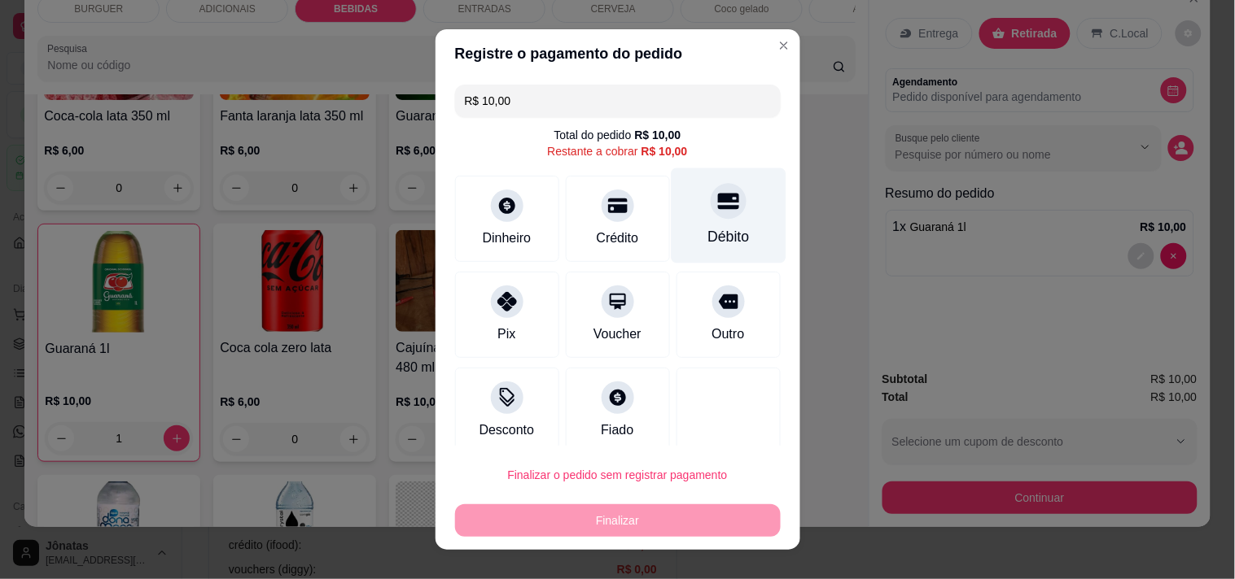
click at [707, 243] on div "Débito" at bounding box center [728, 236] width 42 height 21
type input "R$ 0,00"
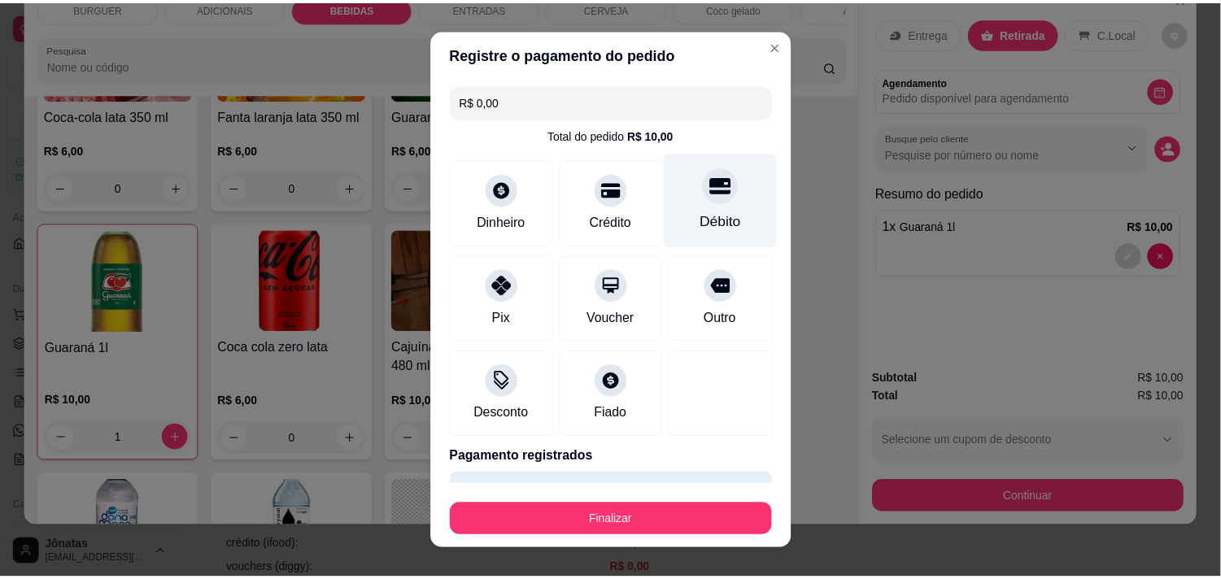
scroll to position [43, 0]
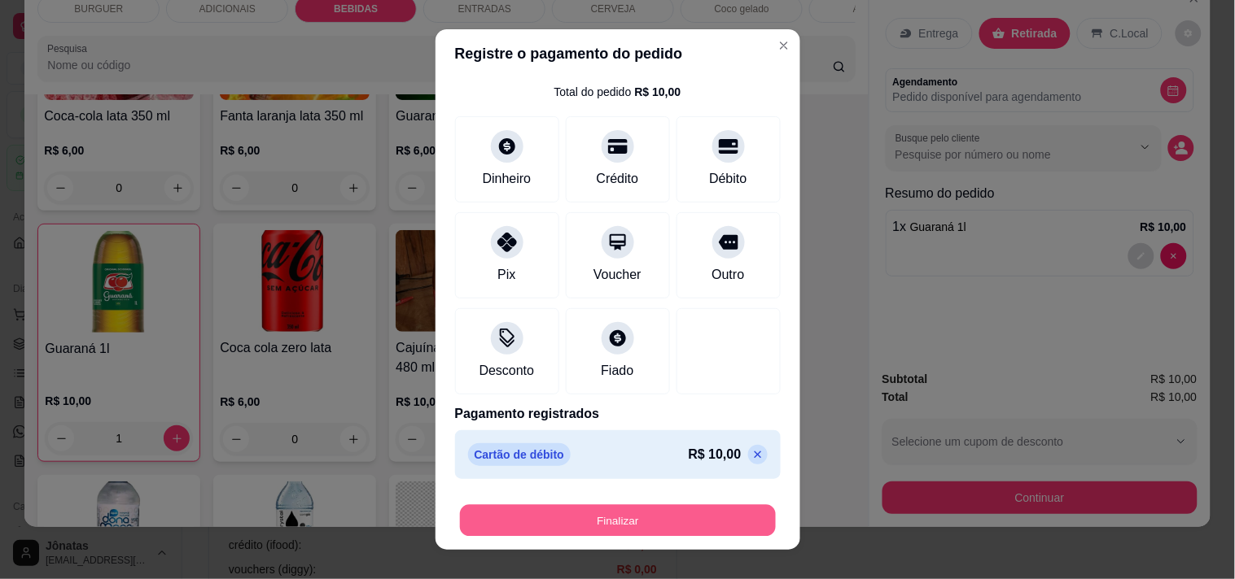
click at [695, 511] on button "Finalizar" at bounding box center [618, 521] width 316 height 32
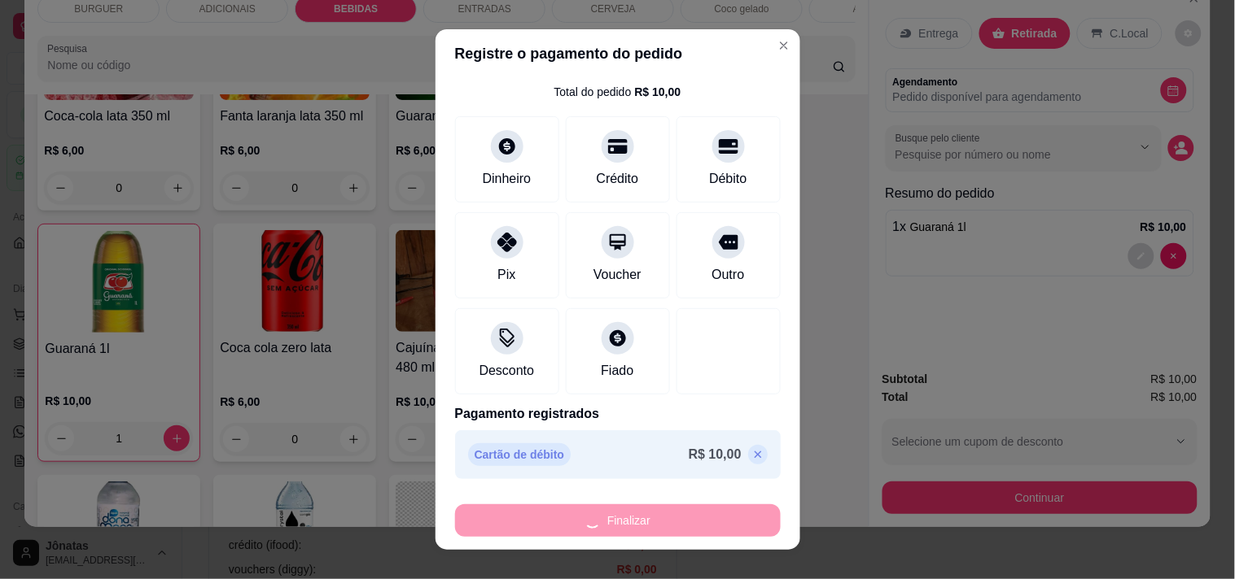
type input "0"
type input "-R$ 10,00"
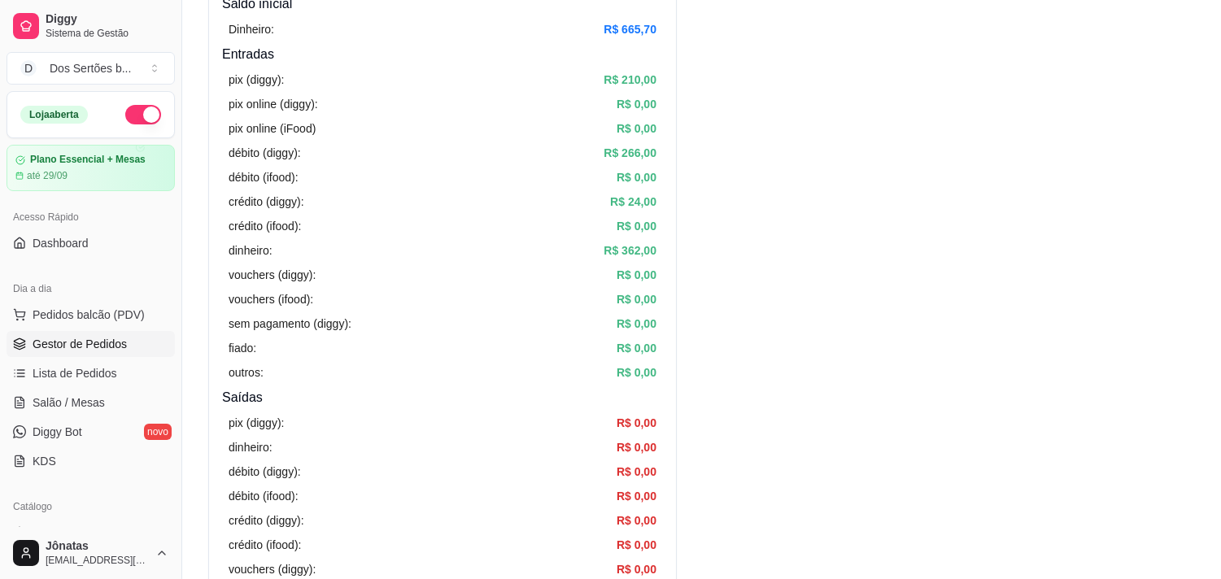
click at [103, 347] on span "Gestor de Pedidos" at bounding box center [80, 344] width 94 height 16
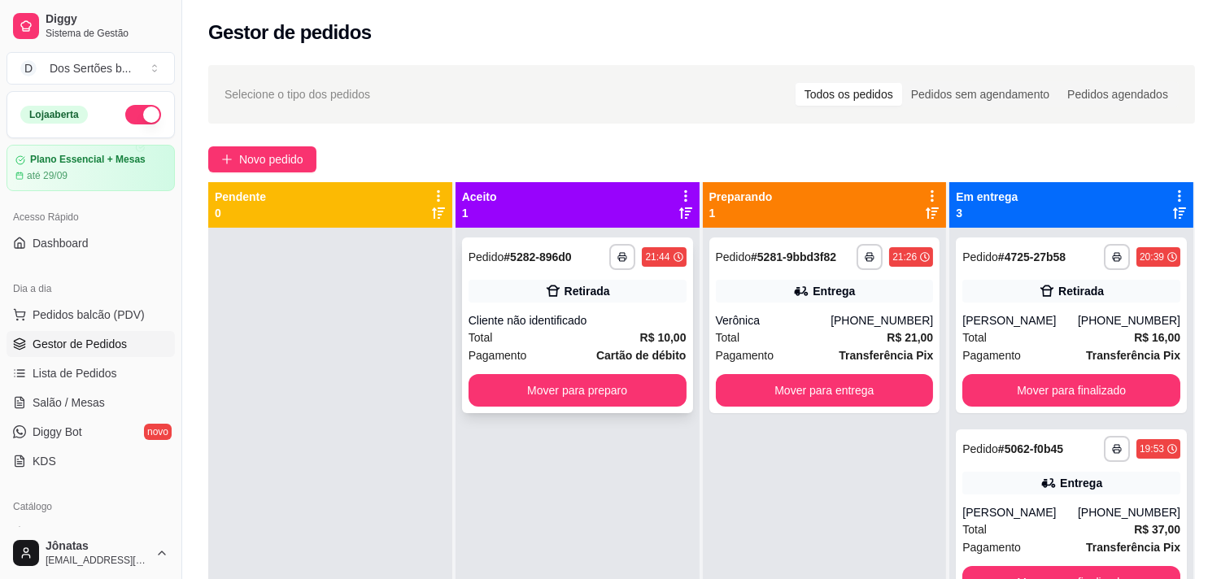
click at [545, 296] on icon at bounding box center [553, 291] width 16 height 16
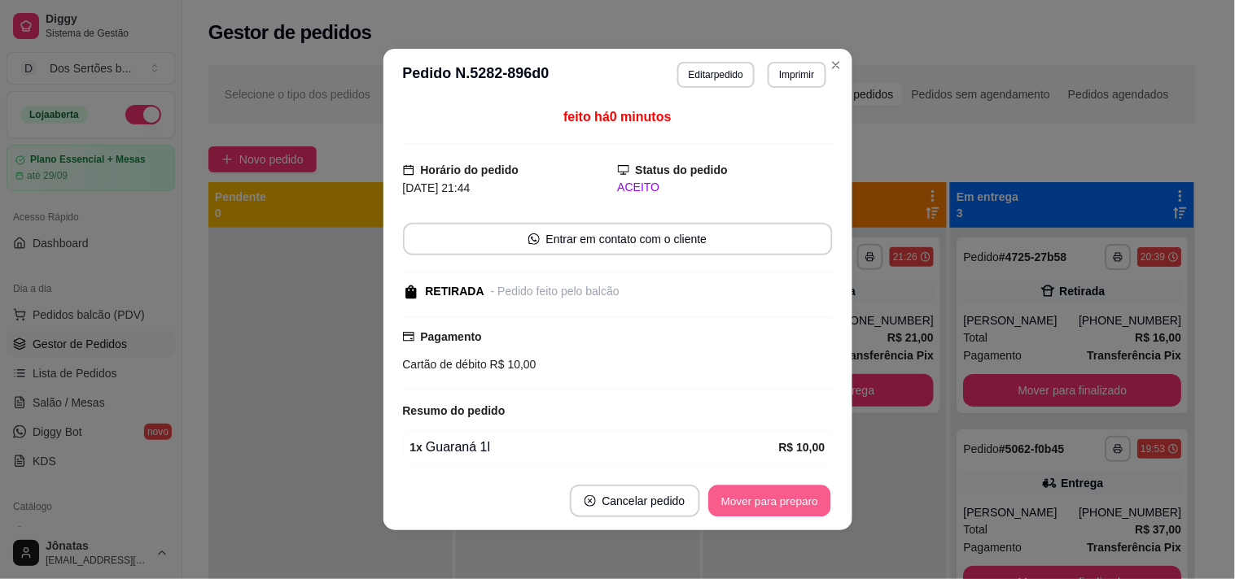
click at [814, 495] on button "Mover para preparo" at bounding box center [769, 502] width 122 height 32
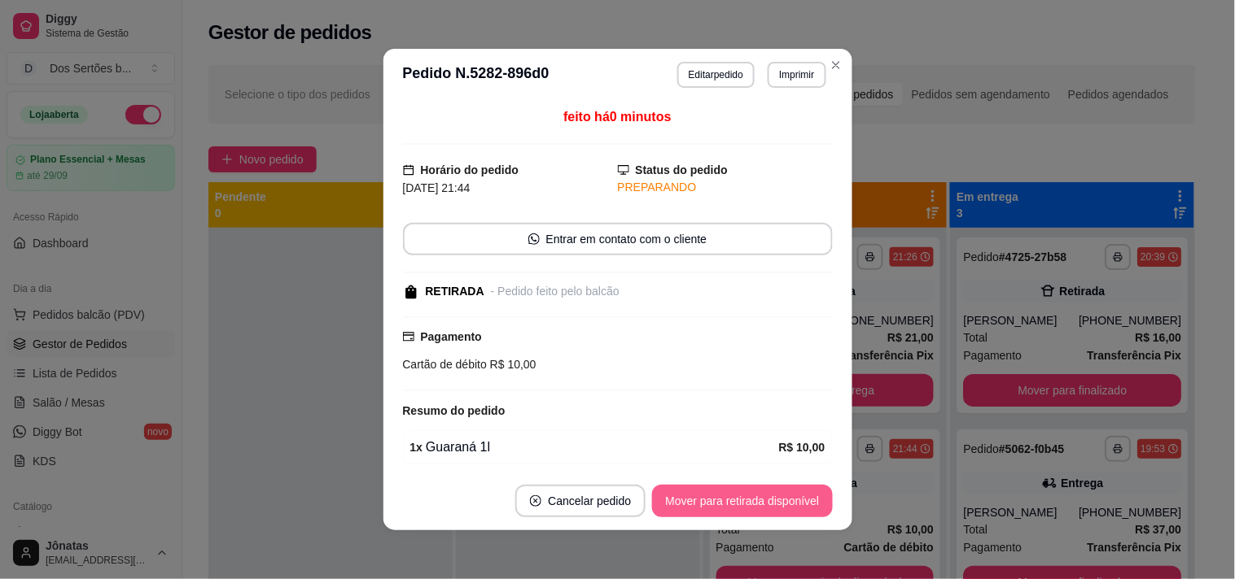
click at [802, 502] on button "Mover para retirada disponível" at bounding box center [742, 501] width 180 height 33
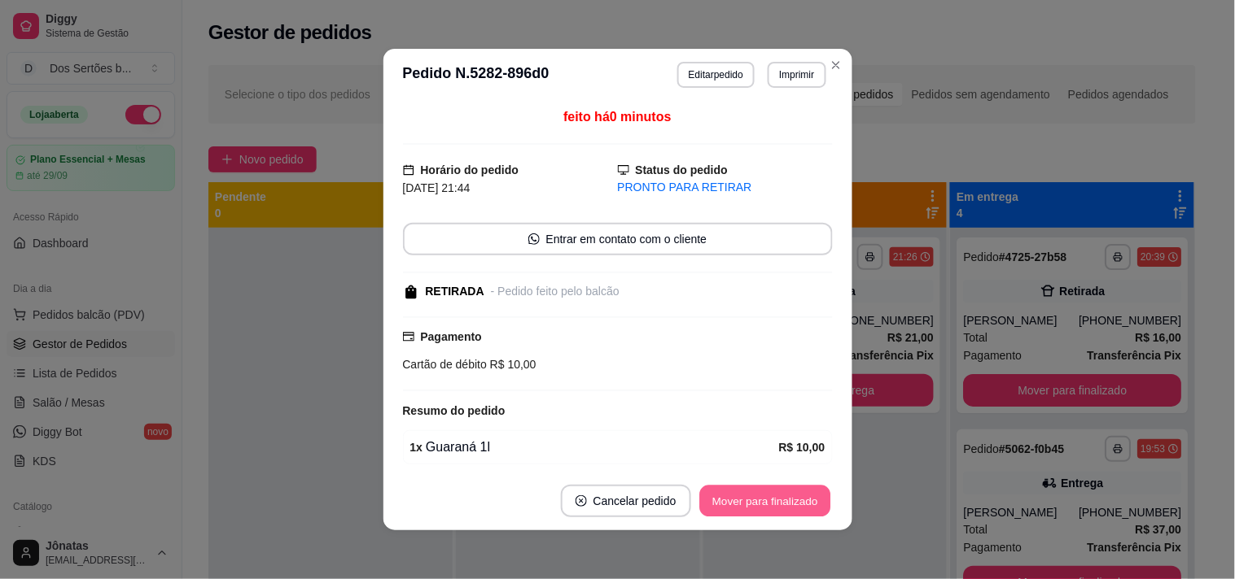
click at [802, 502] on button "Mover para finalizado" at bounding box center [764, 502] width 131 height 32
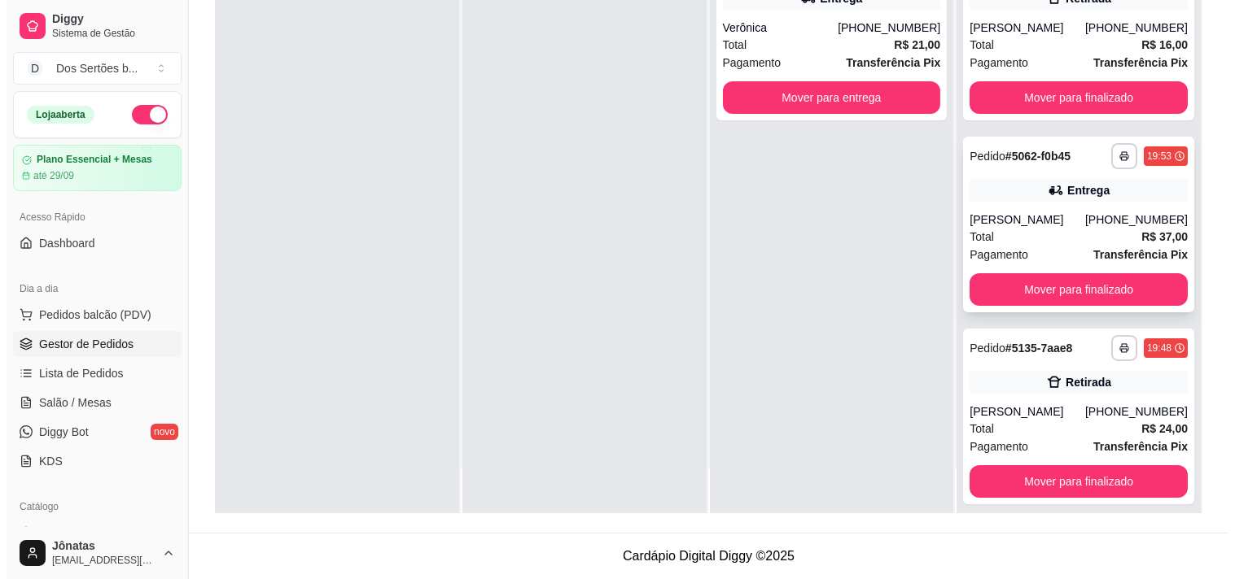
scroll to position [12, 0]
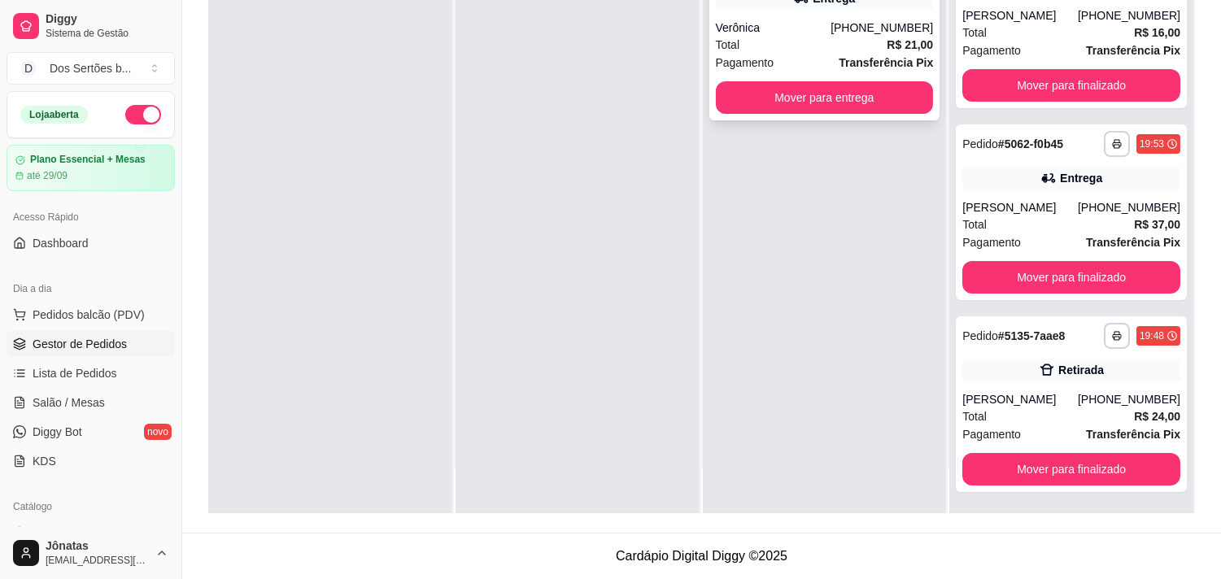
click at [754, 16] on div "**********" at bounding box center [825, 33] width 231 height 176
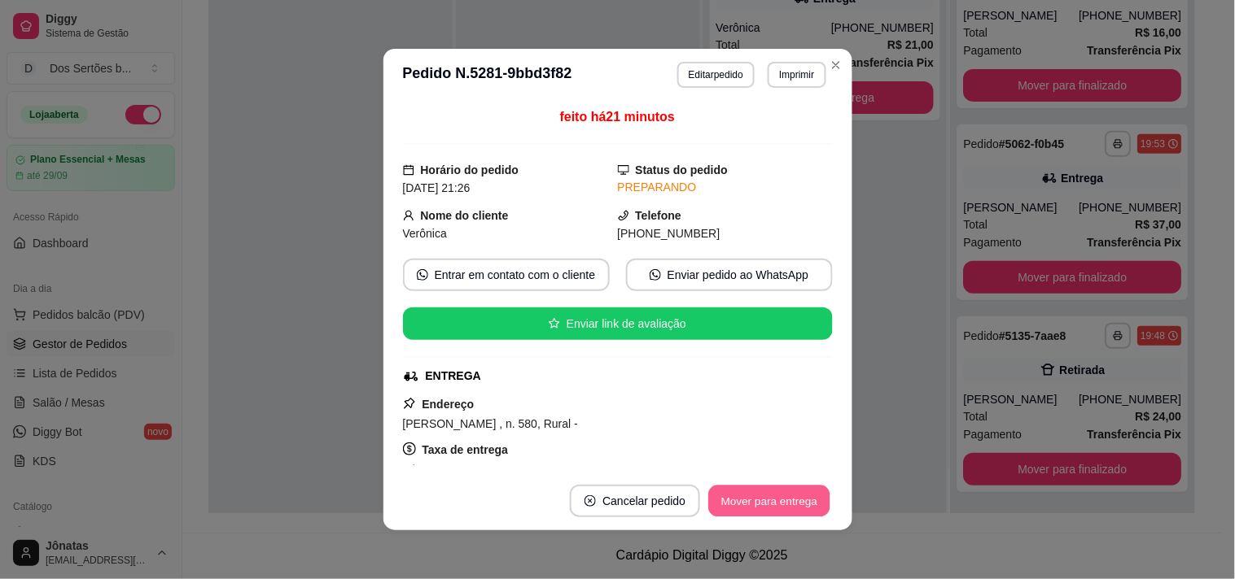
click at [791, 497] on button "Mover para entrega" at bounding box center [770, 502] width 122 height 32
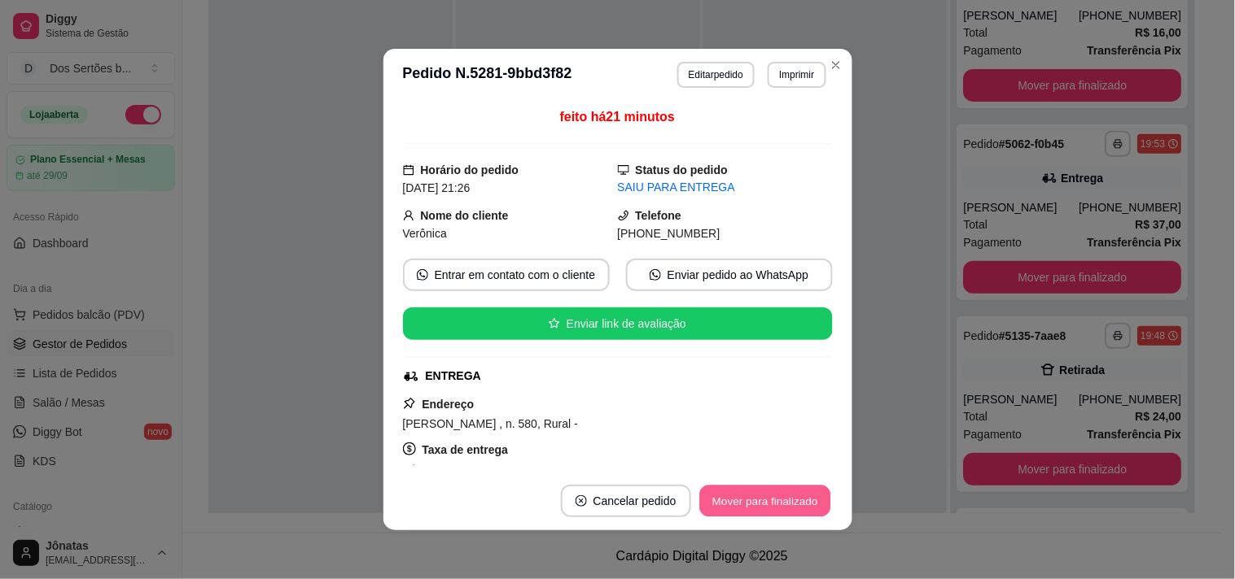
click at [791, 498] on button "Mover para finalizado" at bounding box center [764, 502] width 131 height 32
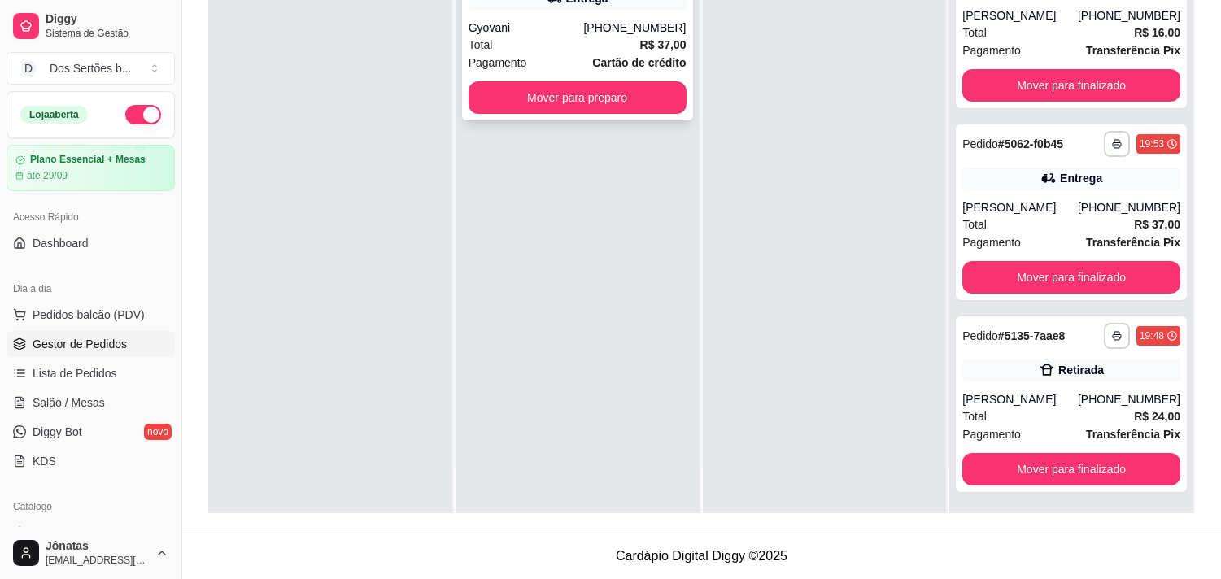
click at [513, 38] on div "Total R$ 37,00" at bounding box center [578, 45] width 218 height 18
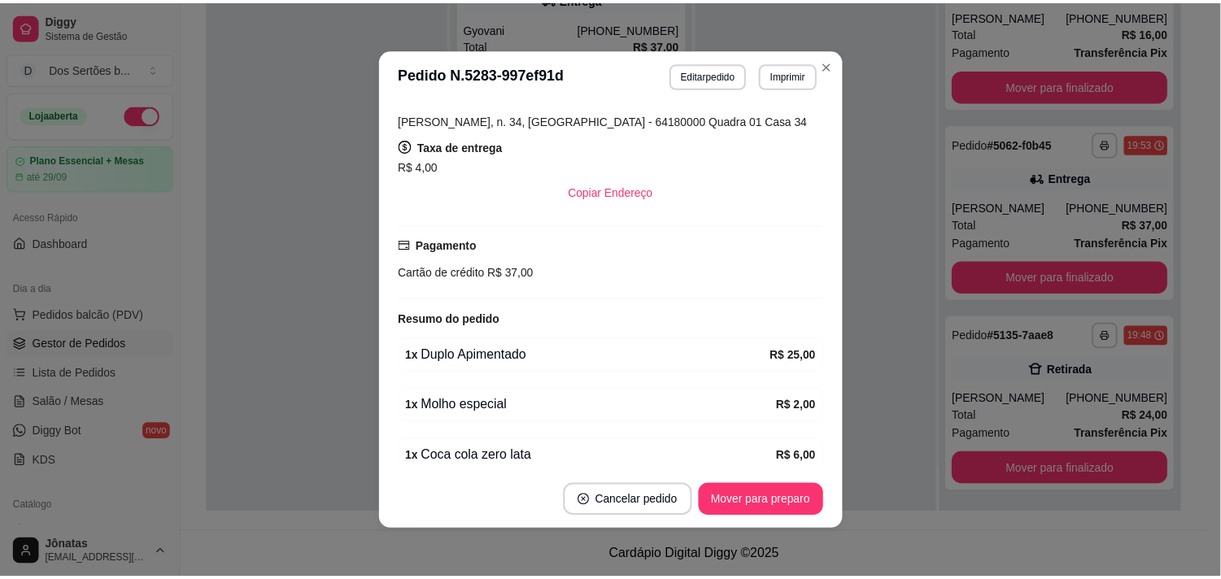
scroll to position [378, 0]
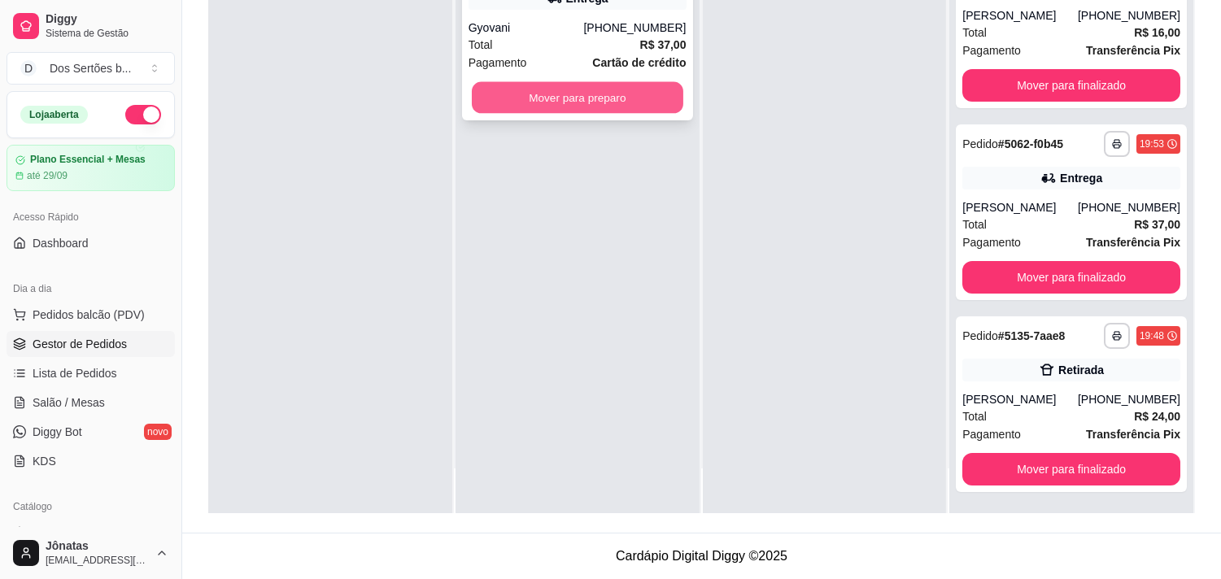
click at [605, 99] on button "Mover para preparo" at bounding box center [578, 98] width 212 height 32
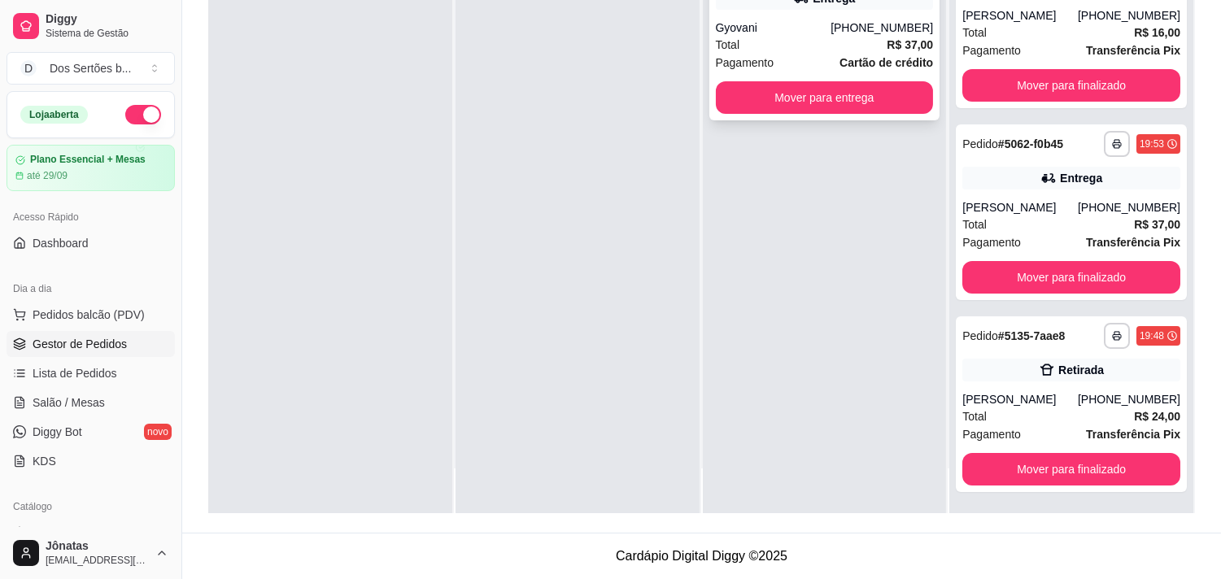
click at [744, 50] on div "Total R$ 37,00" at bounding box center [825, 45] width 218 height 18
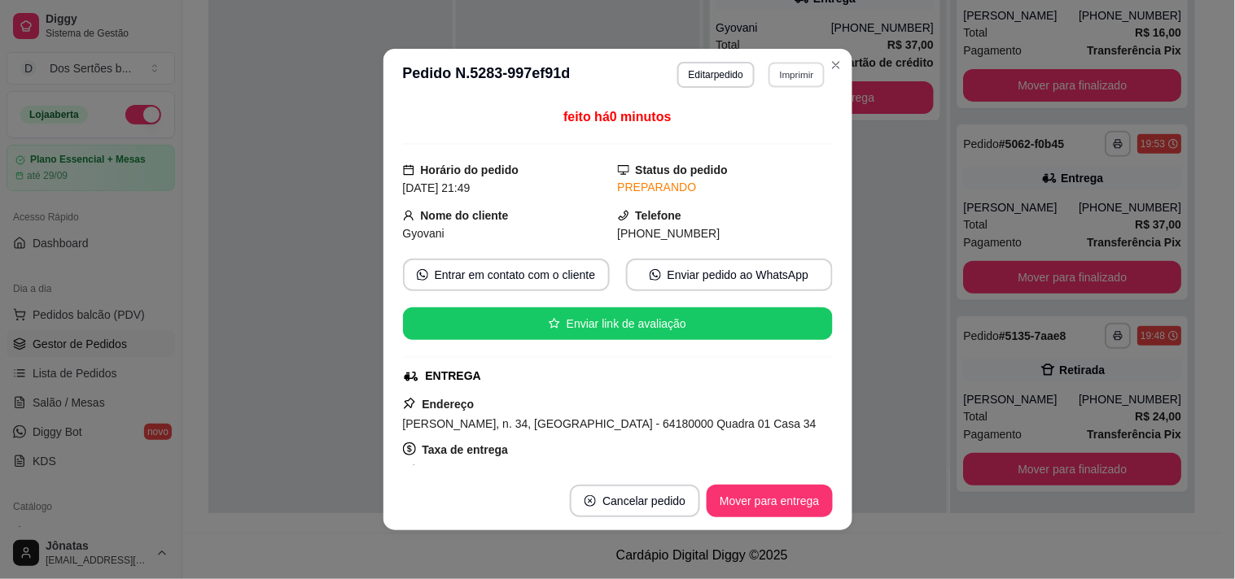
click at [781, 70] on button "Imprimir" at bounding box center [796, 74] width 56 height 25
click at [739, 143] on button "Impressora" at bounding box center [761, 133] width 118 height 26
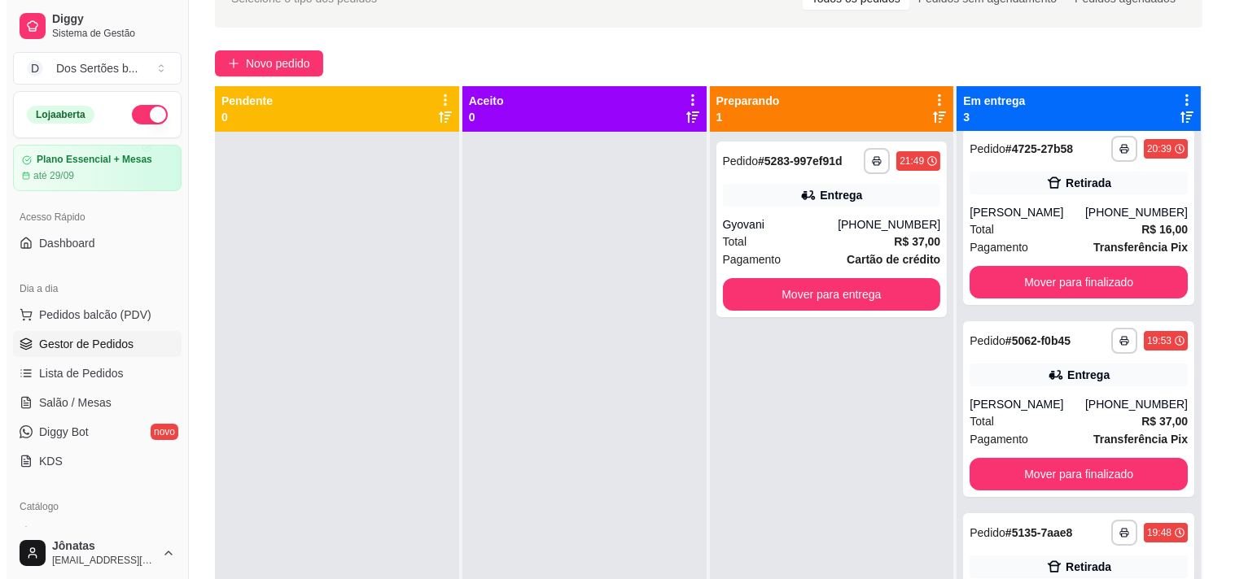
scroll to position [45, 0]
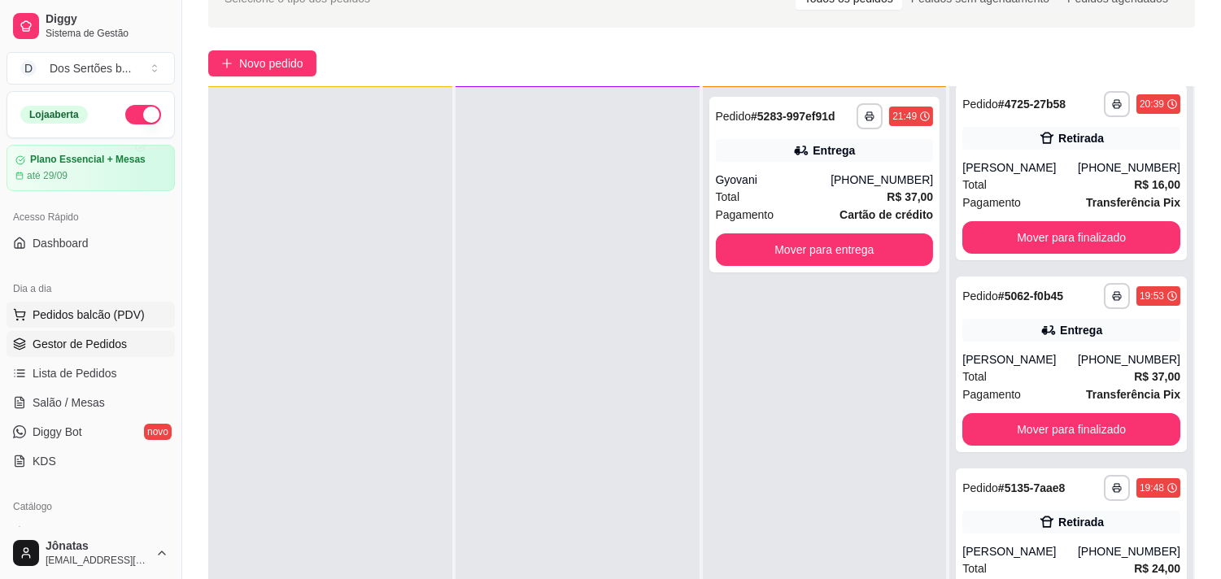
click at [17, 302] on button "Pedidos balcão (PDV)" at bounding box center [91, 315] width 168 height 26
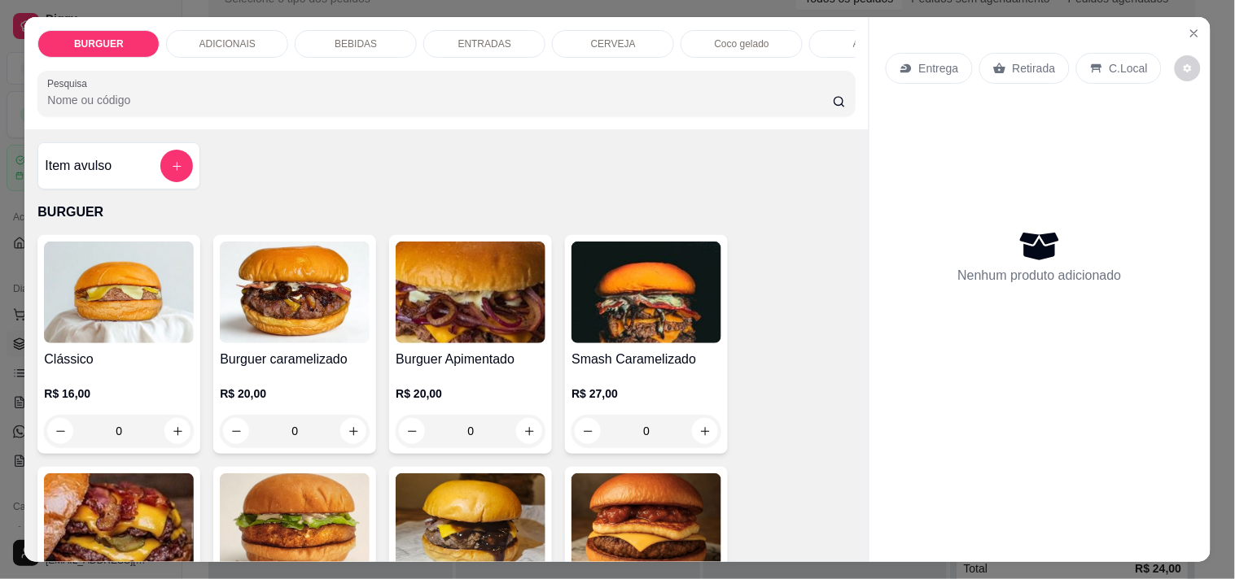
scroll to position [126, 0]
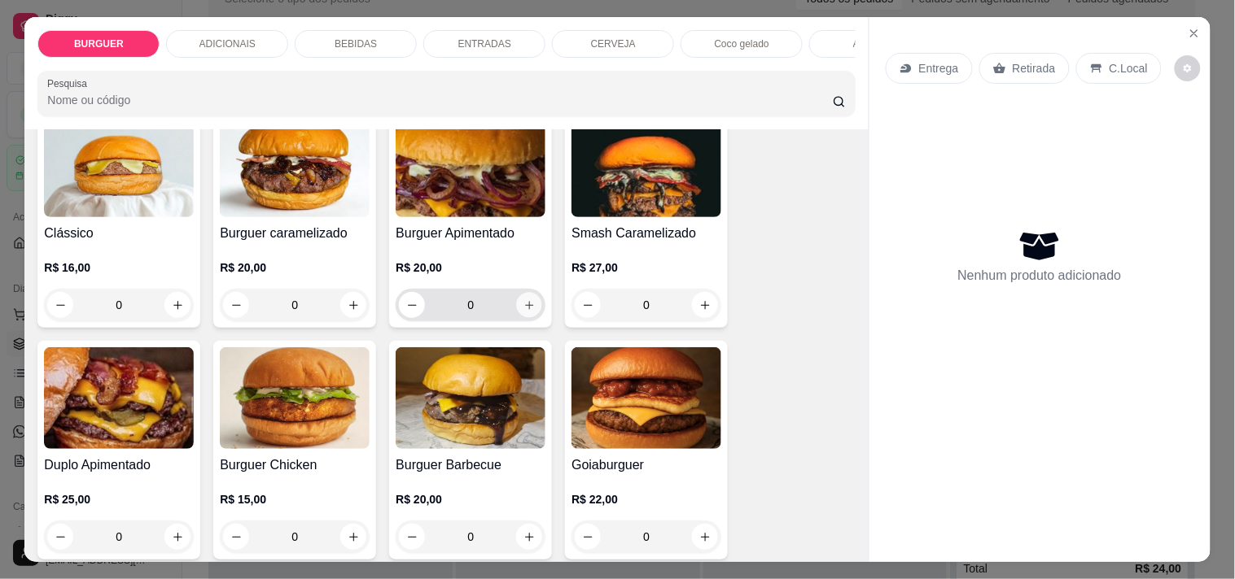
click at [527, 309] on icon "increase-product-quantity" at bounding box center [529, 305] width 12 height 12
type input "1"
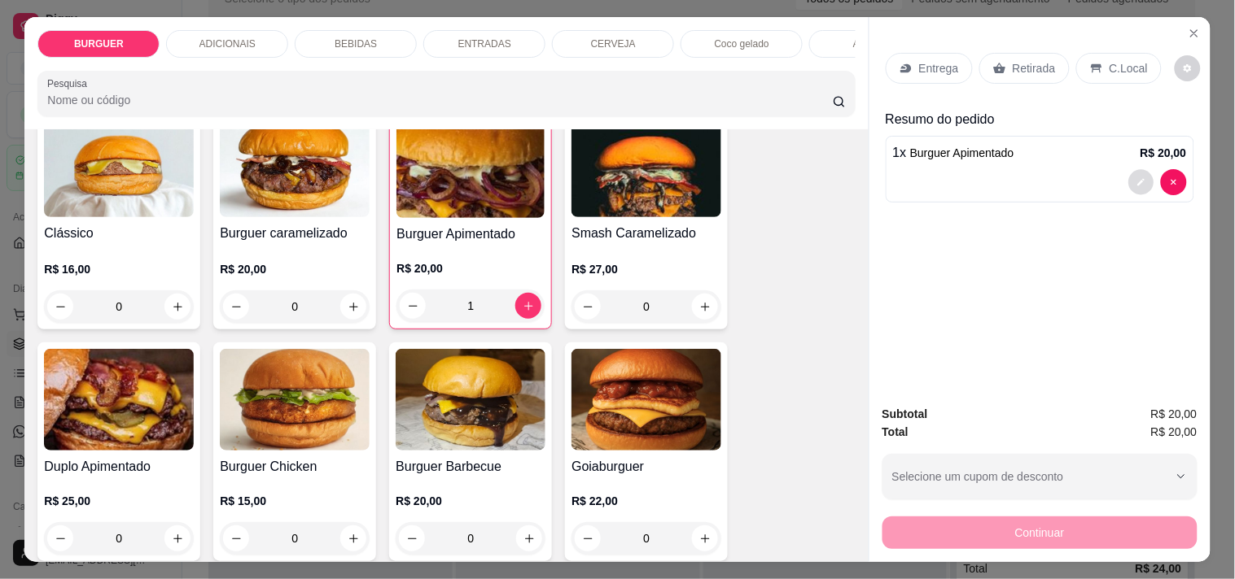
click at [1137, 178] on icon "decrease-product-quantity" at bounding box center [1141, 183] width 10 height 10
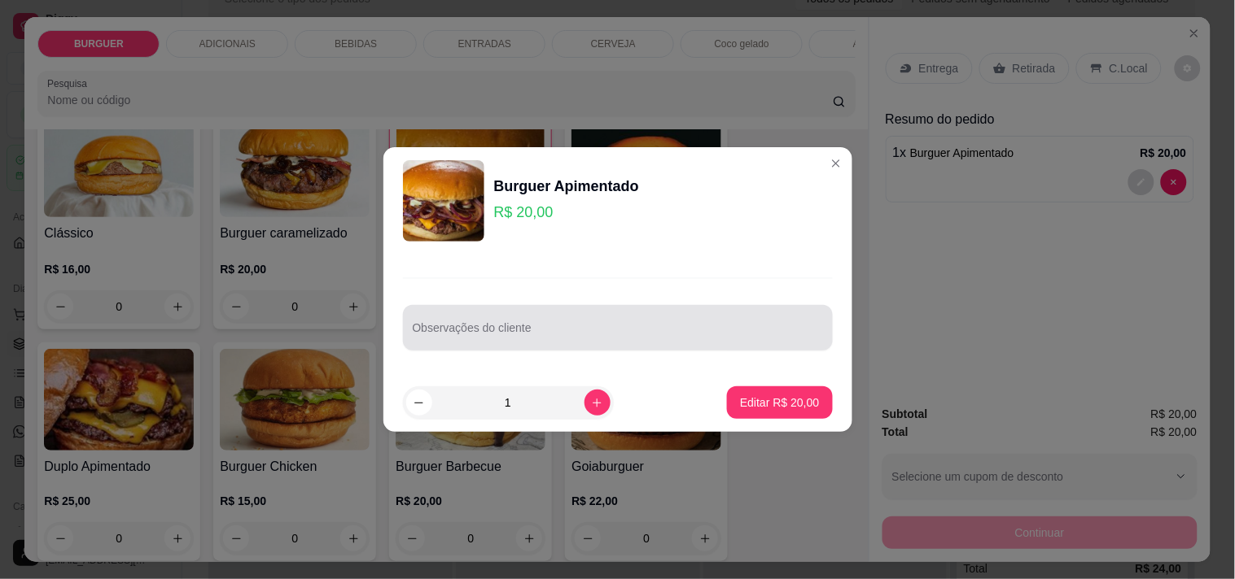
click at [509, 321] on div at bounding box center [618, 328] width 410 height 33
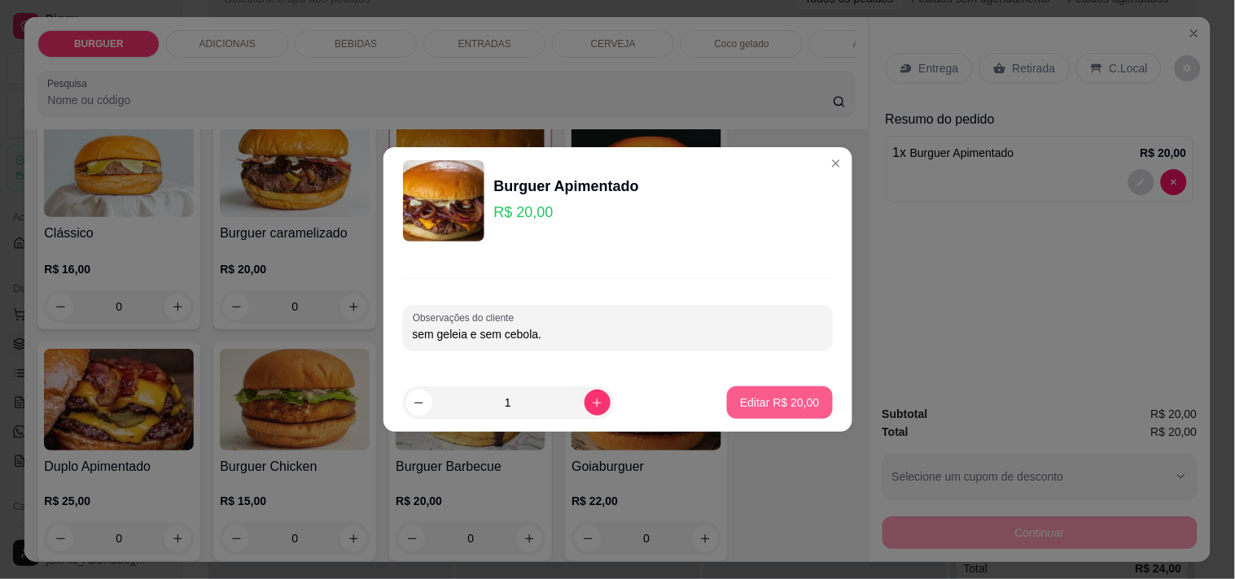
type input "sem geleia e sem cebola."
click at [755, 403] on p "Editar R$ 20,00" at bounding box center [779, 402] width 76 height 15
type input "0"
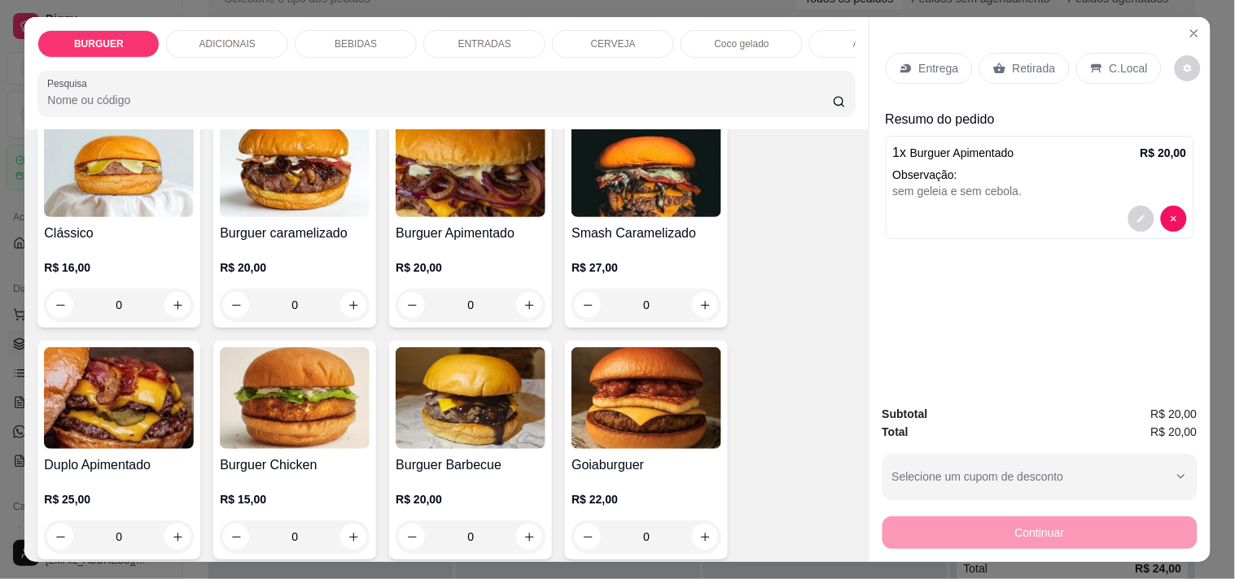
click at [907, 60] on div "Entrega" at bounding box center [928, 68] width 87 height 31
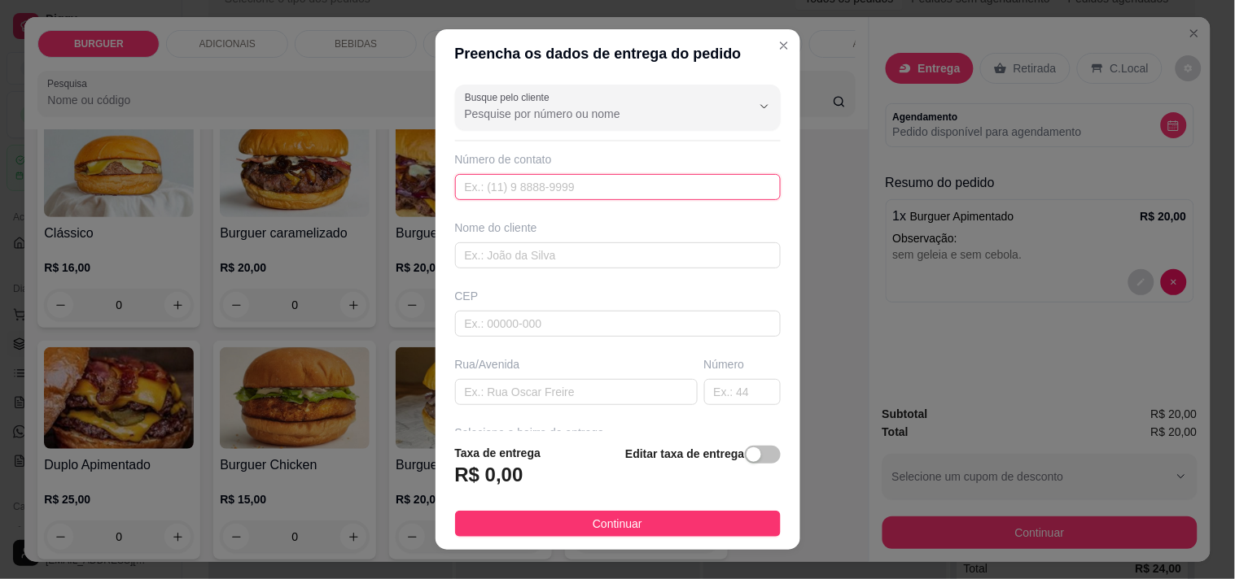
click at [477, 186] on input "text" at bounding box center [618, 187] width 326 height 26
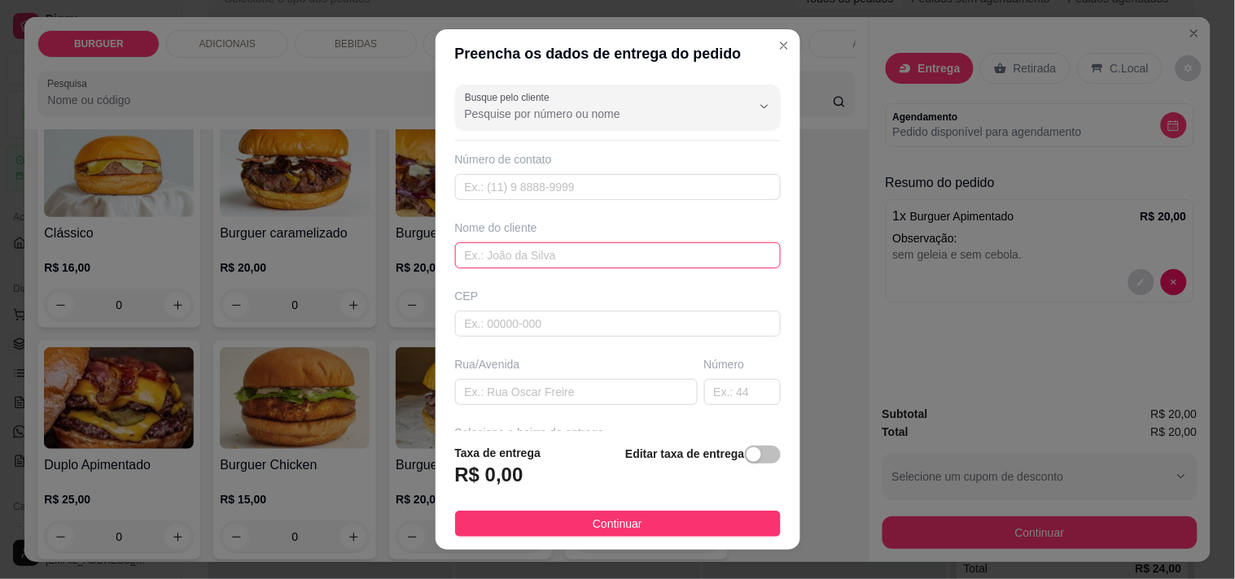
click at [465, 254] on input "text" at bounding box center [618, 256] width 326 height 26
type input "m"
type input "[PERSON_NAME]"
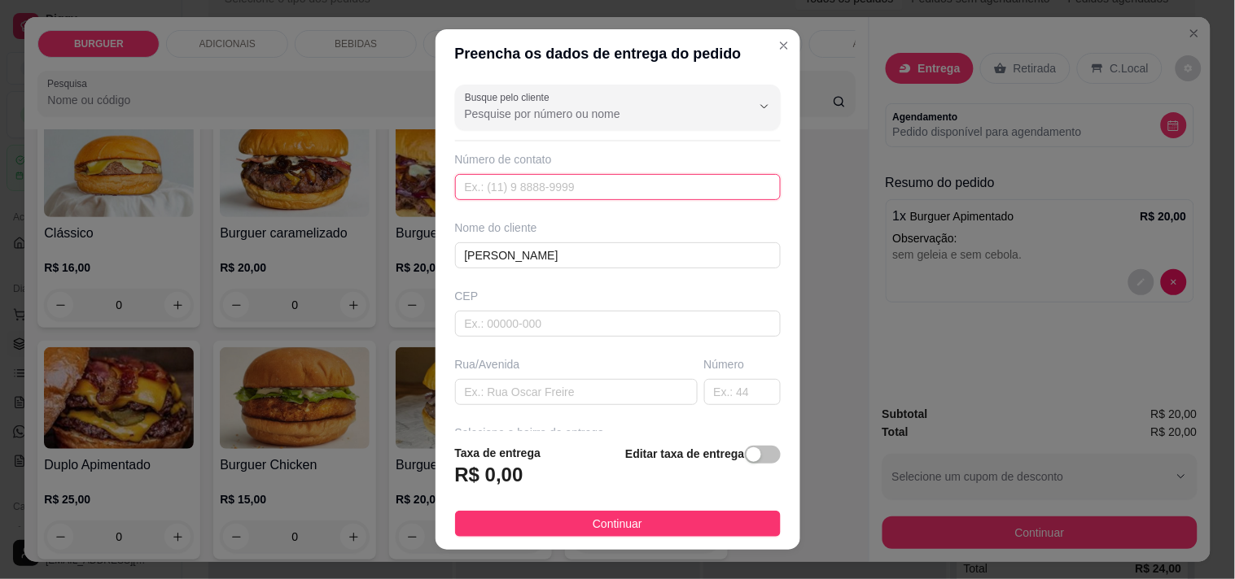
click at [464, 181] on input "text" at bounding box center [618, 187] width 326 height 26
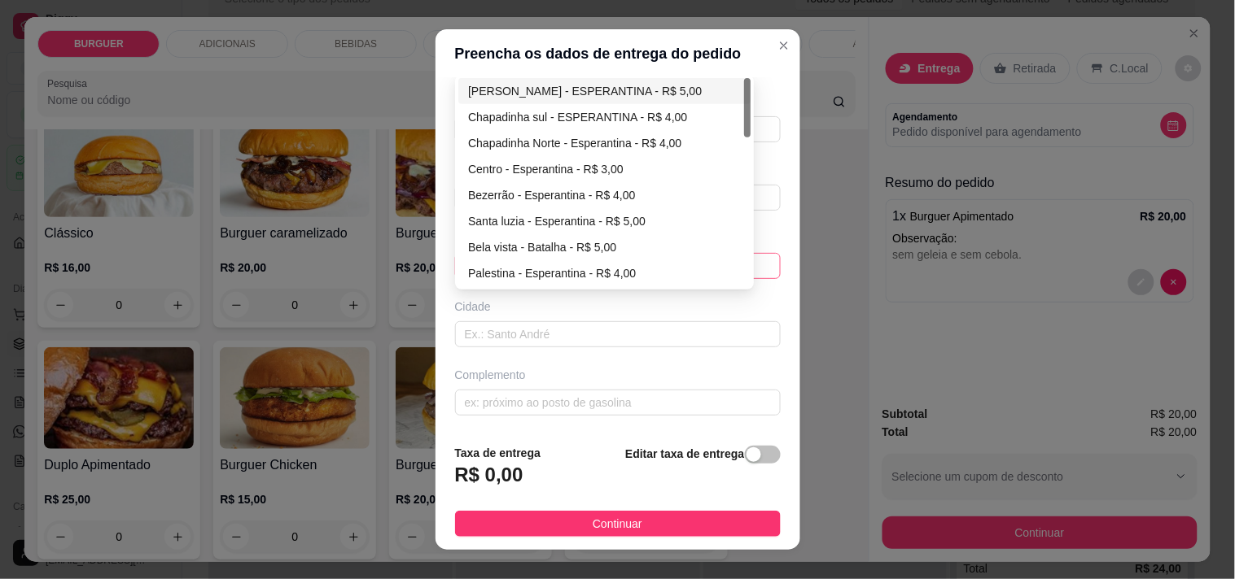
click at [527, 267] on div "67d0a9f2ac621123795caa57 67d0aa4c10a7c36e1d729bd0 [PERSON_NAME] - ESPERANTINA -…" at bounding box center [618, 266] width 326 height 26
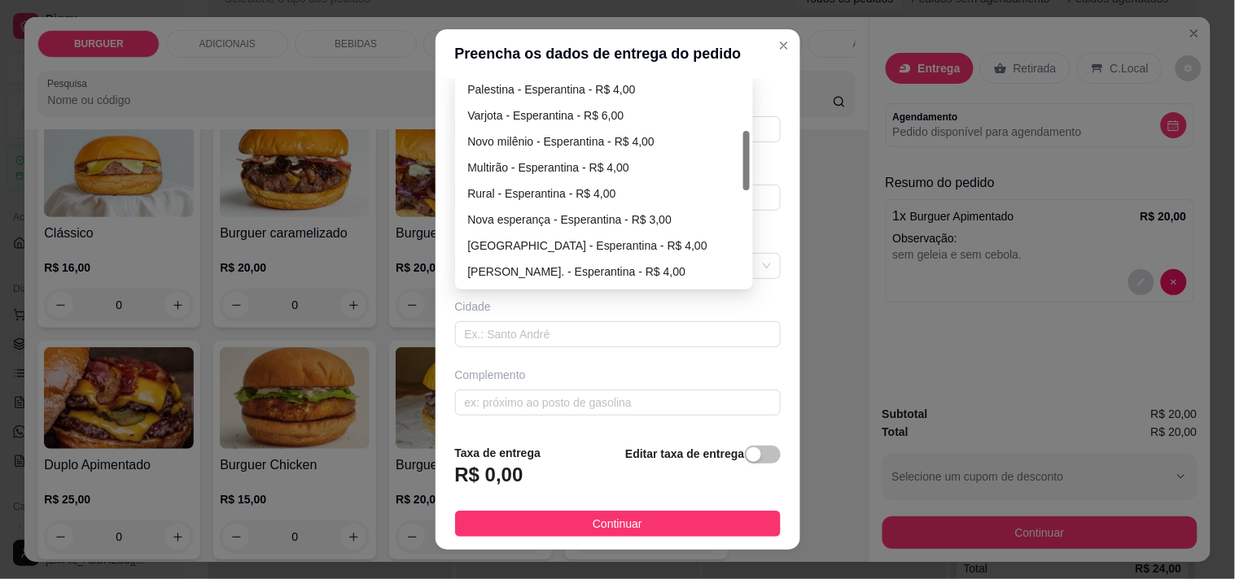
scroll to position [186, 0]
type input "[PHONE_NUMBER]"
click at [497, 190] on div "Rural - Esperantina - R$ 4,00" at bounding box center [604, 192] width 273 height 18
type input "Esperantina"
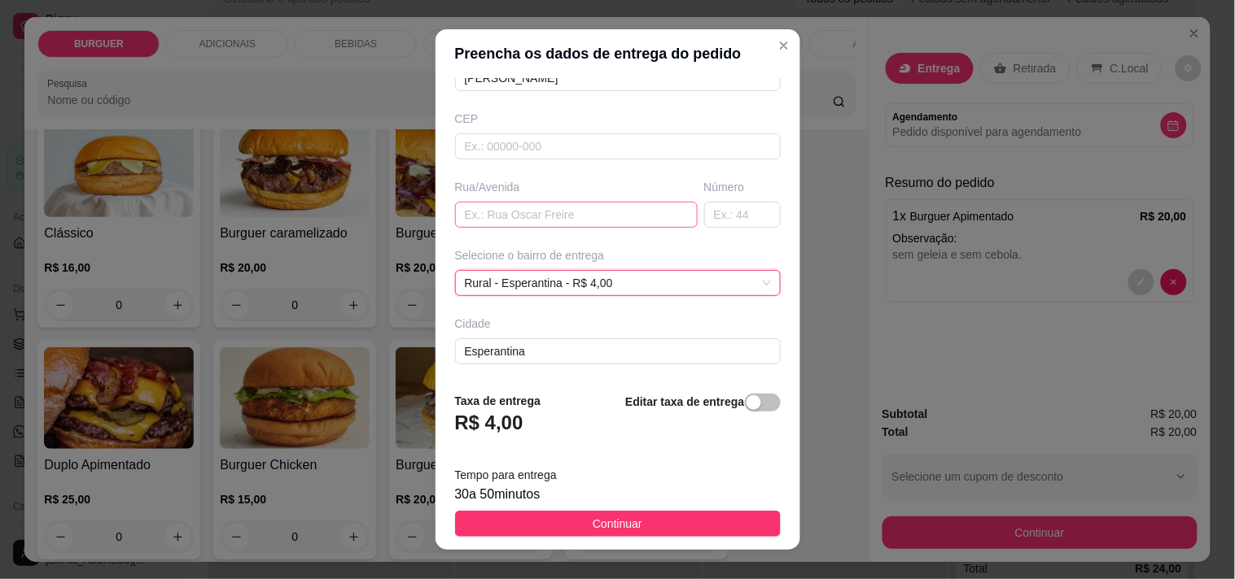
scroll to position [195, 0]
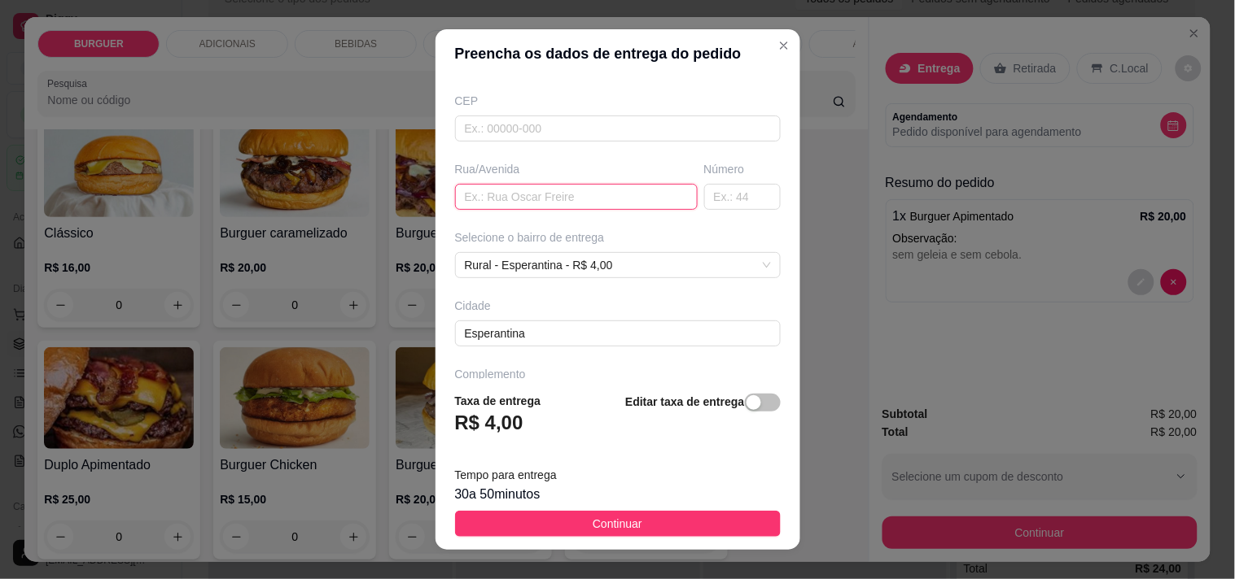
click at [486, 205] on input "text" at bounding box center [576, 197] width 243 height 26
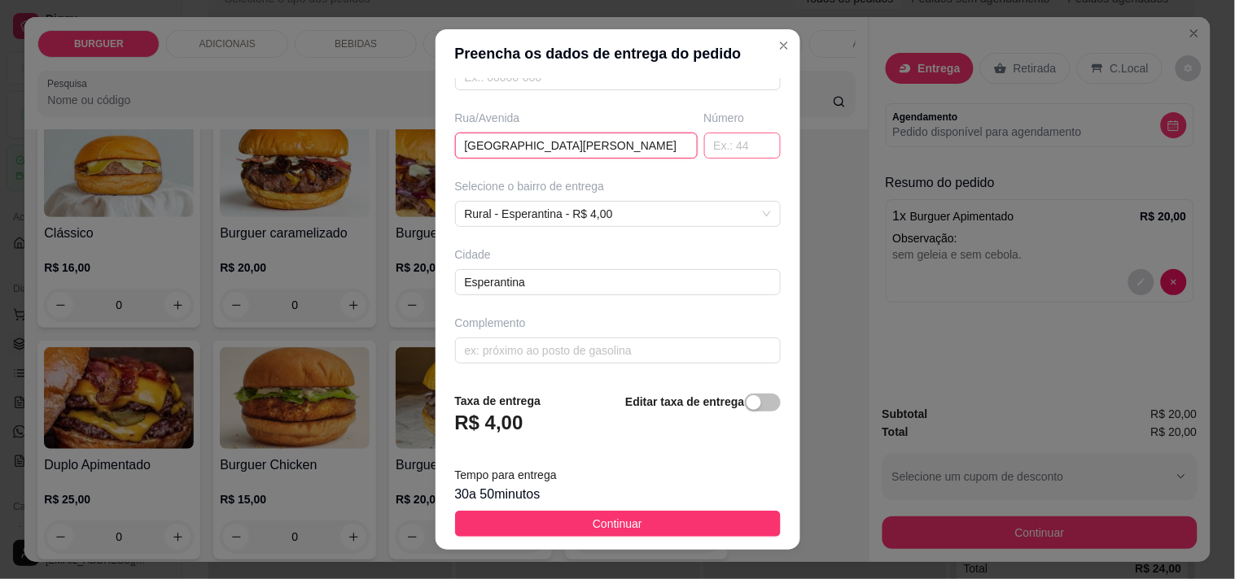
type input "[GEOGRAPHIC_DATA][PERSON_NAME]"
click at [704, 142] on input "text" at bounding box center [742, 146] width 76 height 26
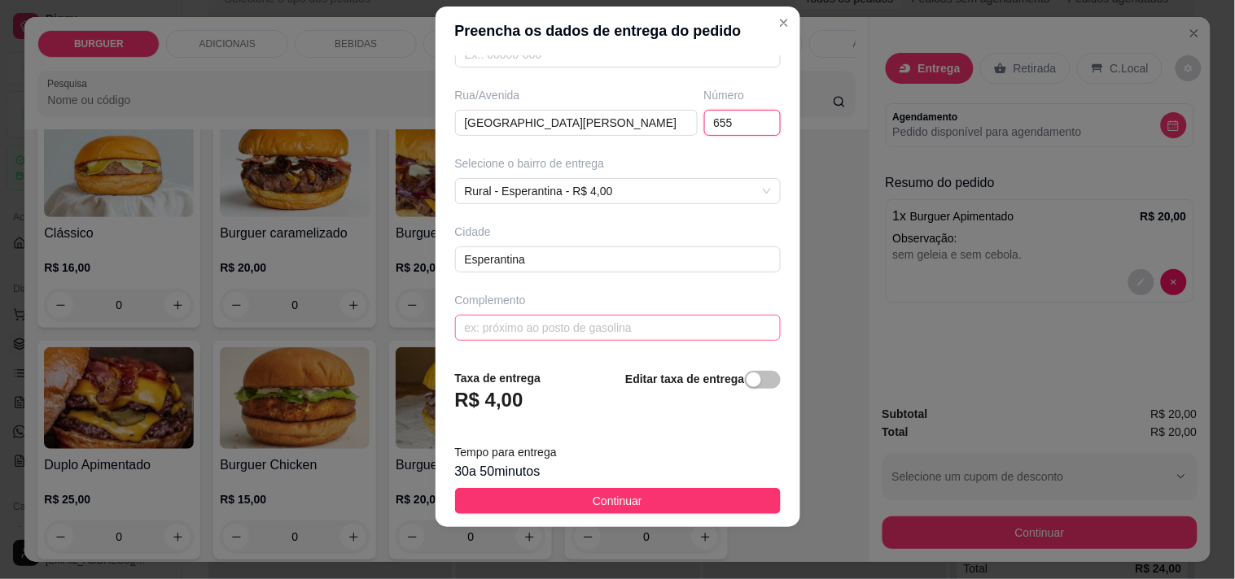
type input "655"
click at [511, 321] on input "text" at bounding box center [618, 328] width 326 height 26
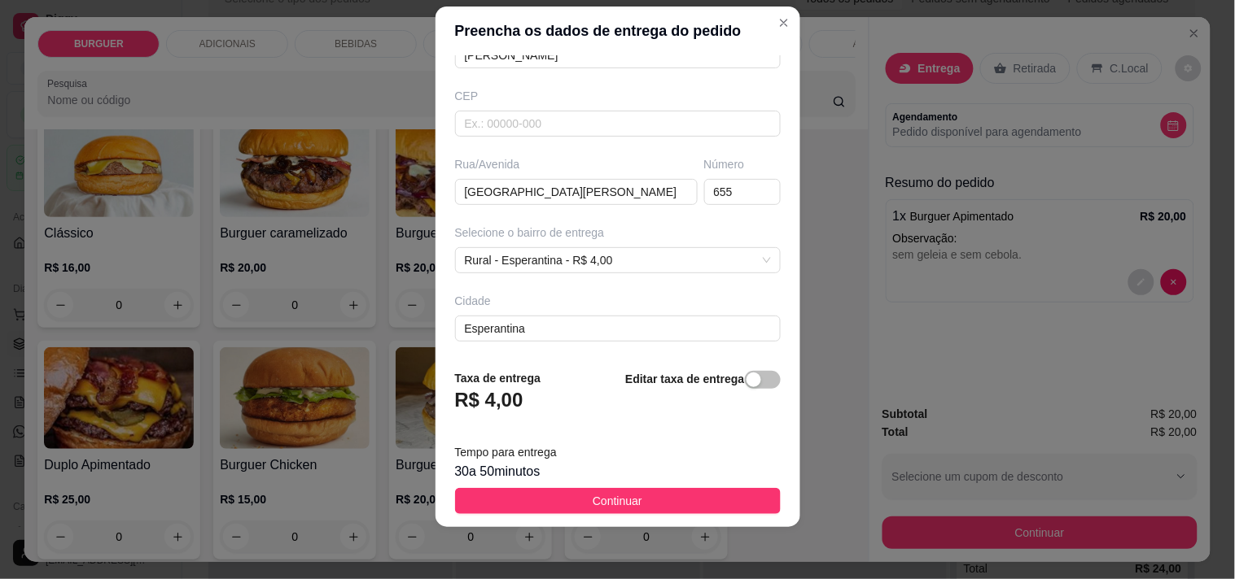
scroll to position [247, 0]
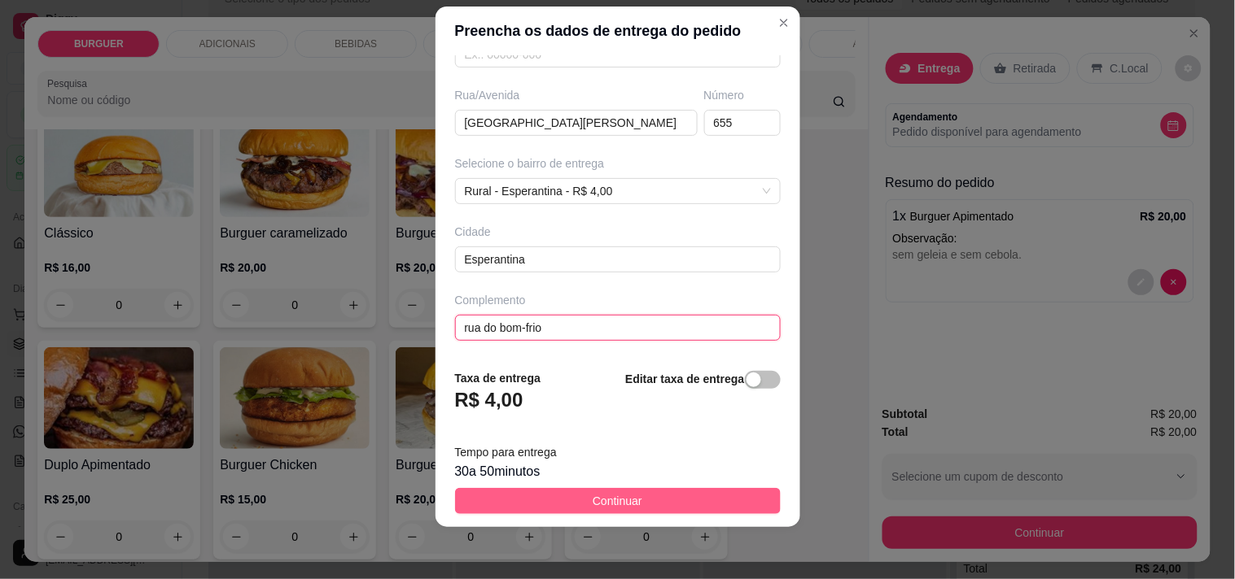
type input "rua do bom-frio"
click at [638, 493] on button "Continuar" at bounding box center [618, 501] width 326 height 26
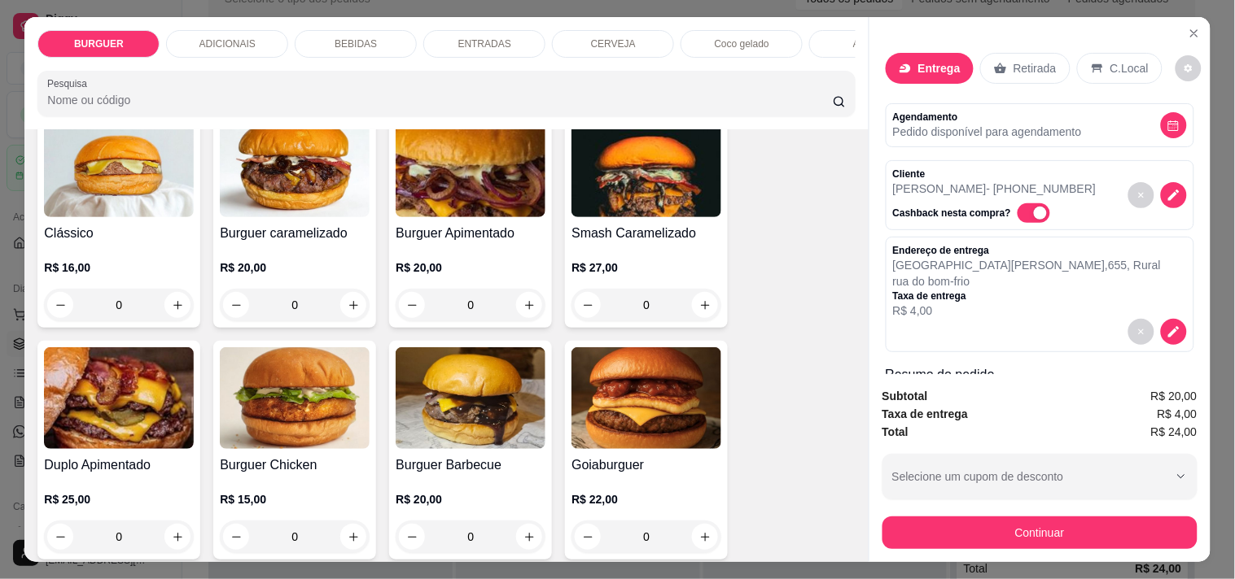
click at [328, 35] on div "BEBIDAS" at bounding box center [356, 44] width 122 height 28
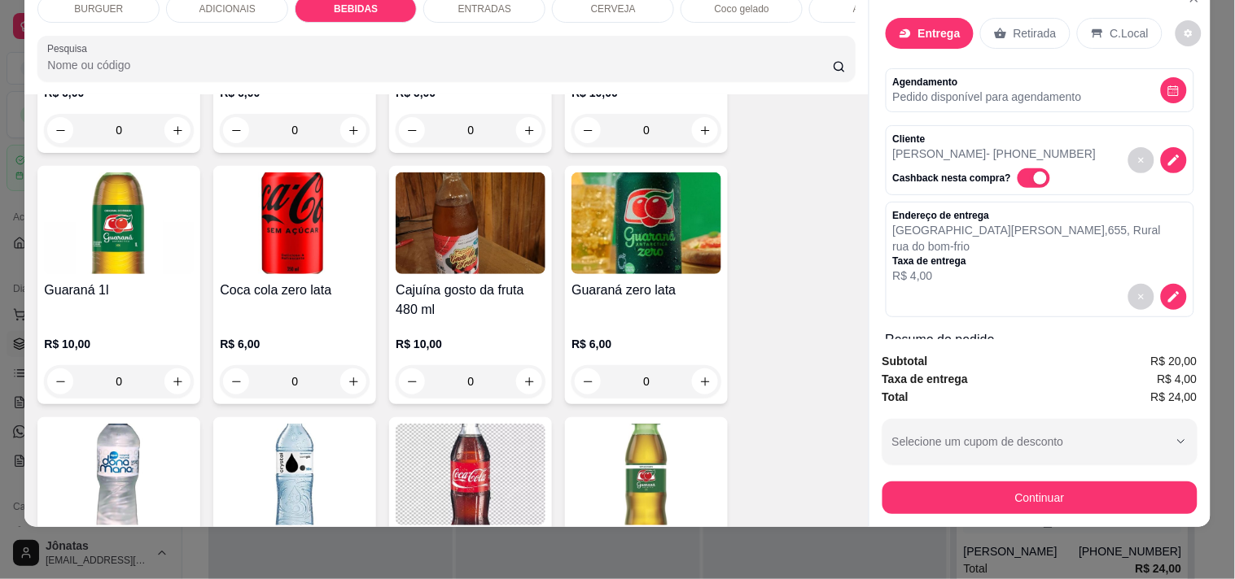
scroll to position [1178, 0]
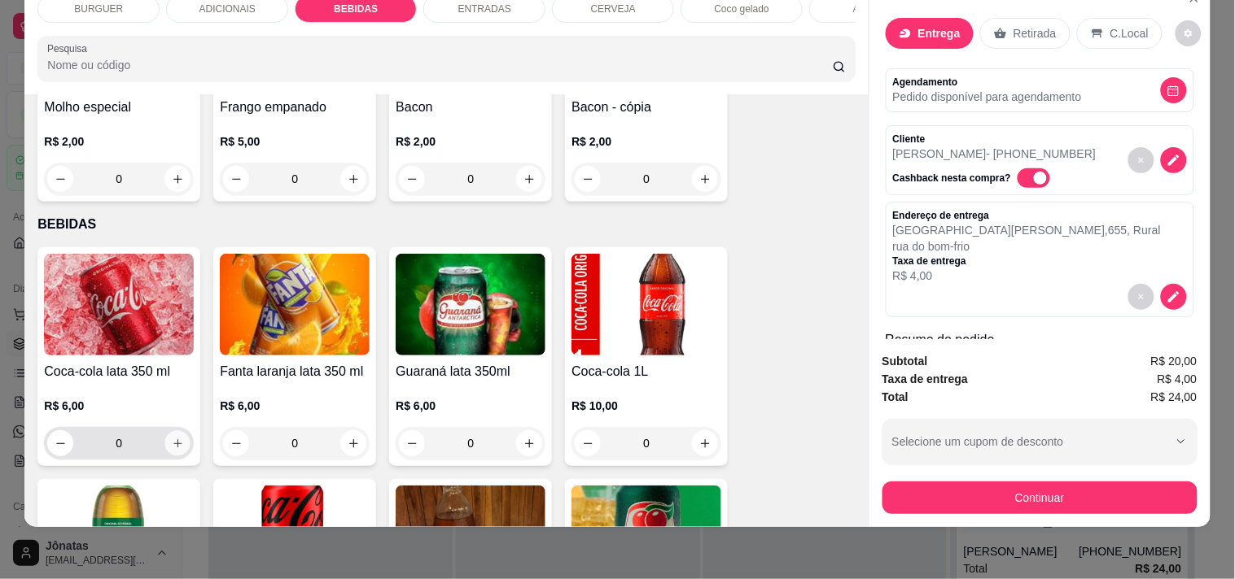
click at [167, 435] on button "increase-product-quantity" at bounding box center [177, 443] width 25 height 25
type input "1"
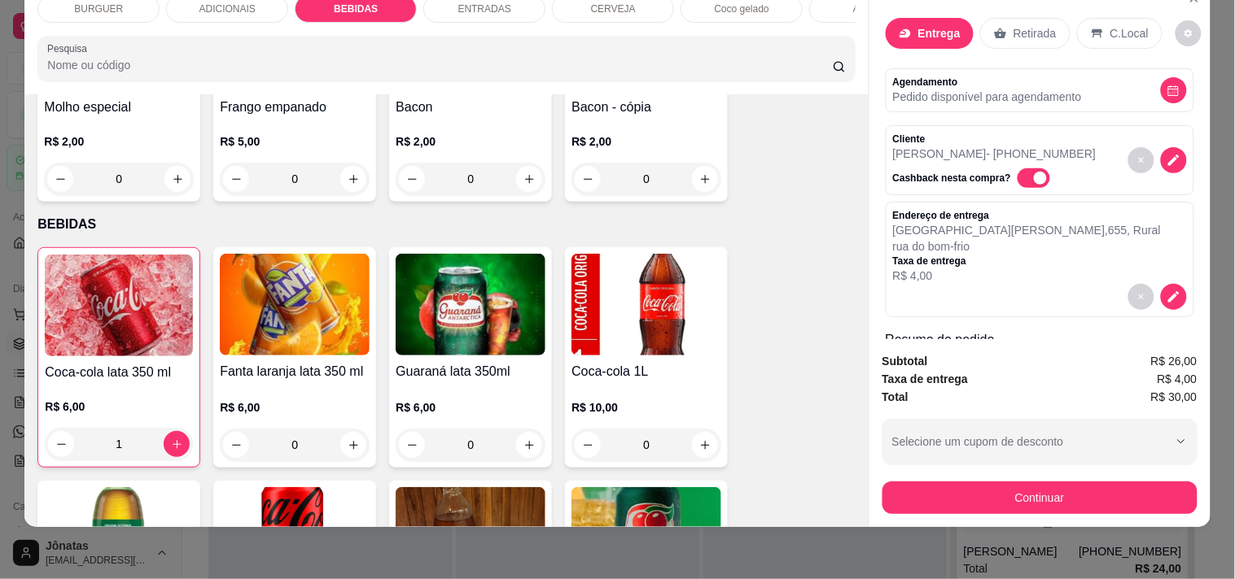
scroll to position [216, 0]
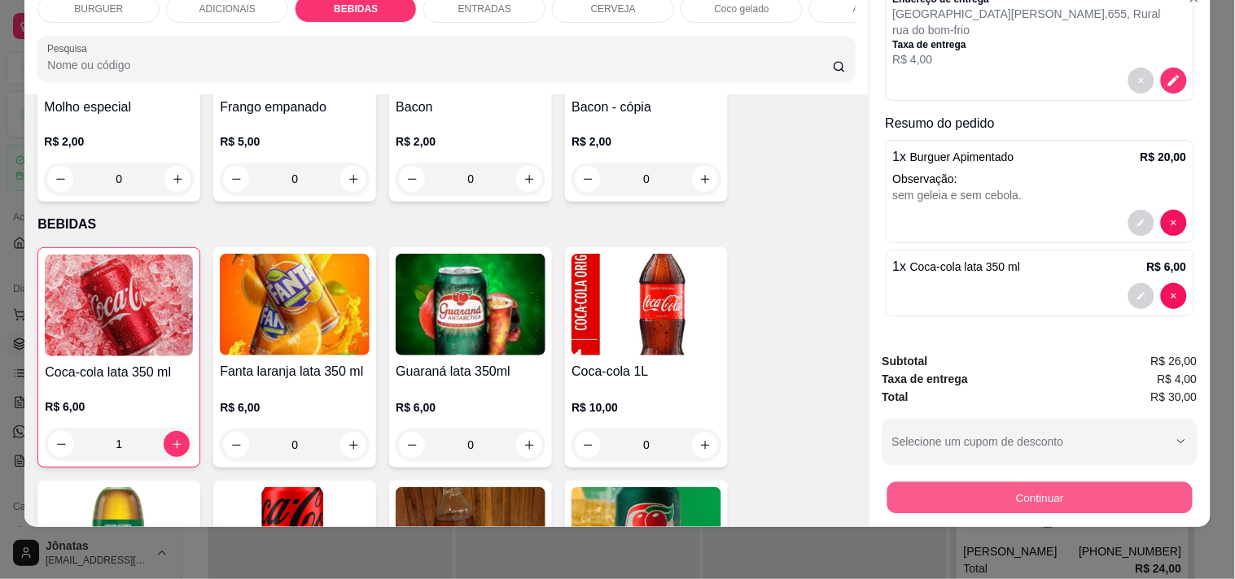
click at [995, 482] on button "Continuar" at bounding box center [1038, 498] width 305 height 32
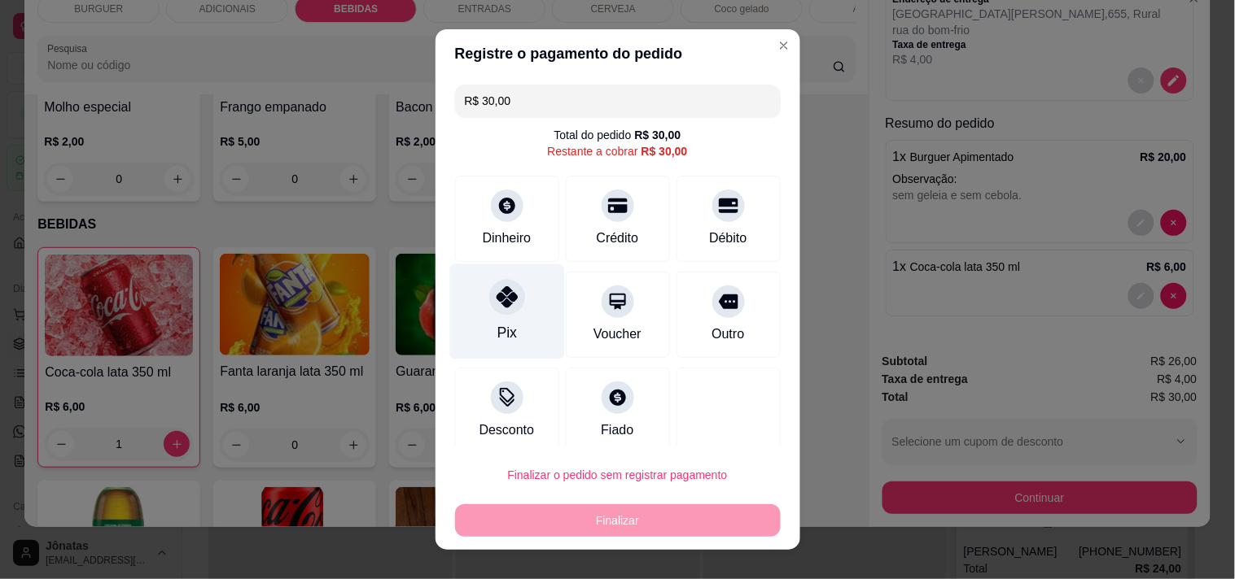
click at [513, 332] on div "Pix" at bounding box center [506, 311] width 115 height 95
type input "R$ 0,00"
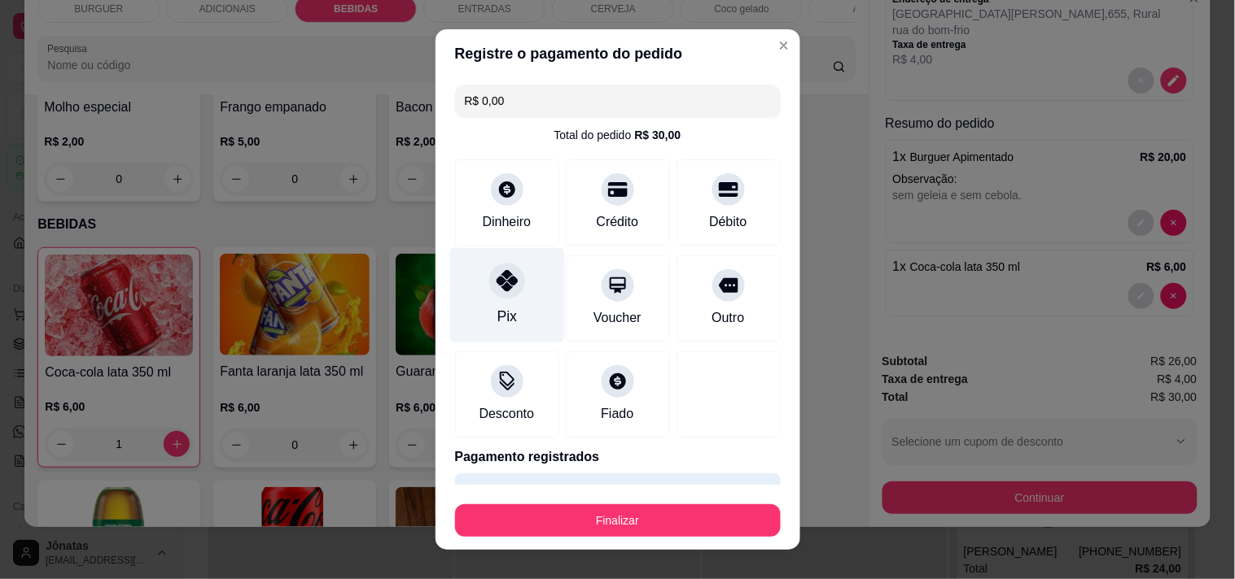
scroll to position [43, 0]
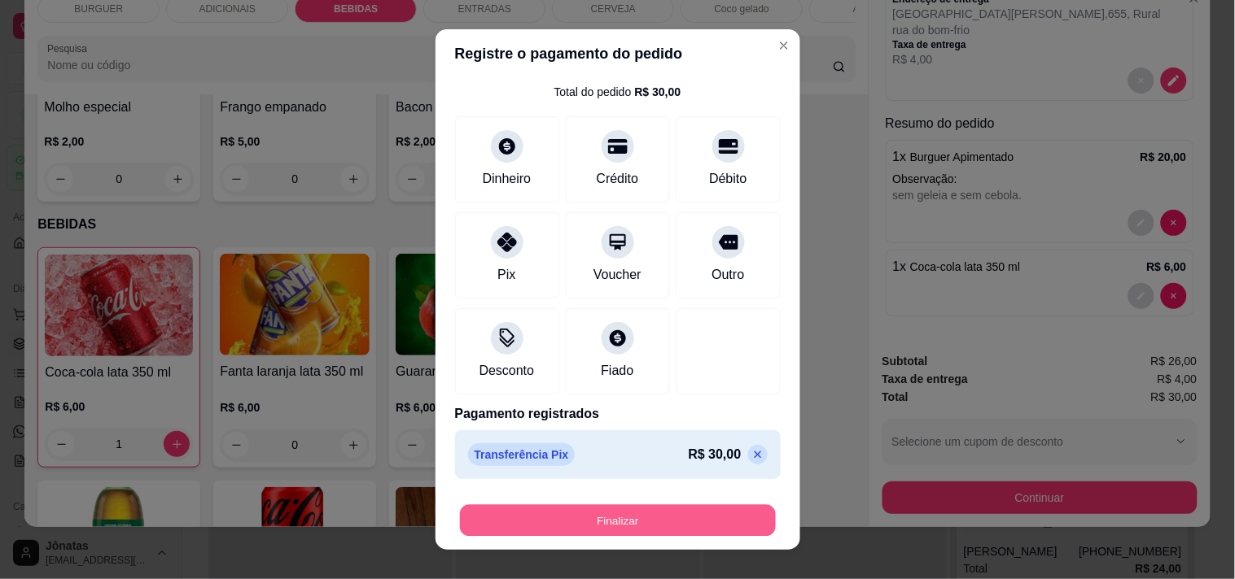
click at [640, 521] on button "Finalizar" at bounding box center [618, 521] width 316 height 32
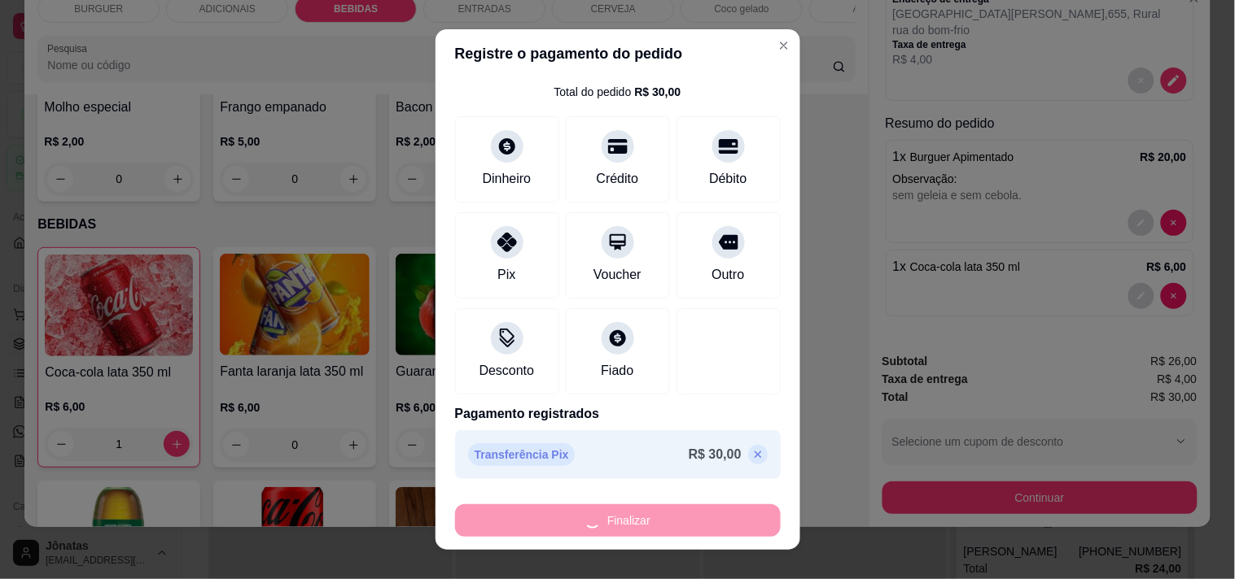
type input "0"
type input "-R$ 30,00"
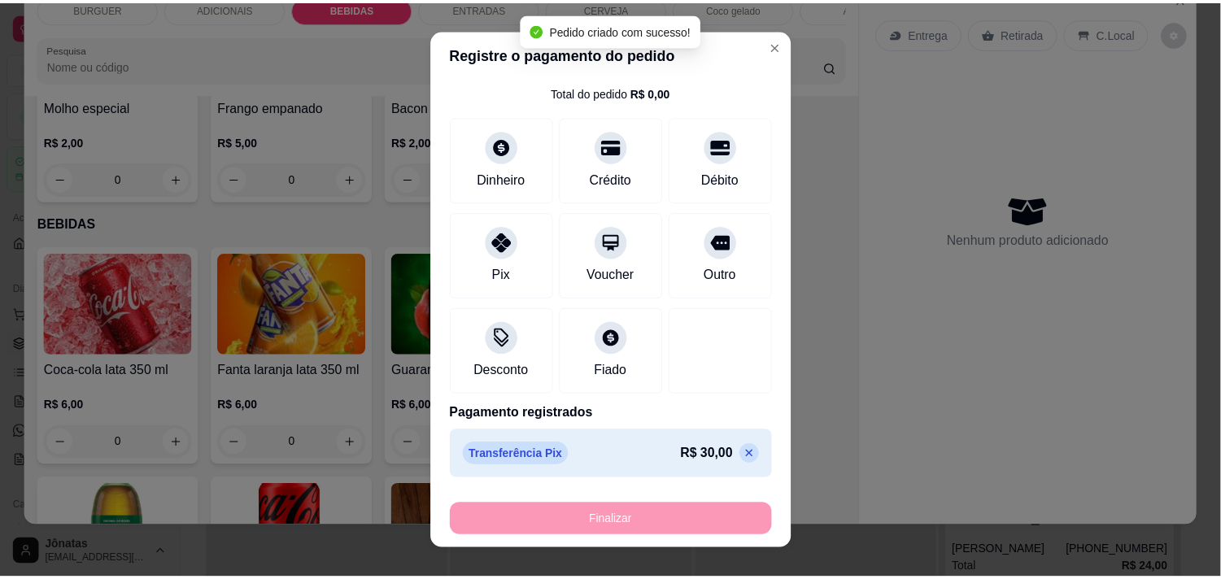
scroll to position [0, 0]
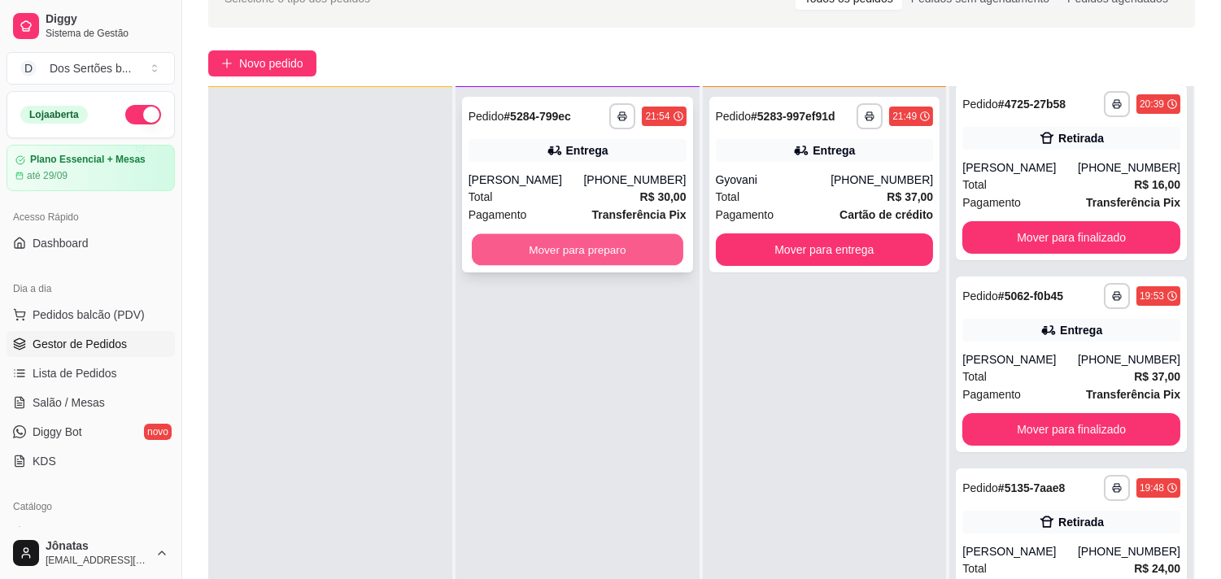
click at [587, 242] on button "Mover para preparo" at bounding box center [578, 250] width 212 height 32
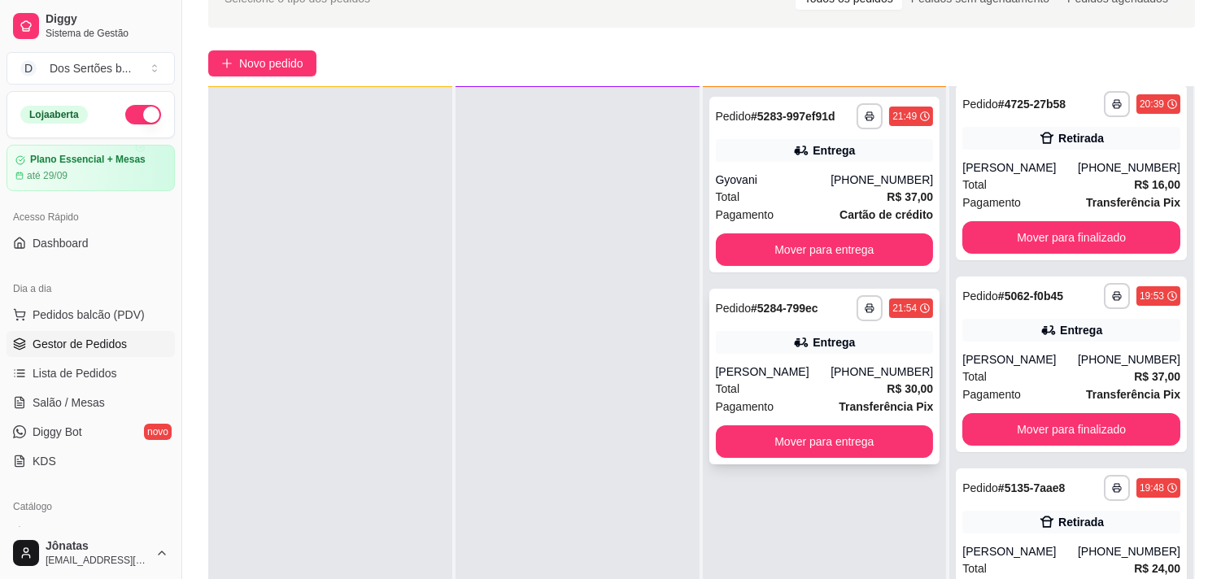
click at [762, 304] on strong "# 5284-799ec" at bounding box center [785, 308] width 68 height 13
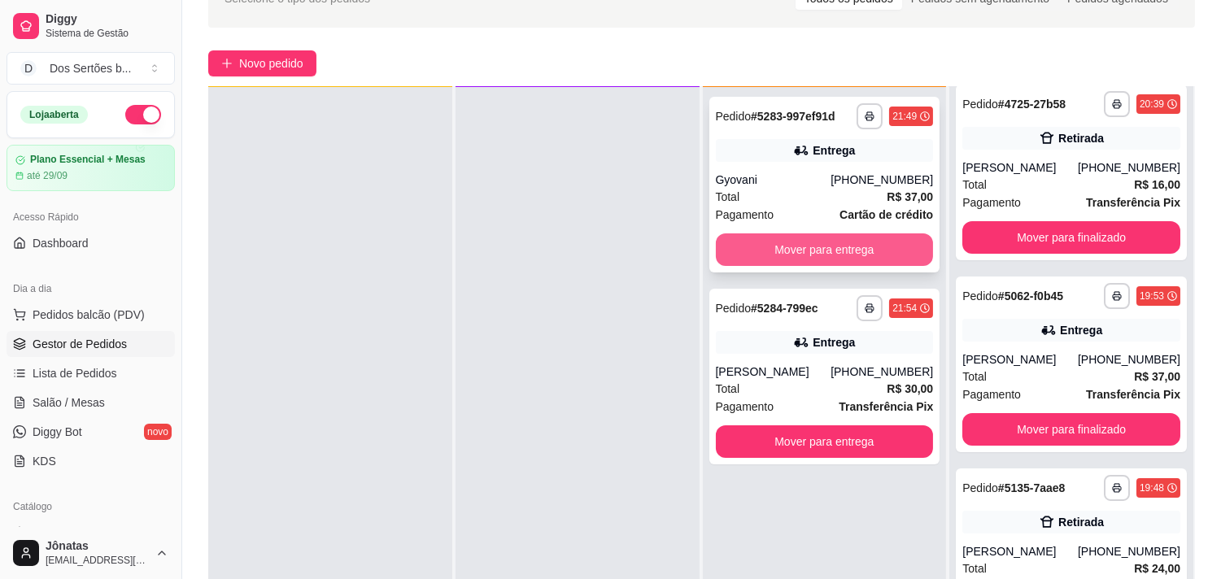
click at [757, 236] on button "Mover para entrega" at bounding box center [825, 250] width 218 height 33
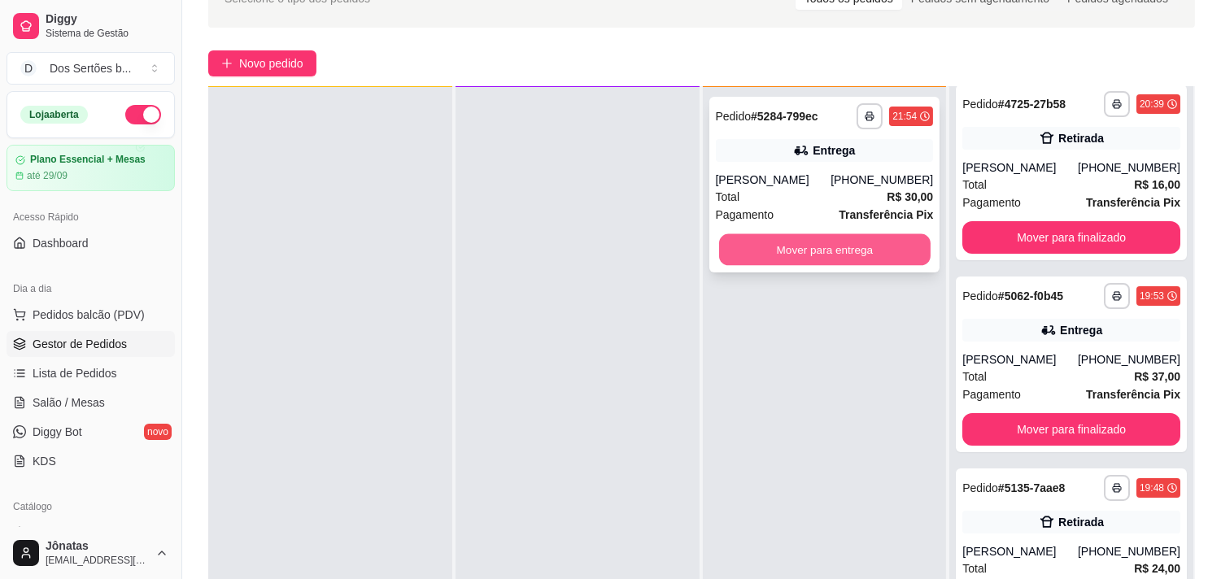
click at [824, 253] on button "Mover para entrega" at bounding box center [825, 250] width 212 height 32
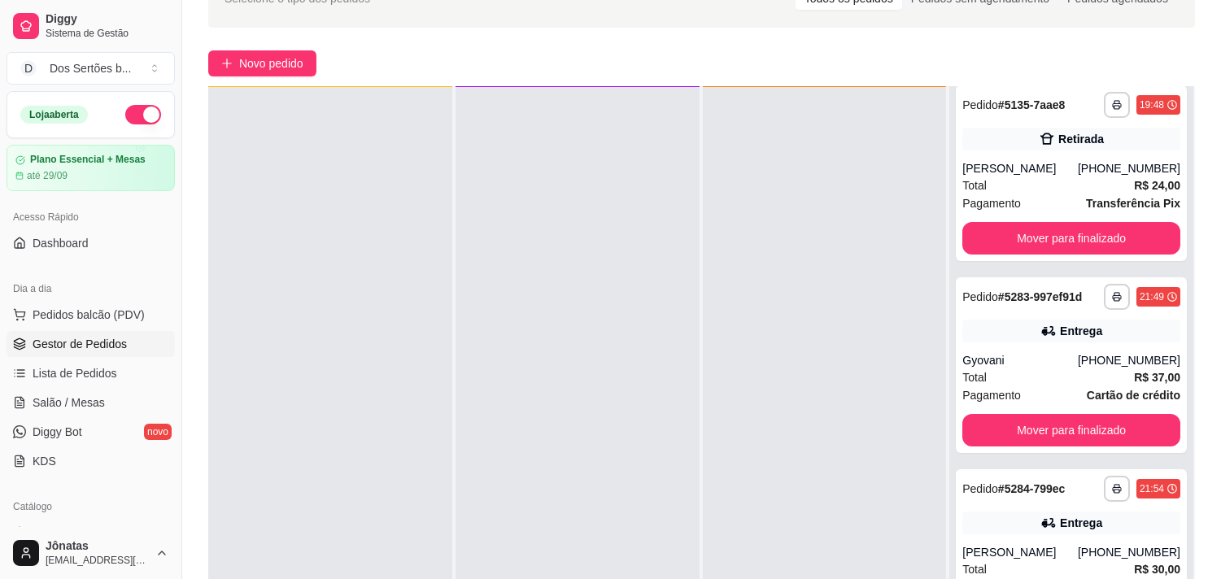
scroll to position [248, 0]
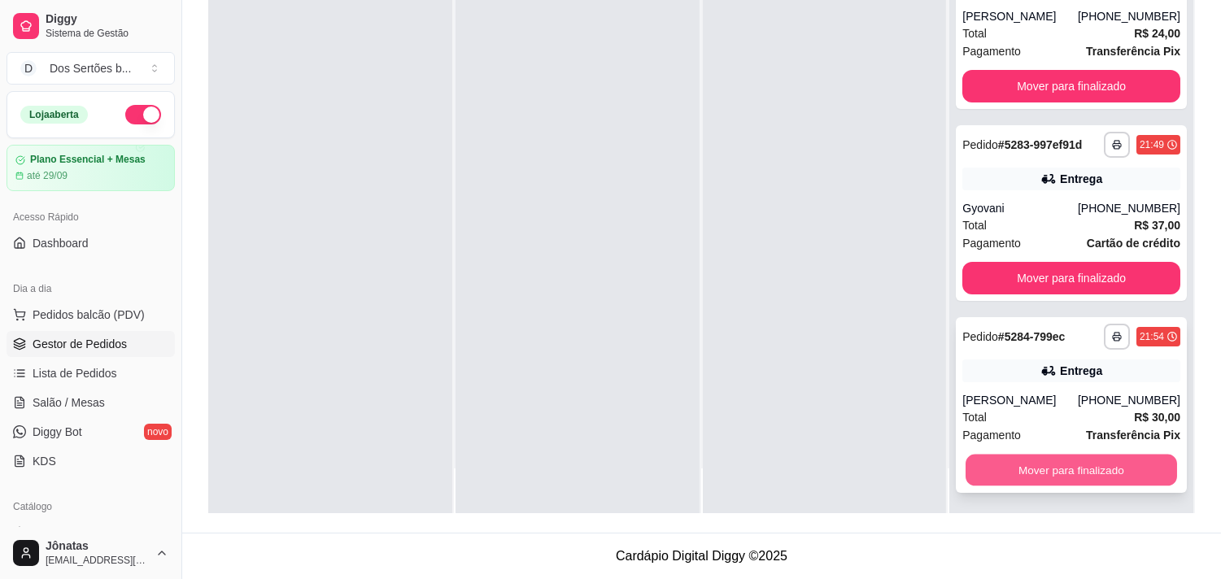
click at [1023, 459] on button "Mover para finalizado" at bounding box center [1072, 471] width 212 height 32
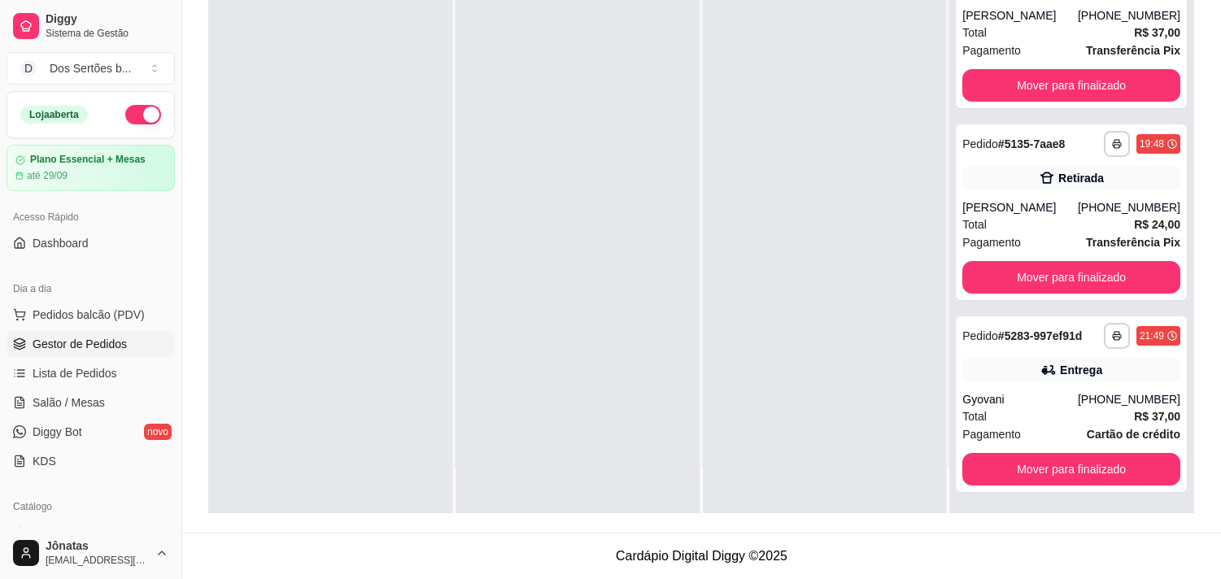
scroll to position [132, 0]
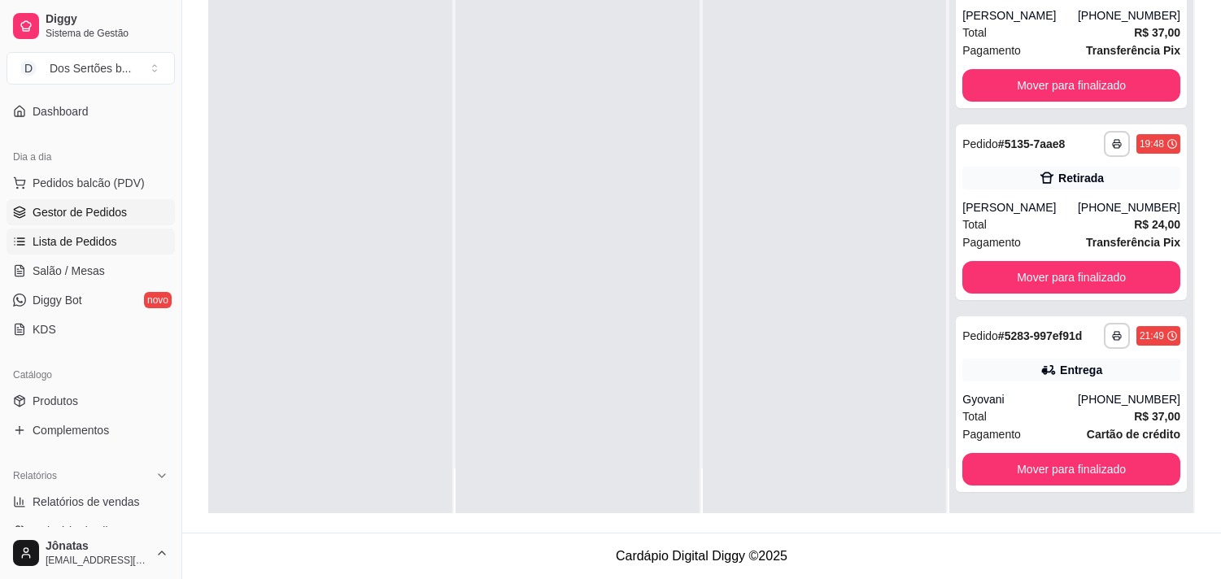
click at [76, 234] on span "Lista de Pedidos" at bounding box center [75, 242] width 85 height 16
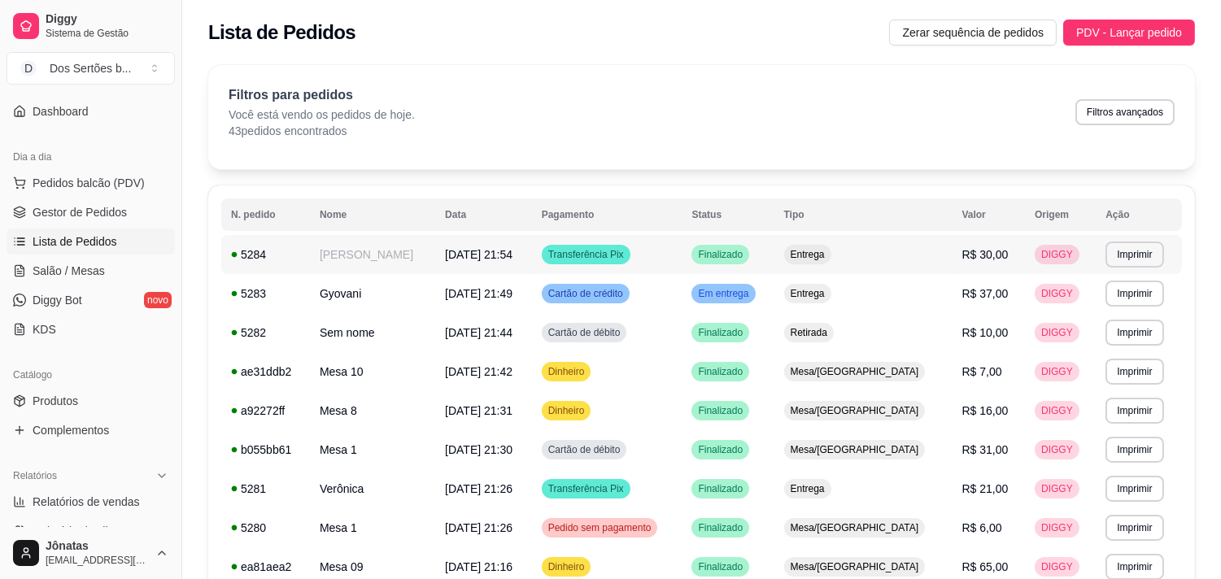
scroll to position [88, 0]
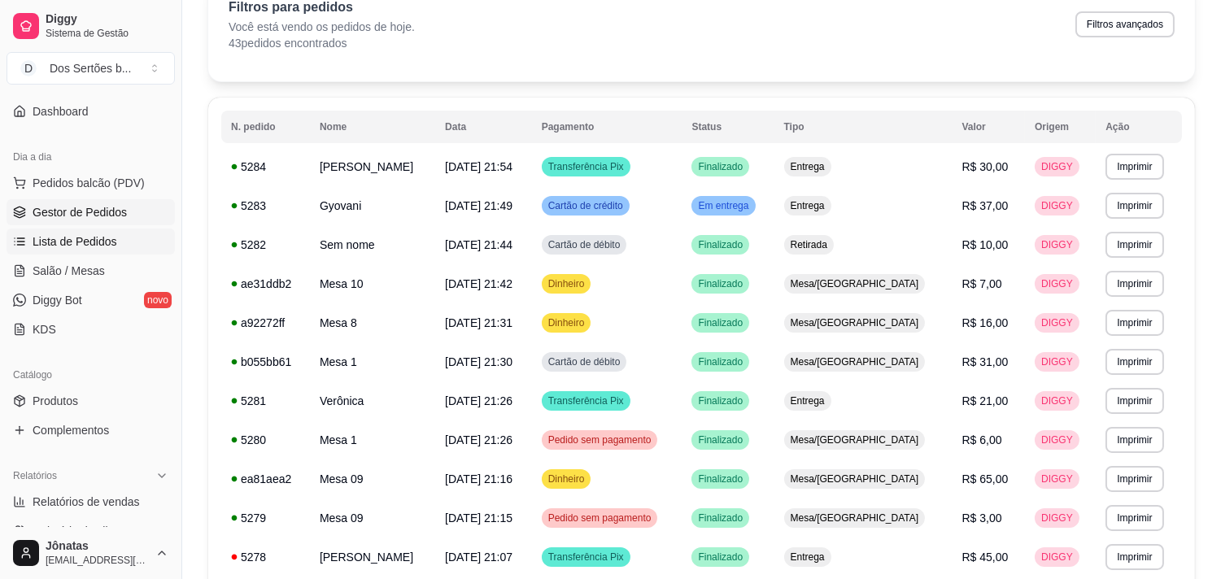
click at [86, 216] on span "Gestor de Pedidos" at bounding box center [80, 212] width 94 height 16
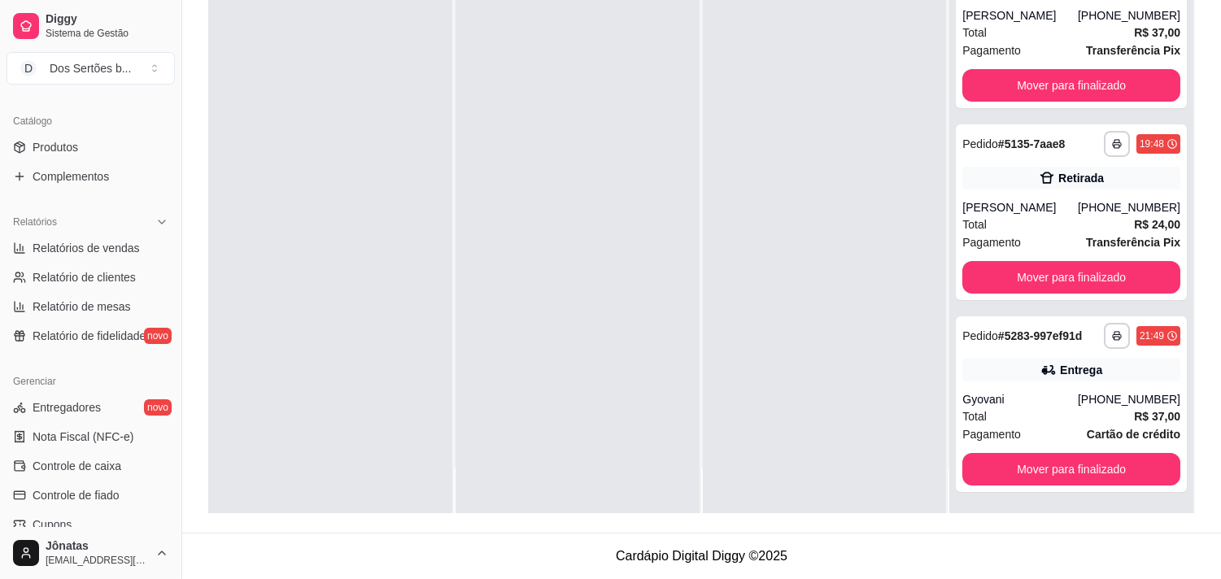
scroll to position [491, 0]
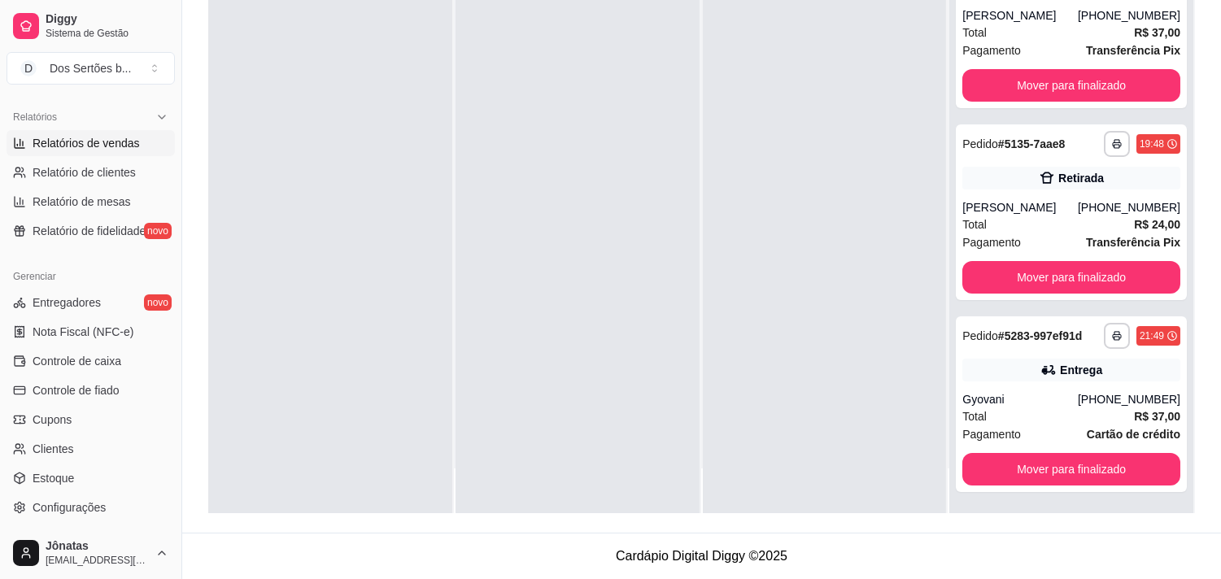
click at [61, 149] on span "Relatórios de vendas" at bounding box center [86, 143] width 107 height 16
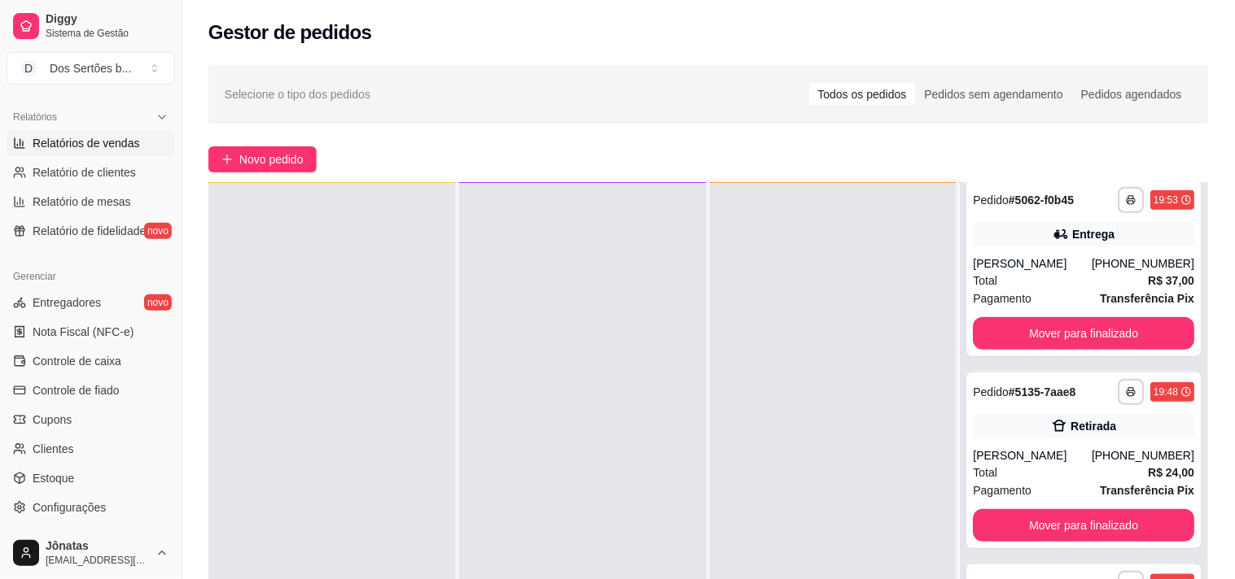
select select "ALL"
select select "0"
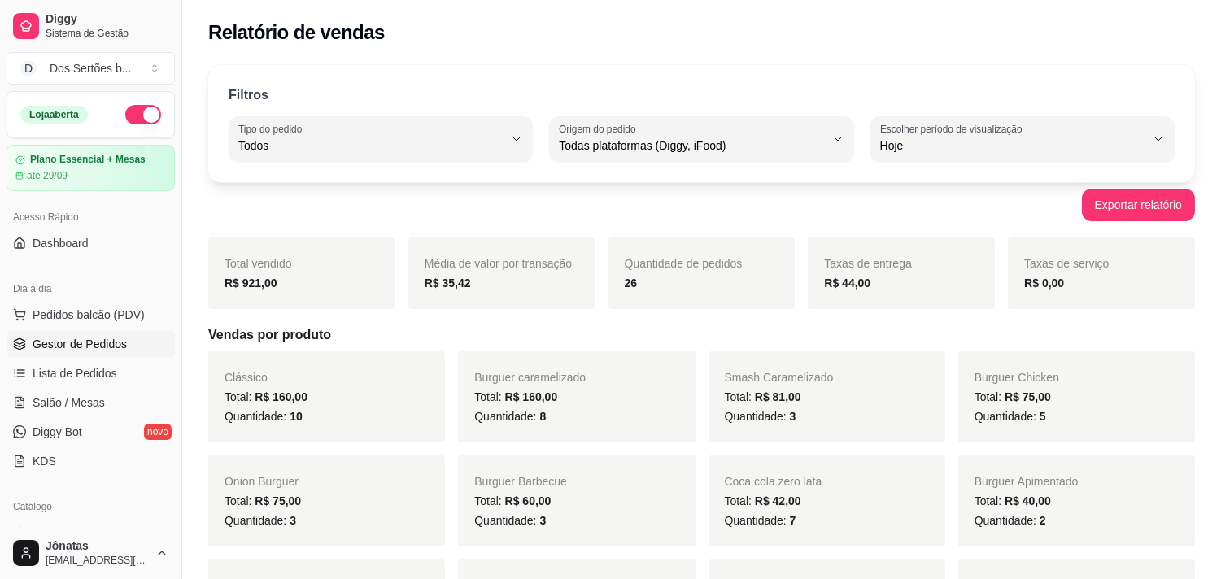
click at [21, 351] on icon at bounding box center [19, 344] width 13 height 13
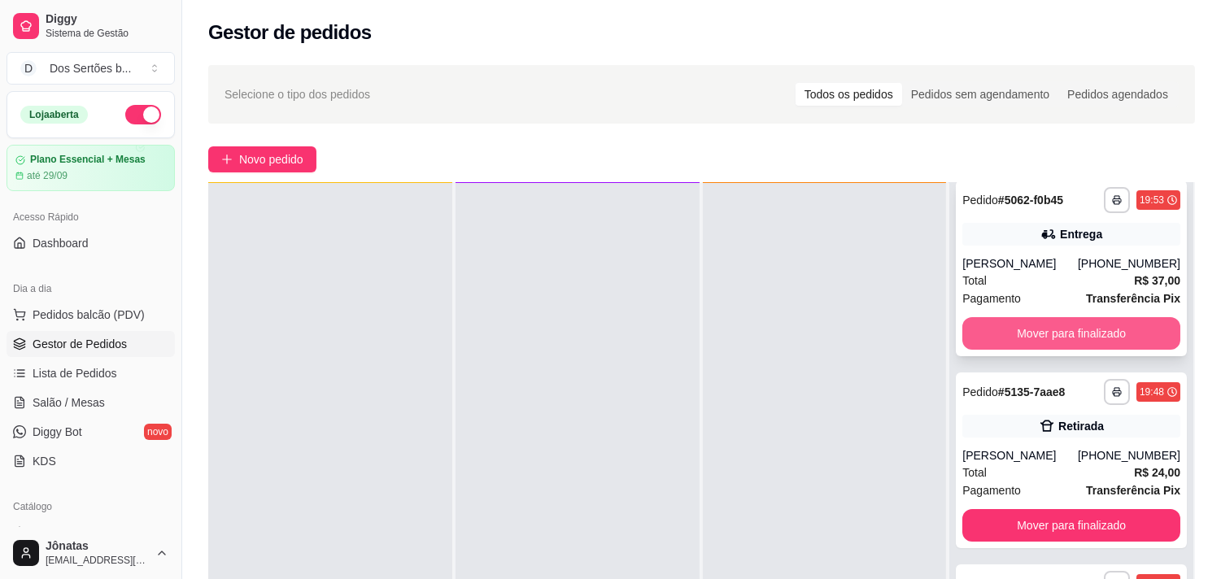
scroll to position [248, 0]
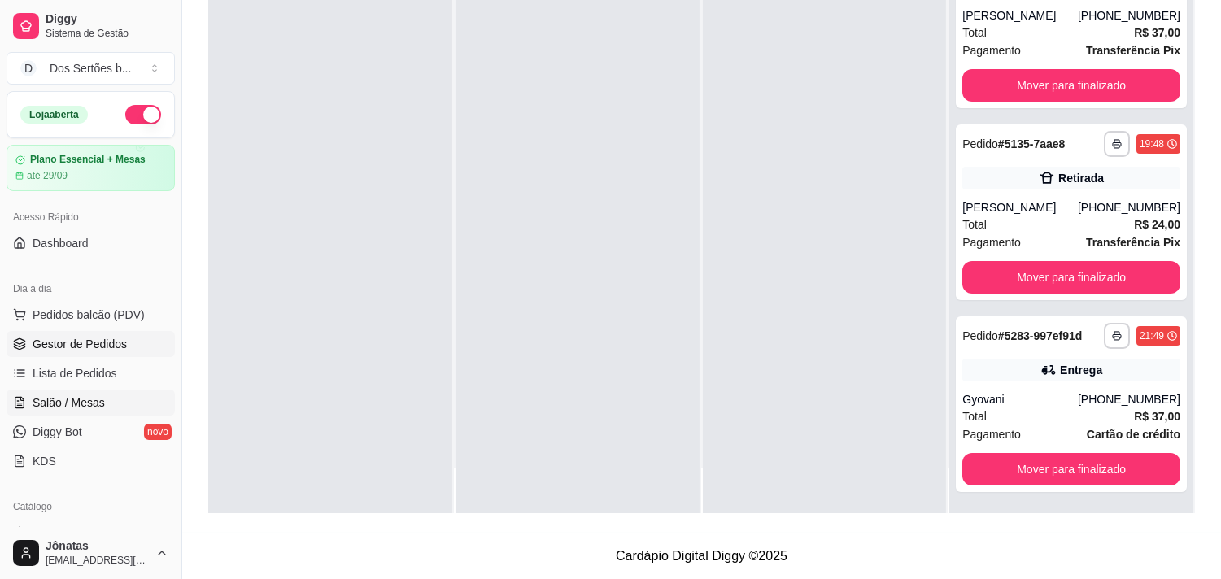
click at [63, 411] on link "Salão / Mesas" at bounding box center [91, 403] width 168 height 26
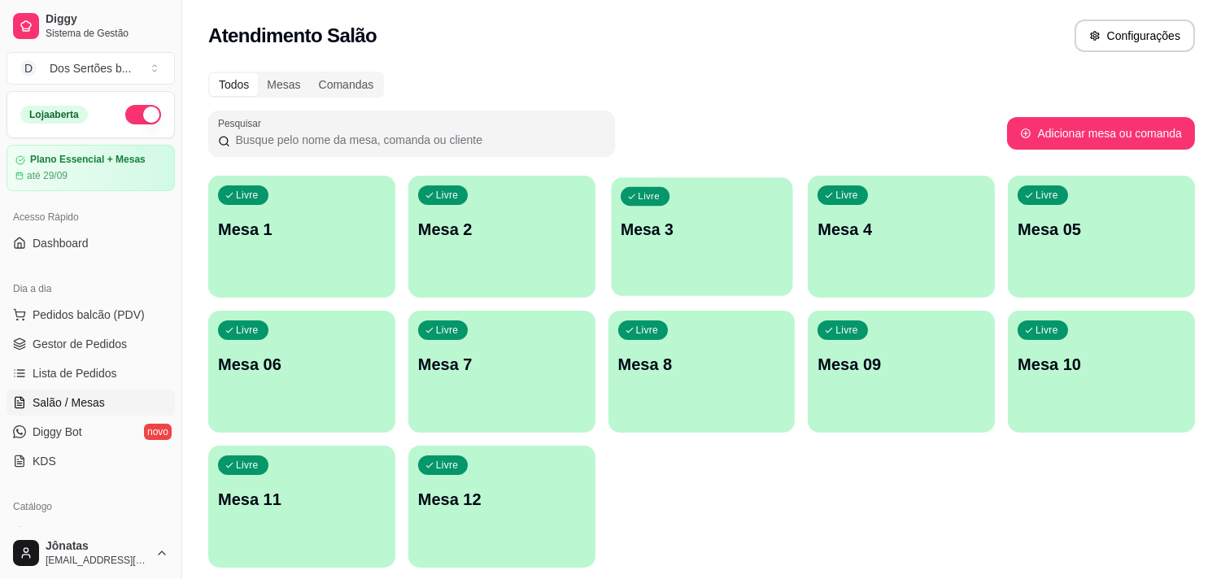
click at [687, 225] on p "Mesa 3" at bounding box center [702, 230] width 163 height 22
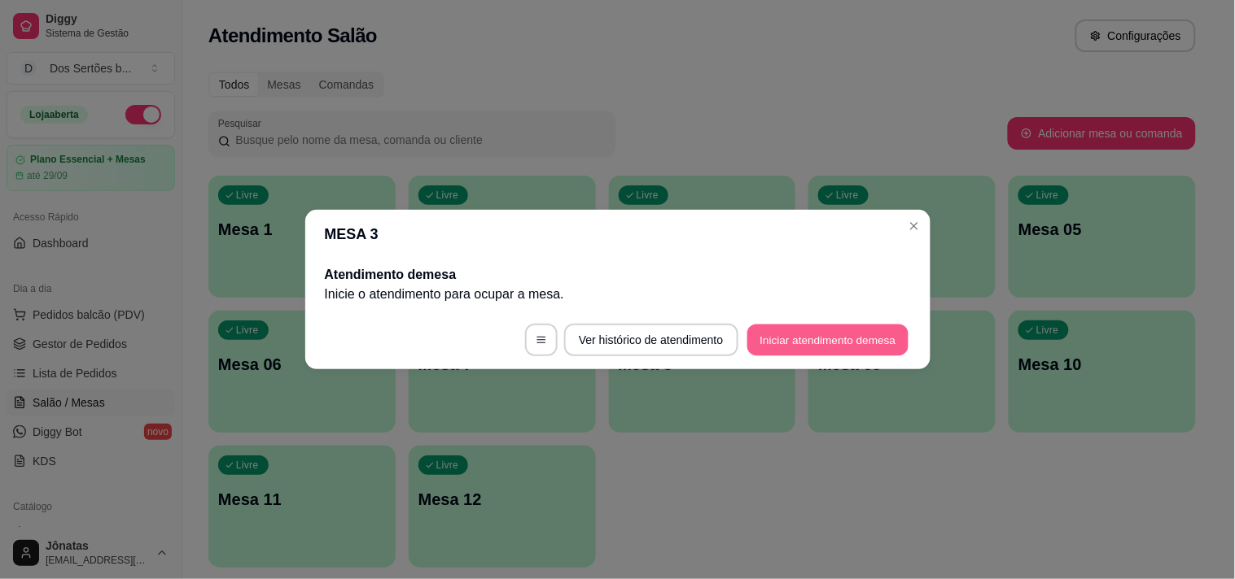
click at [841, 325] on button "Iniciar atendimento de mesa" at bounding box center [827, 341] width 161 height 32
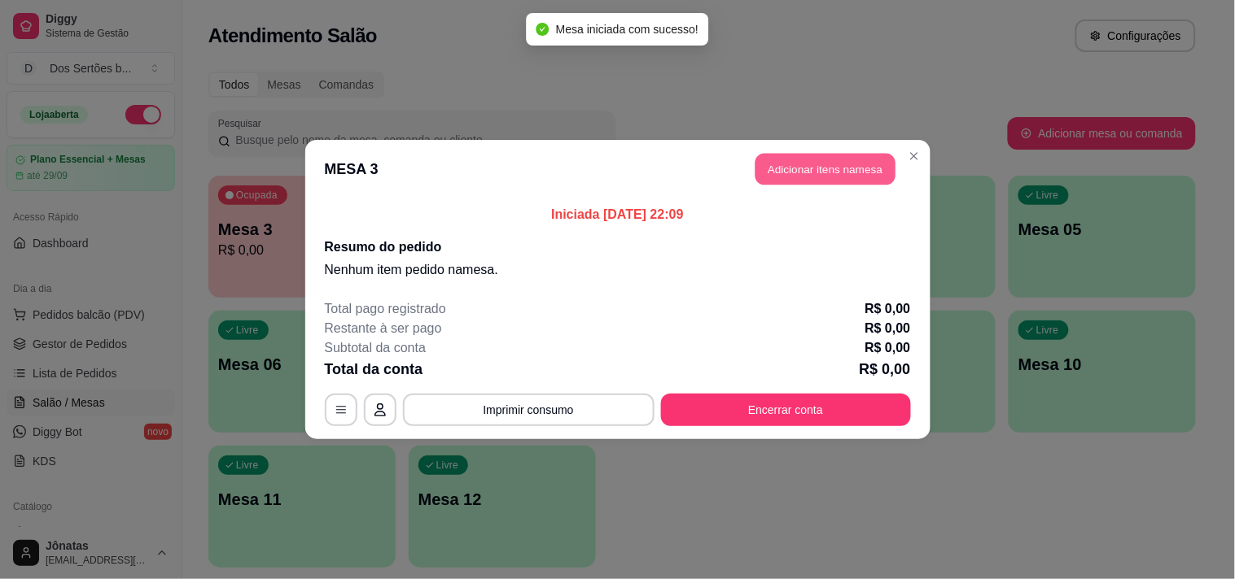
click at [831, 155] on button "Adicionar itens na mesa" at bounding box center [825, 170] width 140 height 32
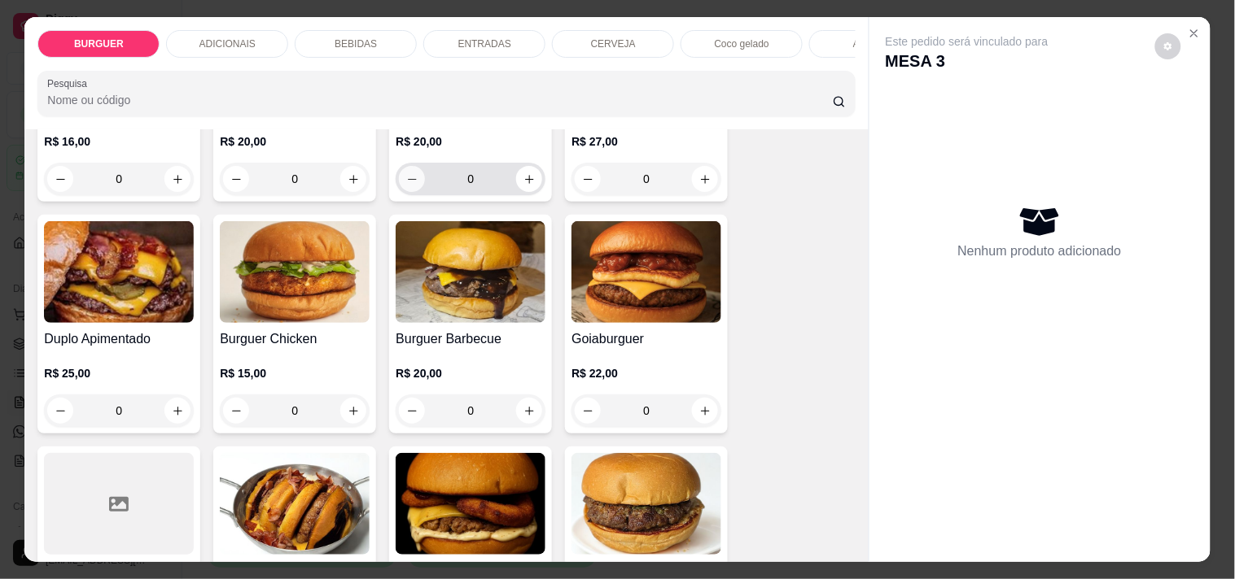
scroll to position [84, 0]
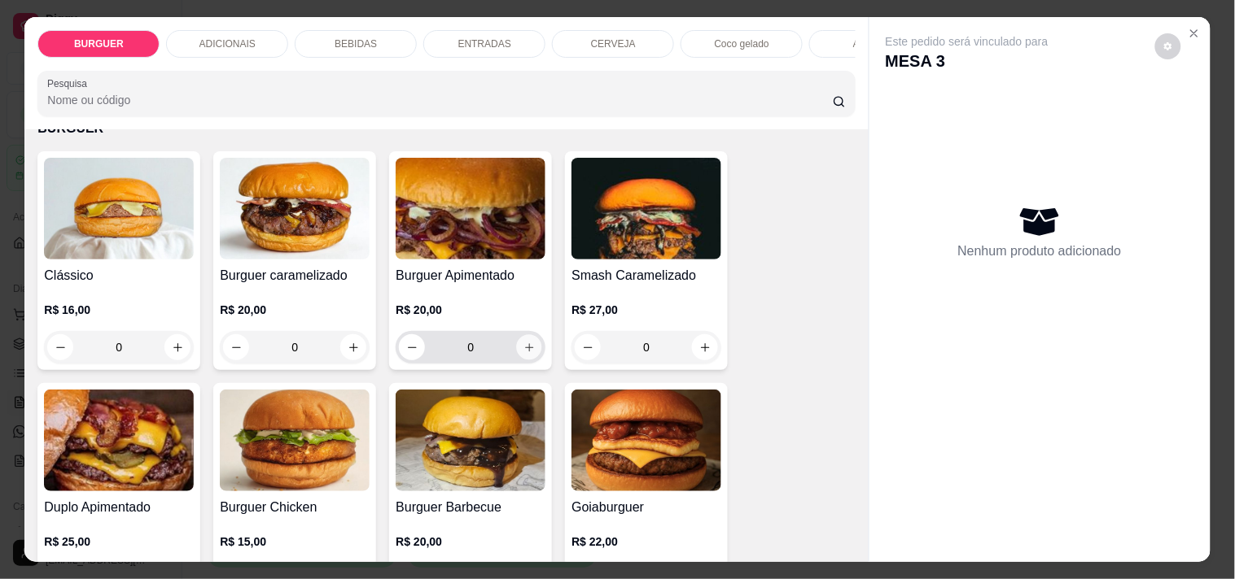
click at [530, 347] on button "increase-product-quantity" at bounding box center [529, 347] width 25 height 25
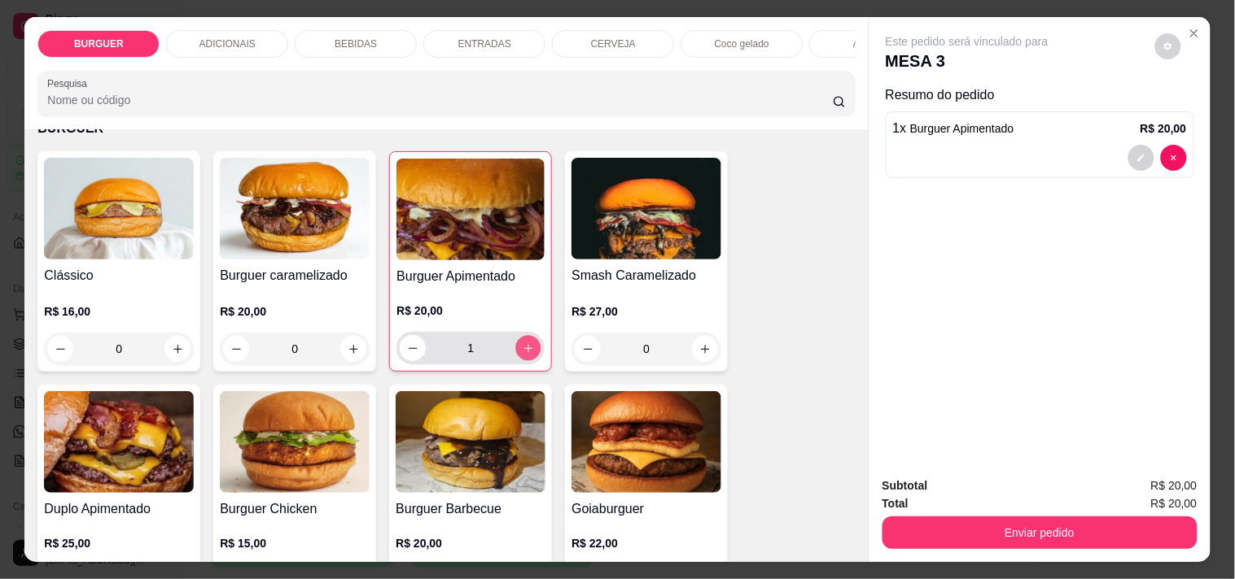
click at [530, 347] on button "increase-product-quantity" at bounding box center [528, 348] width 25 height 25
type input "2"
click at [373, 30] on div "BEBIDAS" at bounding box center [356, 44] width 122 height 28
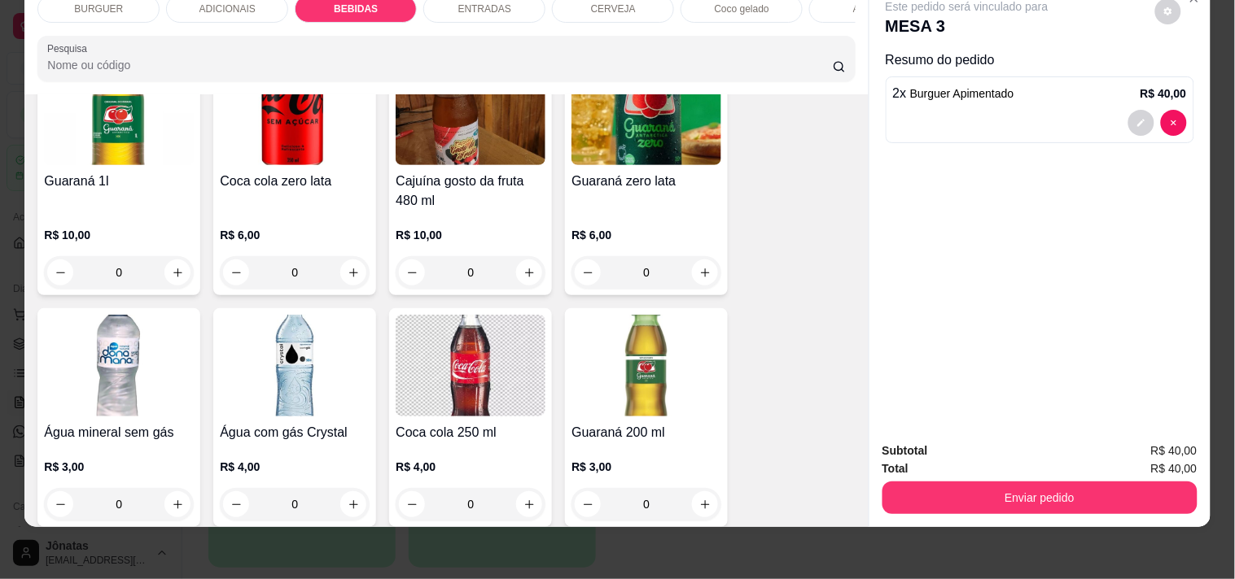
scroll to position [1403, 0]
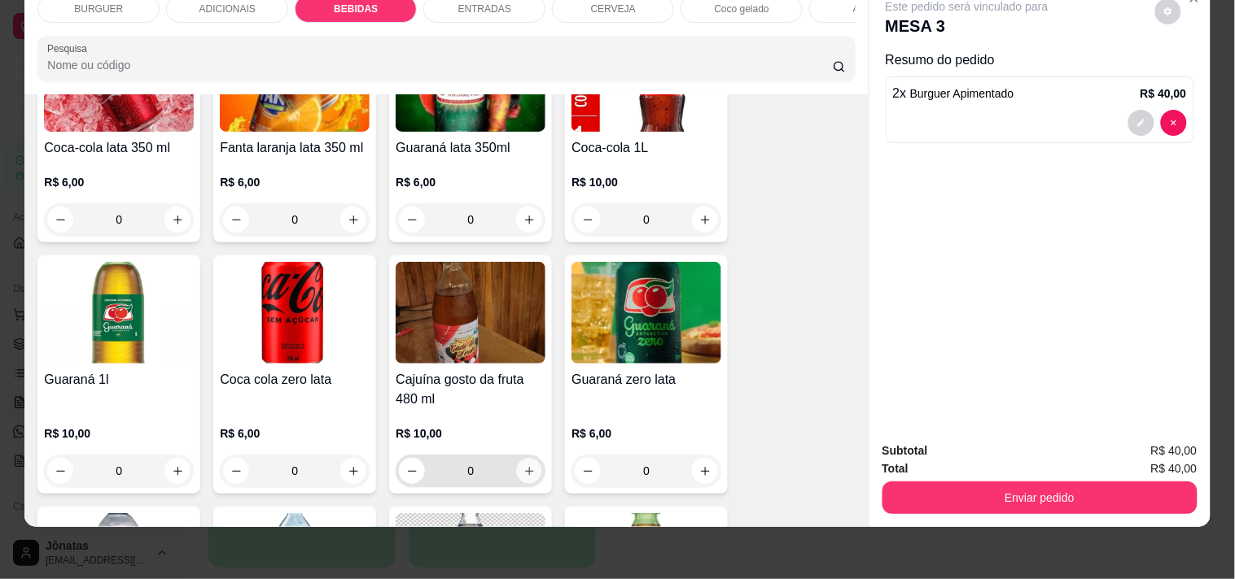
click at [525, 470] on icon "increase-product-quantity" at bounding box center [529, 471] width 8 height 8
type input "1"
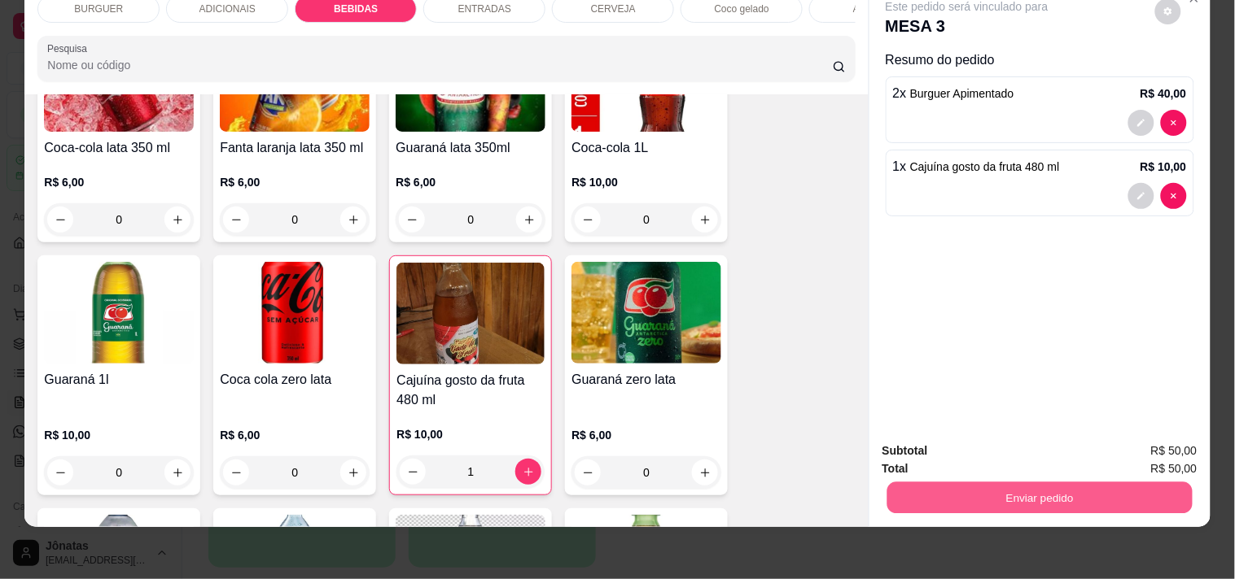
click at [1091, 482] on button "Enviar pedido" at bounding box center [1038, 498] width 305 height 32
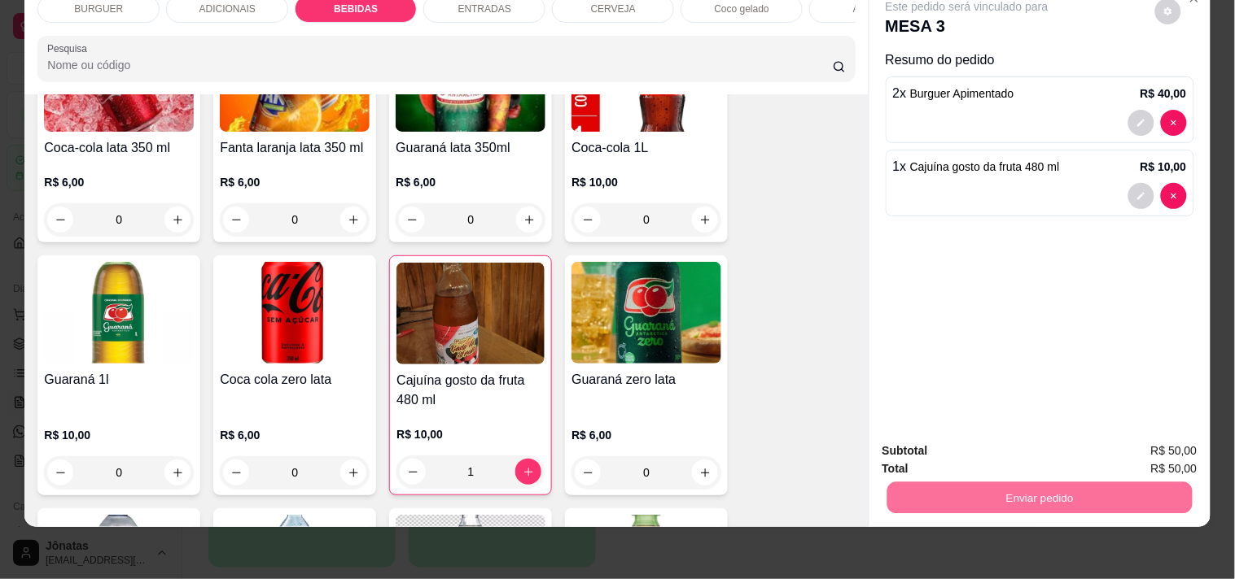
click at [924, 435] on button "Não registrar e enviar pedido" at bounding box center [985, 445] width 164 height 30
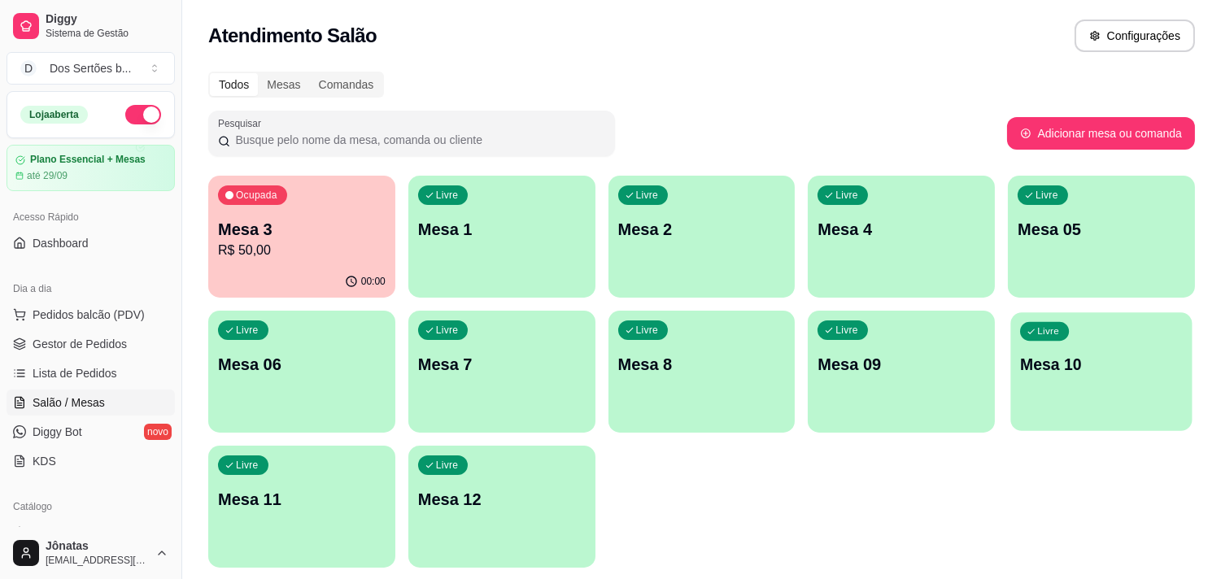
click at [1077, 379] on div "Livre Mesa 10" at bounding box center [1102, 361] width 181 height 99
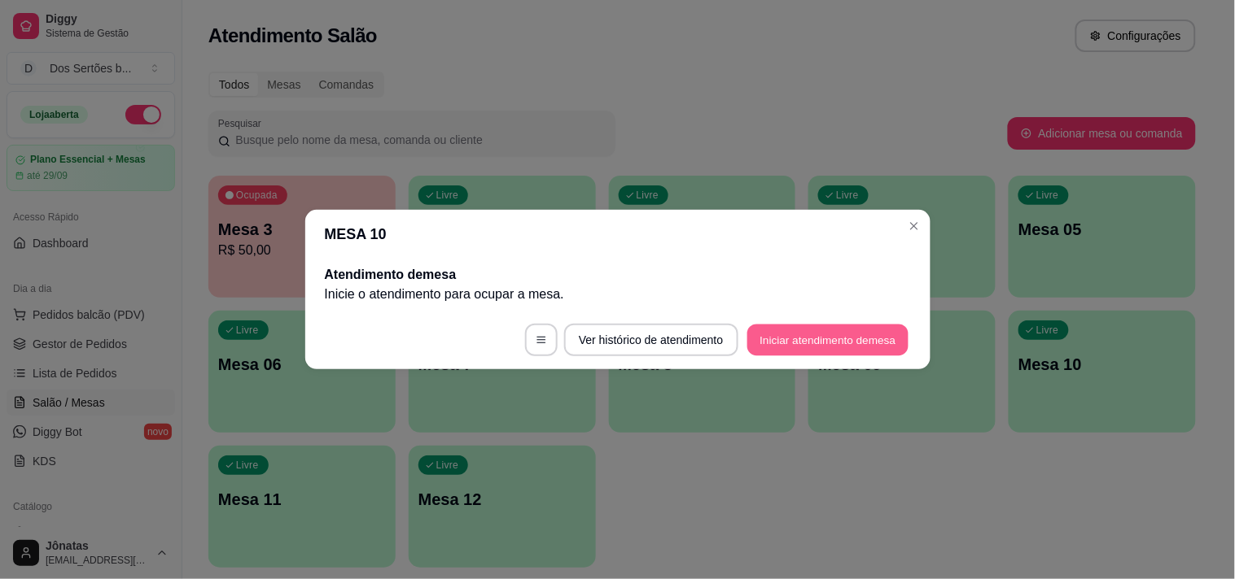
click at [802, 329] on button "Iniciar atendimento de mesa" at bounding box center [827, 341] width 161 height 32
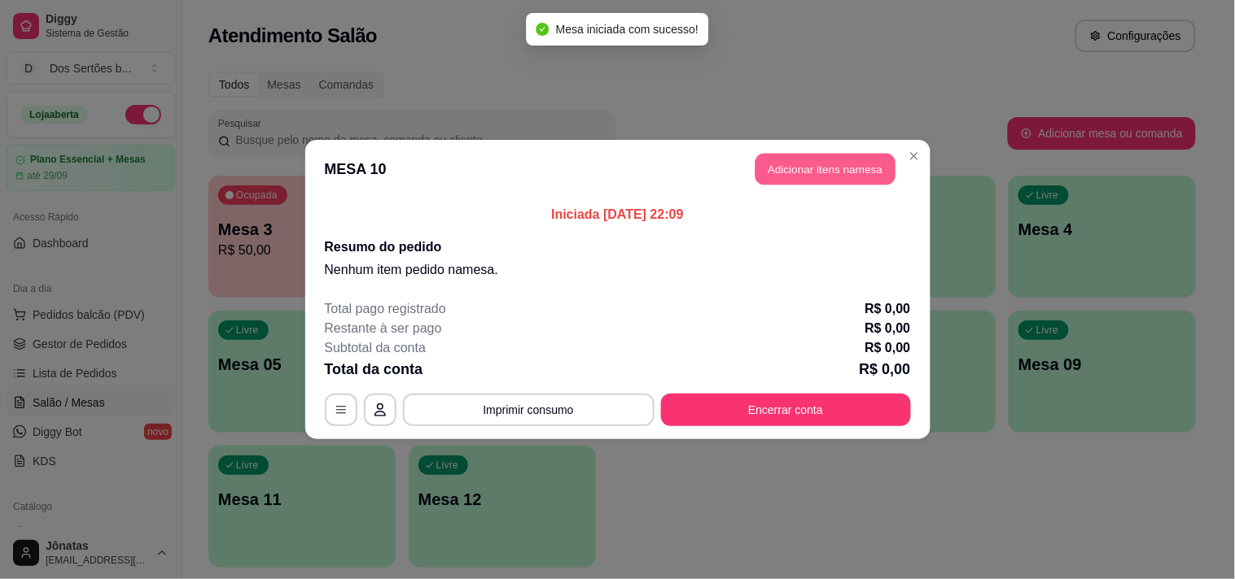
click at [815, 168] on button "Adicionar itens na mesa" at bounding box center [825, 170] width 140 height 32
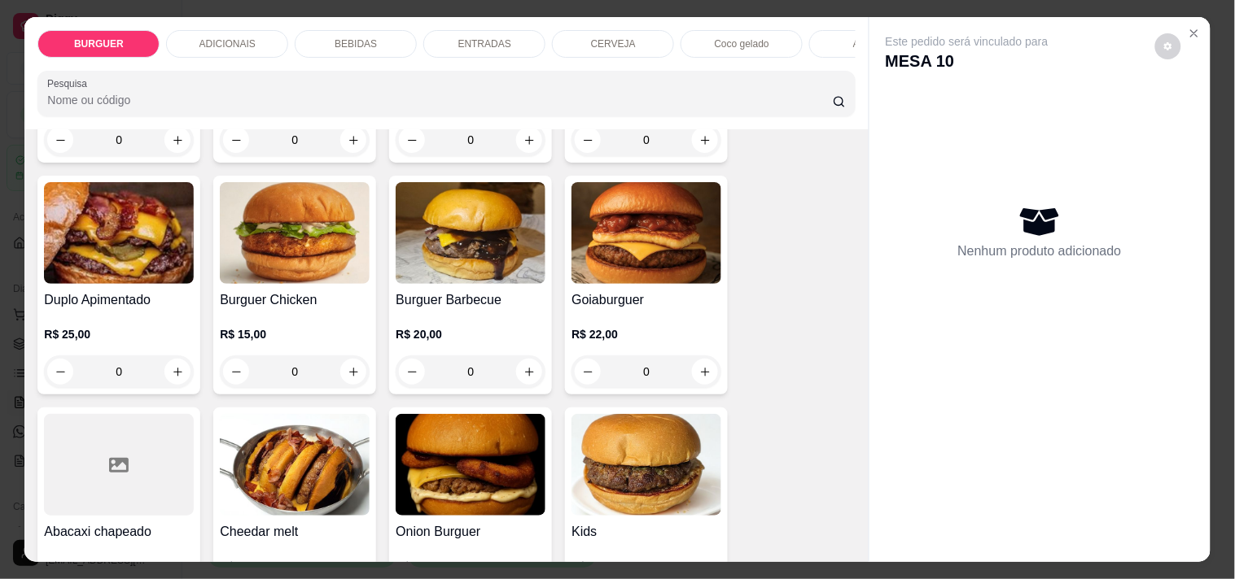
scroll to position [304, 0]
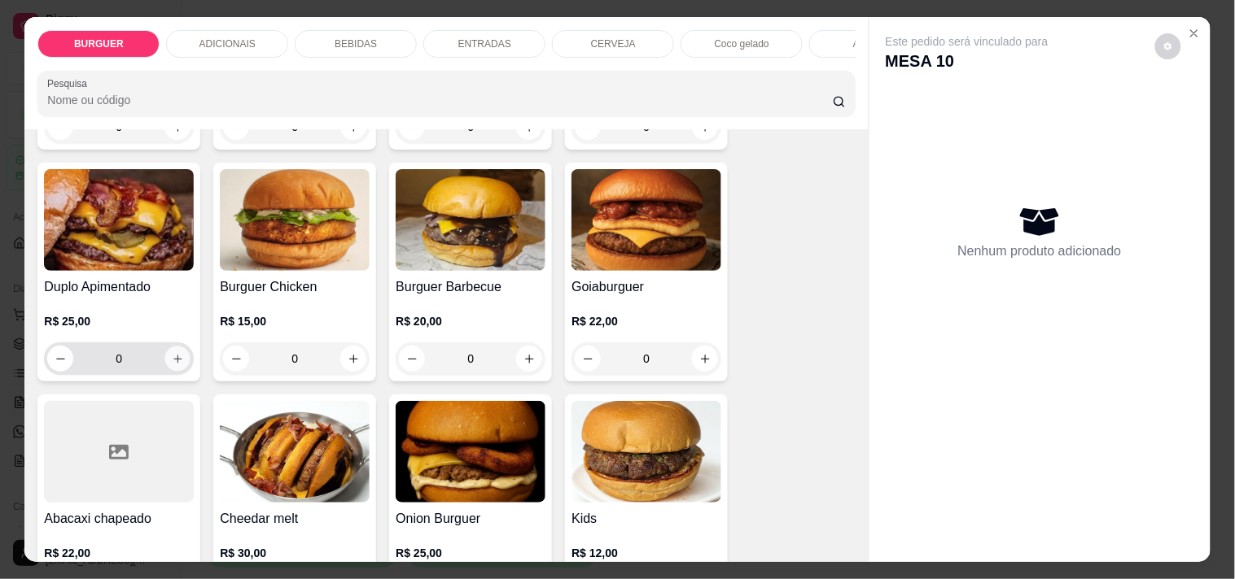
click at [172, 365] on icon "increase-product-quantity" at bounding box center [178, 359] width 12 height 12
type input "1"
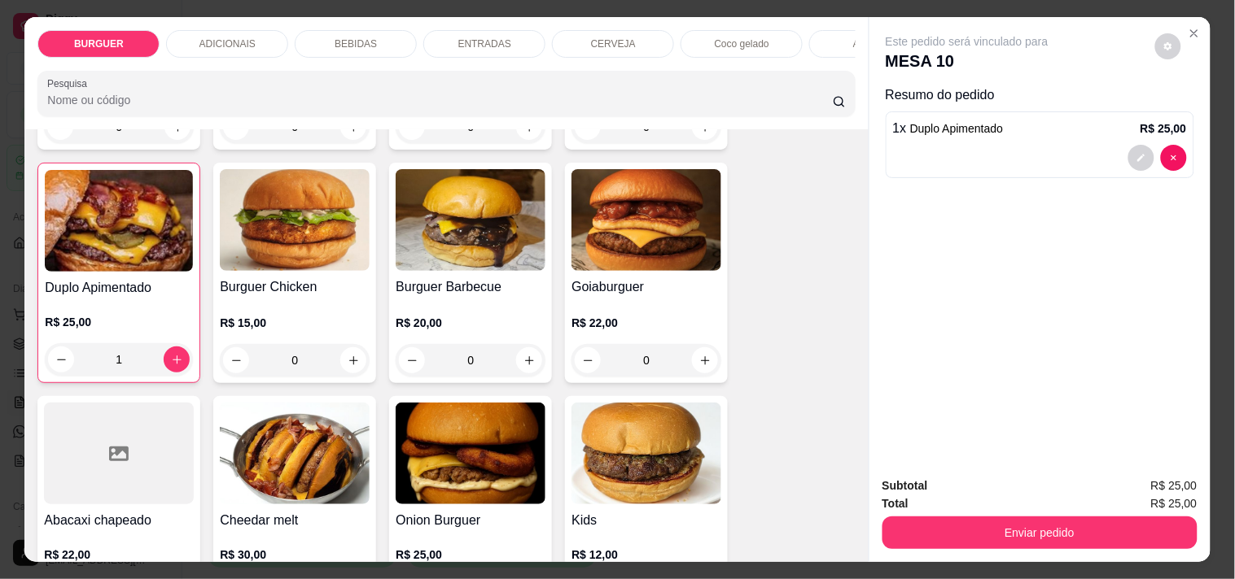
click at [346, 30] on div "BEBIDAS" at bounding box center [356, 44] width 122 height 28
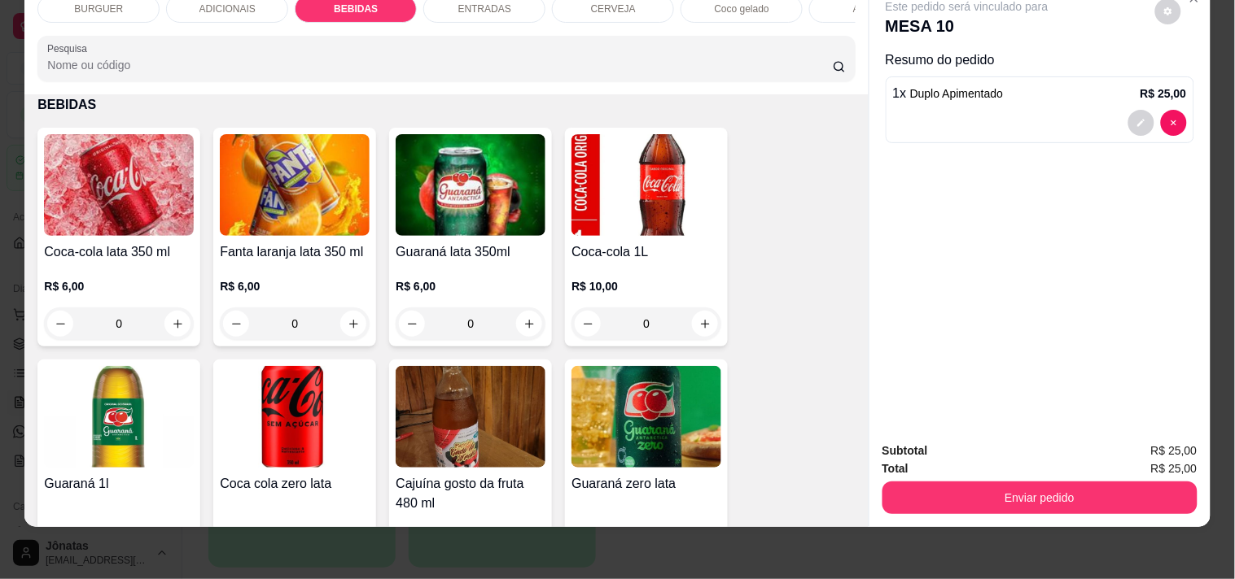
scroll to position [1419, 0]
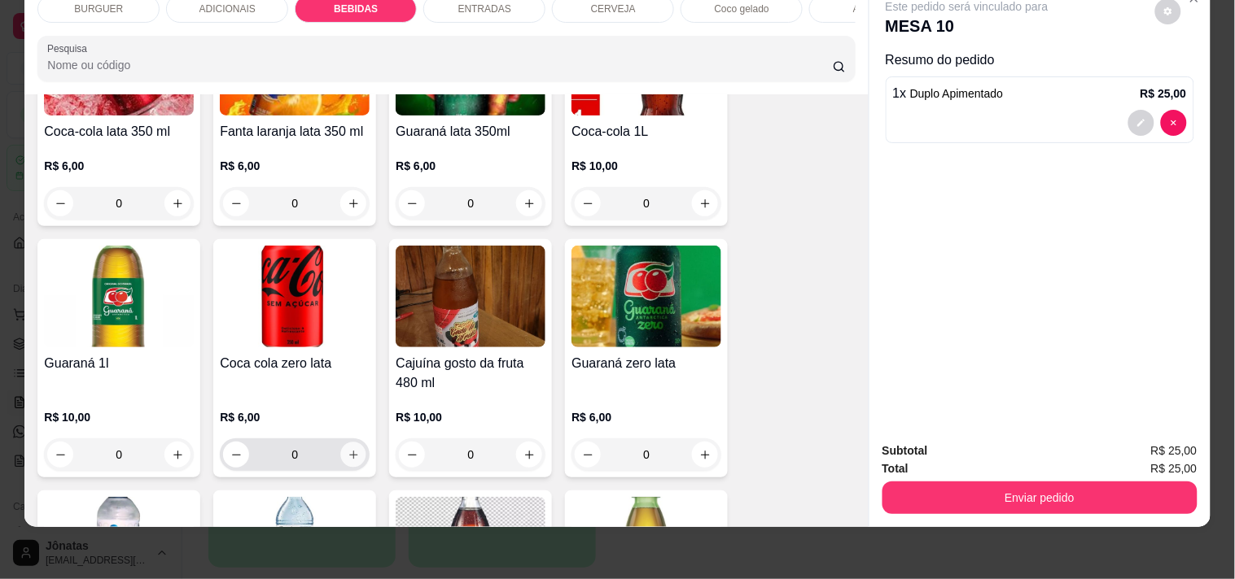
click at [347, 451] on icon "increase-product-quantity" at bounding box center [353, 455] width 12 height 12
type input "1"
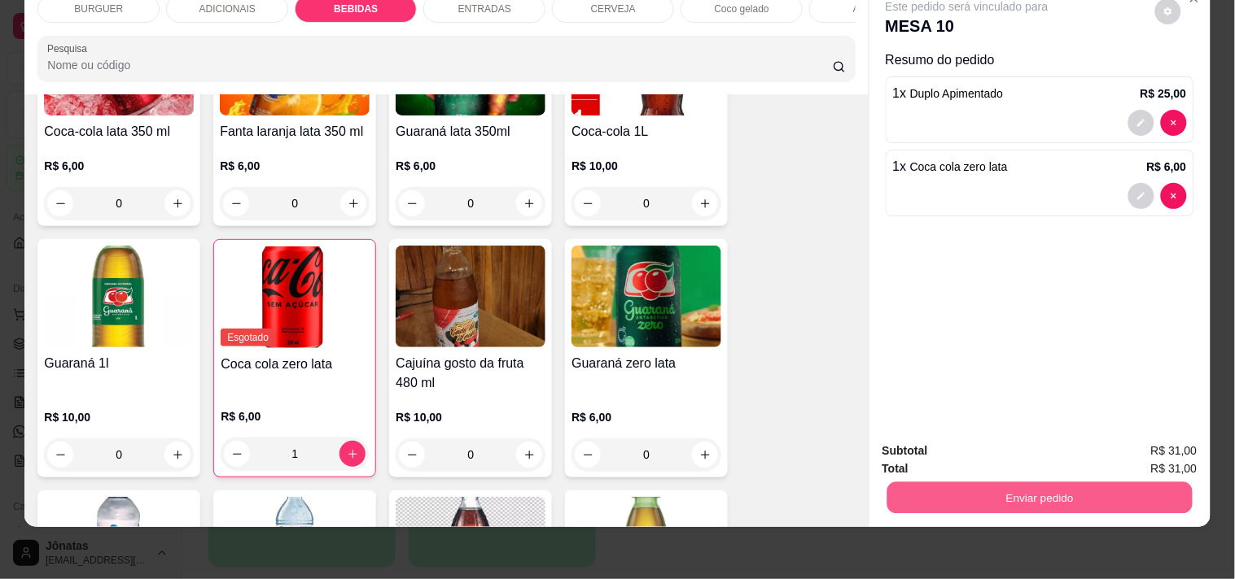
click at [937, 492] on button "Enviar pedido" at bounding box center [1038, 498] width 305 height 32
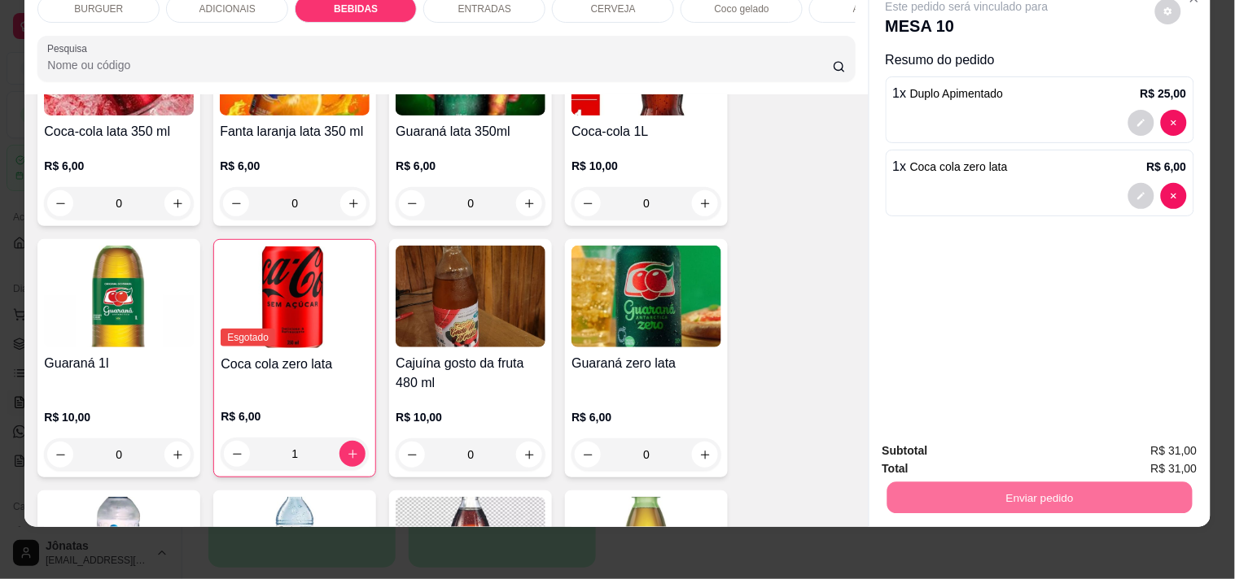
click at [952, 446] on button "Não registrar e enviar pedido" at bounding box center [985, 445] width 164 height 30
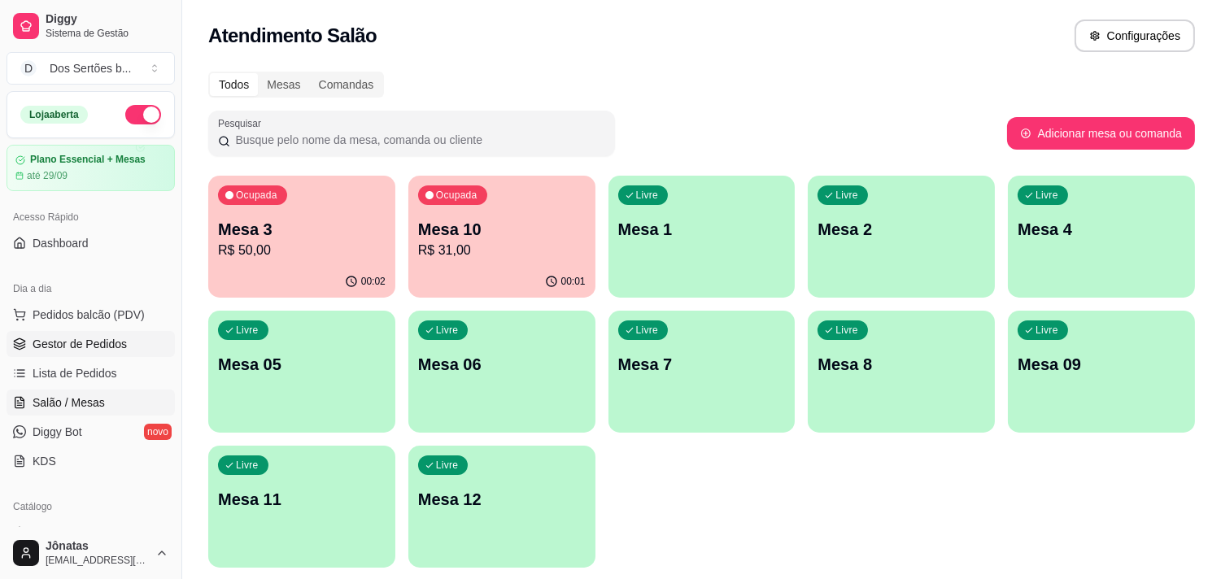
click at [34, 340] on span "Gestor de Pedidos" at bounding box center [80, 344] width 94 height 16
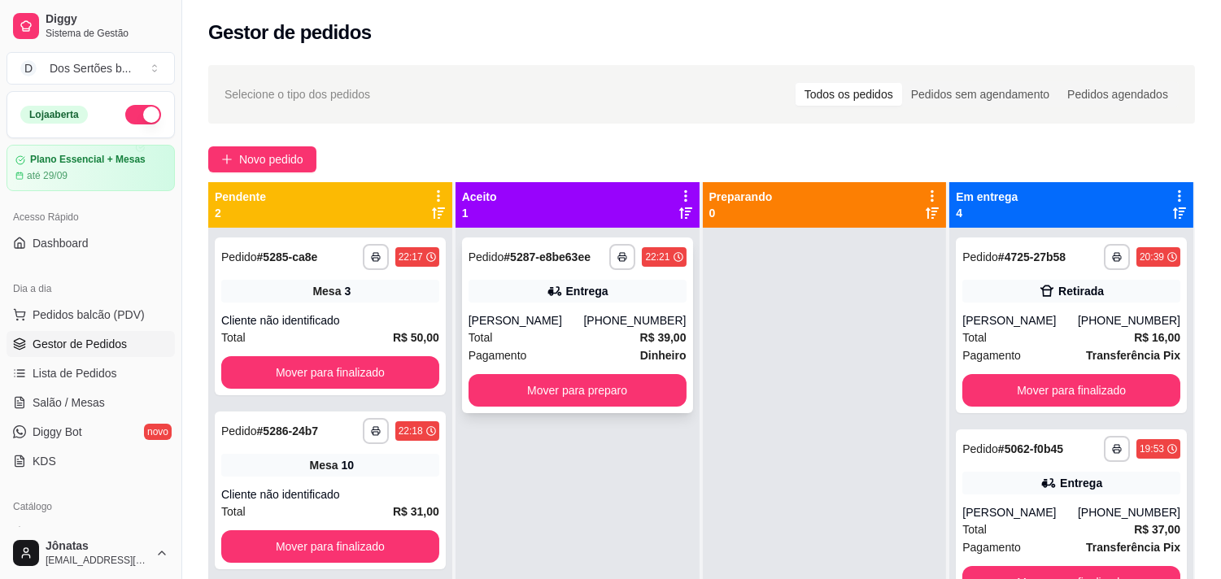
click at [566, 288] on div "Entrega" at bounding box center [587, 291] width 42 height 16
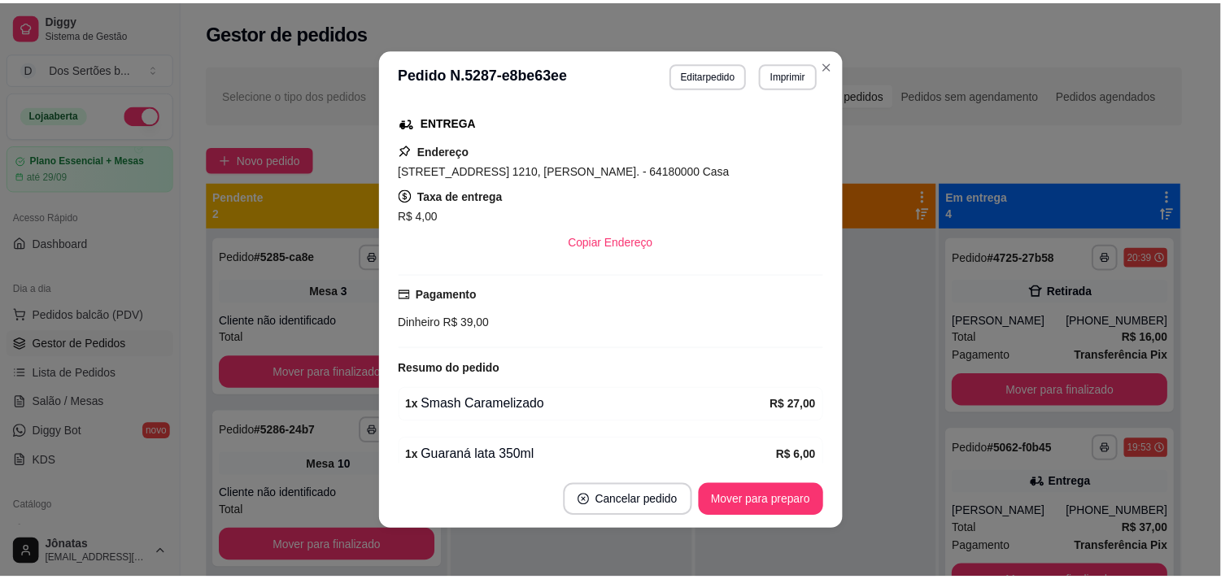
scroll to position [378, 0]
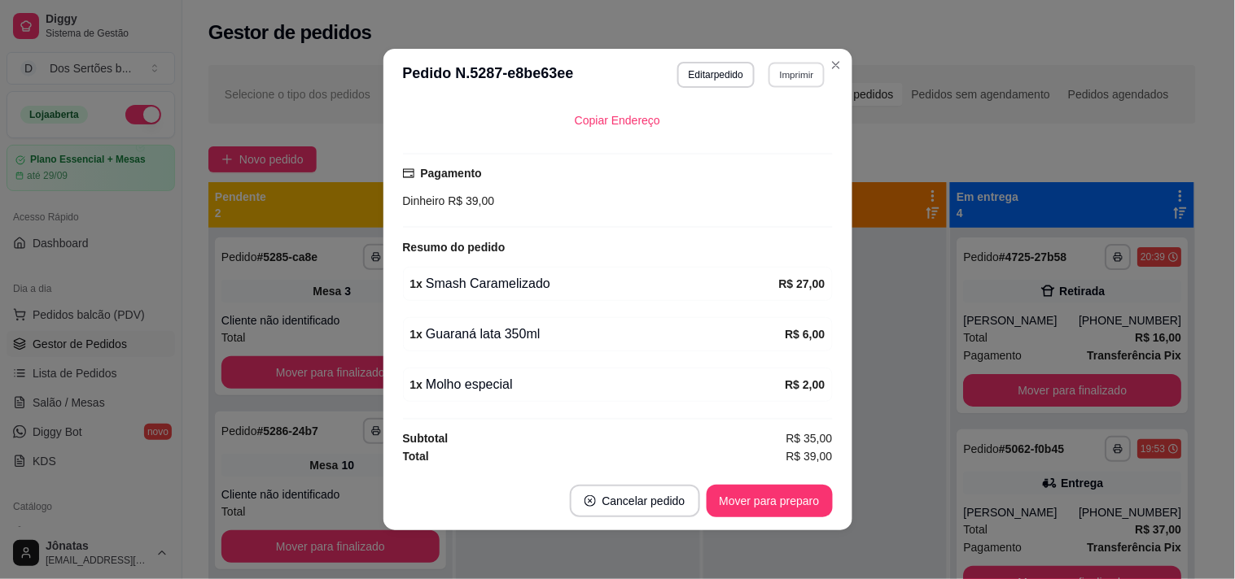
click at [783, 71] on button "Imprimir" at bounding box center [796, 74] width 56 height 25
click at [741, 126] on button "Impressora" at bounding box center [761, 132] width 114 height 25
click at [739, 511] on button "Mover para preparo" at bounding box center [769, 502] width 122 height 32
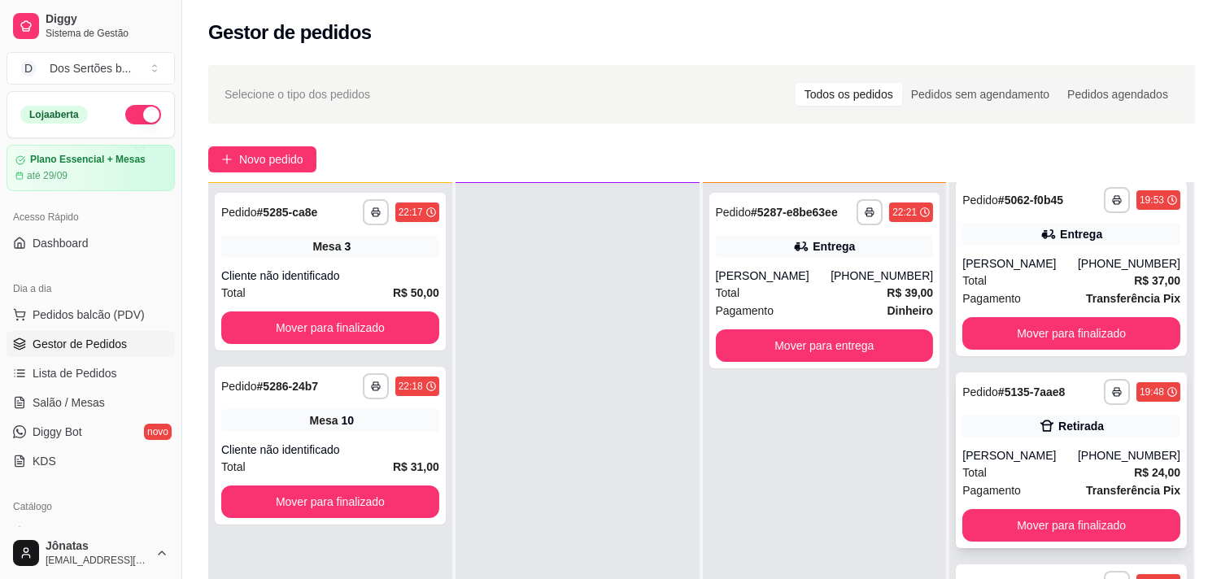
scroll to position [248, 0]
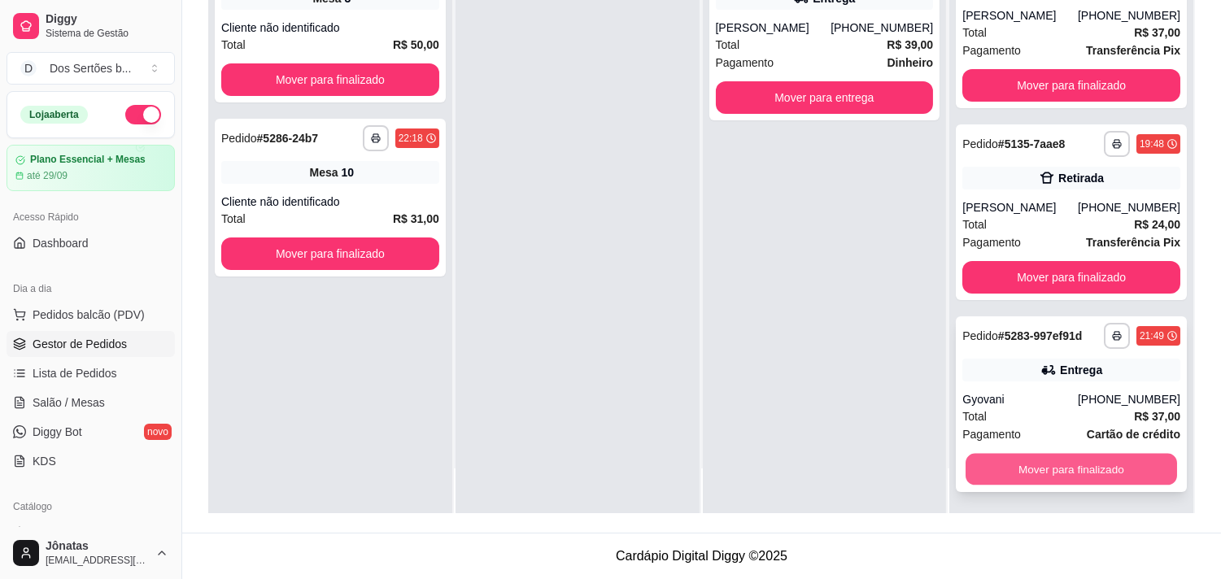
click at [1017, 468] on button "Mover para finalizado" at bounding box center [1072, 470] width 212 height 32
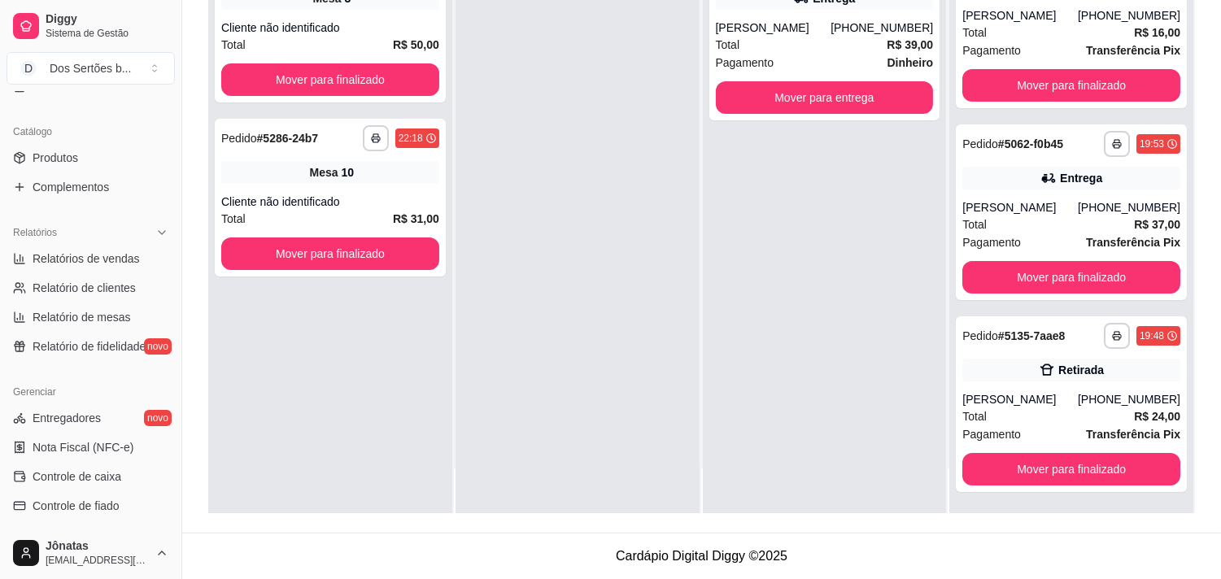
scroll to position [564, 0]
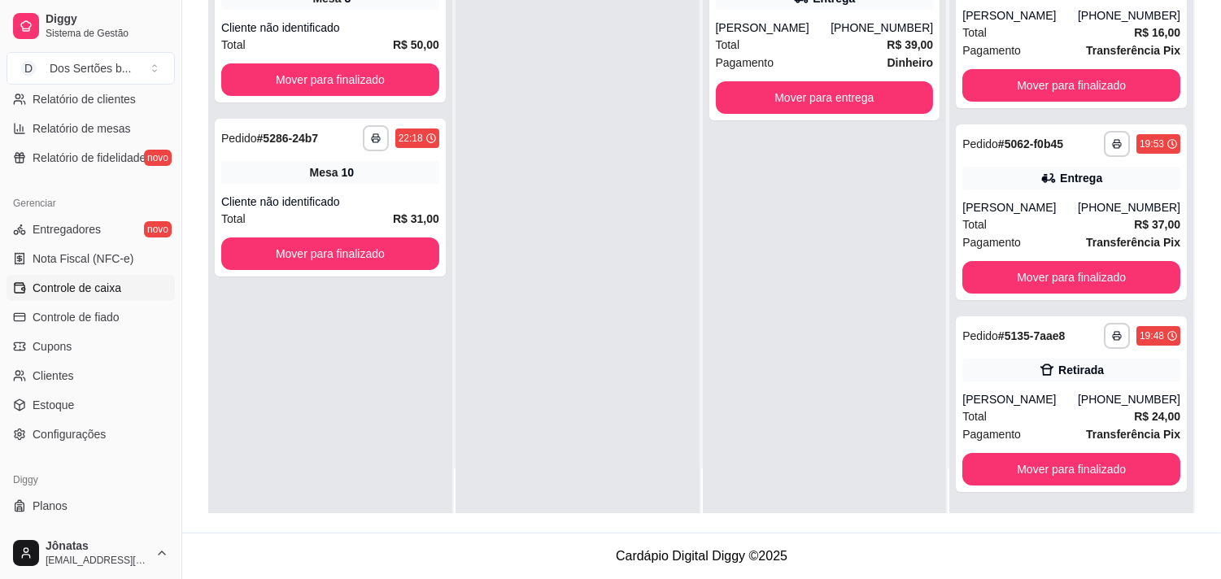
click at [68, 283] on span "Controle de caixa" at bounding box center [77, 288] width 89 height 16
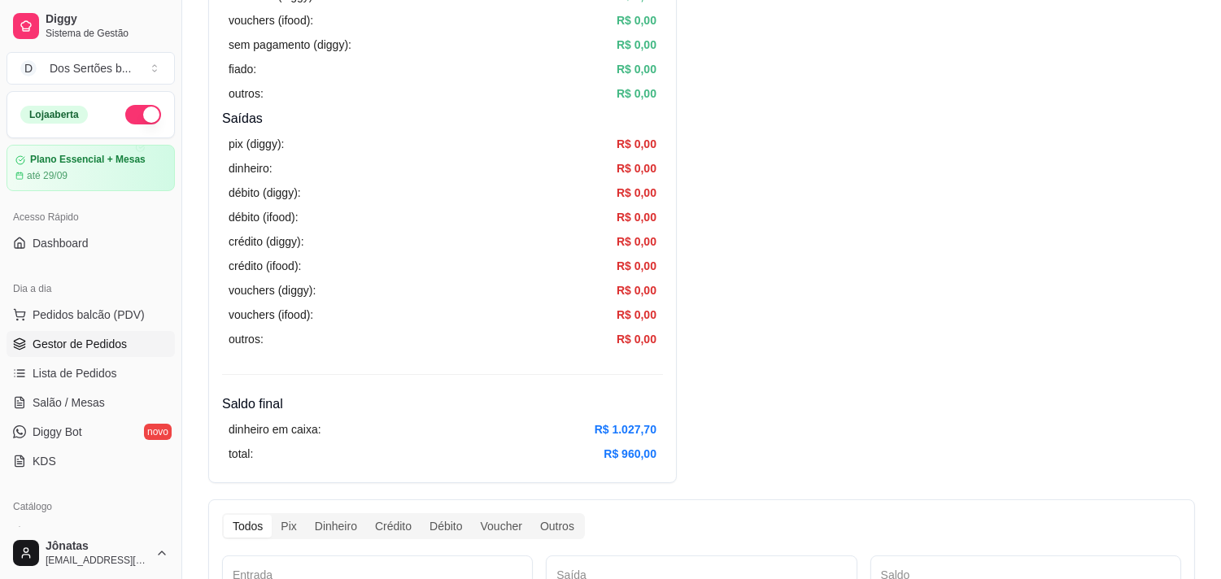
click at [62, 347] on span "Gestor de Pedidos" at bounding box center [80, 344] width 94 height 16
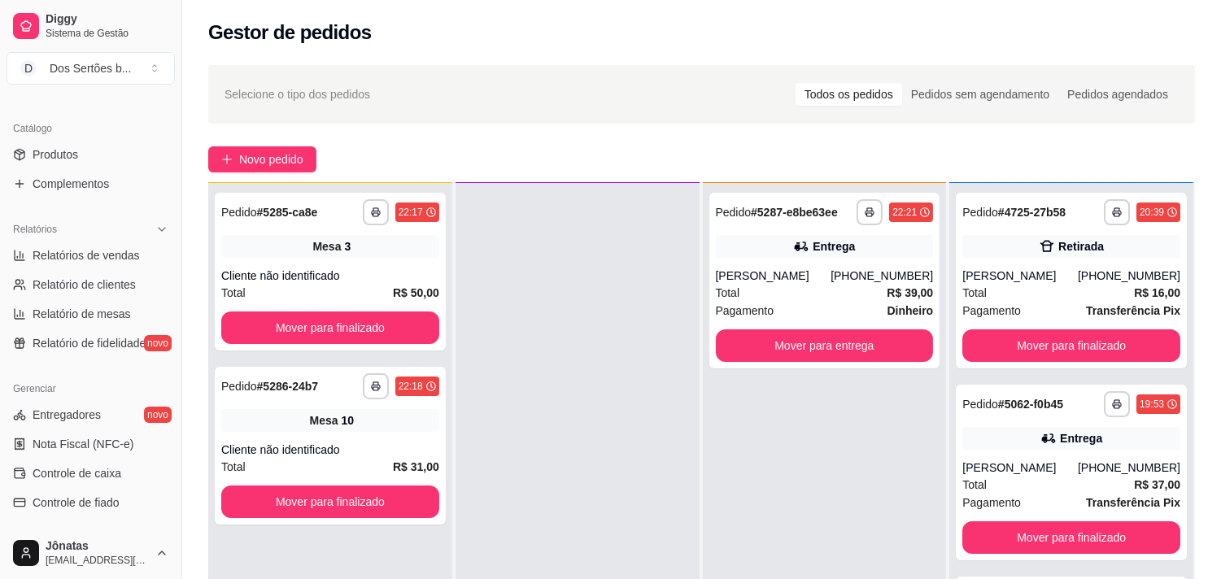
scroll to position [573, 0]
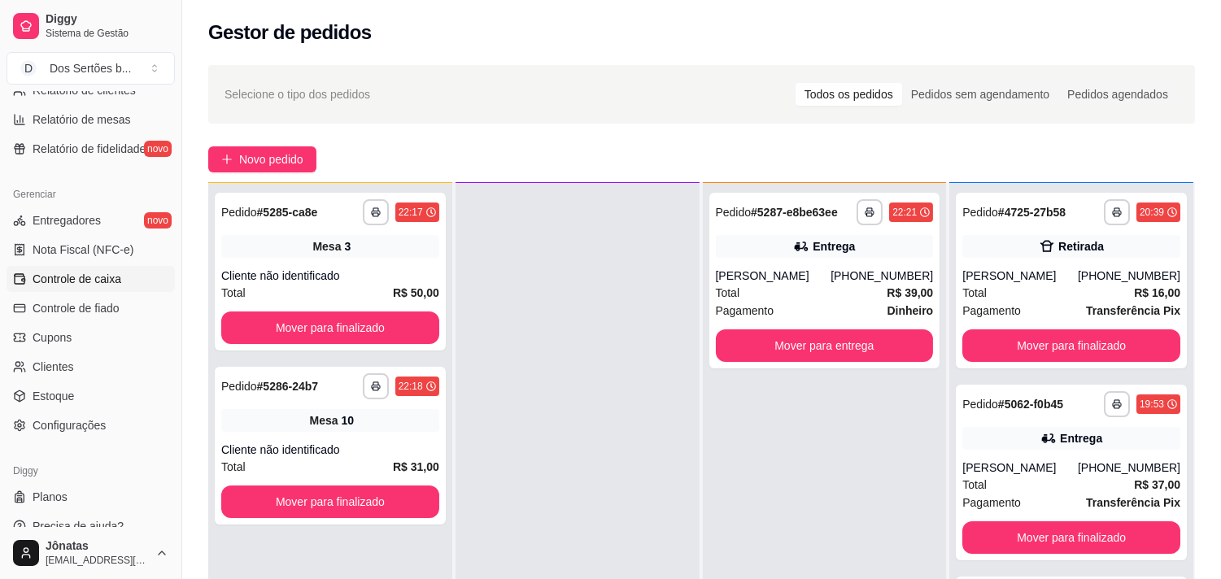
click at [67, 278] on span "Controle de caixa" at bounding box center [77, 279] width 89 height 16
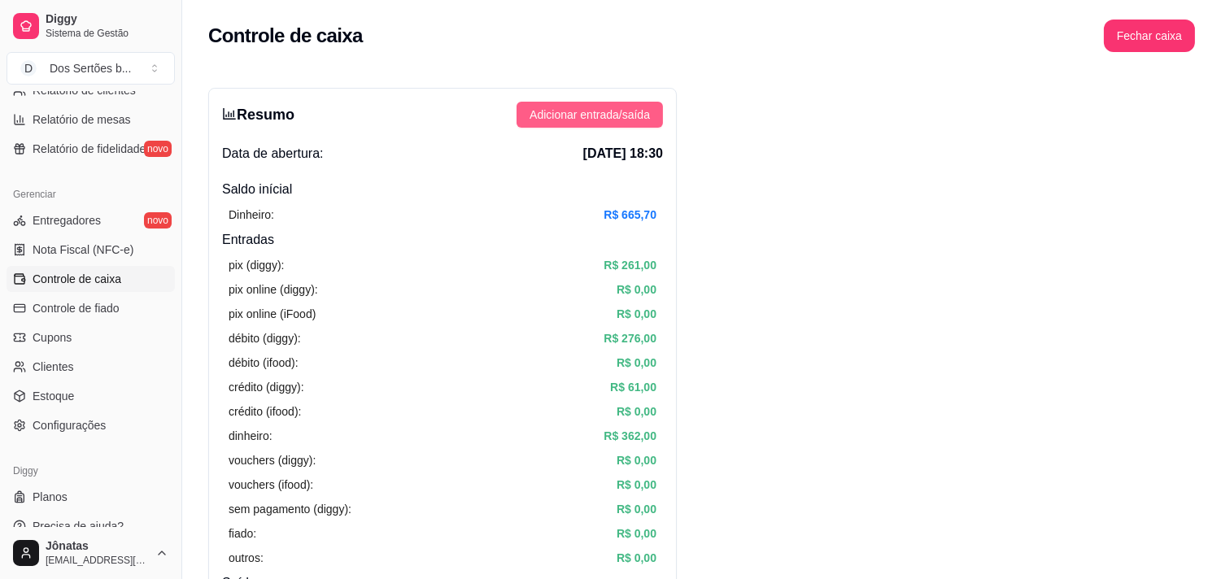
click at [570, 107] on span "Adicionar entrada/saída" at bounding box center [590, 115] width 120 height 18
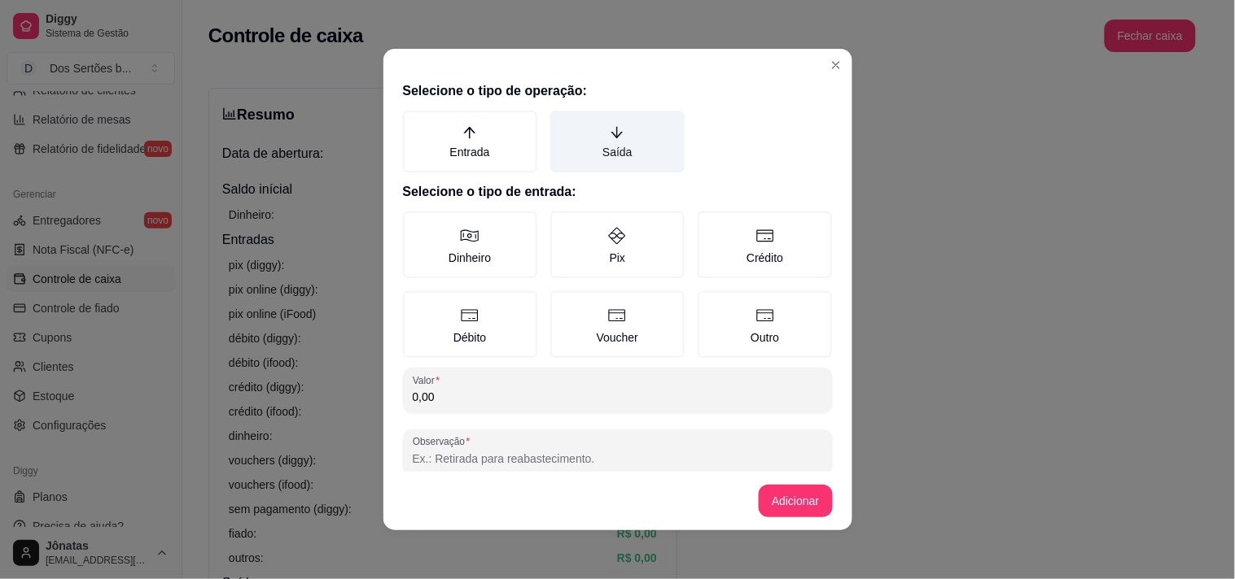
click at [615, 148] on label "Saída" at bounding box center [617, 142] width 134 height 62
click at [562, 123] on button "Saída" at bounding box center [555, 116] width 13 height 13
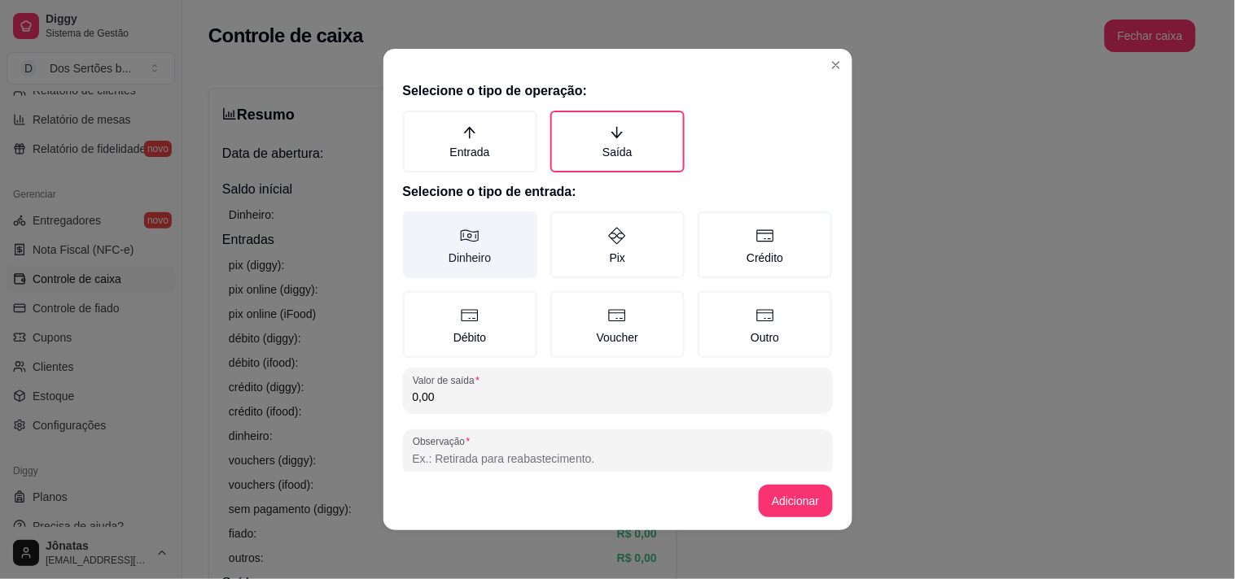
click at [460, 226] on icon at bounding box center [470, 236] width 20 height 20
click at [415, 224] on button "Dinheiro" at bounding box center [408, 217] width 13 height 13
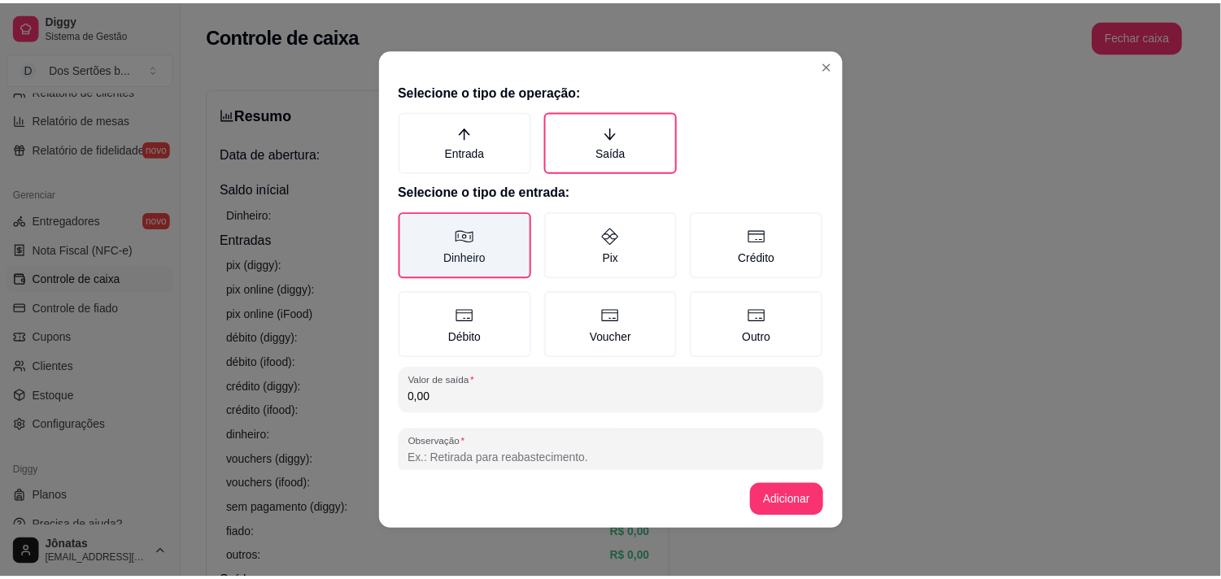
scroll to position [24, 0]
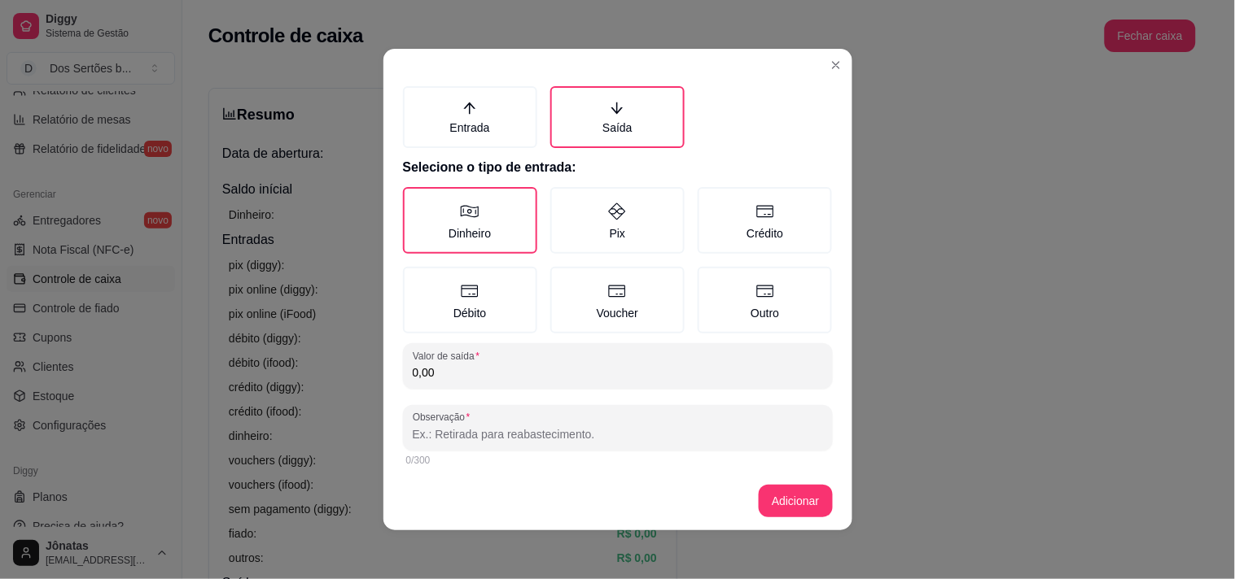
click at [440, 370] on input "0,00" at bounding box center [618, 373] width 410 height 16
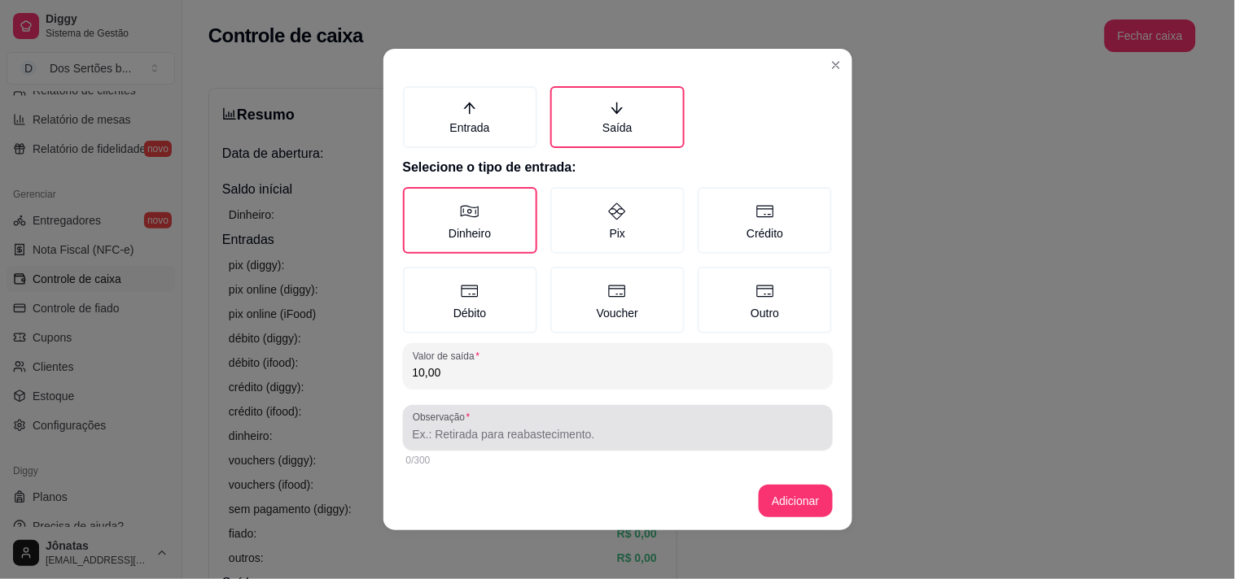
type input "10,00"
click at [424, 418] on label "Observação" at bounding box center [444, 418] width 63 height 14
click at [424, 426] on input "Observação" at bounding box center [618, 434] width 410 height 16
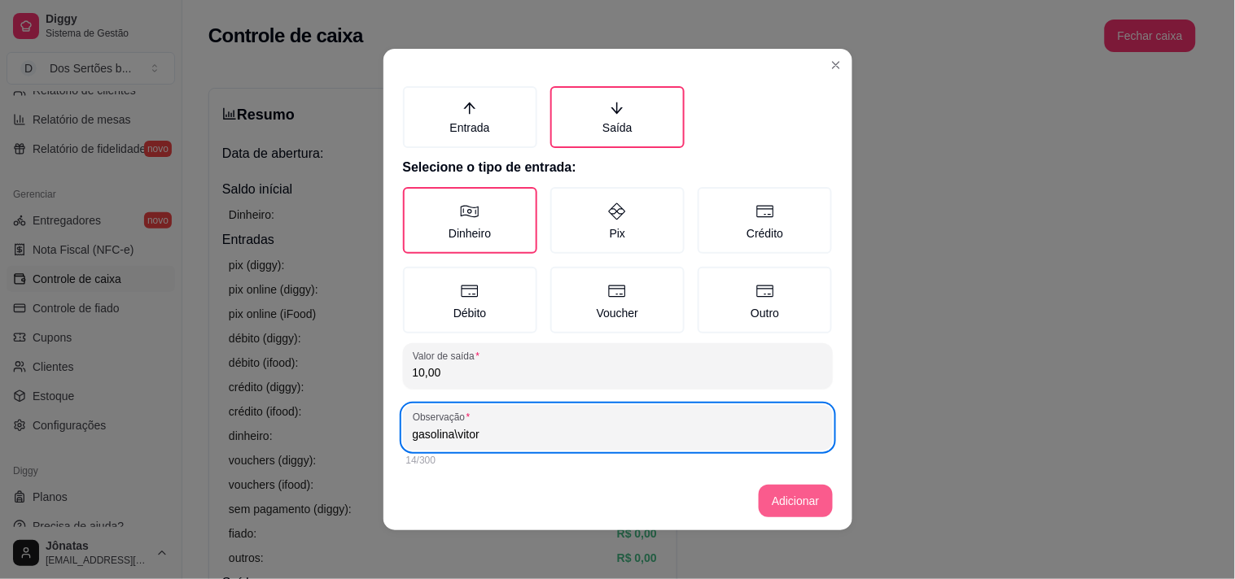
type input "gasolina\vitor"
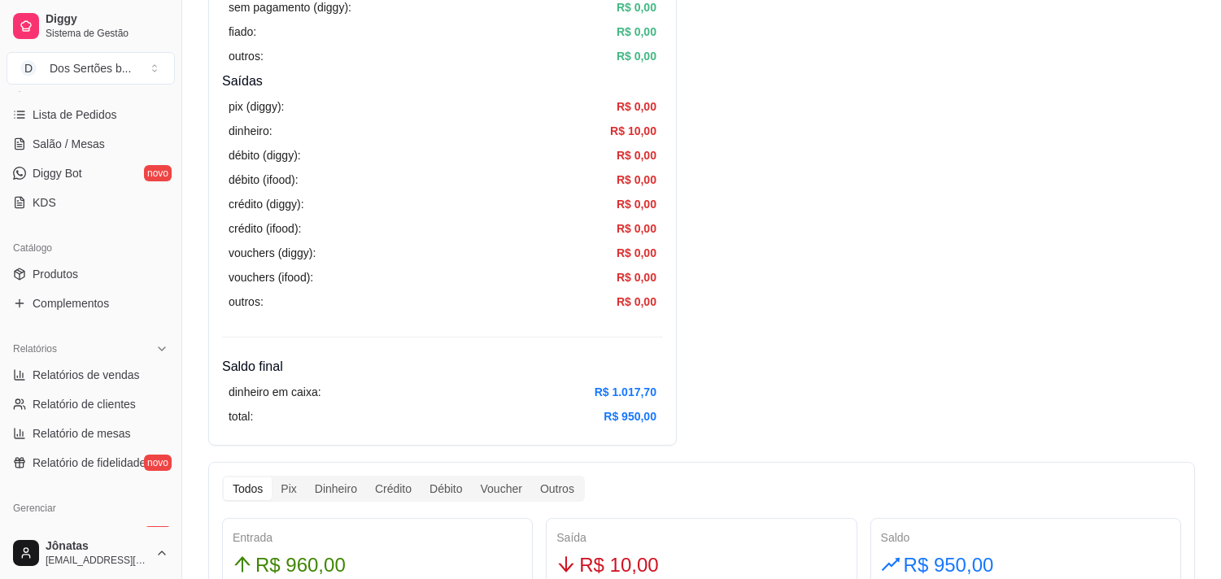
scroll to position [181, 0]
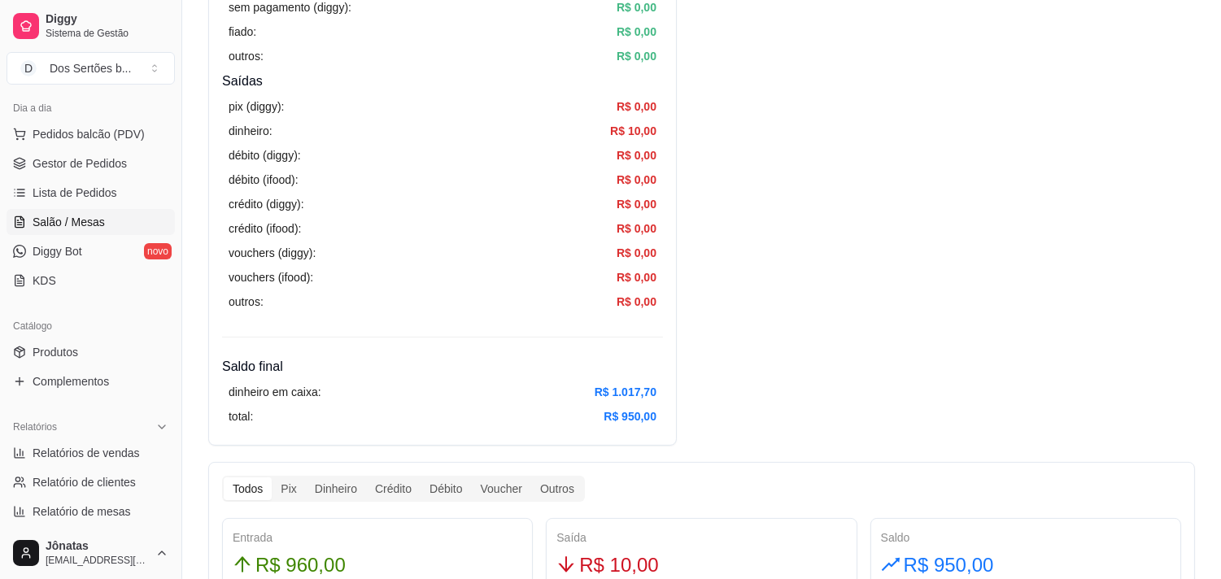
click at [18, 213] on link "Salão / Mesas" at bounding box center [91, 222] width 168 height 26
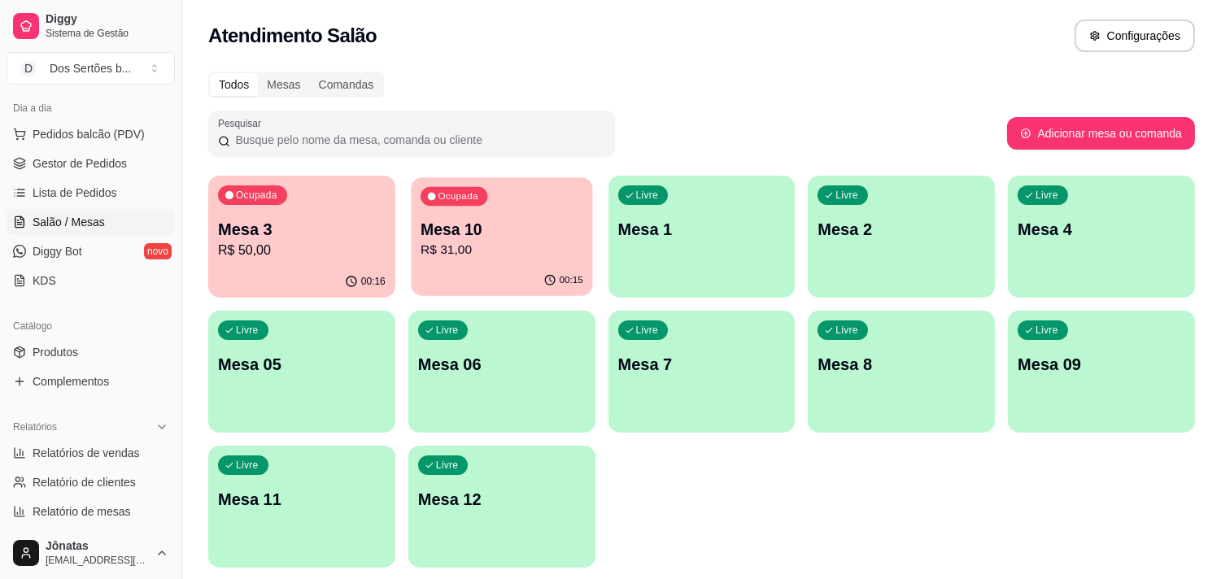
click at [550, 230] on p "Mesa 10" at bounding box center [502, 230] width 163 height 22
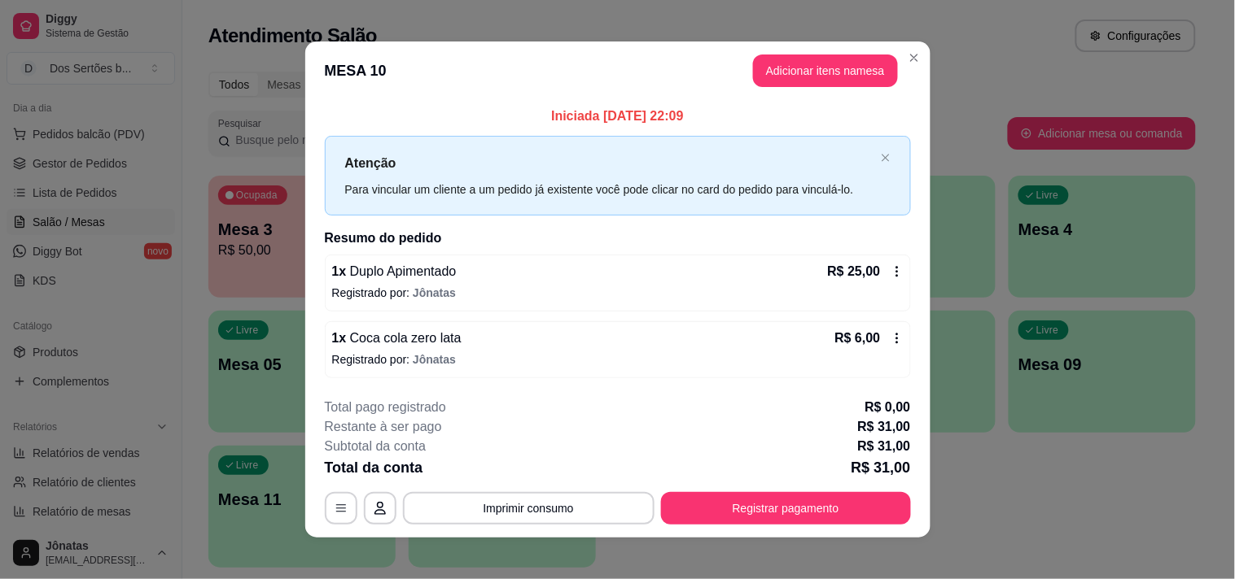
scroll to position [10, 0]
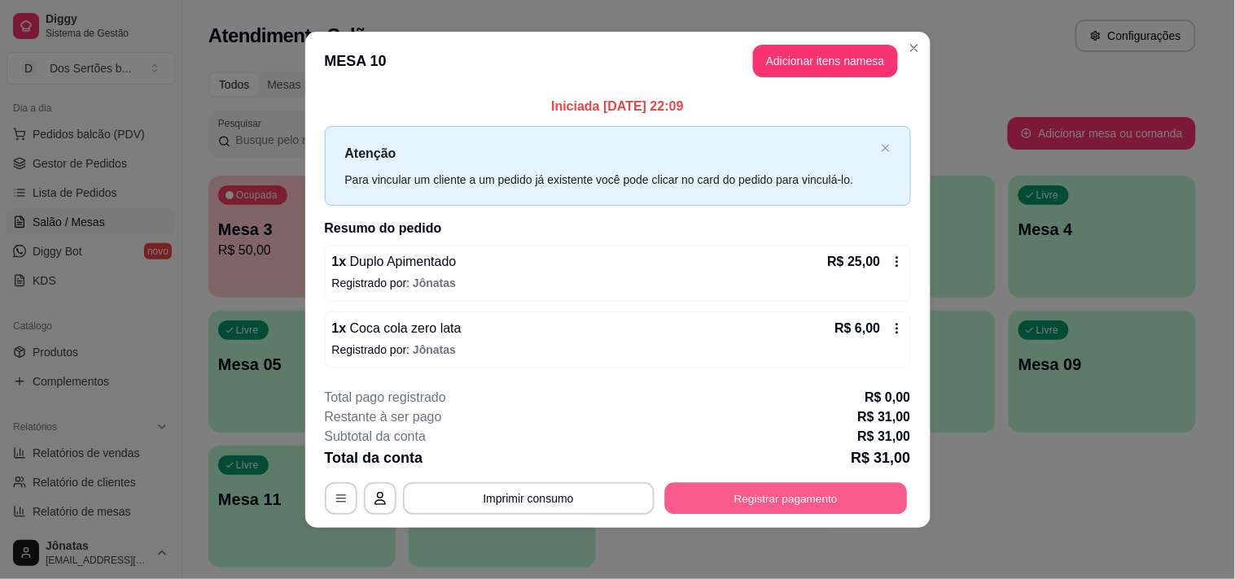
click at [749, 491] on button "Registrar pagamento" at bounding box center [785, 499] width 243 height 32
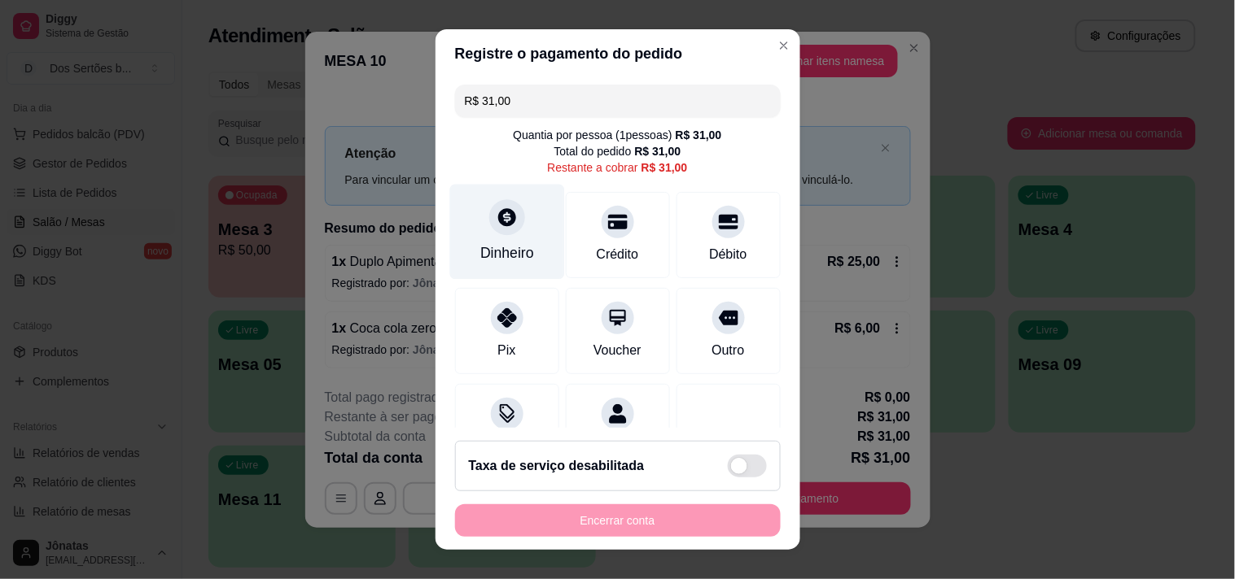
click at [500, 248] on div "Dinheiro" at bounding box center [507, 253] width 54 height 21
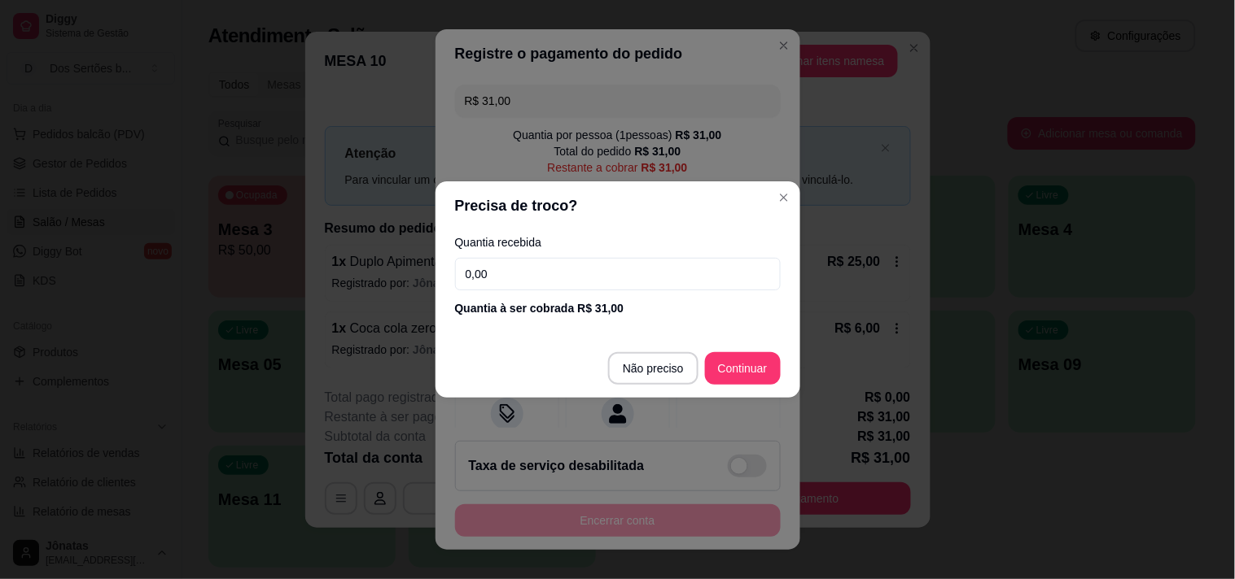
click at [518, 259] on input "0,00" at bounding box center [618, 274] width 326 height 33
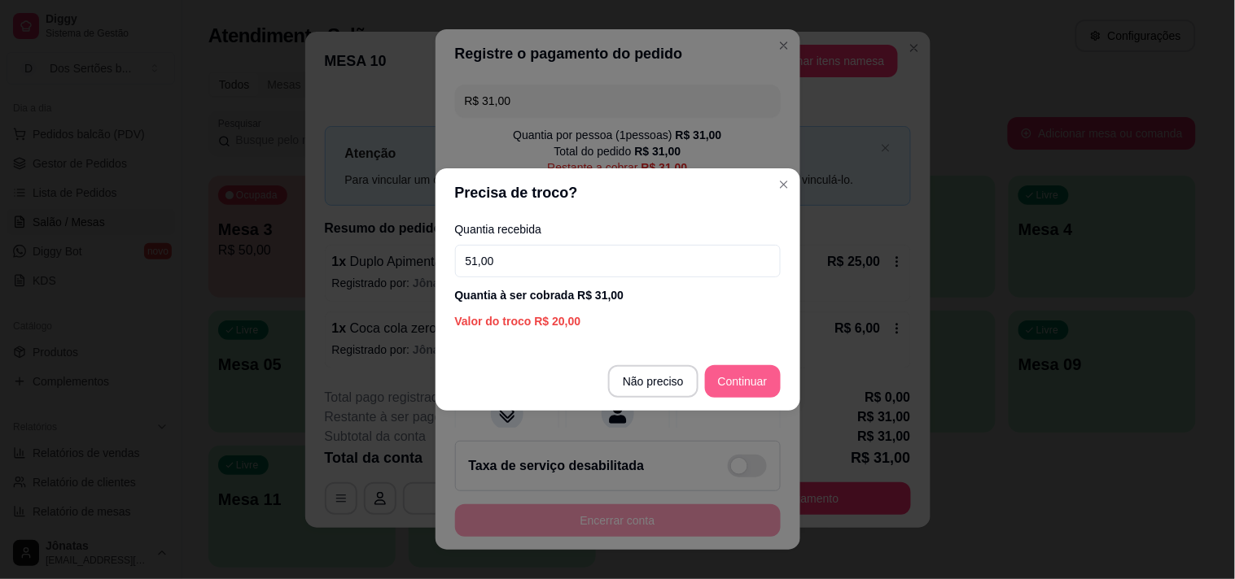
type input "51,00"
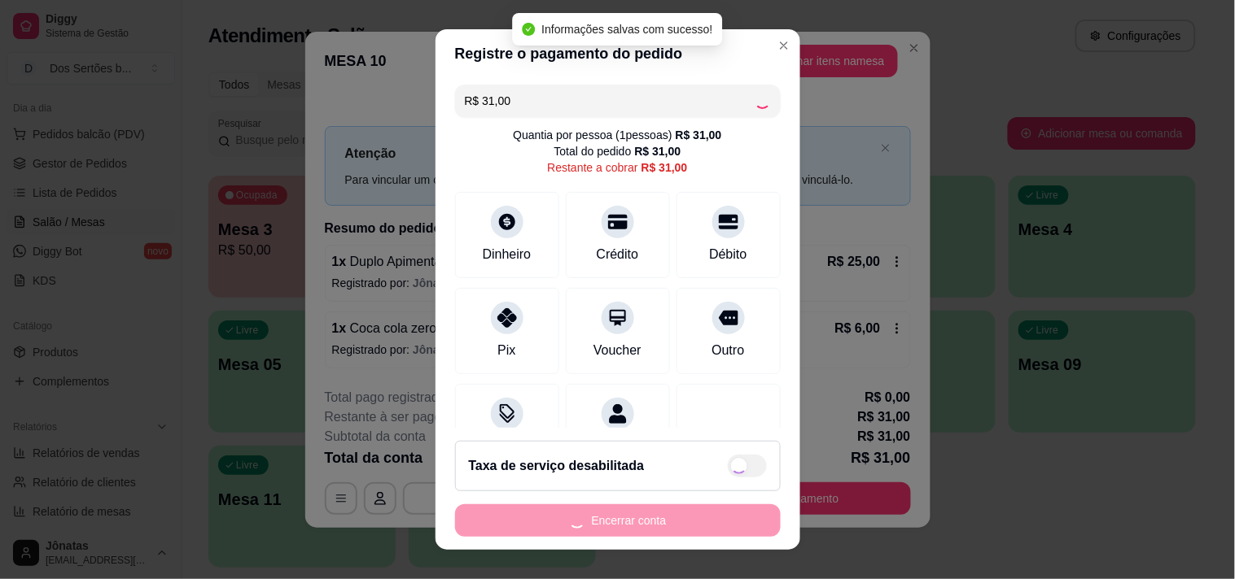
type input "R$ 0,00"
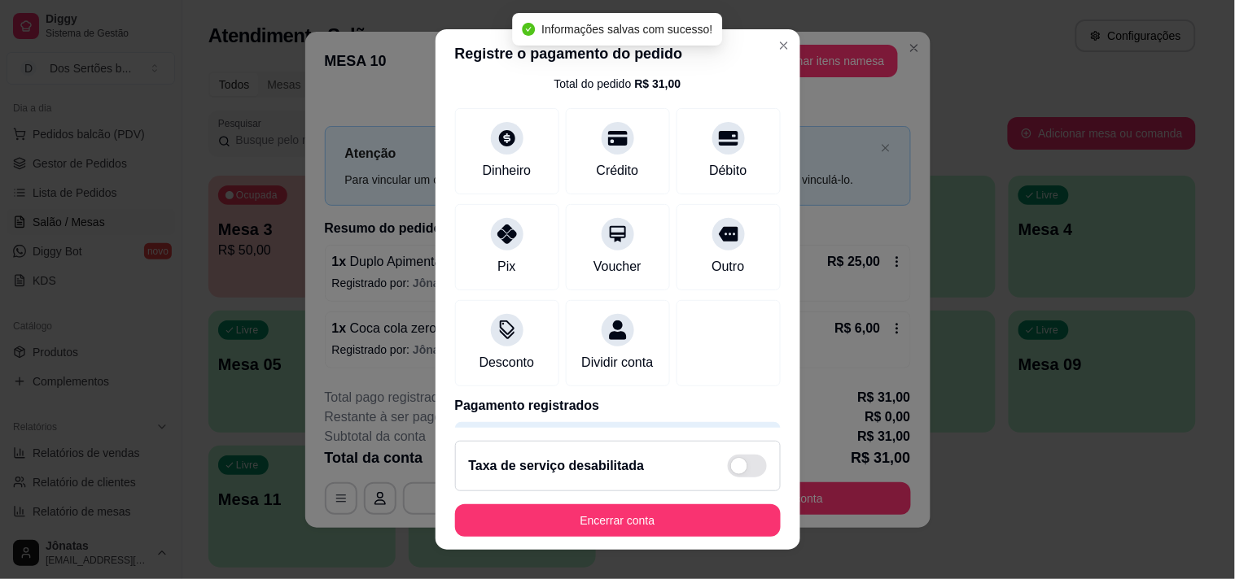
scroll to position [136, 0]
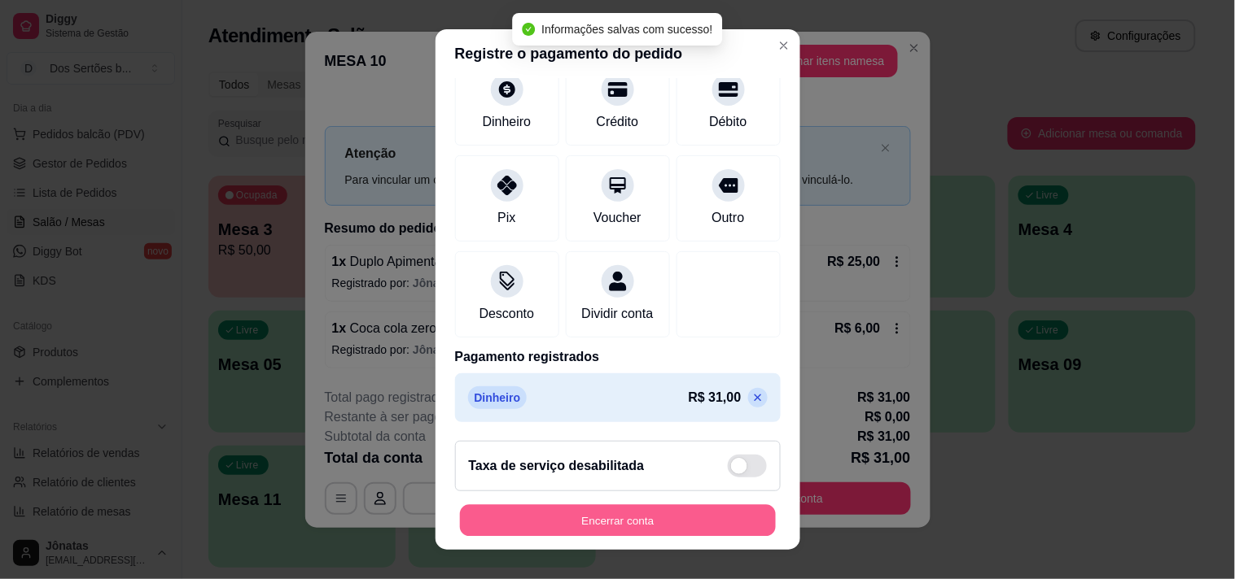
click at [666, 506] on button "Encerrar conta" at bounding box center [618, 521] width 316 height 32
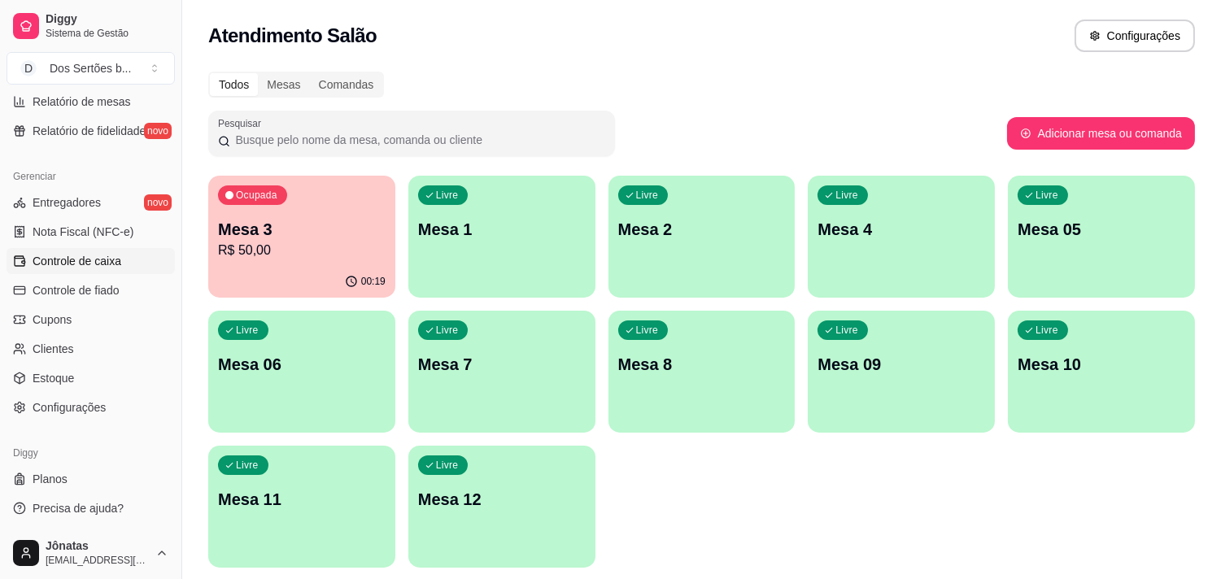
scroll to position [54, 0]
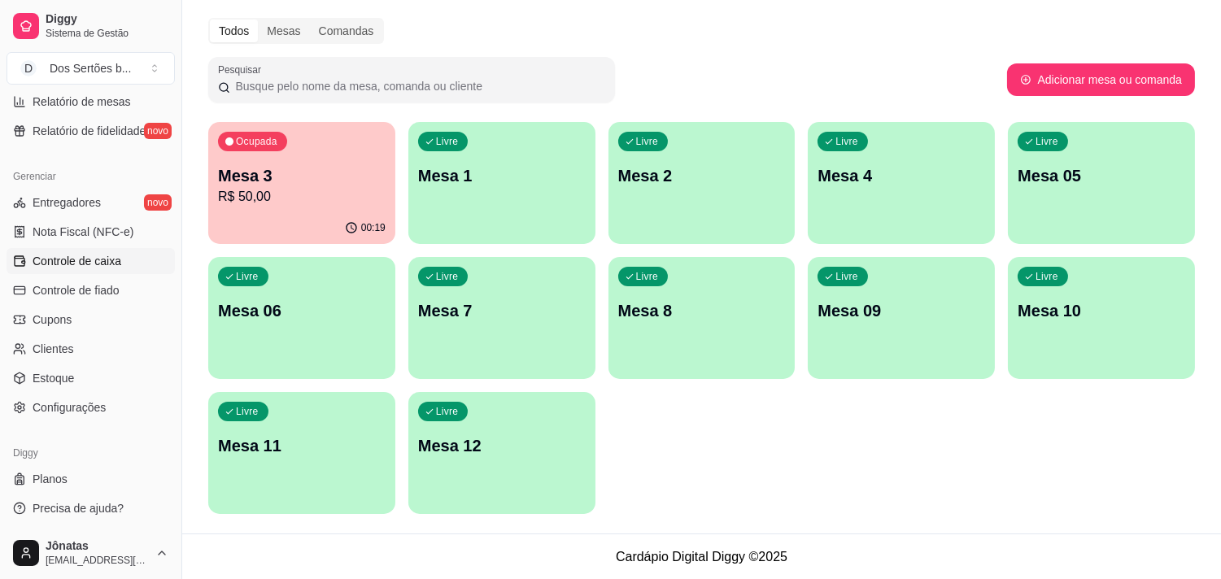
click at [72, 256] on span "Controle de caixa" at bounding box center [77, 261] width 89 height 16
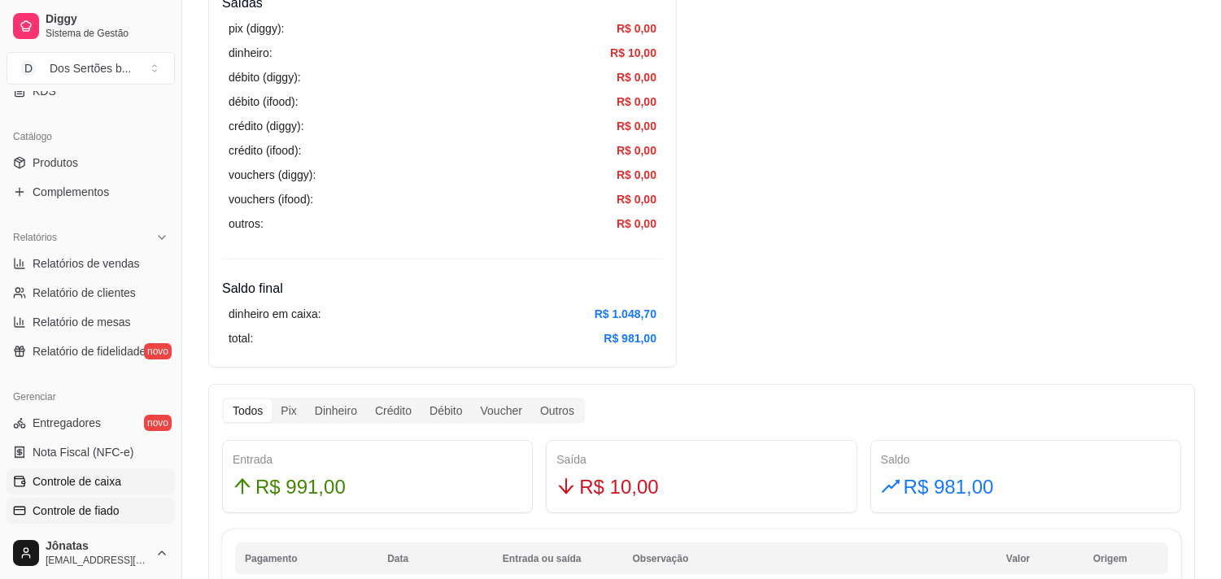
scroll to position [103, 0]
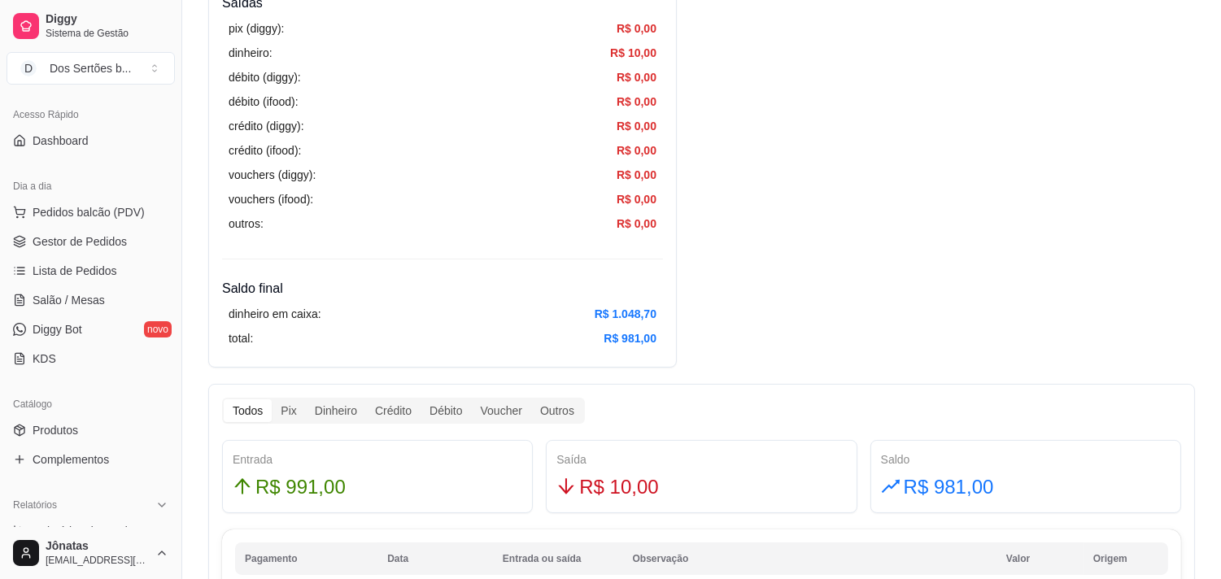
click at [71, 285] on ul "Pedidos balcão (PDV) Gestor de Pedidos Lista de Pedidos Salão / Mesas Diggy Bot…" at bounding box center [91, 285] width 168 height 173
click at [66, 289] on link "Salão / Mesas" at bounding box center [91, 300] width 168 height 26
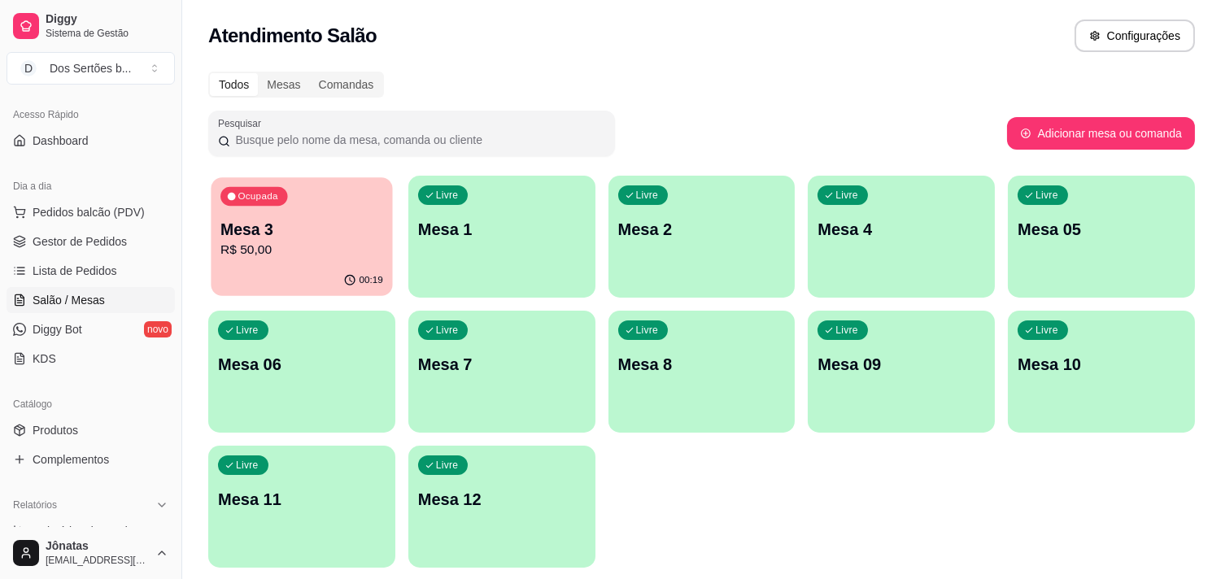
click at [277, 244] on p "R$ 50,00" at bounding box center [302, 250] width 163 height 19
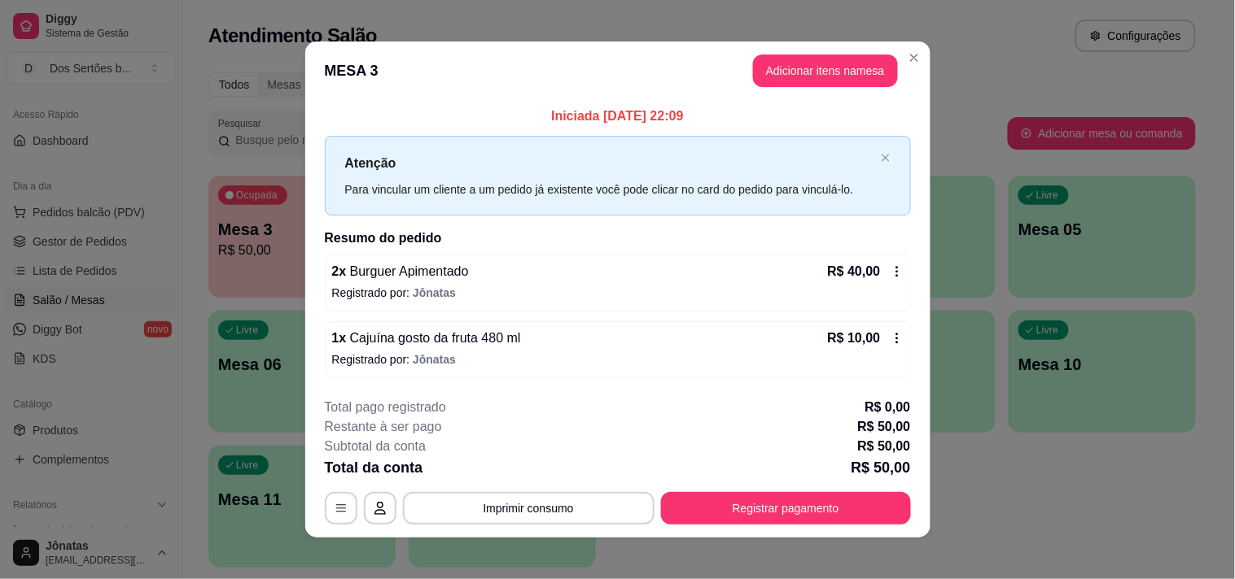
click at [719, 490] on div "**********" at bounding box center [618, 461] width 586 height 127
click at [710, 498] on button "Registrar pagamento" at bounding box center [785, 508] width 243 height 32
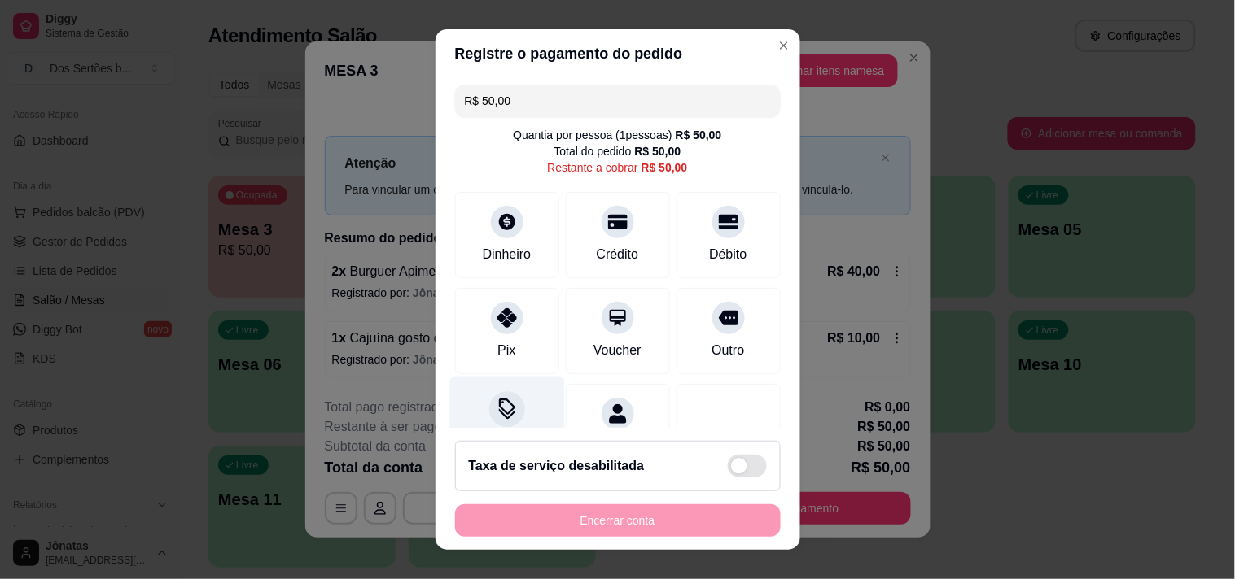
click at [479, 389] on div "Desconto" at bounding box center [506, 423] width 115 height 95
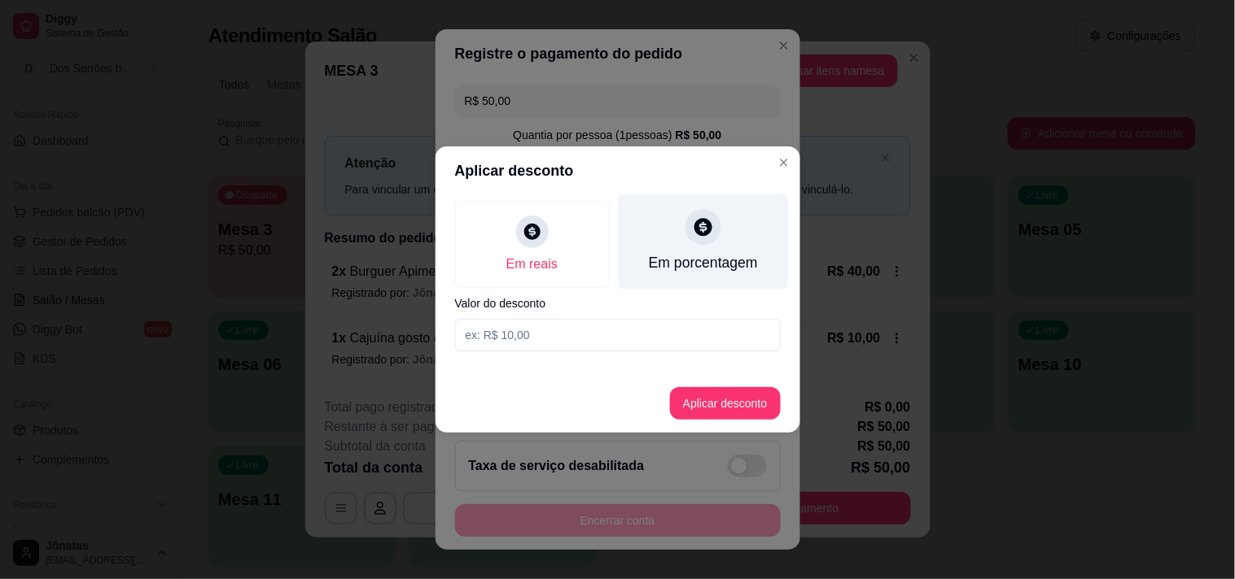
click at [662, 248] on div "Em porcentagem" at bounding box center [703, 241] width 170 height 95
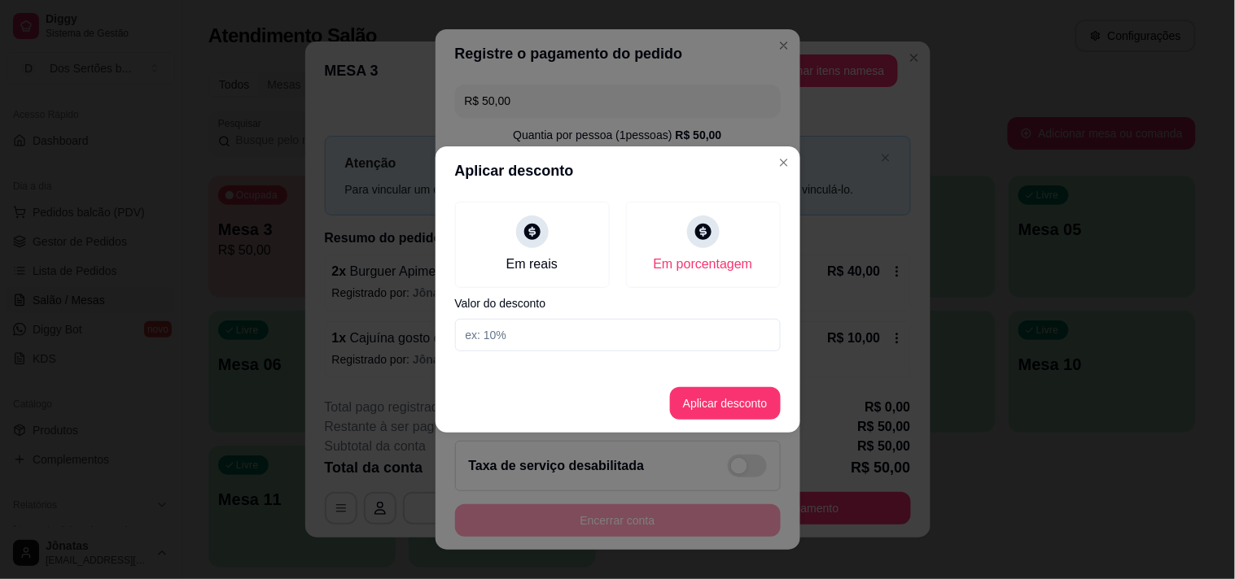
click at [532, 339] on input at bounding box center [618, 335] width 326 height 33
type input "20"
click at [738, 394] on button "Aplicar desconto" at bounding box center [725, 403] width 111 height 33
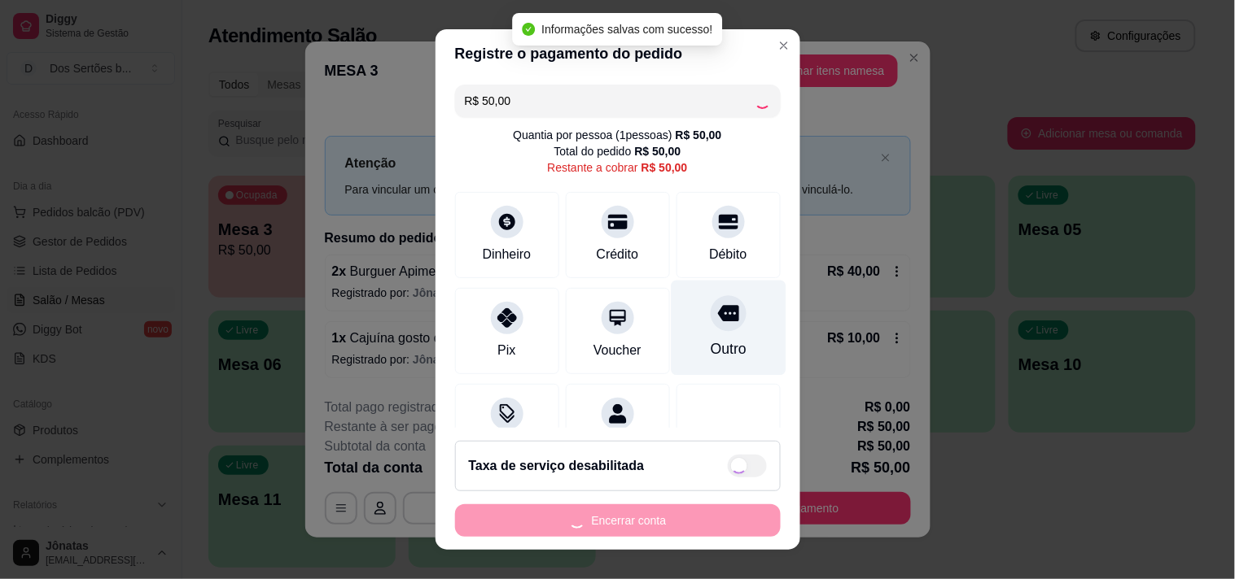
type input "R$ 40,00"
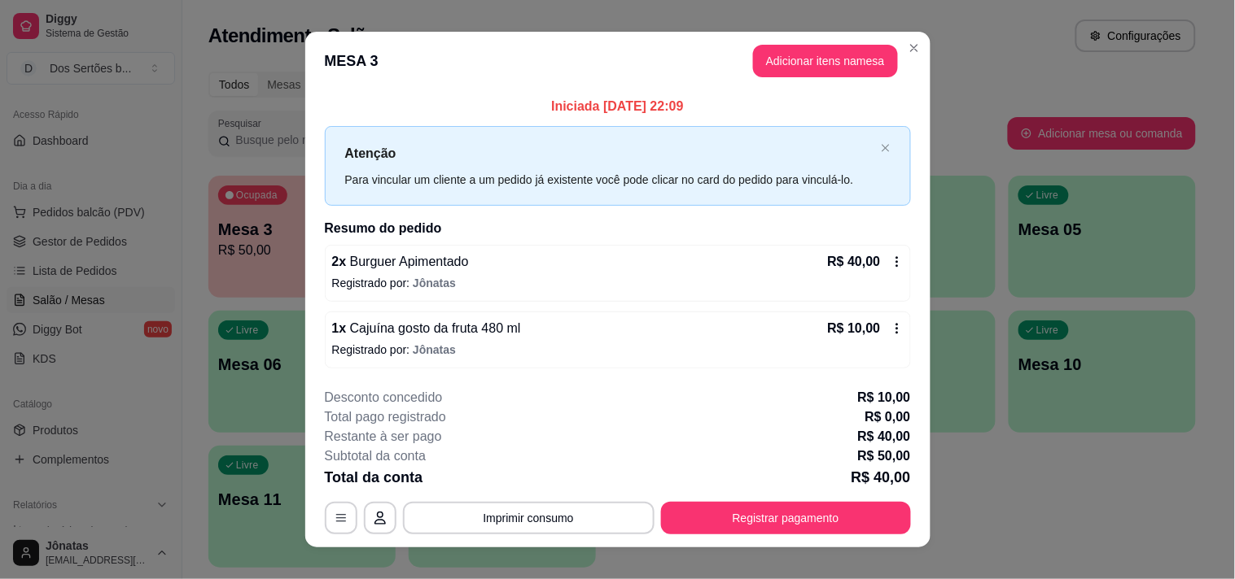
scroll to position [20, 0]
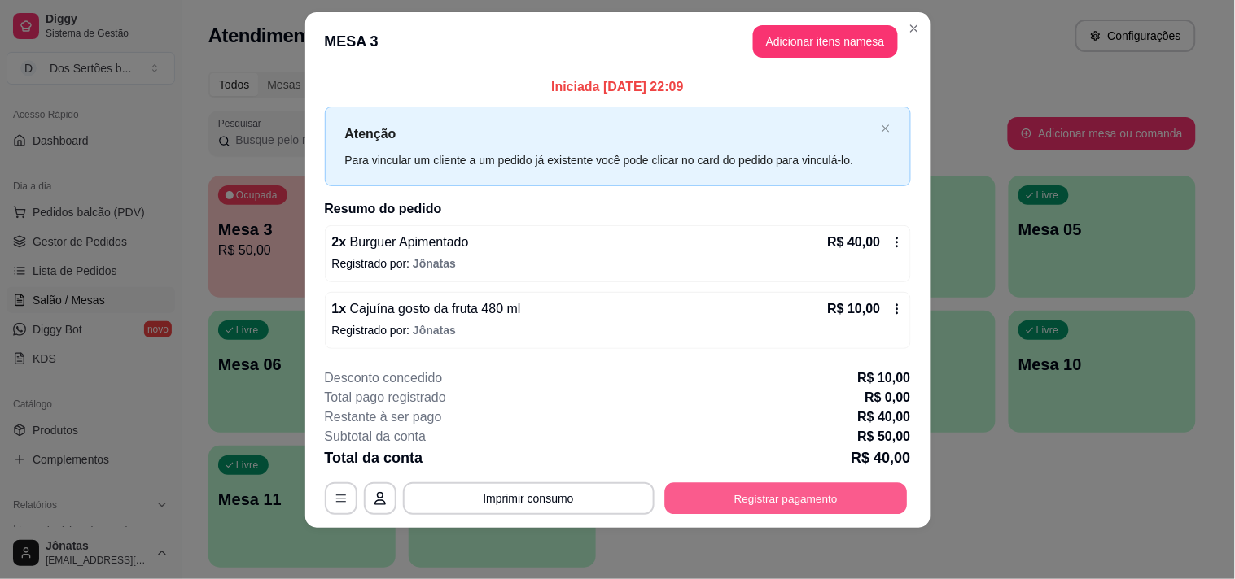
click at [747, 501] on button "Registrar pagamento" at bounding box center [785, 499] width 243 height 32
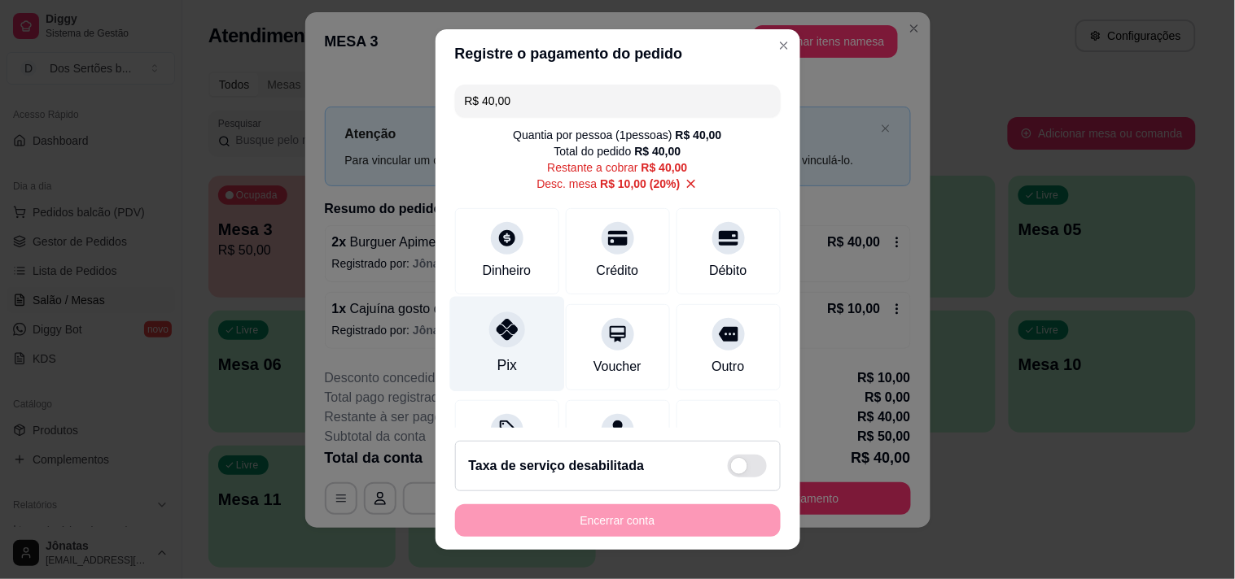
click at [491, 344] on div at bounding box center [507, 330] width 36 height 36
type input "R$ 0,00"
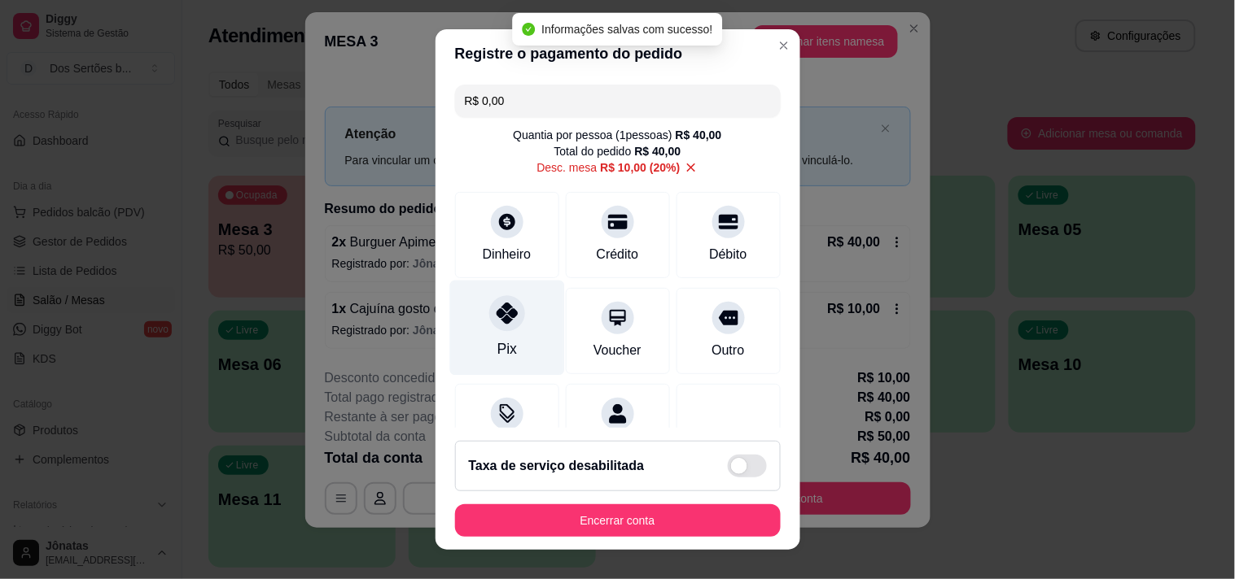
scroll to position [152, 0]
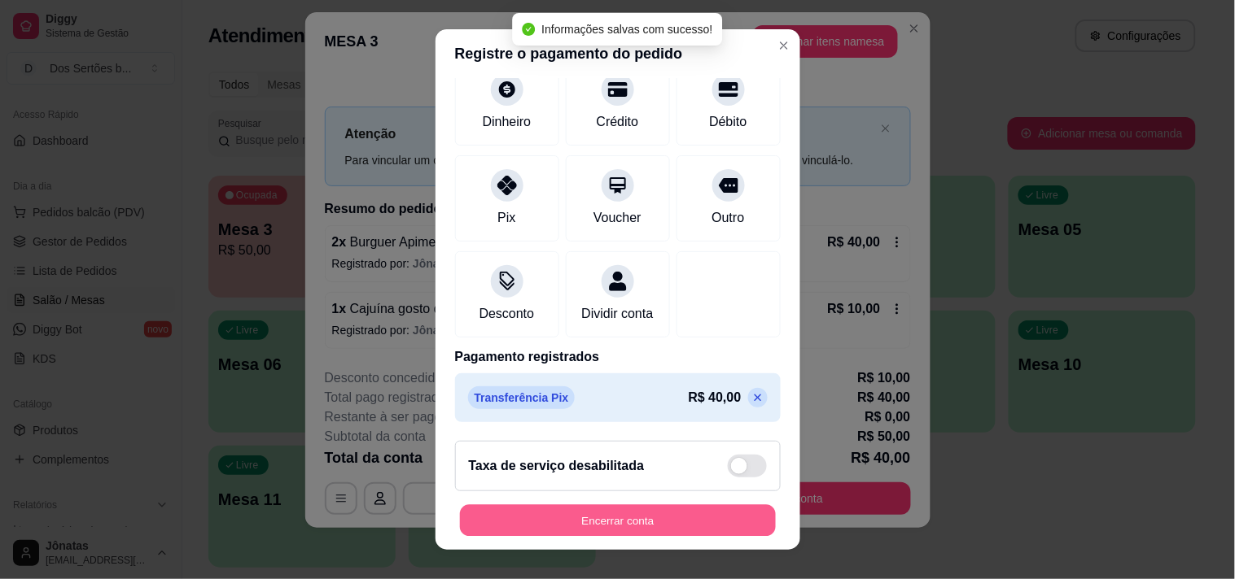
click at [643, 522] on button "Encerrar conta" at bounding box center [618, 521] width 316 height 32
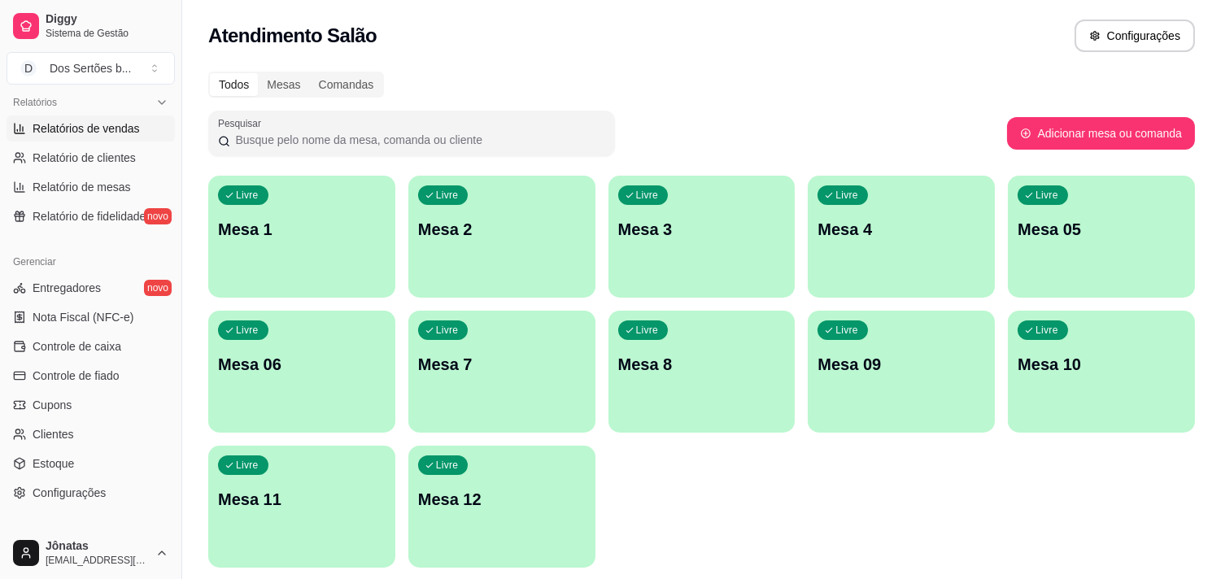
scroll to position [542, 0]
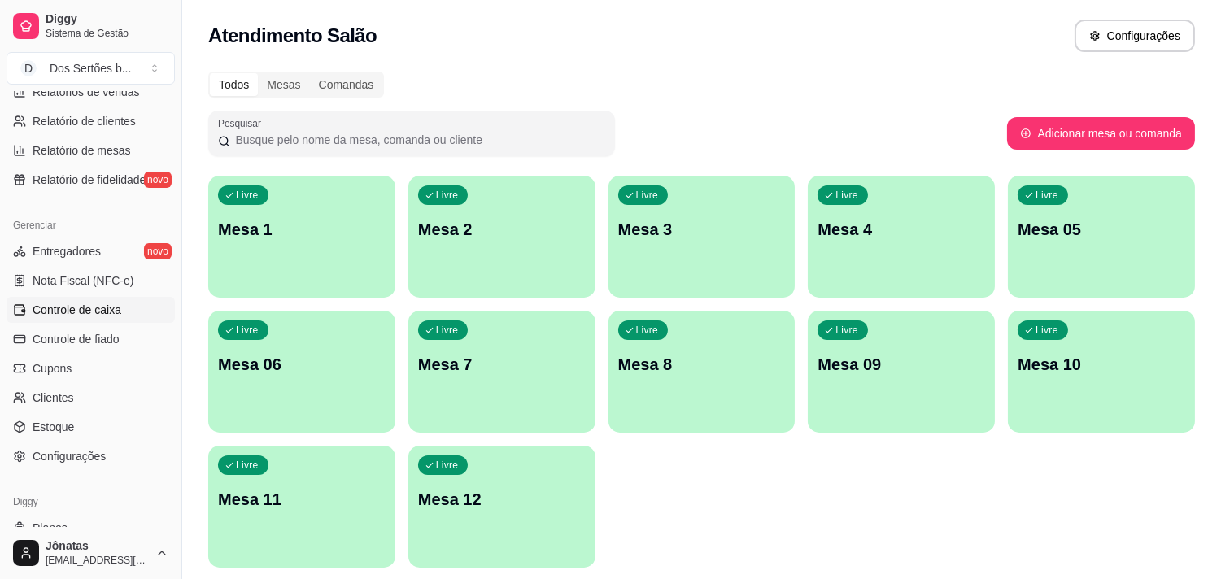
click at [114, 308] on span "Controle de caixa" at bounding box center [77, 310] width 89 height 16
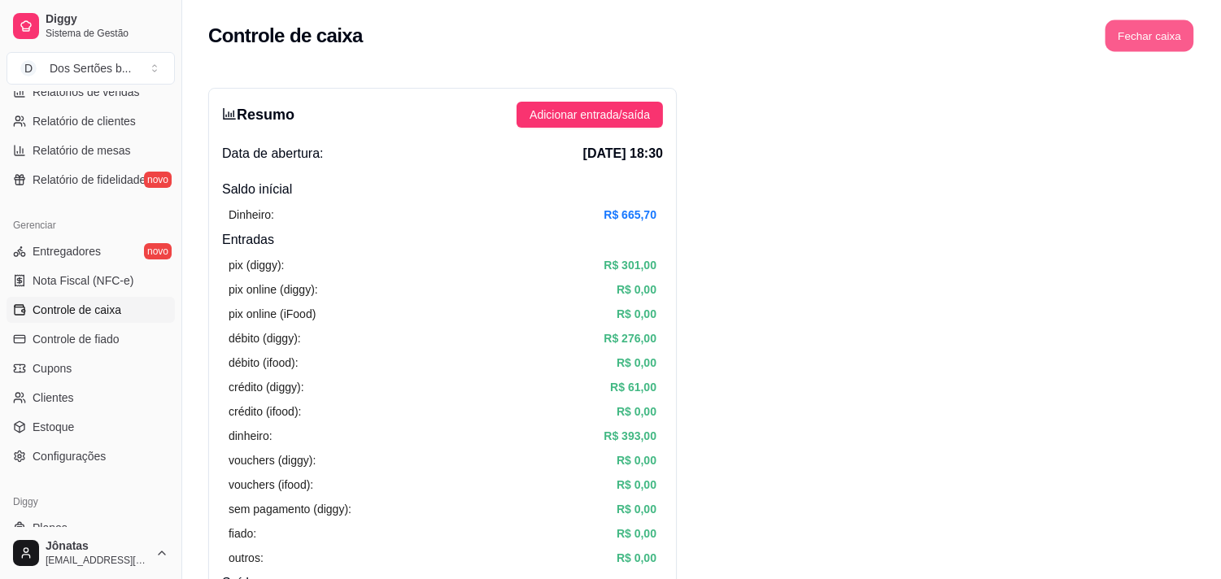
click at [1156, 23] on button "Fechar caixa" at bounding box center [1150, 36] width 89 height 32
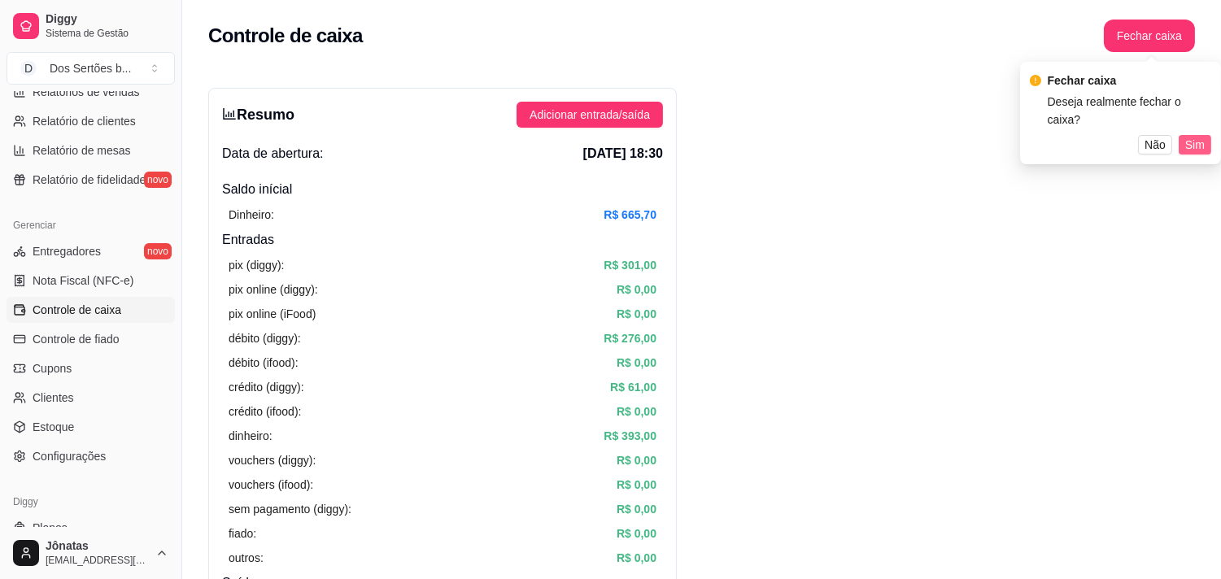
click at [1191, 136] on span "Sim" at bounding box center [1196, 145] width 20 height 18
